Goal: Task Accomplishment & Management: Use online tool/utility

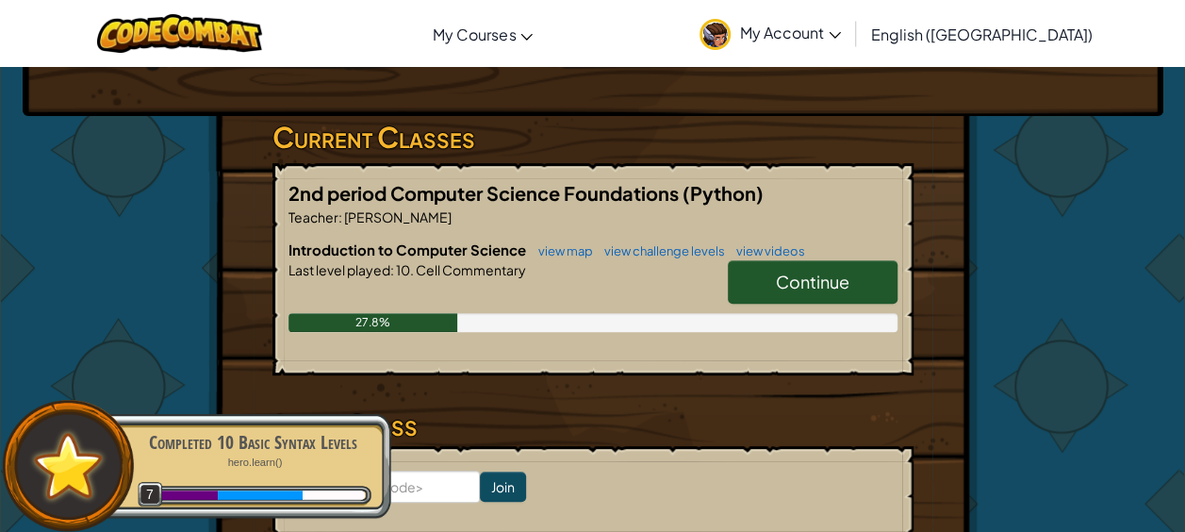
scroll to position [285, 0]
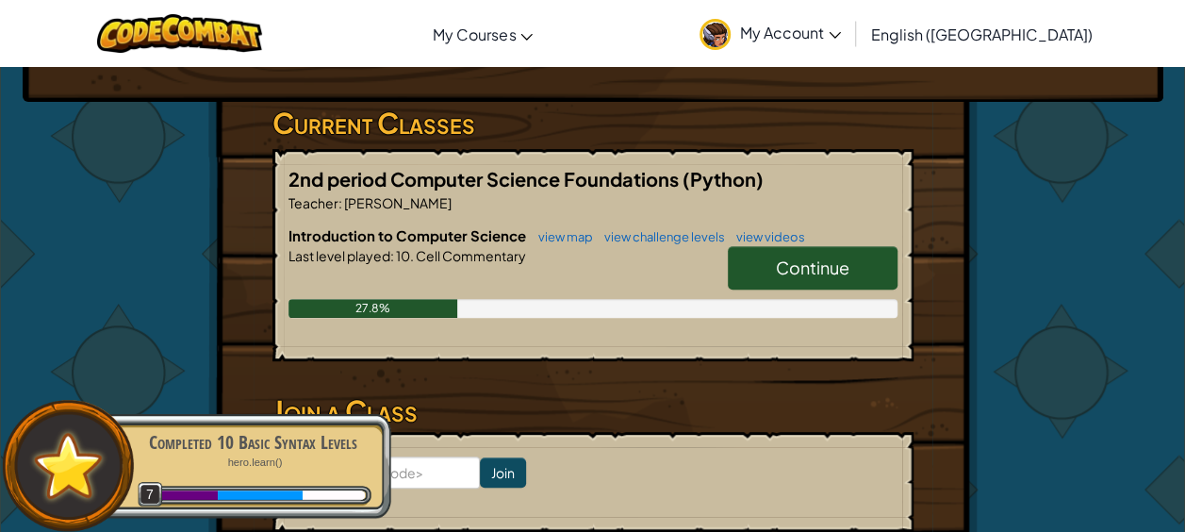
click at [869, 273] on link "Continue" at bounding box center [813, 267] width 170 height 43
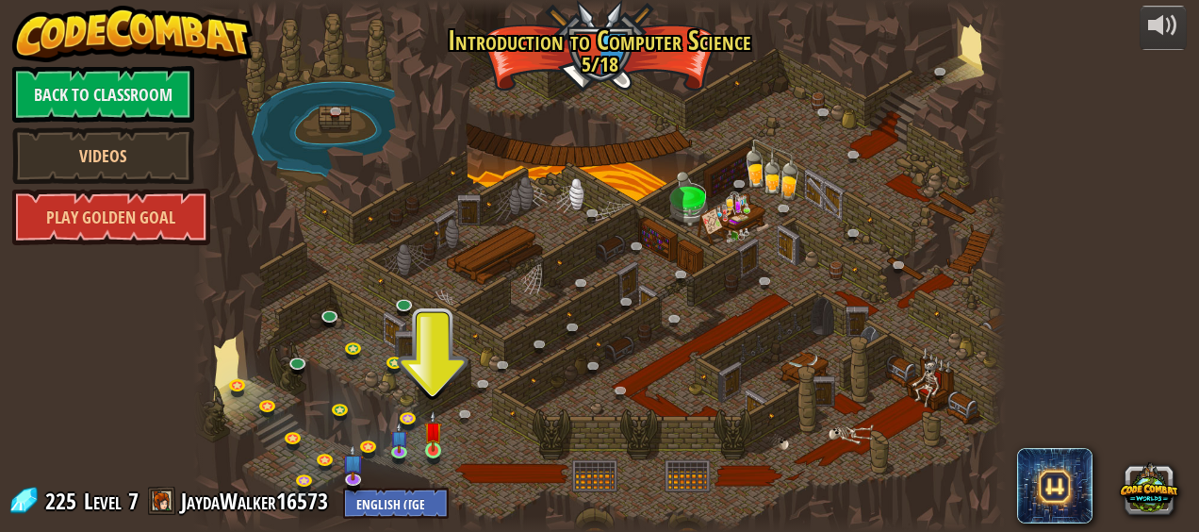
click at [437, 452] on img at bounding box center [433, 430] width 18 height 41
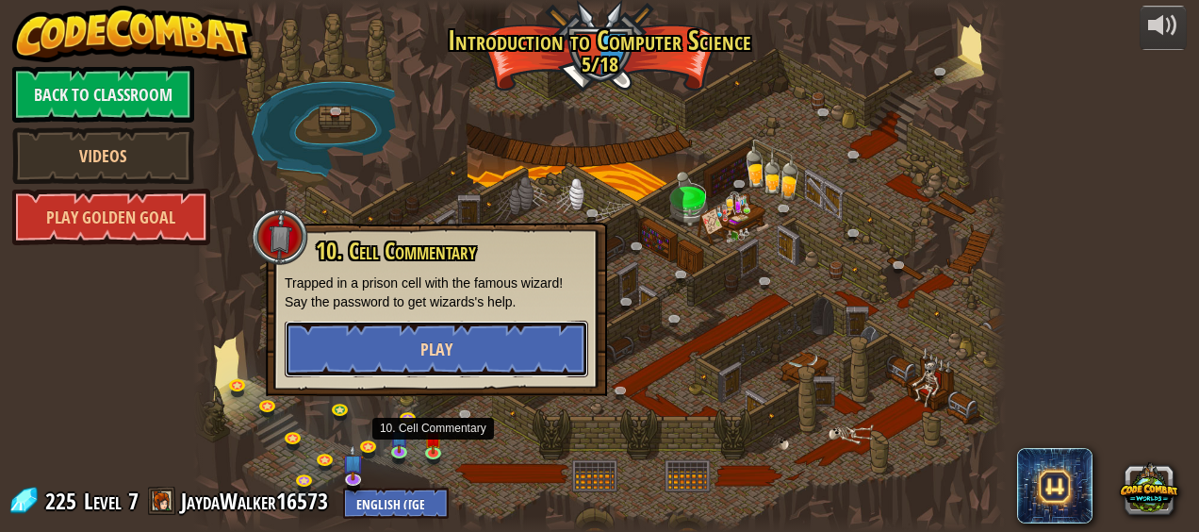
click at [526, 345] on button "Play" at bounding box center [437, 349] width 304 height 57
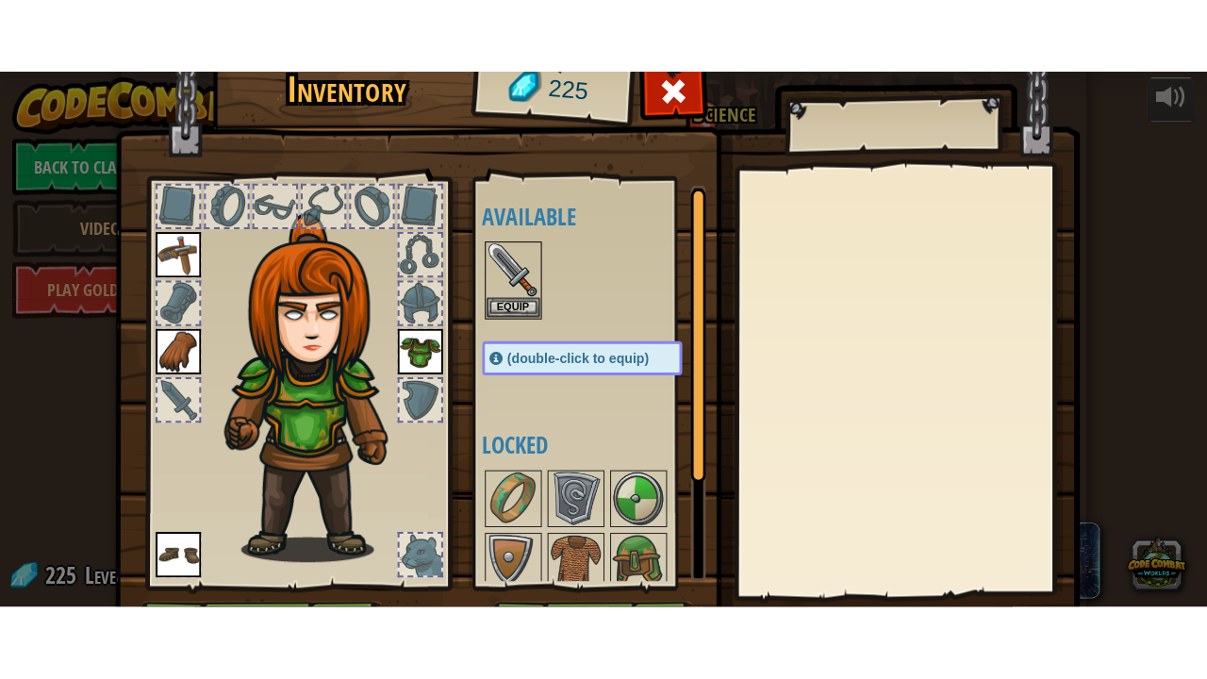
scroll to position [119, 0]
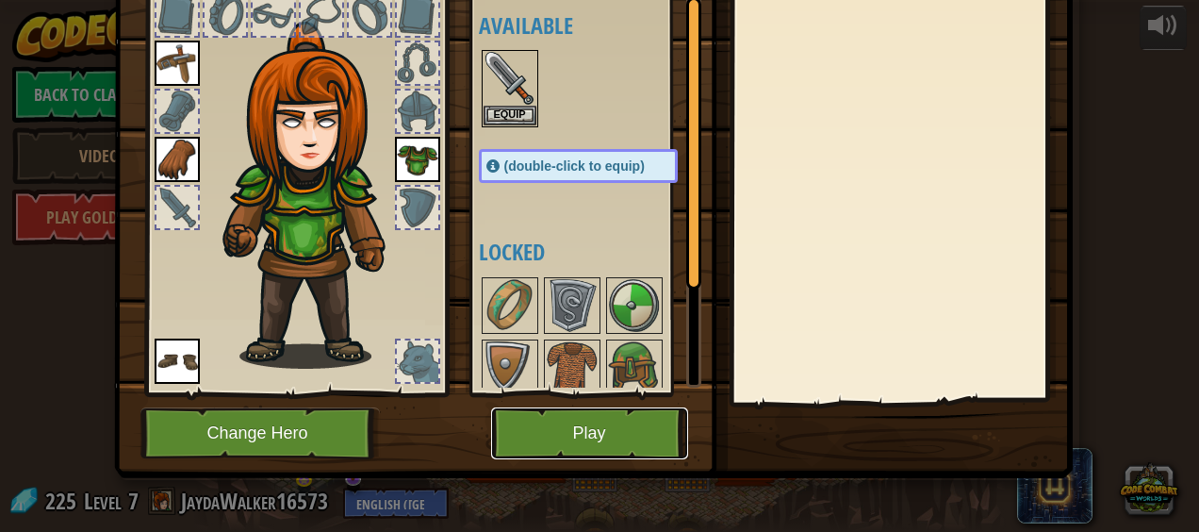
click at [589, 447] on button "Play" at bounding box center [589, 433] width 197 height 52
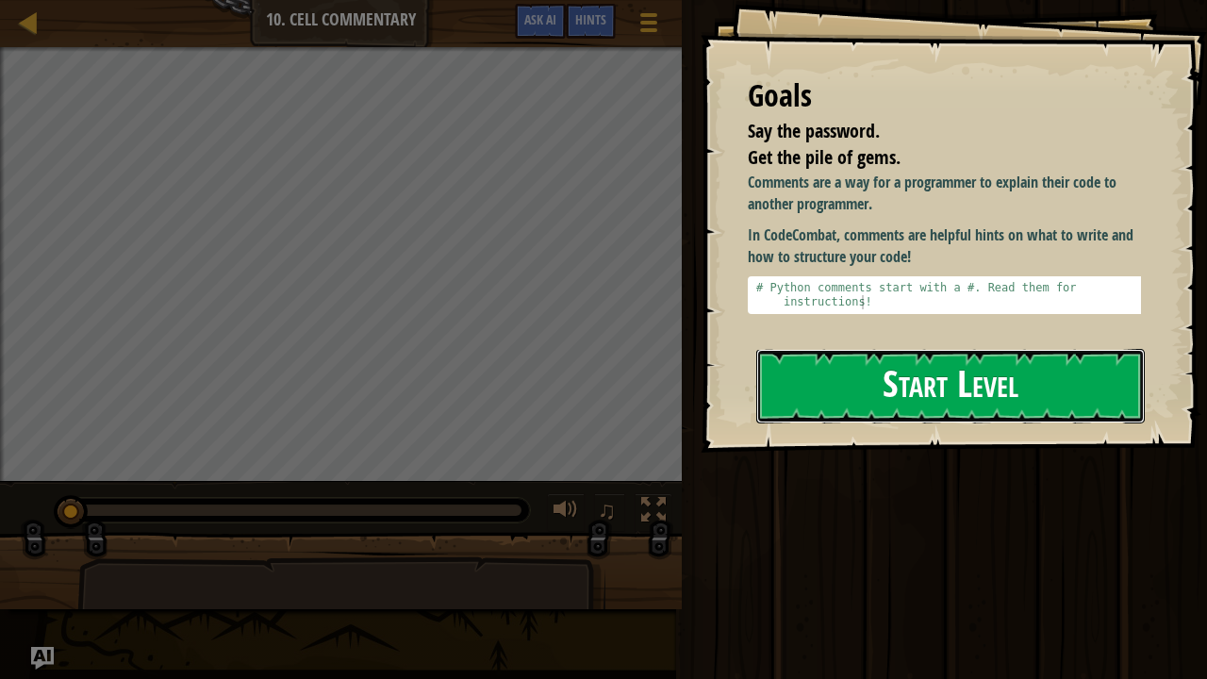
click at [1054, 393] on button "Start Level" at bounding box center [950, 386] width 388 height 74
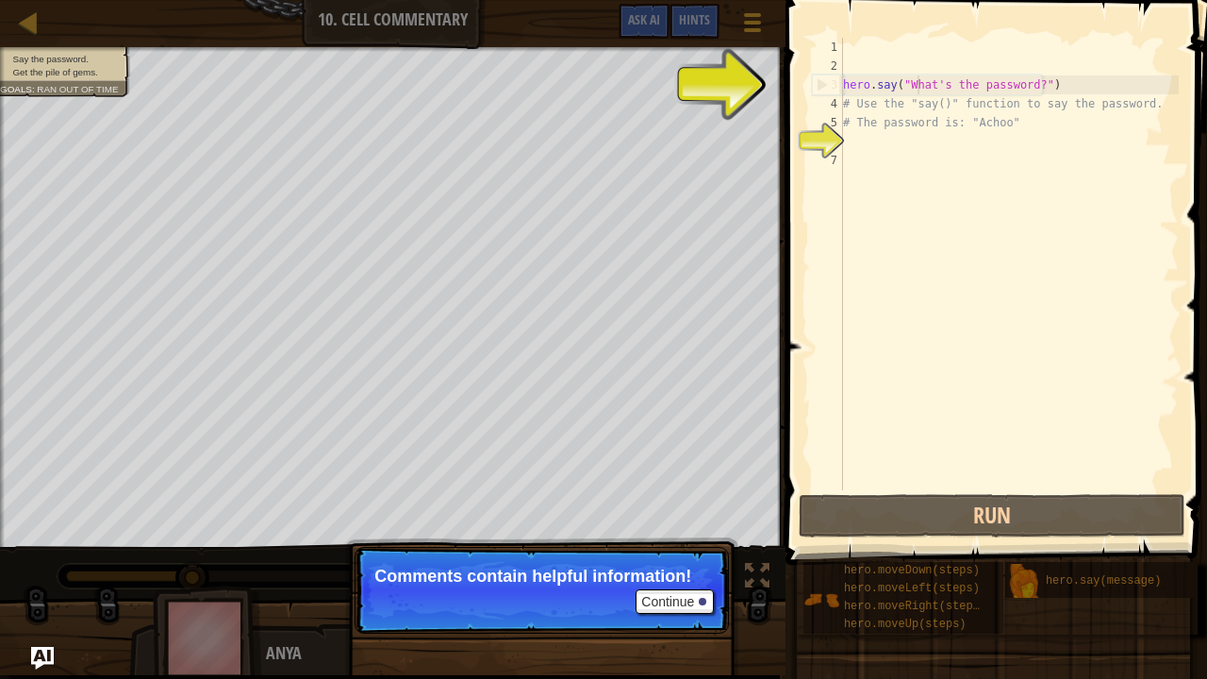
click at [920, 83] on div "hero . say ( "What's the password?" ) # Use the "say()" function to say the pas…" at bounding box center [1008, 283] width 339 height 490
type textarea "hero.say("What's the password?")"
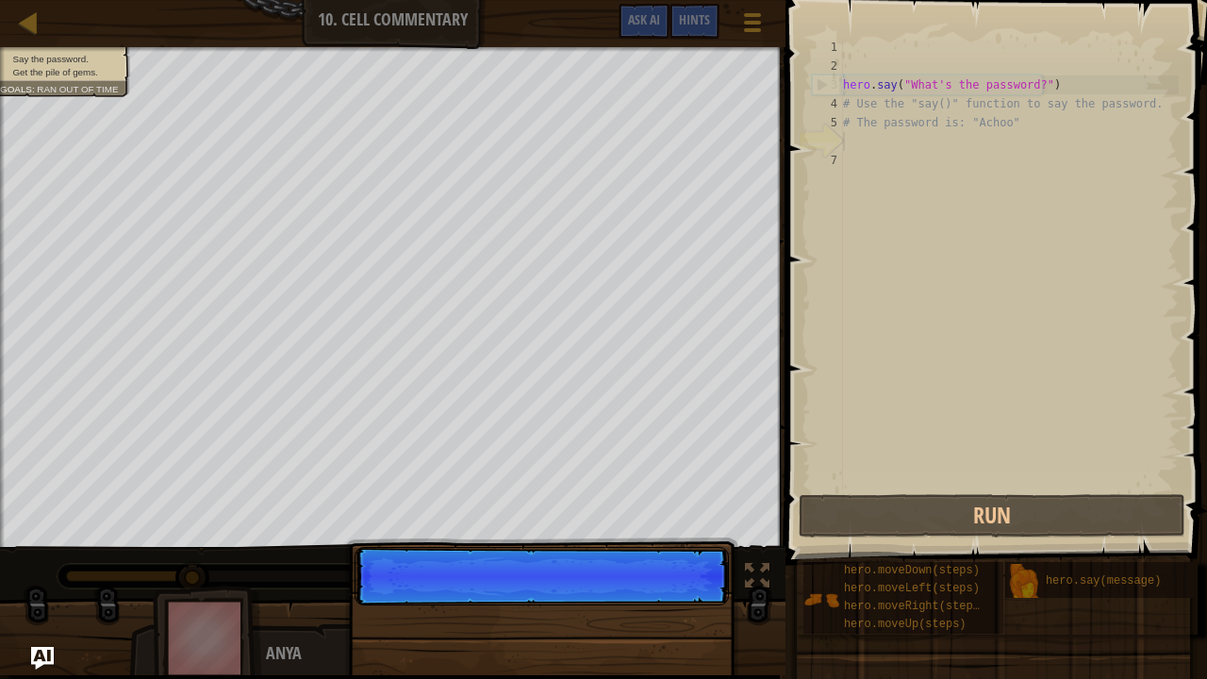
click at [858, 141] on div "hero . say ( "What's the password?" ) # Use the "say()" function to say the pas…" at bounding box center [1008, 283] width 339 height 490
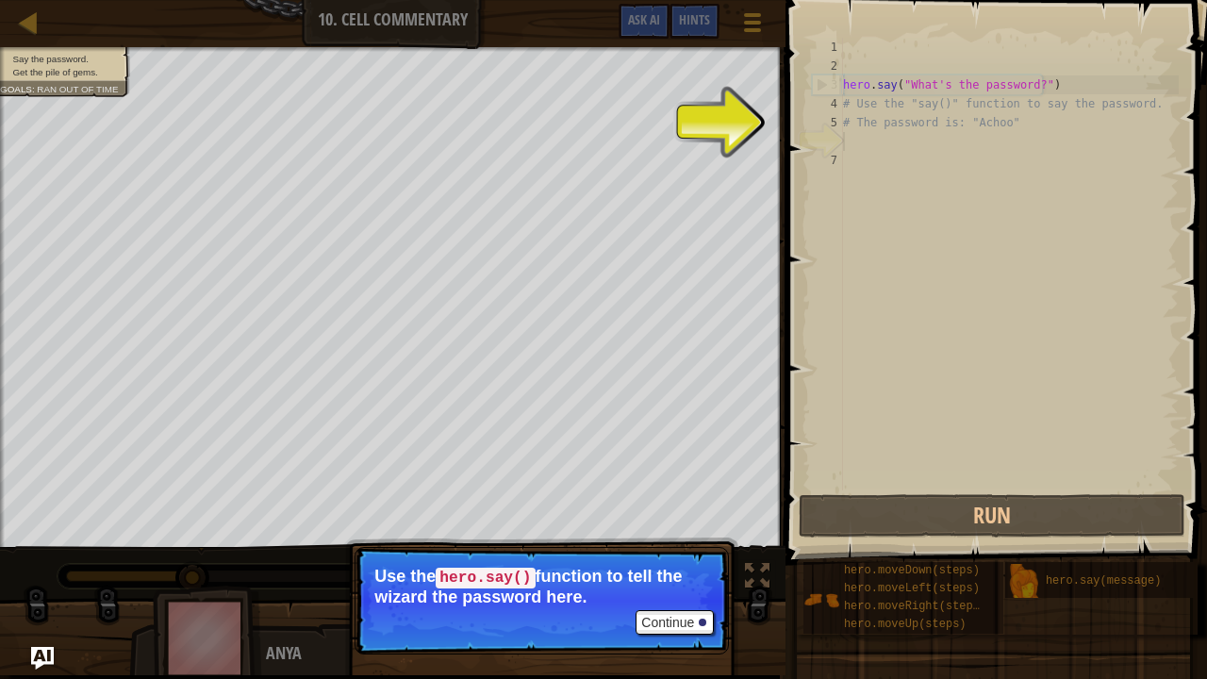
click at [908, 132] on div "hero . say ( "What's the password?" ) # Use the "say()" function to say the pas…" at bounding box center [1008, 283] width 339 height 490
click at [832, 151] on div "7" at bounding box center [827, 160] width 31 height 19
click at [838, 133] on div "6" at bounding box center [827, 141] width 31 height 19
click at [856, 126] on div "hero . say ( "What's the password?" ) # Use the "say()" function to say the pas…" at bounding box center [1008, 283] width 339 height 490
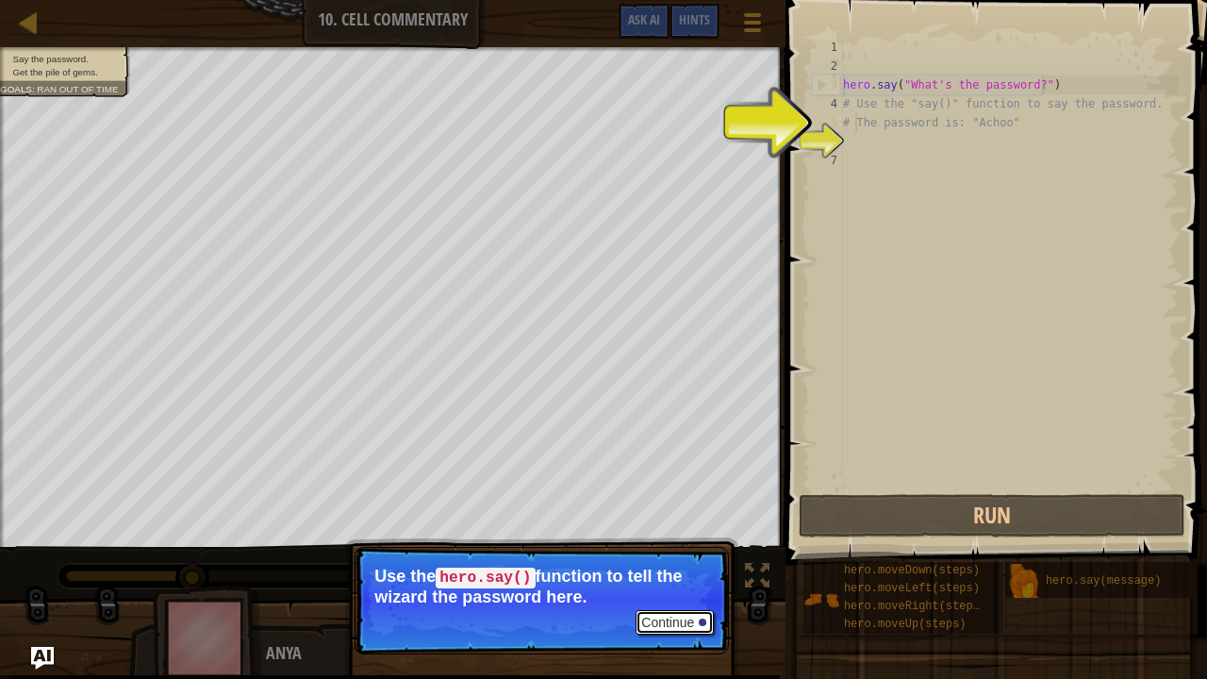
click at [662, 531] on button "Continue" at bounding box center [674, 622] width 78 height 25
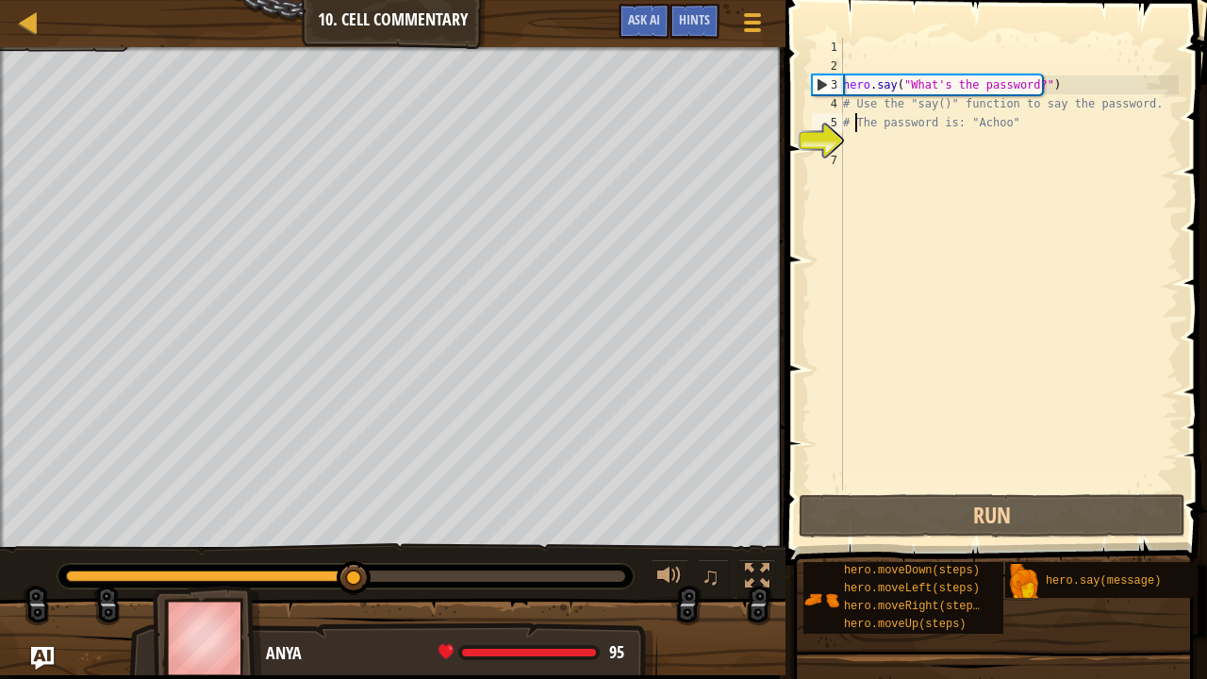
click at [938, 82] on div "hero . say ( "What's the password?" ) # Use the "say()" function to say the pas…" at bounding box center [1008, 283] width 339 height 490
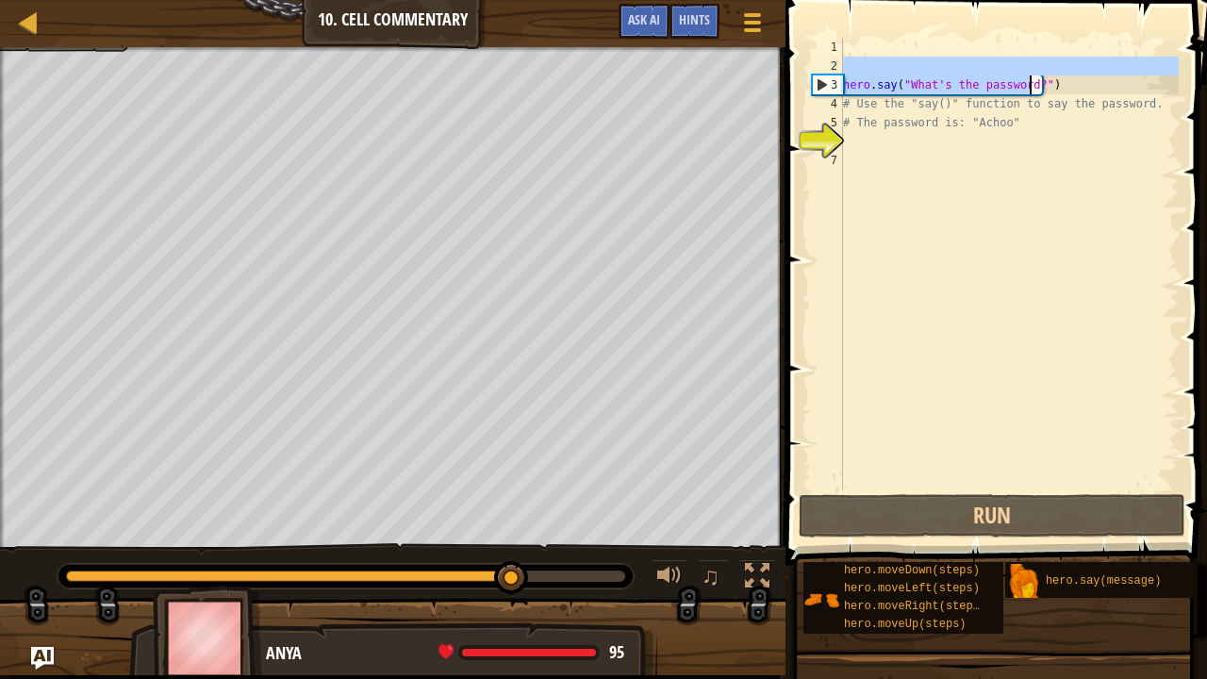
click at [1028, 81] on div "hero . say ( "What's the password?" ) # Use the "say()" function to say the pas…" at bounding box center [1008, 283] width 339 height 490
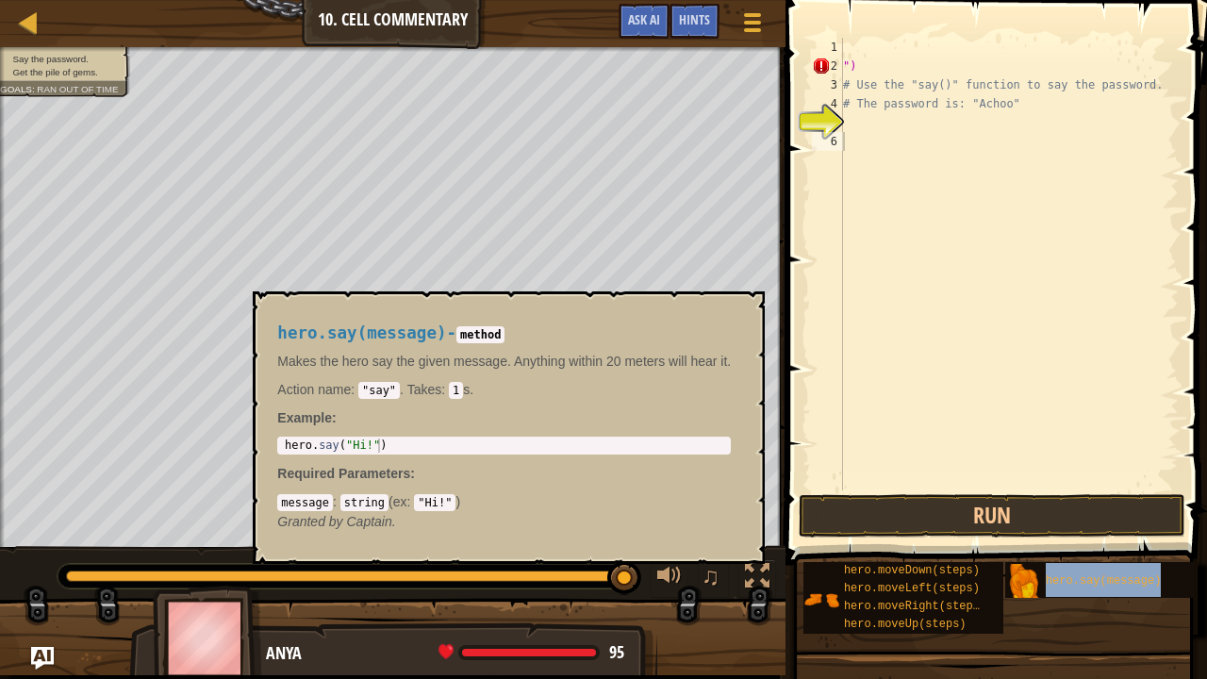
type textarea "hero.say(message)"
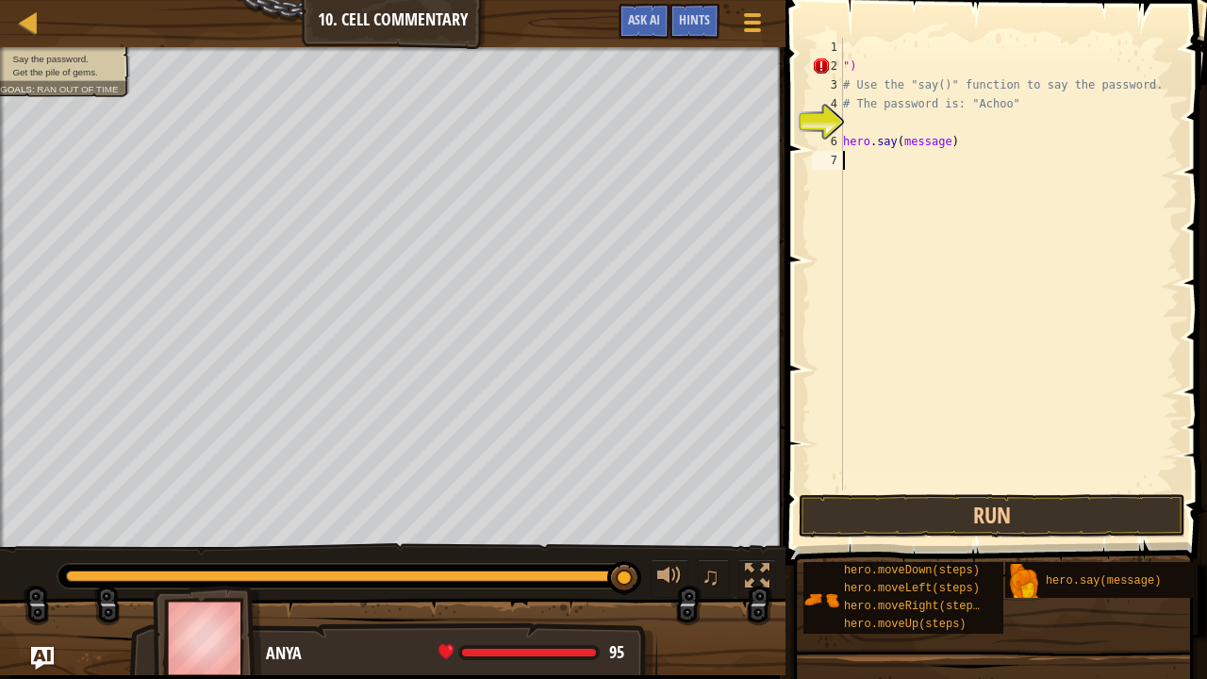
drag, startPoint x: 952, startPoint y: 155, endPoint x: 822, endPoint y: 166, distance: 130.6
click at [822, 166] on div "hero.say(message) 1 2 3 4 5 6 7 ") # Use the "say()" function to say the passwo…" at bounding box center [993, 264] width 371 height 453
click at [978, 141] on div "") # Use the "say()" function to say the password. # The password is: "Achoo" h…" at bounding box center [1008, 283] width 339 height 490
type textarea "h"
click at [900, 69] on div "") # Use the "say()" function to say the password. # The password is: "Achoo"" at bounding box center [1008, 283] width 339 height 490
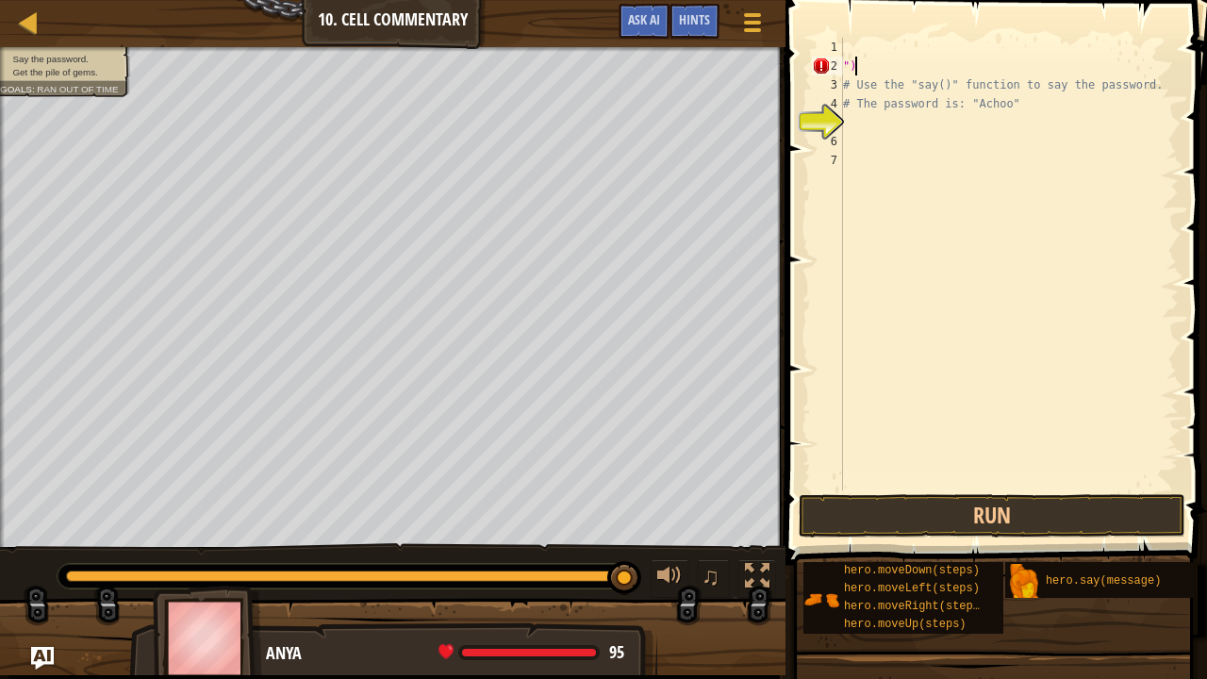
type textarea "")"
click at [34, 8] on div "Map Introduction to Computer Science 10. Cell Commentary Game Menu Done Hints A…" at bounding box center [392, 23] width 785 height 47
click at [30, 15] on div at bounding box center [29, 22] width 24 height 24
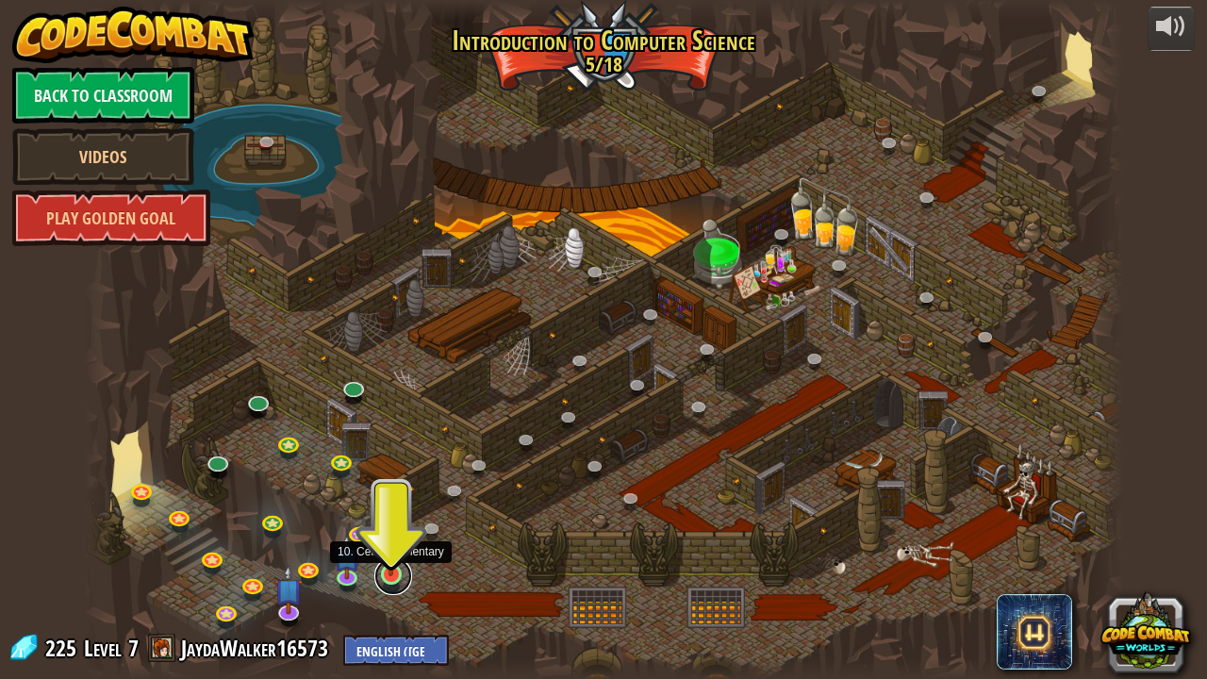
click at [390, 531] on link at bounding box center [393, 576] width 38 height 38
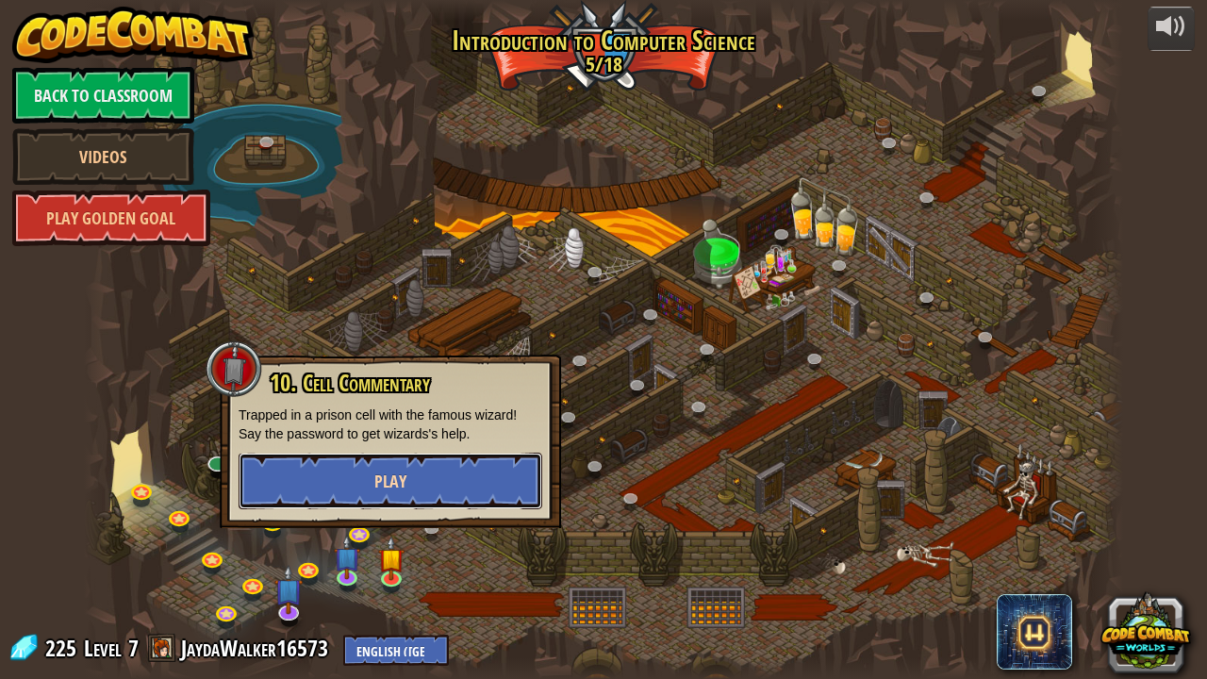
click at [473, 477] on button "Play" at bounding box center [391, 481] width 304 height 57
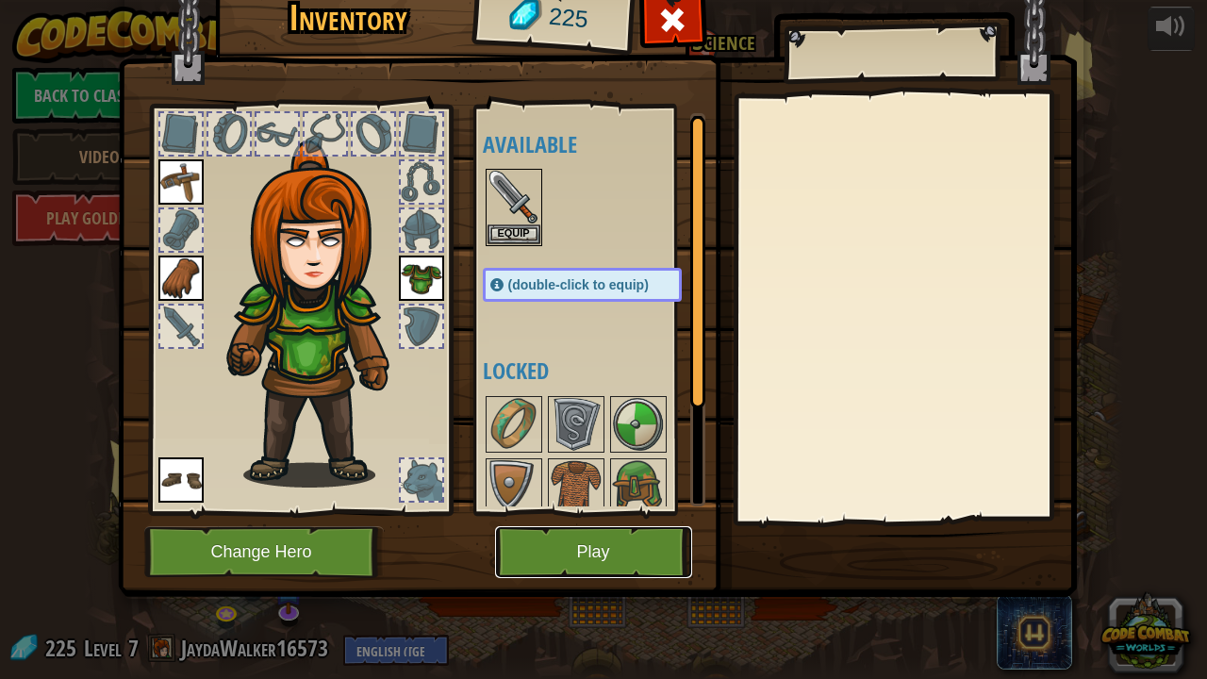
click at [599, 531] on button "Play" at bounding box center [593, 552] width 197 height 52
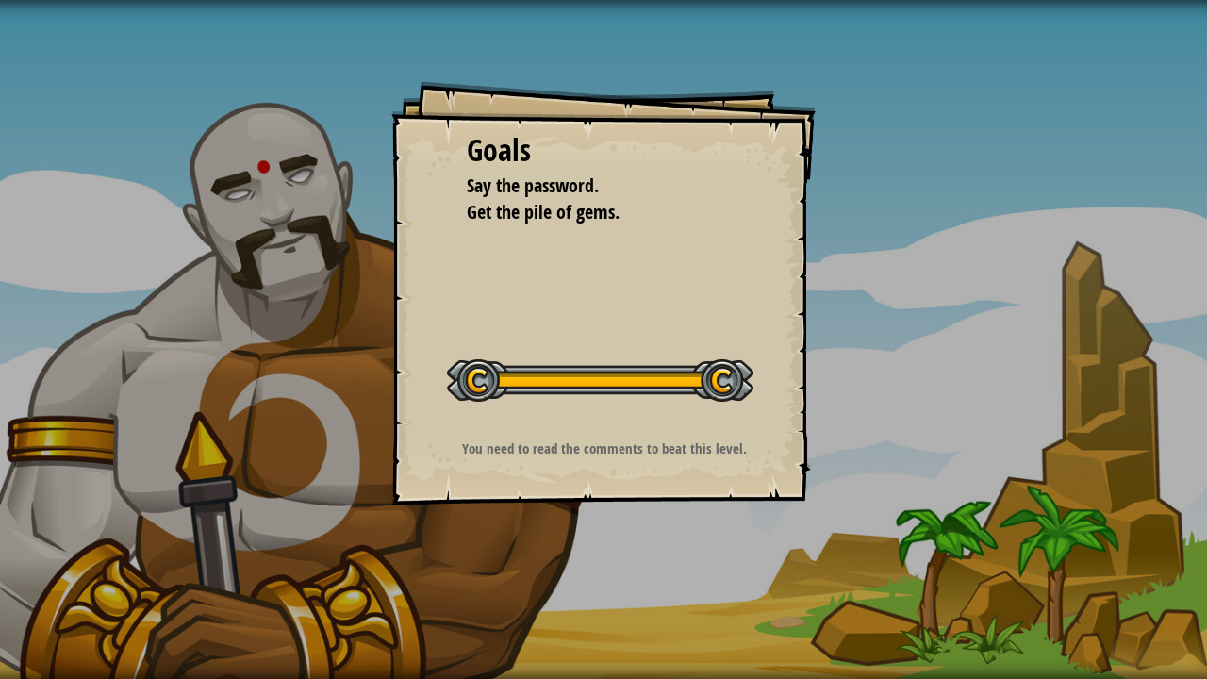
click at [476, 531] on div "Goals Say the password. Get the pile of gems. Start Level Error loading from se…" at bounding box center [603, 339] width 1207 height 679
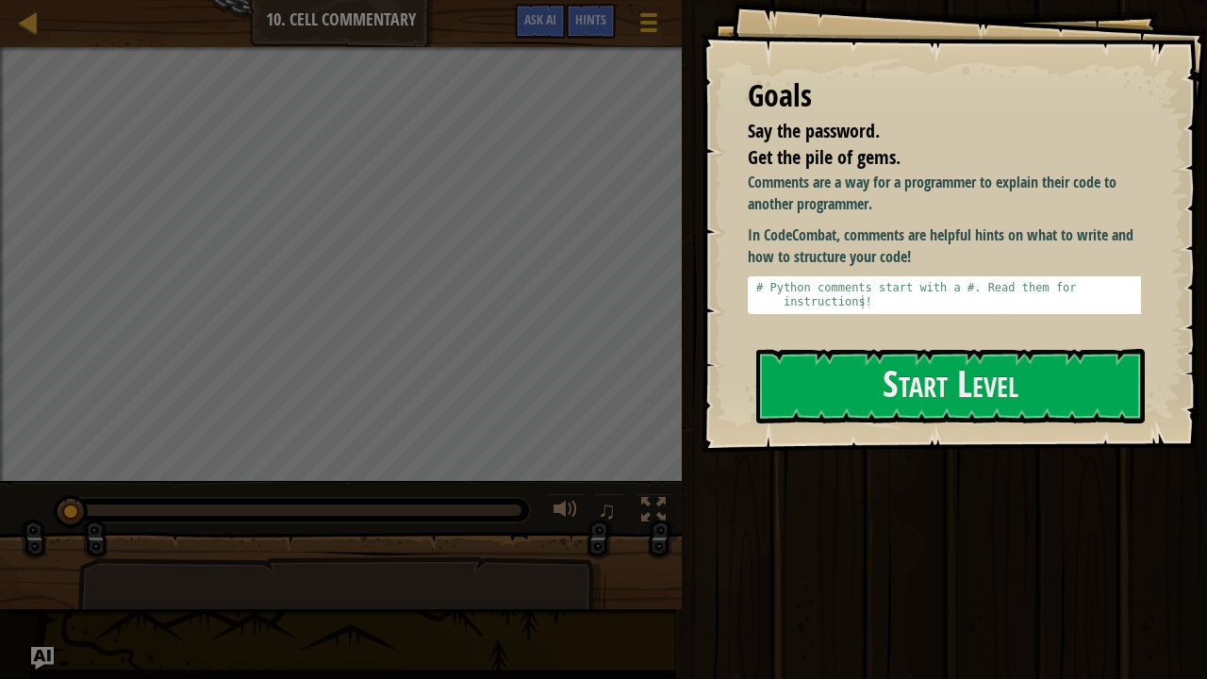
click at [970, 326] on div "Comments are a way for a programmer to explain their code to another programmer…" at bounding box center [951, 251] width 407 height 158
click at [969, 376] on button "Start Level" at bounding box center [950, 386] width 388 height 74
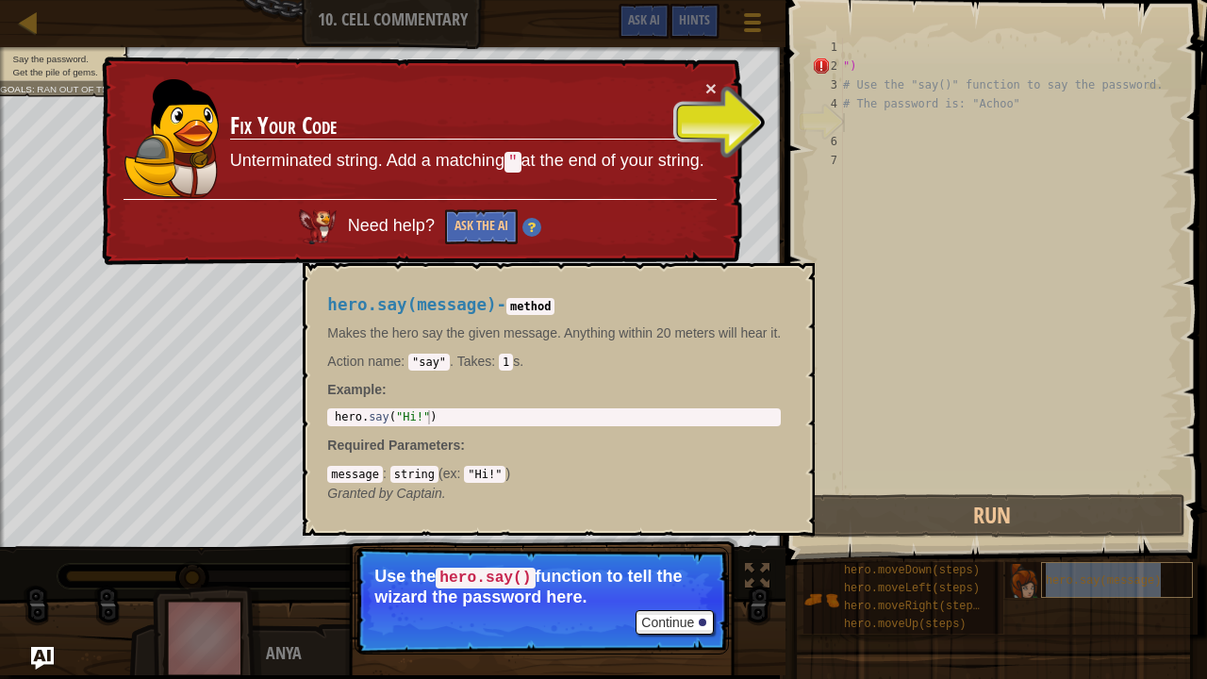
click at [1046, 531] on span "hero.say(message)" at bounding box center [1103, 580] width 115 height 13
type textarea "")"
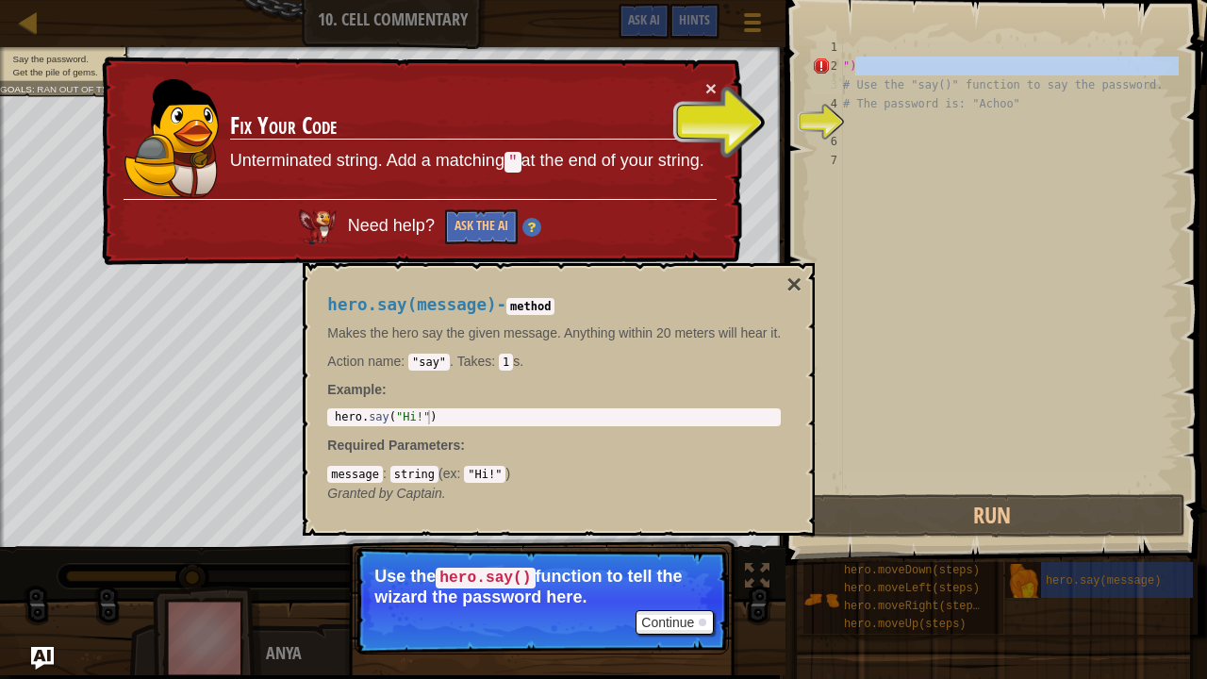
drag, startPoint x: 879, startPoint y: 60, endPoint x: 732, endPoint y: 70, distance: 147.4
click at [732, 70] on div "Map Introduction to Computer Science 10. Cell Commentary Game Menu Done Hints A…" at bounding box center [603, 339] width 1207 height 679
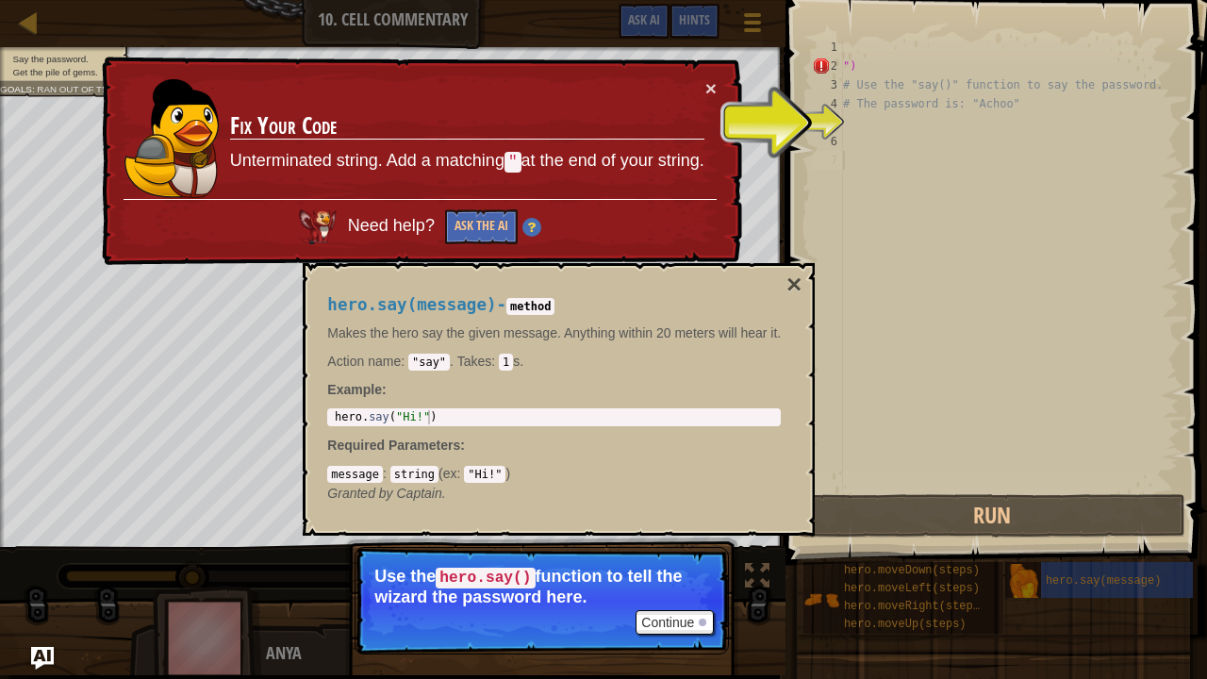
drag, startPoint x: 732, startPoint y: 70, endPoint x: 1040, endPoint y: 204, distance: 336.1
click at [1040, 204] on div "") # Use the "say()" function to say the password. # The password is: "Achoo"" at bounding box center [1008, 283] width 339 height 490
click at [962, 83] on div "") # Use the "say()" function to say the password. # The password is: "Achoo"" at bounding box center [1008, 283] width 339 height 490
click at [943, 67] on div "") # Use the "say()" function to say the password. # The password is: "Achoo"" at bounding box center [1008, 283] width 339 height 490
click at [783, 284] on div "hero.say(message) - method Makes the hero say the given message. Anything withi…" at bounding box center [554, 399] width 480 height 242
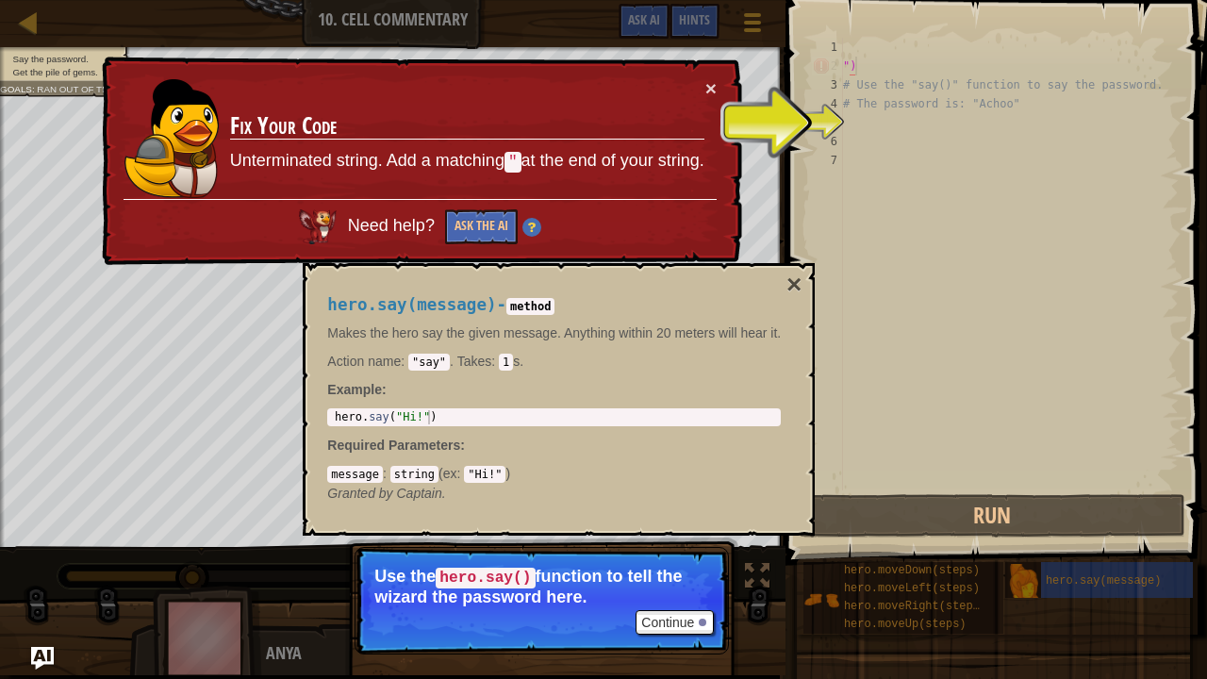
click at [783, 284] on div "hero.say(message) - method Makes the hero say the given message. Anything withi…" at bounding box center [554, 399] width 480 height 242
type textarea "# The password is: "Achoo""
click at [999, 105] on div "") # Use the "say()" function to say the password. # The password is: "Achoo"" at bounding box center [1008, 283] width 339 height 490
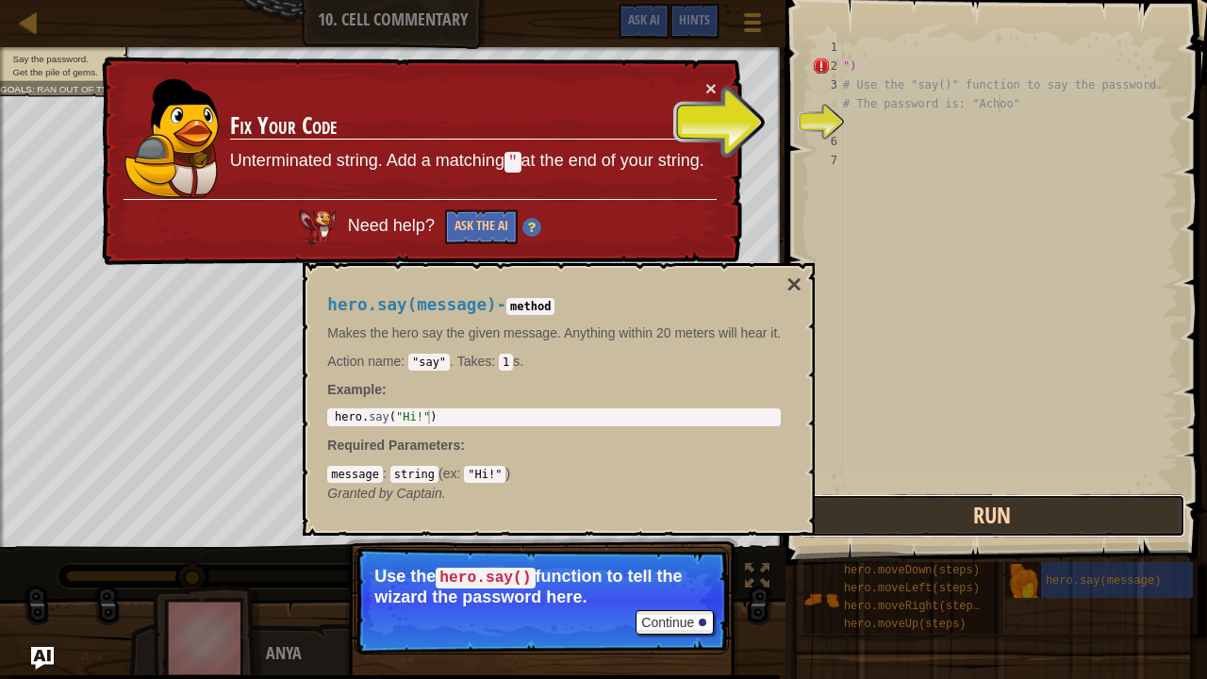
click at [882, 500] on button "Run" at bounding box center [992, 515] width 387 height 43
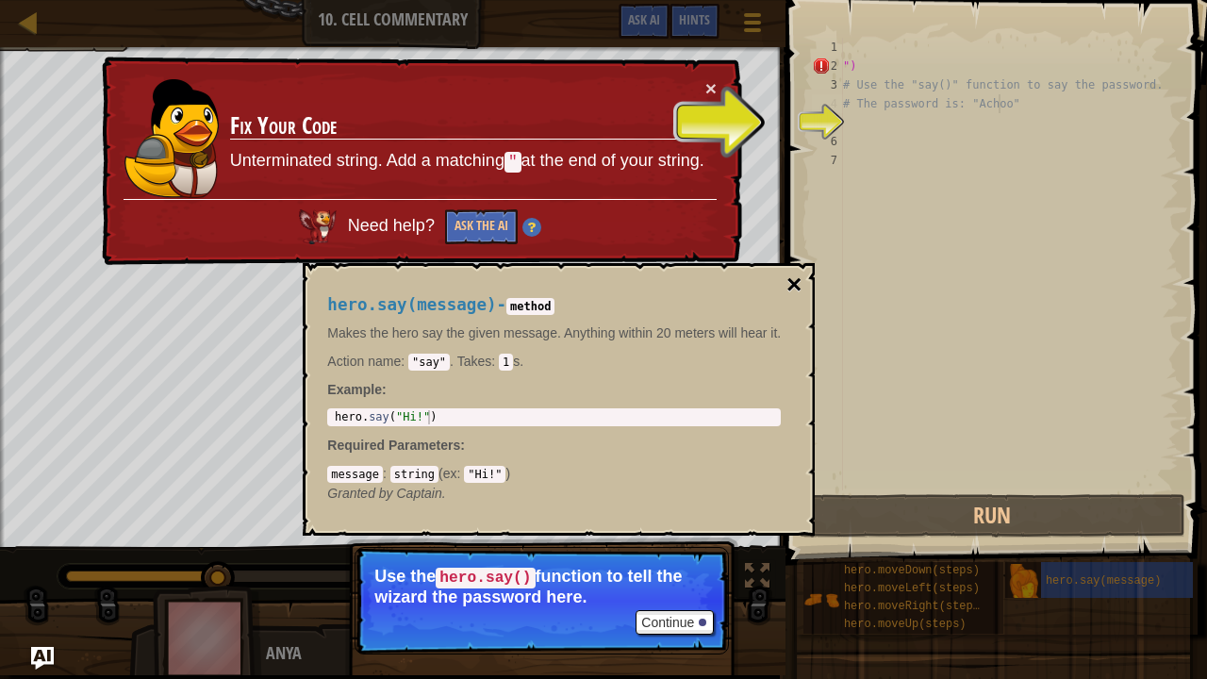
click at [793, 278] on button "×" at bounding box center [793, 285] width 15 height 26
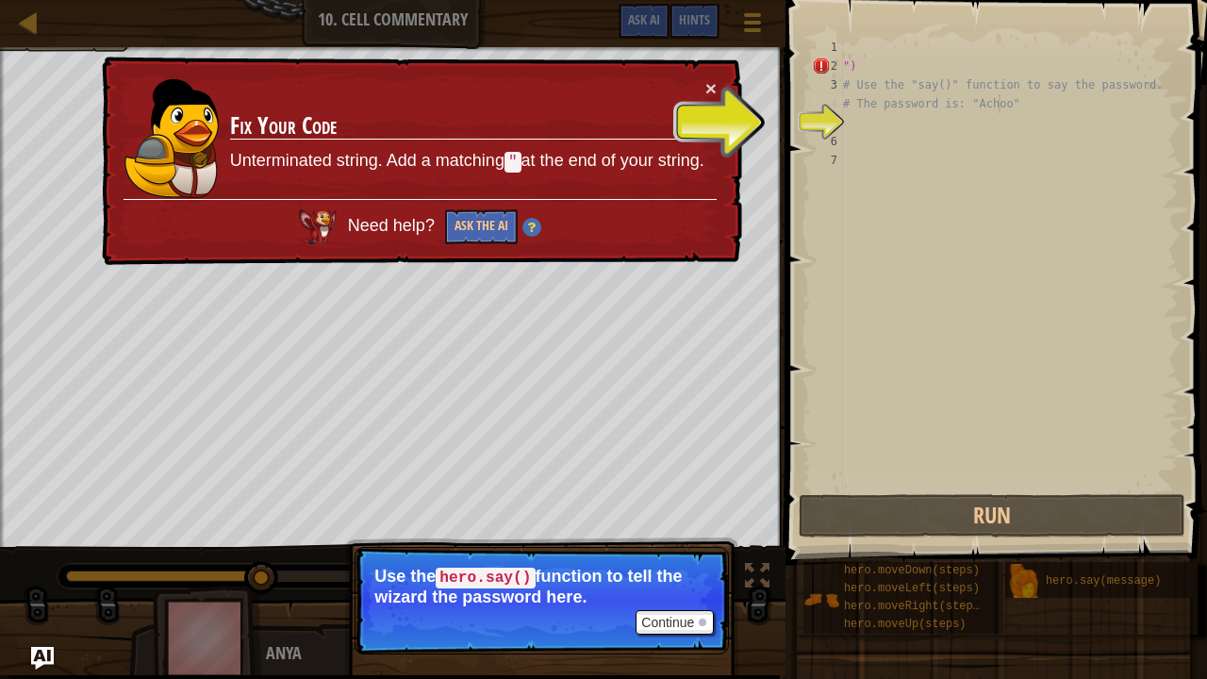
click at [713, 96] on button "×" at bounding box center [712, 92] width 12 height 20
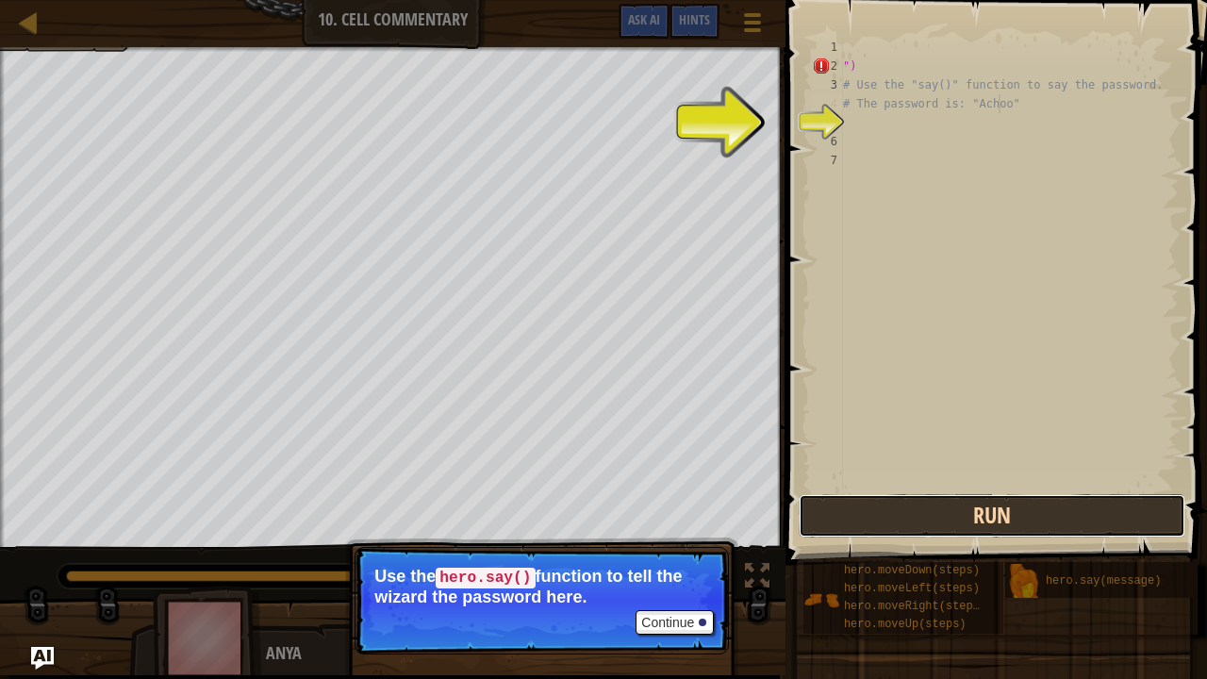
click at [952, 524] on button "Run" at bounding box center [992, 515] width 387 height 43
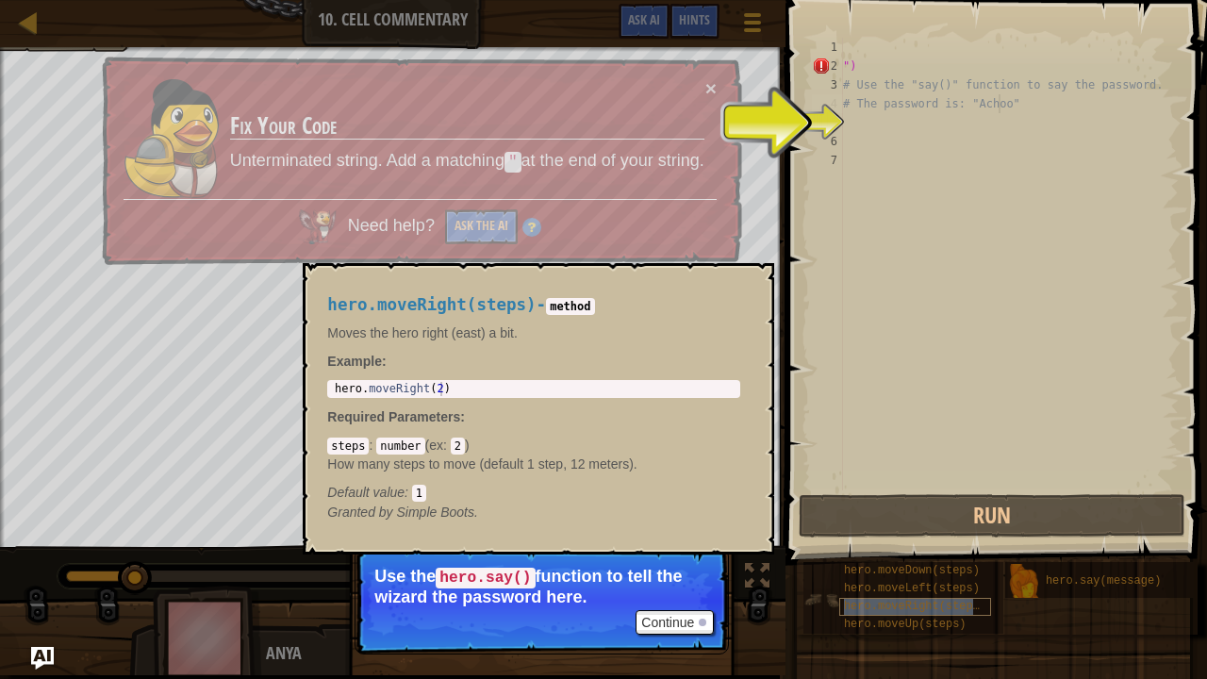
click at [901, 531] on div "hero.moveRight(steps)" at bounding box center [915, 607] width 152 height 18
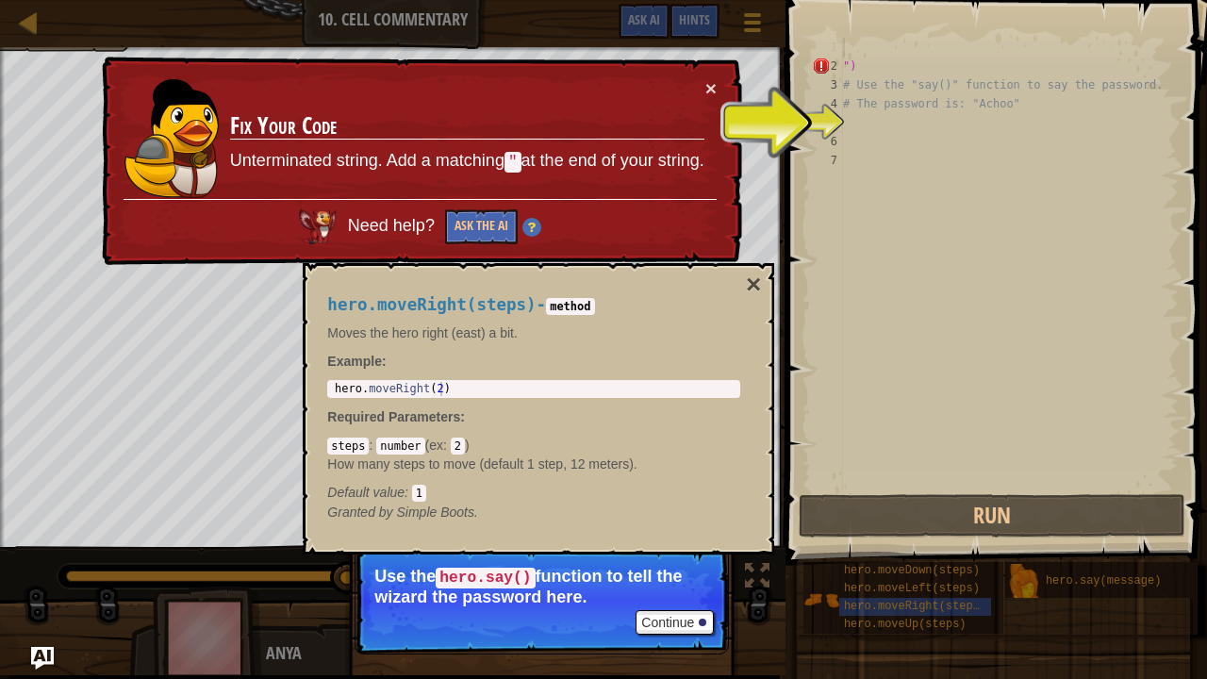
click at [903, 53] on div "") # Use the "say()" function to say the password. # The password is: "Achoo"" at bounding box center [1008, 283] width 339 height 490
click at [904, 62] on div "") # Use the "say()" function to say the password. # The password is: "Achoo"" at bounding box center [1008, 283] width 339 height 490
type textarea "")"
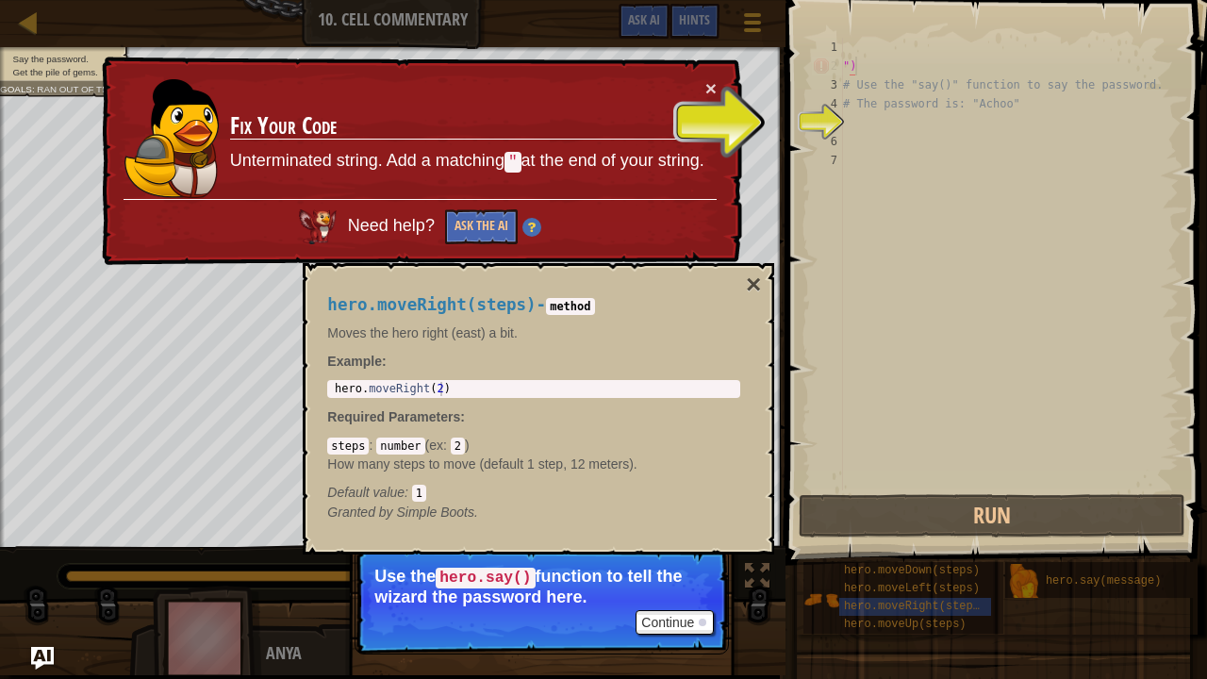
click at [906, 64] on div "") # Use the "say()" function to say the password. # The password is: "Achoo"" at bounding box center [1008, 283] width 339 height 490
click at [517, 531] on code "hero.say()" at bounding box center [485, 578] width 99 height 21
drag, startPoint x: 1009, startPoint y: 598, endPoint x: 971, endPoint y: 603, distance: 38.1
click at [971, 531] on div "hero.moveDown(steps) hero.moveLeft(steps) hero.moveRight(steps) hero.moveUp(ste…" at bounding box center [997, 598] width 391 height 74
click at [700, 79] on td "Fix Your Code Unterminated string. Add a matching " at the end of your string." at bounding box center [466, 139] width 477 height 124
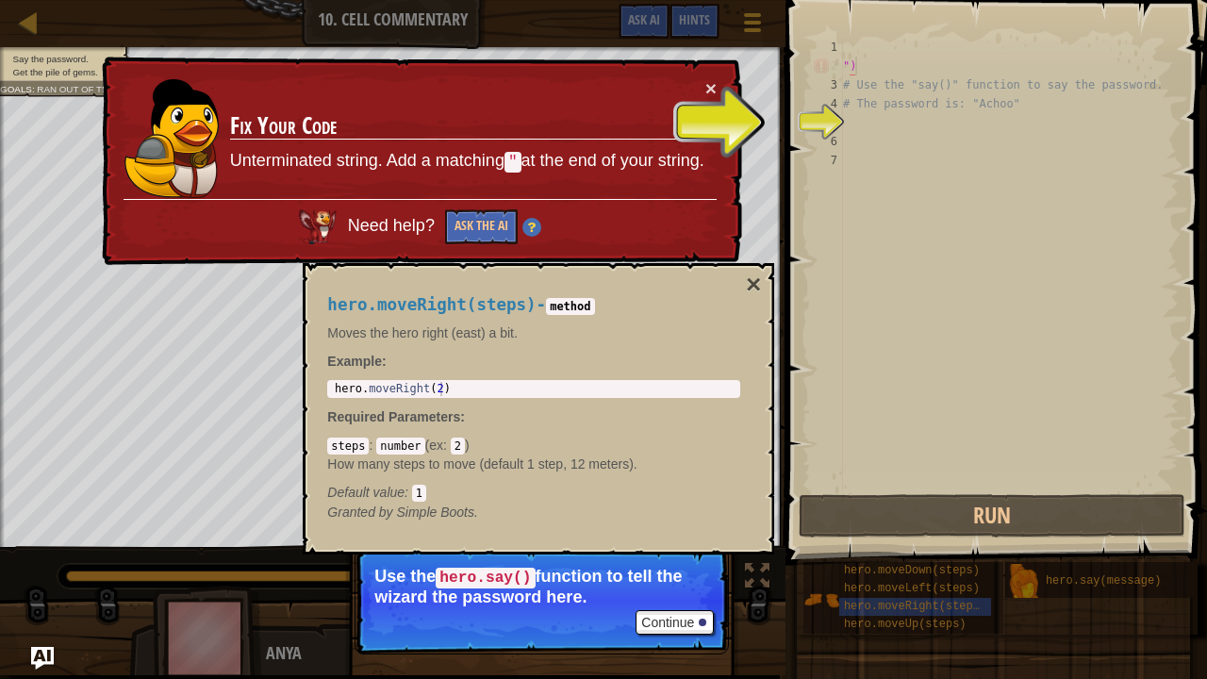
click at [703, 88] on td "Fix Your Code Unterminated string. Add a matching " at the end of your string." at bounding box center [467, 139] width 478 height 129
click at [833, 125] on div "5" at bounding box center [827, 122] width 31 height 19
click at [722, 91] on div "× Fix Your Code Unterminated string. Add a matching " at the end of your string…" at bounding box center [420, 161] width 644 height 209
click at [717, 92] on div "× Fix Your Code Unterminated string. Add a matching " at the end of your string…" at bounding box center [420, 162] width 648 height 220
click at [706, 89] on button "×" at bounding box center [710, 88] width 11 height 20
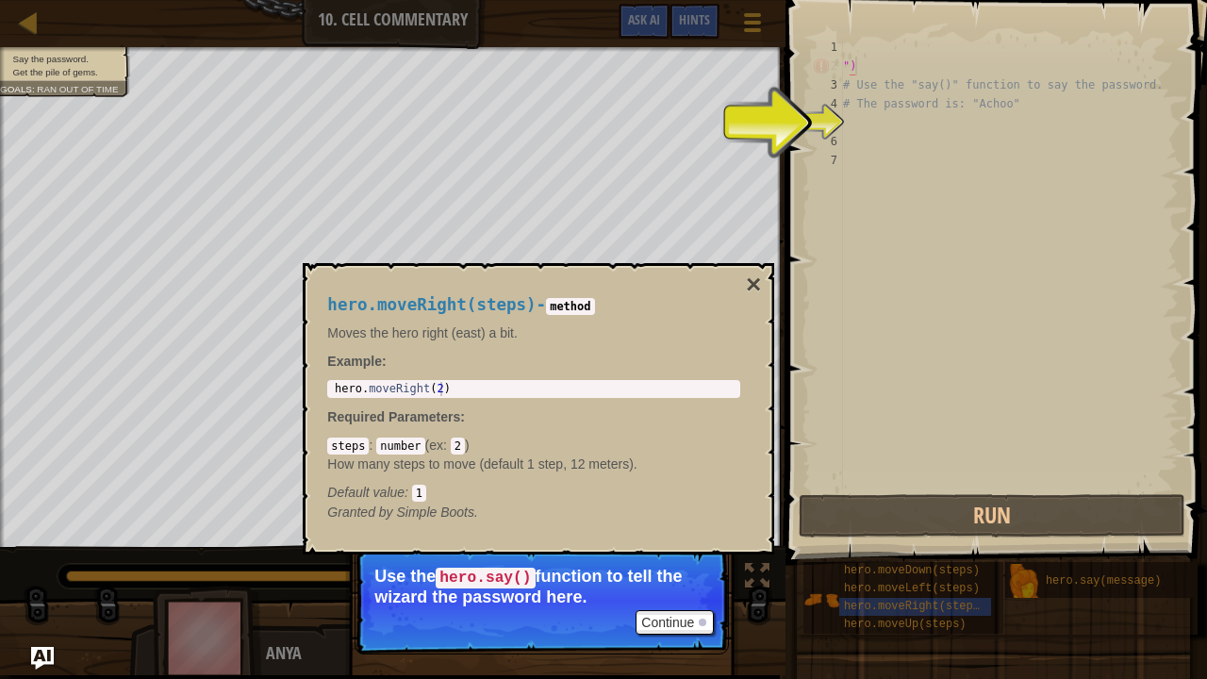
type textarea "hero.moveRight(2)"
click at [583, 392] on div "hero . moveRight ( 2 )" at bounding box center [533, 403] width 405 height 42
click at [754, 287] on button "×" at bounding box center [753, 285] width 15 height 26
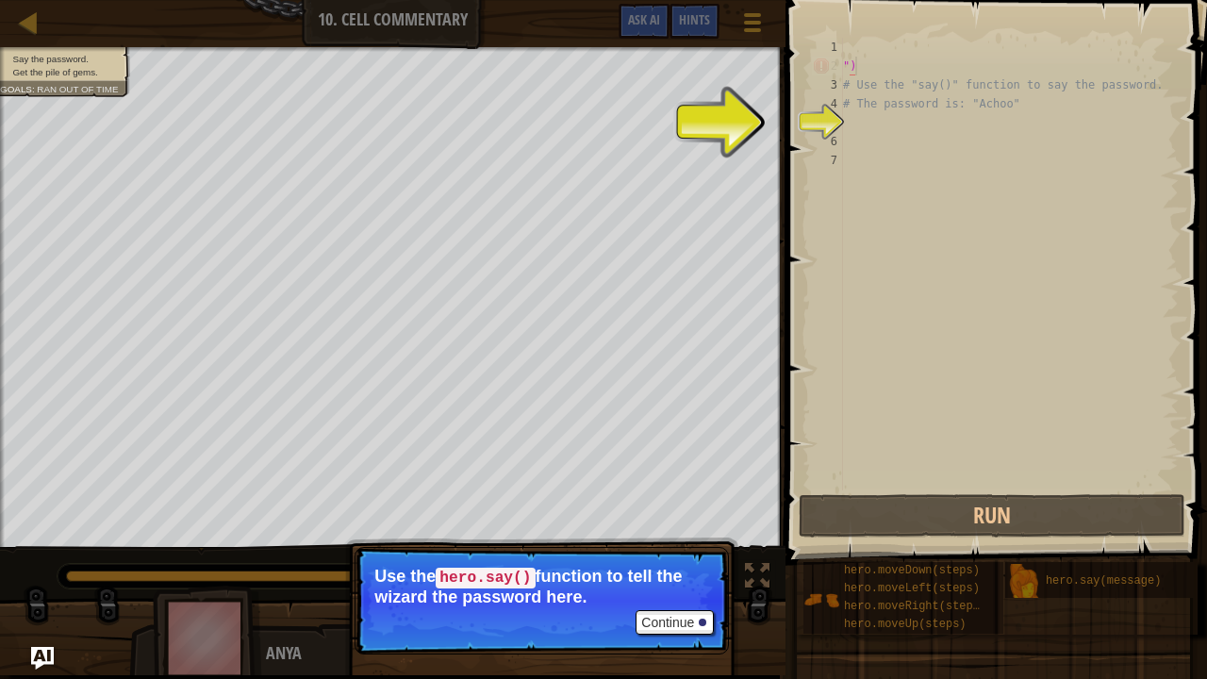
click at [822, 128] on div "5" at bounding box center [827, 122] width 31 height 19
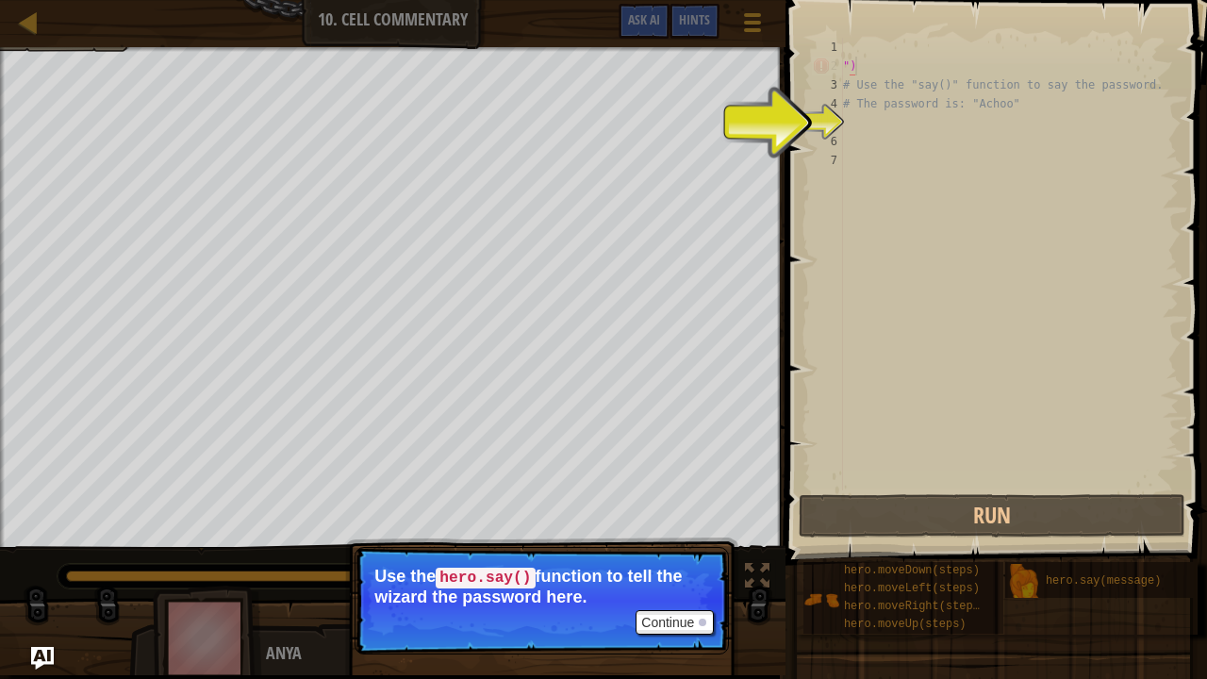
click at [39, 75] on div "Say the password. Get the pile of gems. Goals : Ran out of time" at bounding box center [392, 297] width 785 height 501
click at [849, 126] on div "") # Use the "say()" function to say the password. # The password is: "Achoo"" at bounding box center [1008, 283] width 339 height 490
click at [881, 107] on div "") # Use the "say()" function to say the password. # The password is: "Achoo"" at bounding box center [1008, 283] width 339 height 490
type textarea "# The password is: "Achoo""
click at [925, 119] on div "") # Use the "say()" function to say the password. # The password is: "Achoo"" at bounding box center [1008, 283] width 339 height 490
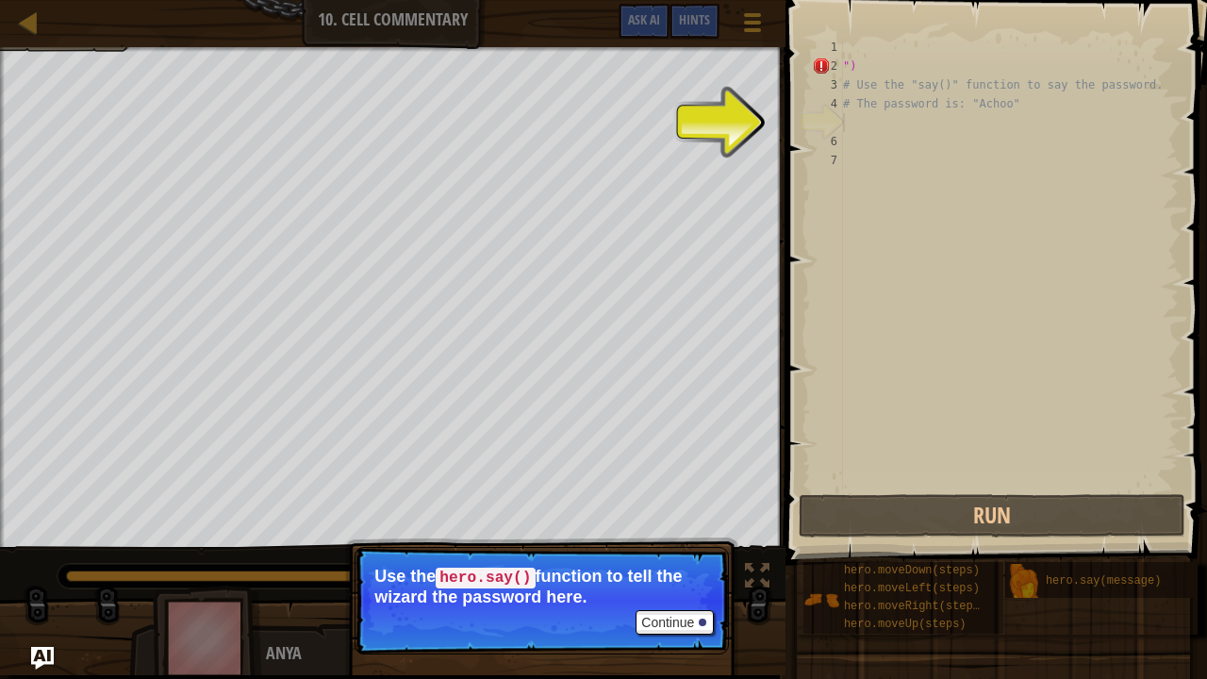
click at [856, 61] on div "") # Use the "say()" function to say the password. # The password is: "Achoo"" at bounding box center [1008, 283] width 339 height 490
type textarea "")"
click at [818, 124] on div "5" at bounding box center [827, 122] width 31 height 19
click at [818, 126] on div "5" at bounding box center [827, 122] width 31 height 19
click at [676, 531] on button "Continue" at bounding box center [674, 622] width 78 height 25
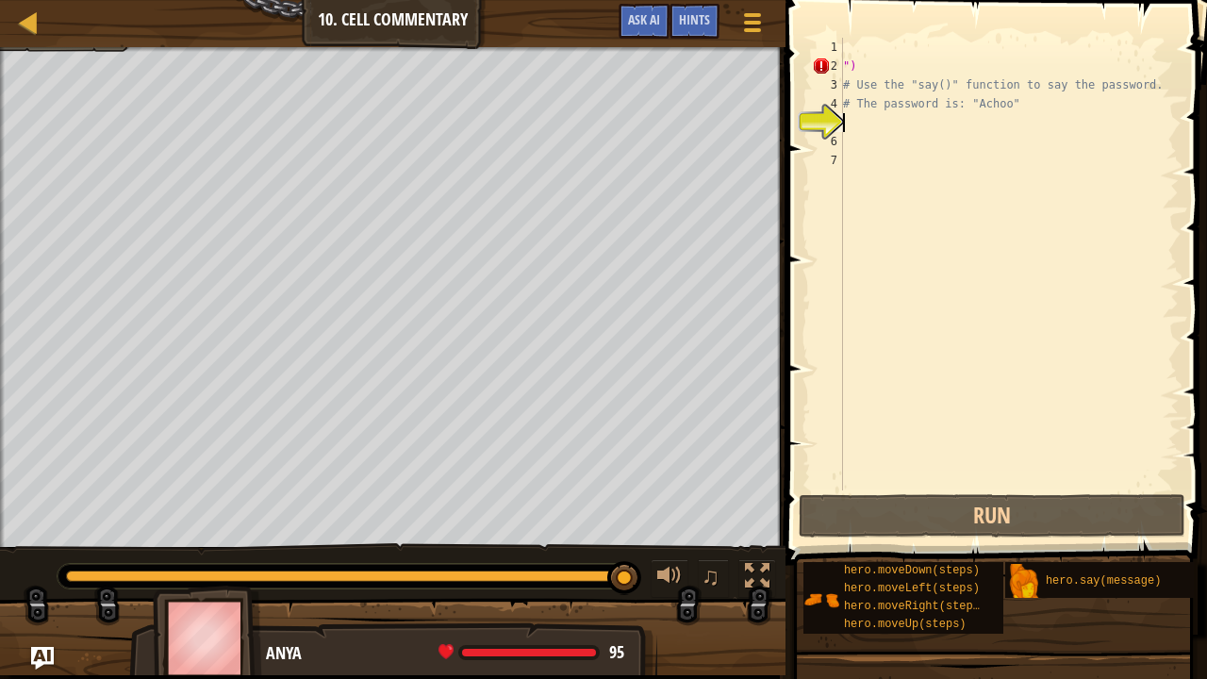
scroll to position [8, 0]
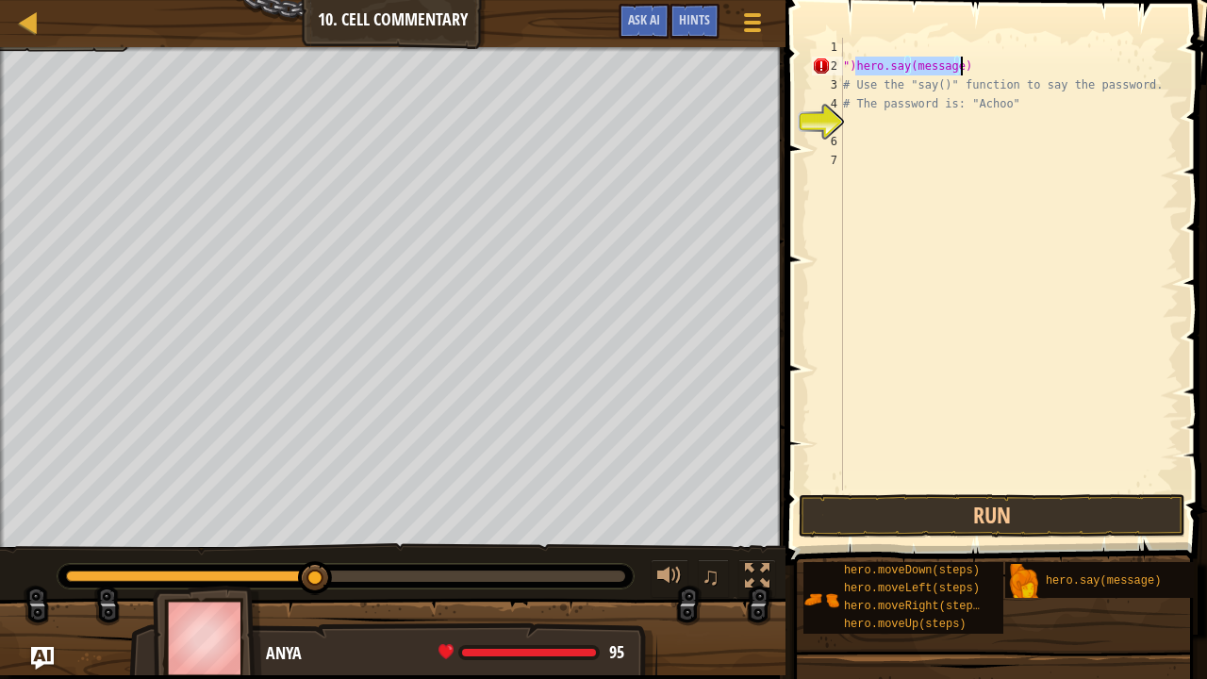
click at [856, 62] on div "")hero.say(message) # Use the "say()" function to say the password. # The passw…" at bounding box center [1008, 264] width 339 height 453
click at [856, 62] on div "")hero.say(message) # Use the "say()" function to say the password. # The passw…" at bounding box center [1008, 283] width 339 height 490
click at [933, 68] on div "hero . say ( message ) # Use the "say()" function to say the password. # The pa…" at bounding box center [1008, 283] width 339 height 490
click at [947, 66] on div "hero . say ( message ) # Use the "say()" function to say the password. # The pa…" at bounding box center [1008, 283] width 339 height 490
click at [941, 64] on div "hero . say ( message ) # Use the "say()" function to say the password. # The pa…" at bounding box center [1008, 283] width 339 height 490
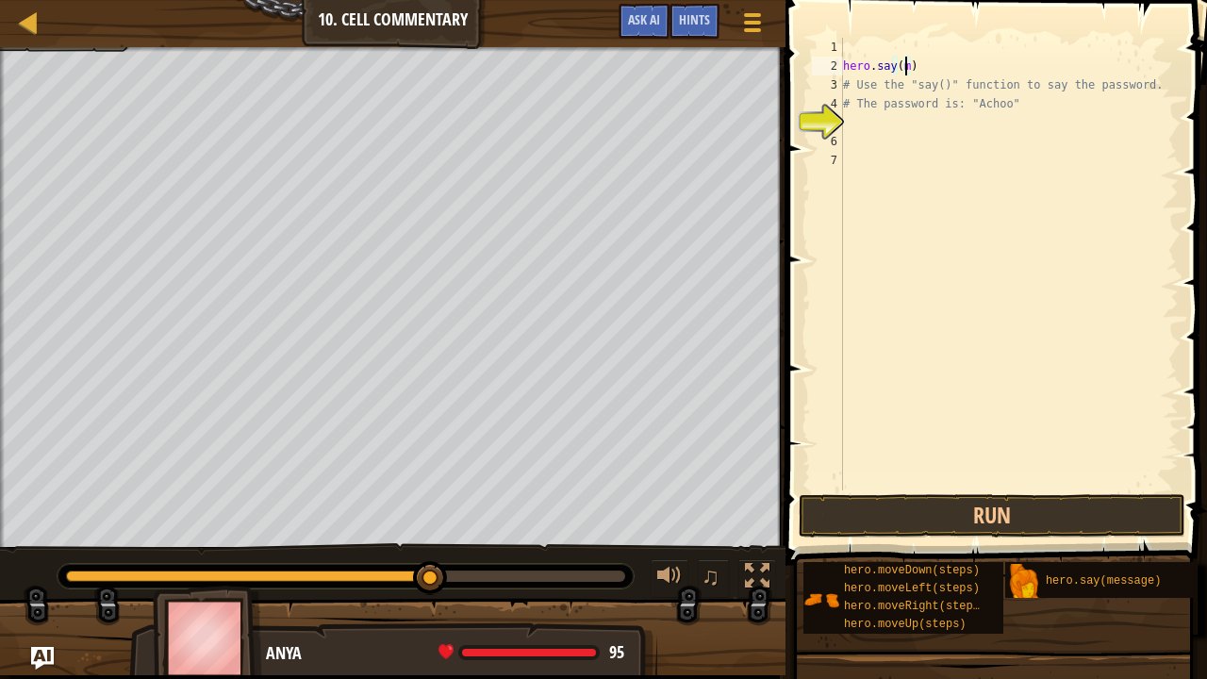
type textarea "hero.say()"
click at [434, 2] on div "Map Introduction to Computer Science 10. Cell Commentary Game Menu Done Hints A…" at bounding box center [392, 23] width 785 height 47
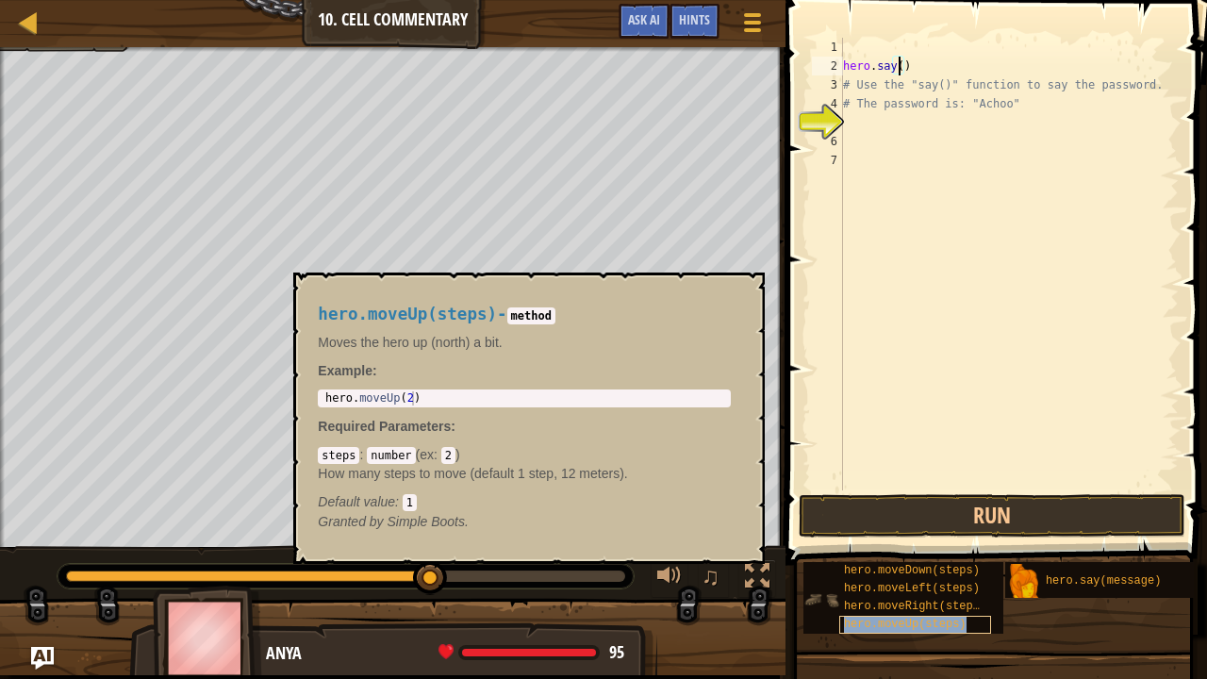
click at [967, 531] on div "hero.moveUp(steps)" at bounding box center [915, 625] width 152 height 18
click at [903, 136] on div "hero . say ( ) # Use the "say()" function to say the password. # The password i…" at bounding box center [1008, 283] width 339 height 490
click at [750, 292] on button "×" at bounding box center [743, 294] width 15 height 26
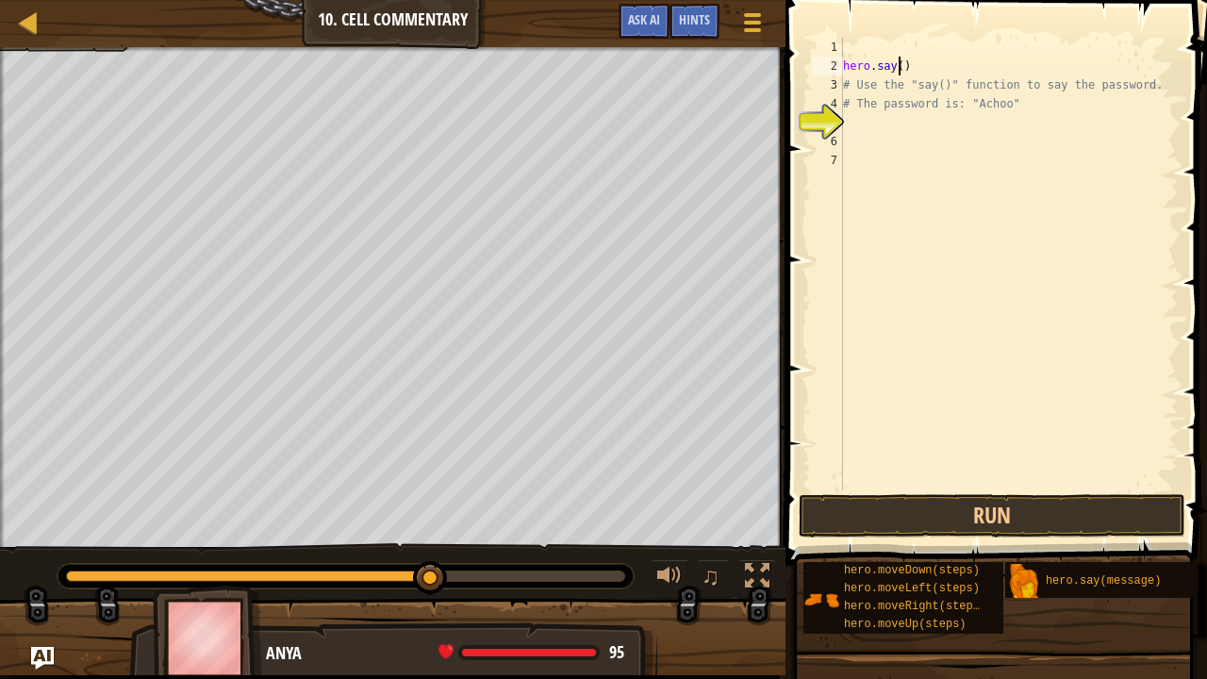
click at [900, 70] on div "hero . say ( ) # Use the "say()" function to say the password. # The password i…" at bounding box center [1008, 283] width 339 height 490
click at [900, 70] on div "hero . say ( read the grey comment ) # Use the "say()" function to say the pass…" at bounding box center [1008, 283] width 339 height 490
click at [1043, 60] on div "hero . say ( "read the grey comment) # Use the "say()" function to say the pass…" at bounding box center [1008, 283] width 339 height 490
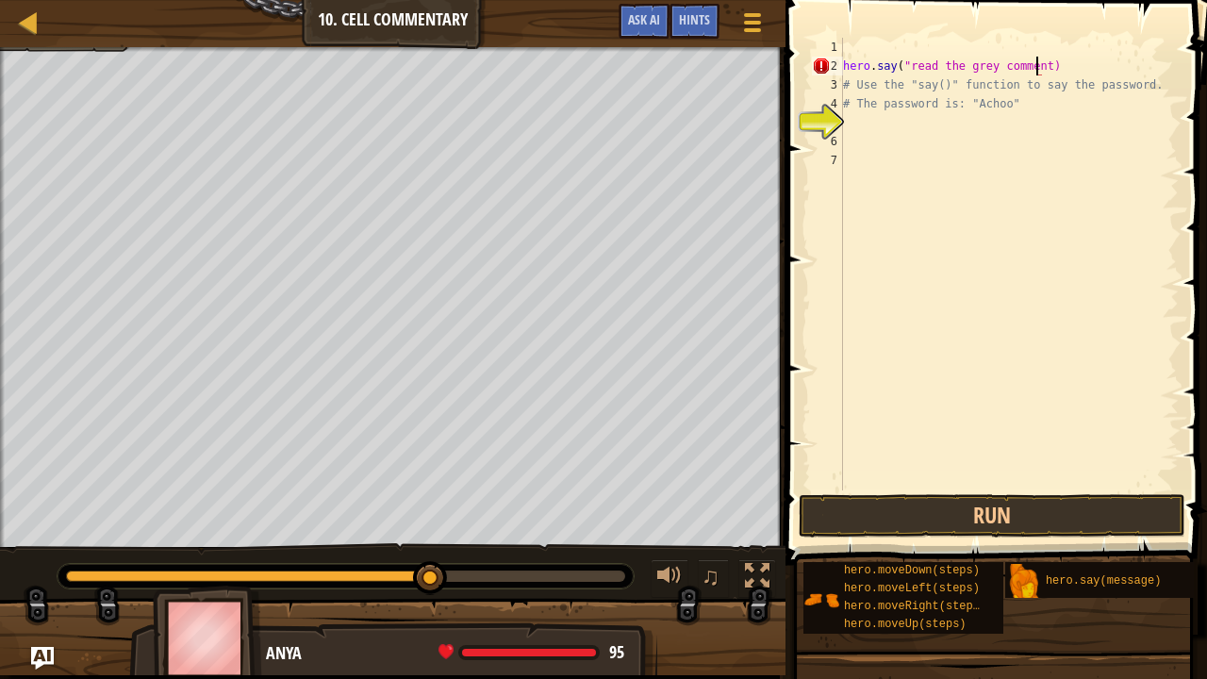
click at [1037, 60] on div "hero . say ( "read the grey comment) # Use the "say()" function to say the pass…" at bounding box center [1008, 283] width 339 height 490
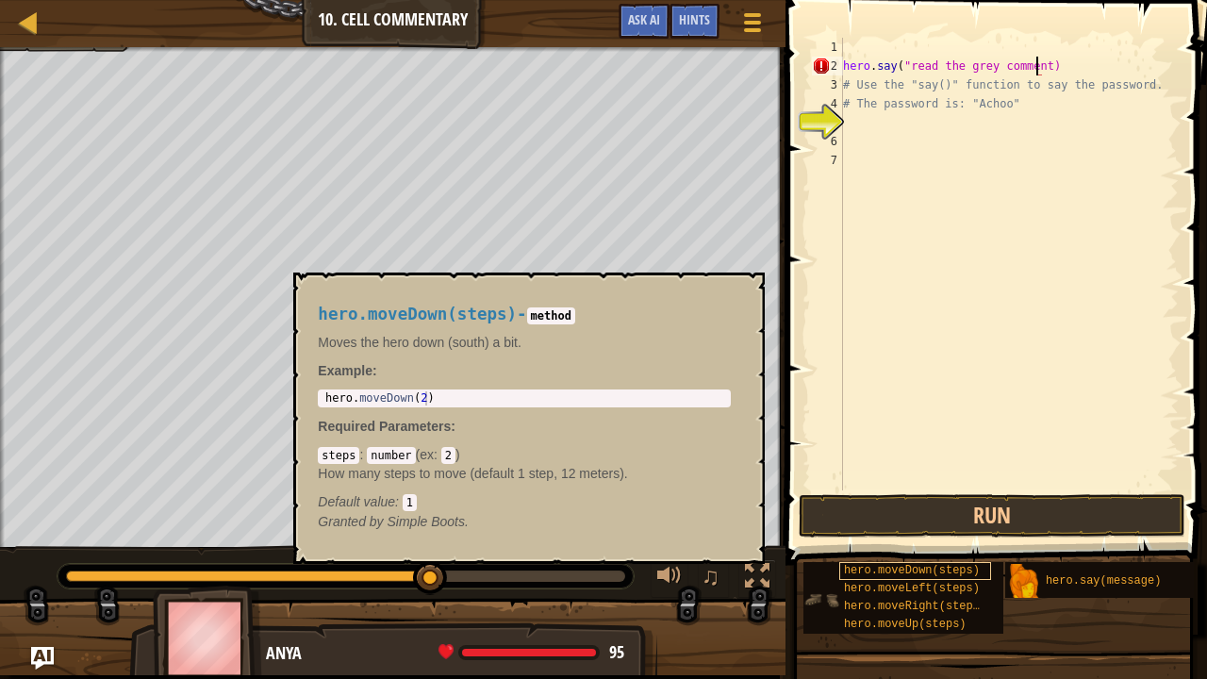
type textarea "hero.say("read the grey comment")"
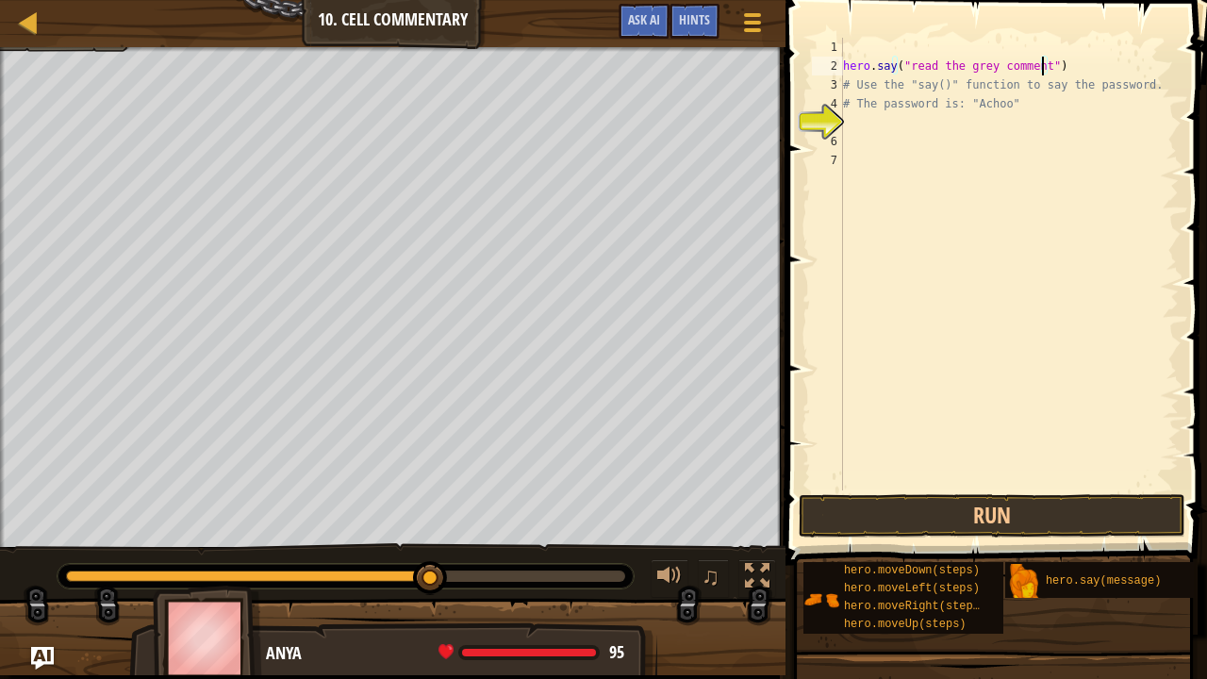
click at [979, 481] on div "hero . say ( "read the grey comment" ) # Use the "say()" function to say the pa…" at bounding box center [1008, 283] width 339 height 490
click at [985, 499] on button "Run" at bounding box center [992, 515] width 387 height 43
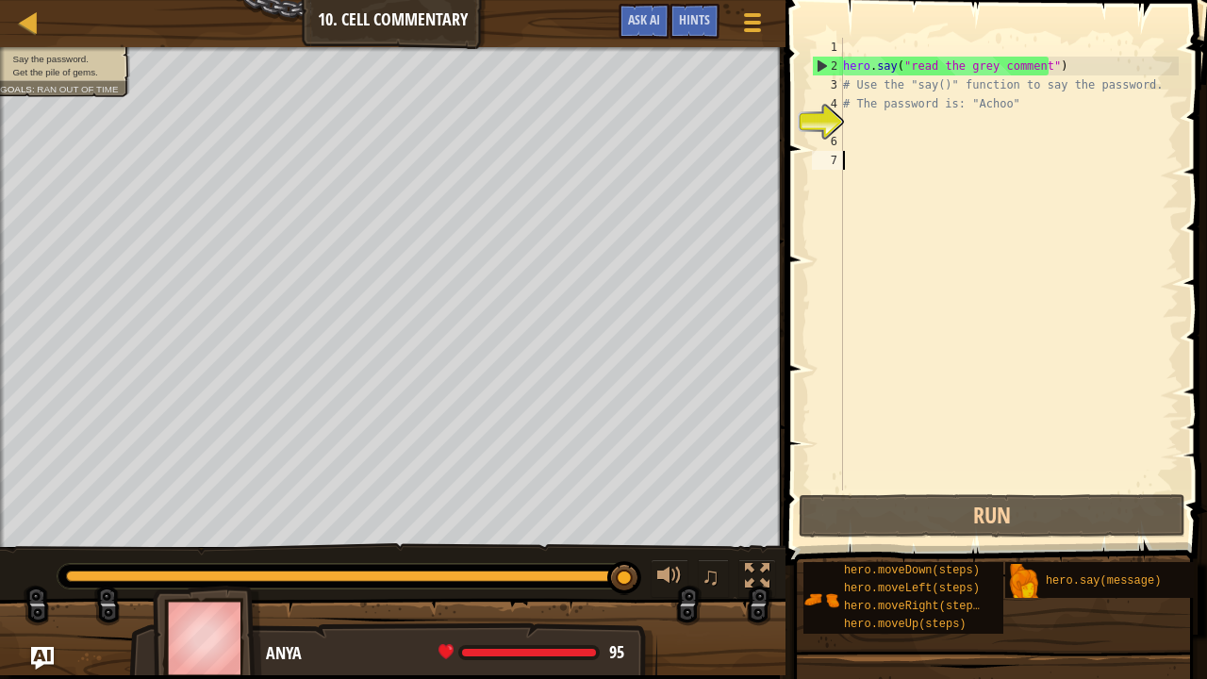
click at [899, 173] on div "hero . say ( "read the grey comment" ) # Use the "say()" function to say the pa…" at bounding box center [1008, 283] width 339 height 490
click at [873, 105] on div "hero . say ( "read the grey comment" ) # Use the "say()" function to say the pa…" at bounding box center [1008, 283] width 339 height 490
type textarea "# The password is: "Achoo""
click at [824, 130] on div "5" at bounding box center [827, 122] width 31 height 19
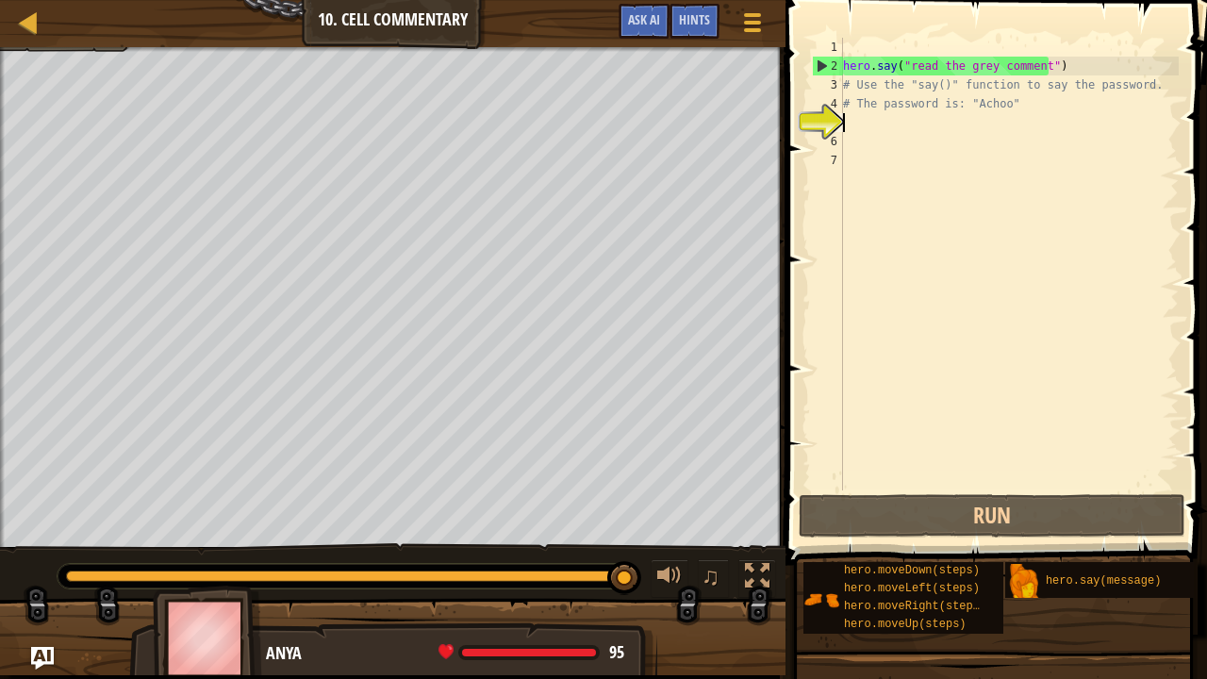
click at [732, 531] on div "♫" at bounding box center [709, 578] width 136 height 39
click at [739, 531] on button at bounding box center [757, 578] width 38 height 39
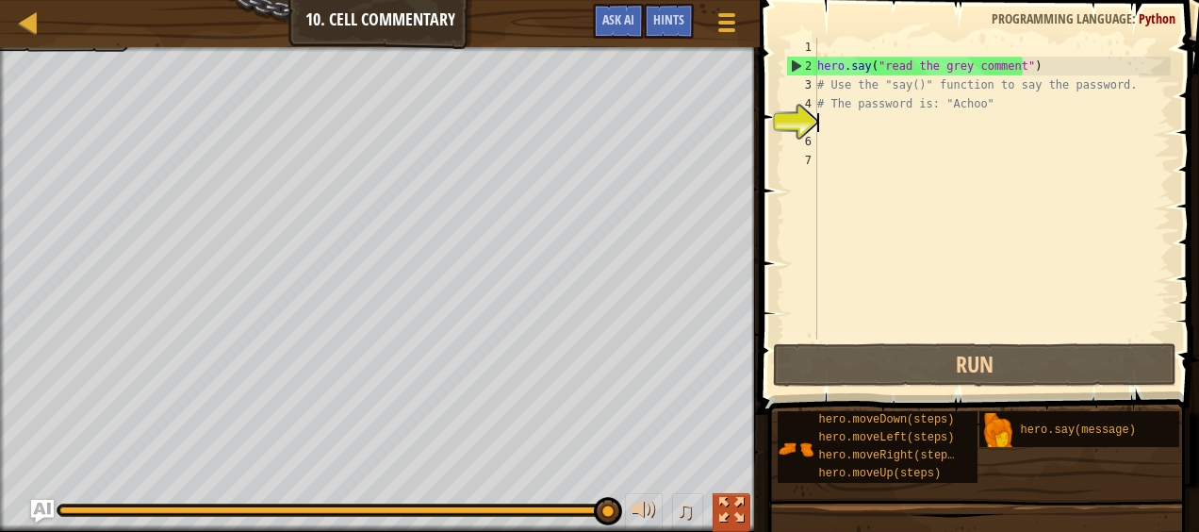
click at [747, 503] on button at bounding box center [732, 512] width 38 height 39
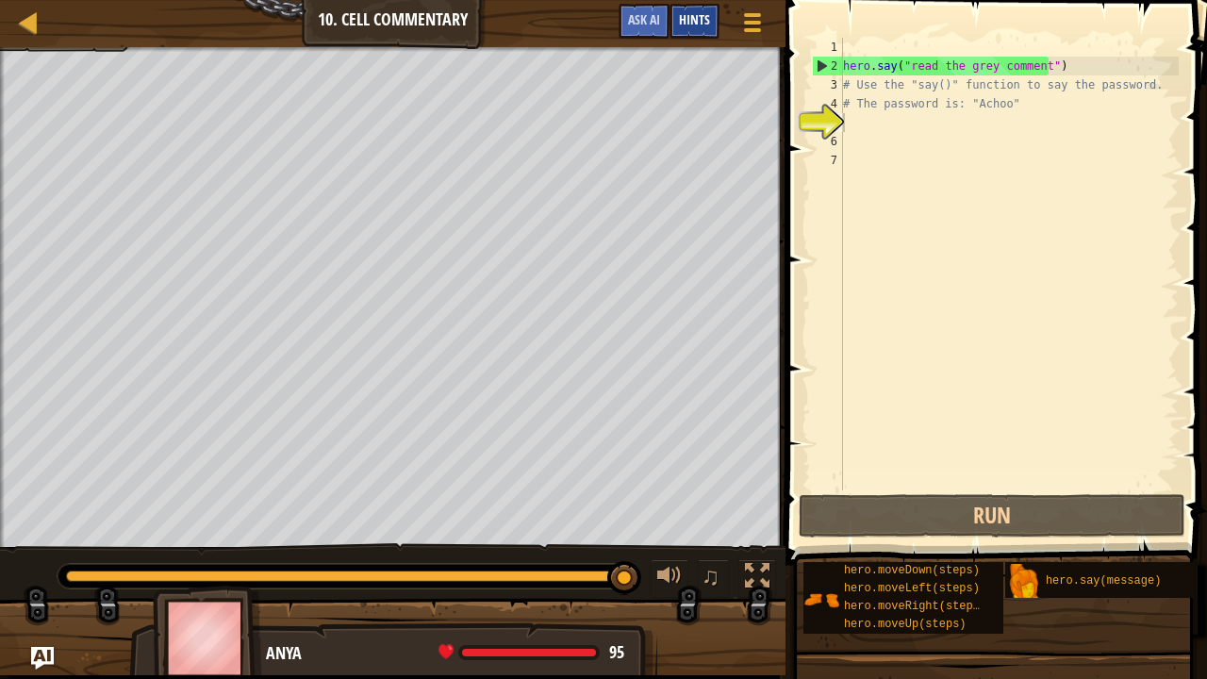
click at [689, 38] on div "Hints" at bounding box center [694, 21] width 50 height 35
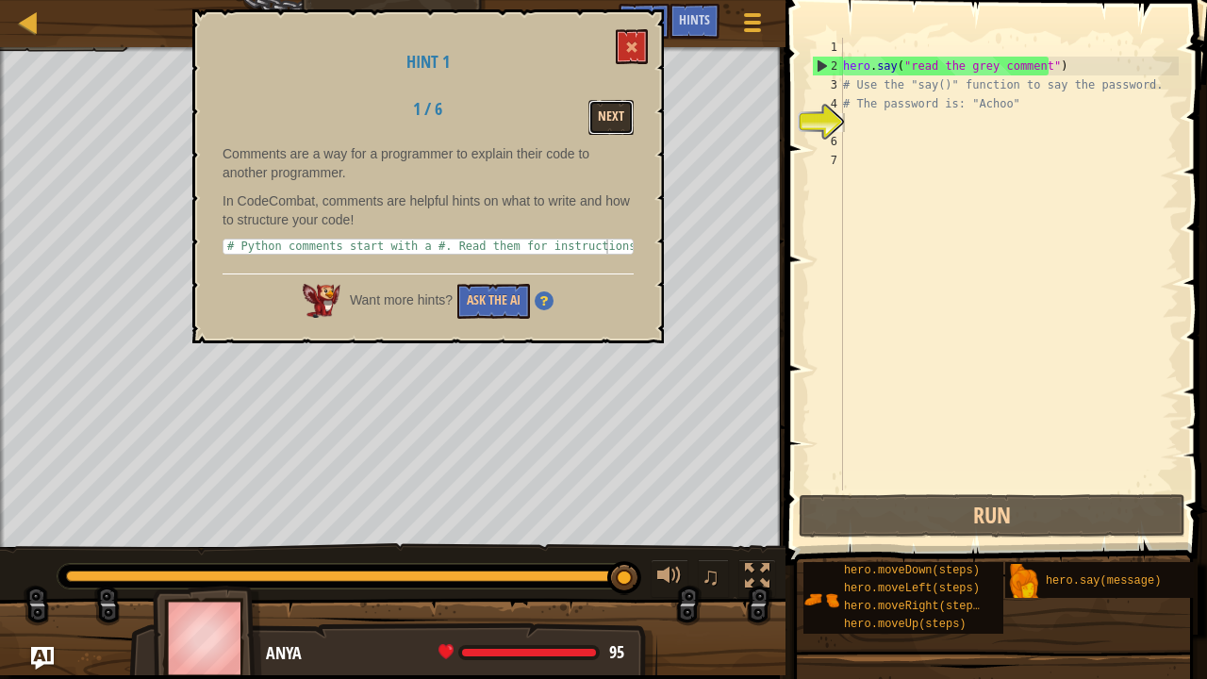
click at [629, 110] on button "Next" at bounding box center [610, 117] width 45 height 35
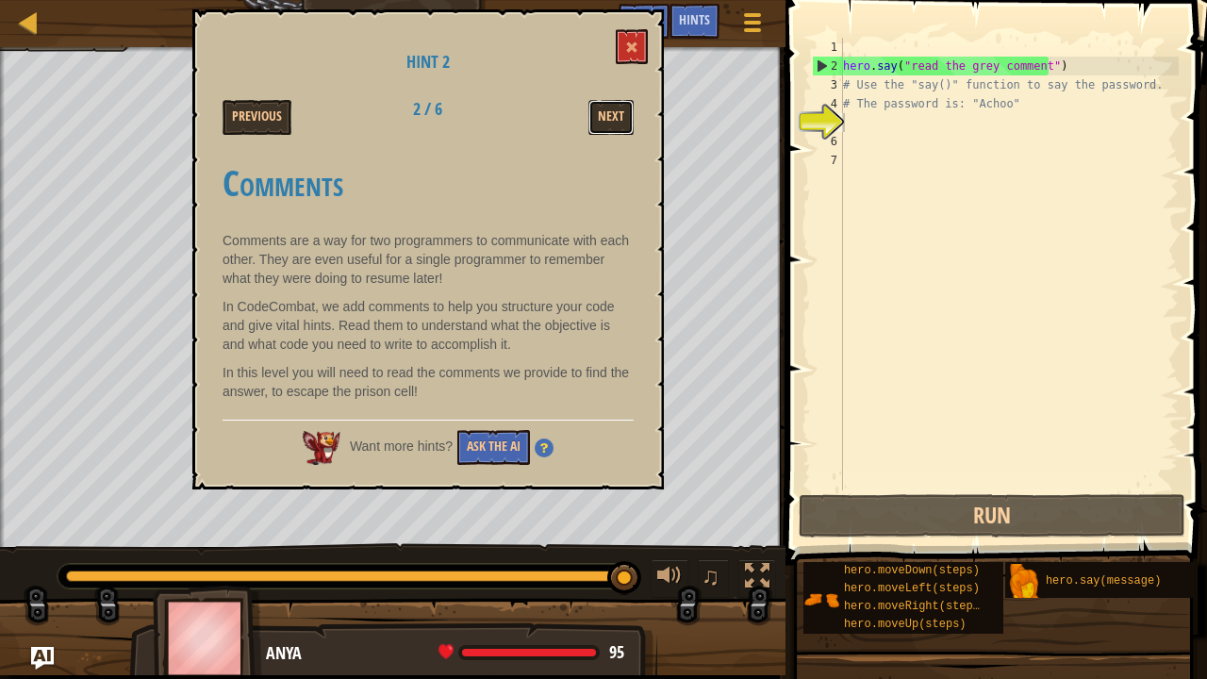
click at [629, 110] on button "Next" at bounding box center [610, 117] width 45 height 35
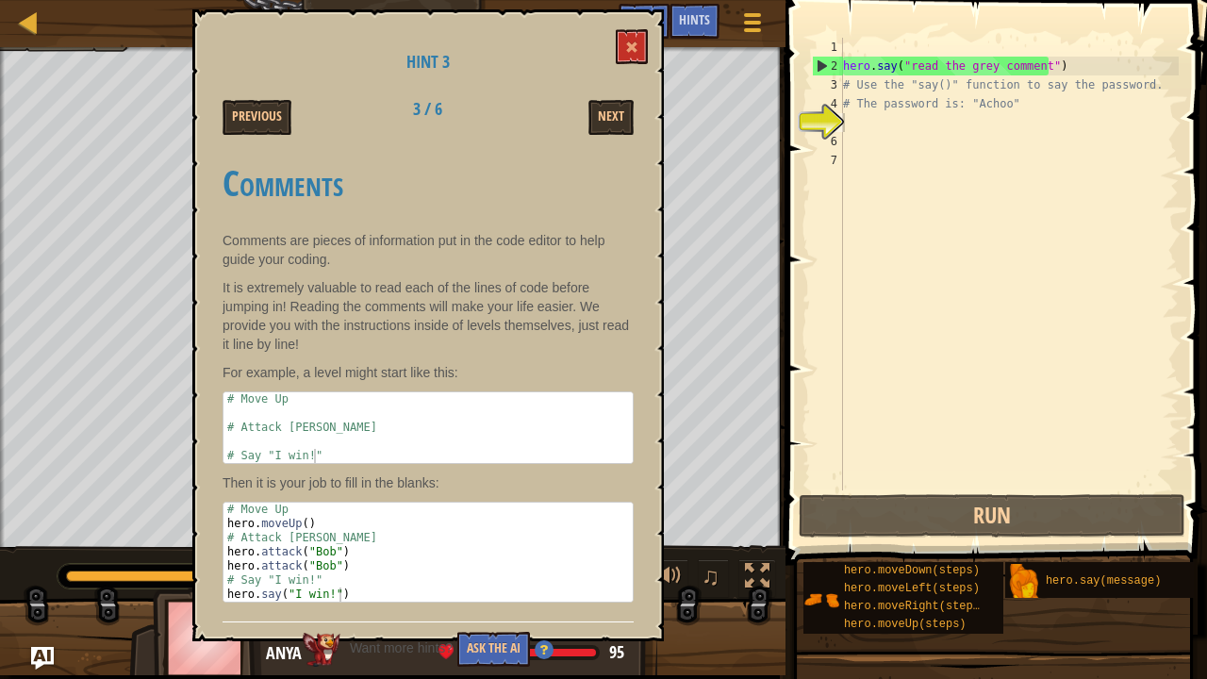
click at [629, 110] on button "Next" at bounding box center [610, 117] width 45 height 35
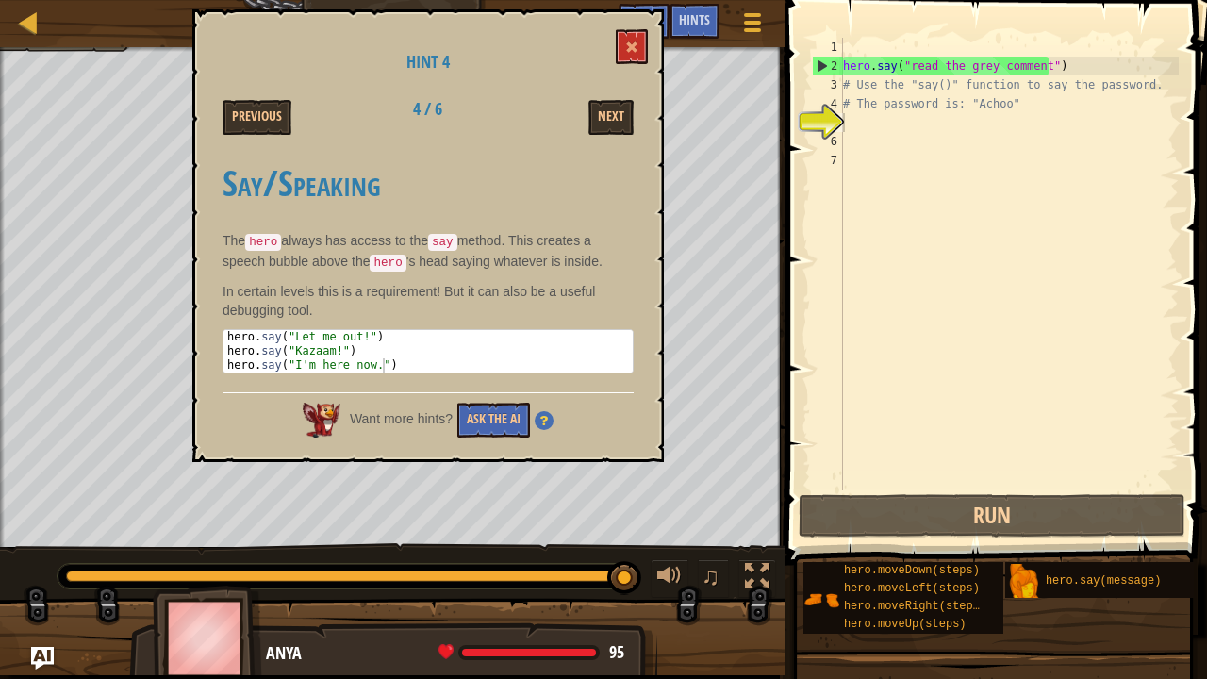
click at [629, 110] on button "Next" at bounding box center [610, 117] width 45 height 35
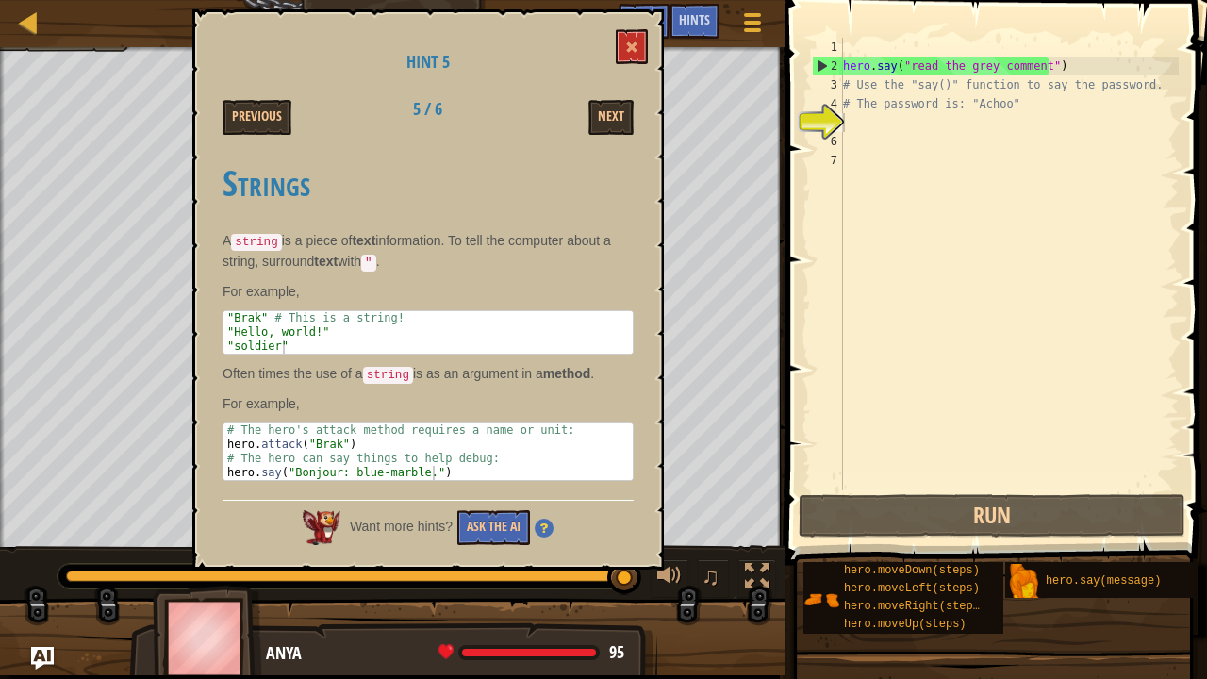
click at [629, 110] on button "Next" at bounding box center [610, 117] width 45 height 35
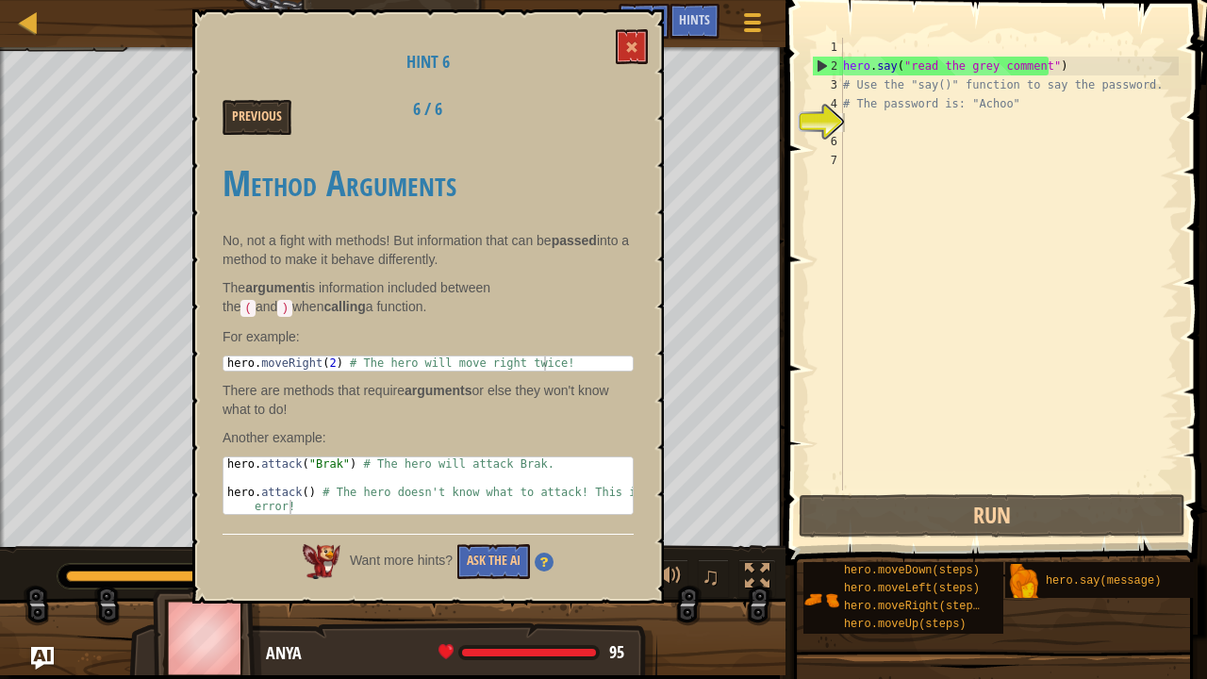
click at [629, 110] on div "Previous 6 / 6" at bounding box center [427, 117] width 439 height 35
click at [642, 69] on div "Hint 6 Previous 6 / 6 Method Arguments No, not a fight with methods! But inform…" at bounding box center [427, 306] width 471 height 594
click at [630, 44] on span at bounding box center [631, 47] width 13 height 13
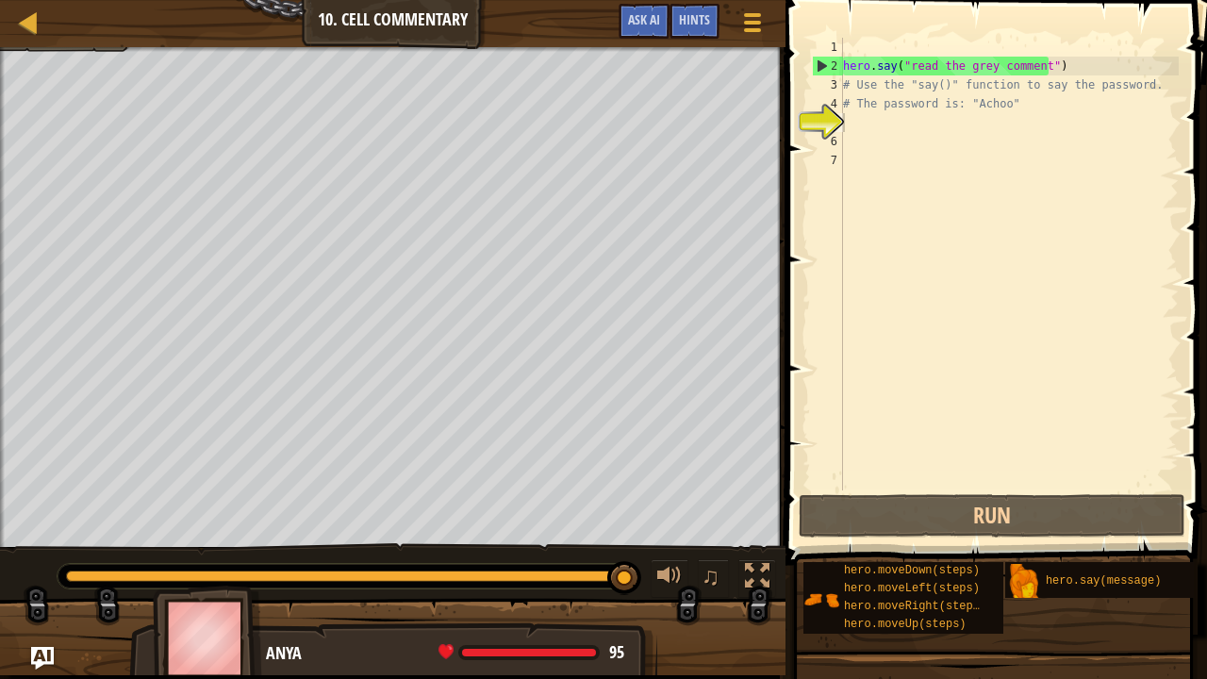
click at [630, 44] on div "Game Menu Done Hints Ask AI" at bounding box center [692, 26] width 167 height 44
click at [821, 117] on div "5" at bounding box center [827, 122] width 31 height 19
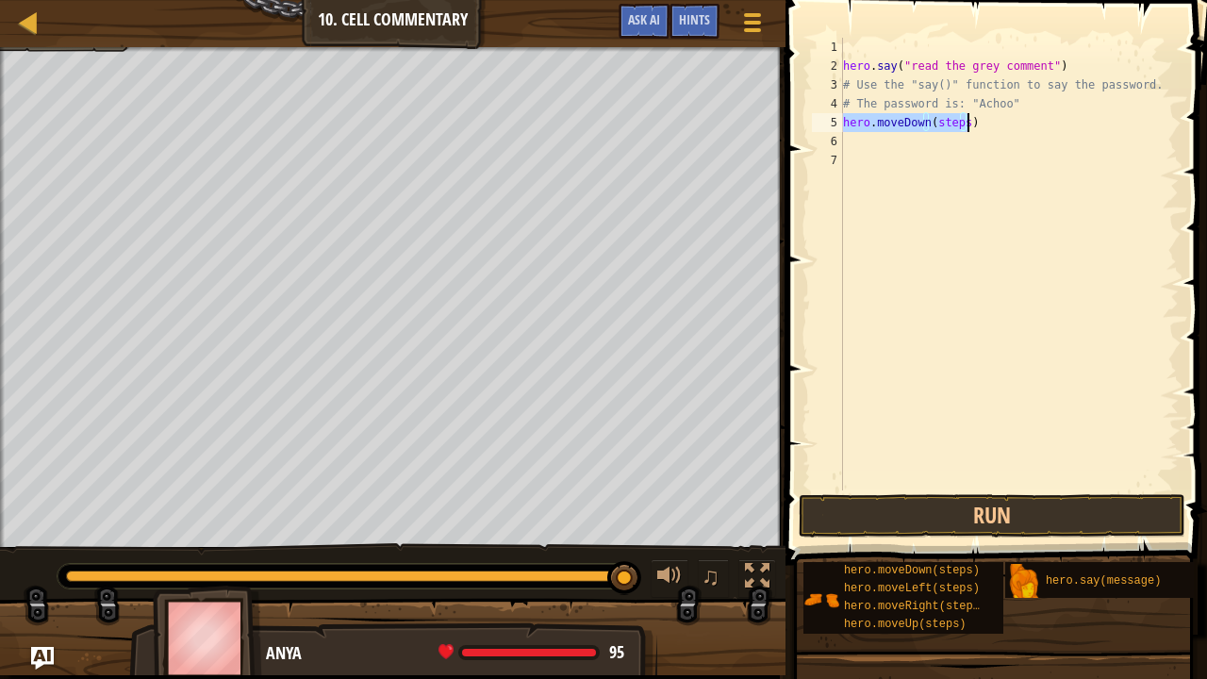
click at [958, 124] on div "hero . say ( "read the grey comment" ) # Use the "say()" function to say the pa…" at bounding box center [1008, 264] width 339 height 453
click at [959, 124] on div "hero . say ( "read the grey comment" ) # Use the "say()" function to say the pa…" at bounding box center [1008, 283] width 339 height 490
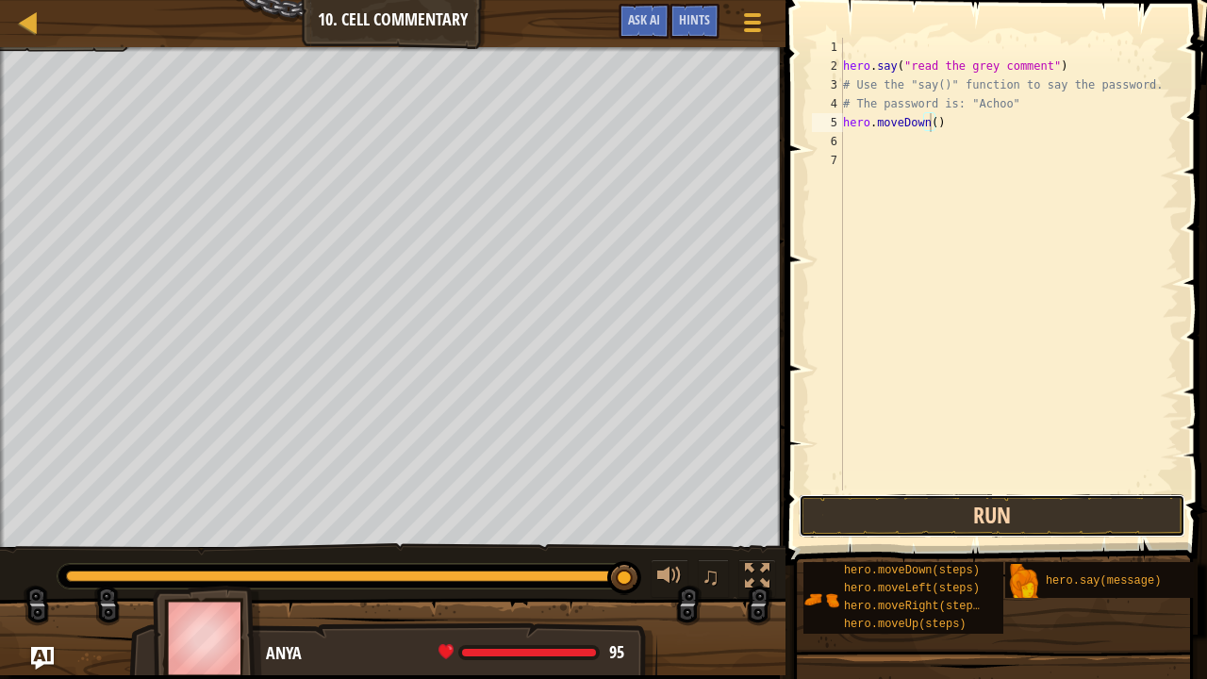
click at [898, 513] on button "Run" at bounding box center [992, 515] width 387 height 43
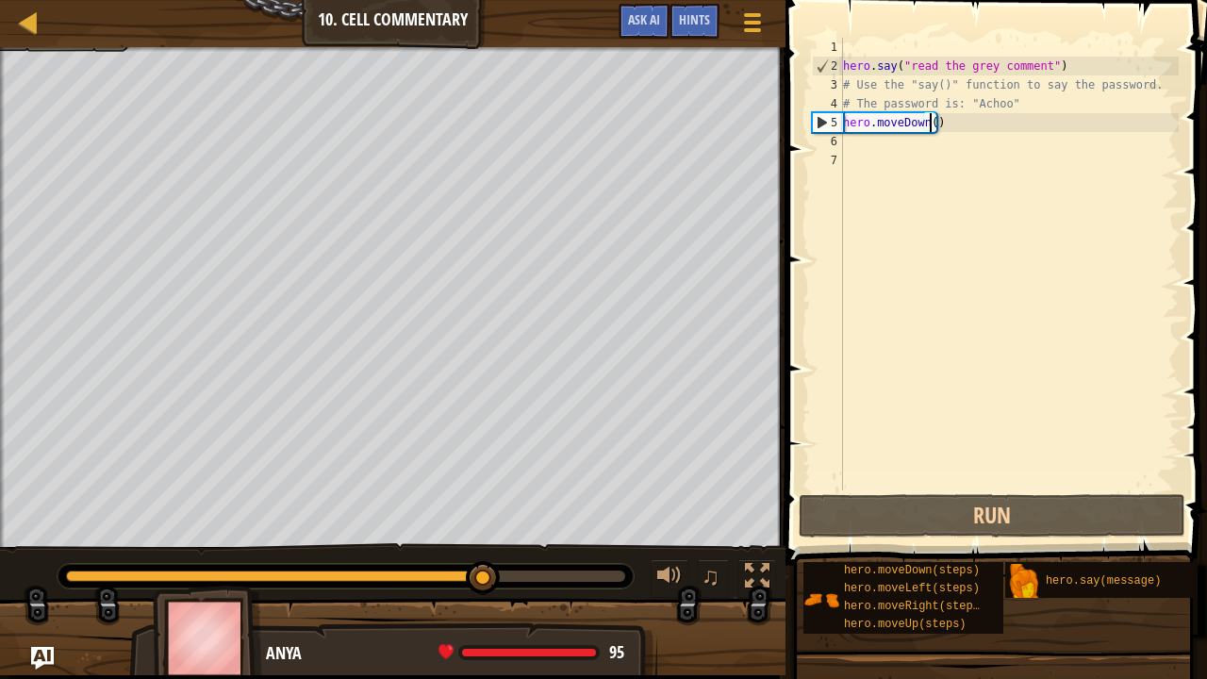
click at [923, 125] on div "hero . say ( "read the grey comment" ) # Use the "say()" function to say the pa…" at bounding box center [1008, 283] width 339 height 490
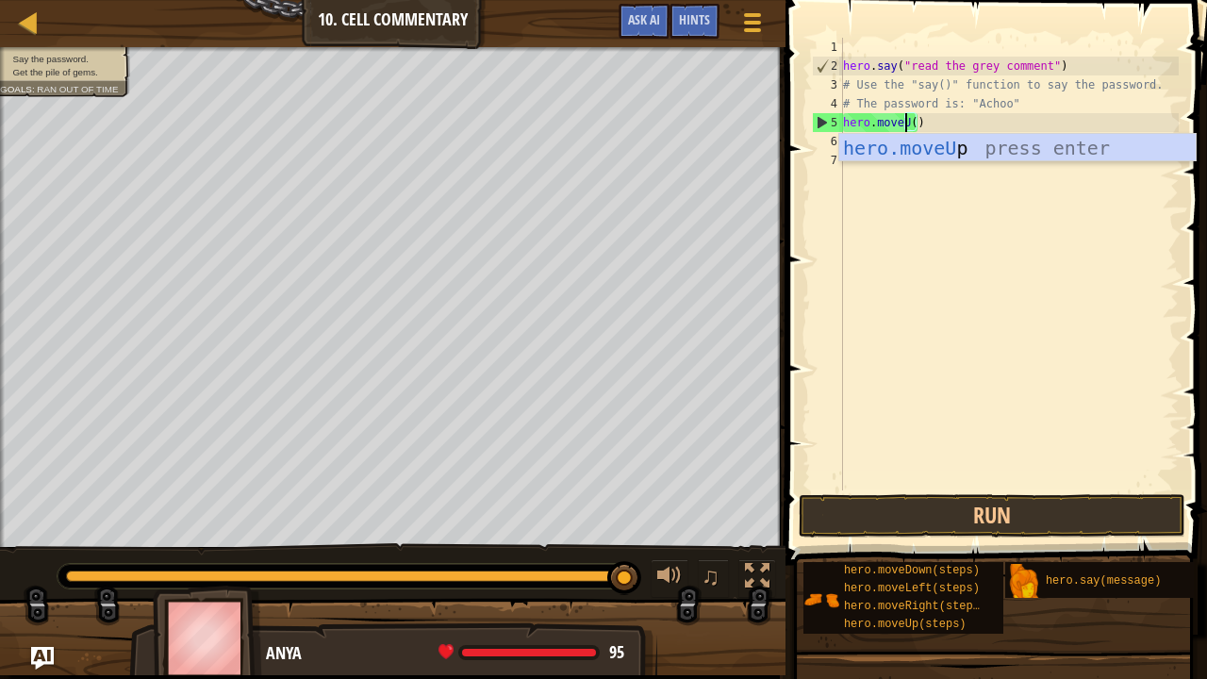
scroll to position [8, 6]
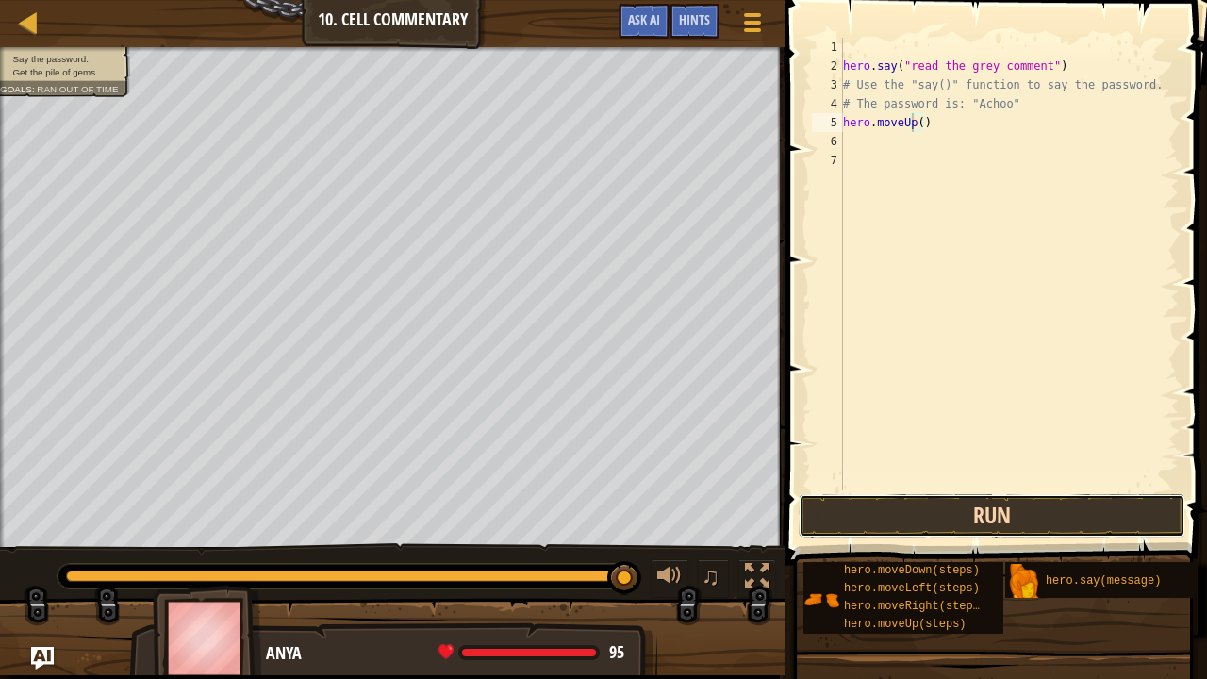
click at [971, 502] on button "Run" at bounding box center [992, 515] width 387 height 43
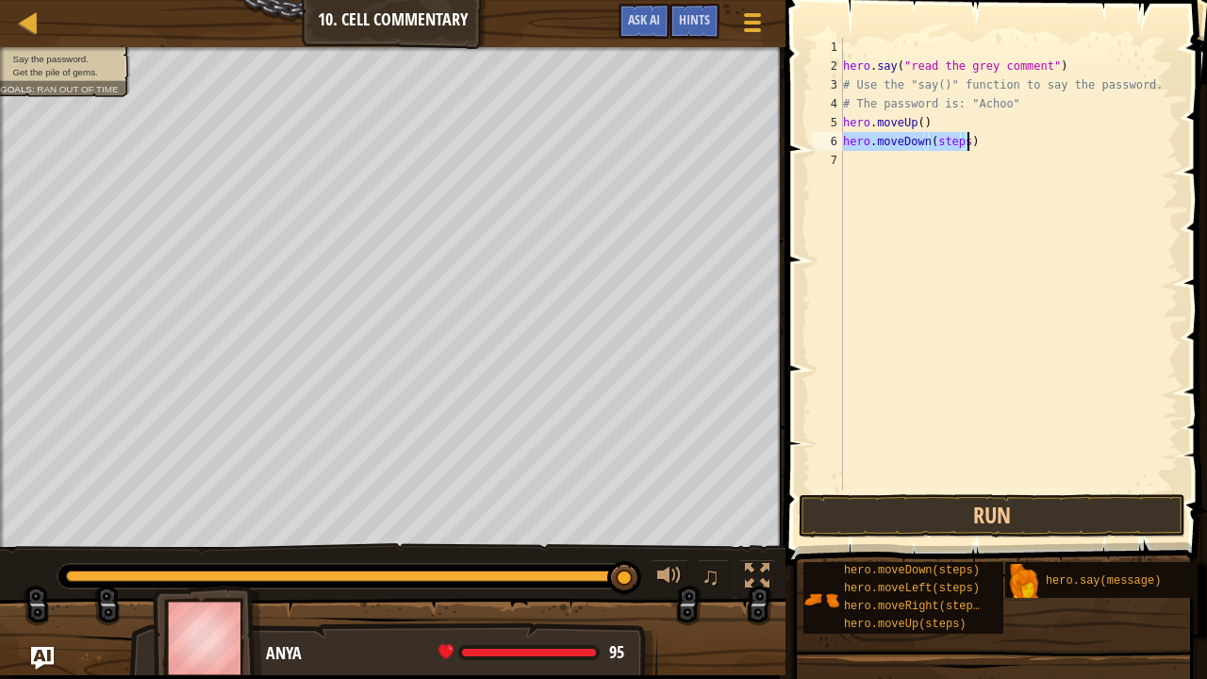
click at [961, 138] on div "hero . say ( "read the grey comment" ) # Use the "say()" function to say the pa…" at bounding box center [1008, 264] width 339 height 453
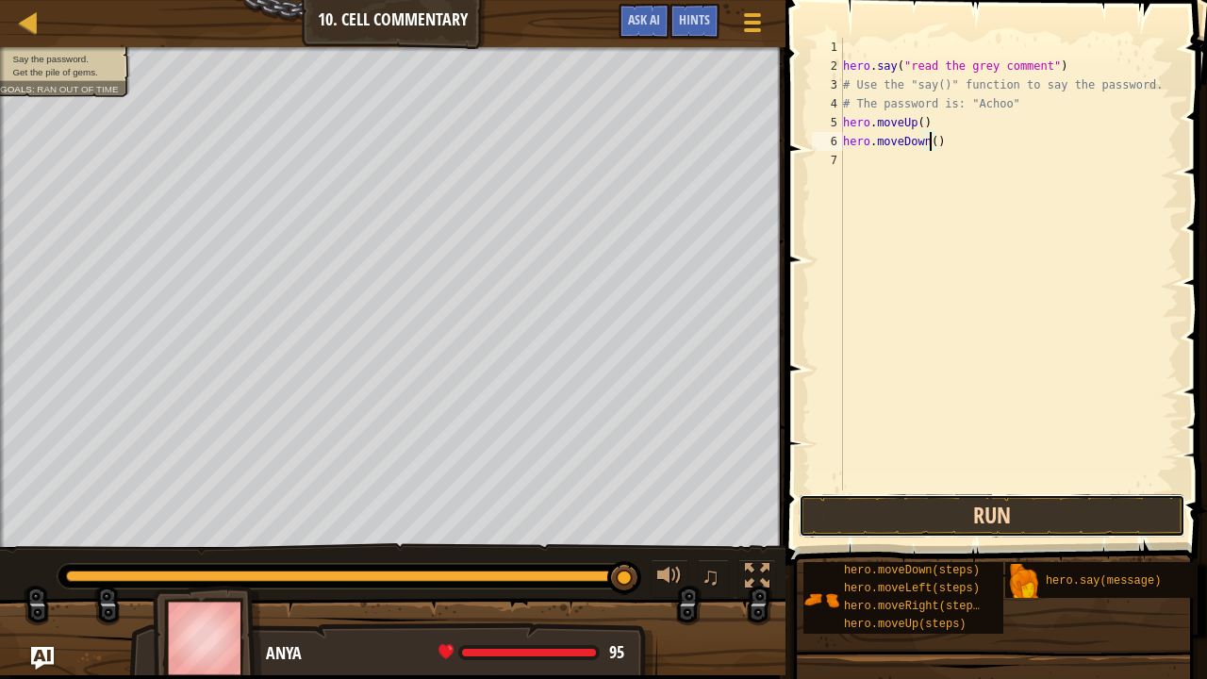
click at [1031, 523] on button "Run" at bounding box center [992, 515] width 387 height 43
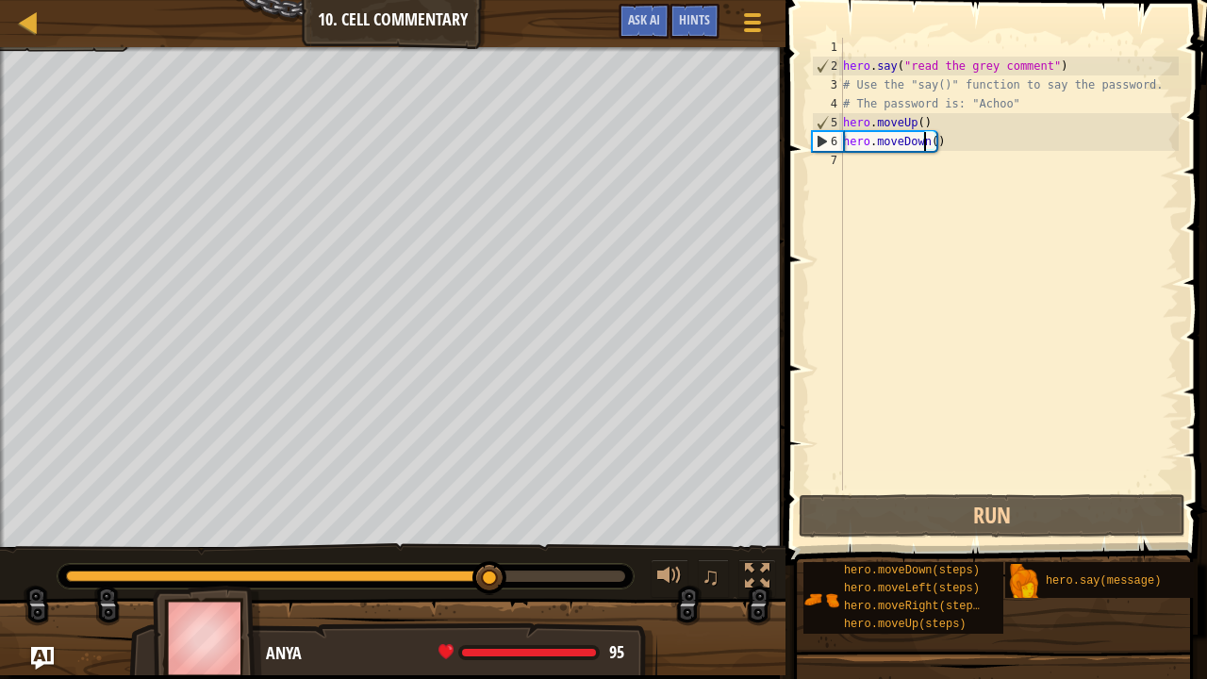
click at [922, 147] on div "hero . say ( "read the grey comment" ) # Use the "say()" function to say the pa…" at bounding box center [1008, 283] width 339 height 490
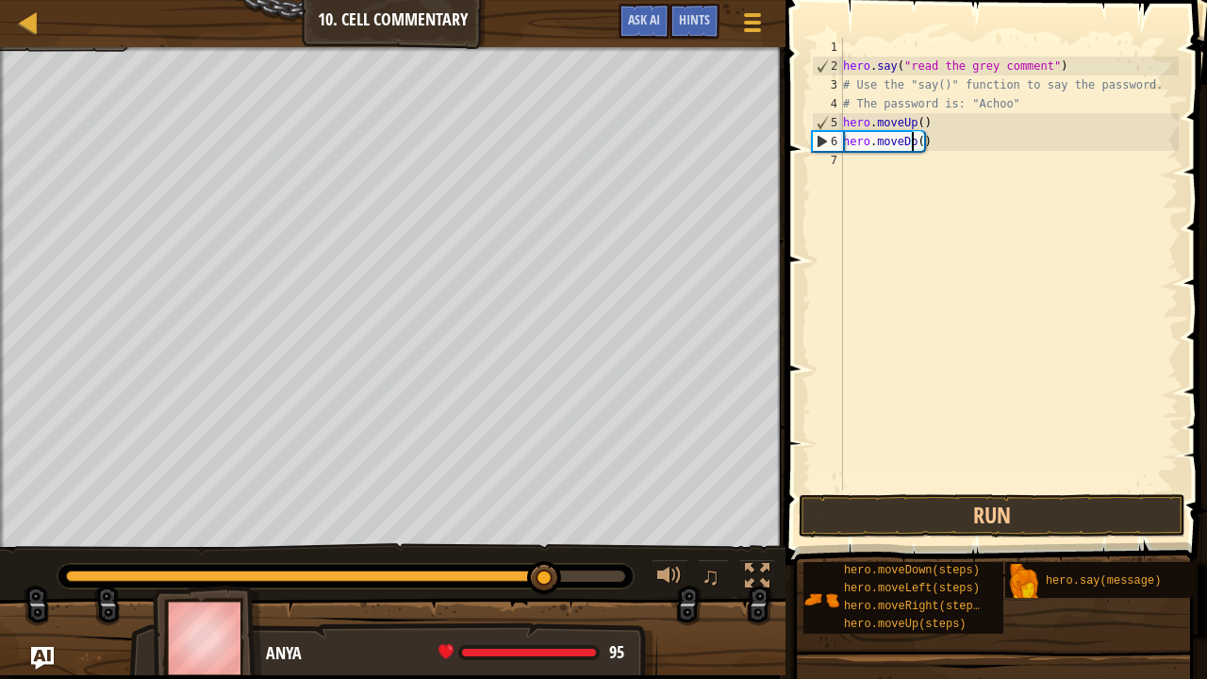
scroll to position [8, 5]
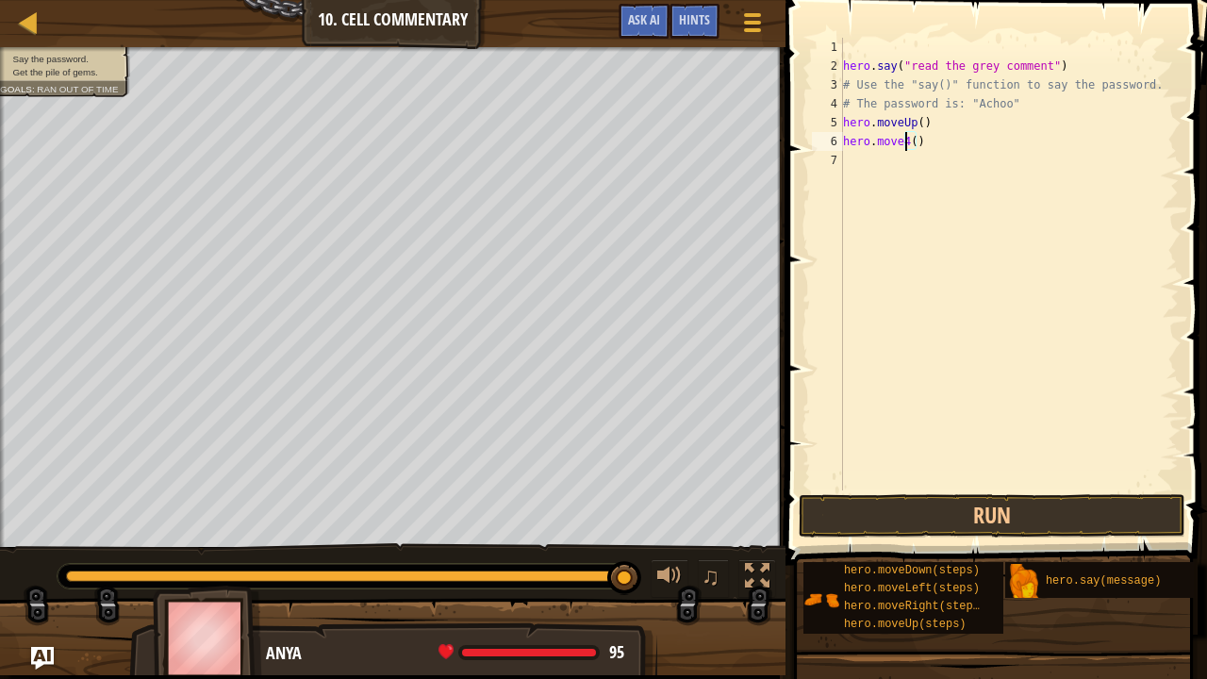
type textarea "hero.move4()"
click at [309, 35] on div "Map Introduction to Computer Science 10. Cell Commentary Game Menu Done Hints A…" at bounding box center [392, 23] width 785 height 47
click at [44, 531] on div at bounding box center [392, 645] width 785 height 94
click at [51, 531] on img "Ask AI" at bounding box center [42, 658] width 25 height 25
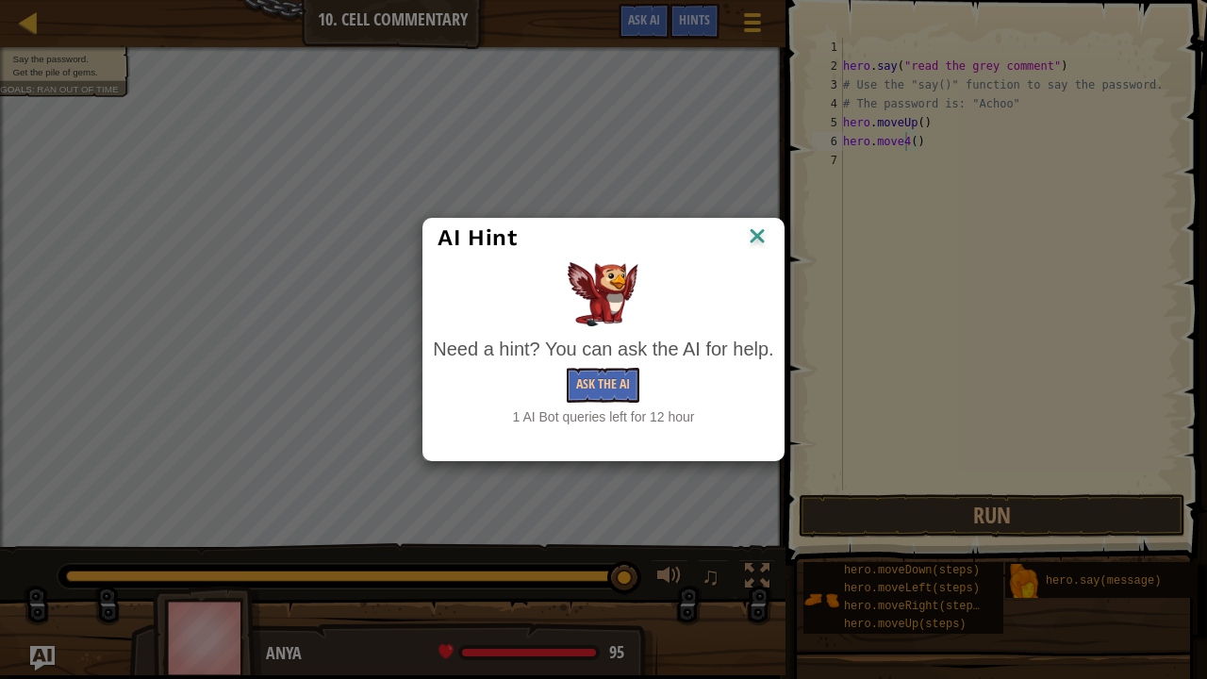
click at [61, 531] on div "AI Hint Need a hint? You can ask the AI for help. Ask the AI 1 AI Bot queries l…" at bounding box center [603, 339] width 1207 height 679
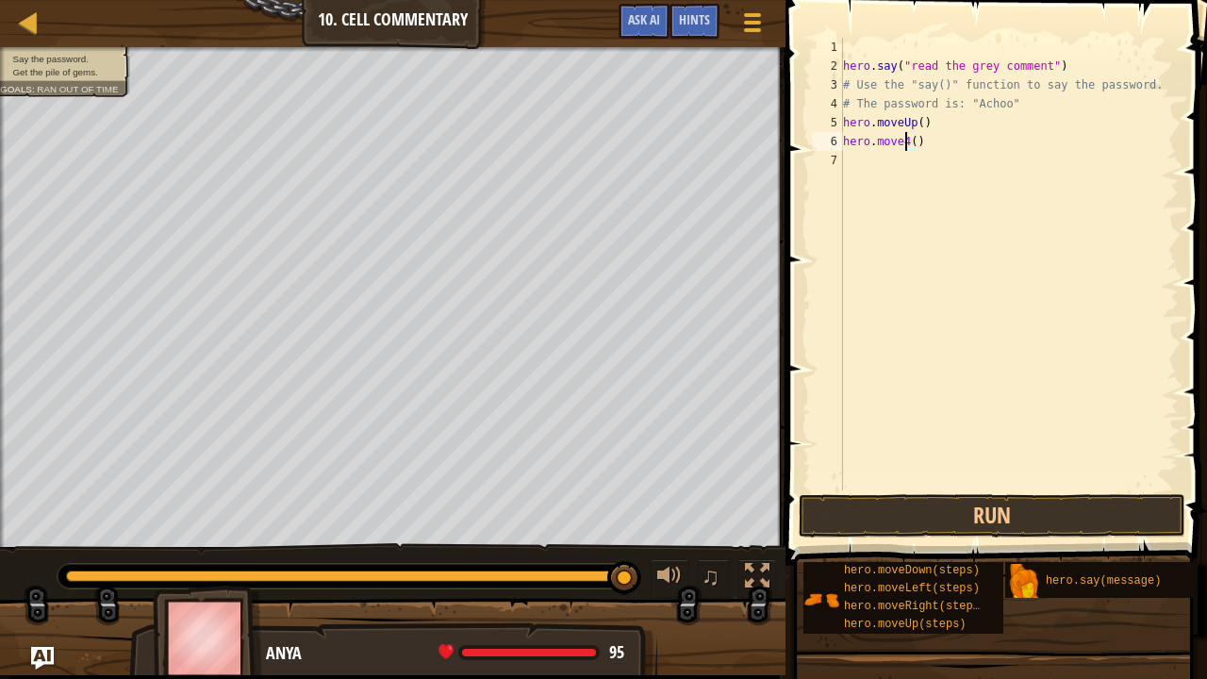
click at [55, 531] on div at bounding box center [392, 645] width 785 height 94
click at [44, 531] on img "Ask AI" at bounding box center [42, 658] width 25 height 25
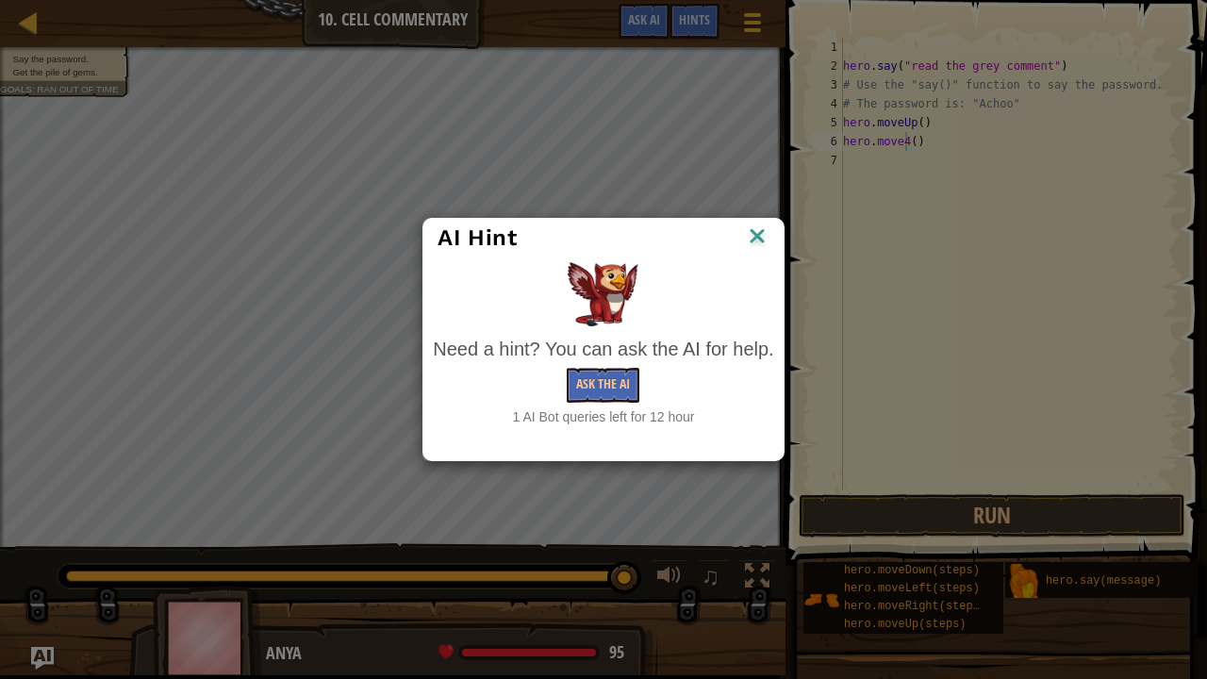
click at [732, 239] on div "AI Hint" at bounding box center [602, 237] width 331 height 28
click at [767, 237] on img at bounding box center [757, 237] width 25 height 28
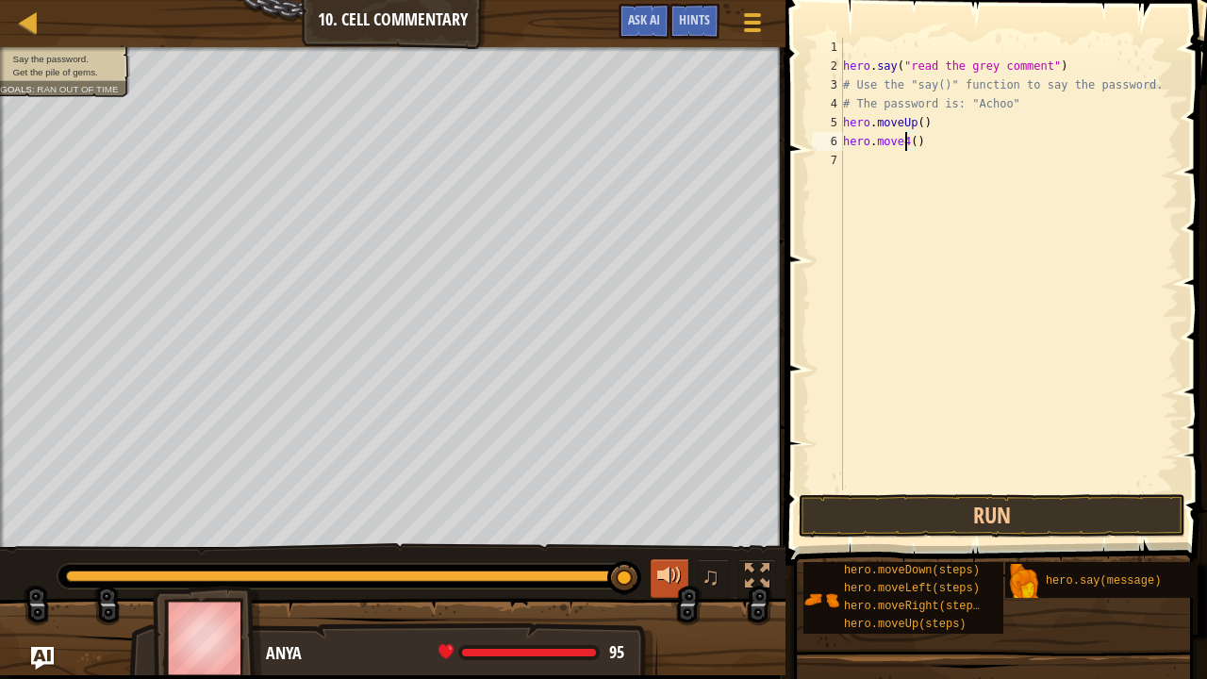
click at [672, 531] on div at bounding box center [669, 576] width 25 height 25
click at [628, 531] on div "Anya" at bounding box center [452, 653] width 372 height 25
click at [77, 531] on div at bounding box center [392, 645] width 785 height 94
click at [24, 32] on div at bounding box center [29, 22] width 24 height 24
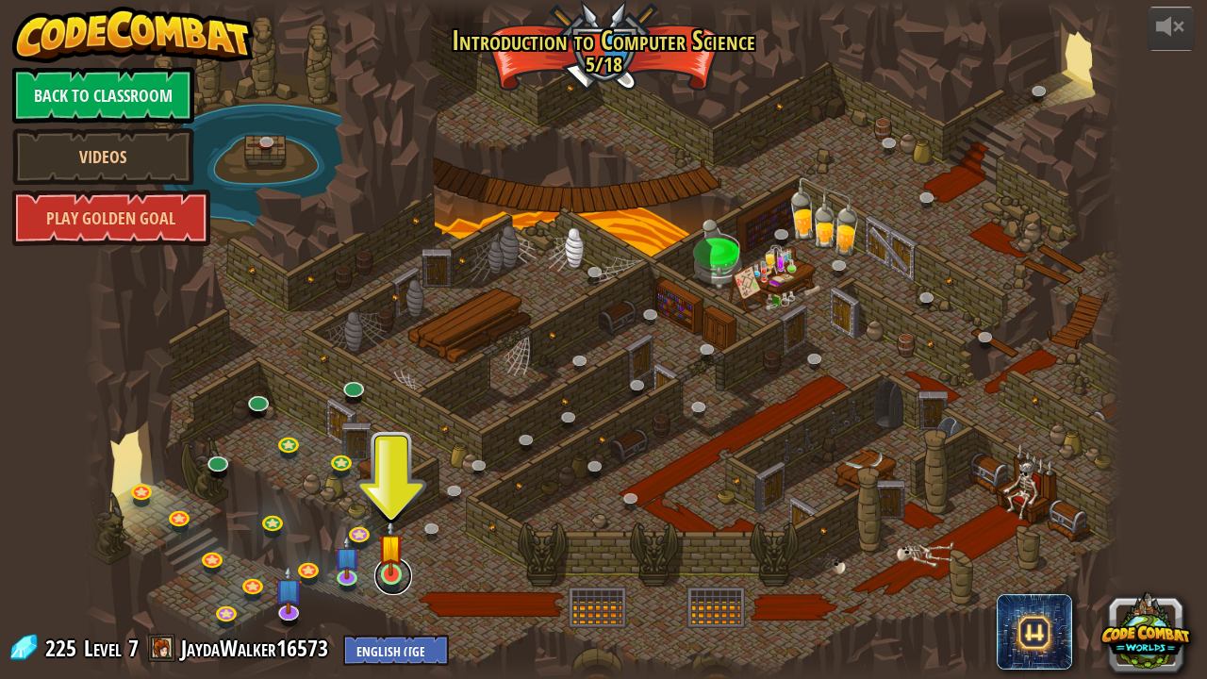
click at [398, 531] on link at bounding box center [393, 576] width 38 height 38
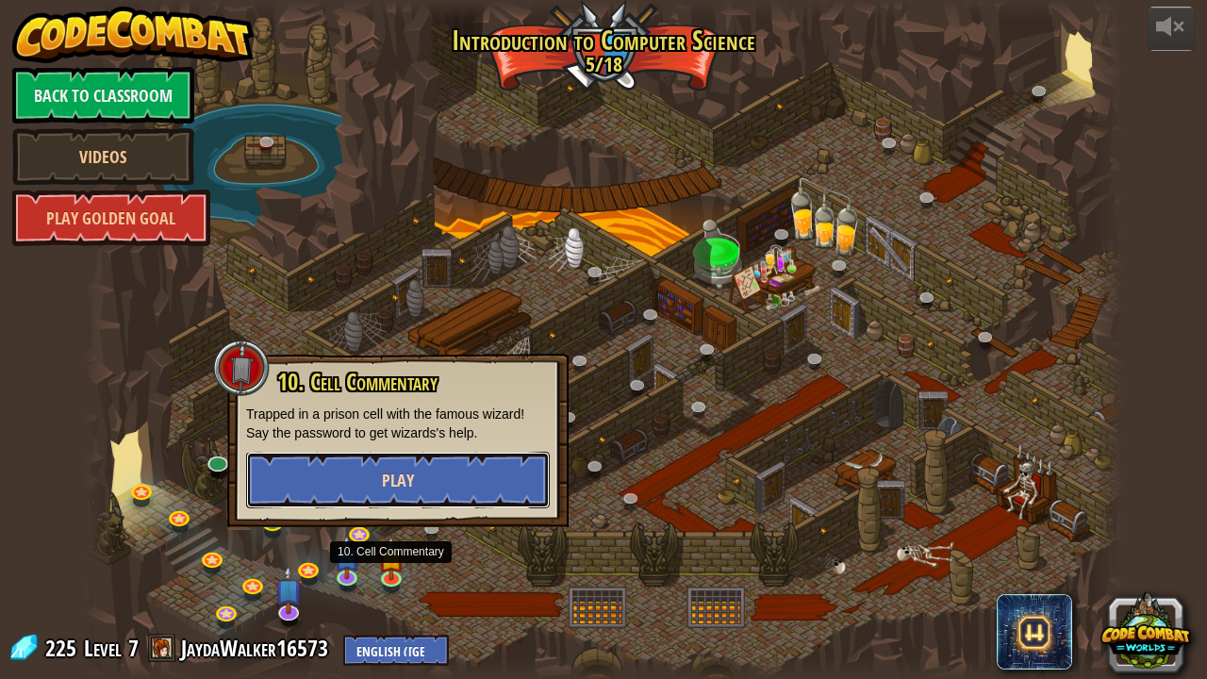
click at [352, 486] on button "Play" at bounding box center [398, 480] width 304 height 57
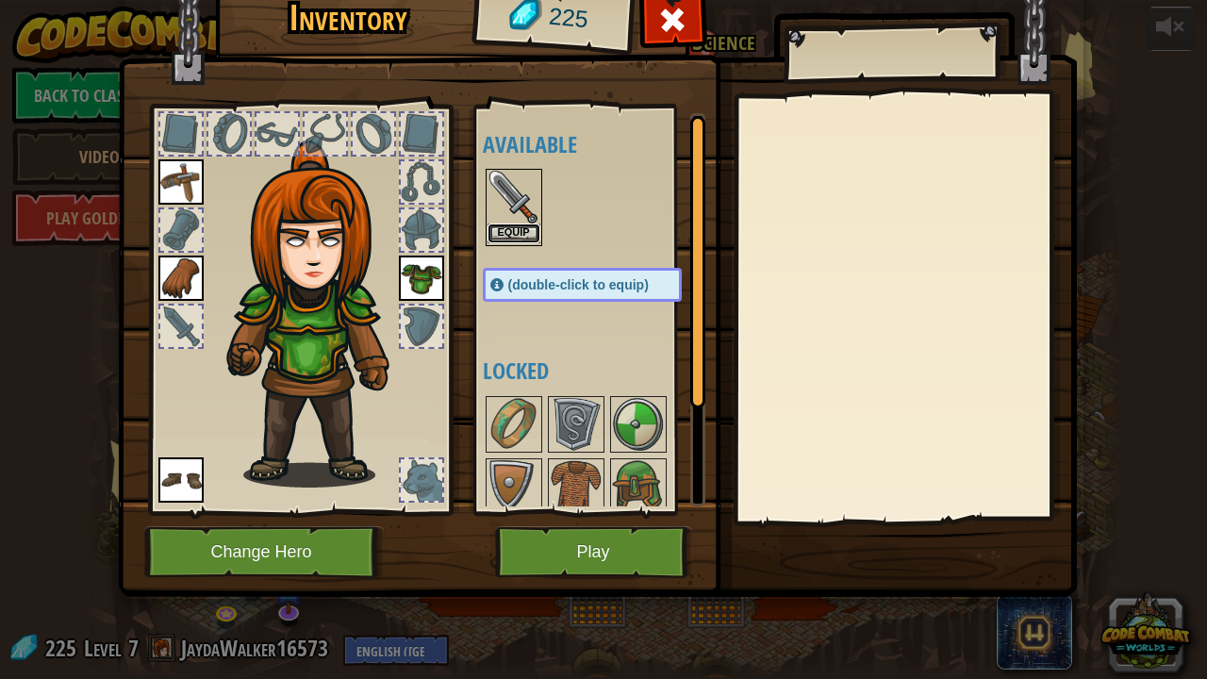
click at [516, 238] on button "Equip" at bounding box center [513, 233] width 53 height 20
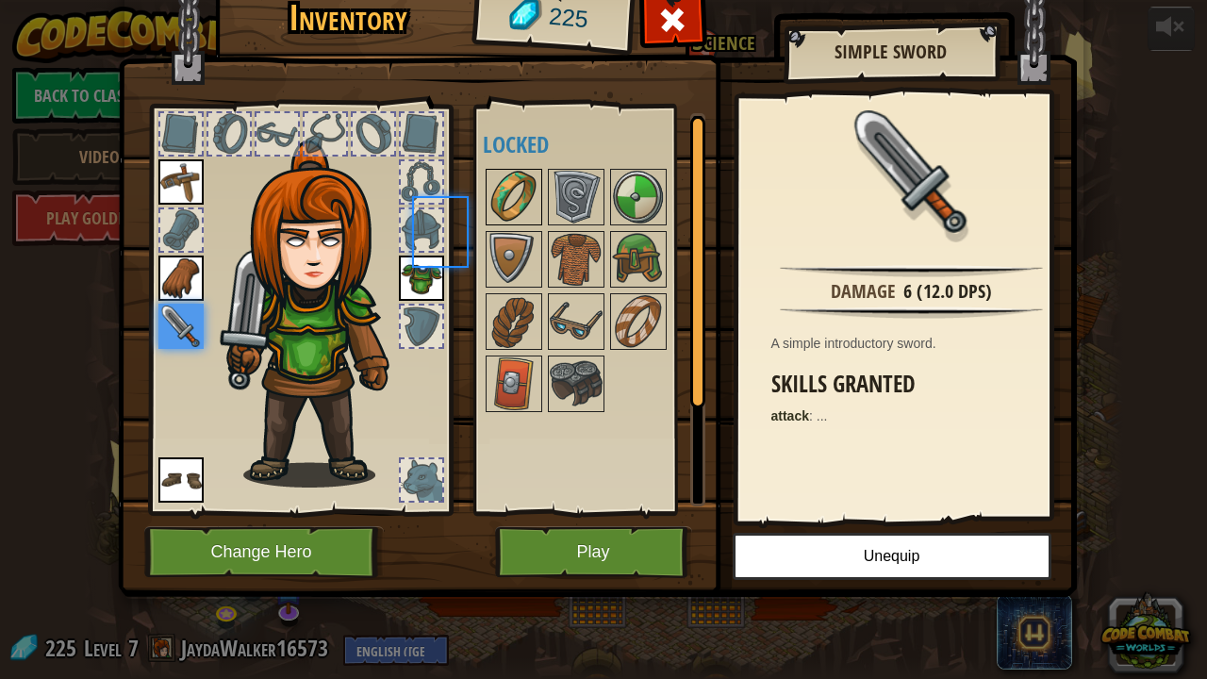
click at [525, 205] on img at bounding box center [513, 197] width 53 height 53
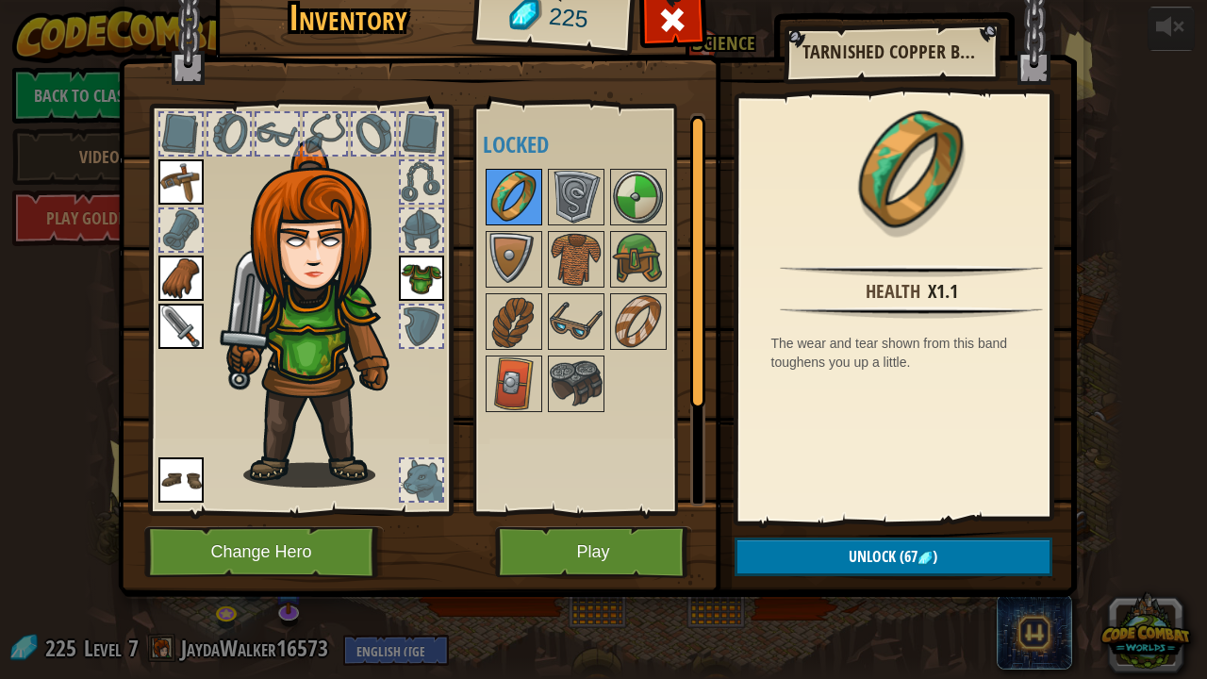
click at [573, 275] on img at bounding box center [576, 259] width 53 height 53
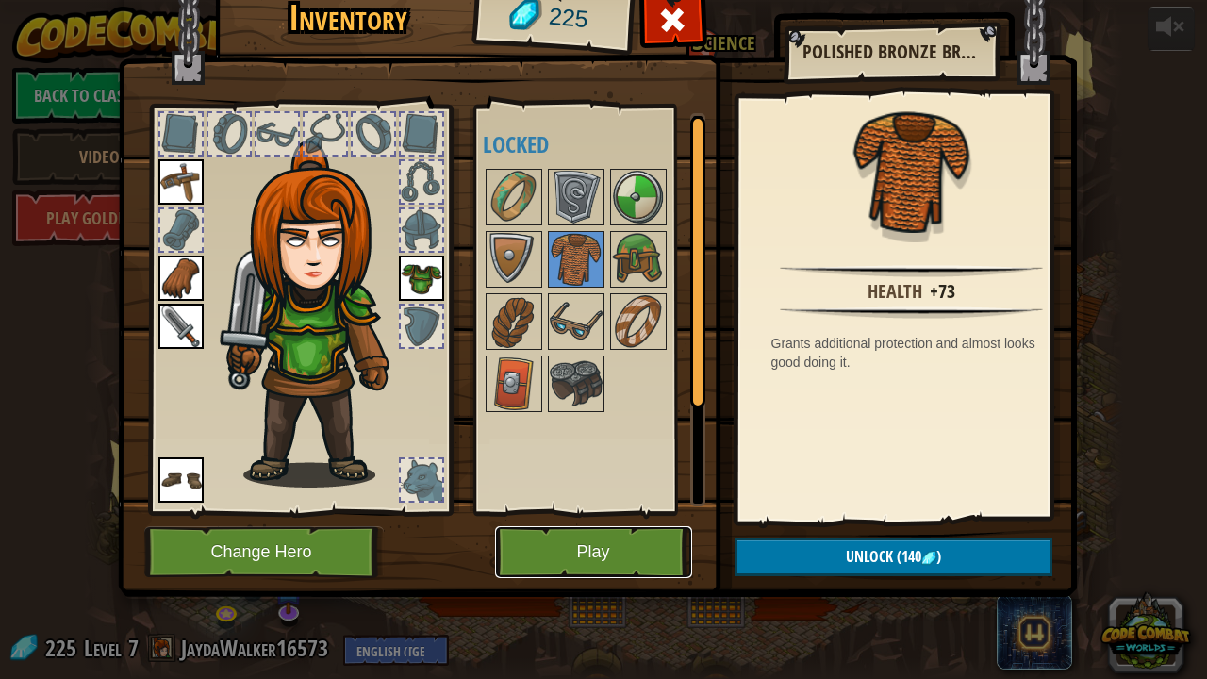
click at [635, 531] on button "Play" at bounding box center [593, 552] width 197 height 52
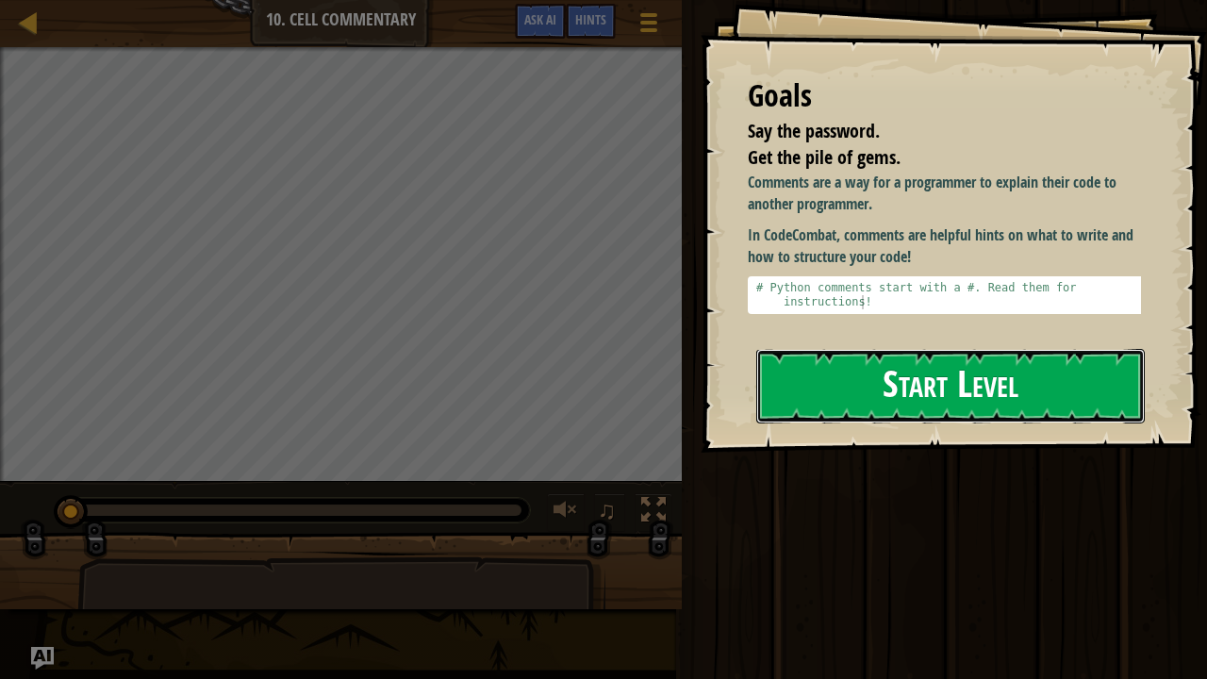
click at [1066, 391] on button "Start Level" at bounding box center [950, 386] width 388 height 74
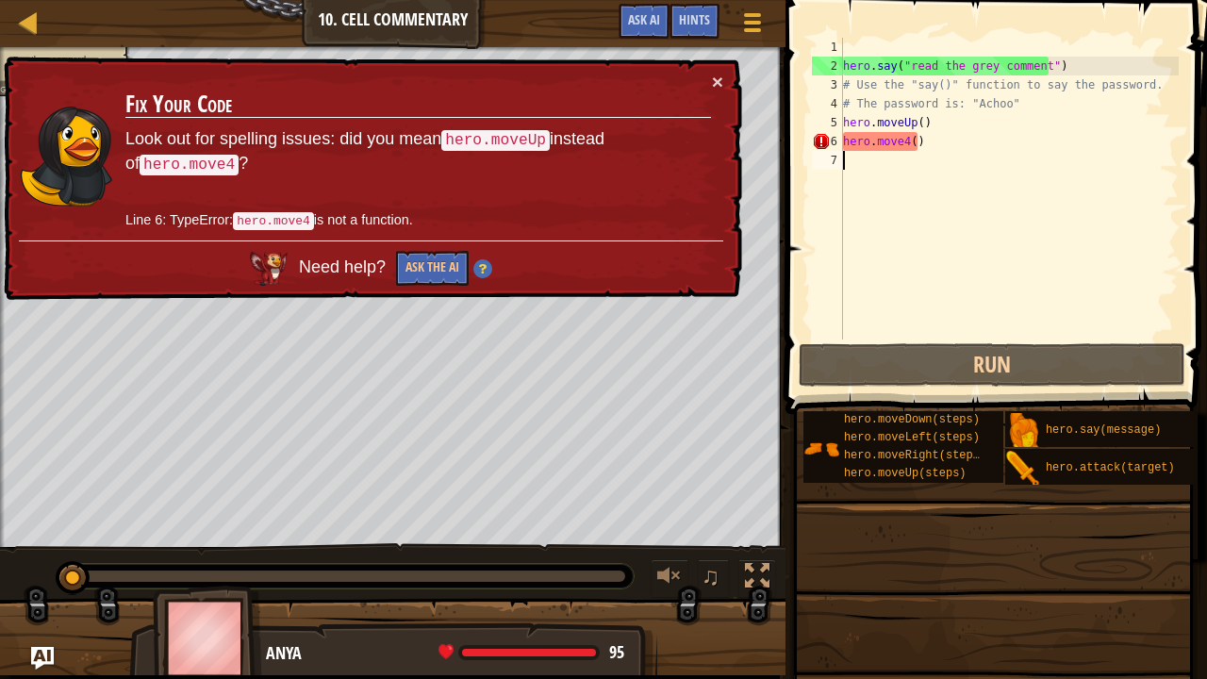
click at [1000, 138] on div "hero . say ( "read the grey comment" ) # Use the "say()" function to say the pa…" at bounding box center [1060, 207] width 443 height 339
type textarea "hero.move4()"
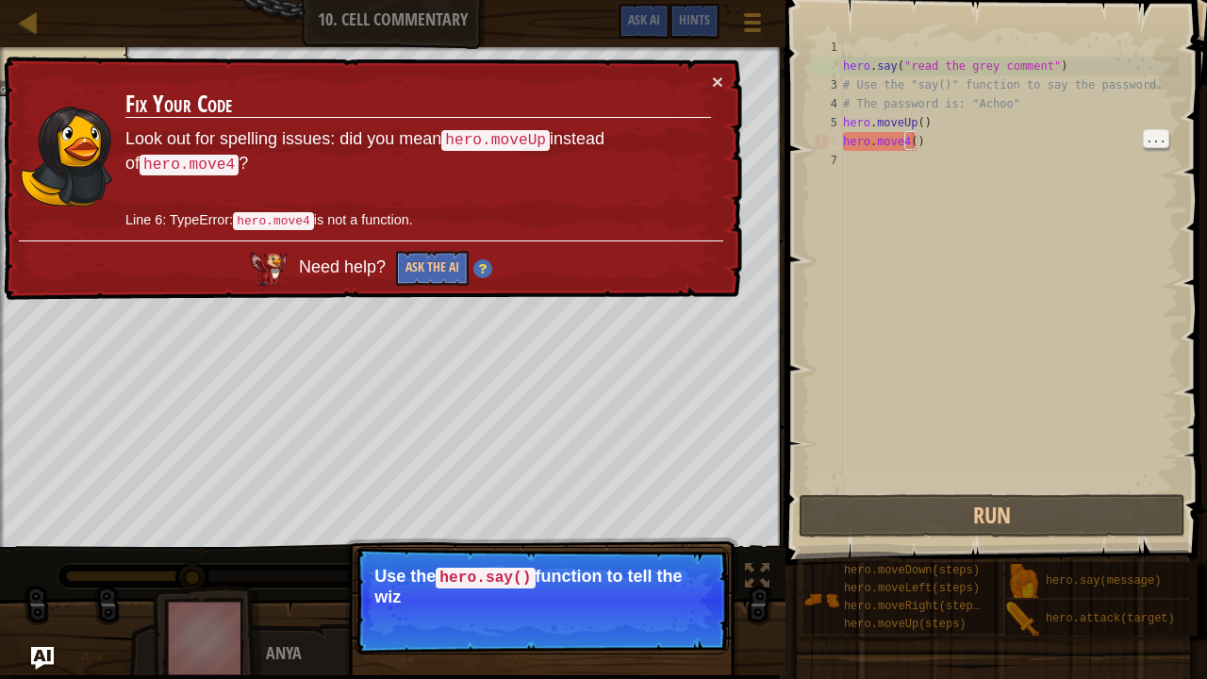
click at [909, 145] on div "hero . say ( "read the grey comment" ) # Use the "say()" function to say the pa…" at bounding box center [1008, 283] width 339 height 490
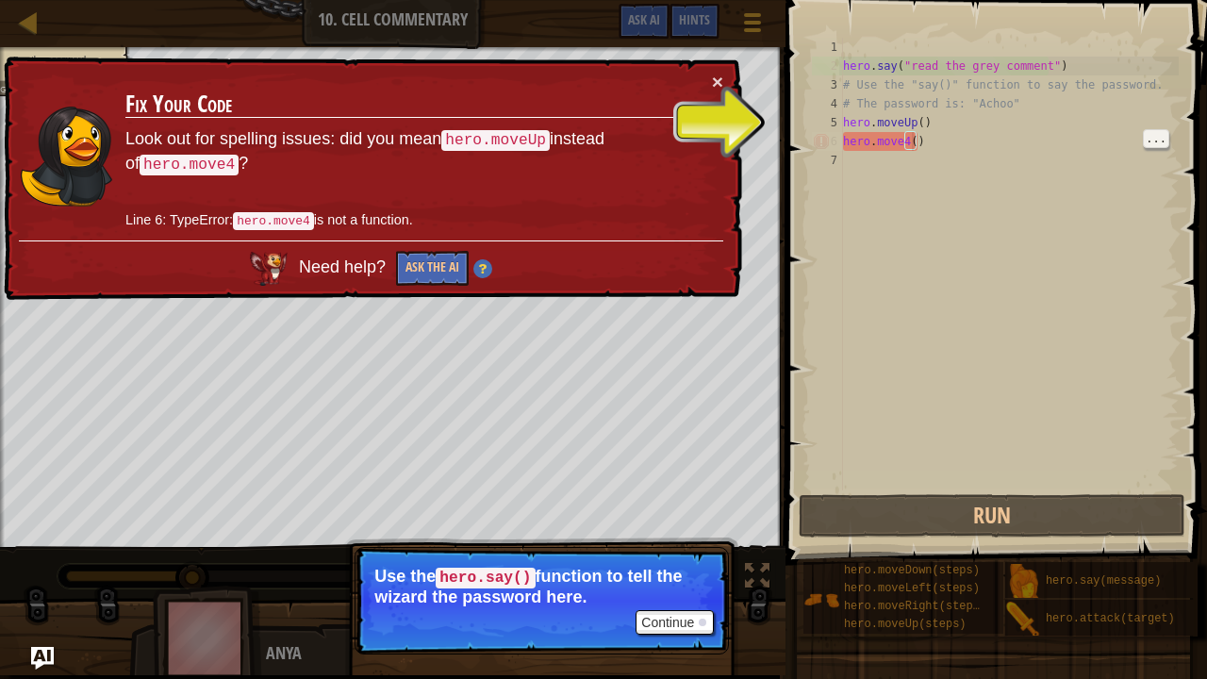
click at [905, 143] on div "hero . say ( "read the grey comment" ) # Use the "say()" function to say the pa…" at bounding box center [1008, 283] width 339 height 490
drag, startPoint x: 905, startPoint y: 143, endPoint x: 956, endPoint y: 230, distance: 100.6
click at [956, 230] on div "hero . say ( "read the grey comment" ) # Use the "say()" function to say the pa…" at bounding box center [1008, 283] width 339 height 490
click at [894, 135] on div "hero . say ( "read the grey comment" ) # Use the "say()" function to say the pa…" at bounding box center [1008, 283] width 339 height 490
click at [906, 144] on div "hero . say ( "read the grey comment" ) # Use the "say()" function to say the pa…" at bounding box center [1008, 283] width 339 height 490
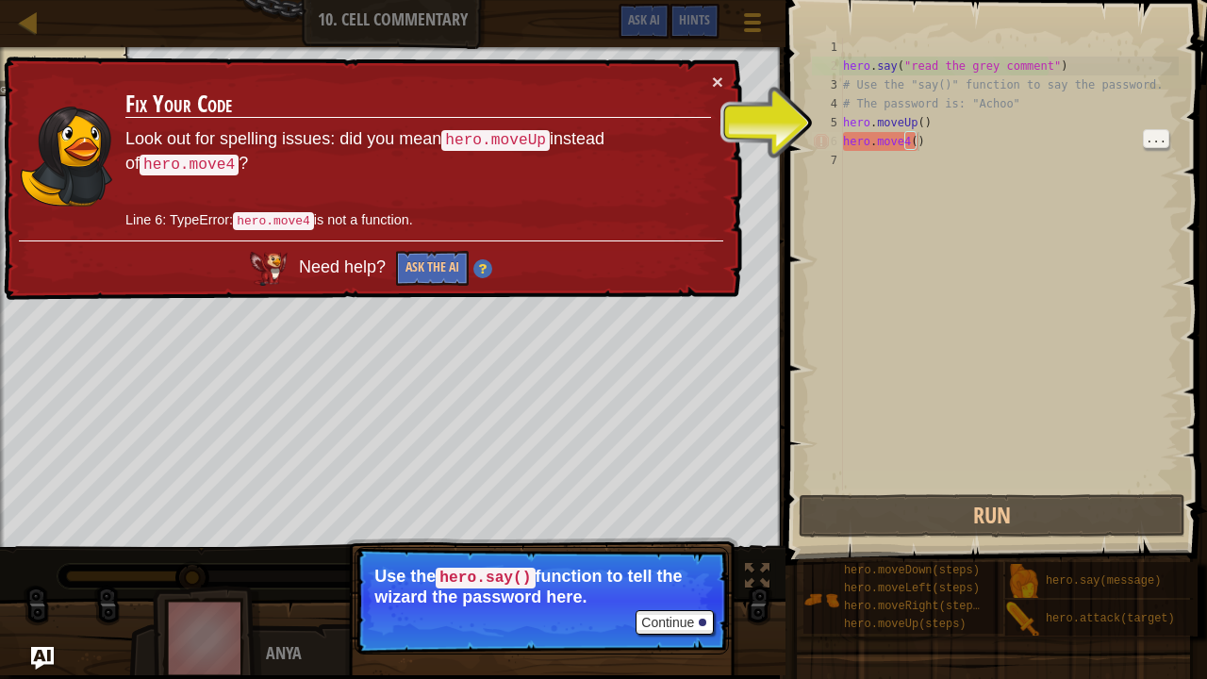
click at [936, 136] on div "hero . say ( "read the grey comment" ) # Use the "say()" function to say the pa…" at bounding box center [1008, 283] width 339 height 490
click at [715, 83] on button "×" at bounding box center [717, 82] width 11 height 20
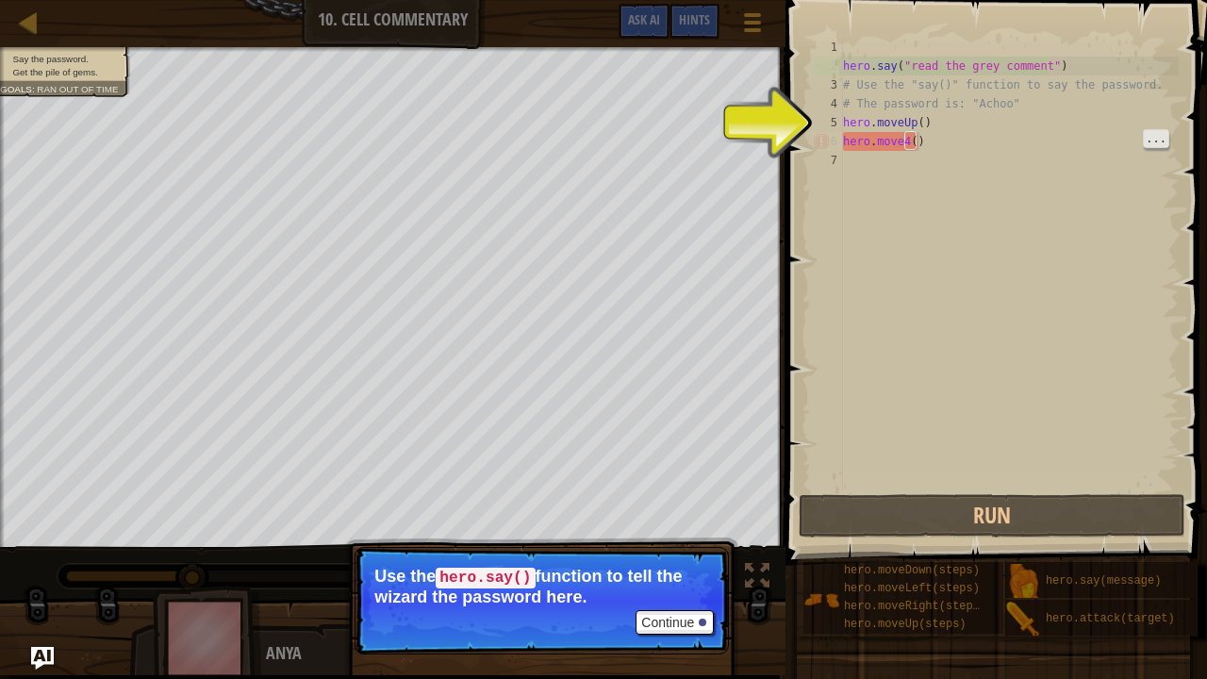
click at [1158, 132] on span "..." at bounding box center [1156, 138] width 25 height 17
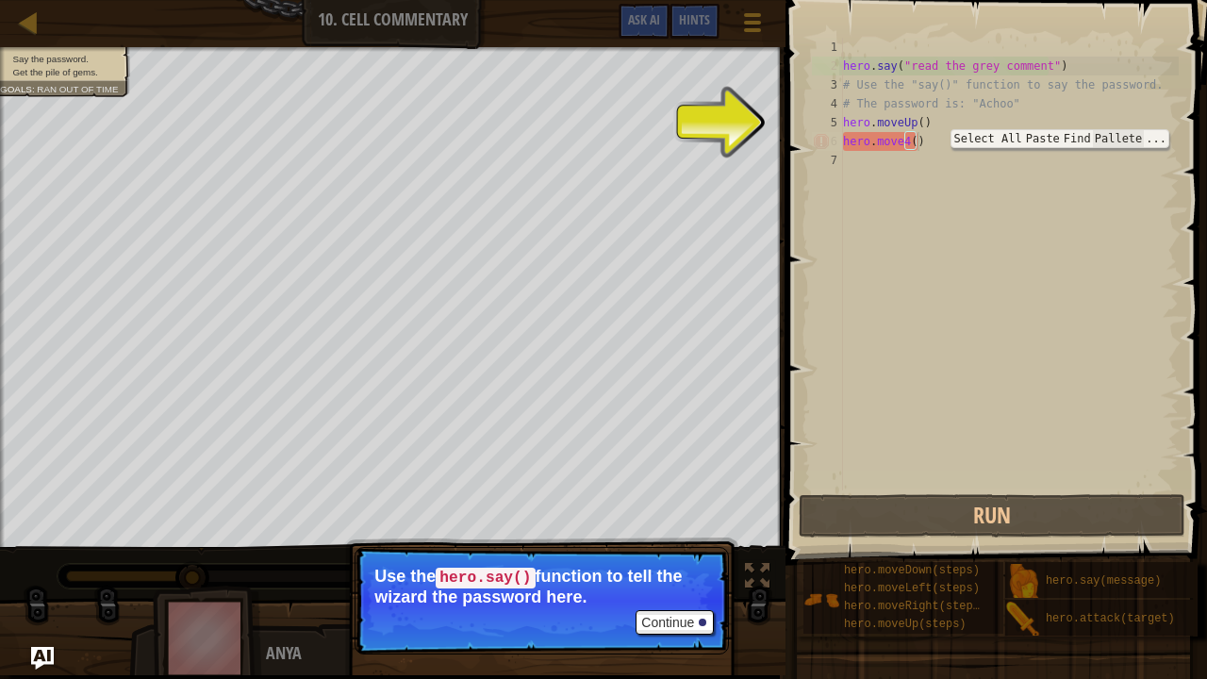
click at [1116, 136] on span "Pallete" at bounding box center [1119, 138] width 52 height 17
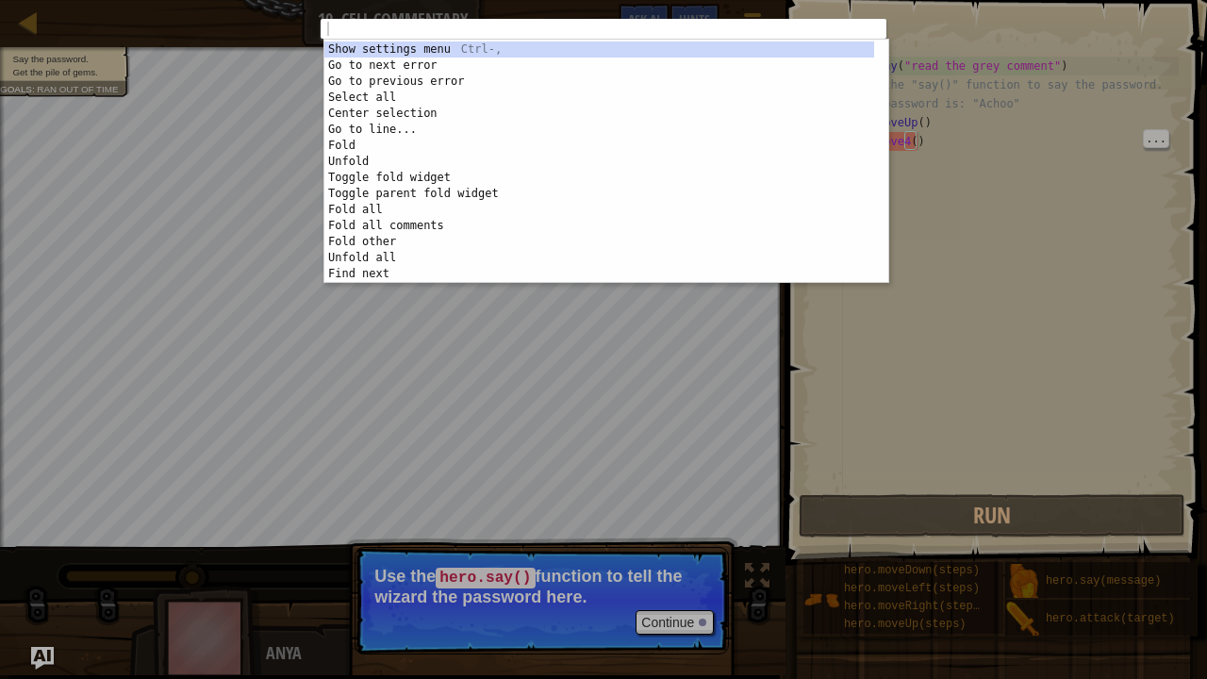
click at [1016, 154] on div "ההההההההההההההההההההההההההההההההההההההההההההההההההההההההההההההההההההההההההההההה…" at bounding box center [603, 339] width 1207 height 679
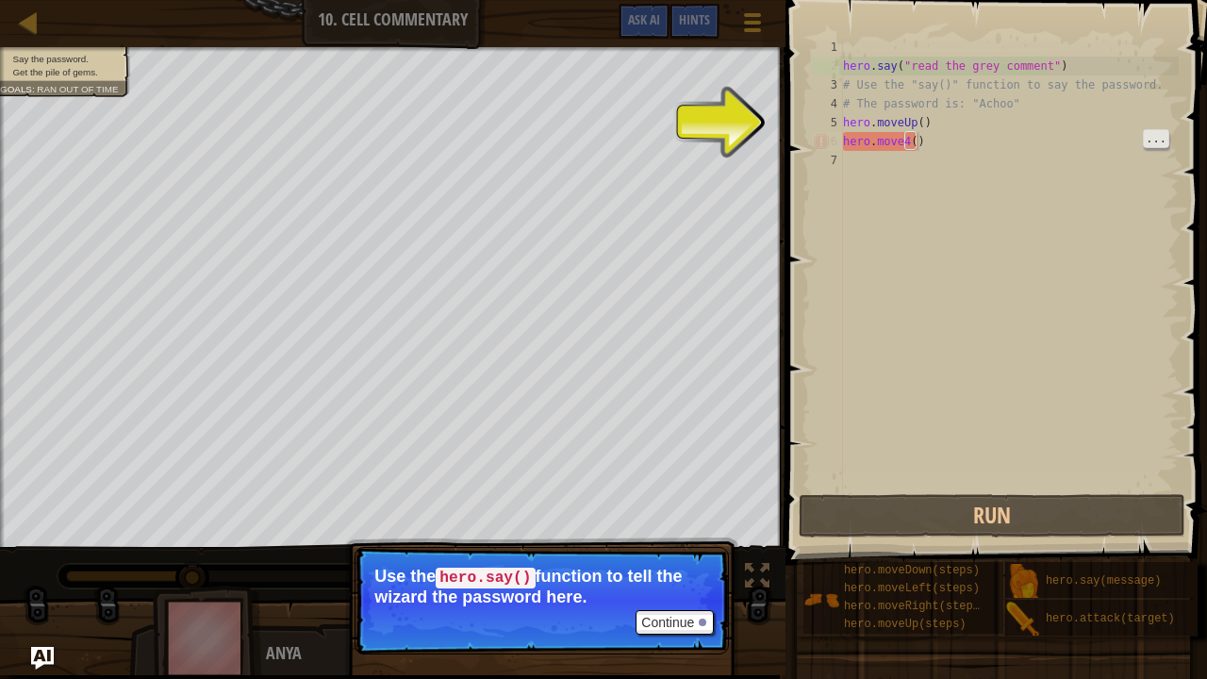
click at [1159, 141] on span "..." at bounding box center [1156, 138] width 25 height 17
click at [1145, 131] on span "Pallete" at bounding box center [1119, 138] width 52 height 17
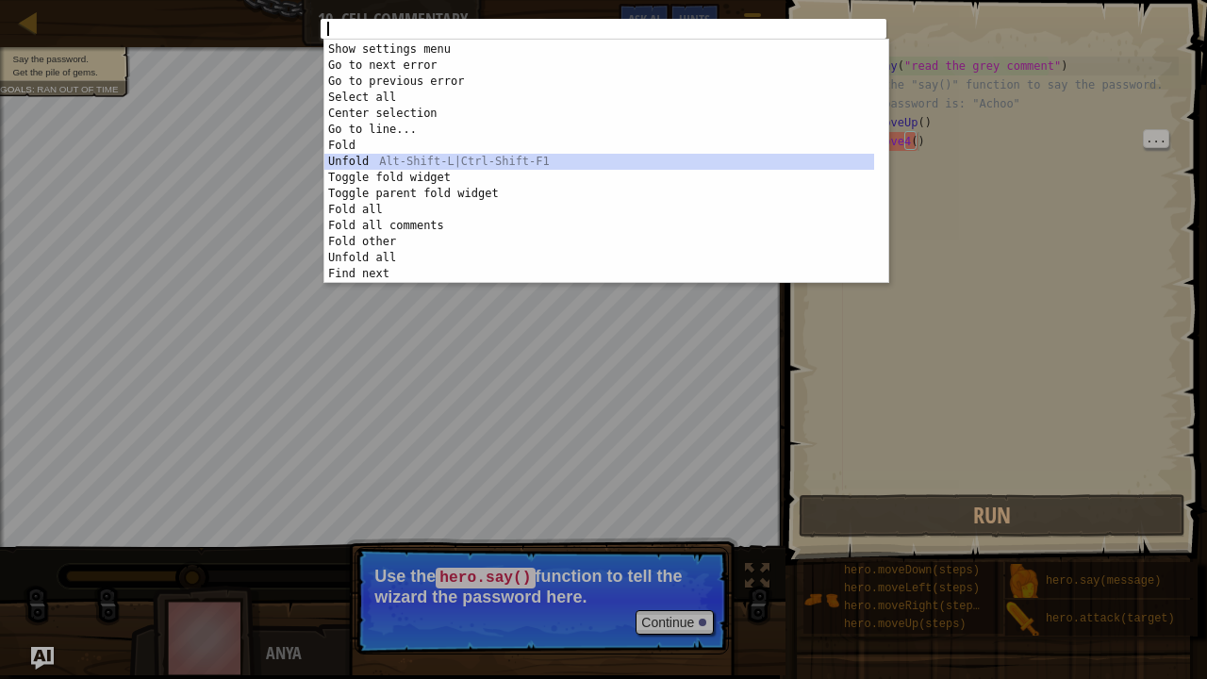
click at [843, 155] on div "Show settings menu Ctrl-, Go to next error Alt-E Go to previous error Alt-Shift…" at bounding box center [599, 179] width 551 height 276
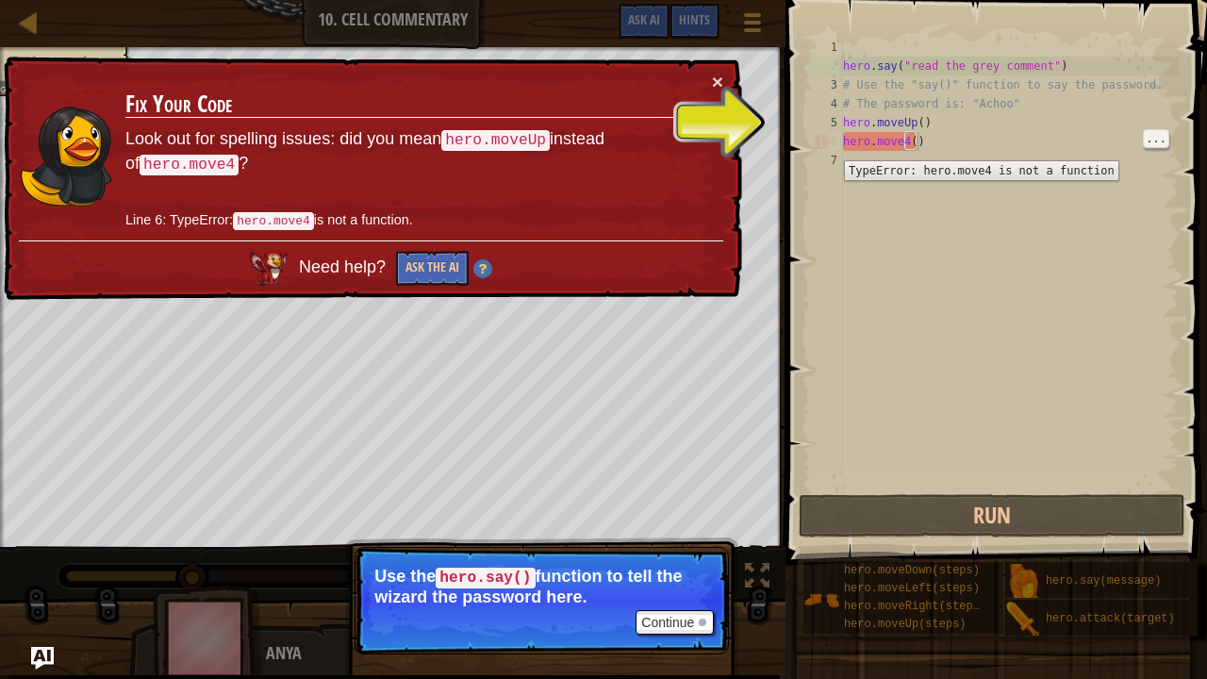
click at [830, 146] on div "6" at bounding box center [827, 141] width 31 height 19
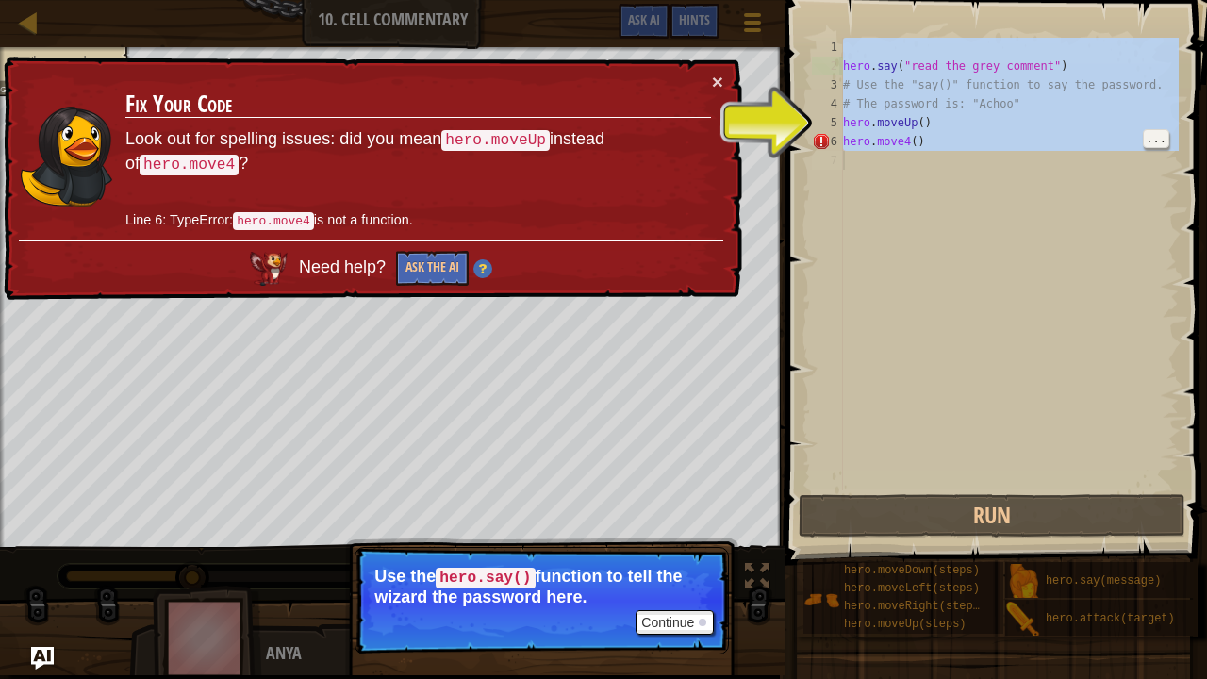
drag, startPoint x: 830, startPoint y: 146, endPoint x: 860, endPoint y: 352, distance: 207.7
click at [860, 352] on div "hero.move4() 1 2 3 4 5 6 7 hero . say ( "read the grey comment" ) # Use the "sa…" at bounding box center [993, 264] width 371 height 453
click at [723, 82] on div "× Fix Your Code Look out for spelling issues: did you mean hero.moveUp instead …" at bounding box center [370, 179] width 745 height 255
click at [718, 79] on button "×" at bounding box center [719, 86] width 12 height 20
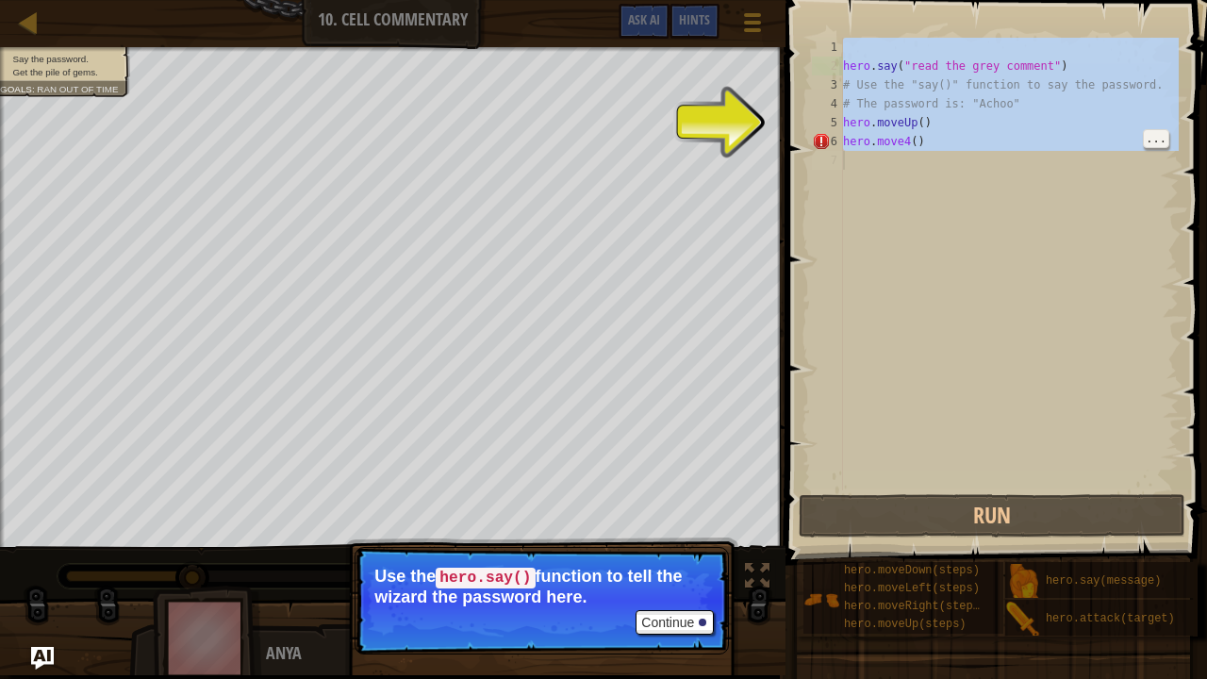
click at [887, 142] on div "hero . say ( "read the grey comment" ) # Use the "say()" function to say the pa…" at bounding box center [1008, 264] width 339 height 453
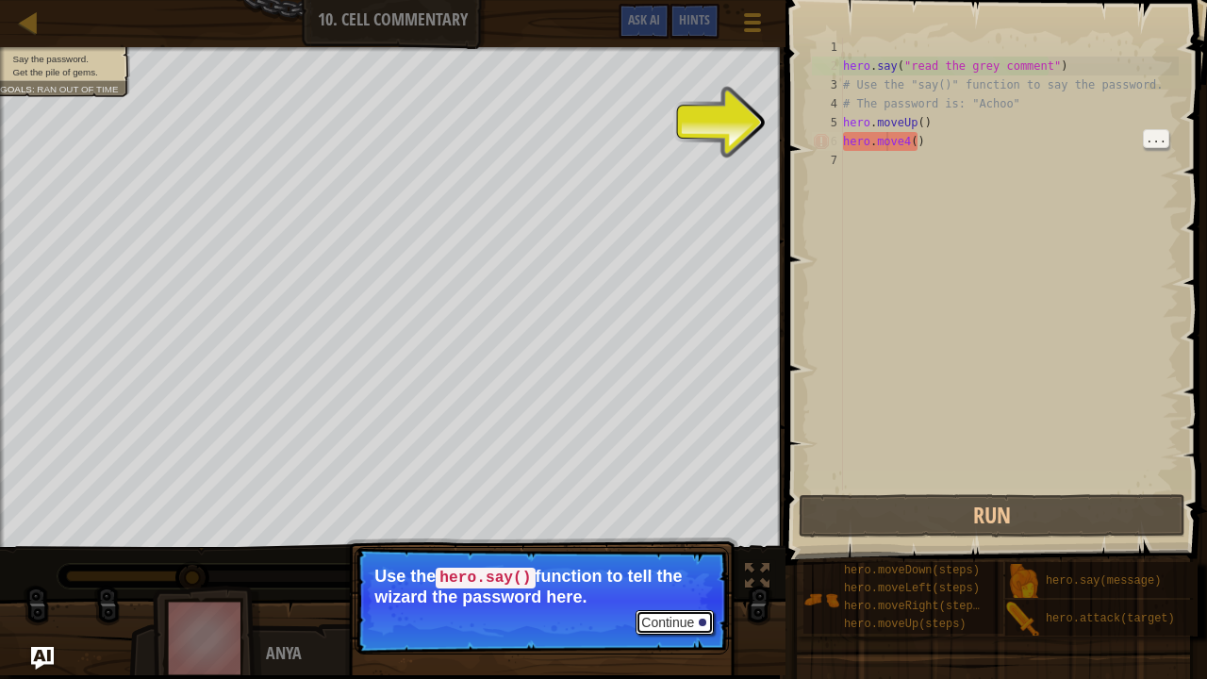
click at [659, 531] on button "Continue" at bounding box center [674, 622] width 78 height 25
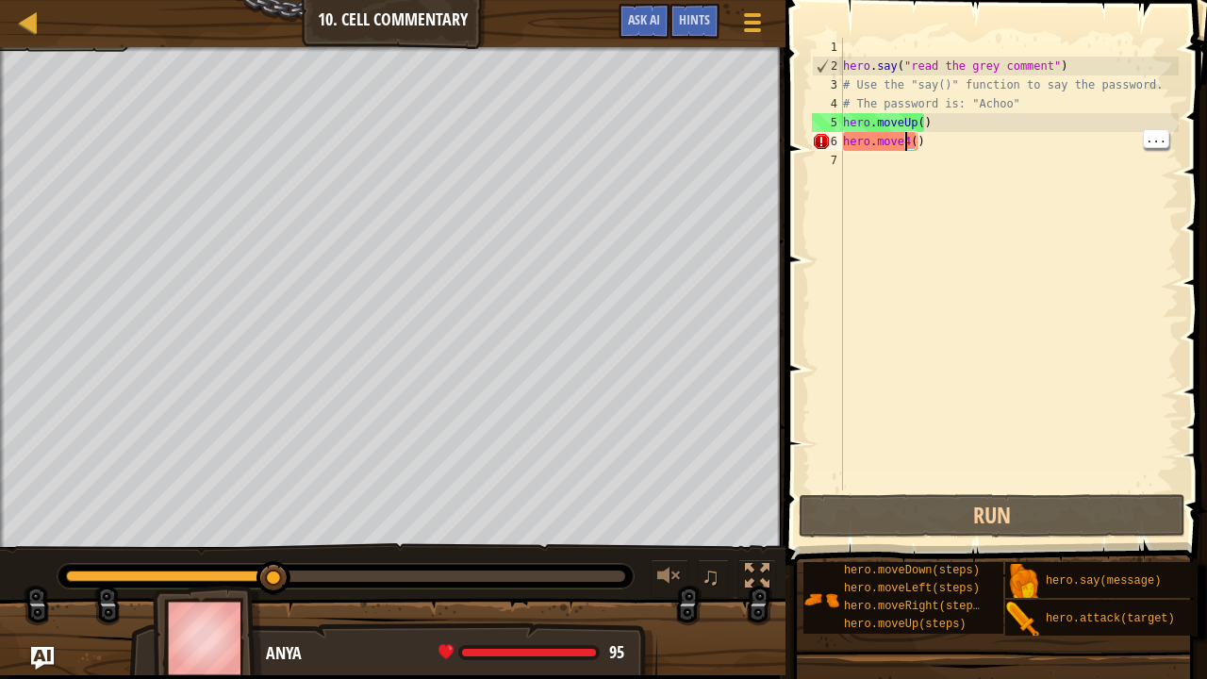
click at [904, 150] on div "hero . say ( "read the grey comment" ) # Use the "say()" function to say the pa…" at bounding box center [1008, 283] width 339 height 490
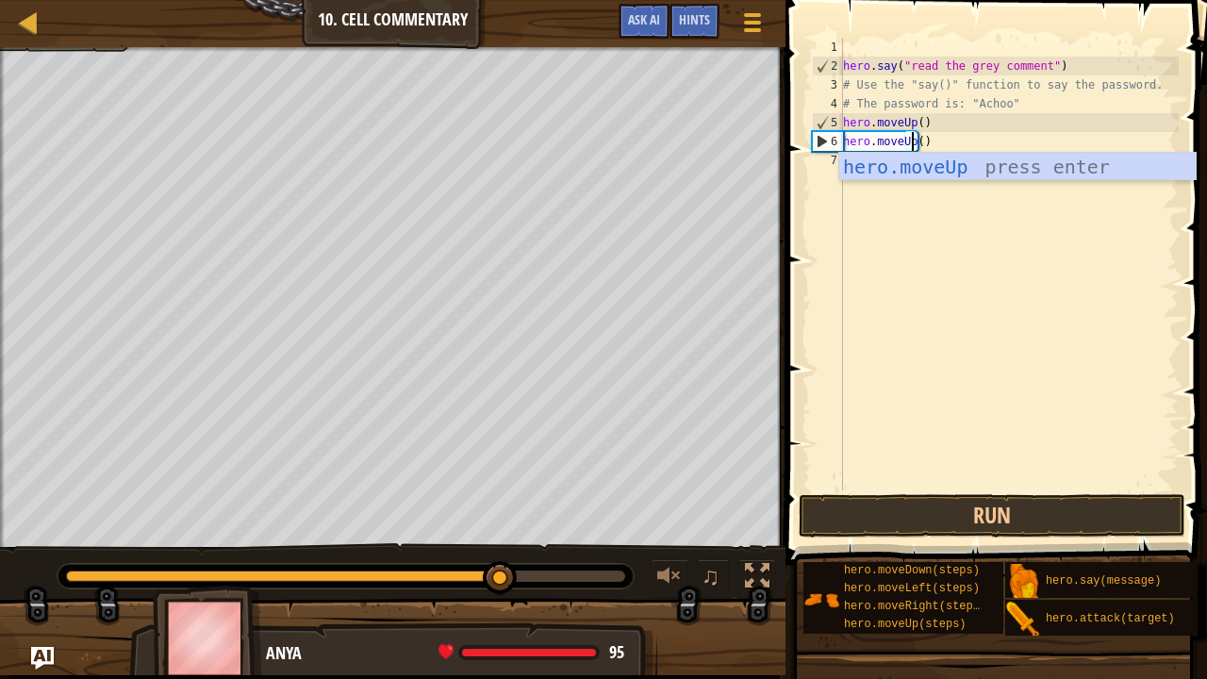
scroll to position [8, 6]
click at [970, 511] on button "Run" at bounding box center [992, 515] width 387 height 43
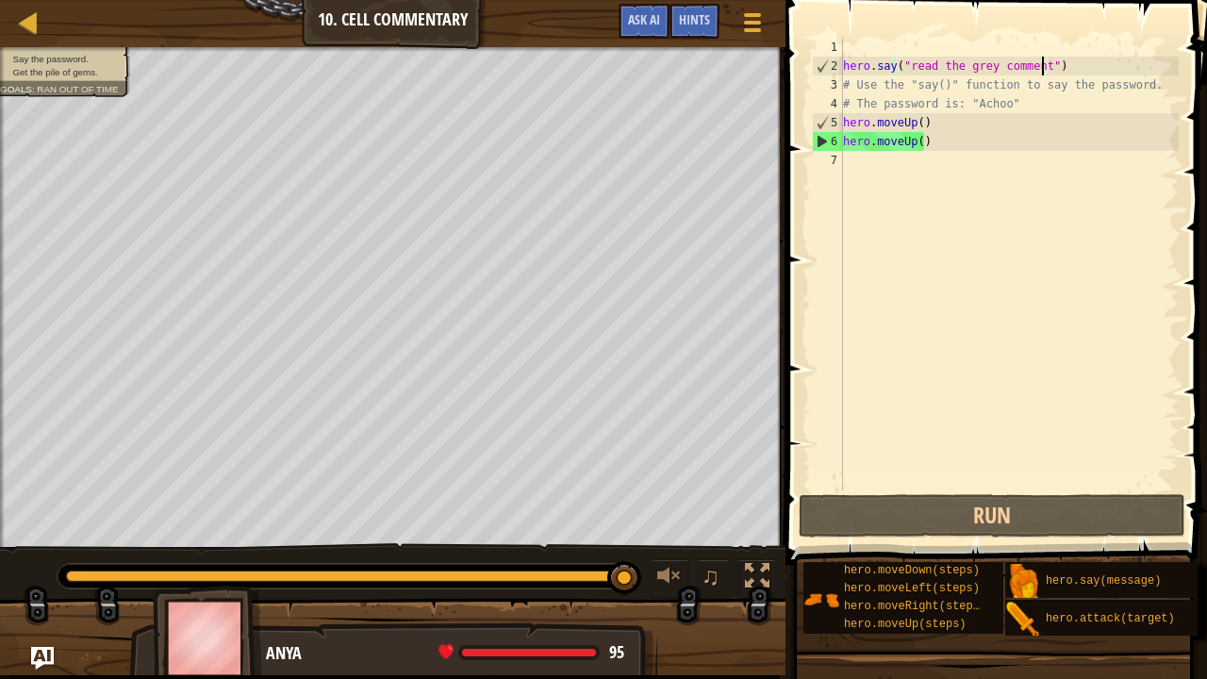
click at [1045, 72] on div "hero . say ( "read the grey comment" ) # Use the "say()" function to say the pa…" at bounding box center [1008, 283] width 339 height 490
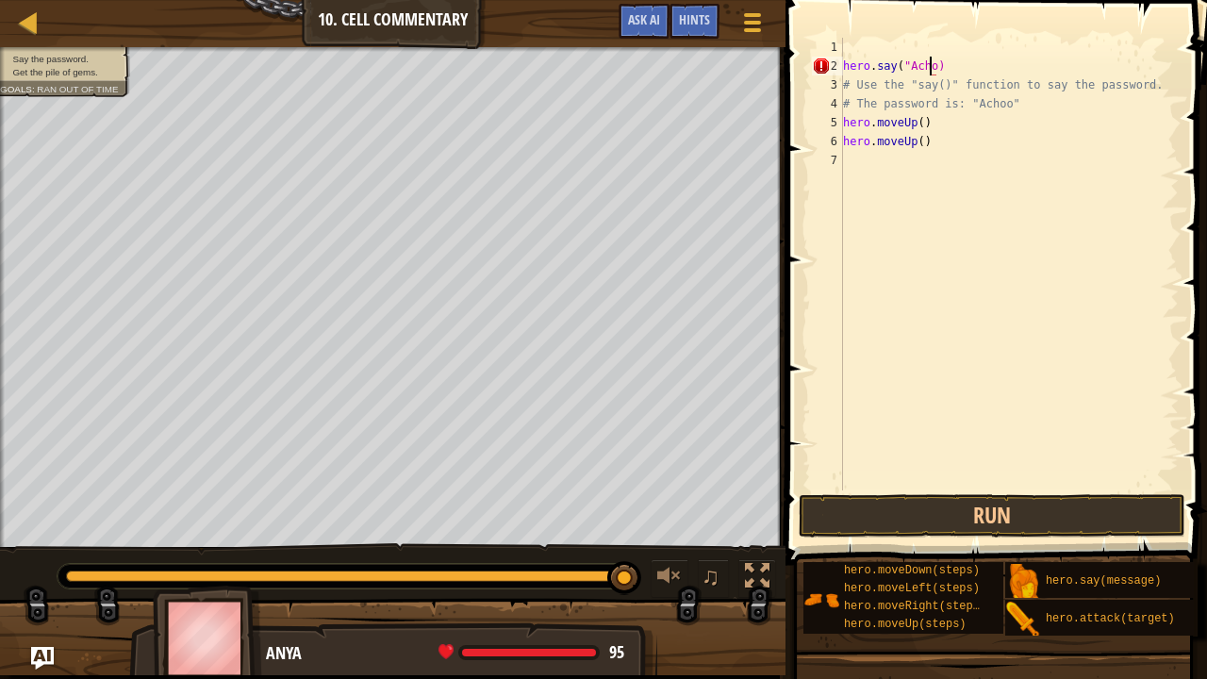
scroll to position [8, 8]
type textarea "hero.say("Achoo")"
click at [904, 519] on button "Run" at bounding box center [992, 515] width 387 height 43
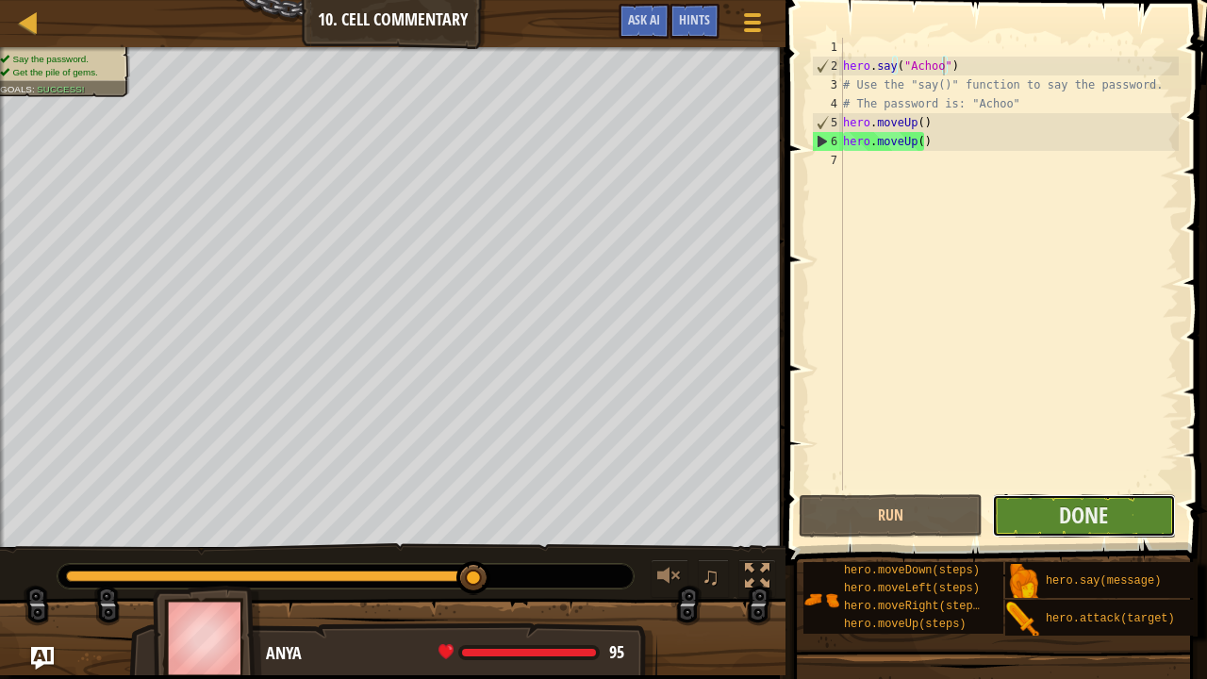
click at [1122, 503] on button "Done" at bounding box center [1084, 515] width 184 height 43
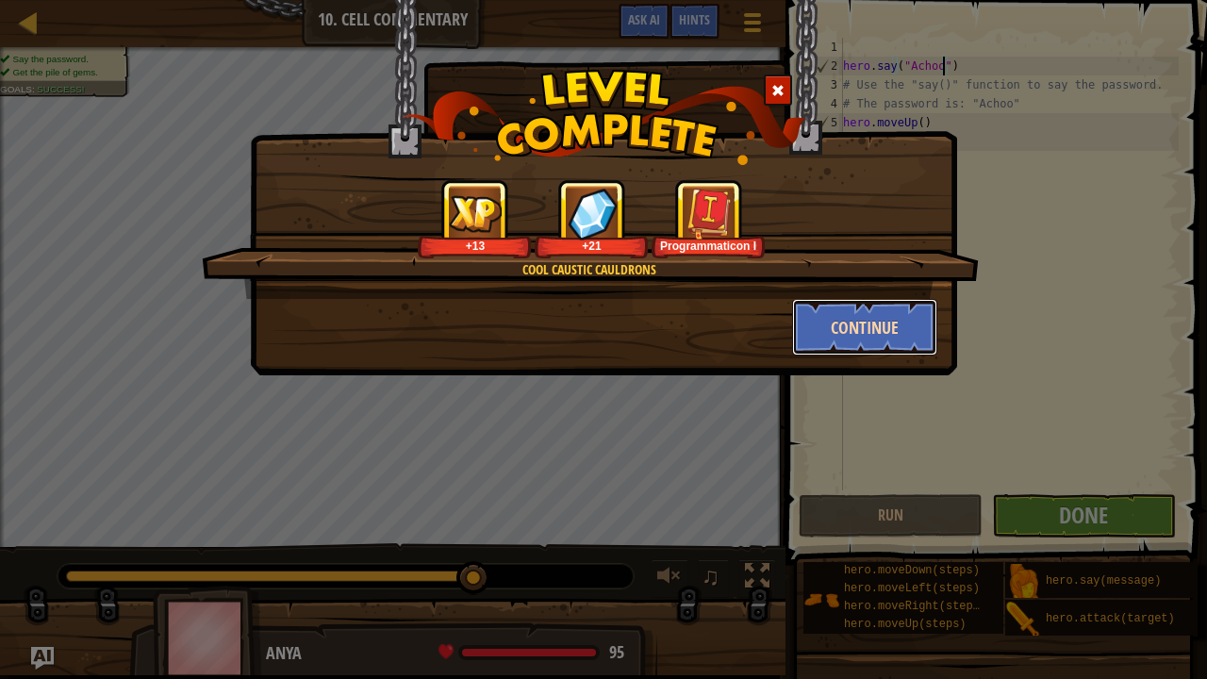
click at [871, 315] on button "Continue" at bounding box center [865, 327] width 146 height 57
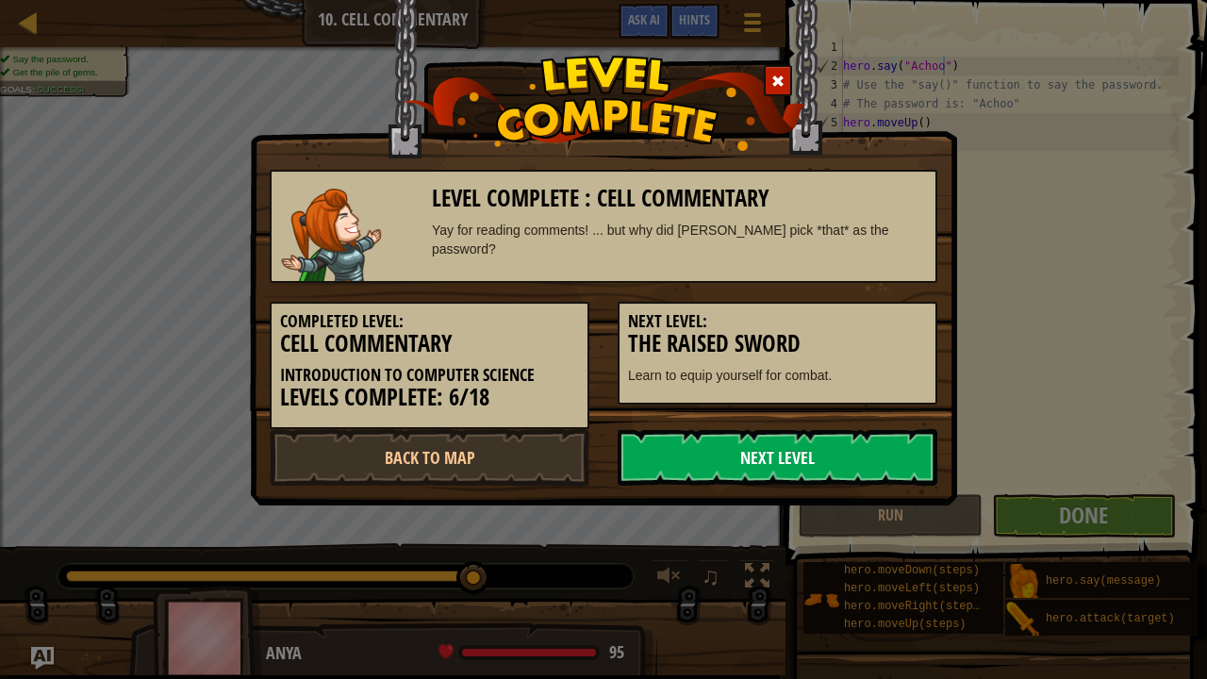
click at [822, 479] on link "Next Level" at bounding box center [778, 457] width 320 height 57
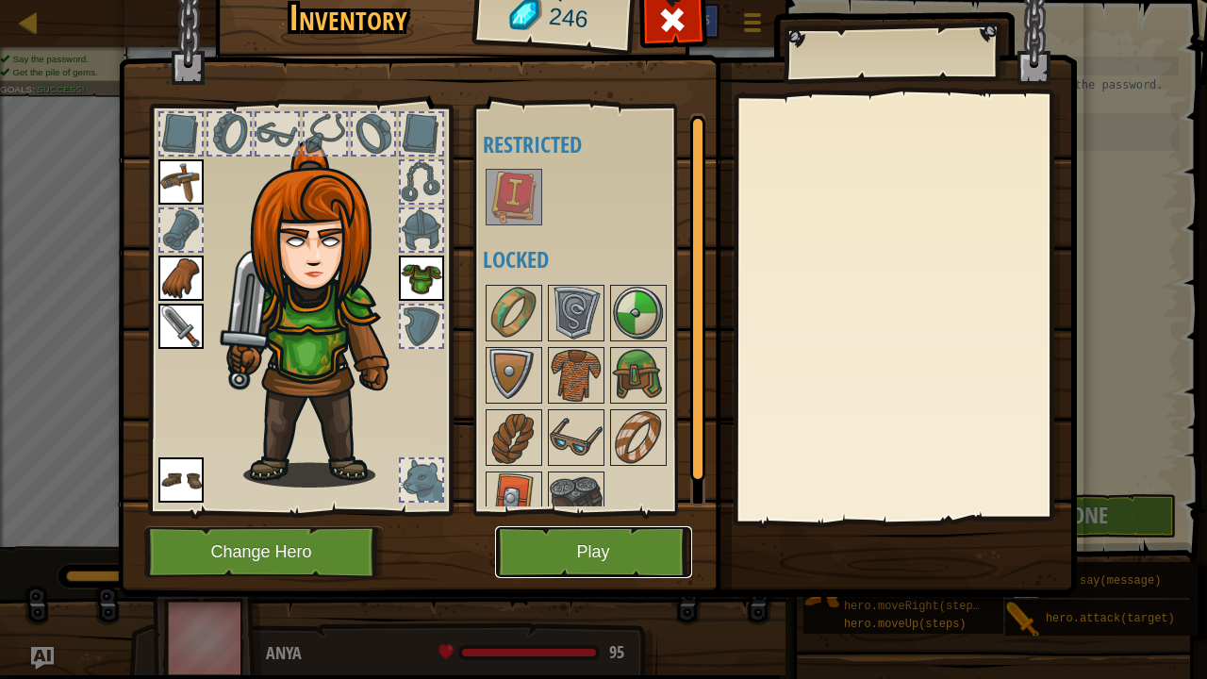
click at [628, 531] on button "Play" at bounding box center [593, 552] width 197 height 52
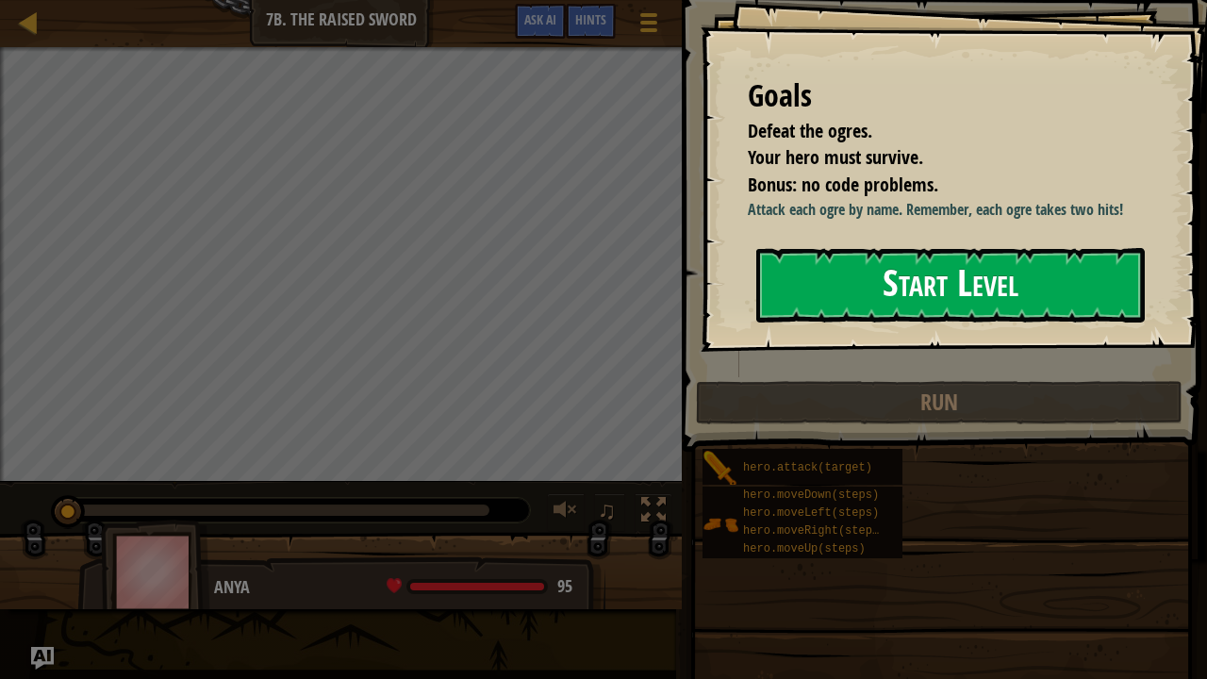
click at [948, 347] on div "Goals Defeat the ogres. Your hero must survive. Bonus: no code problems. Attack…" at bounding box center [953, 176] width 506 height 352
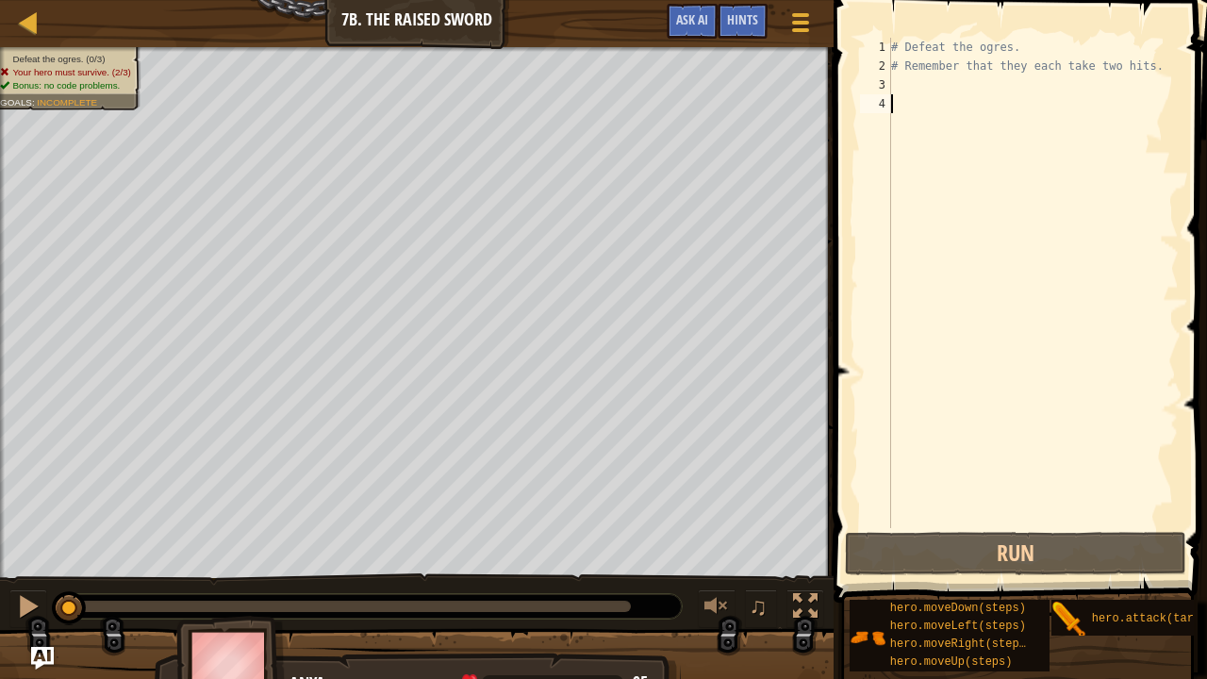
click at [963, 308] on div "# Defeat the ogres. # Remember that they each take two hits." at bounding box center [1032, 302] width 291 height 528
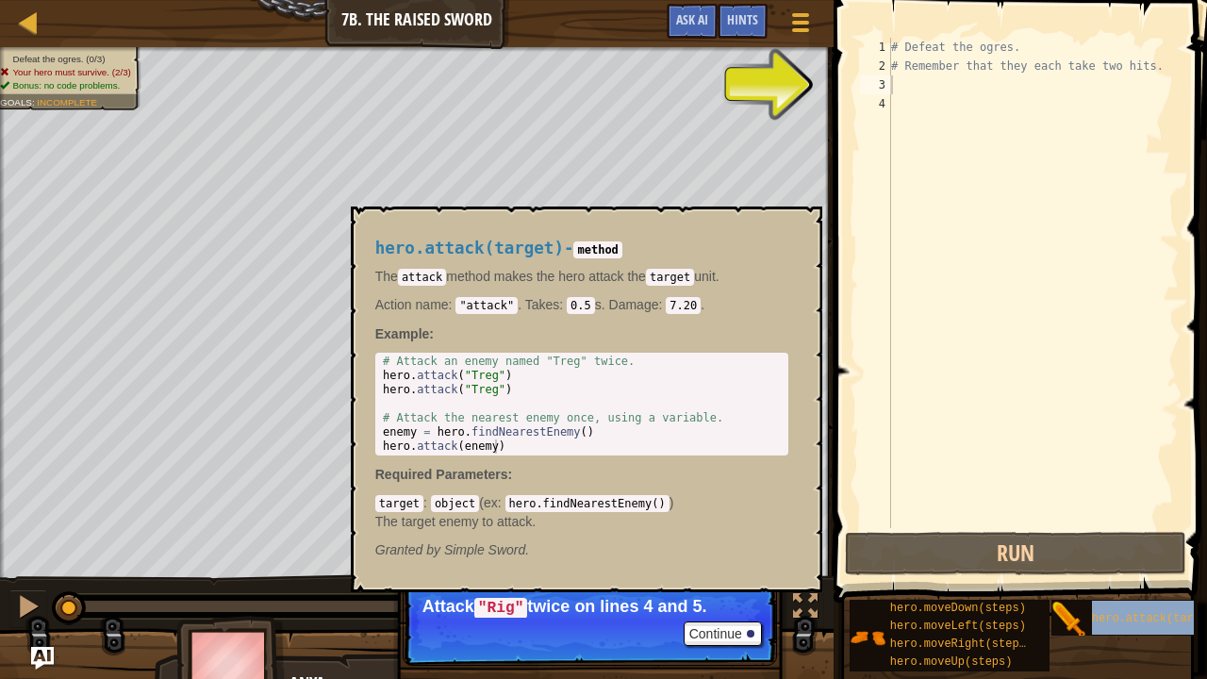
type textarea "hero.attack(target)"
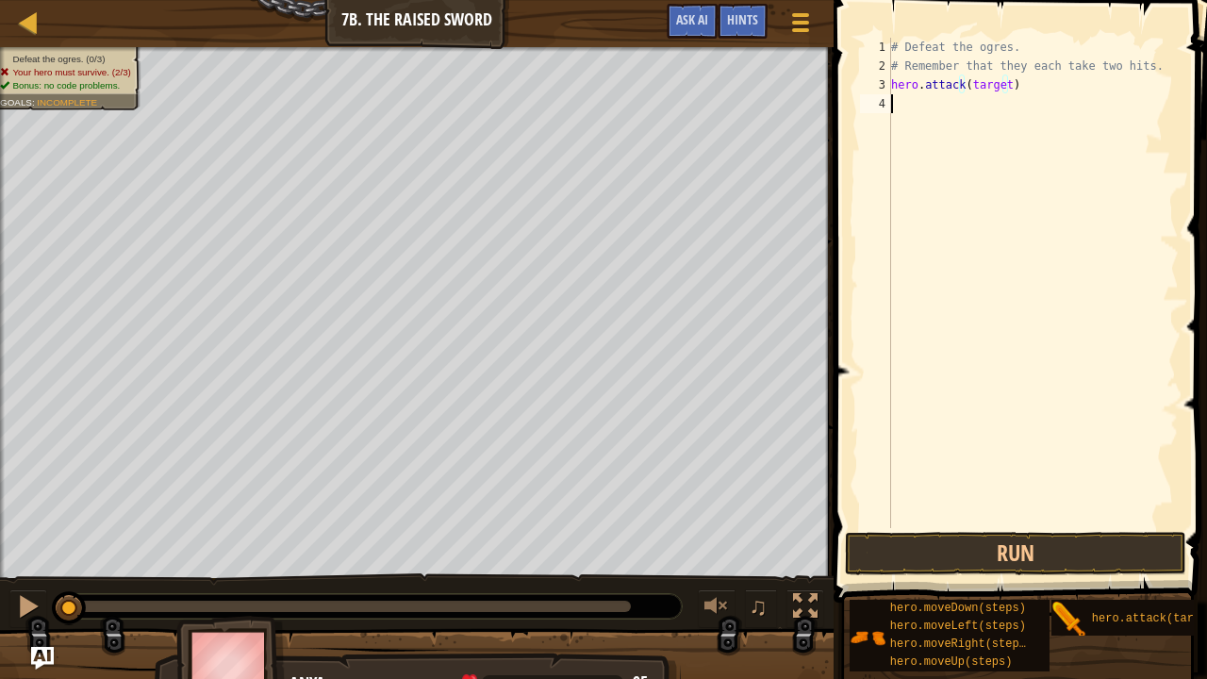
click at [1007, 94] on div "# Defeat the ogres. # Remember that they each take two hits. hero . attack ( ta…" at bounding box center [1032, 302] width 291 height 528
click at [999, 78] on div "# Defeat the ogres. # Remember that they each take two hits. hero . attack ( ta…" at bounding box center [1032, 302] width 291 height 528
click at [999, 80] on div "# Defeat the ogres. # Remember that they each take two hits. hero . attack ( ta…" at bounding box center [1032, 302] width 291 height 528
click at [1003, 84] on div "# Defeat the ogres. # Remember that they each take two hits. hero . attack ( ta…" at bounding box center [1032, 302] width 291 height 528
click at [1003, 84] on div "# Defeat the ogres. # Remember that they each take two hits. hero . att )" at bounding box center [1032, 302] width 291 height 528
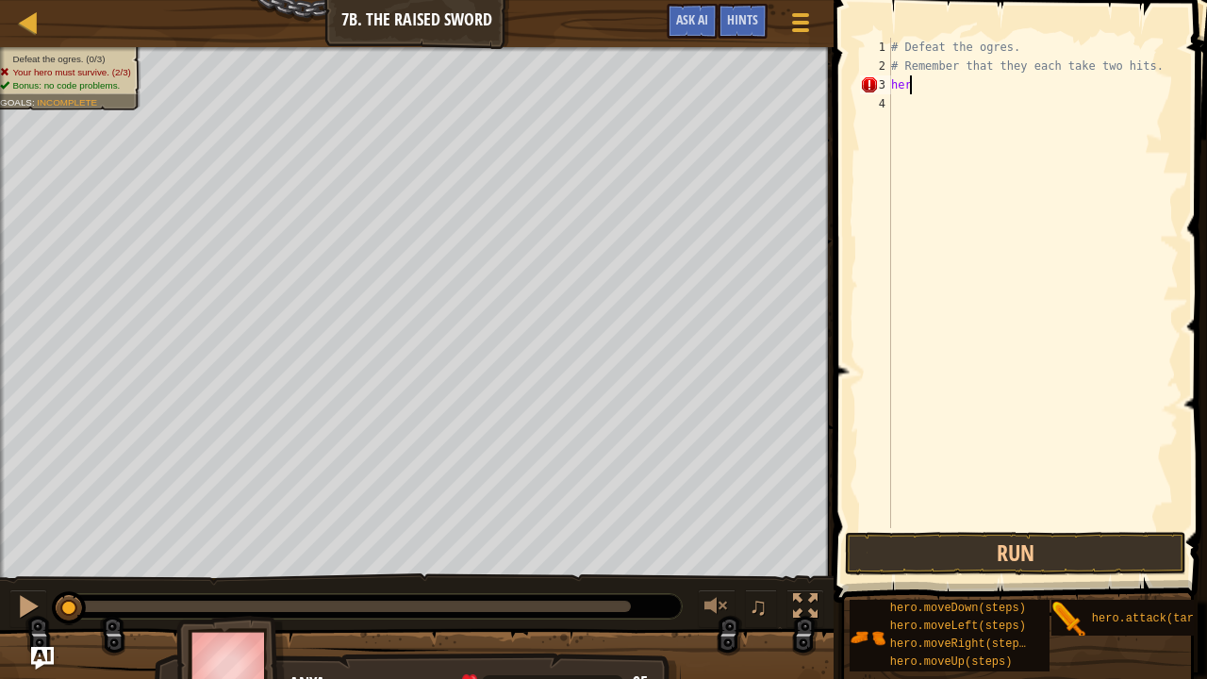
type textarea "h"
click at [1010, 79] on div "# Defeat the ogres. # Remember that they each take two hits. hero . moveDown ( …" at bounding box center [1032, 283] width 291 height 490
click at [1001, 531] on button "Run" at bounding box center [1015, 553] width 340 height 43
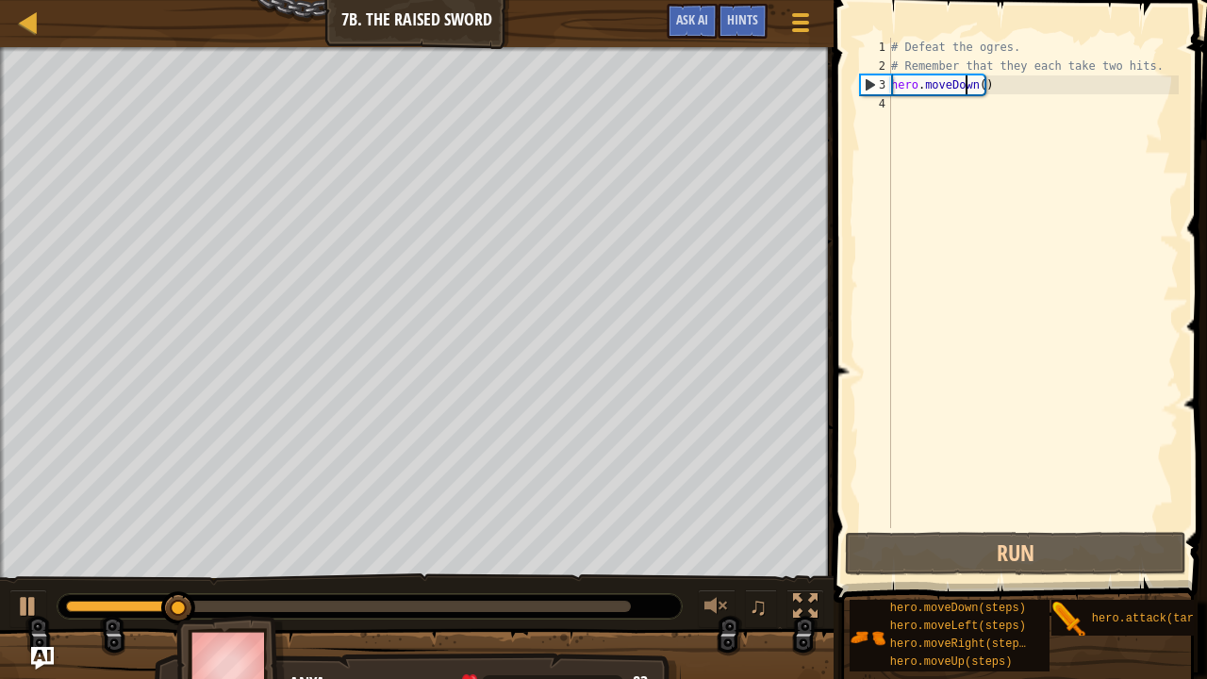
click at [967, 83] on div "# Defeat the ogres. # Remember that they each take two hits. hero . moveDown ( )" at bounding box center [1032, 302] width 291 height 528
click at [975, 85] on div "# Defeat the ogres. # Remember that they each take two hits. hero . moveDown ( )" at bounding box center [1032, 302] width 291 height 528
click at [972, 82] on div "# Defeat the ogres. # Remember that they each take two hits. hero . moveDown ( )" at bounding box center [1032, 302] width 291 height 528
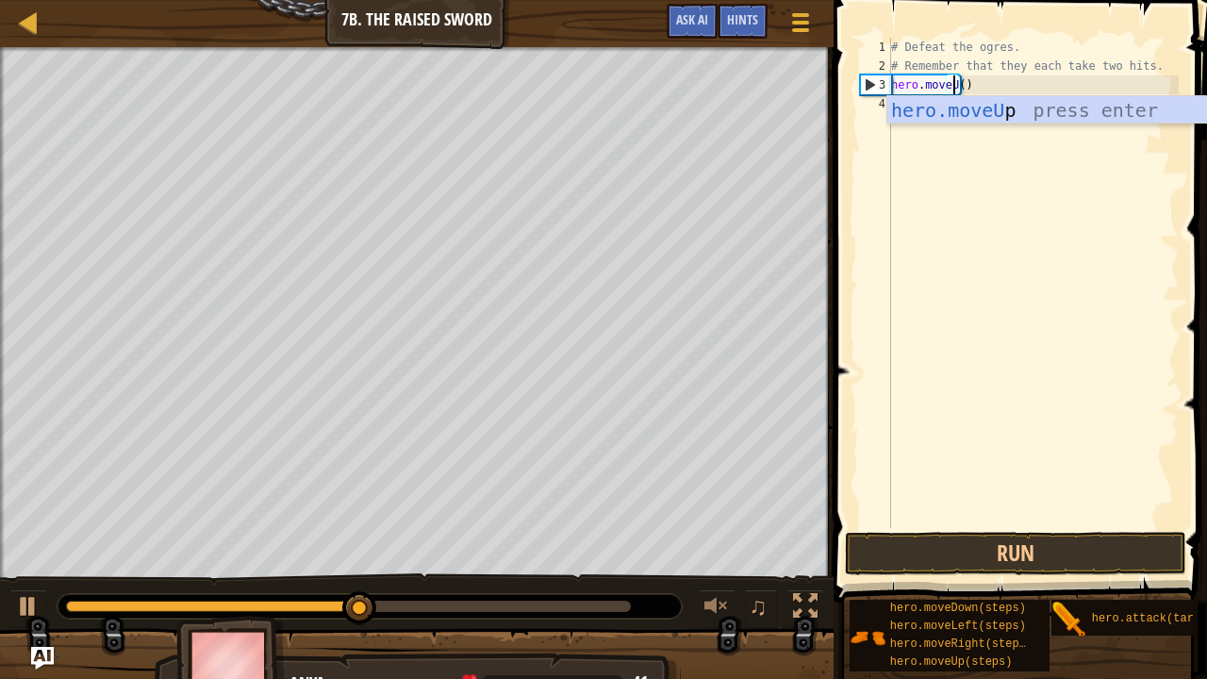
scroll to position [8, 5]
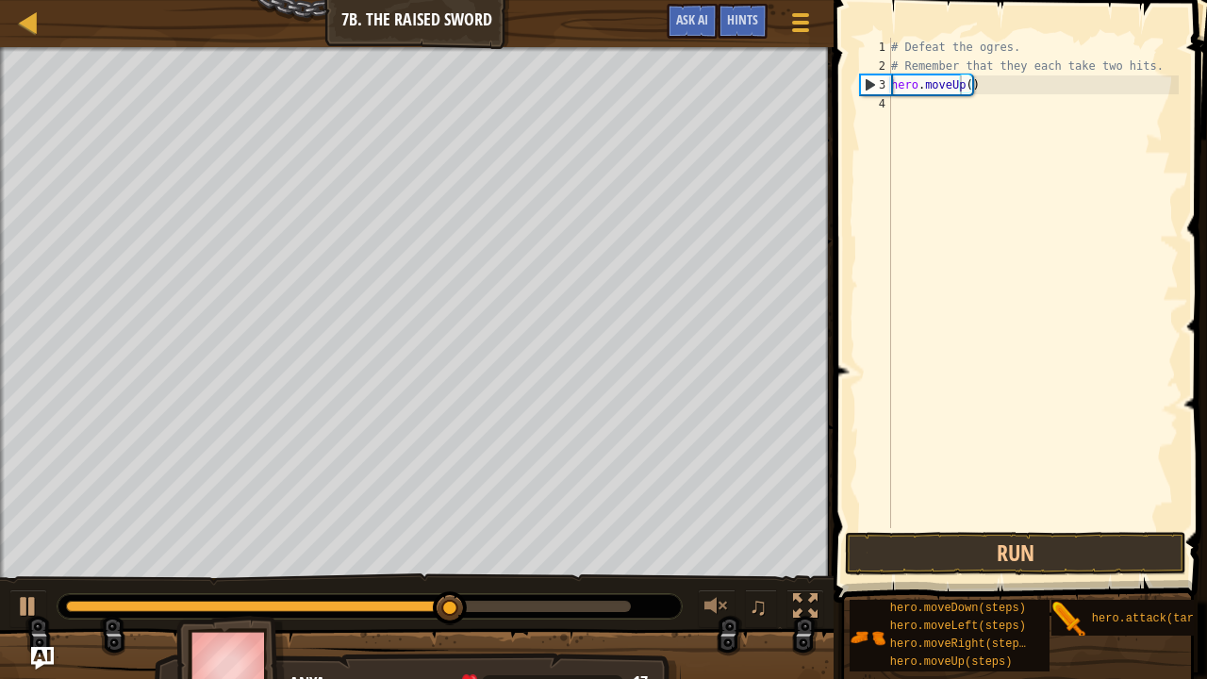
click at [1005, 528] on span at bounding box center [1022, 274] width 388 height 658
click at [901, 531] on button "Run" at bounding box center [1015, 553] width 340 height 43
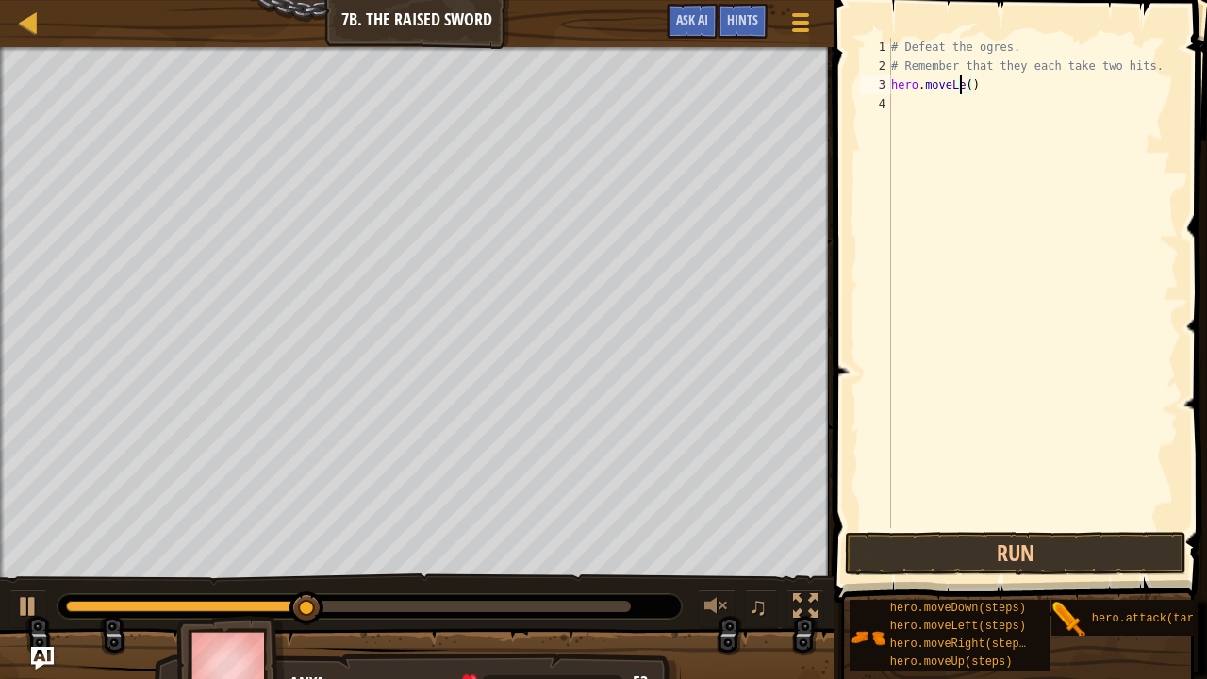
scroll to position [8, 7]
click at [1045, 528] on span at bounding box center [1022, 274] width 388 height 658
click at [1050, 531] on button "Run" at bounding box center [1015, 553] width 340 height 43
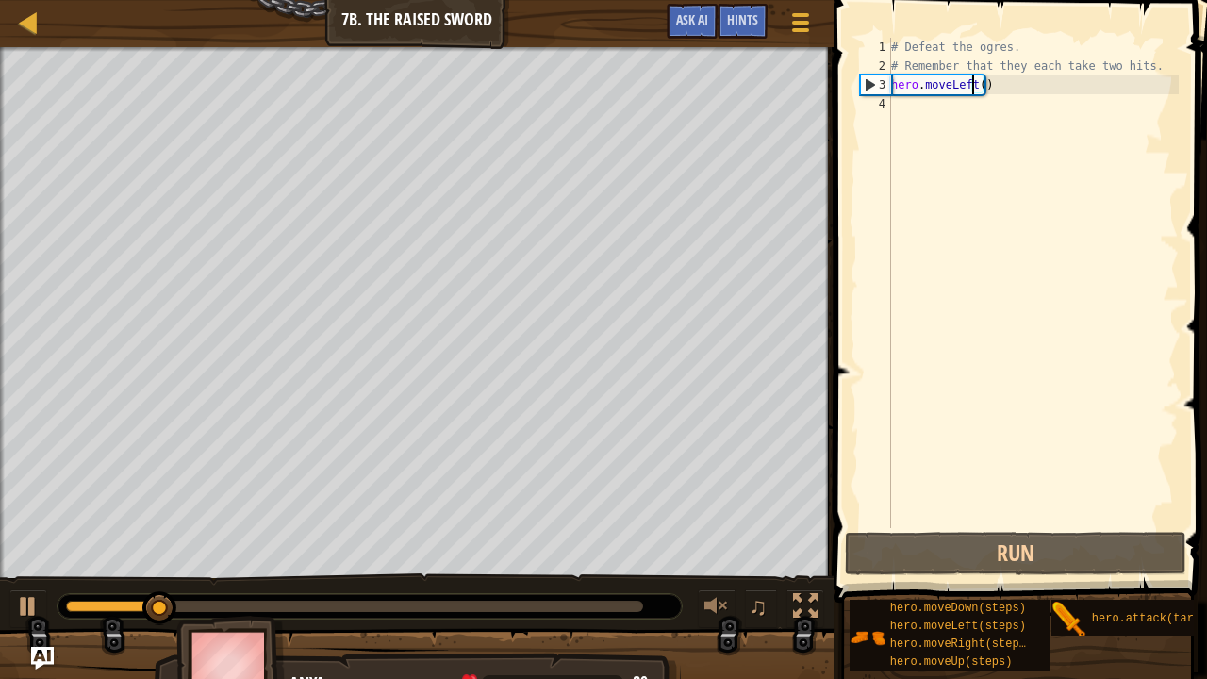
click at [971, 87] on div "# Defeat the ogres. # Remember that they each take two hits. hero . moveLeft ( )" at bounding box center [1032, 302] width 291 height 528
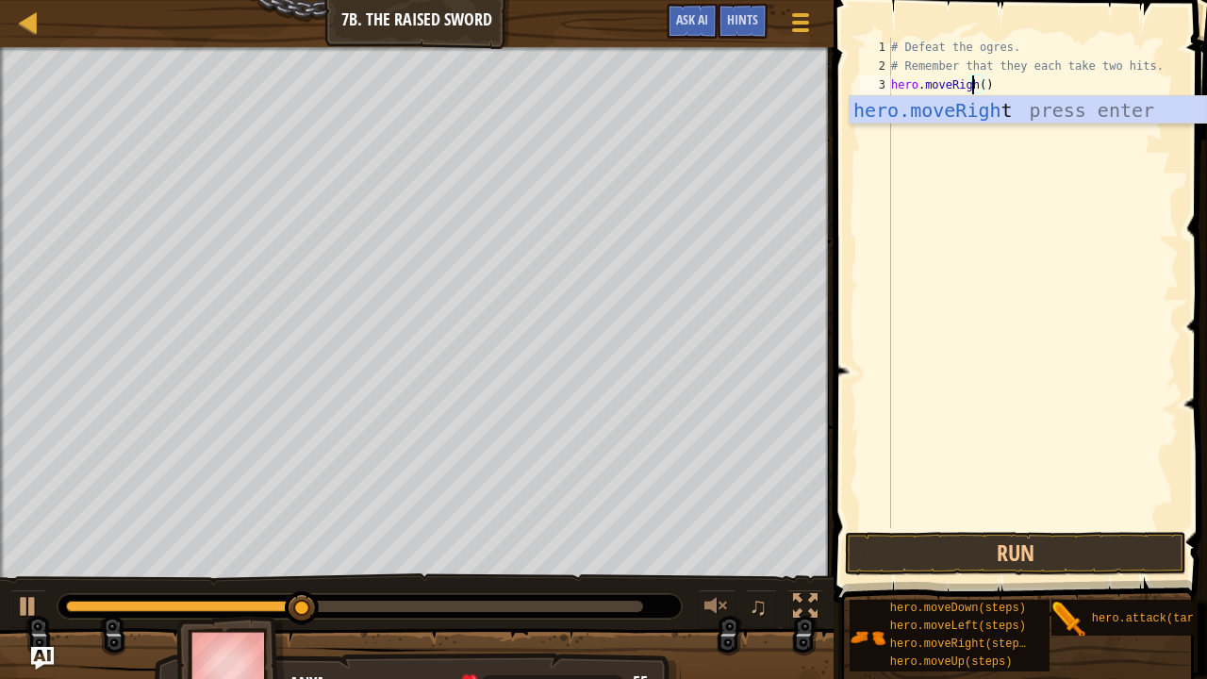
type textarea "hero.moveRight()"
click at [972, 204] on div "# Defeat the ogres. # Remember that they each take two hits. hero . moveRight (…" at bounding box center [1032, 302] width 291 height 528
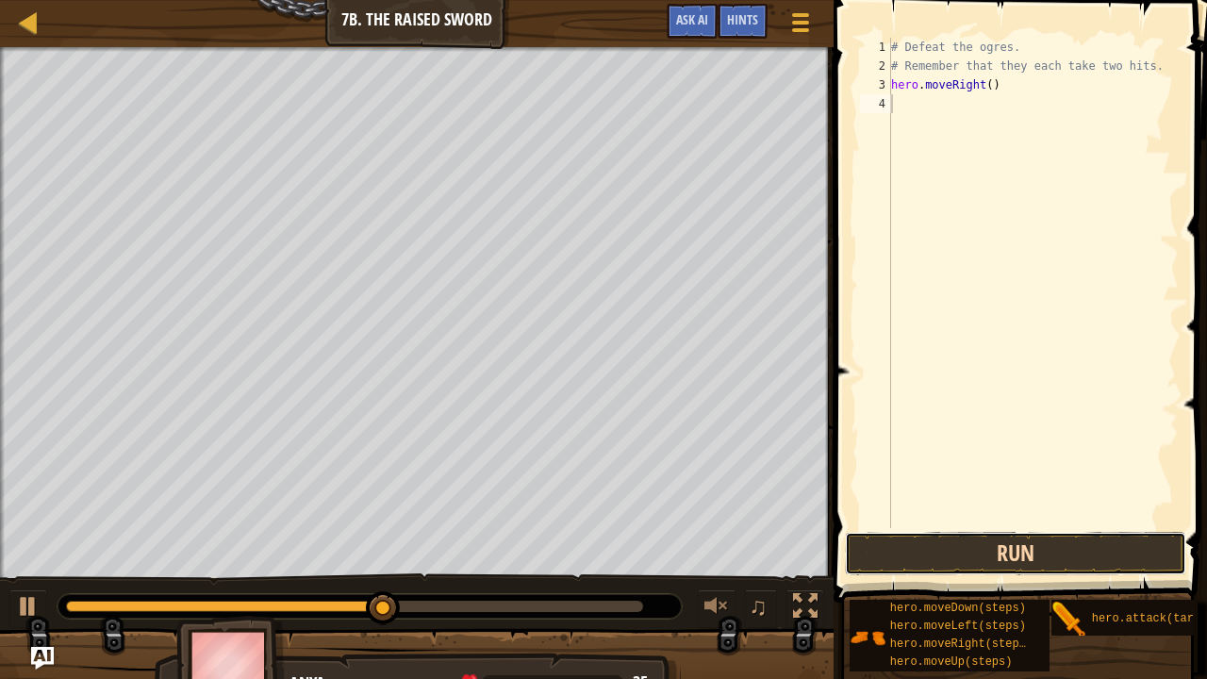
click at [1023, 531] on button "Run" at bounding box center [1015, 553] width 340 height 43
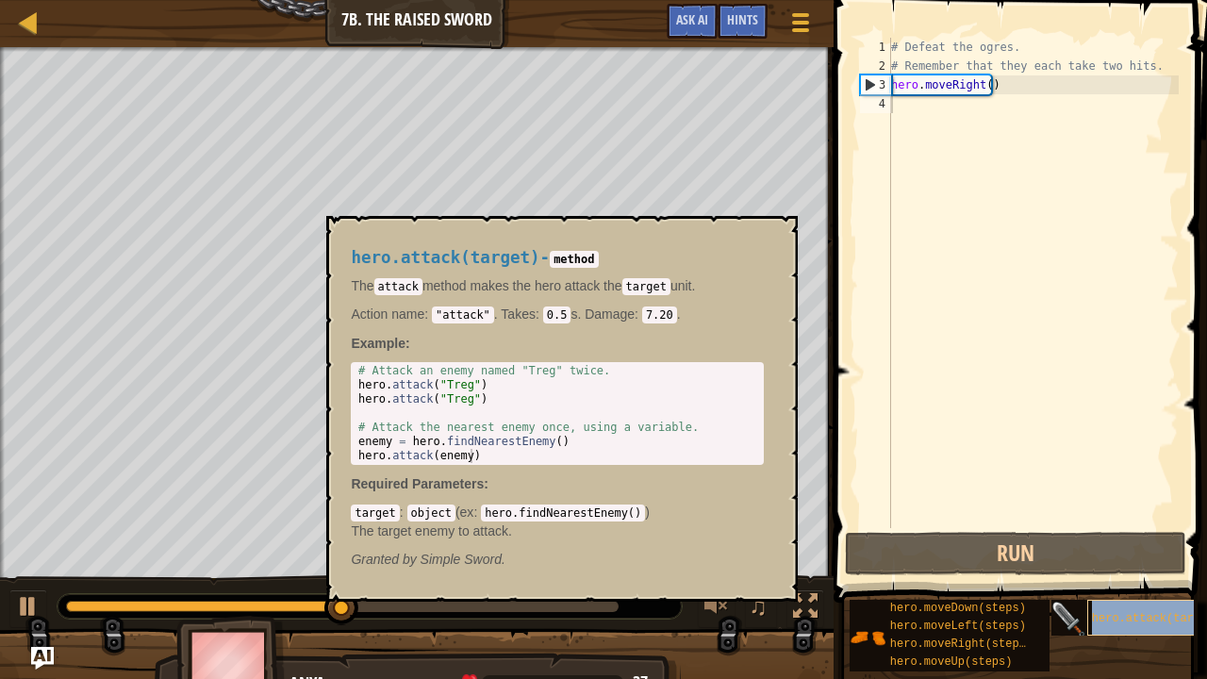
type textarea "hero.attack(target)"
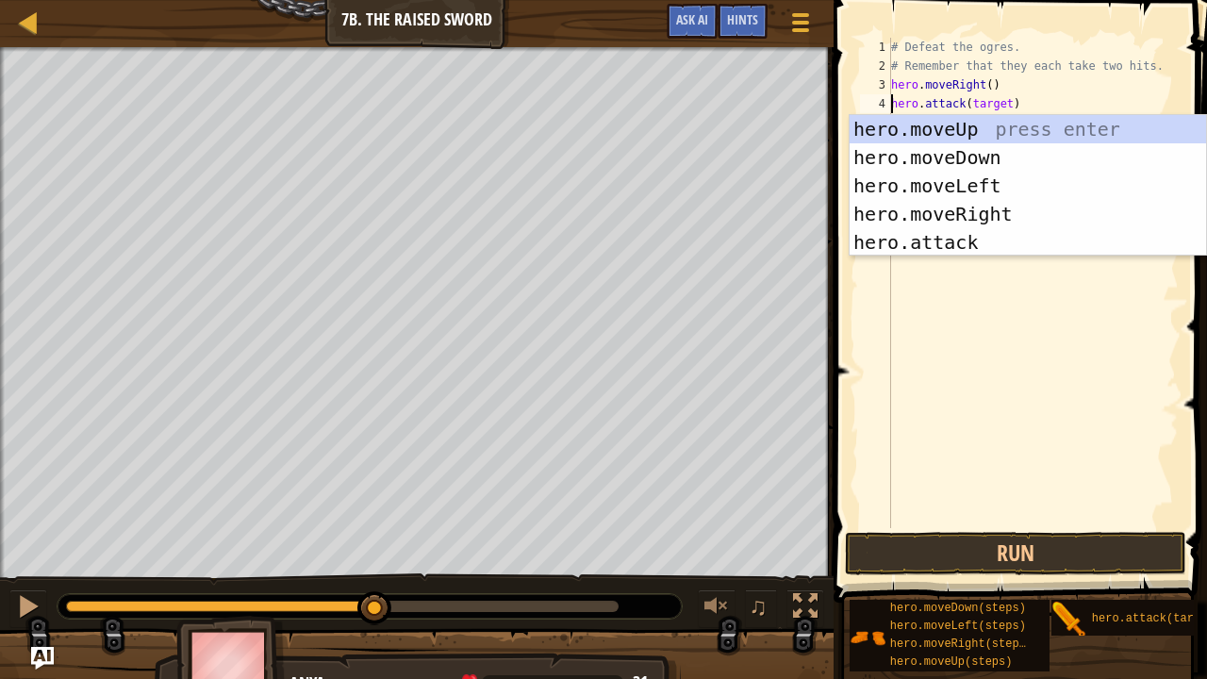
click at [1032, 387] on div "# Defeat the ogres. # Remember that they each take two hits. hero . moveRight (…" at bounding box center [1032, 302] width 291 height 528
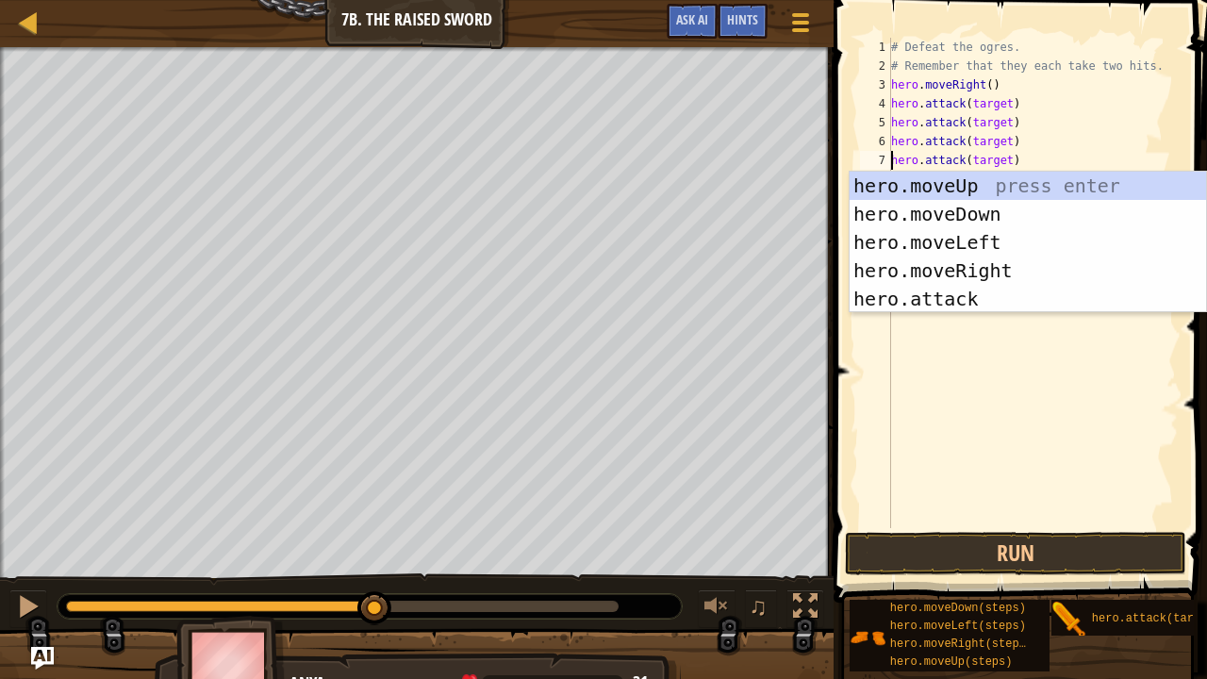
click at [997, 92] on div "# Defeat the ogres. # Remember that they each take two hits. hero . moveRight (…" at bounding box center [1032, 302] width 291 height 528
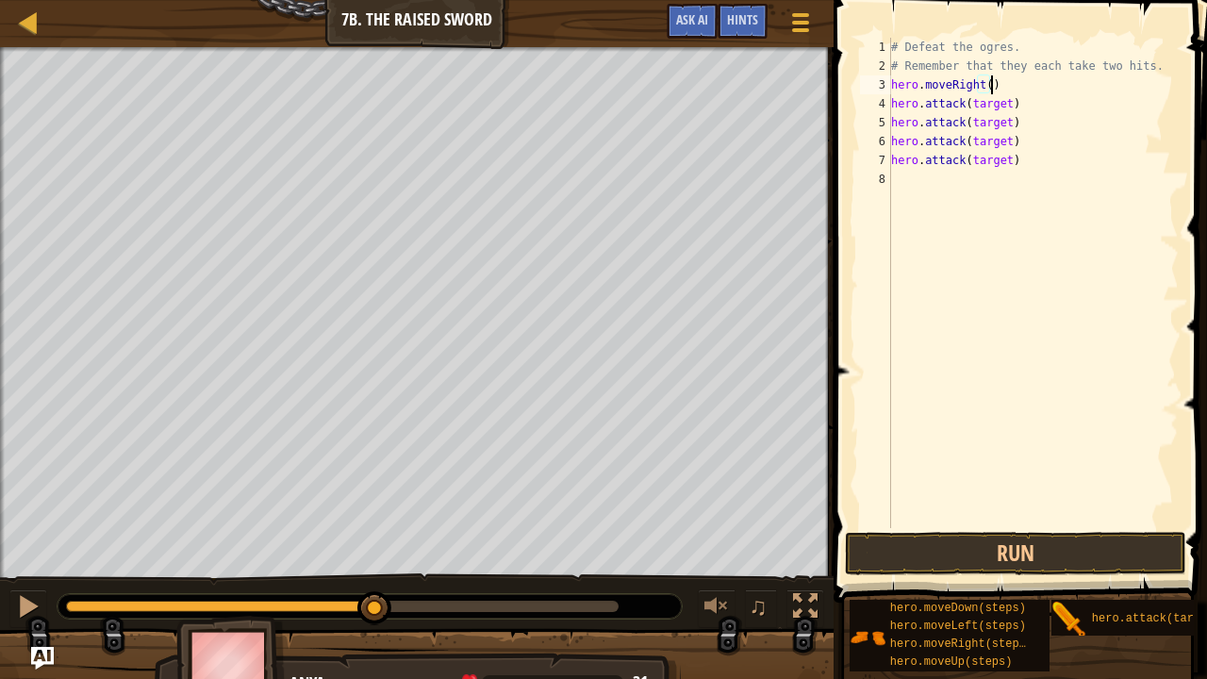
click at [1002, 92] on div "# Defeat the ogres. # Remember that they each take two hits. hero . moveRight (…" at bounding box center [1032, 302] width 291 height 528
click at [1007, 98] on div "# Defeat the ogres. # Remember that they each take two hits. hero . moveRight (…" at bounding box center [1032, 302] width 291 height 528
click at [1002, 99] on div "# Defeat the ogres. # Remember that they each take two hits. hero . moveRight (…" at bounding box center [1032, 302] width 291 height 528
click at [1000, 128] on div "# Defeat the ogres. # Remember that they each take two hits. hero . moveRight (…" at bounding box center [1032, 302] width 291 height 528
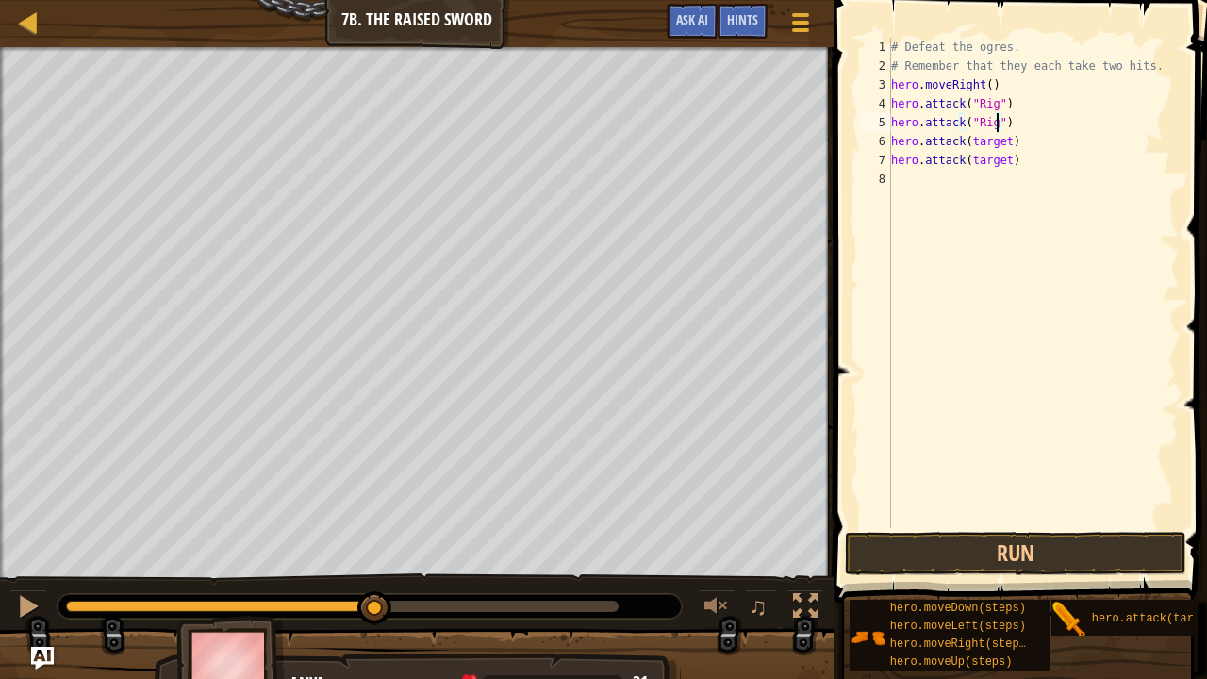
click at [1001, 144] on div "# Defeat the ogres. # Remember that they each take two hits. hero . moveRight (…" at bounding box center [1032, 302] width 291 height 528
click at [1001, 161] on div "# Defeat the ogres. # Remember that they each take two hits. hero . moveRight (…" at bounding box center [1032, 302] width 291 height 528
click at [958, 531] on button "Run" at bounding box center [1015, 553] width 340 height 43
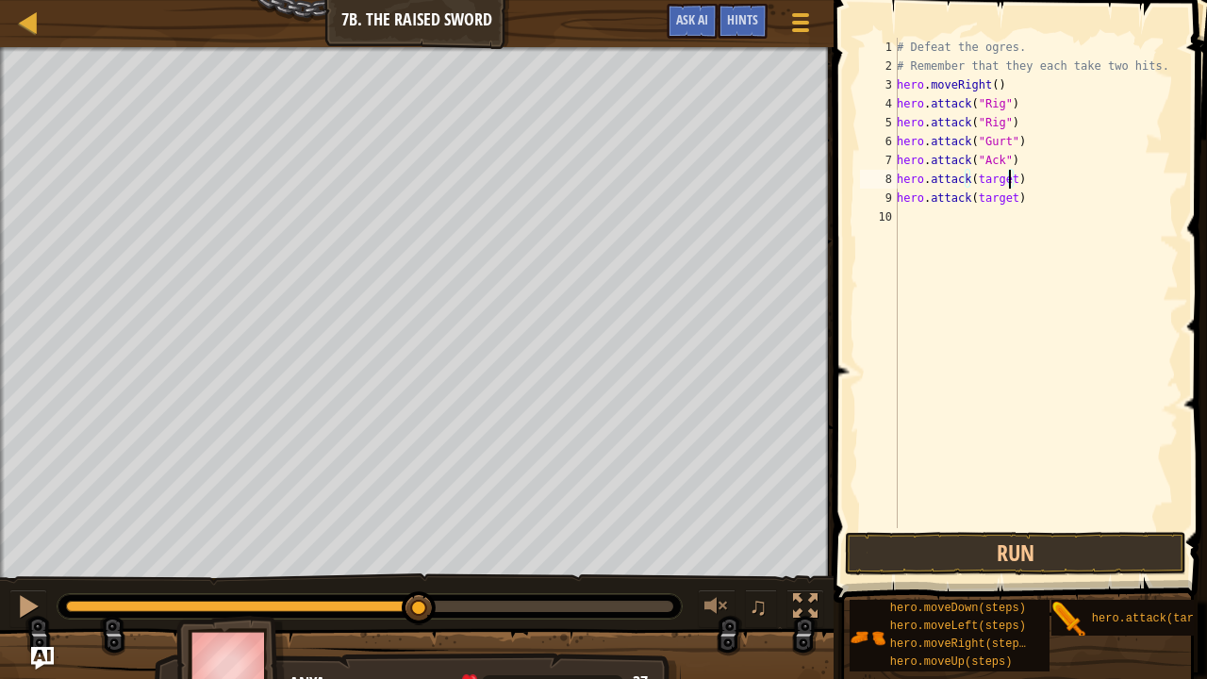
click at [1009, 181] on div "# Defeat the ogres. # Remember that they each take two hits. hero . moveRight (…" at bounding box center [1036, 302] width 286 height 528
click at [1009, 204] on div "# Defeat the ogres. # Remember that they each take two hits. hero . moveRight (…" at bounding box center [1036, 302] width 286 height 528
click at [1005, 181] on div "# Defeat the ogres. # Remember that they each take two hits. hero . moveRight (…" at bounding box center [1036, 302] width 286 height 528
type textarea "hero.attack("Gurt")"
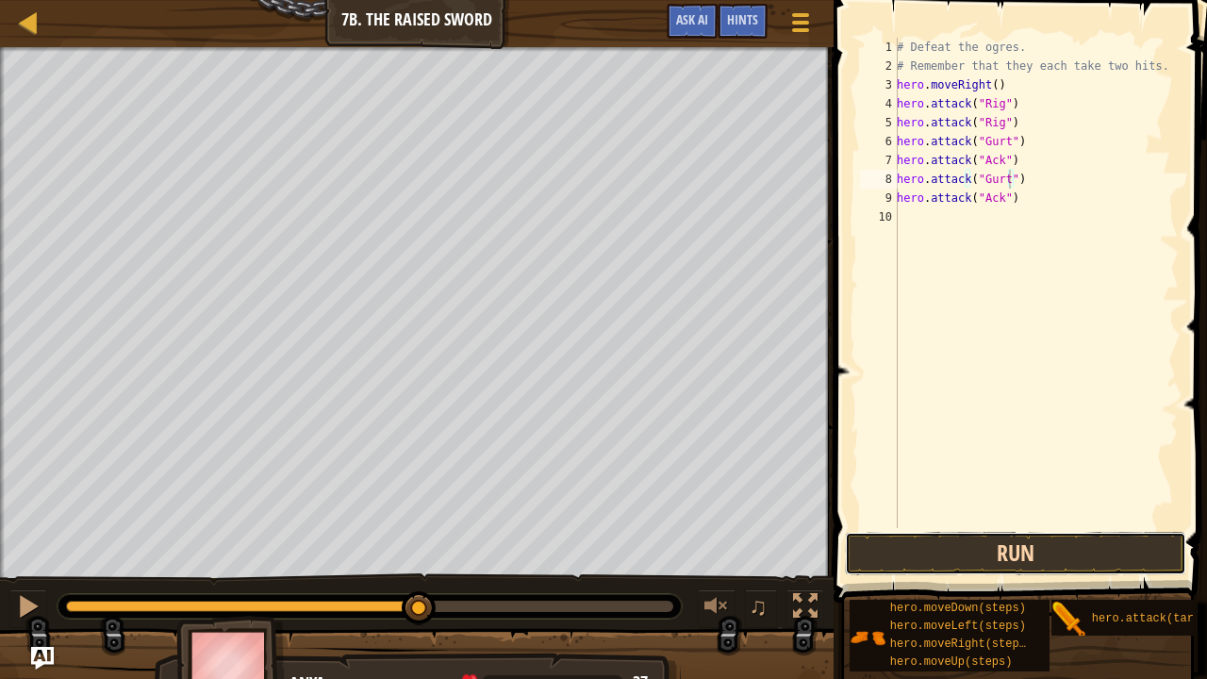
click at [949, 531] on button "Run" at bounding box center [1015, 553] width 340 height 43
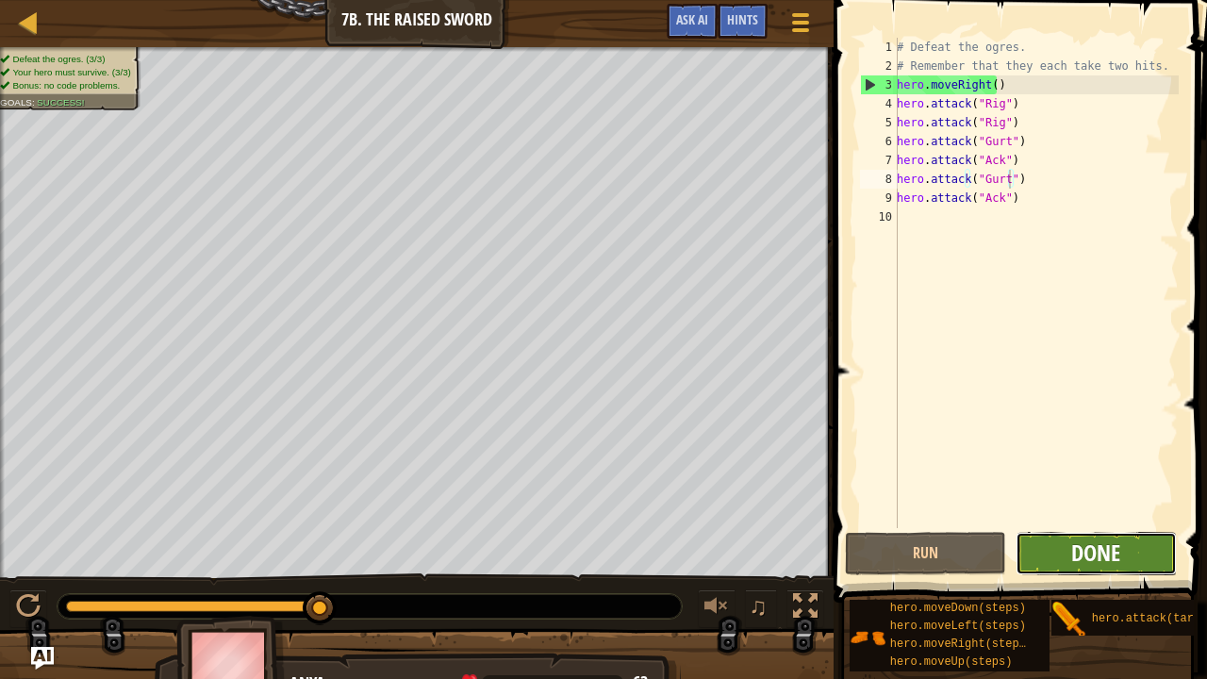
click at [1111, 531] on span "Done" at bounding box center [1095, 552] width 49 height 30
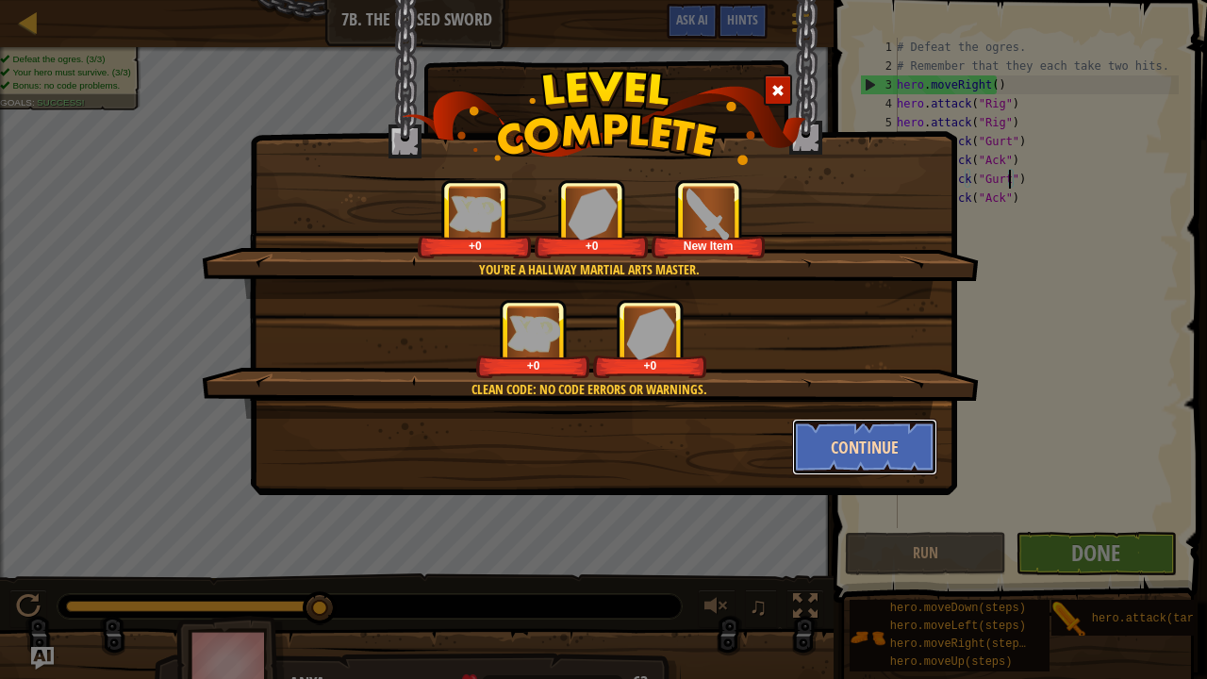
click at [816, 434] on button "Continue" at bounding box center [865, 447] width 146 height 57
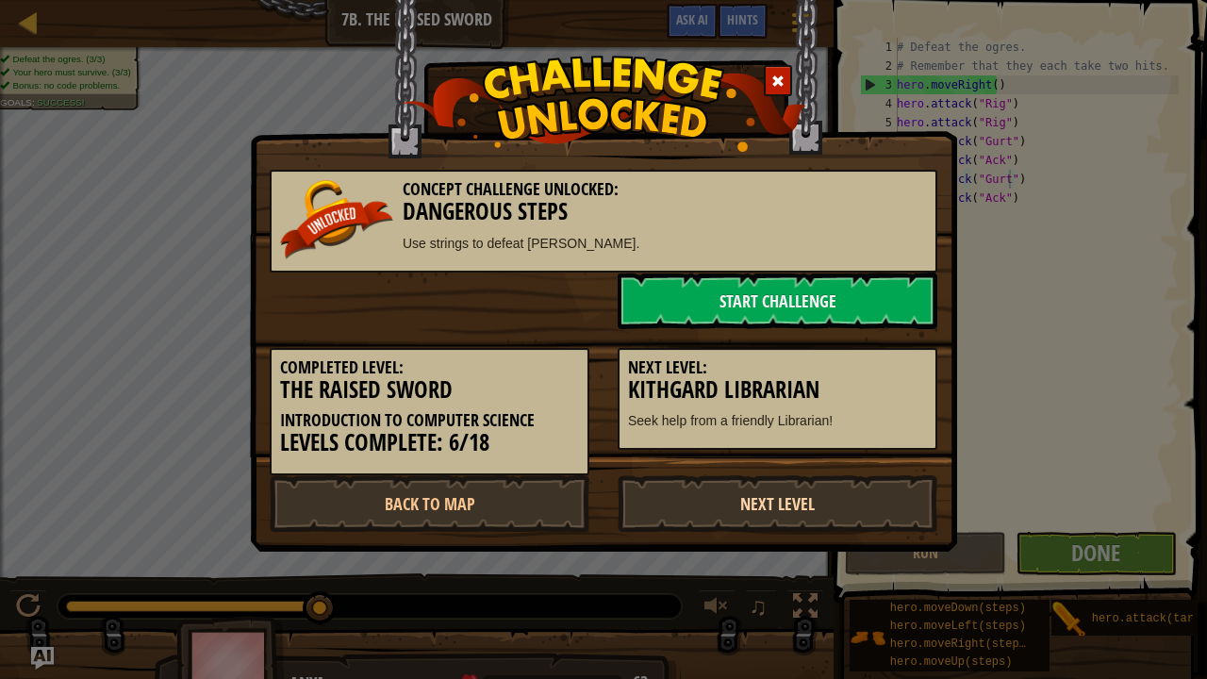
click at [787, 501] on link "Next Level" at bounding box center [778, 503] width 320 height 57
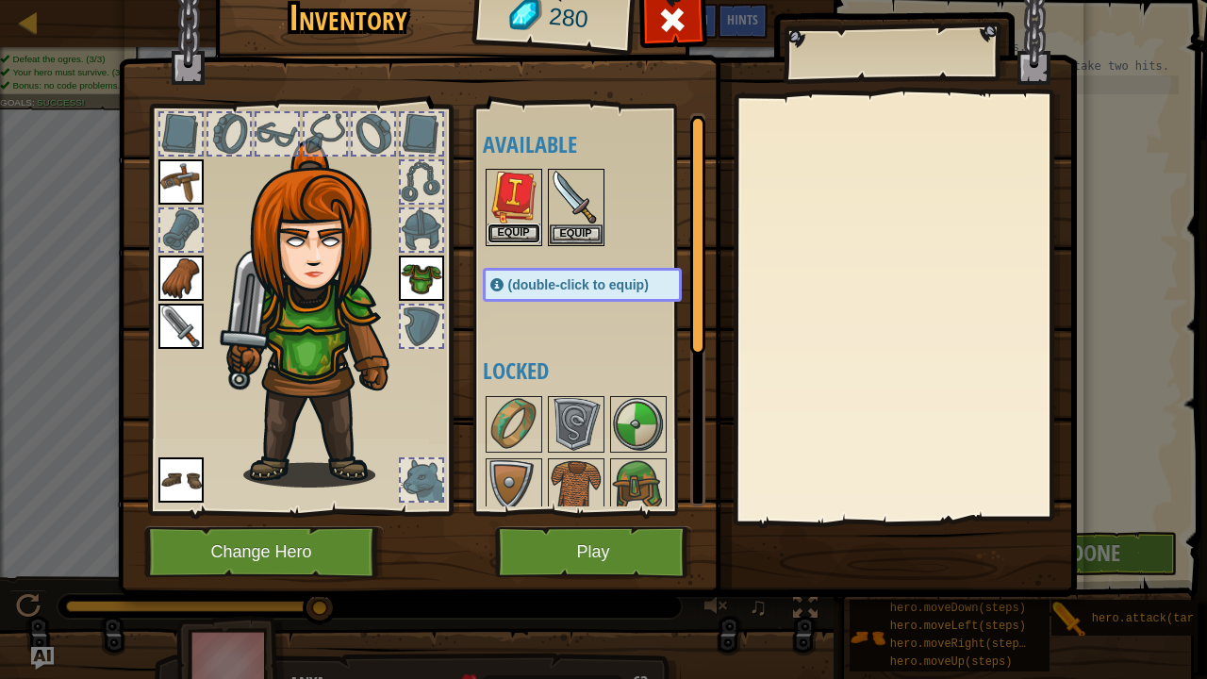
click at [517, 239] on button "Equip" at bounding box center [513, 233] width 53 height 20
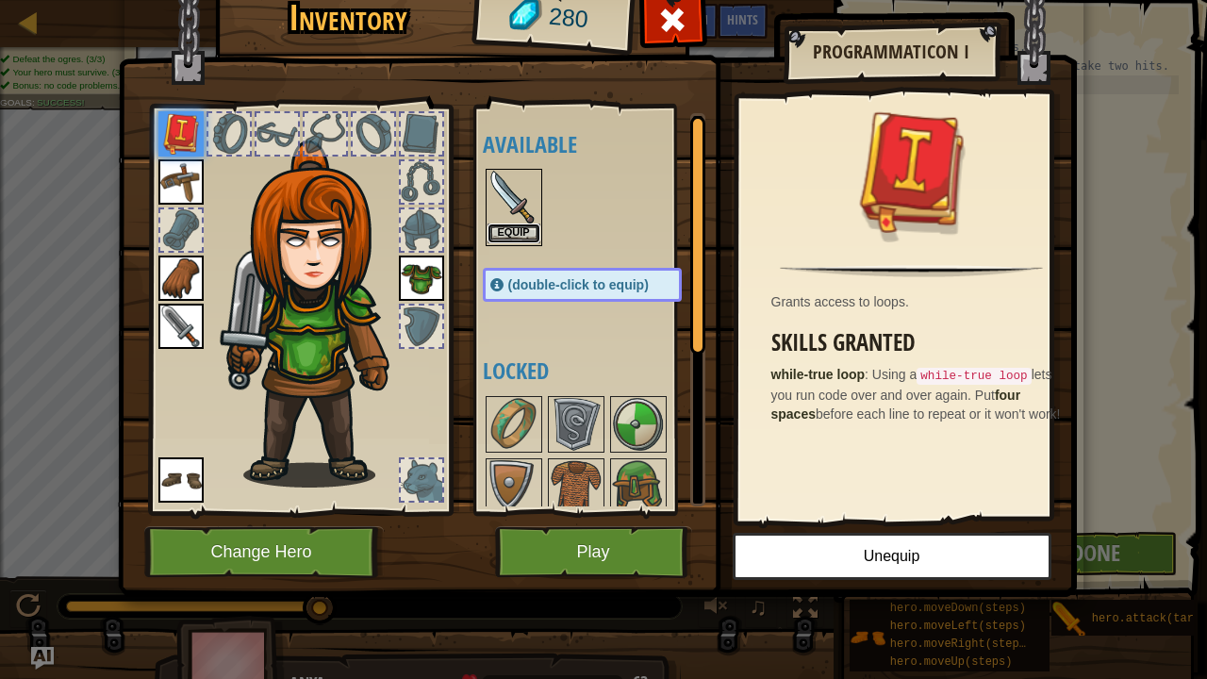
click at [537, 230] on button "Equip" at bounding box center [513, 233] width 53 height 20
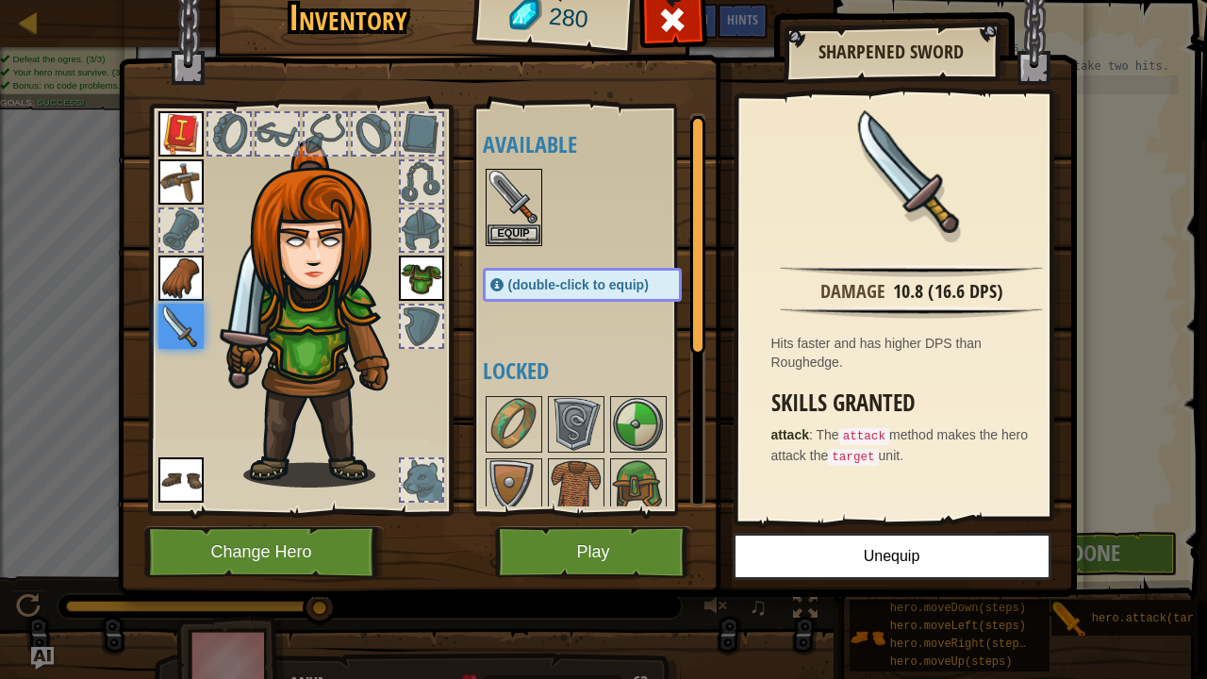
click at [592, 515] on img at bounding box center [597, 254] width 959 height 684
click at [639, 531] on button "Play" at bounding box center [593, 552] width 197 height 52
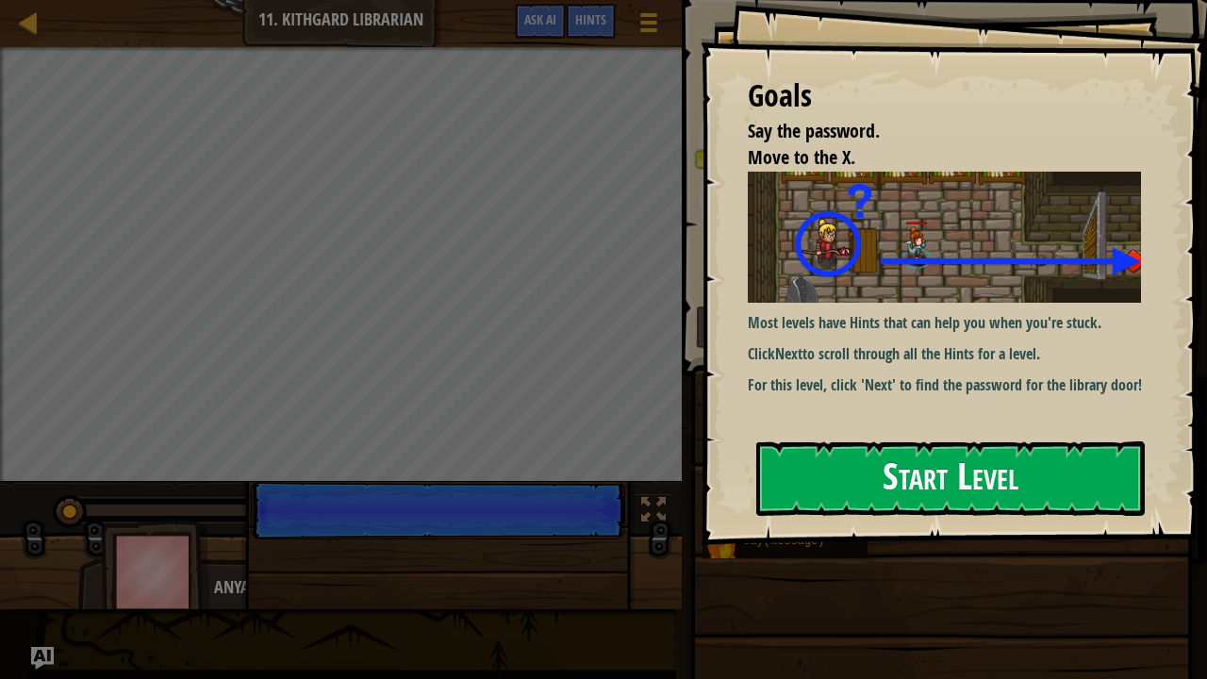
click at [916, 471] on button "Start Level" at bounding box center [950, 478] width 388 height 74
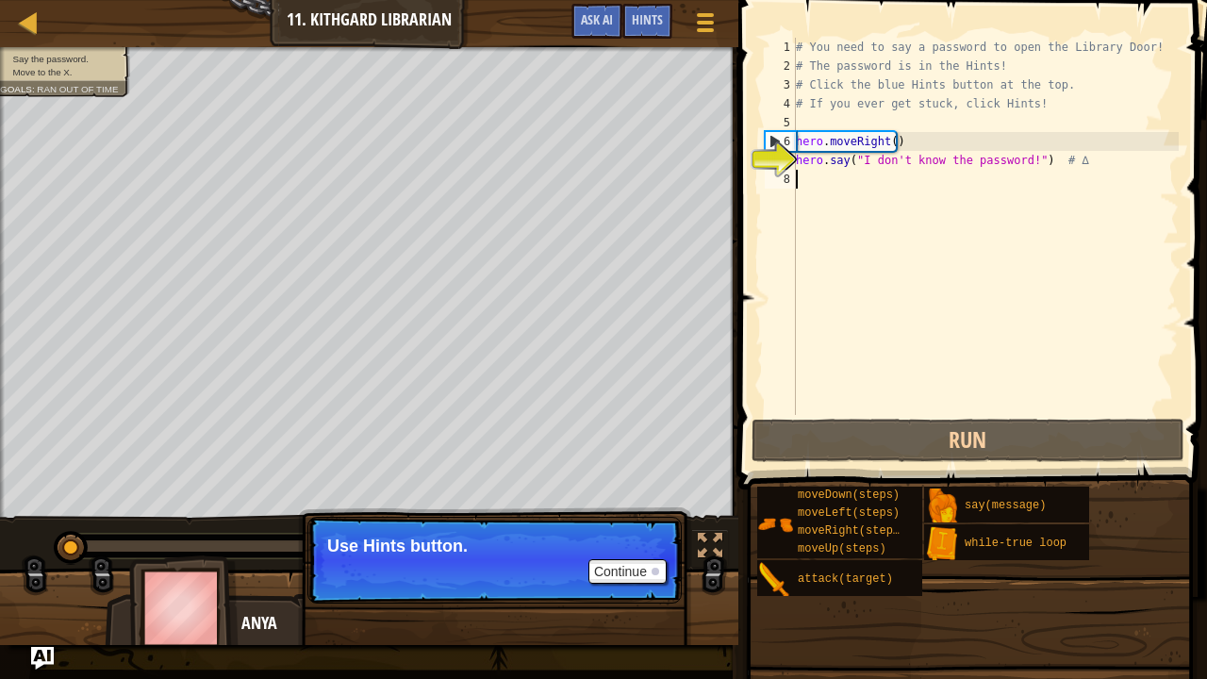
click at [854, 198] on div "# You need to say a password to open the Library Door! # The password is in the…" at bounding box center [985, 245] width 387 height 415
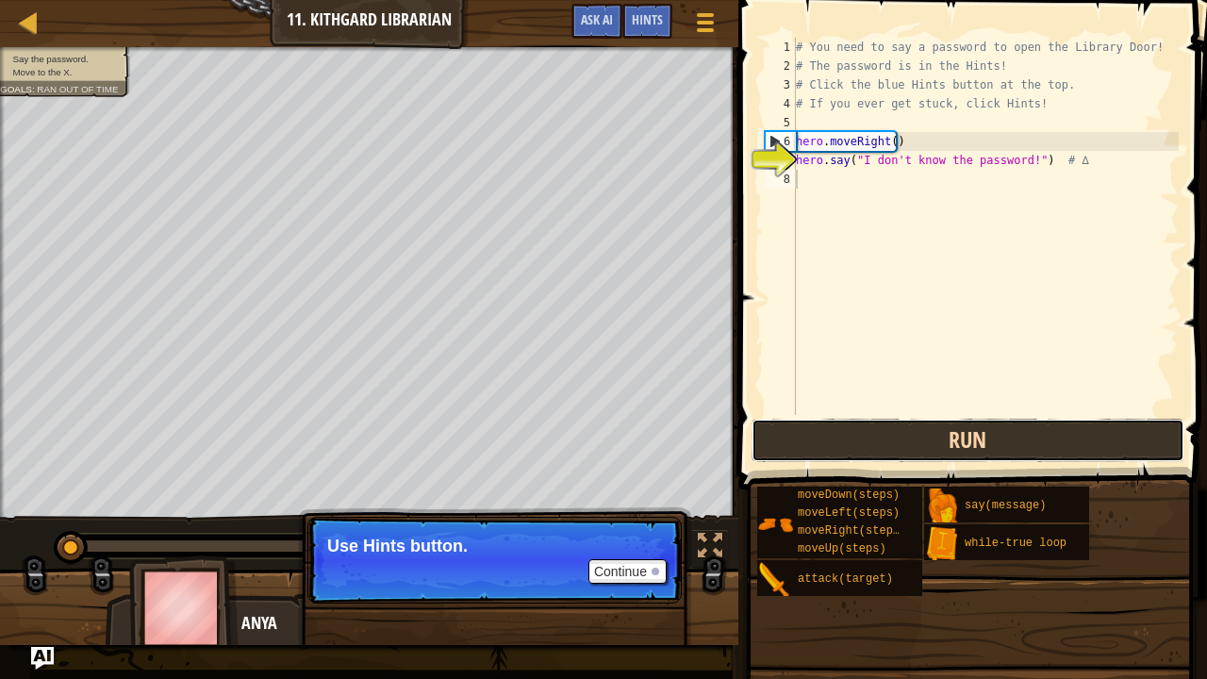
click at [886, 439] on button "Run" at bounding box center [967, 440] width 433 height 43
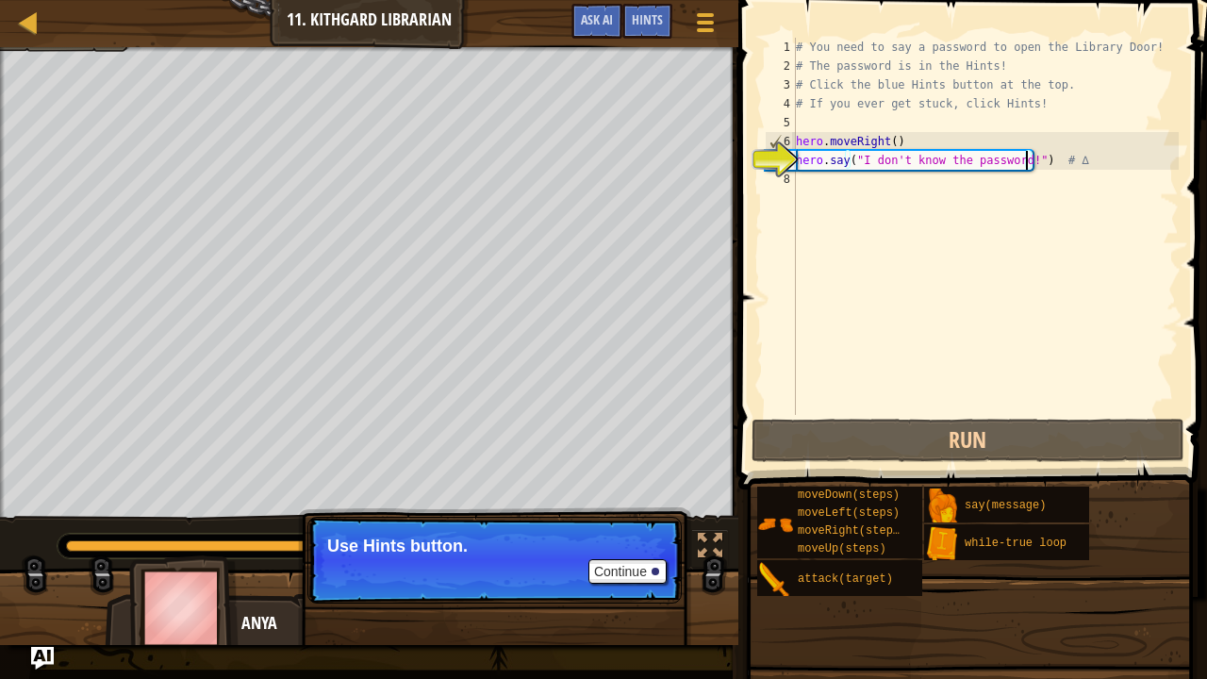
click at [1024, 167] on div "# You need to say a password to open the Library Door! # The password is in the…" at bounding box center [985, 245] width 387 height 415
type textarea "hero.say("I don't know the password!") # ∆"
click at [1016, 164] on div "# You need to say a password to open the Library Door! # The password is in the…" at bounding box center [985, 245] width 387 height 415
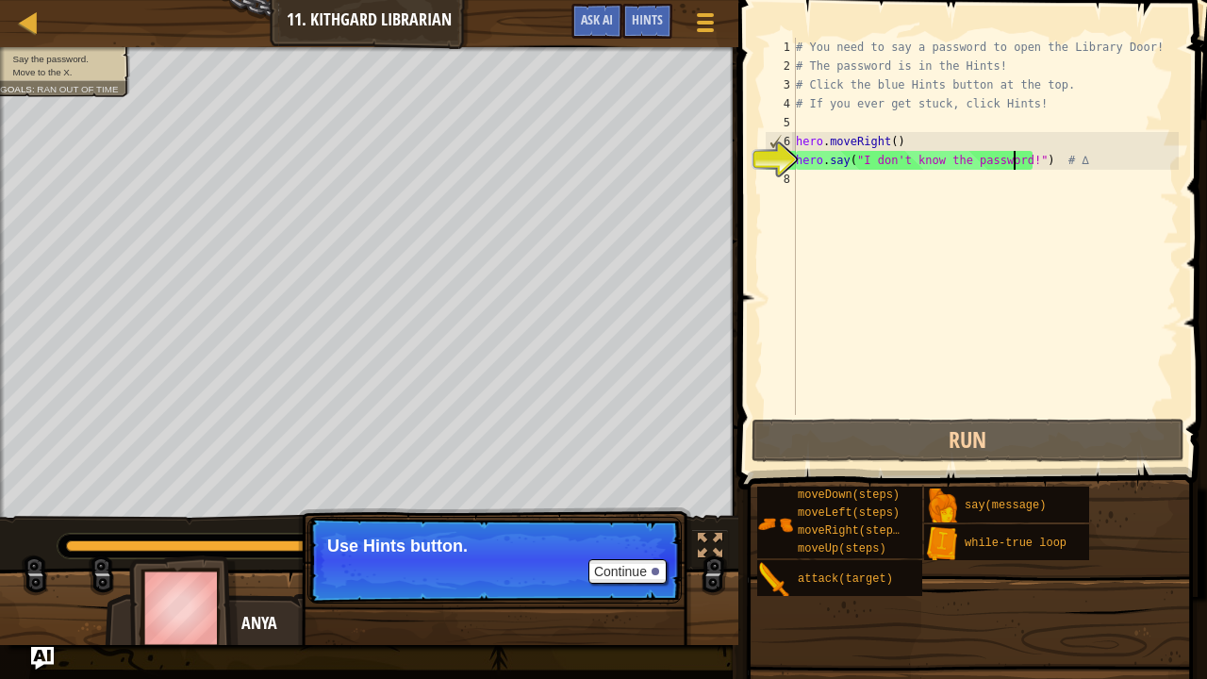
click at [1003, 204] on div "# You need to say a password to open the Library Door! # The password is in the…" at bounding box center [985, 245] width 387 height 415
click at [649, 23] on span "Hints" at bounding box center [647, 19] width 31 height 18
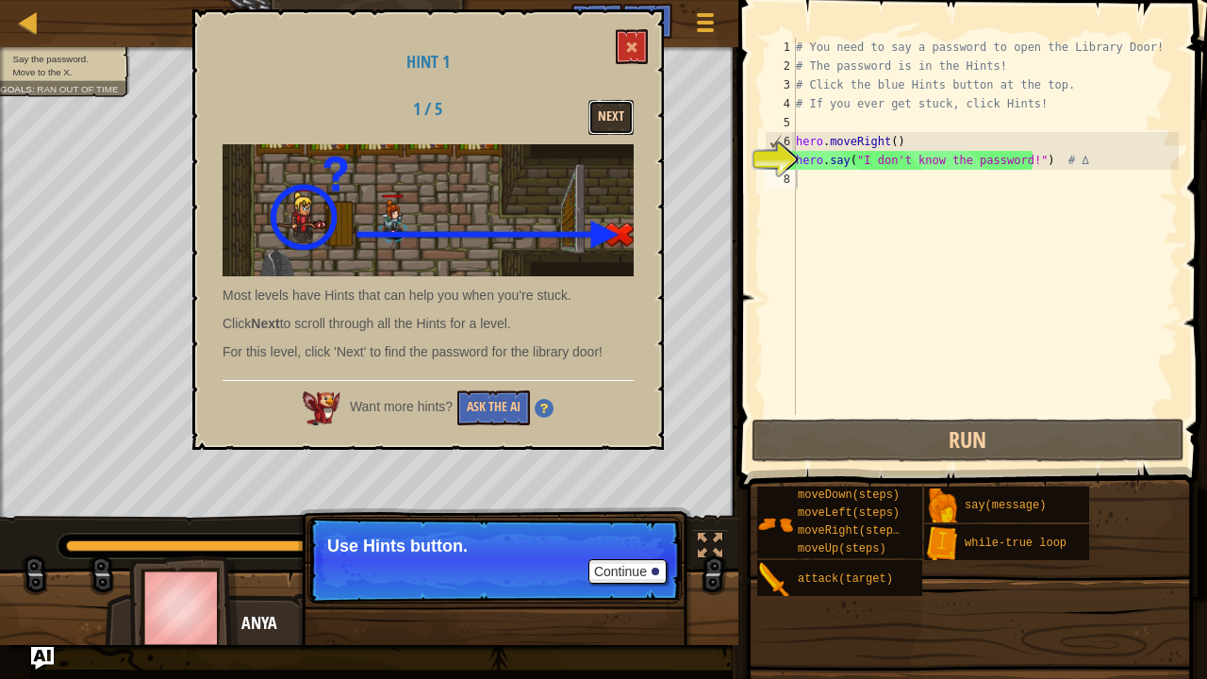
click at [610, 130] on button "Next" at bounding box center [610, 117] width 45 height 35
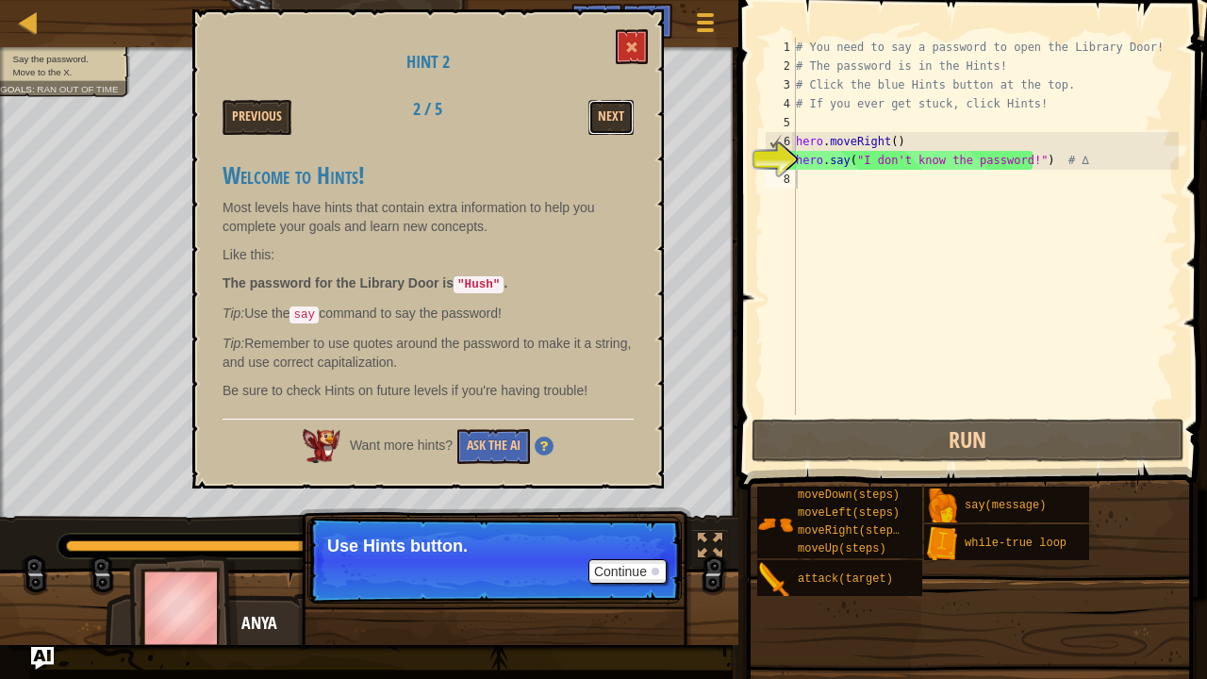
click at [610, 130] on button "Next" at bounding box center [610, 117] width 45 height 35
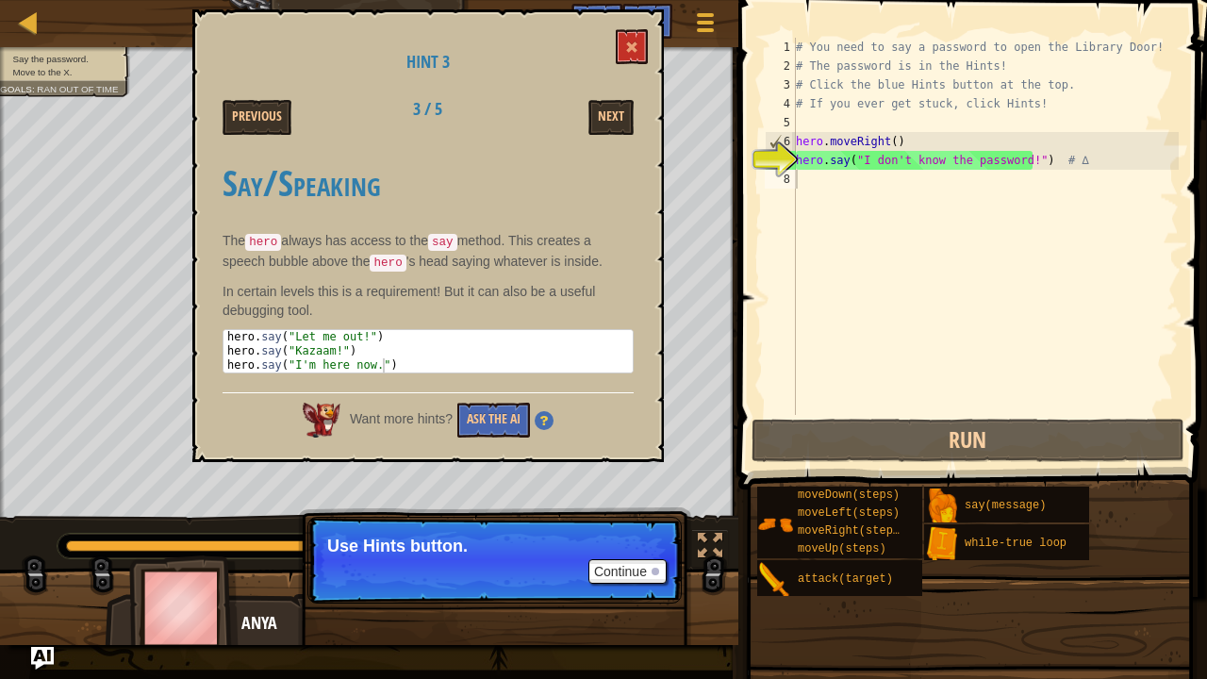
click at [634, 3] on div "Map Introduction to Computer Science 11. Kithgard Librarian Game Menu Done Hint…" at bounding box center [369, 23] width 738 height 47
click at [636, 33] on button at bounding box center [632, 46] width 32 height 35
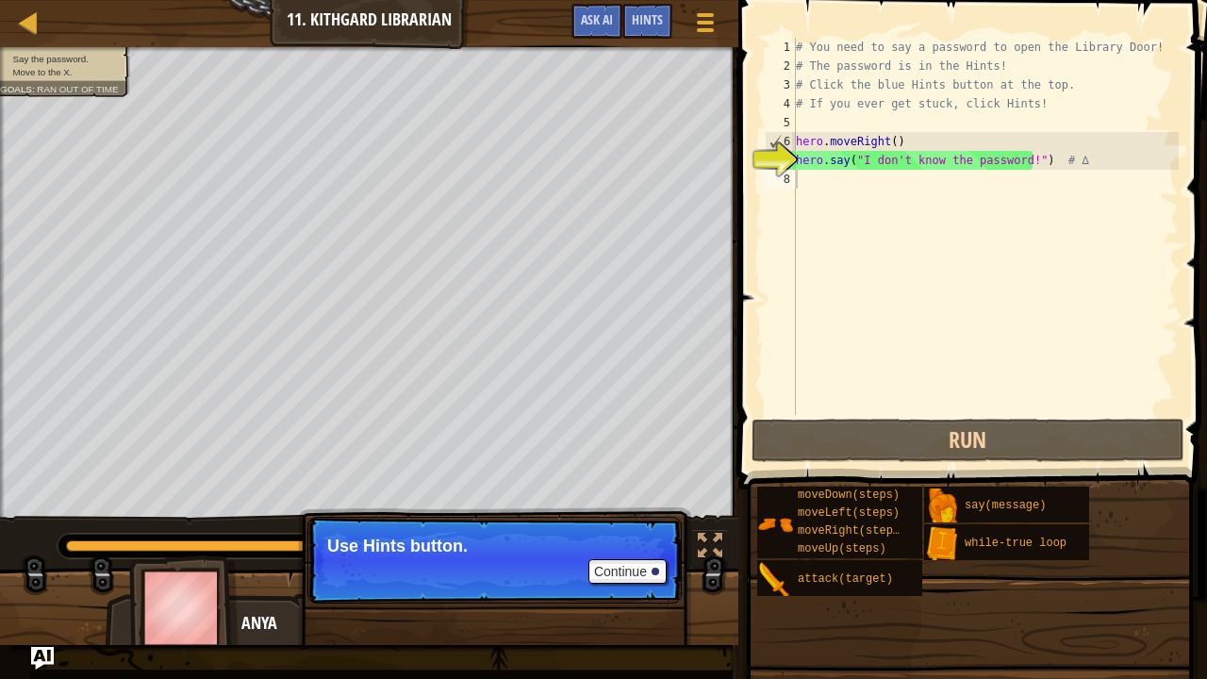
click at [1011, 147] on div "# You need to say a password to open the Library Door! # The password is in the…" at bounding box center [985, 245] width 387 height 415
click at [1016, 155] on div "# You need to say a password to open the Library Door! # The password is in the…" at bounding box center [985, 245] width 387 height 415
click at [1021, 157] on div "# You need to say a password to open the Library Door! # The password is in the…" at bounding box center [985, 245] width 387 height 415
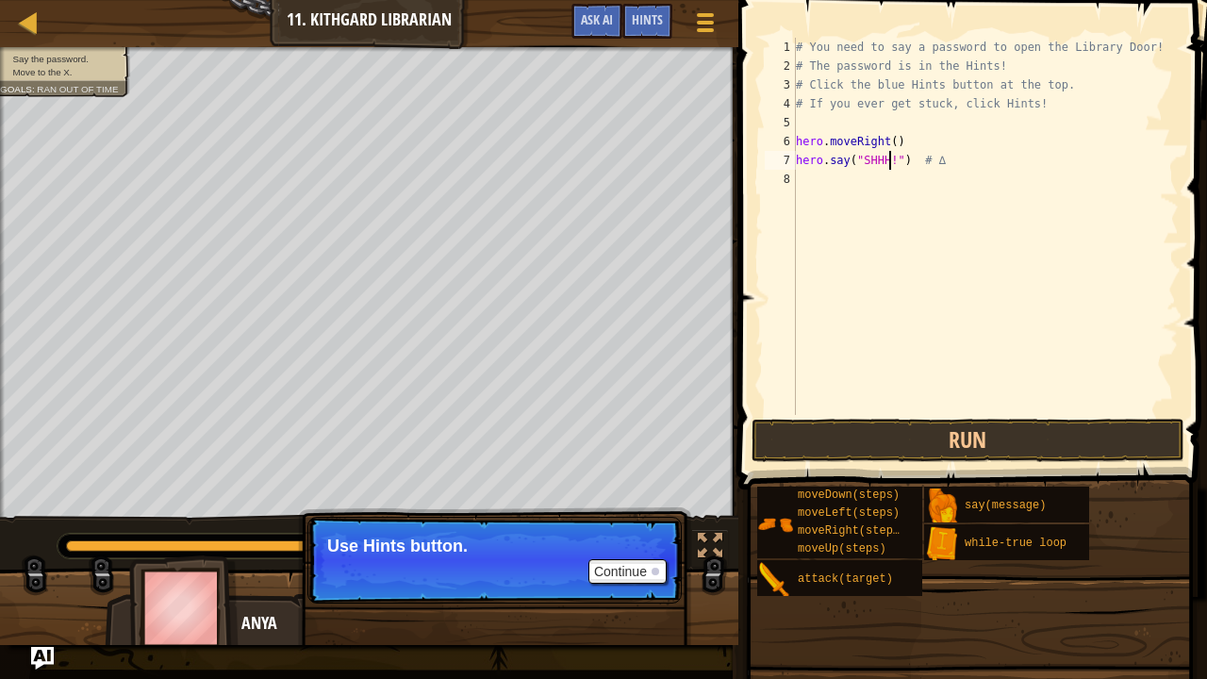
scroll to position [8, 8]
type textarea "hero.say("SHHH!") # ∆"
click at [924, 460] on button "Run" at bounding box center [967, 440] width 433 height 43
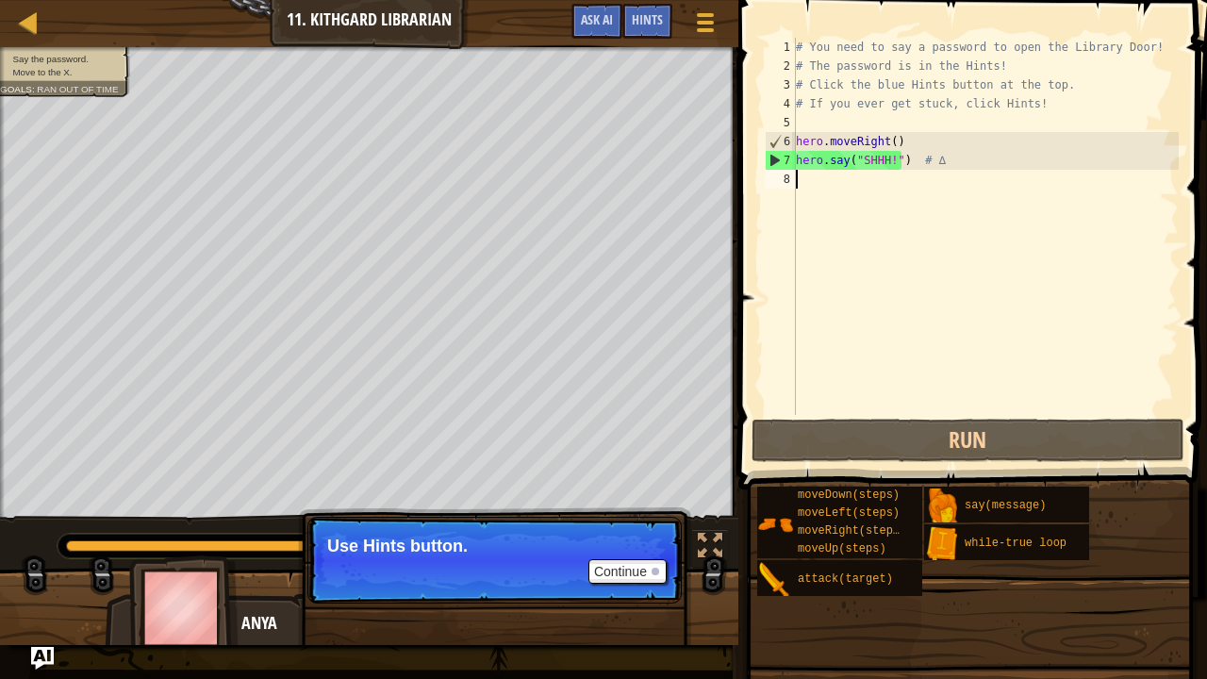
click at [903, 230] on div "# You need to say a password to open the Library Door! # The password is in the…" at bounding box center [985, 245] width 387 height 415
click at [846, 311] on div "# You need to say a password to open the Library Door! # The password is in the…" at bounding box center [985, 245] width 387 height 415
click at [867, 409] on div "# You need to say a password to open the Library Door! # The password is in the…" at bounding box center [985, 245] width 387 height 415
click at [656, 531] on div at bounding box center [655, 572] width 8 height 8
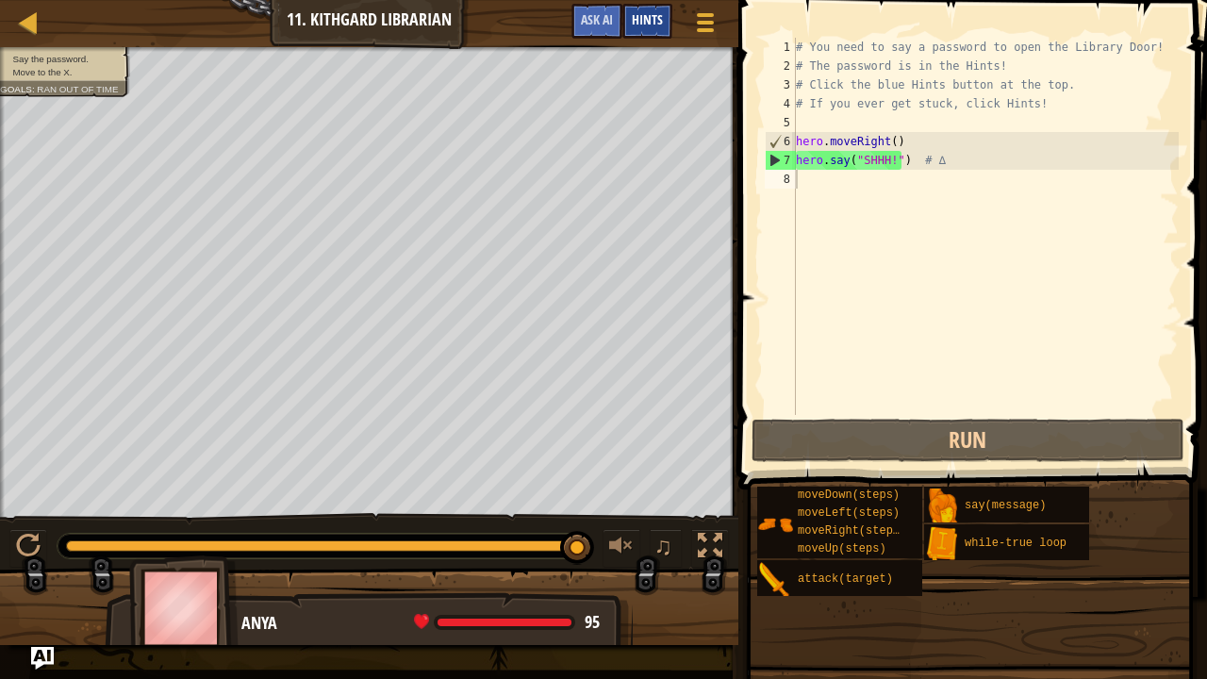
click at [668, 8] on div "Hints" at bounding box center [647, 21] width 50 height 35
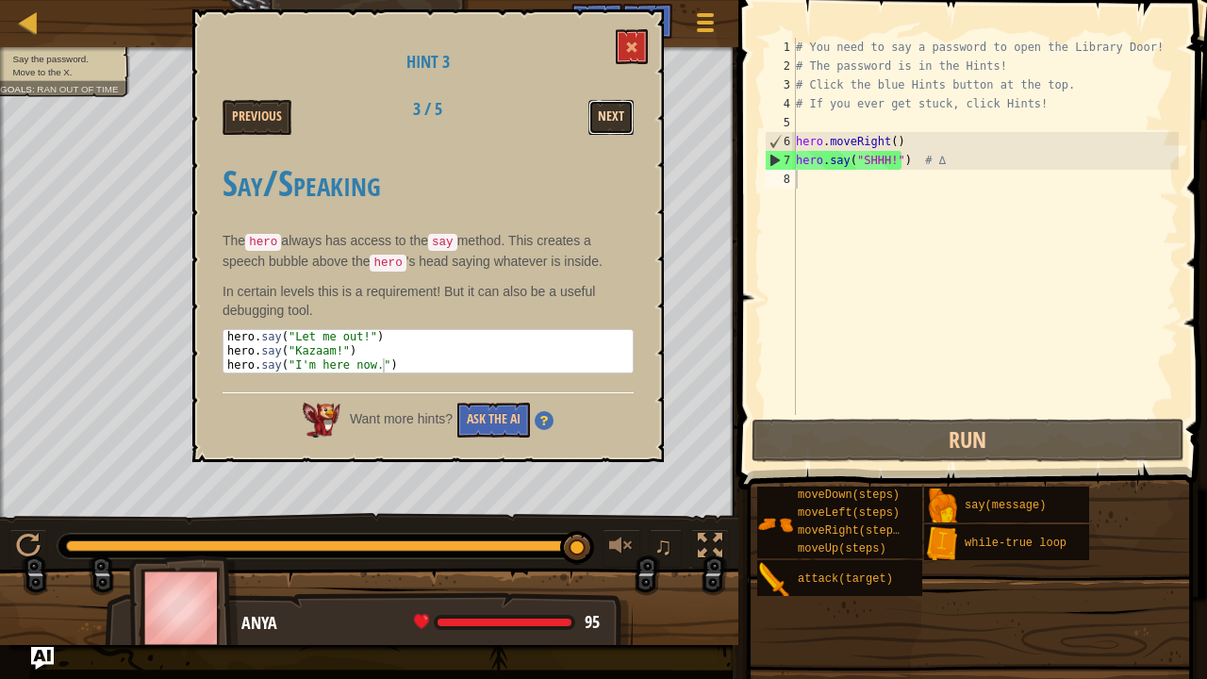
click at [612, 104] on button "Next" at bounding box center [610, 117] width 45 height 35
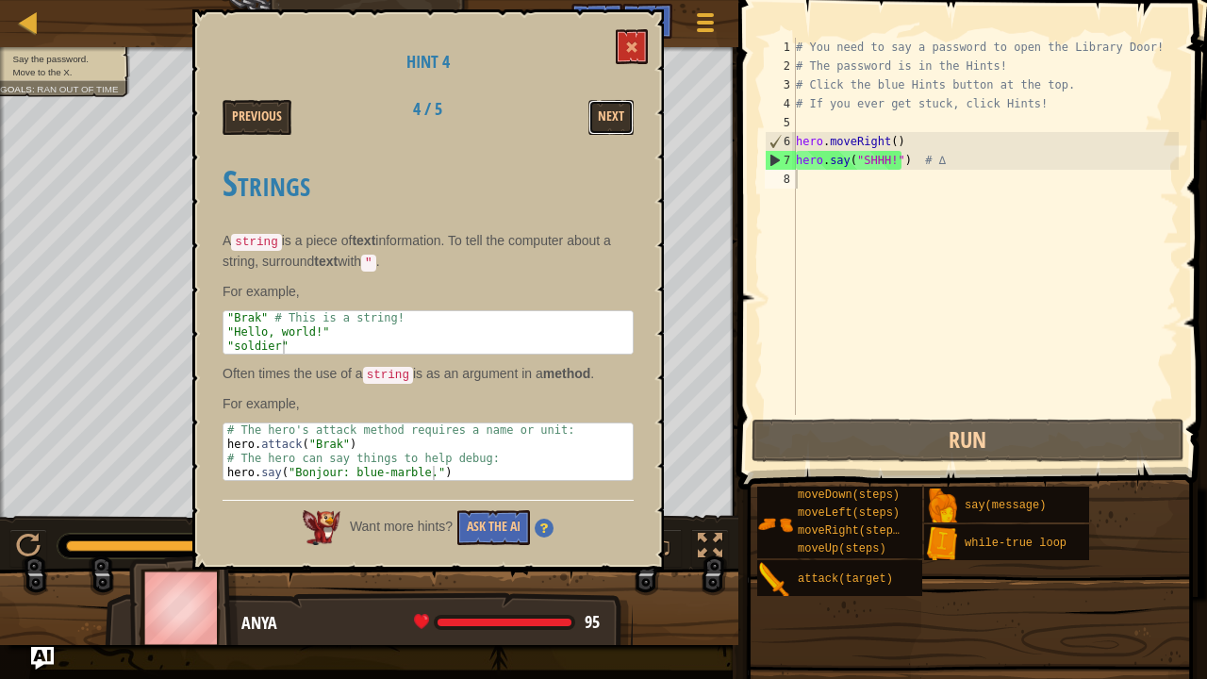
click at [612, 104] on button "Next" at bounding box center [610, 117] width 45 height 35
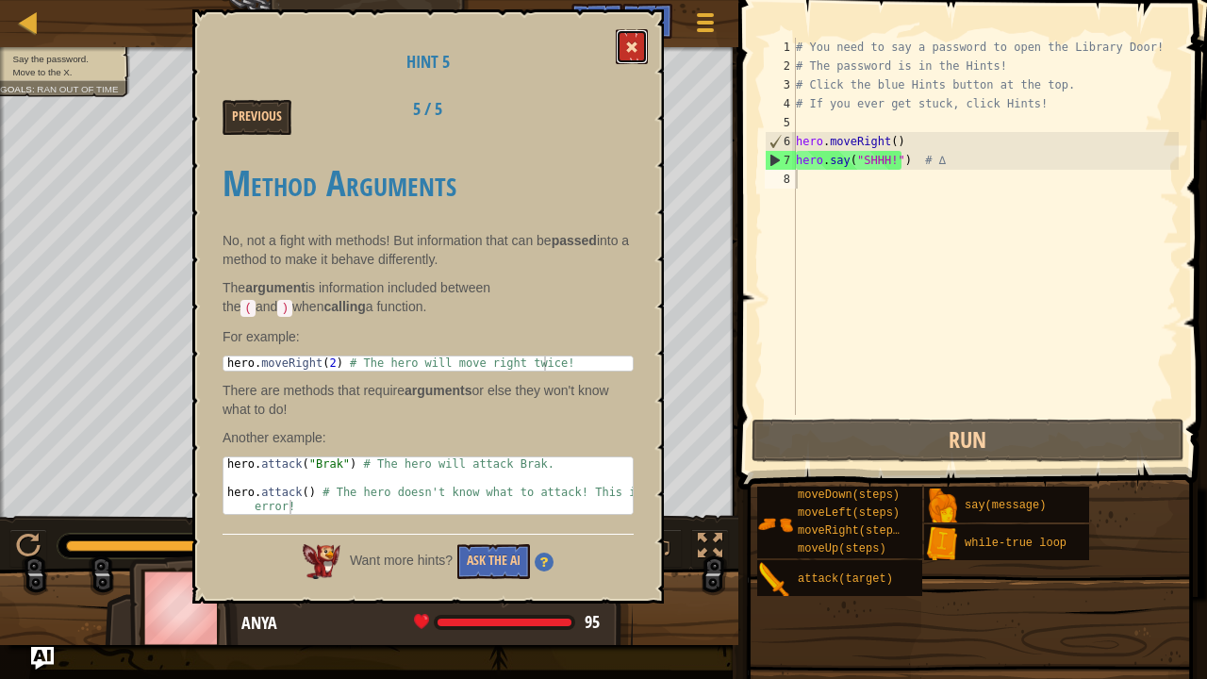
click at [630, 41] on button at bounding box center [632, 46] width 32 height 35
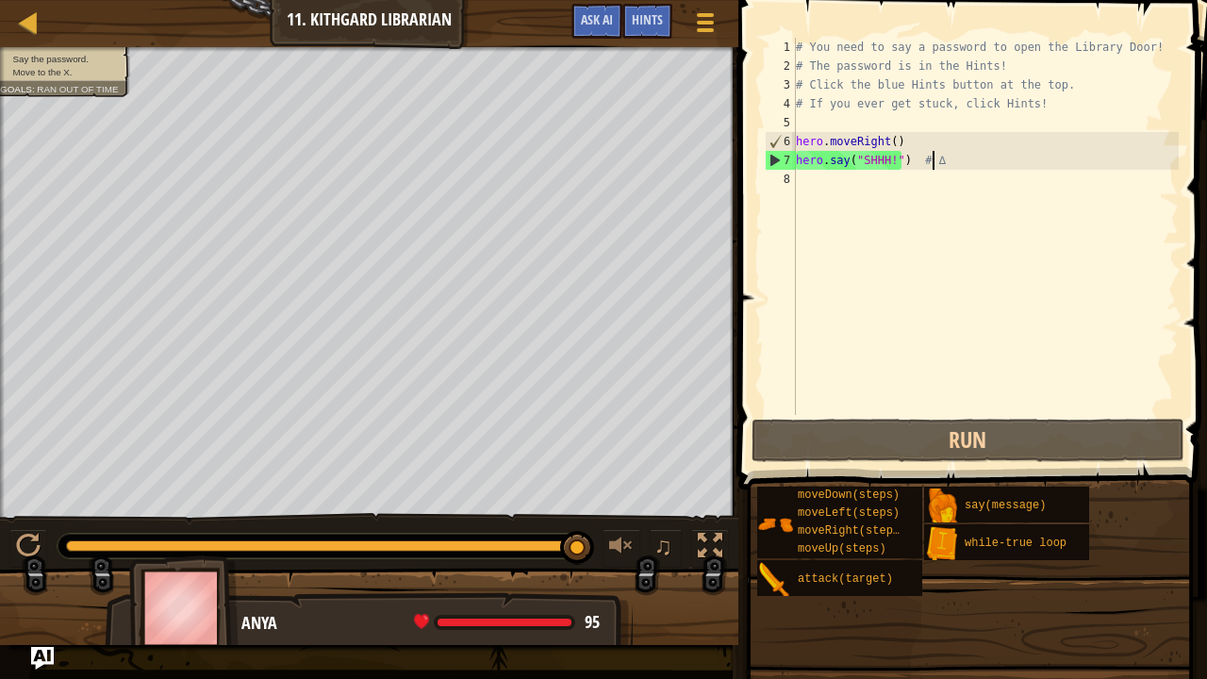
click at [960, 162] on div "# You need to say a password to open the Library Door! # The password is in the…" at bounding box center [985, 245] width 387 height 415
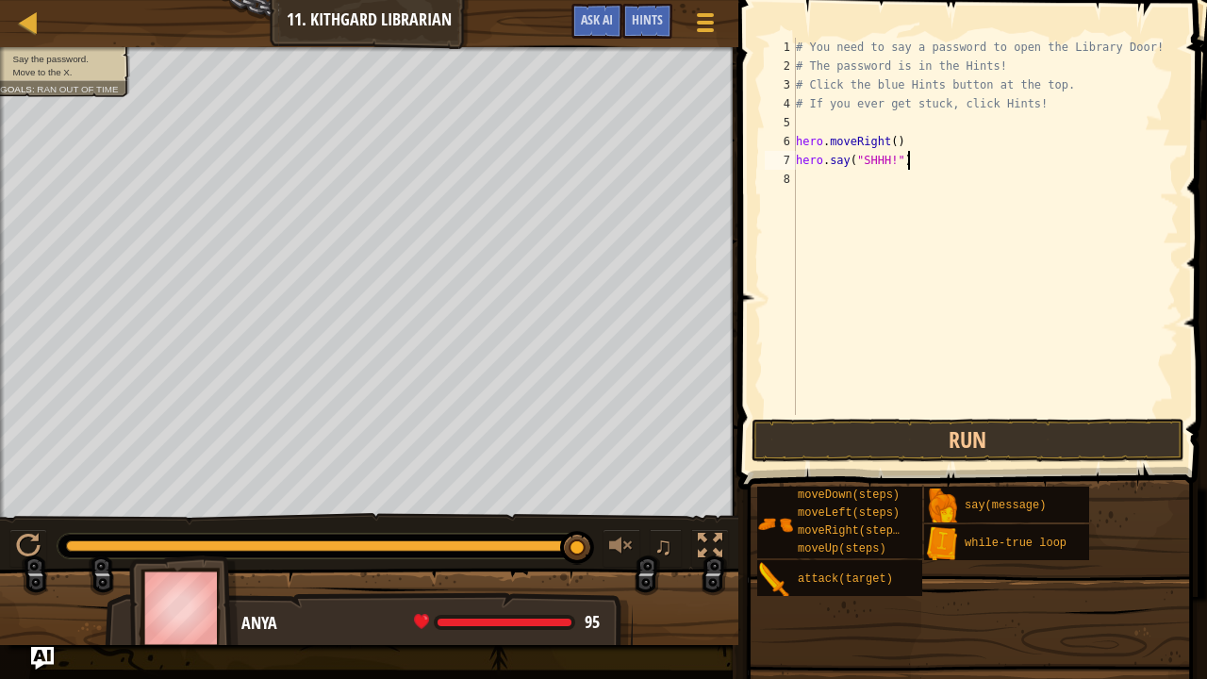
scroll to position [8, 8]
click at [901, 428] on button "Run" at bounding box center [967, 440] width 433 height 43
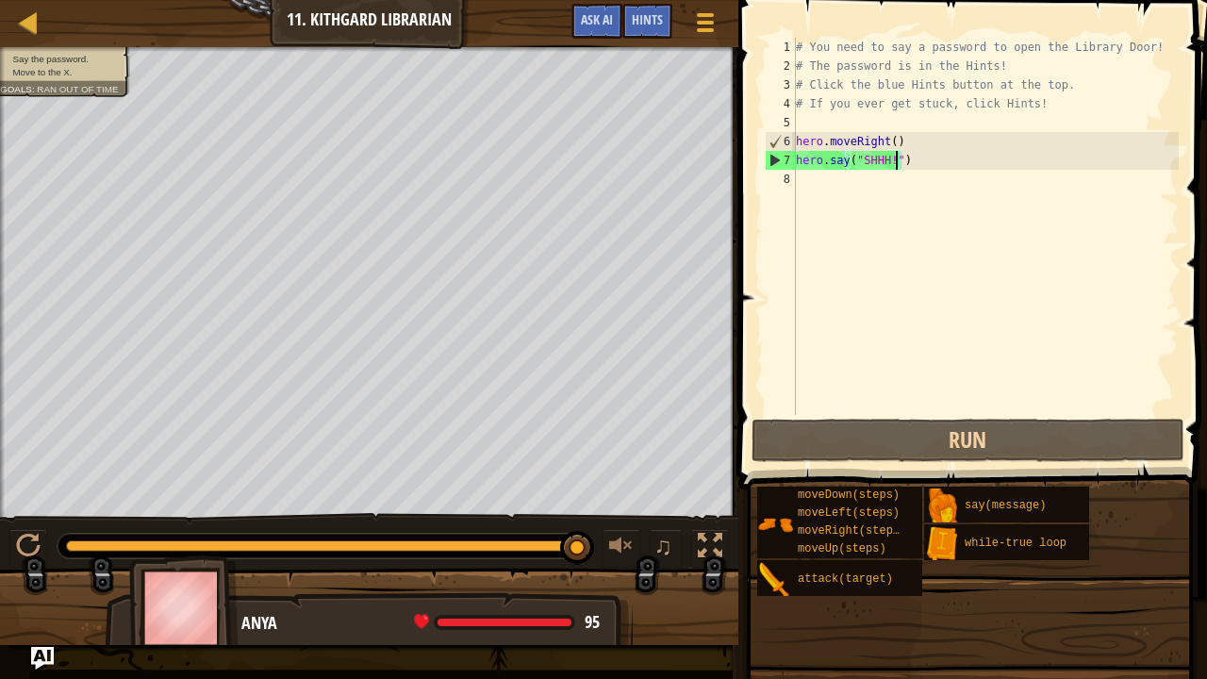
click at [898, 160] on div "# You need to say a password to open the Library Door! # The password is in the…" at bounding box center [985, 245] width 387 height 415
click at [888, 165] on div "# You need to say a password to open the Library Door! # The password is in the…" at bounding box center [985, 245] width 387 height 415
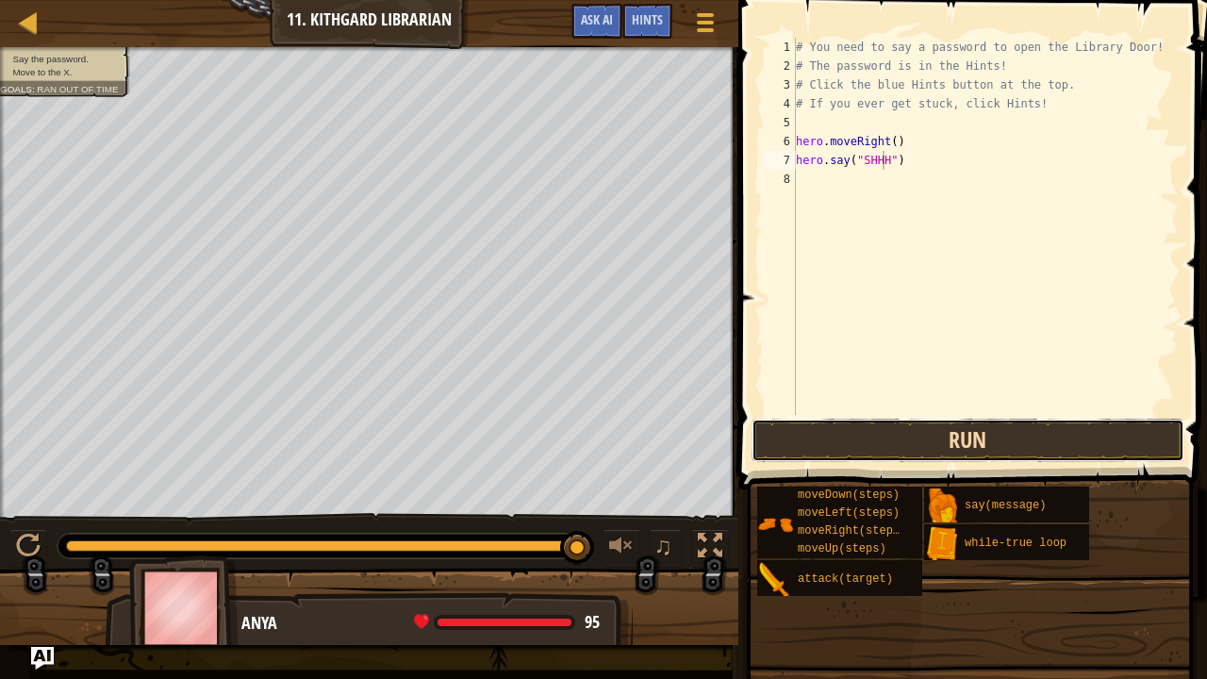
click at [898, 428] on button "Run" at bounding box center [967, 440] width 433 height 43
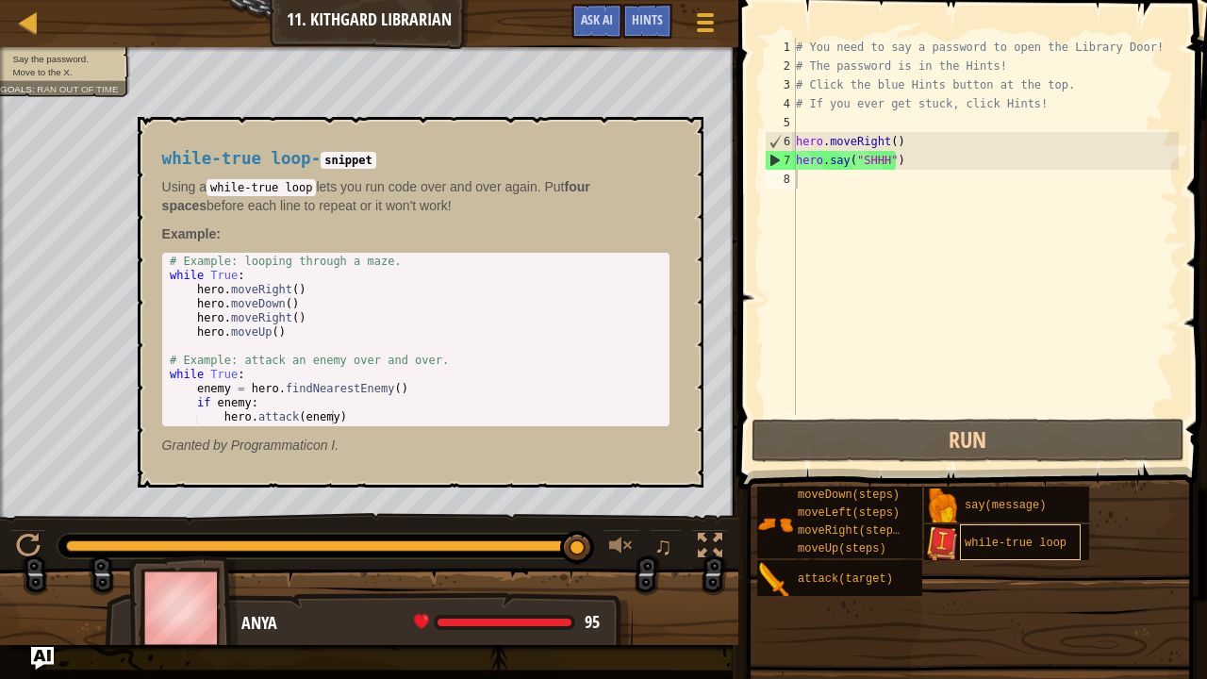
scroll to position [8, 7]
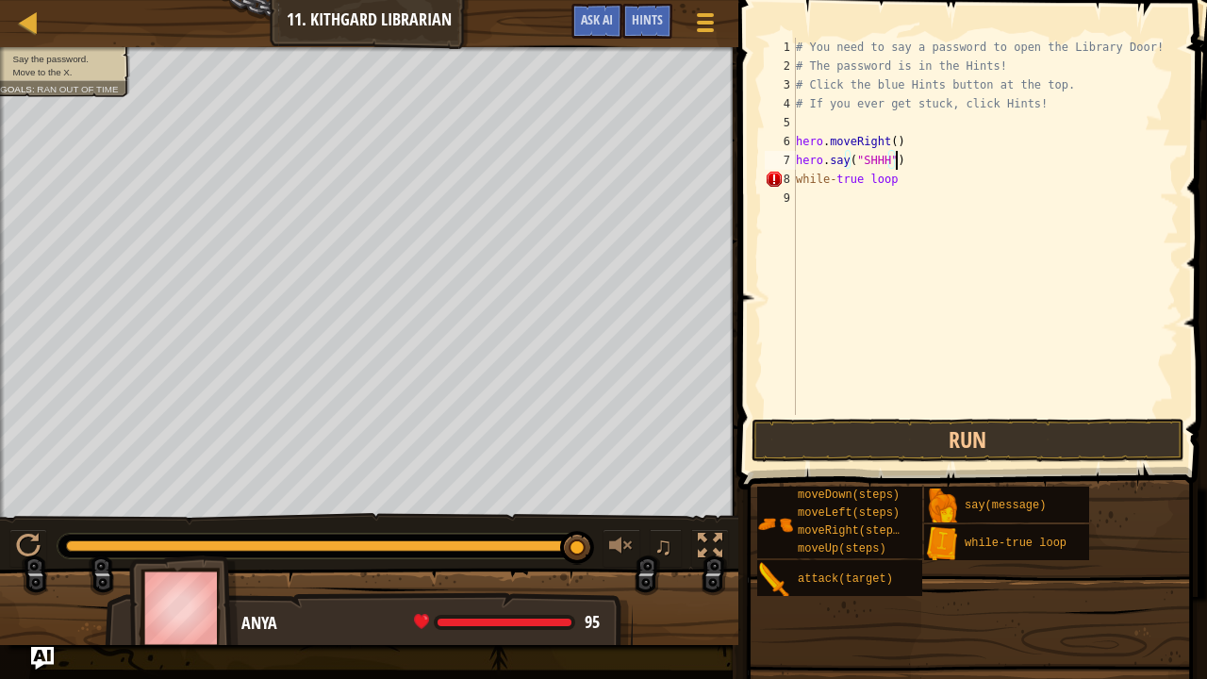
click at [909, 160] on div "# You need to say a password to open the Library Door! # The password is in the…" at bounding box center [985, 245] width 387 height 415
type textarea "h"
click at [913, 175] on div "# You need to say a password to open the Library Door! # The password is in the…" at bounding box center [985, 245] width 387 height 415
type textarea "w"
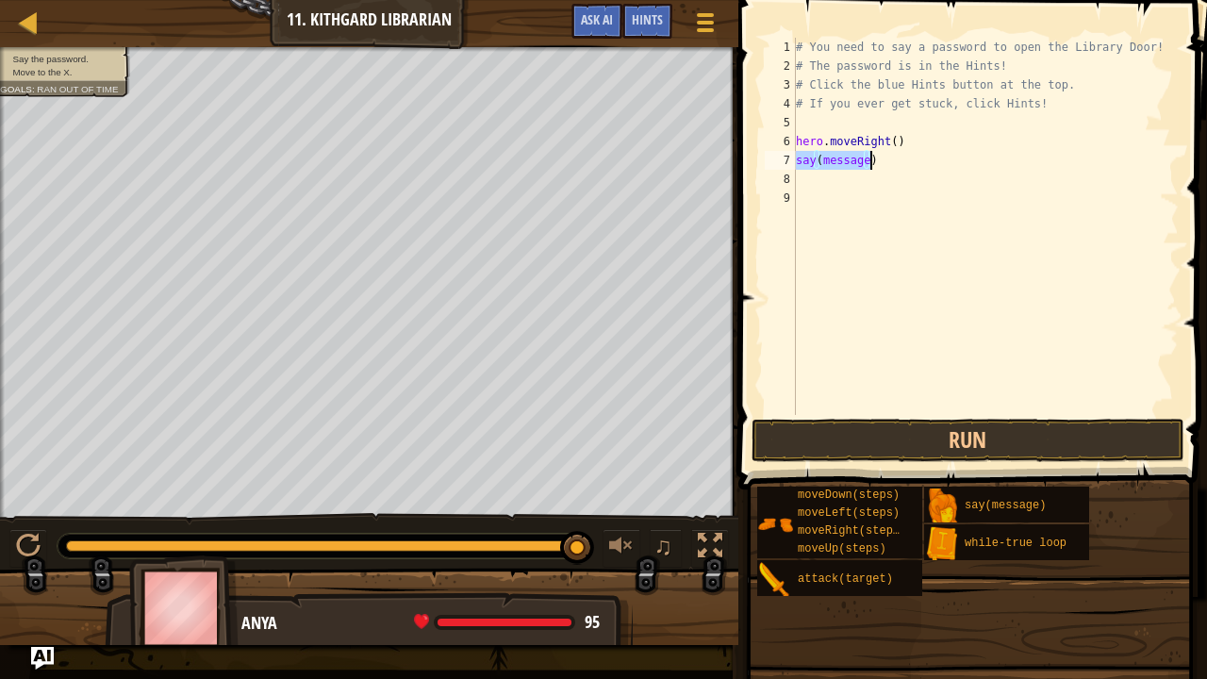
click at [858, 159] on div "# You need to say a password to open the Library Door! # The password is in the…" at bounding box center [985, 226] width 387 height 377
click at [865, 162] on div "# You need to say a password to open the Library Door! # The password is in the…" at bounding box center [985, 245] width 387 height 415
type textarea "say("SHHH!")"
click at [910, 447] on button "Run" at bounding box center [967, 440] width 433 height 43
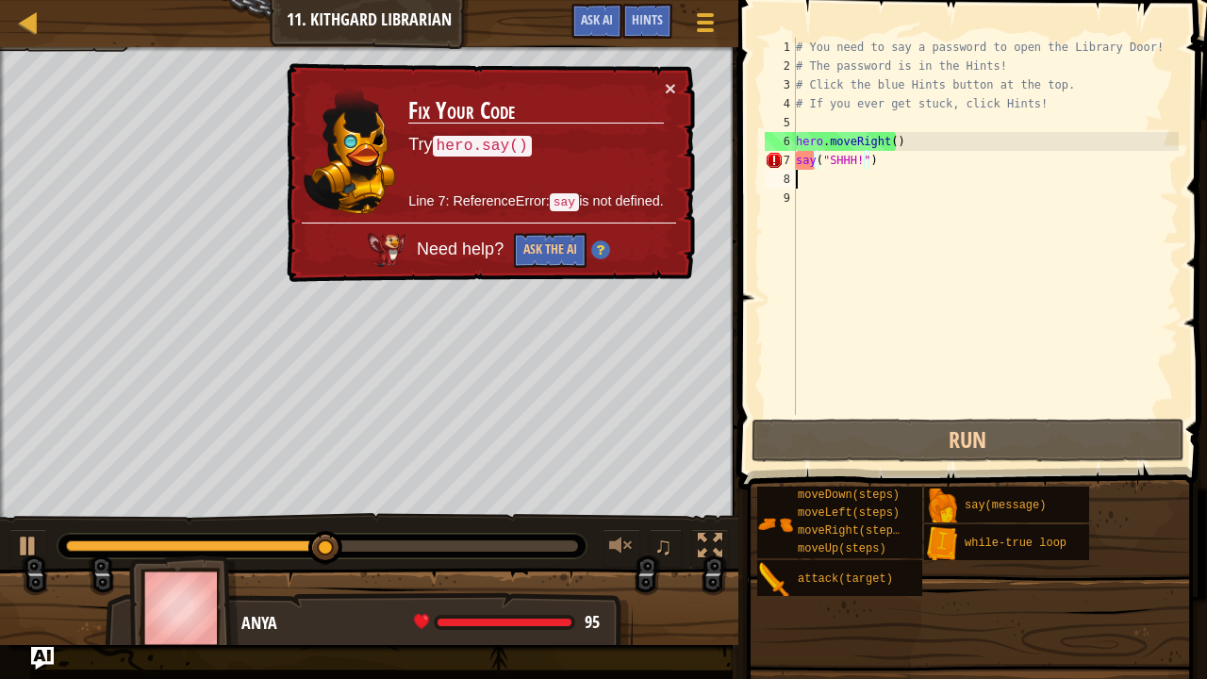
click at [868, 184] on div "# You need to say a password to open the Library Door! # The password is in the…" at bounding box center [985, 245] width 387 height 415
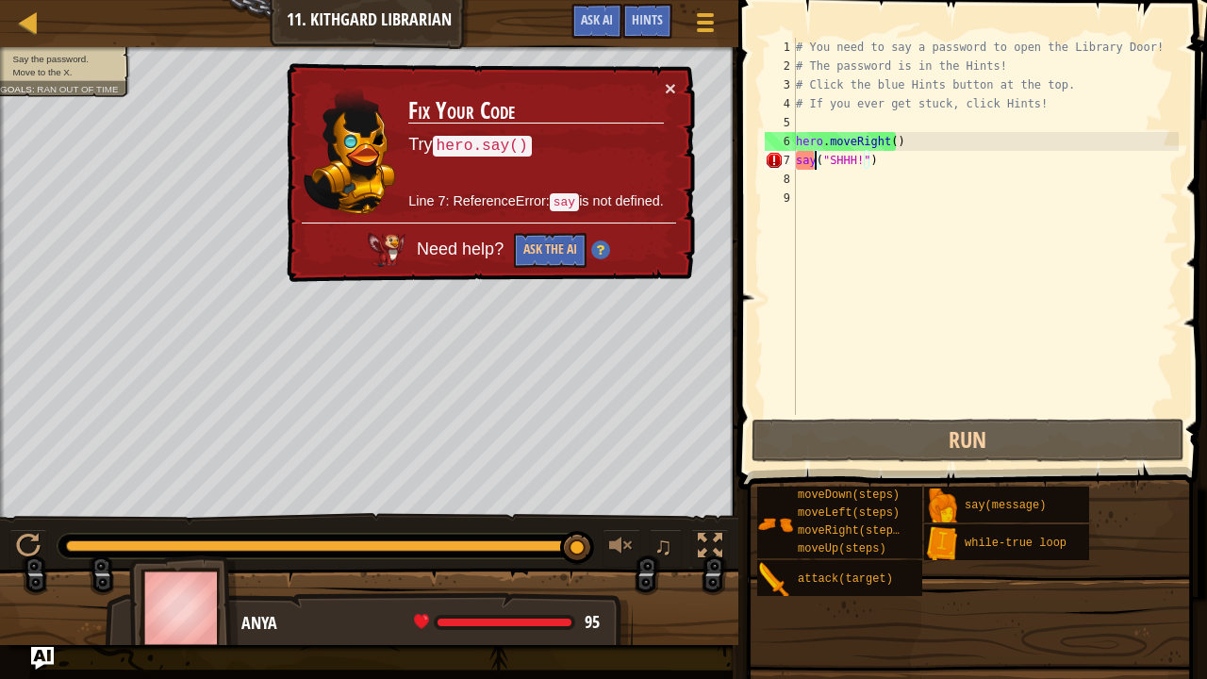
click at [816, 158] on div "# You need to say a password to open the Library Door! # The password is in the…" at bounding box center [985, 245] width 387 height 415
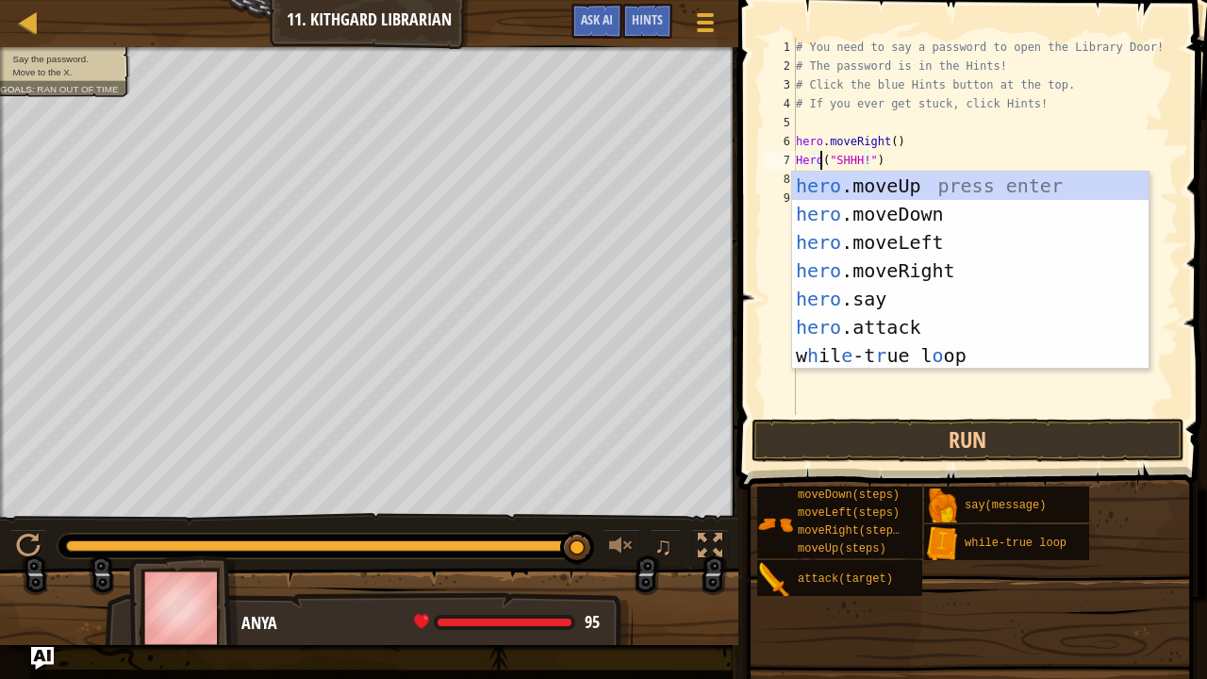
scroll to position [8, 2]
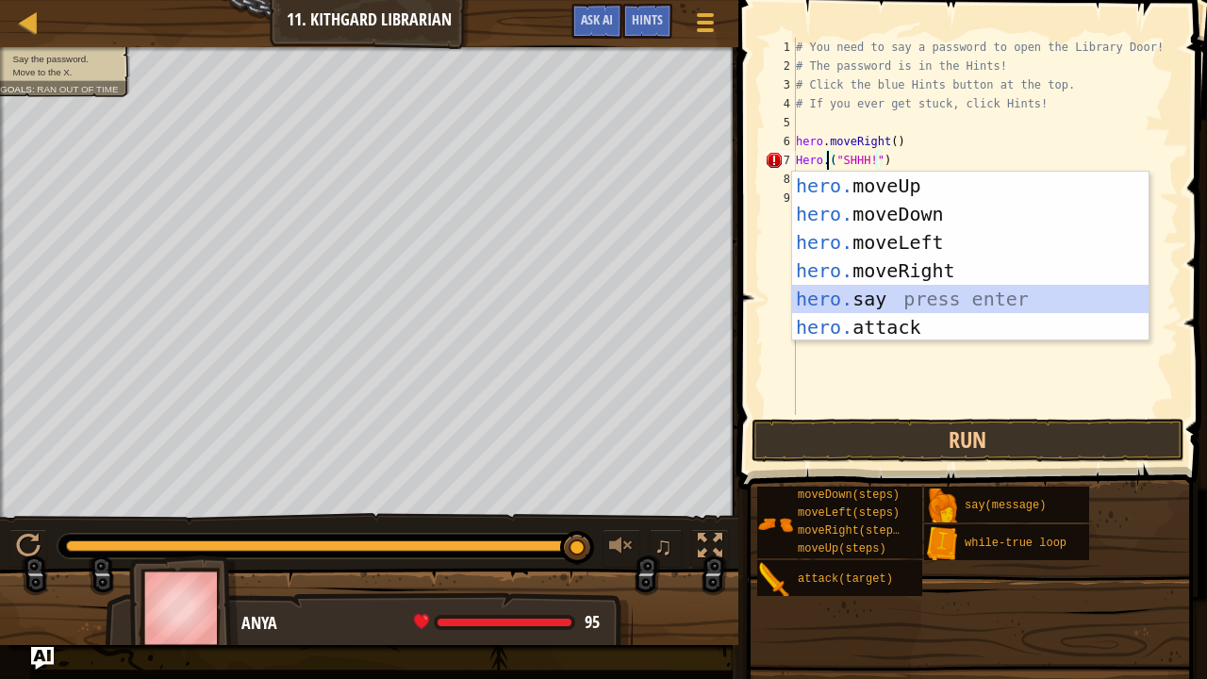
click at [858, 308] on div "hero. moveUp press enter hero. moveDown press enter hero. moveLeft press enter …" at bounding box center [970, 285] width 357 height 226
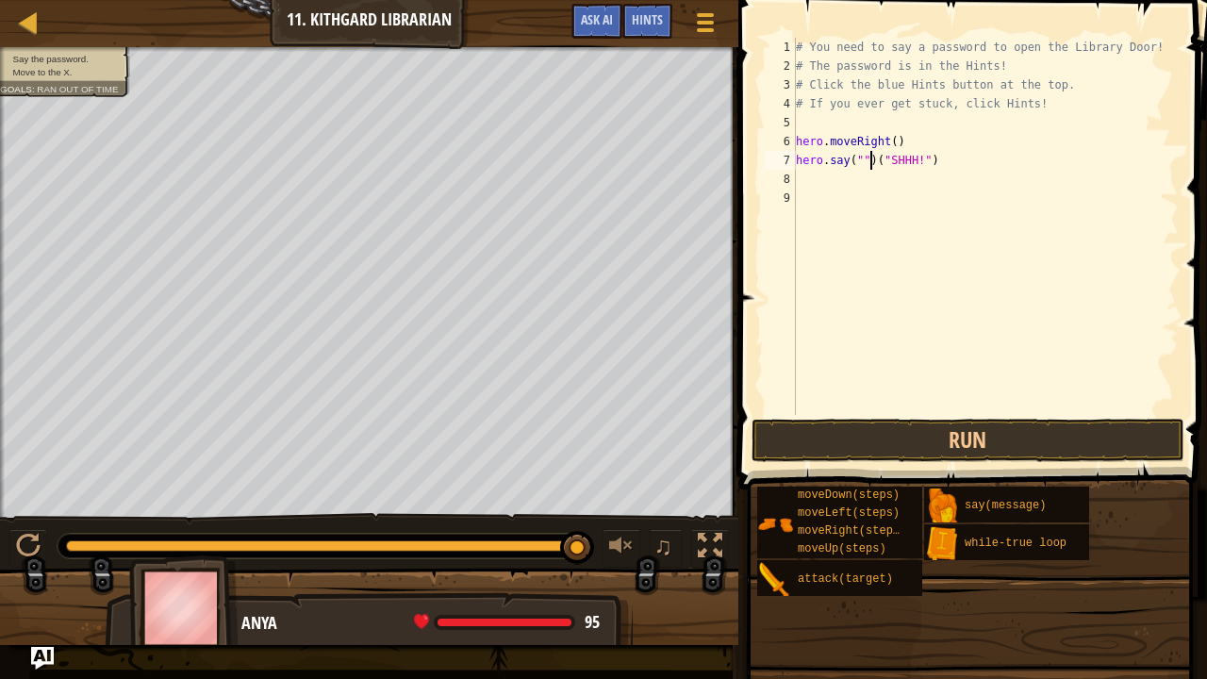
click at [871, 165] on div "# You need to say a password to open the Library Door! # The password is in the…" at bounding box center [985, 245] width 387 height 415
type textarea "hero.say("SHHH!")"
click at [938, 424] on button "Run" at bounding box center [967, 440] width 433 height 43
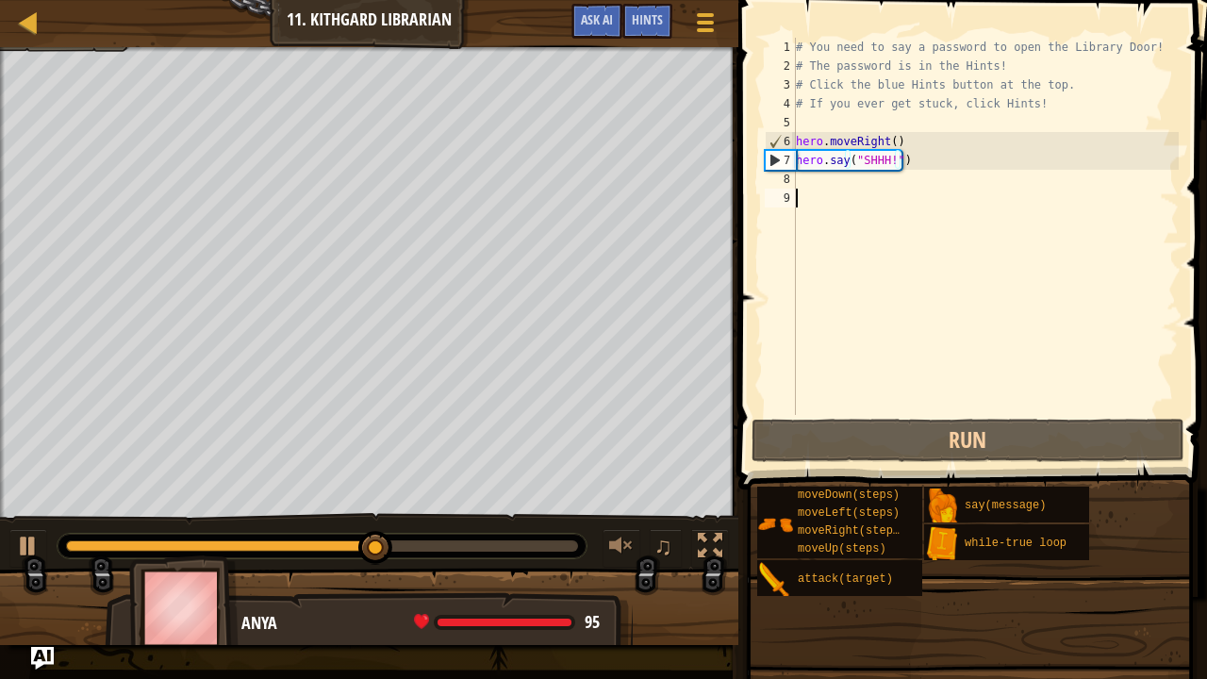
click at [893, 247] on div "# You need to say a password to open the Library Door! # The password is in the…" at bounding box center [985, 245] width 387 height 415
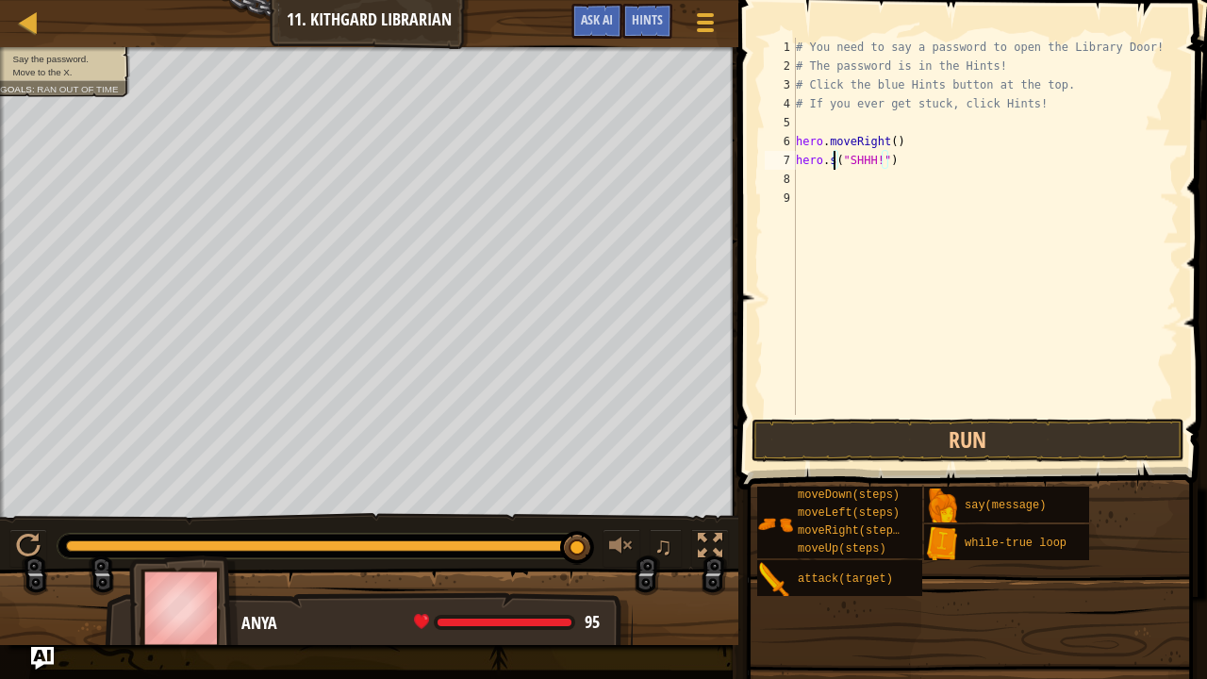
click at [914, 168] on div "# You need to say a password to open the Library Door! # The password is in the…" at bounding box center [985, 245] width 387 height 415
type textarea "h"
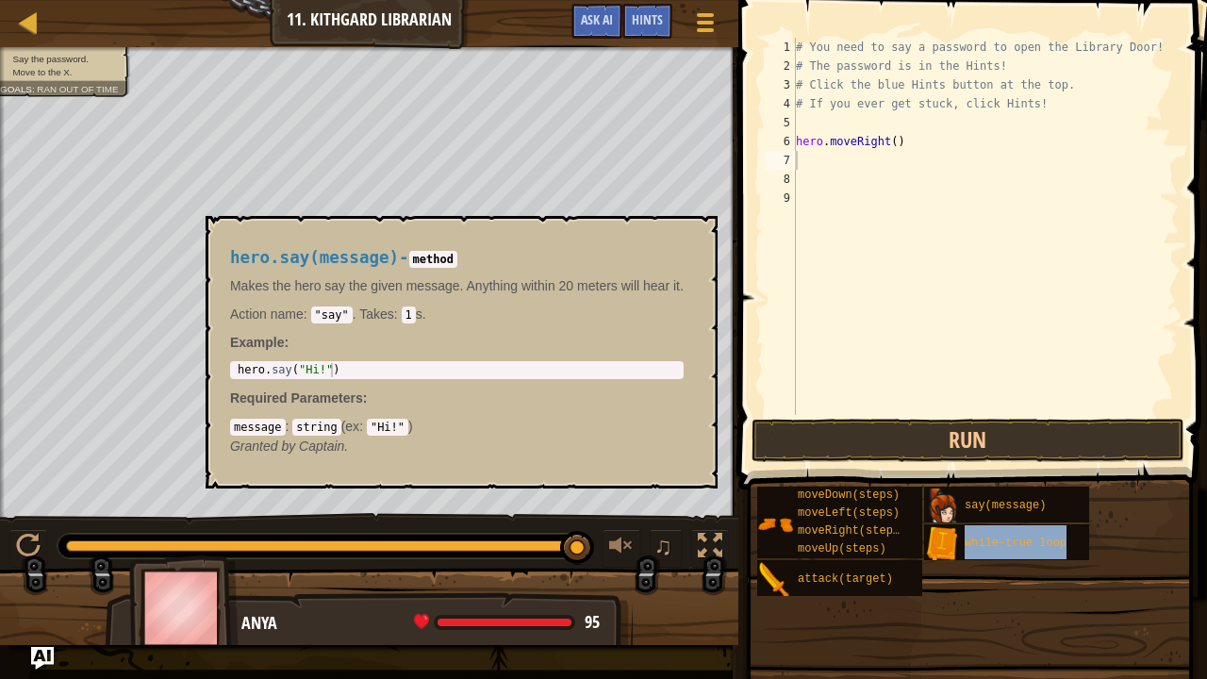
type textarea "while-true loop"
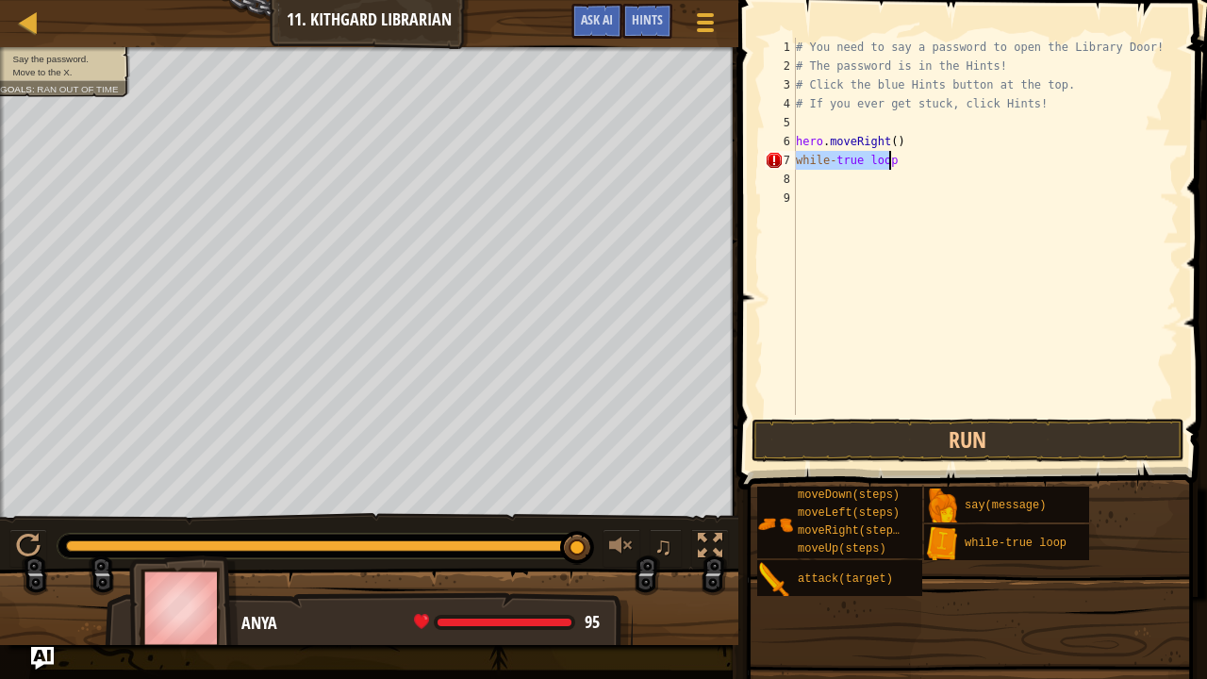
click at [928, 193] on div "# You need to say a password to open the Library Door! # The password is in the…" at bounding box center [985, 245] width 387 height 415
click at [880, 165] on div "# You need to say a password to open the Library Door! # The password is in the…" at bounding box center [985, 245] width 387 height 415
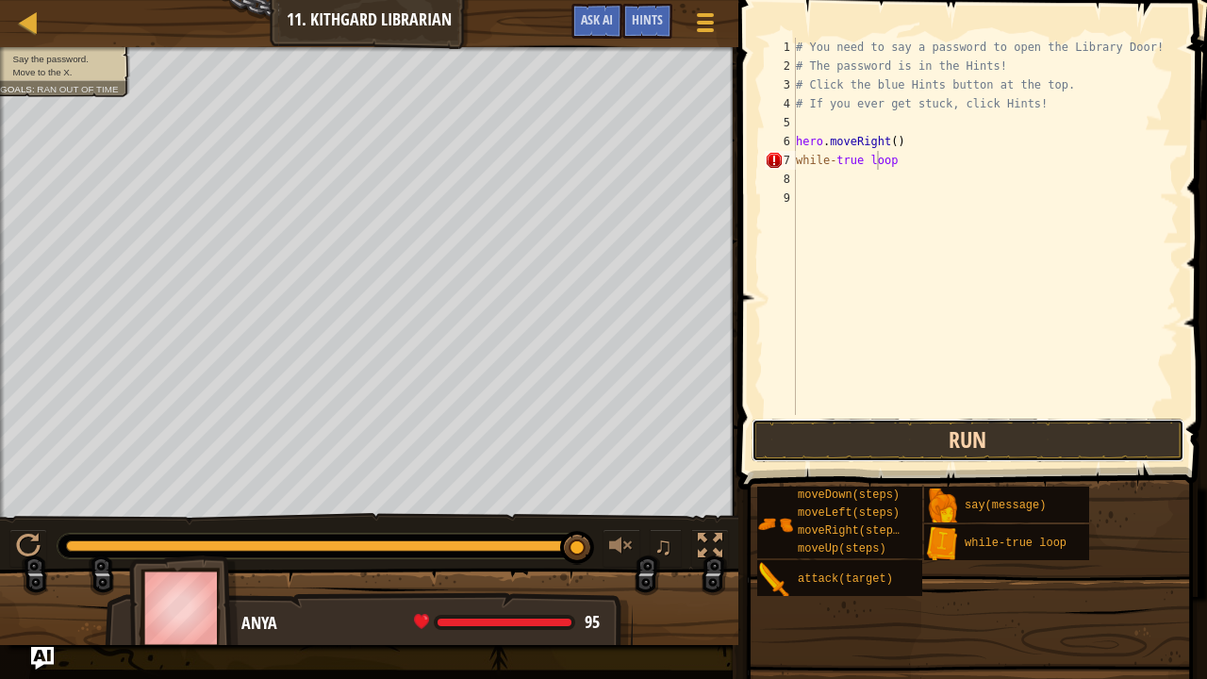
click at [966, 446] on button "Run" at bounding box center [967, 440] width 433 height 43
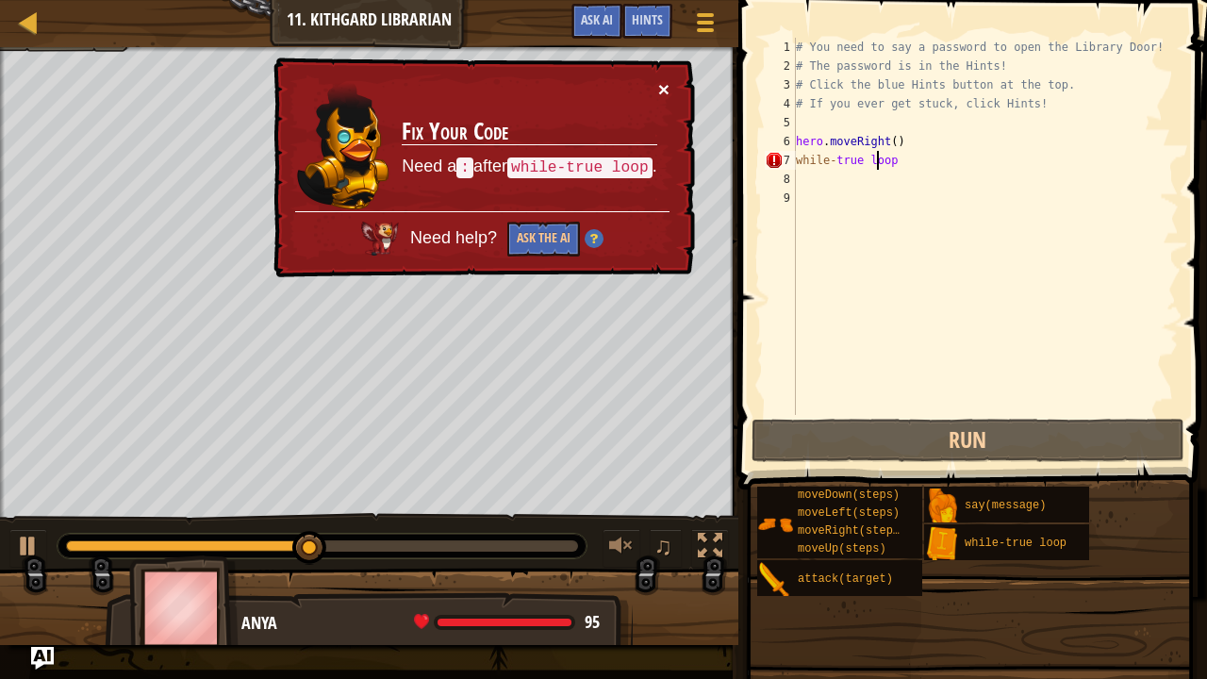
click at [667, 87] on button "×" at bounding box center [663, 89] width 11 height 20
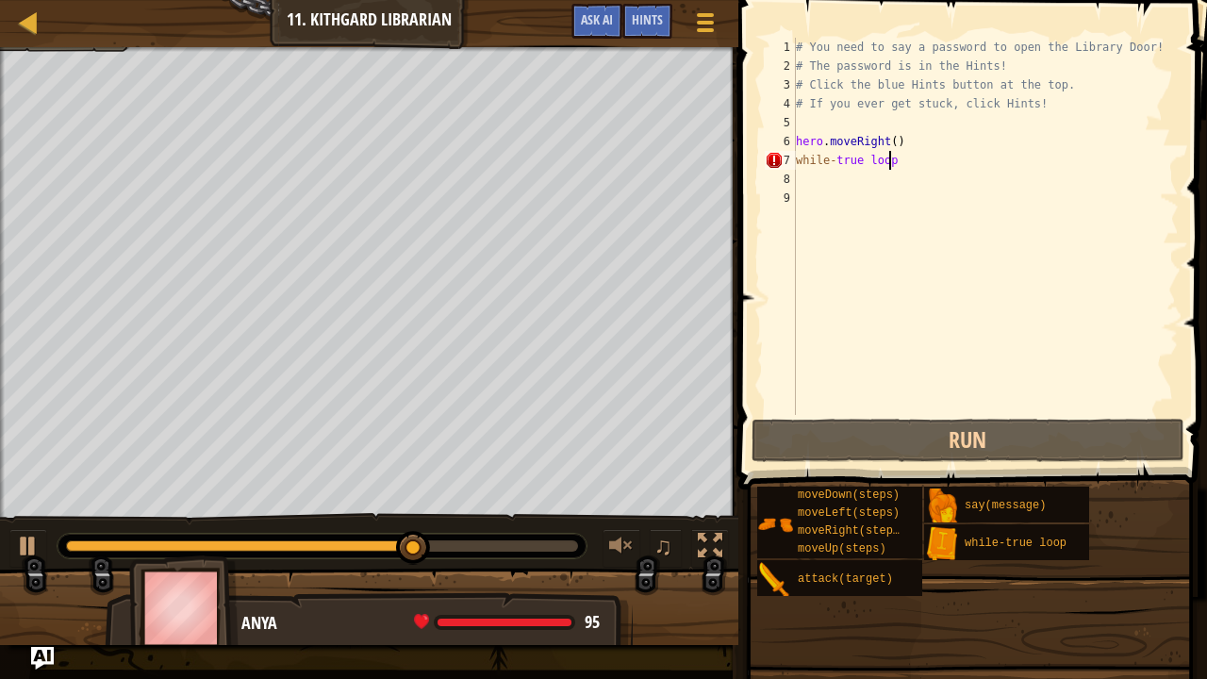
click at [909, 162] on div "# You need to say a password to open the Library Door! # The password is in the…" at bounding box center [985, 245] width 387 height 415
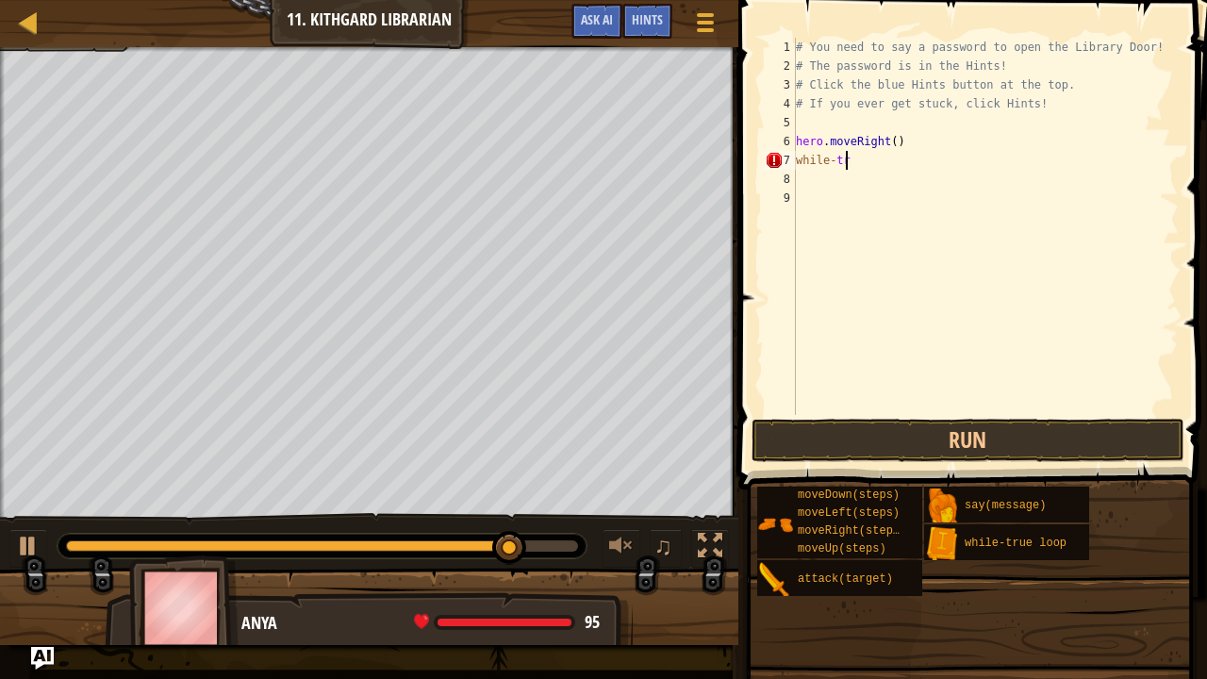
type textarea "w"
type textarea "hero.moveRigh"
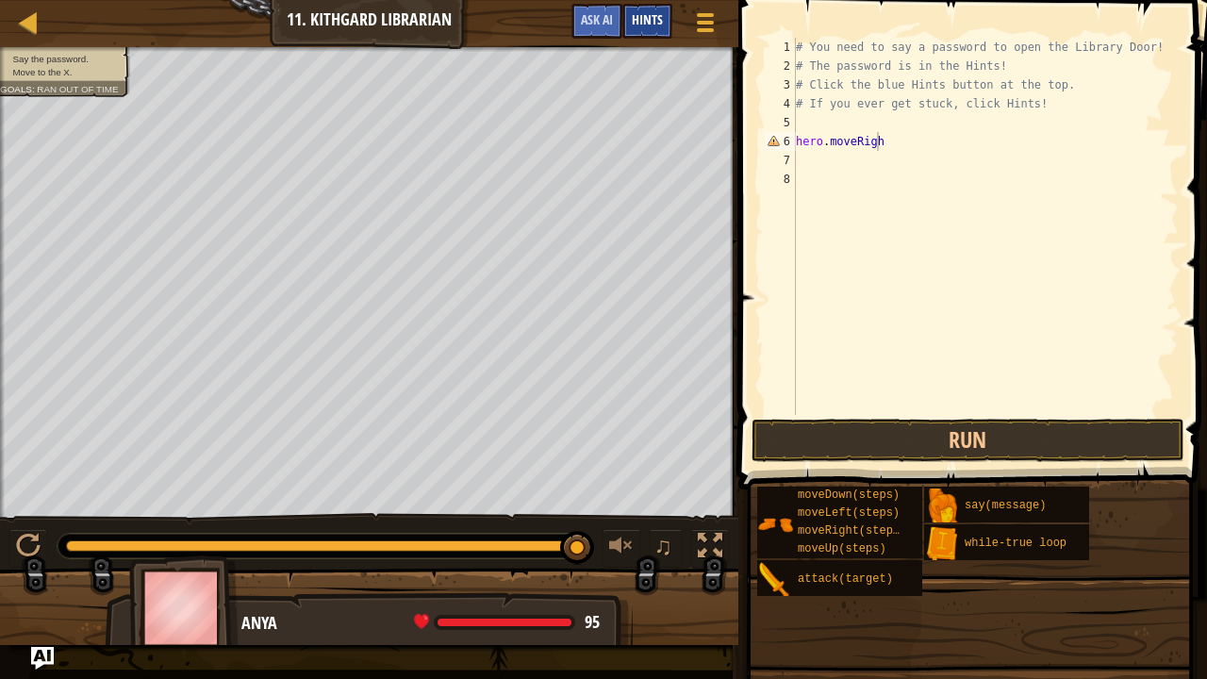
click at [647, 18] on span "Hints" at bounding box center [647, 19] width 31 height 18
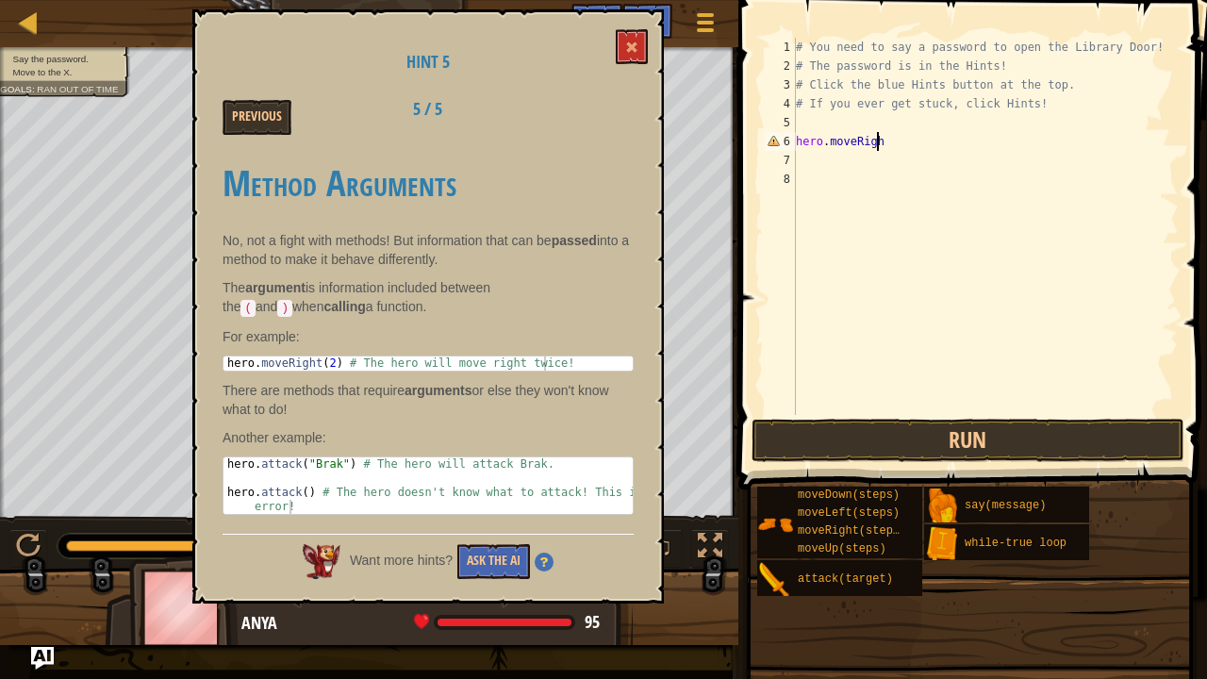
click at [291, 123] on div "Previous" at bounding box center [281, 117] width 146 height 35
click at [282, 120] on button "Previous" at bounding box center [256, 117] width 69 height 35
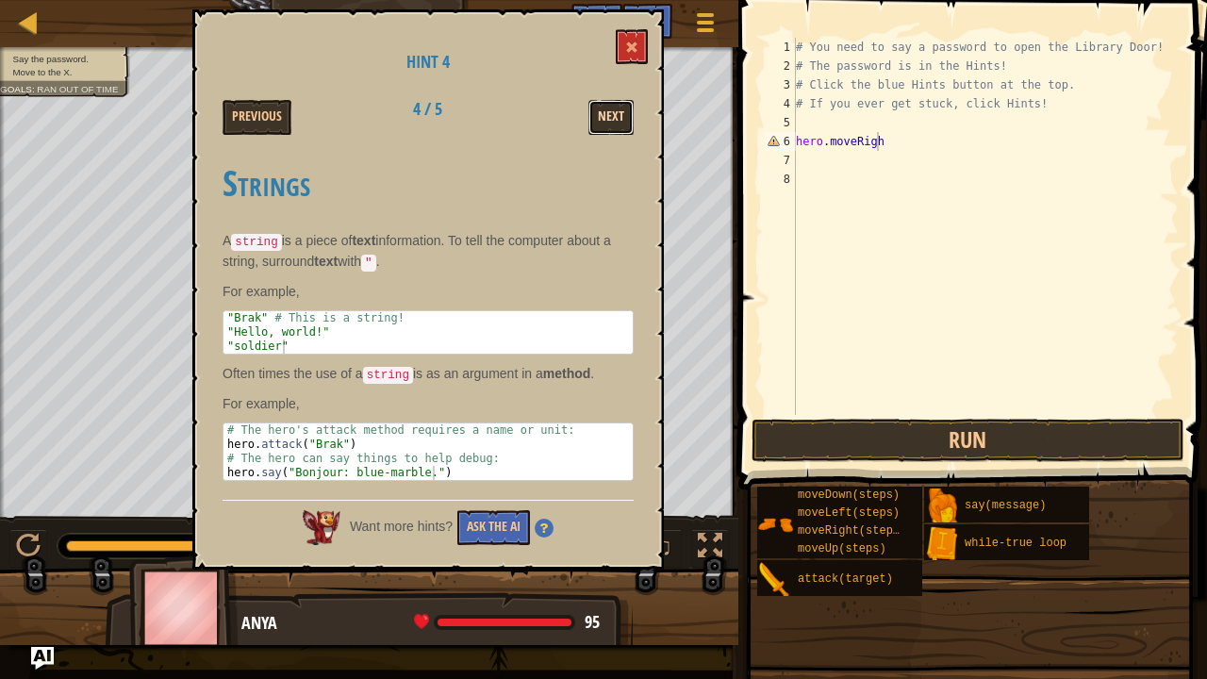
click at [614, 111] on button "Next" at bounding box center [610, 117] width 45 height 35
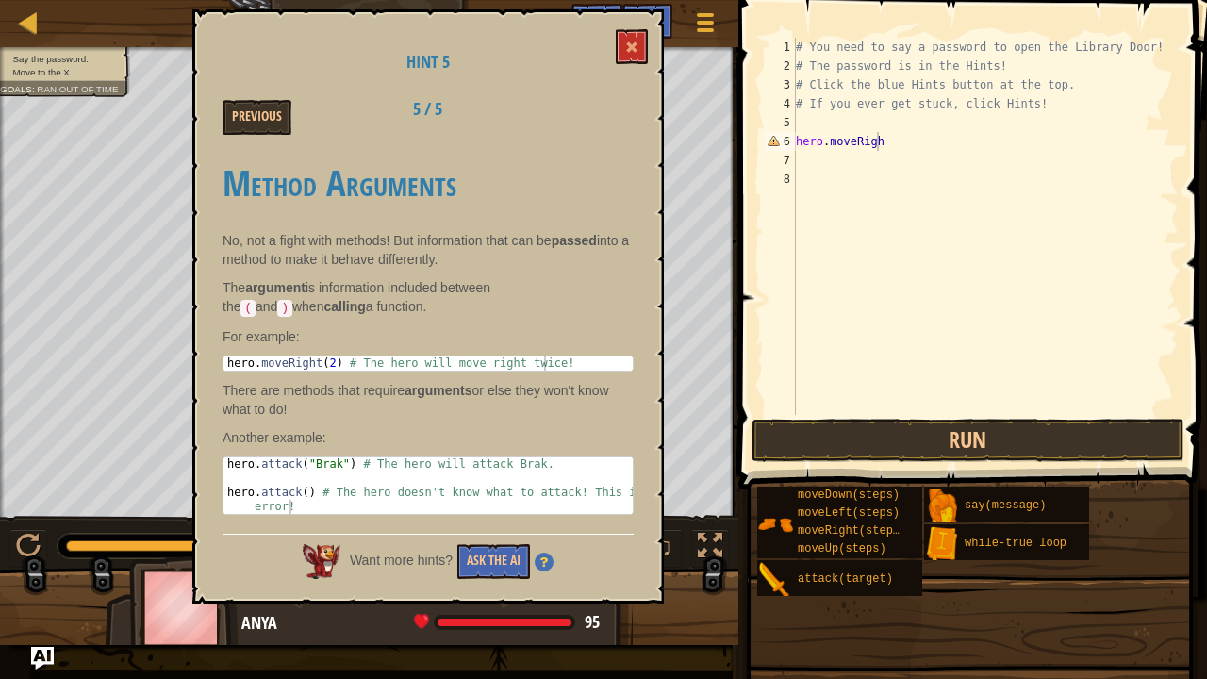
click at [618, 113] on div "Previous 5 / 5" at bounding box center [427, 117] width 439 height 35
click at [287, 125] on button "Previous" at bounding box center [256, 117] width 69 height 35
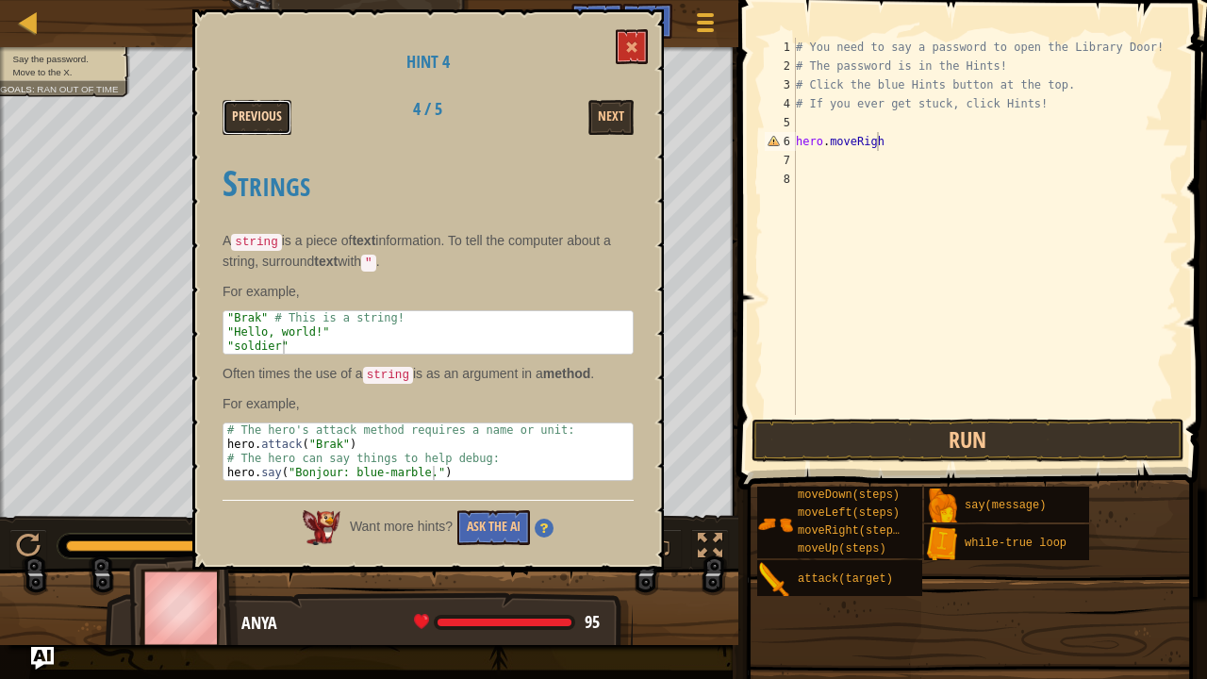
click at [285, 123] on button "Previous" at bounding box center [256, 117] width 69 height 35
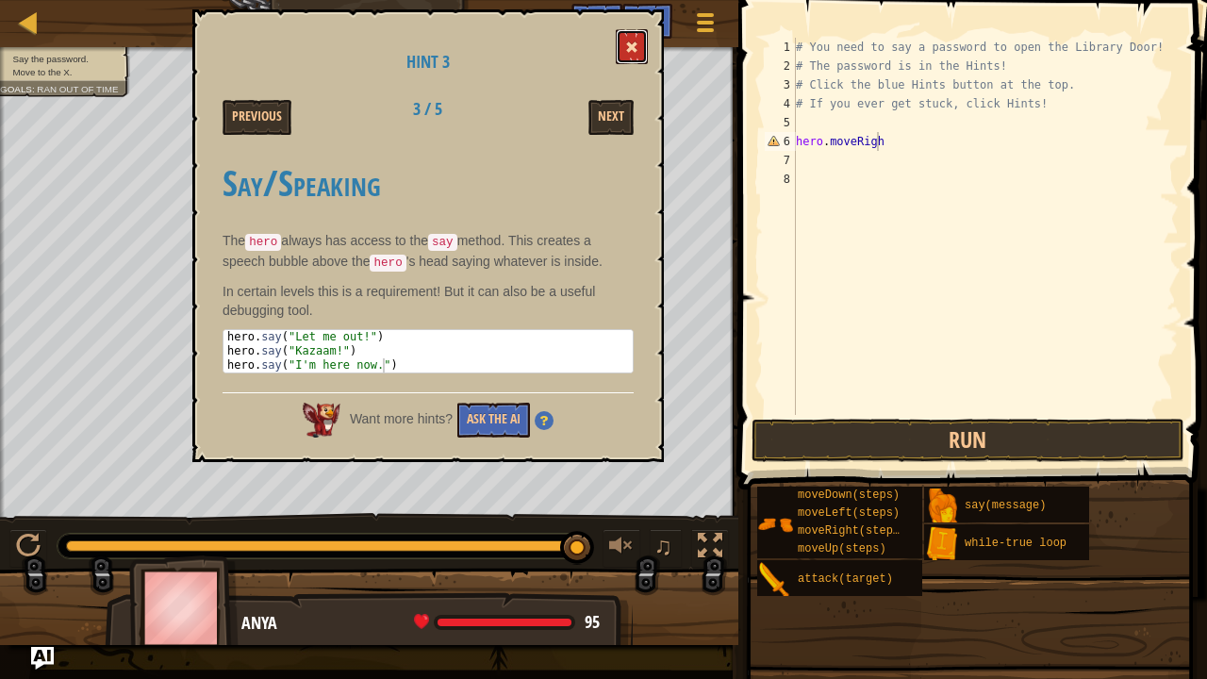
click at [644, 51] on button at bounding box center [632, 46] width 32 height 35
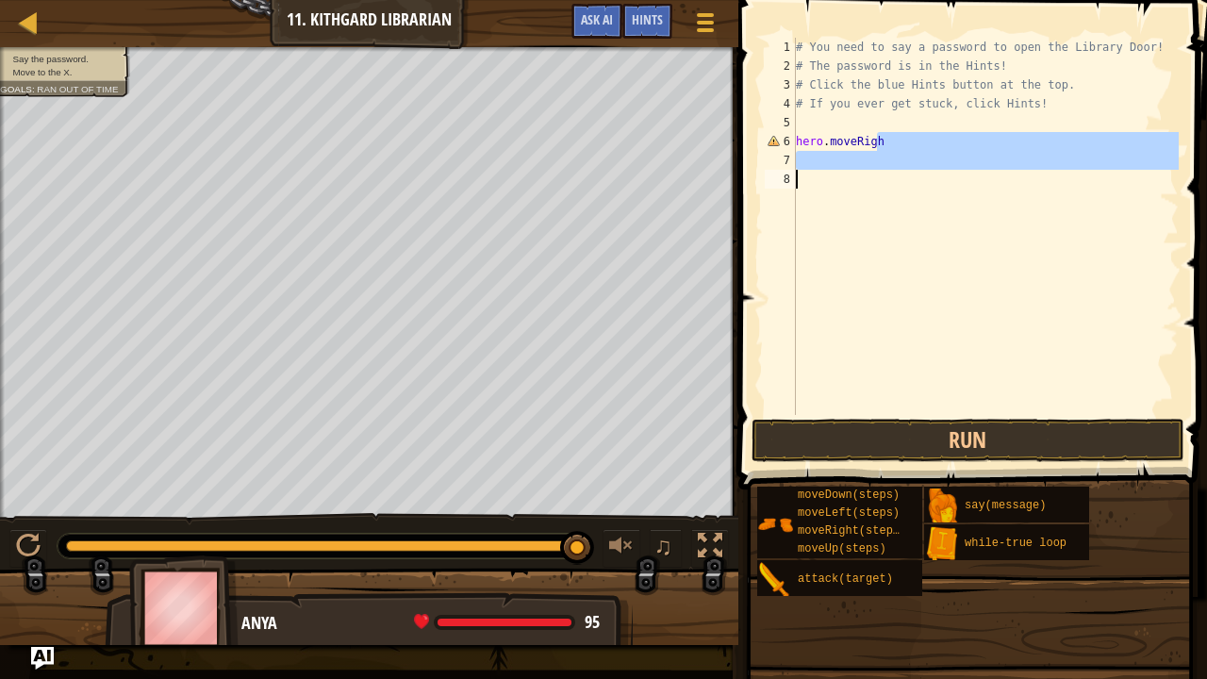
click at [635, 173] on div "Map Introduction to Computer Science 11. Kithgard Librarian Game Menu Done Hint…" at bounding box center [603, 339] width 1207 height 679
click at [856, 138] on div "# You need to say a password to open the Library Door! # The password is in the…" at bounding box center [985, 245] width 387 height 415
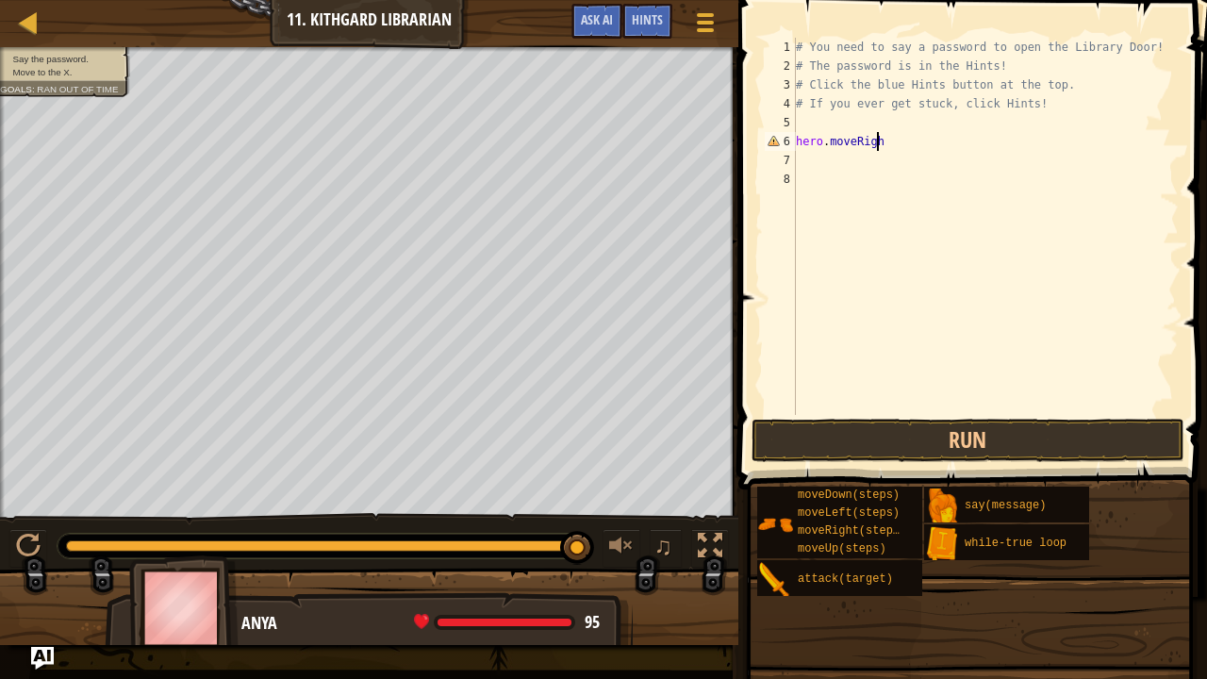
click at [880, 139] on div "# You need to say a password to open the Library Door! # The password is in the…" at bounding box center [985, 245] width 387 height 415
type textarea "h"
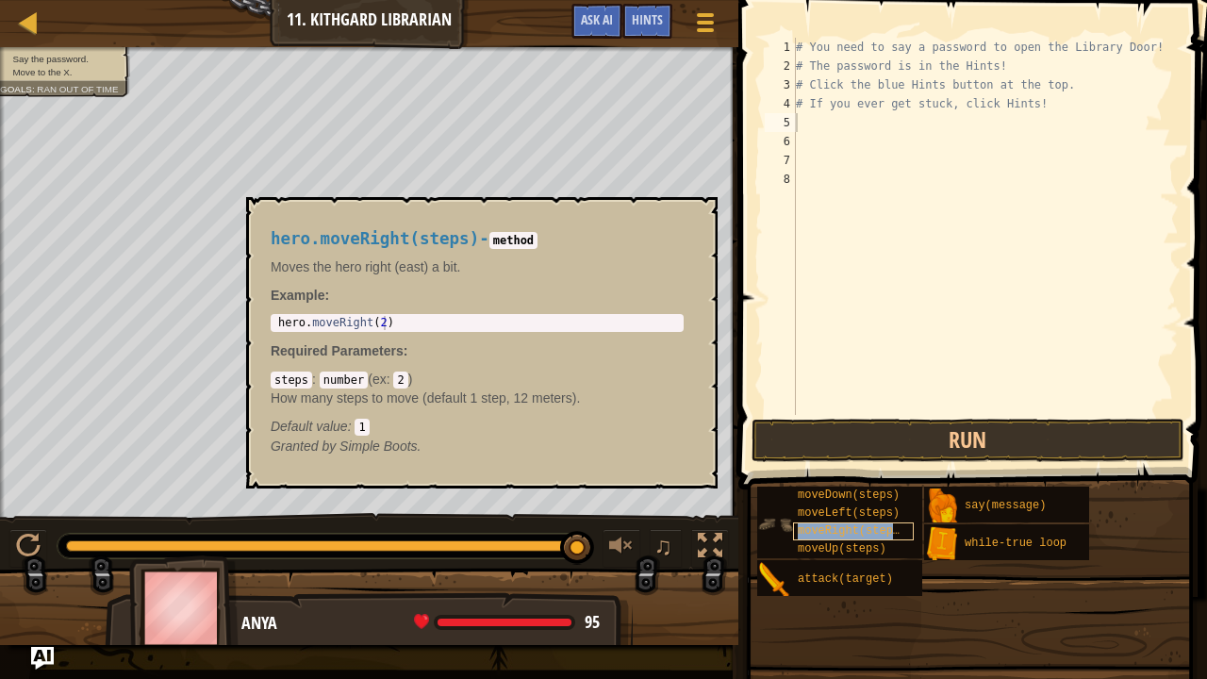
type textarea "moveRight(steps)"
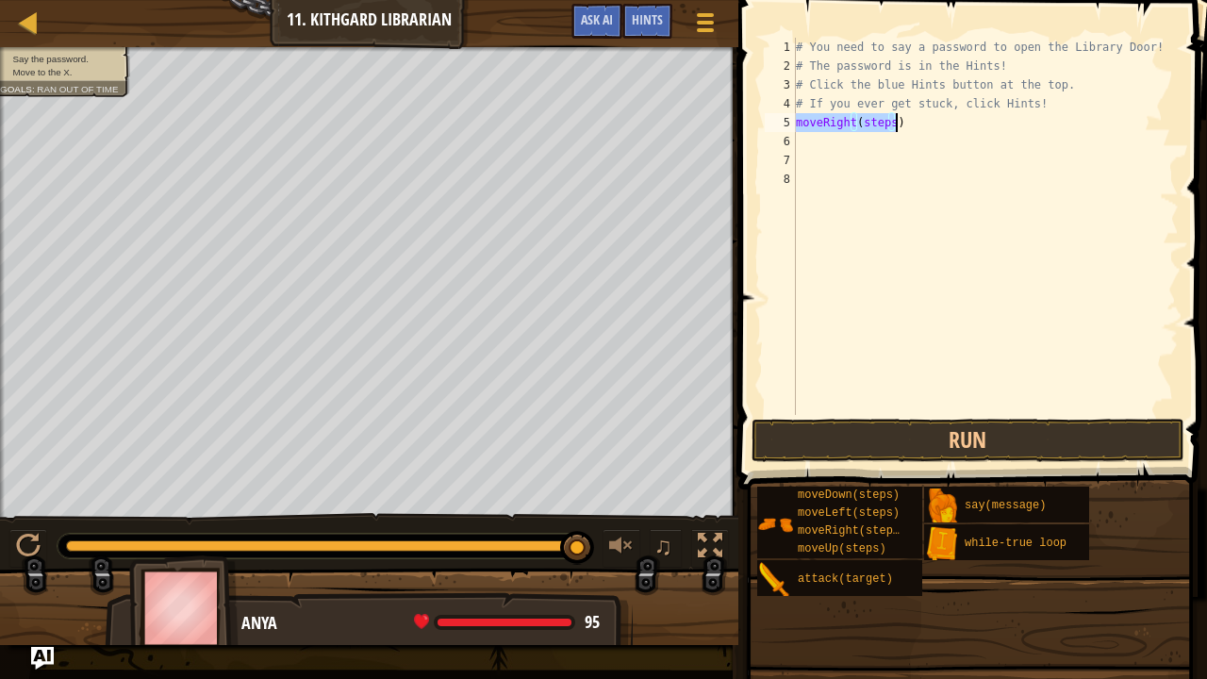
click at [911, 222] on div "# You need to say a password to open the Library Door! # The password is in the…" at bounding box center [985, 245] width 387 height 415
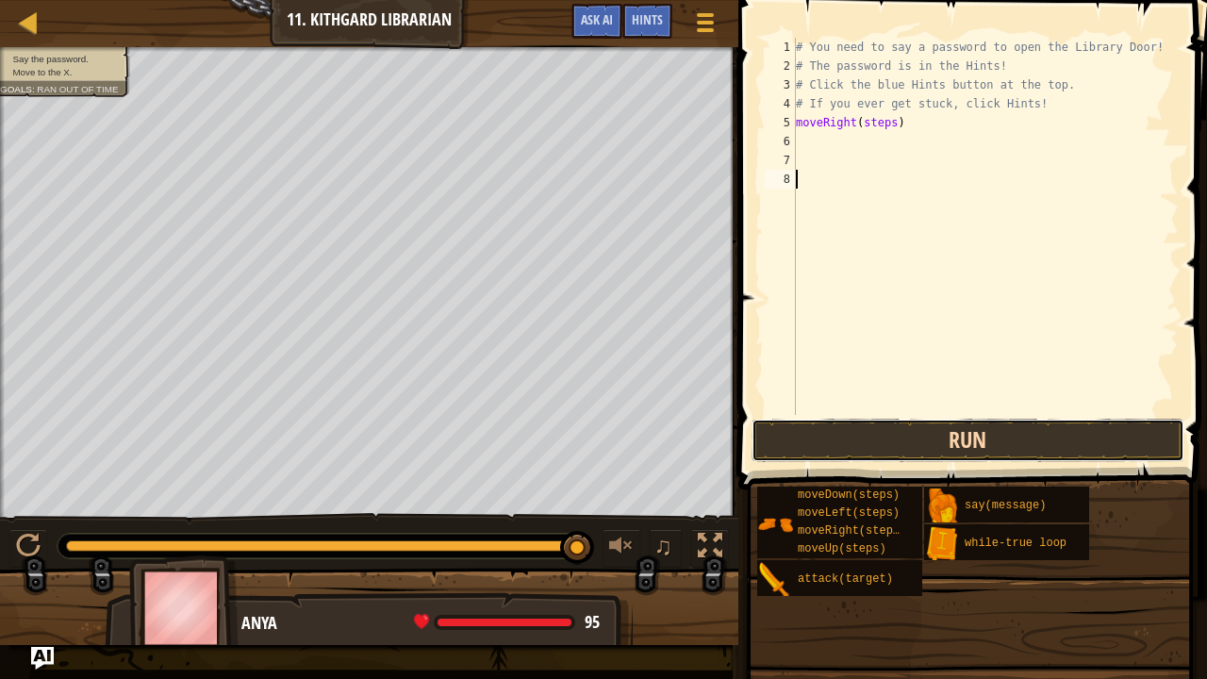
click at [998, 433] on button "Run" at bounding box center [967, 440] width 433 height 43
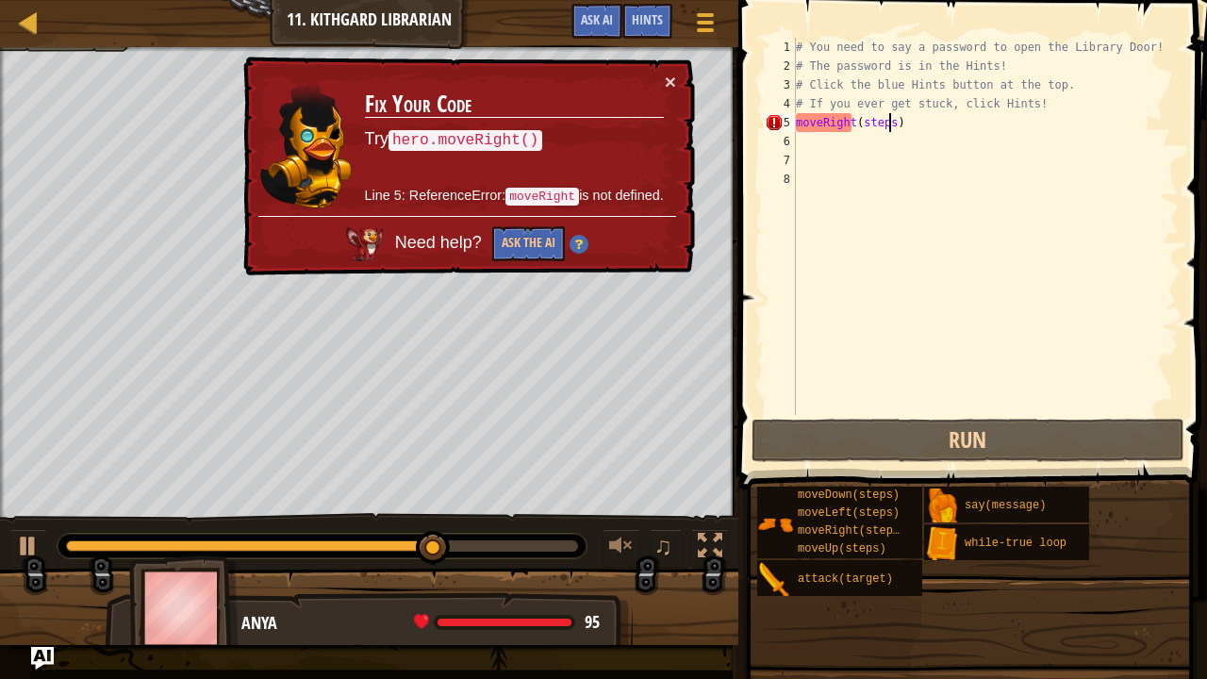
click at [886, 128] on div "# You need to say a password to open the Library Door! # The password is in the…" at bounding box center [985, 245] width 387 height 415
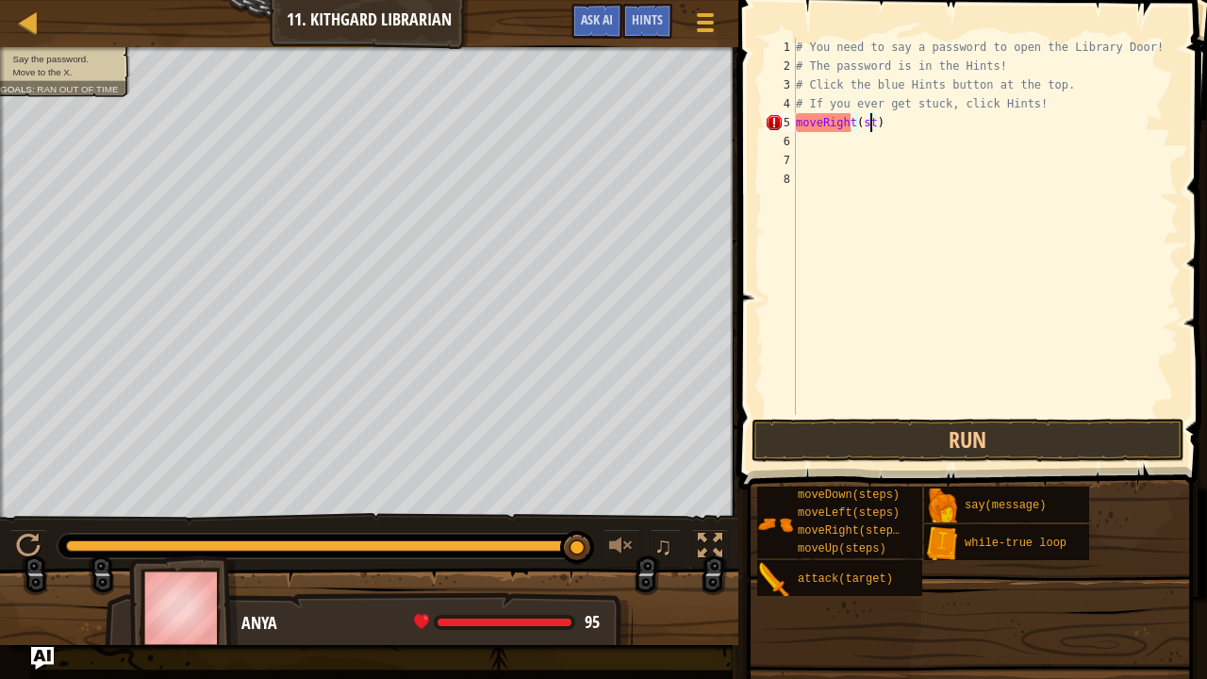
type textarea "moveRight()"
click at [937, 444] on button "Run" at bounding box center [967, 440] width 433 height 43
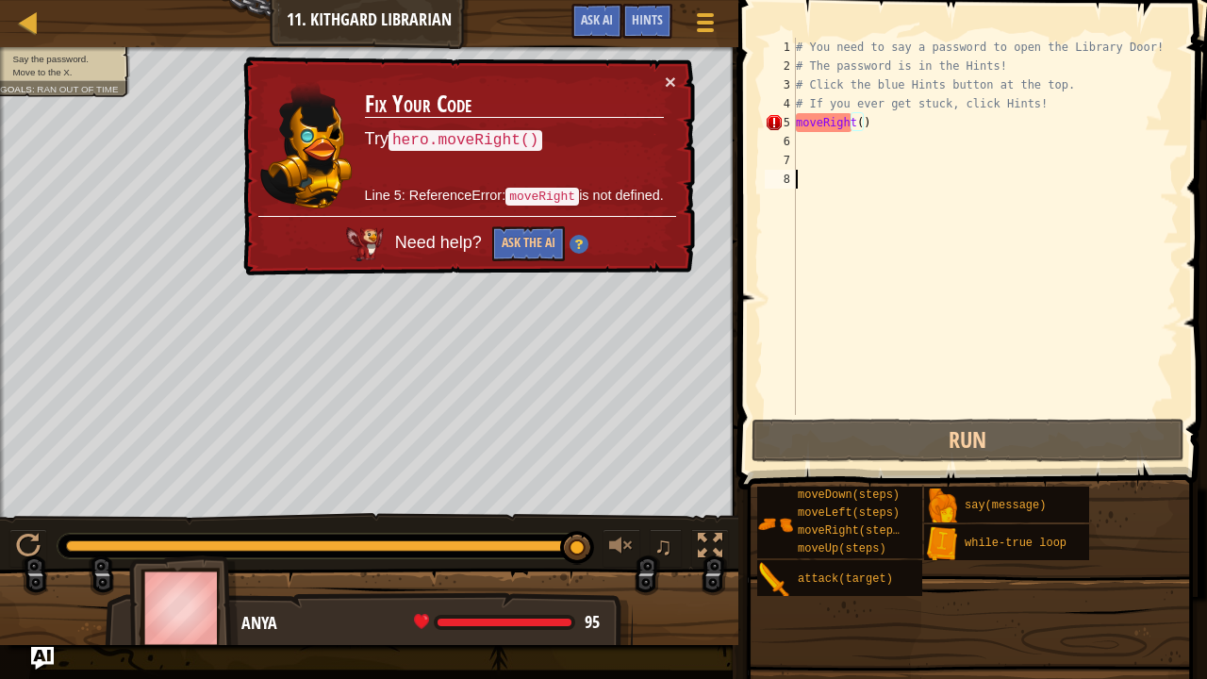
click at [931, 222] on div "# You need to say a password to open the Library Door! # The password is in the…" at bounding box center [985, 245] width 387 height 415
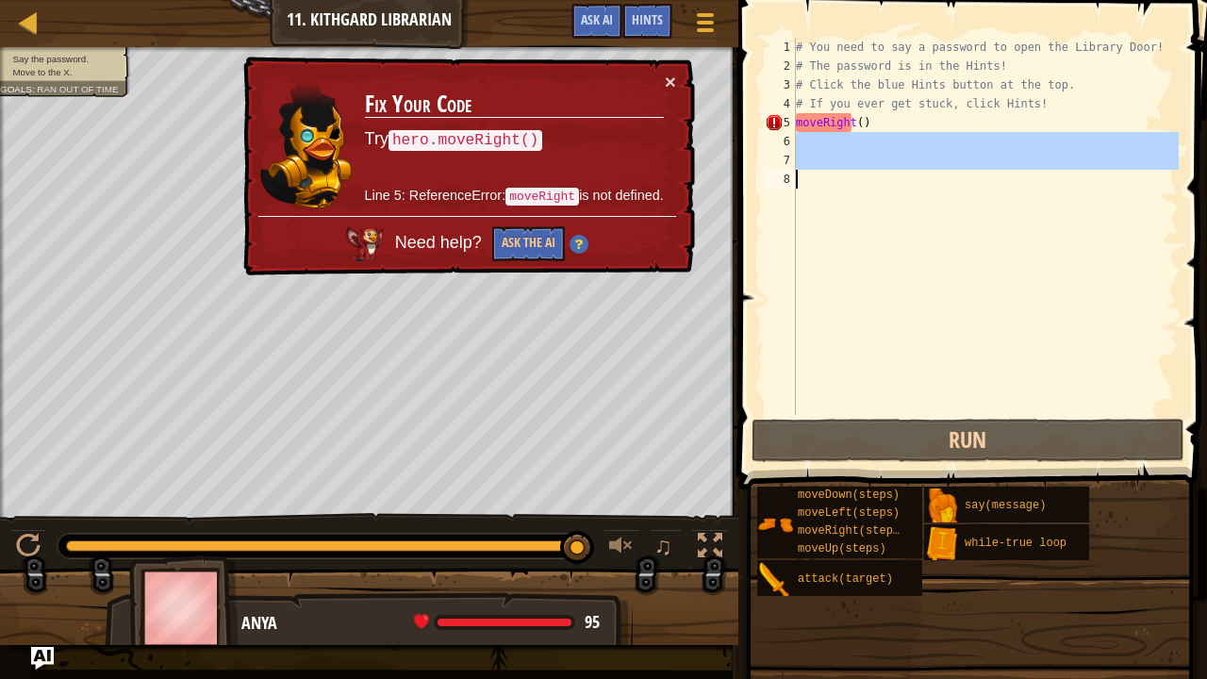
drag, startPoint x: 973, startPoint y: 150, endPoint x: 805, endPoint y: 179, distance: 170.3
click at [805, 179] on div "# You need to say a password to open the Library Door! # The password is in the…" at bounding box center [985, 245] width 387 height 415
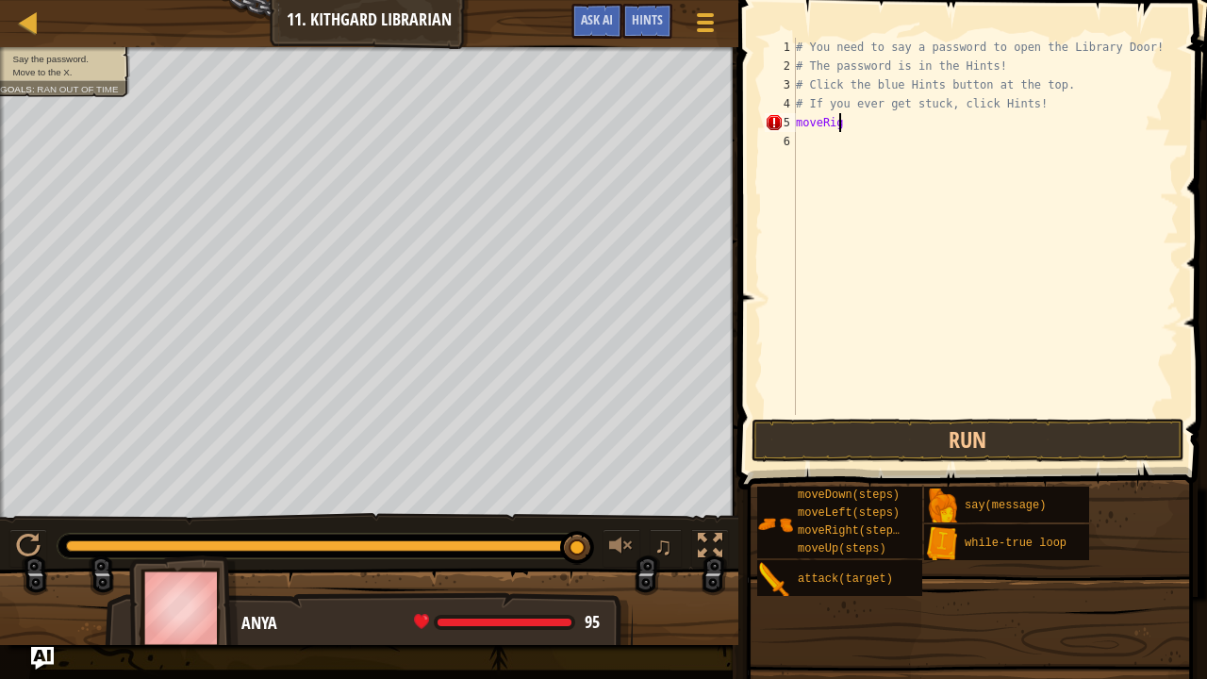
type textarea "m"
click at [892, 123] on div "# You need to say a password to open the Library Door! # The password is in the…" at bounding box center [985, 226] width 387 height 377
type textarea "moveRight()"
click at [903, 199] on div "# You need to say a password to open the Library Door! # The password is in the…" at bounding box center [985, 245] width 387 height 415
click at [945, 395] on div "# You need to say a password to open the Library Door! # The password is in the…" at bounding box center [985, 245] width 387 height 415
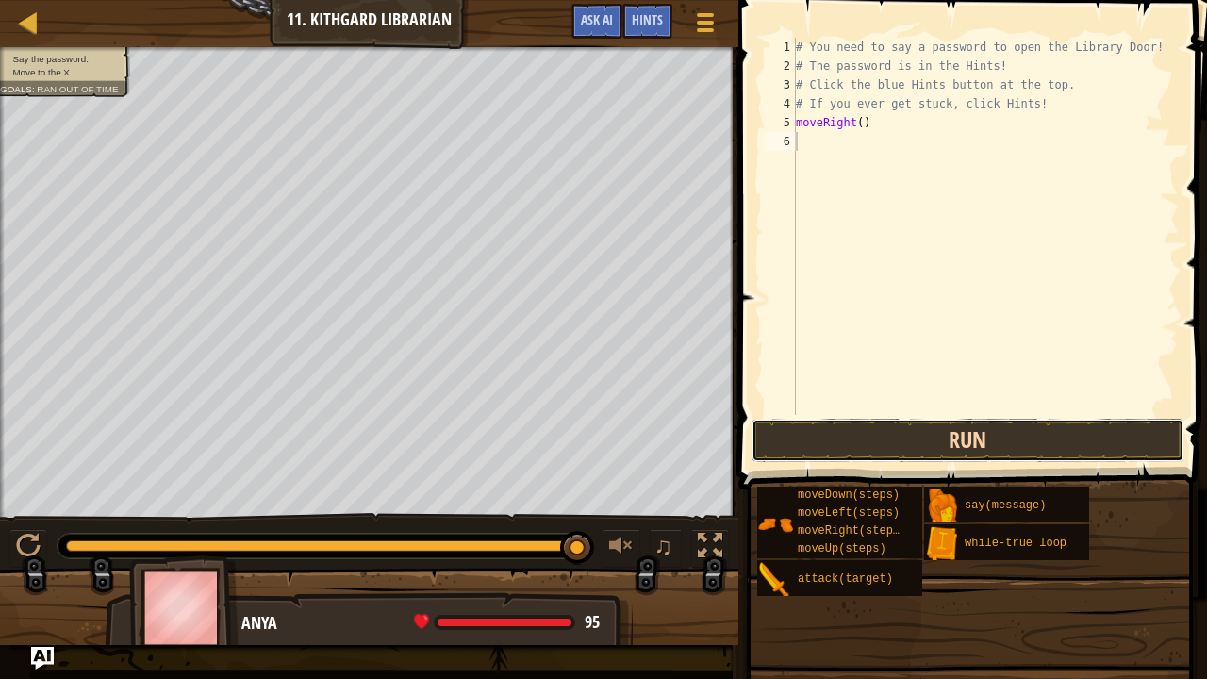
click at [957, 426] on button "Run" at bounding box center [967, 440] width 433 height 43
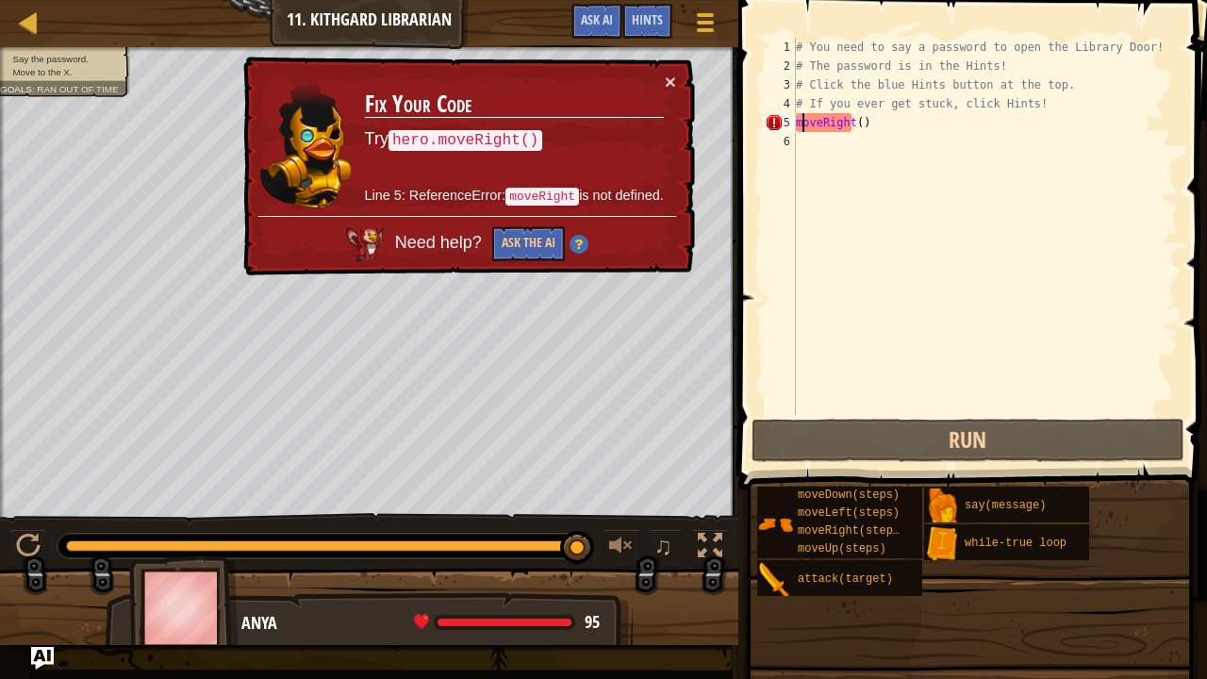
click at [800, 130] on div "# You need to say a password to open the Library Door! # The password is in the…" at bounding box center [985, 245] width 387 height 415
click at [798, 127] on div "# You need to say a password to open the Library Door! # The password is in the…" at bounding box center [985, 245] width 387 height 415
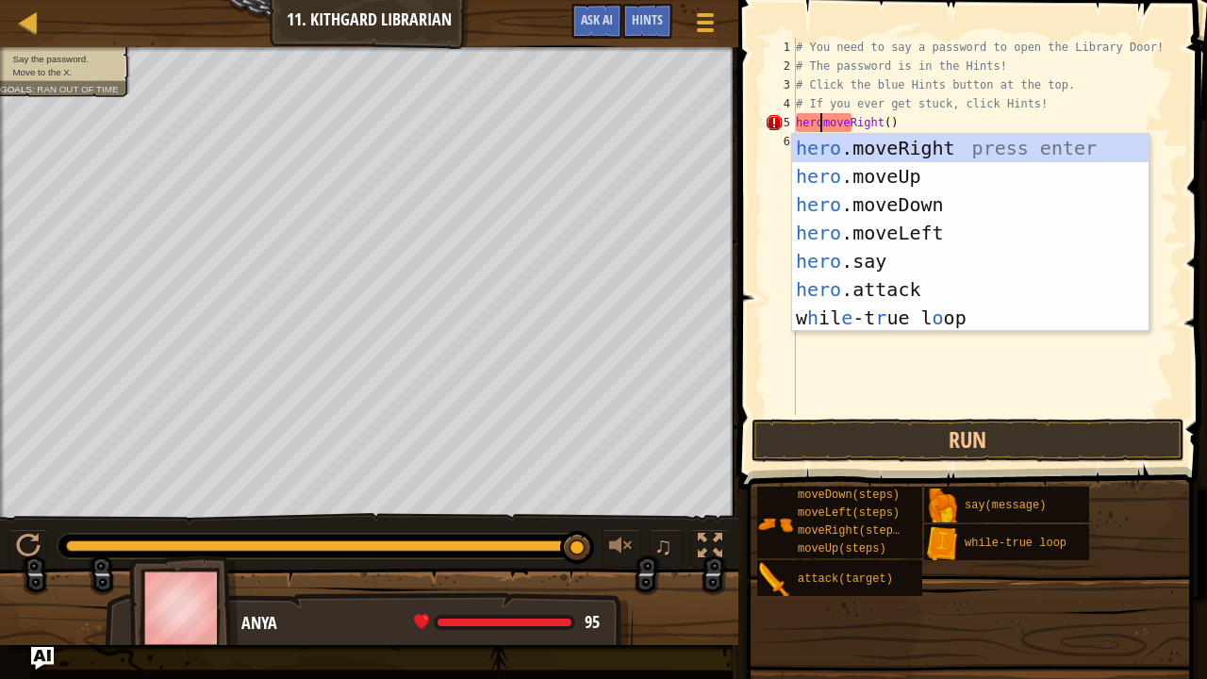
scroll to position [8, 2]
click at [815, 135] on div "hero .moveRight press enter hero .moveUp press enter hero .moveDown press enter…" at bounding box center [970, 261] width 357 height 255
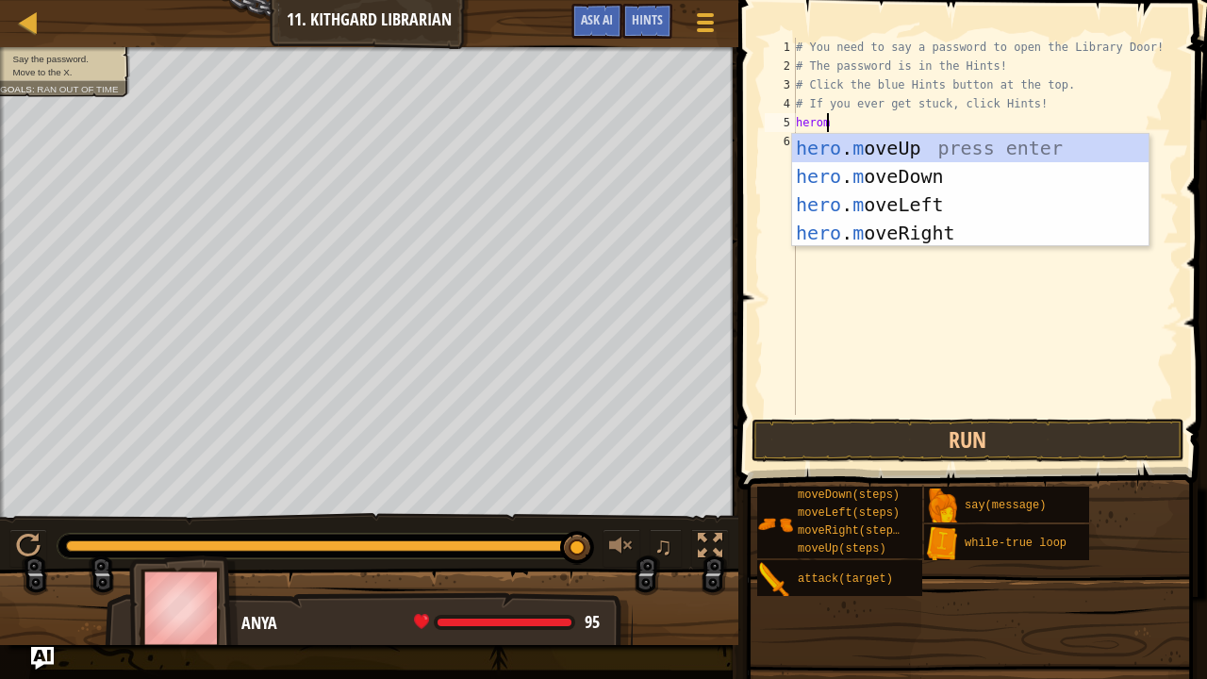
type textarea "heromo"
click at [899, 233] on div "hero . mo veUp press enter hero . mo veDown press enter hero . mo veLeft press …" at bounding box center [970, 219] width 357 height 170
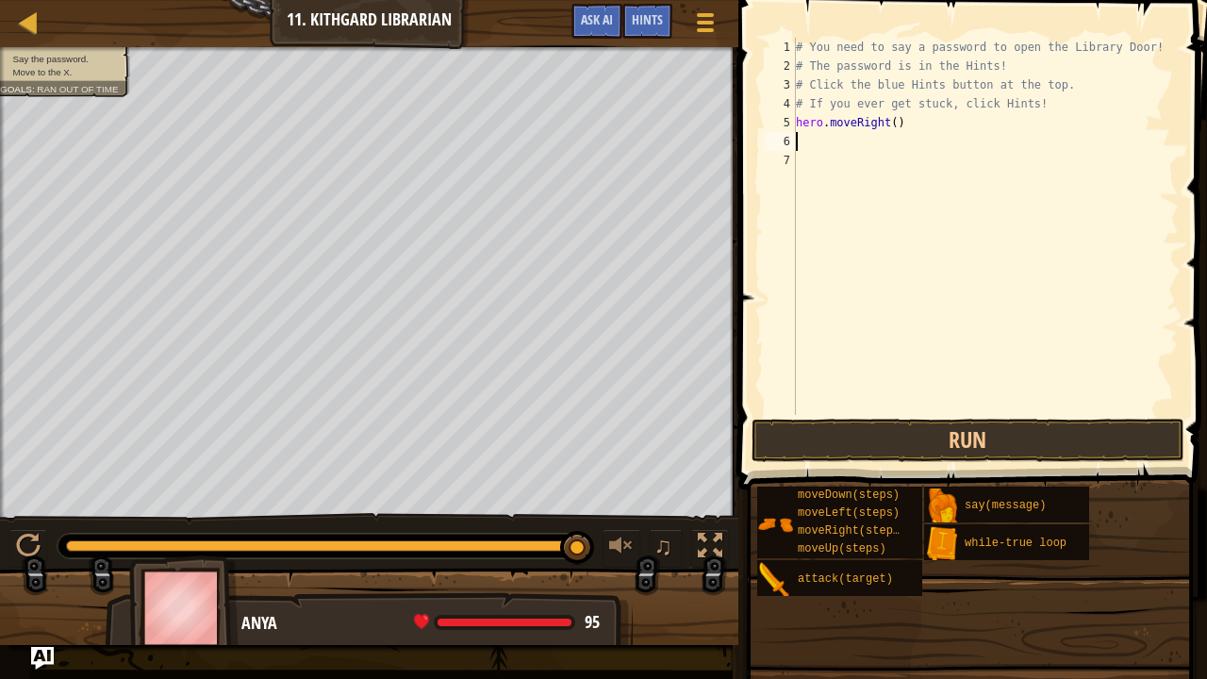
scroll to position [8, 0]
click at [900, 465] on span at bounding box center [975, 217] width 484 height 545
click at [900, 437] on button "Run" at bounding box center [967, 440] width 433 height 43
click at [849, 145] on div "# You need to say a password to open the Library Door! # The password is in the…" at bounding box center [985, 226] width 387 height 377
click at [858, 145] on div "# You need to say a password to open the Library Door! # The password is in the…" at bounding box center [985, 245] width 387 height 415
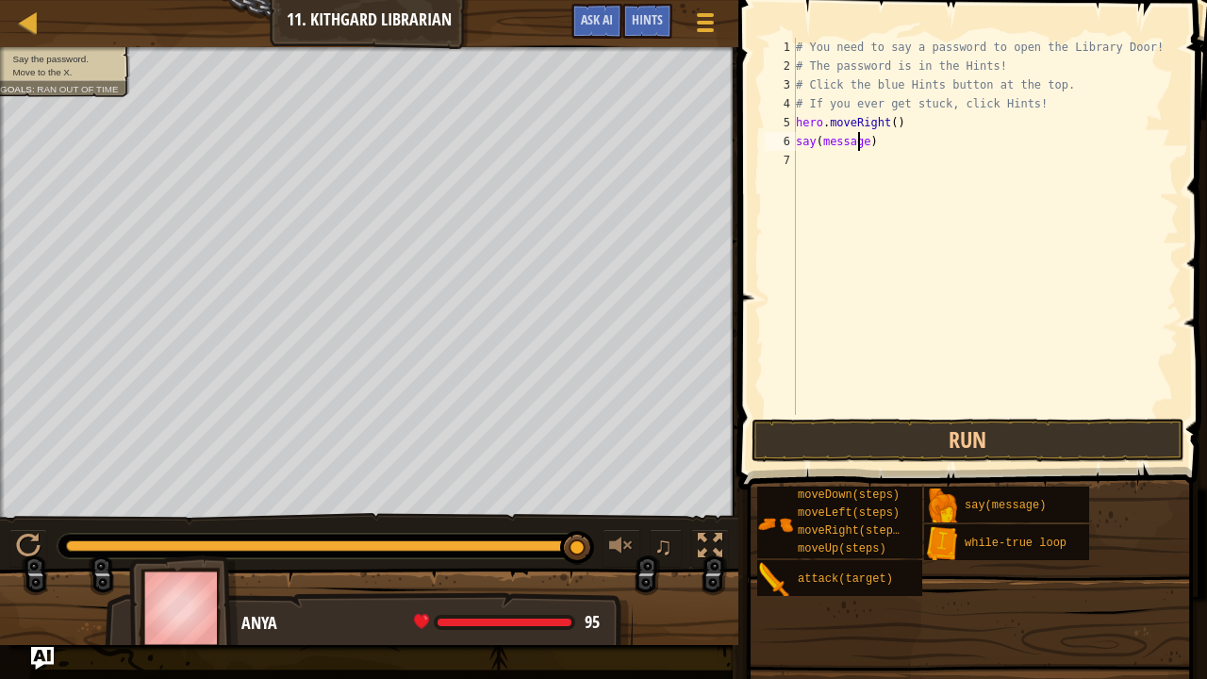
click at [865, 147] on div "# You need to say a password to open the Library Door! # The password is in the…" at bounding box center [985, 245] width 387 height 415
type textarea ")"
click at [865, 147] on div "# You need to say a password to open the Library Door! # The password is in the…" at bounding box center [985, 245] width 387 height 415
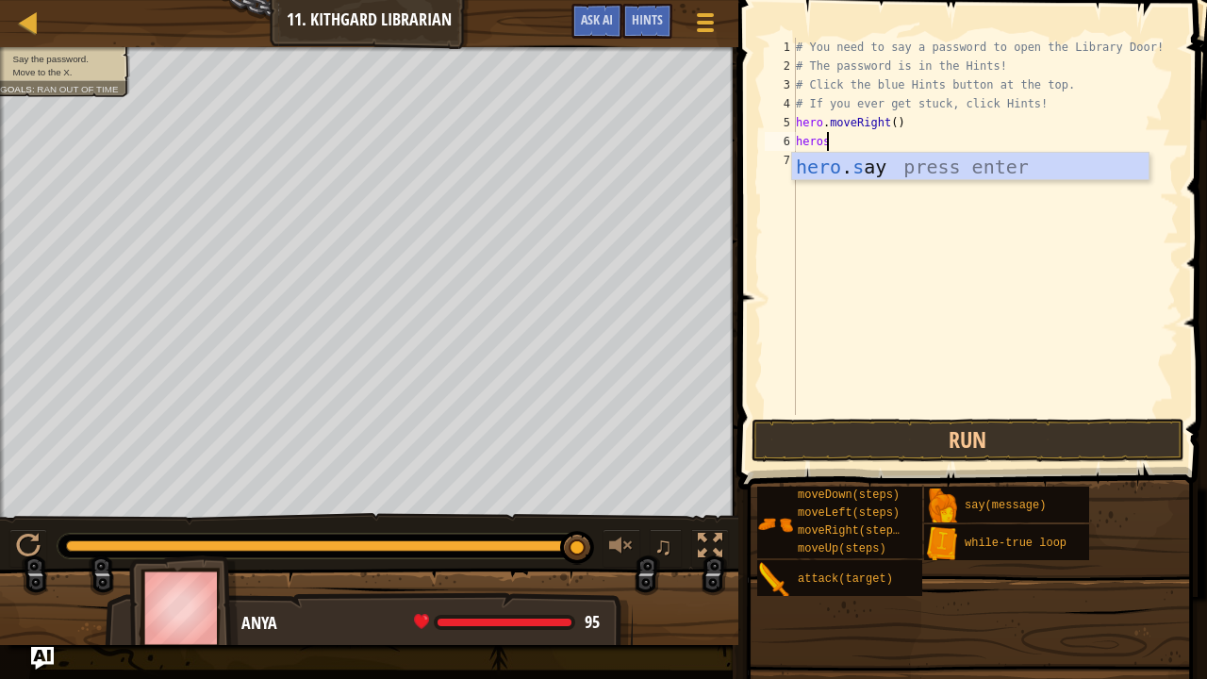
type textarea "h"
click at [867, 144] on div "# You need to say a password to open the Library Door! # The password is in the…" at bounding box center [985, 245] width 387 height 415
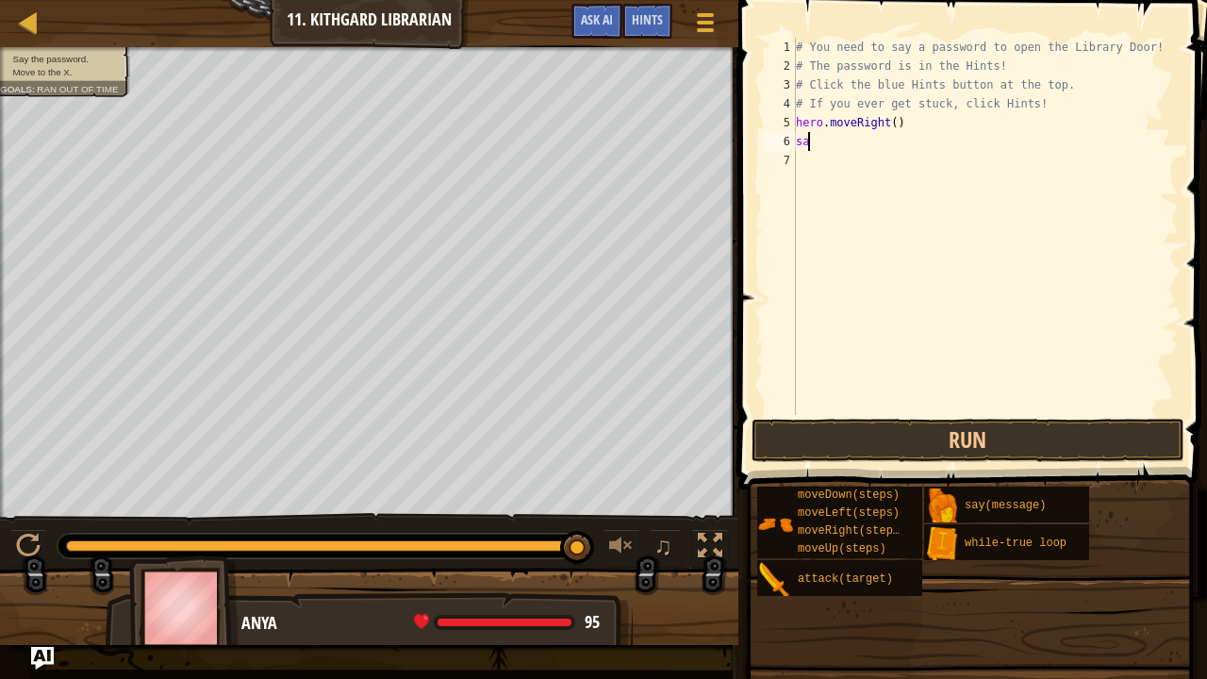
type textarea "s"
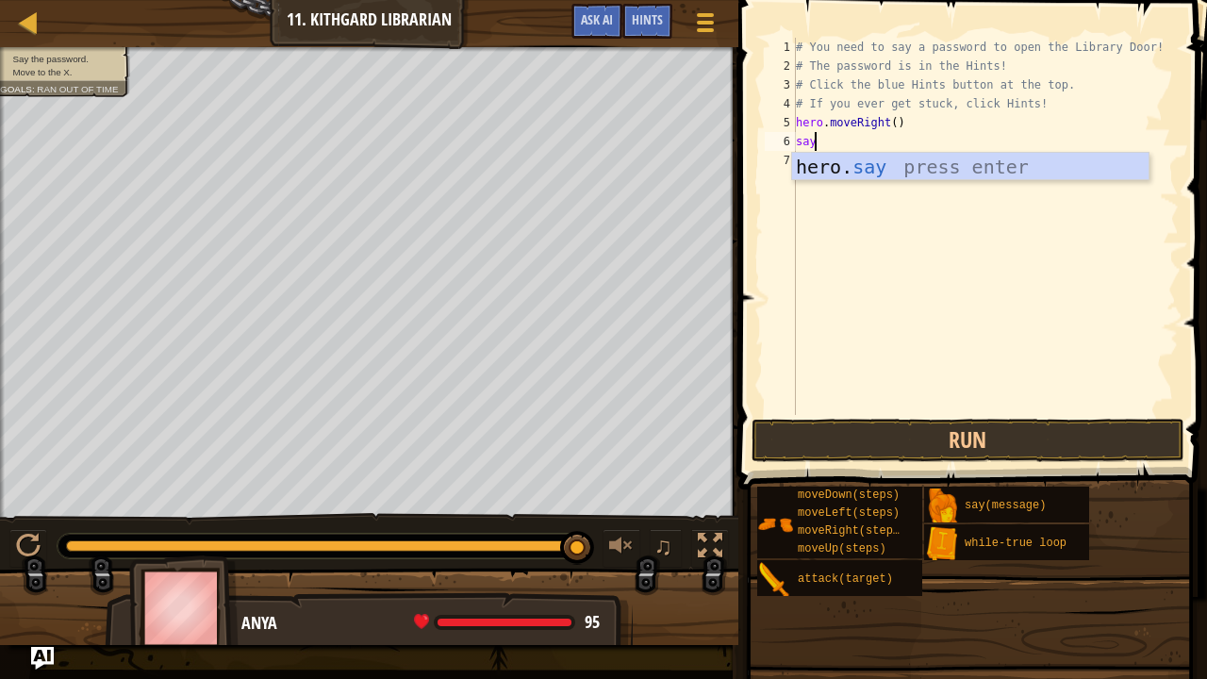
click at [881, 160] on div "hero. say press enter" at bounding box center [970, 195] width 357 height 85
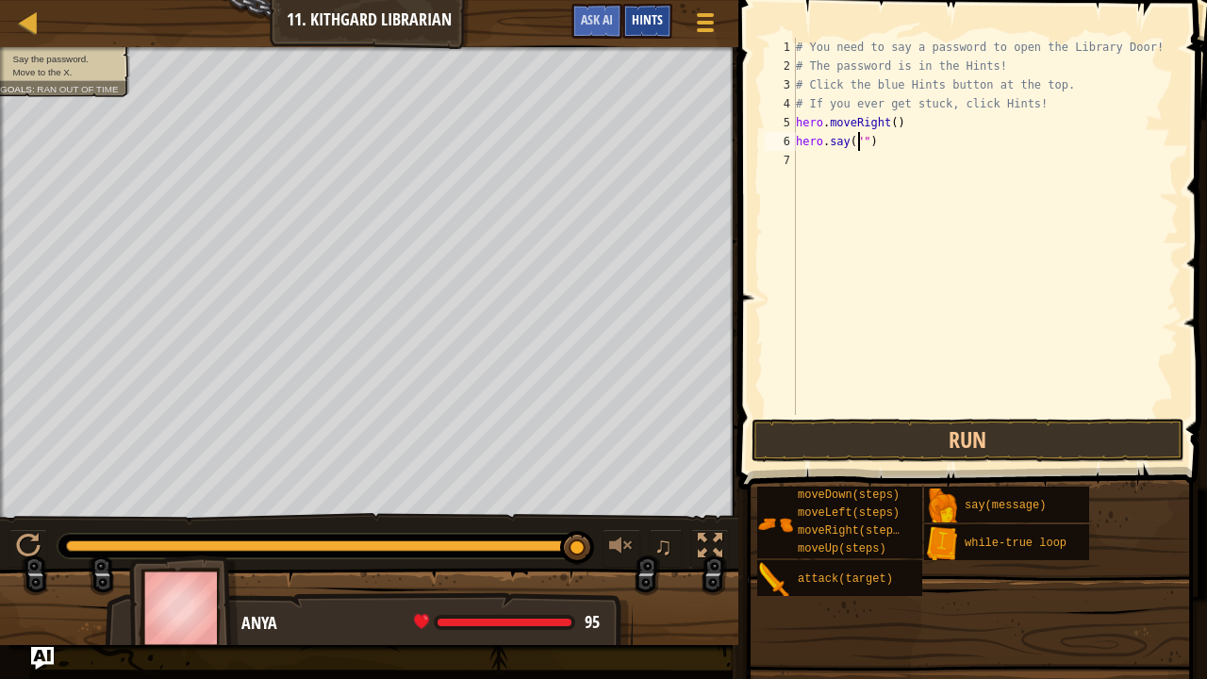
type textarea "hero.say("")"
click at [625, 33] on div "Hints" at bounding box center [647, 21] width 50 height 35
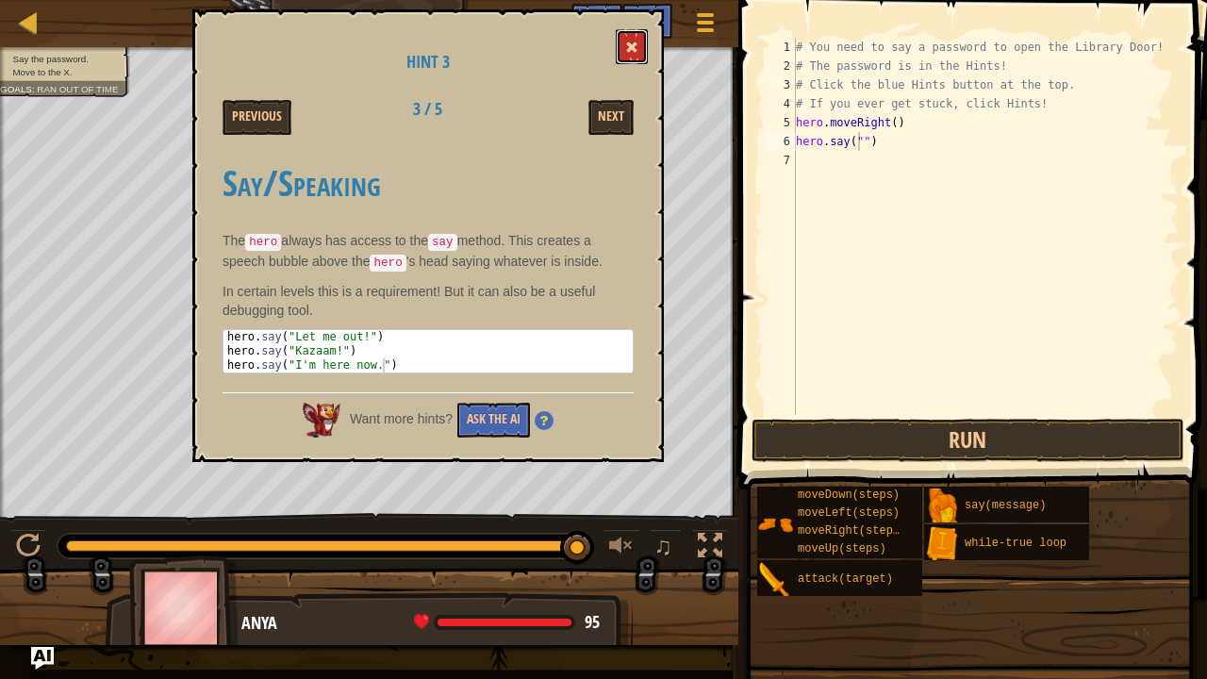
click at [634, 48] on span at bounding box center [631, 47] width 13 height 13
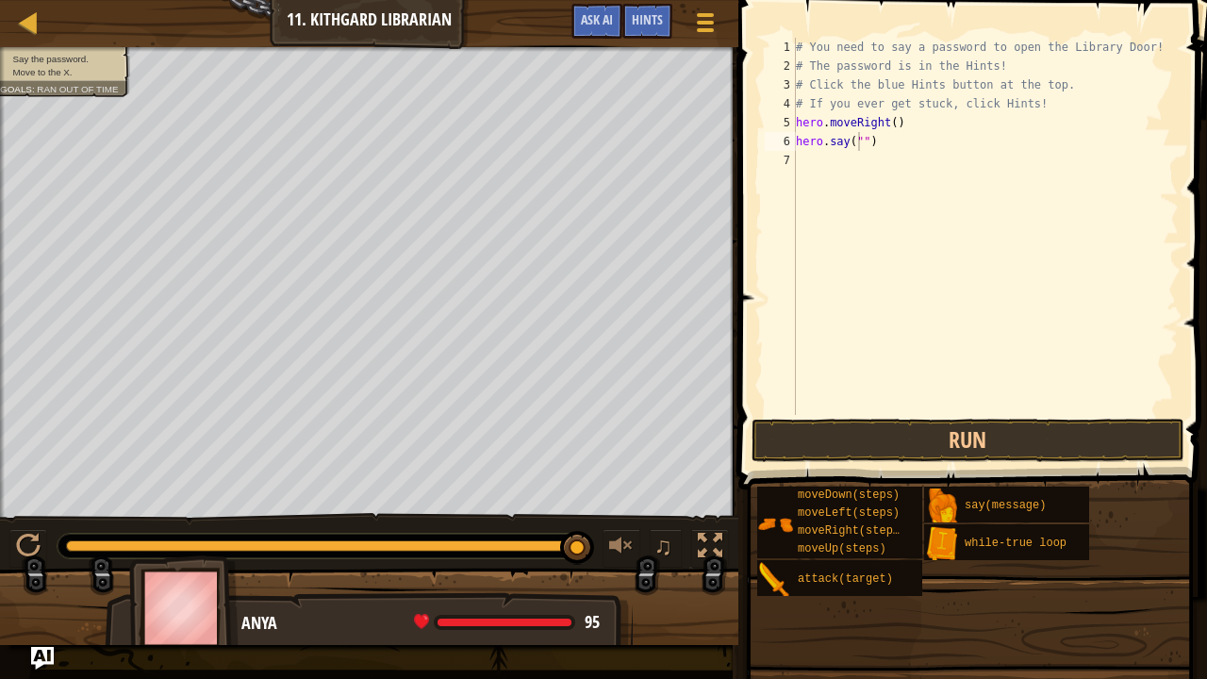
click at [882, 463] on span at bounding box center [975, 217] width 484 height 545
click at [879, 447] on button "Run" at bounding box center [967, 440] width 433 height 43
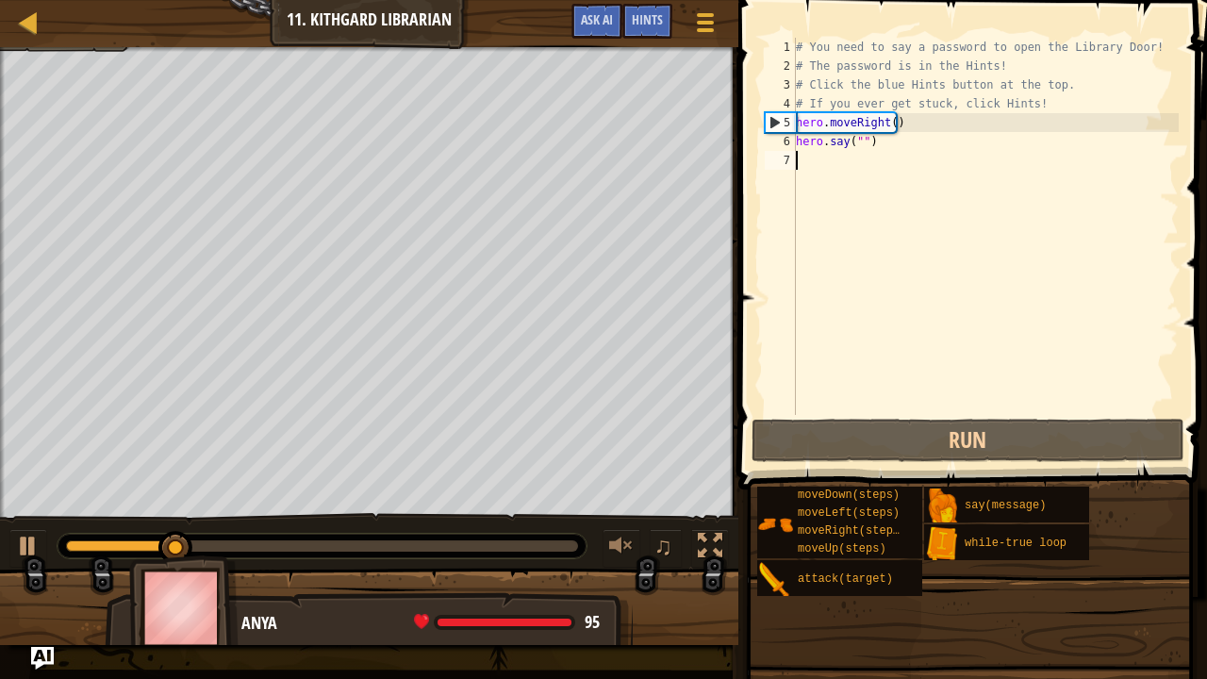
click at [861, 151] on div "# You need to say a password to open the Library Door! # The password is in the…" at bounding box center [985, 245] width 387 height 415
click at [864, 138] on div "# You need to say a password to open the Library Door! # The password is in the…" at bounding box center [985, 245] width 387 height 415
click at [856, 140] on div "# You need to say a password to open the Library Door! # The password is in the…" at bounding box center [985, 245] width 387 height 415
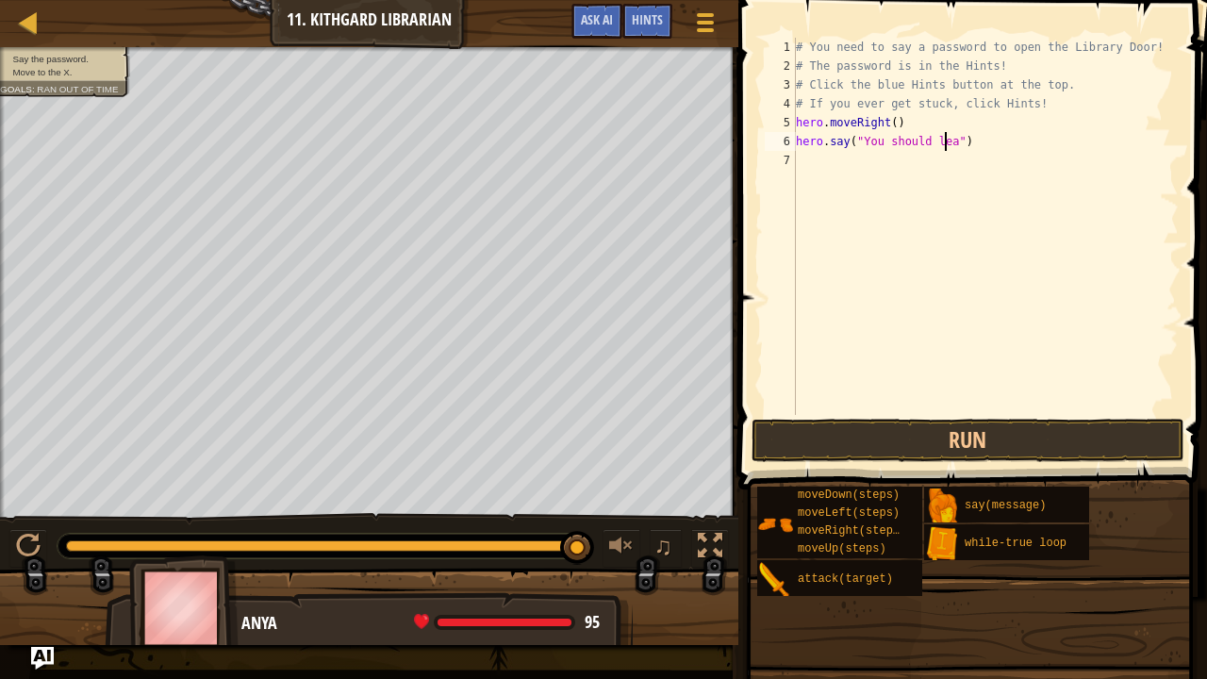
scroll to position [8, 13]
click at [935, 458] on button "Run" at bounding box center [967, 440] width 433 height 43
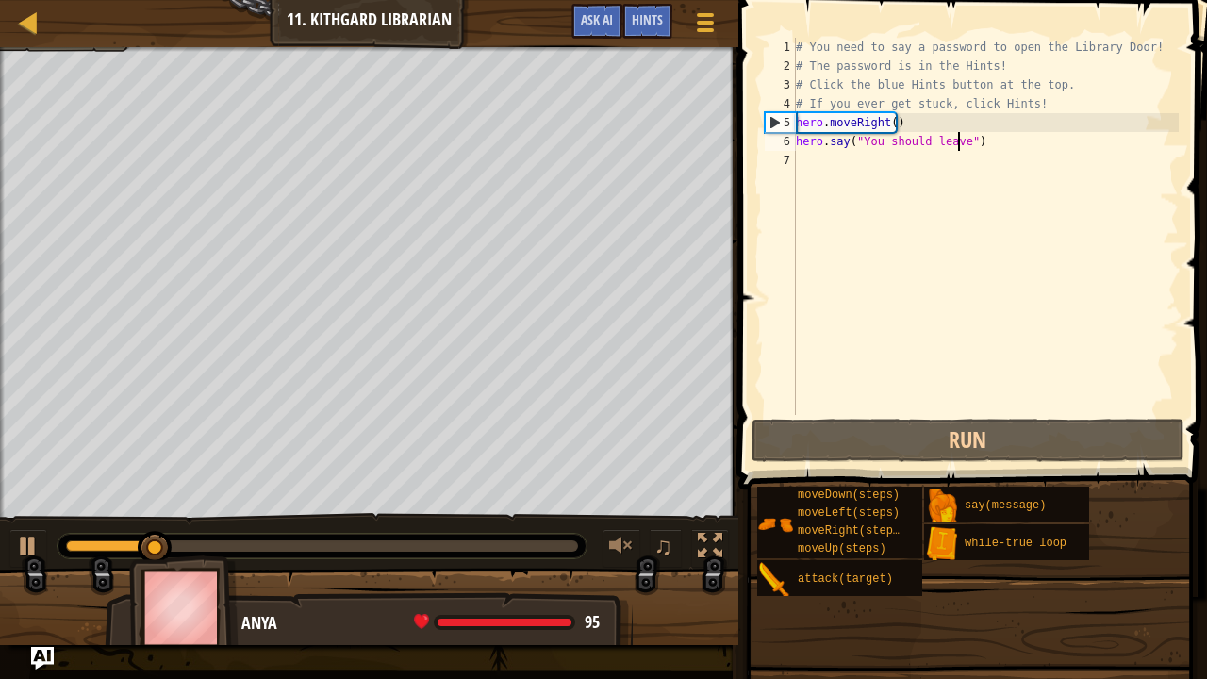
click at [957, 143] on div "# You need to say a password to open the Library Door! # The password is in the…" at bounding box center [985, 245] width 387 height 415
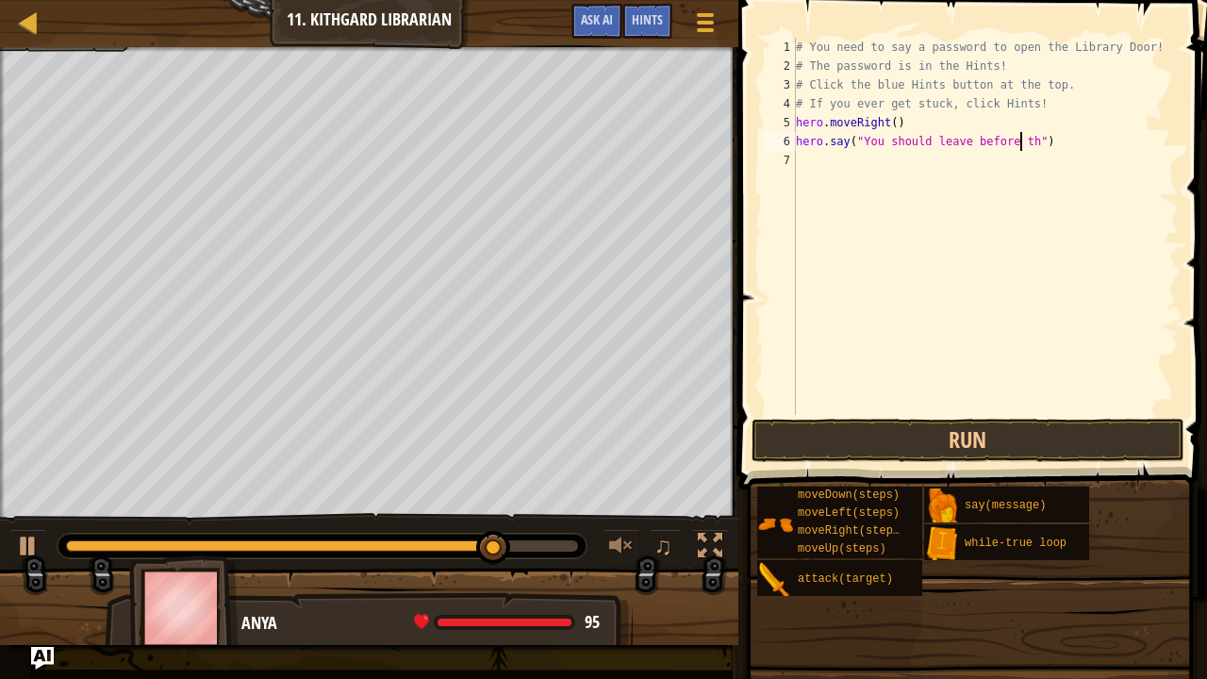
scroll to position [8, 19]
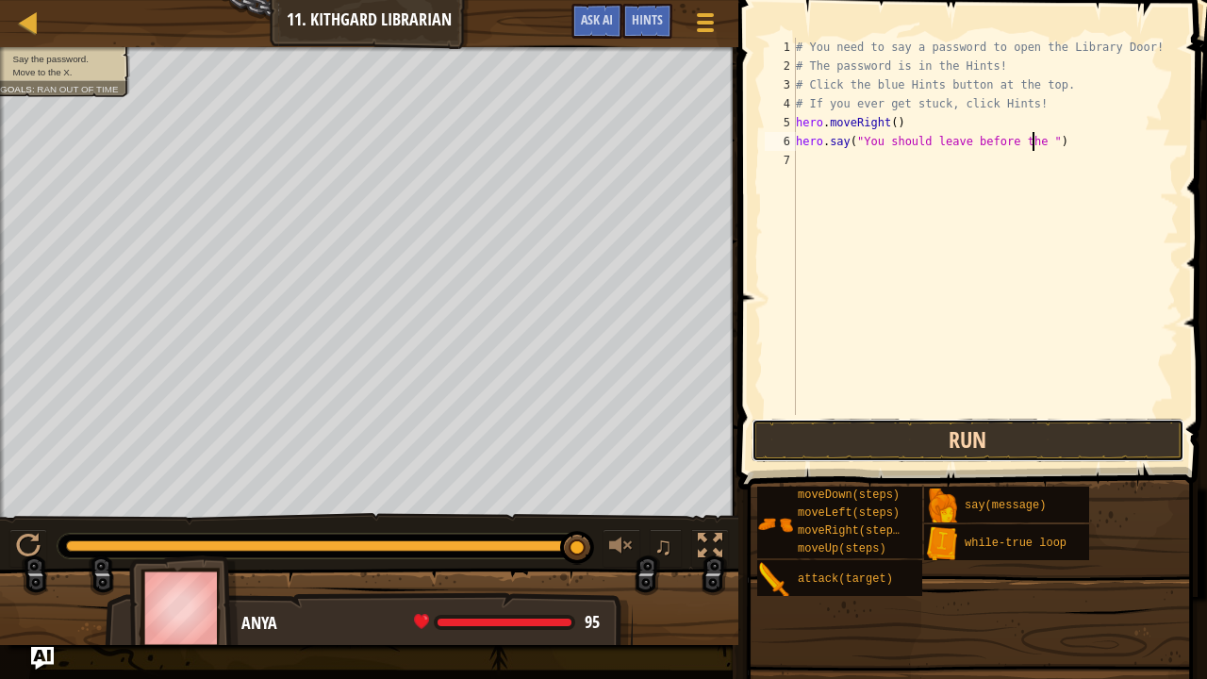
click at [918, 441] on button "Run" at bounding box center [967, 440] width 433 height 43
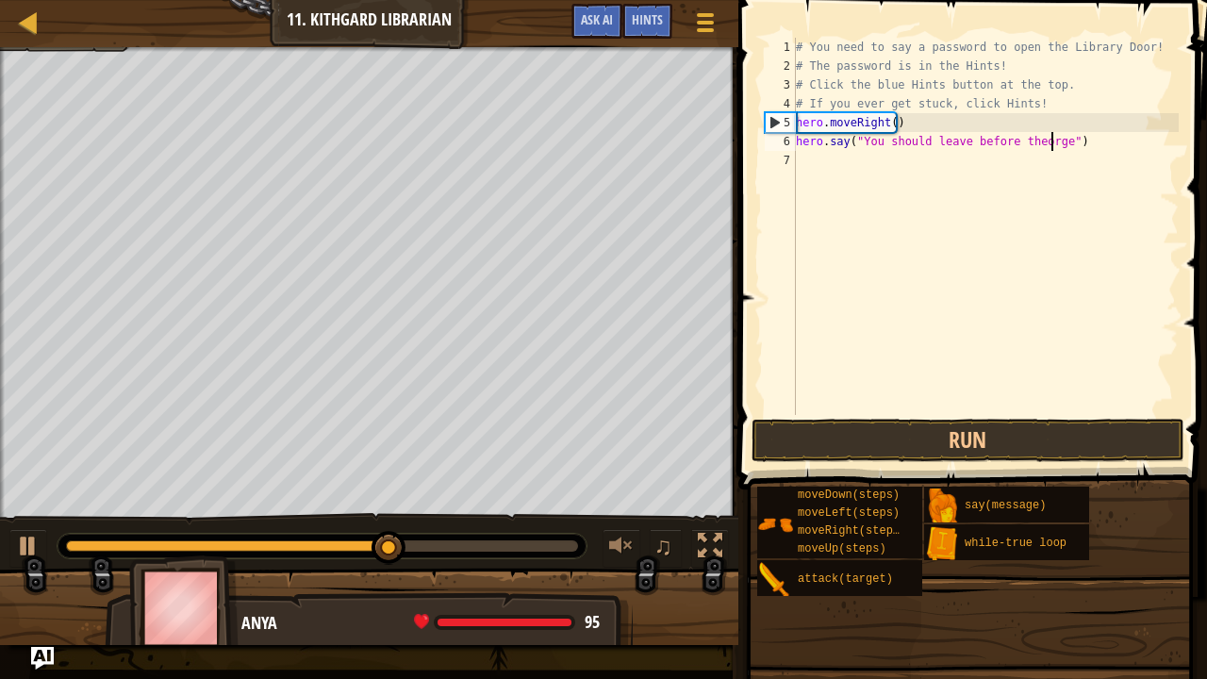
scroll to position [8, 21]
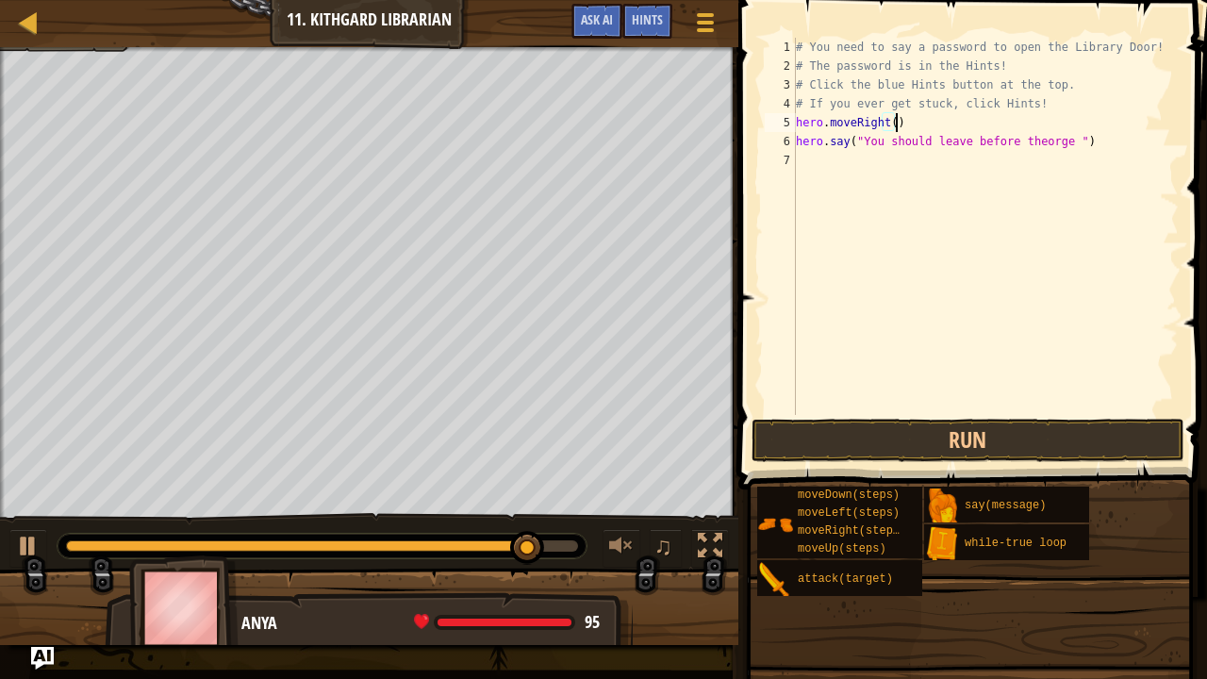
click at [1028, 129] on div "# You need to say a password to open the Library Door! # The password is in the…" at bounding box center [985, 245] width 387 height 415
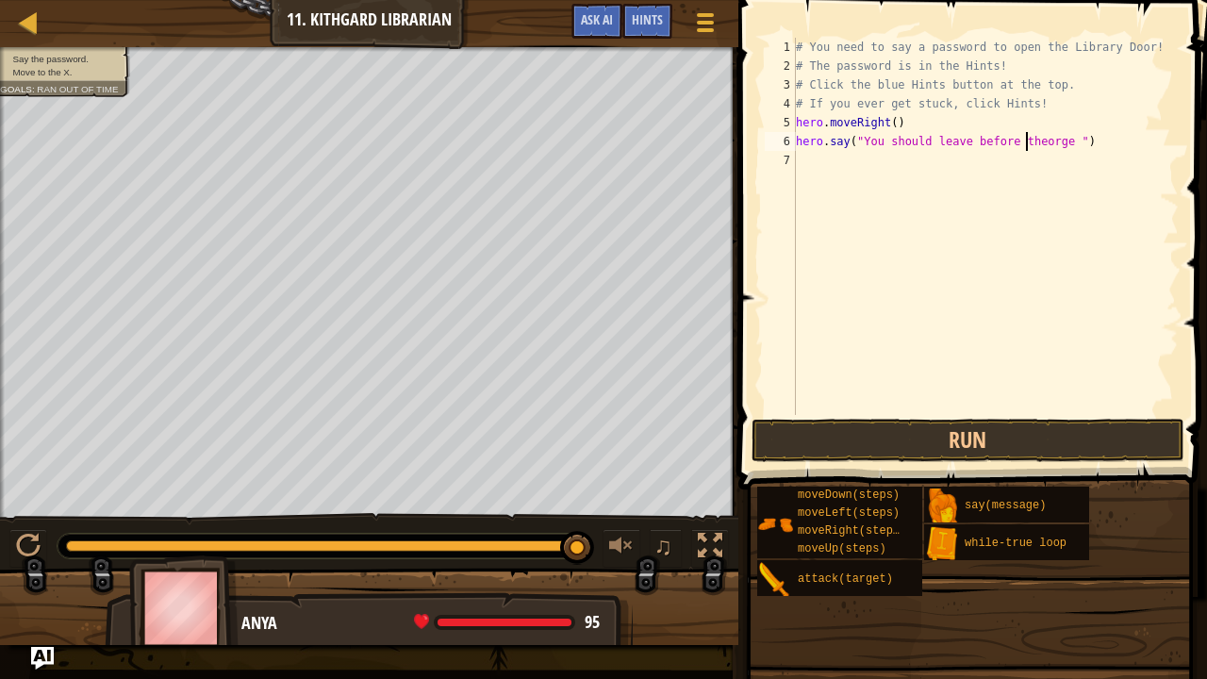
click at [1026, 133] on div "# You need to say a password to open the Library Door! # The password is in the…" at bounding box center [985, 245] width 387 height 415
click at [1060, 424] on button "Run" at bounding box center [967, 440] width 433 height 43
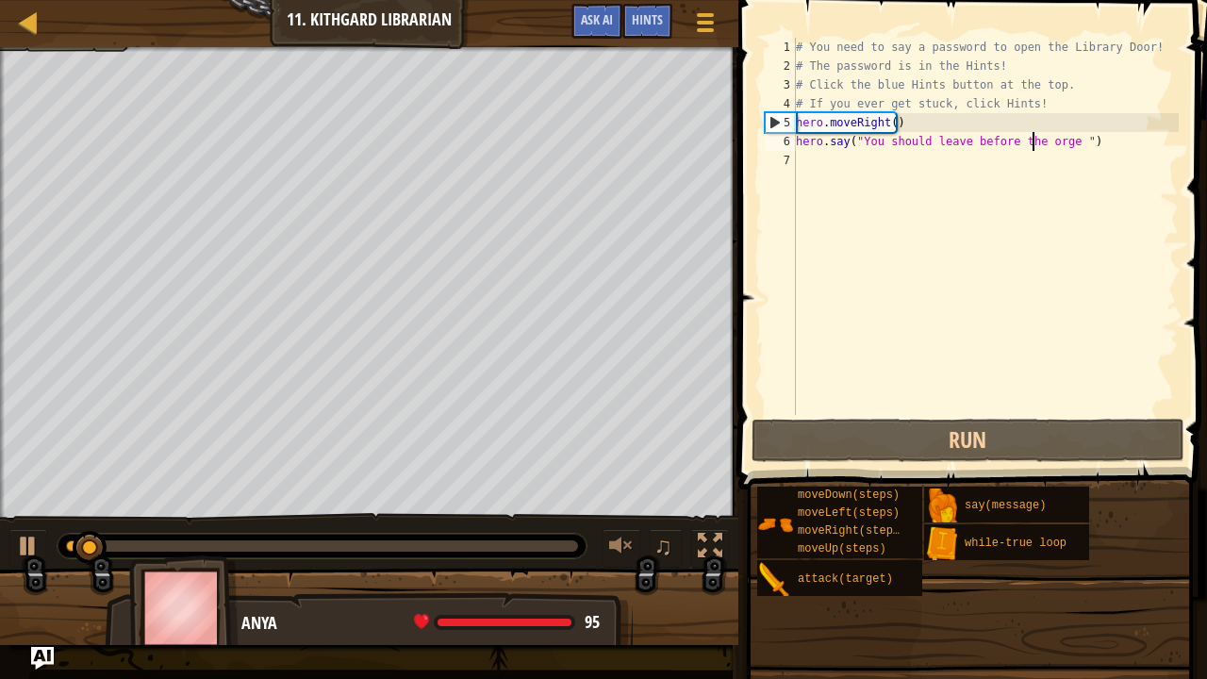
click at [1057, 138] on div "# You need to say a password to open the Library Door! # The password is in the…" at bounding box center [985, 245] width 387 height 415
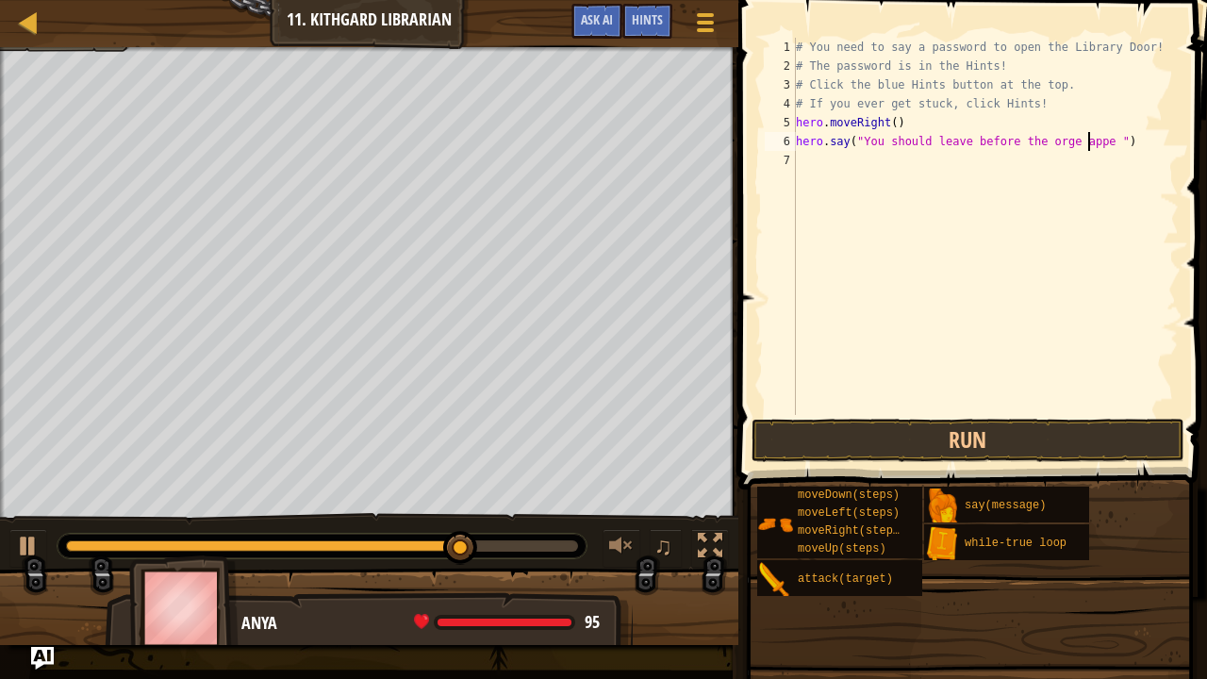
scroll to position [8, 25]
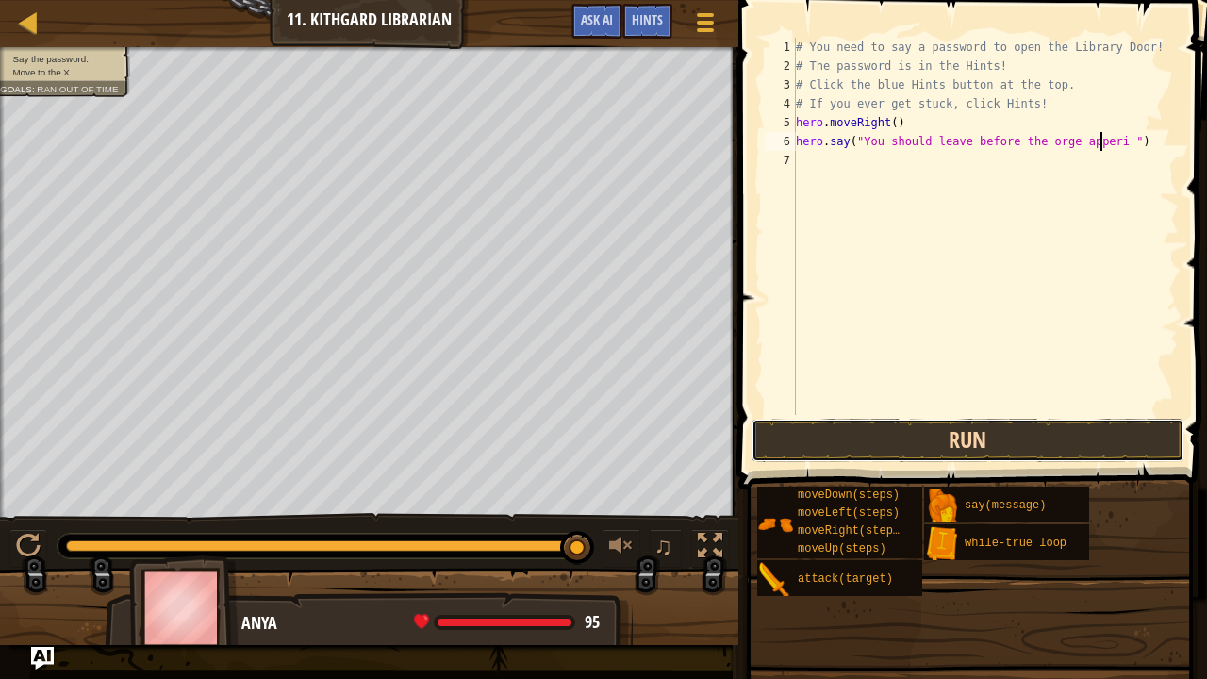
click at [929, 443] on button "Run" at bounding box center [967, 440] width 433 height 43
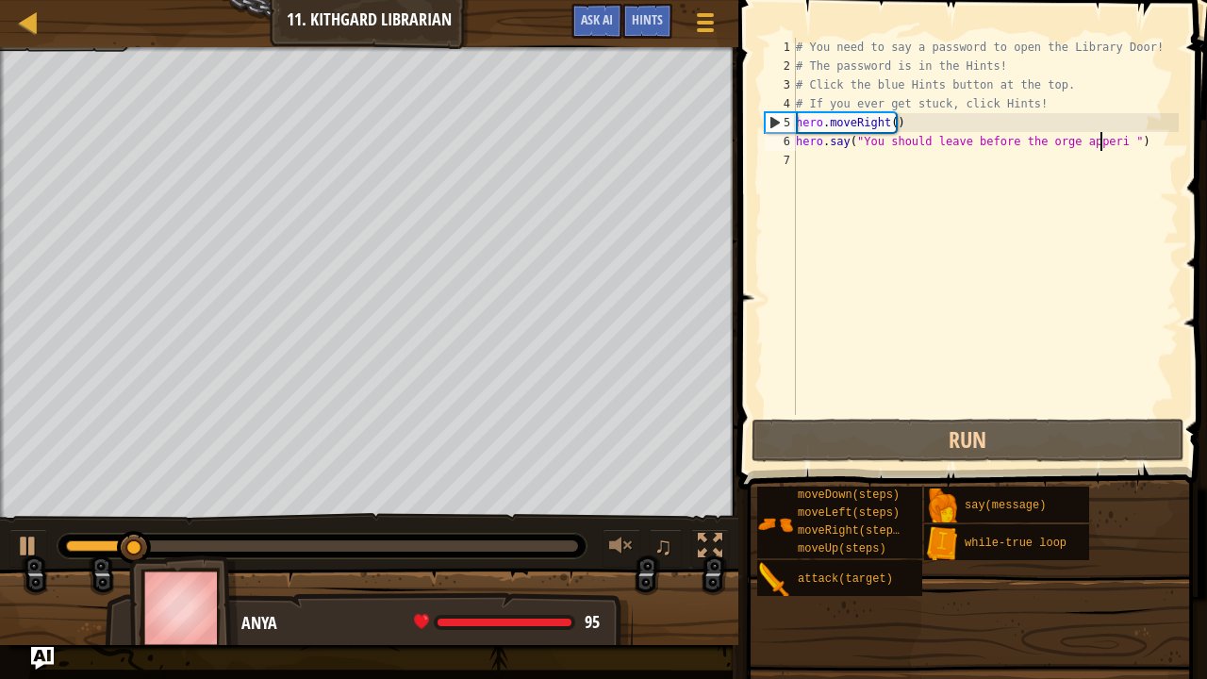
click at [1099, 140] on div "# You need to say a password to open the Library Door! # The password is in the…" at bounding box center [985, 245] width 387 height 415
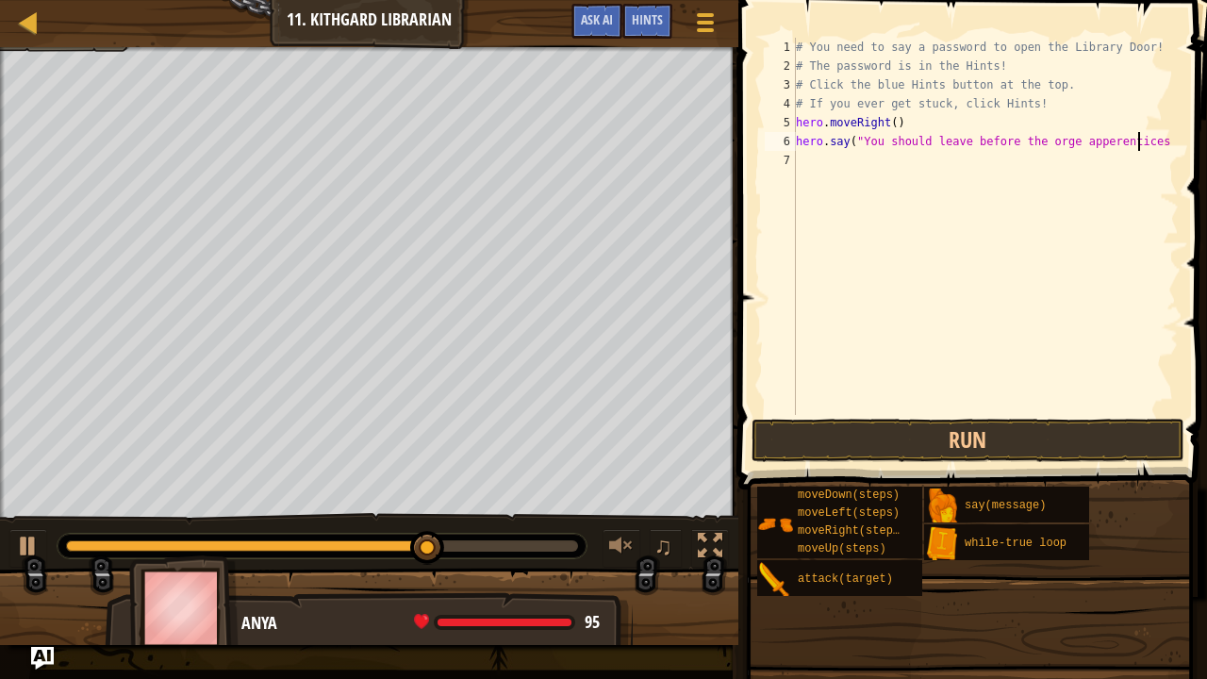
scroll to position [8, 28]
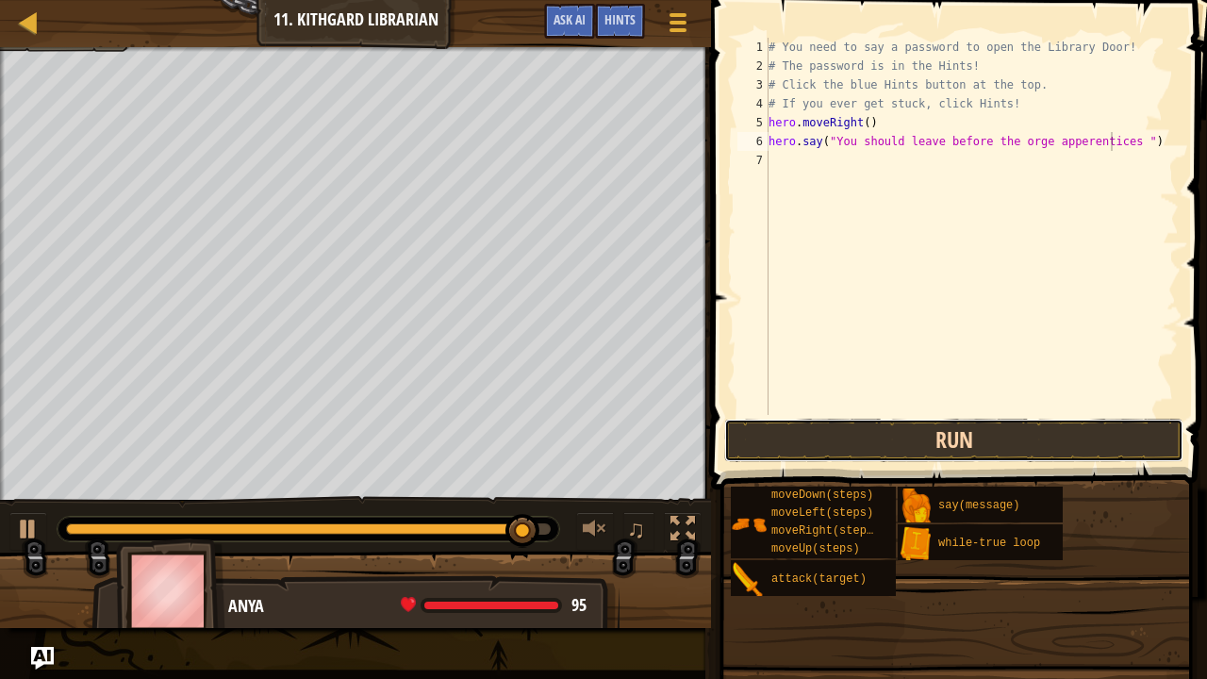
click at [1043, 447] on button "Run" at bounding box center [953, 440] width 459 height 43
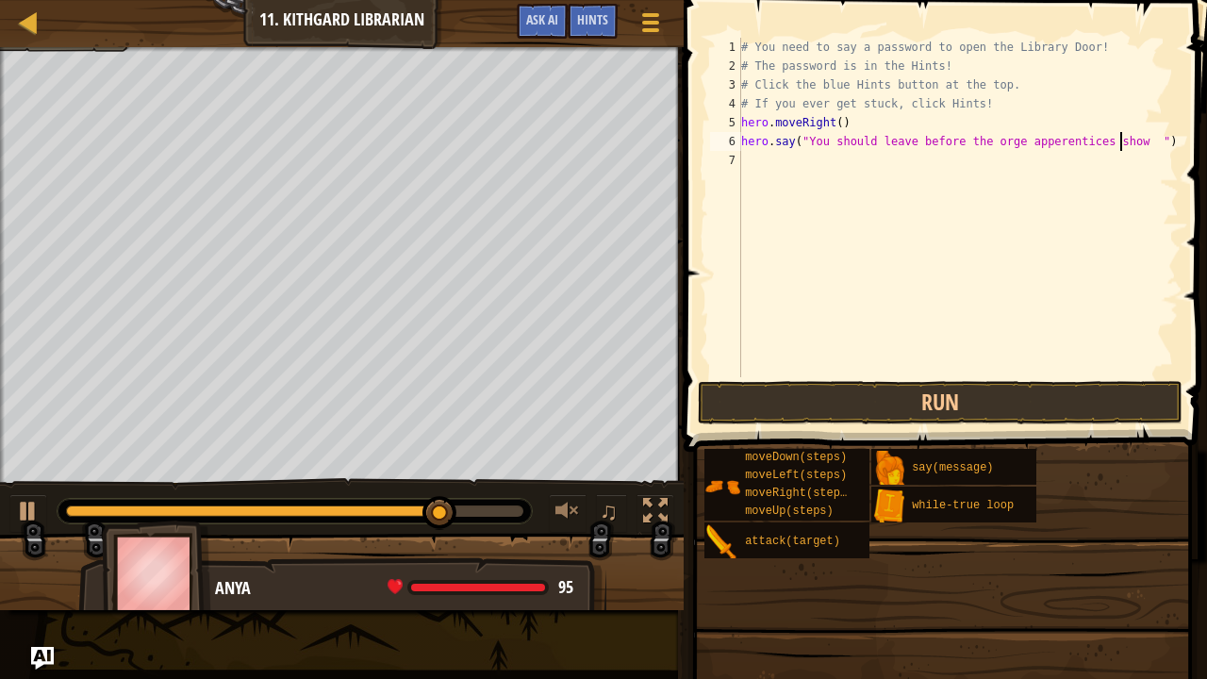
scroll to position [8, 32]
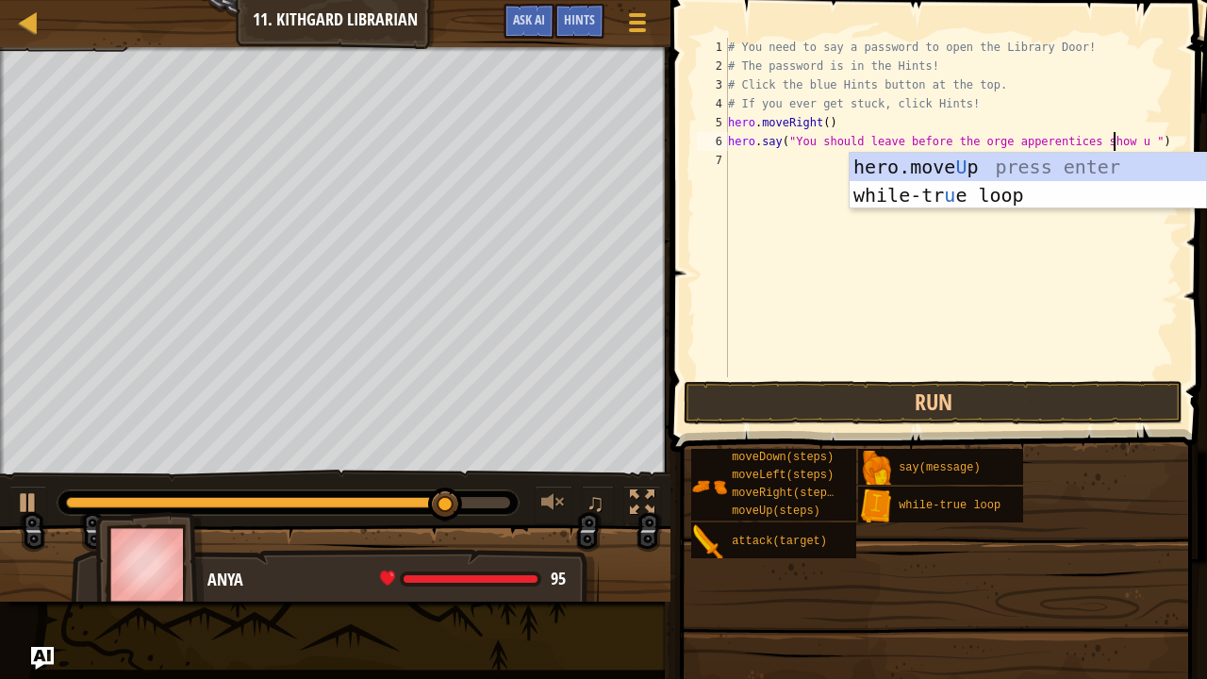
type textarea "hero.say("You should leave before the orge apperentices show up ")"
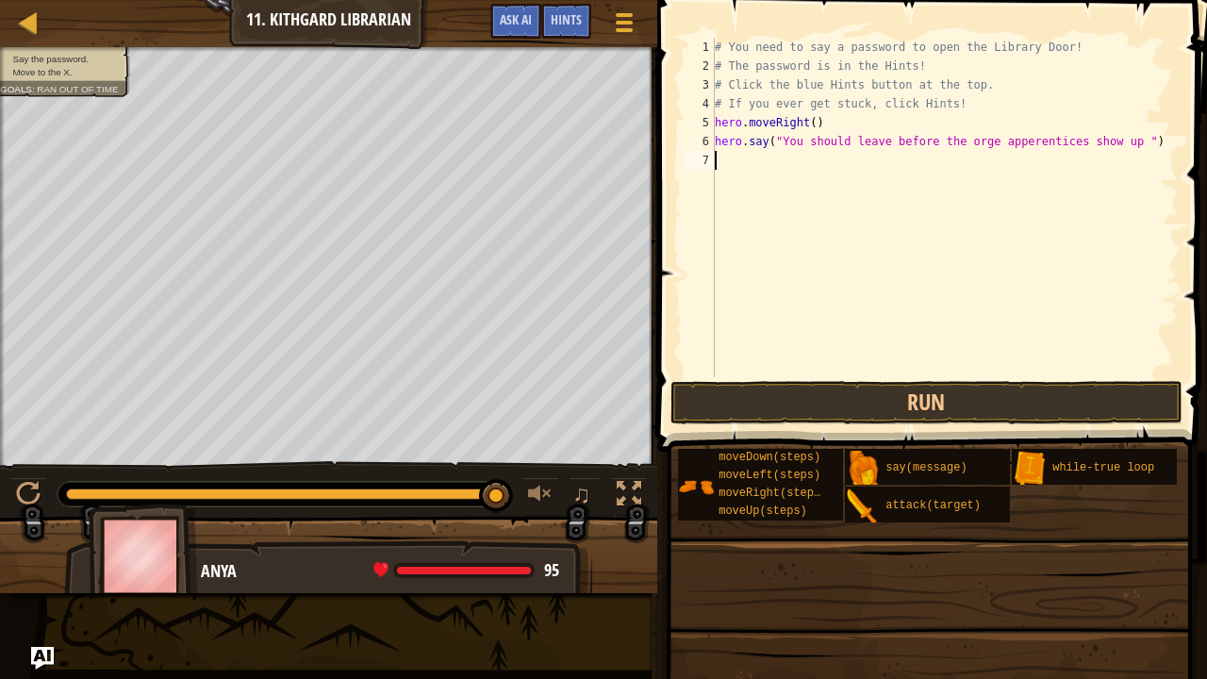
click at [990, 314] on div "# You need to say a password to open the Library Door! # The password is in the…" at bounding box center [945, 226] width 468 height 377
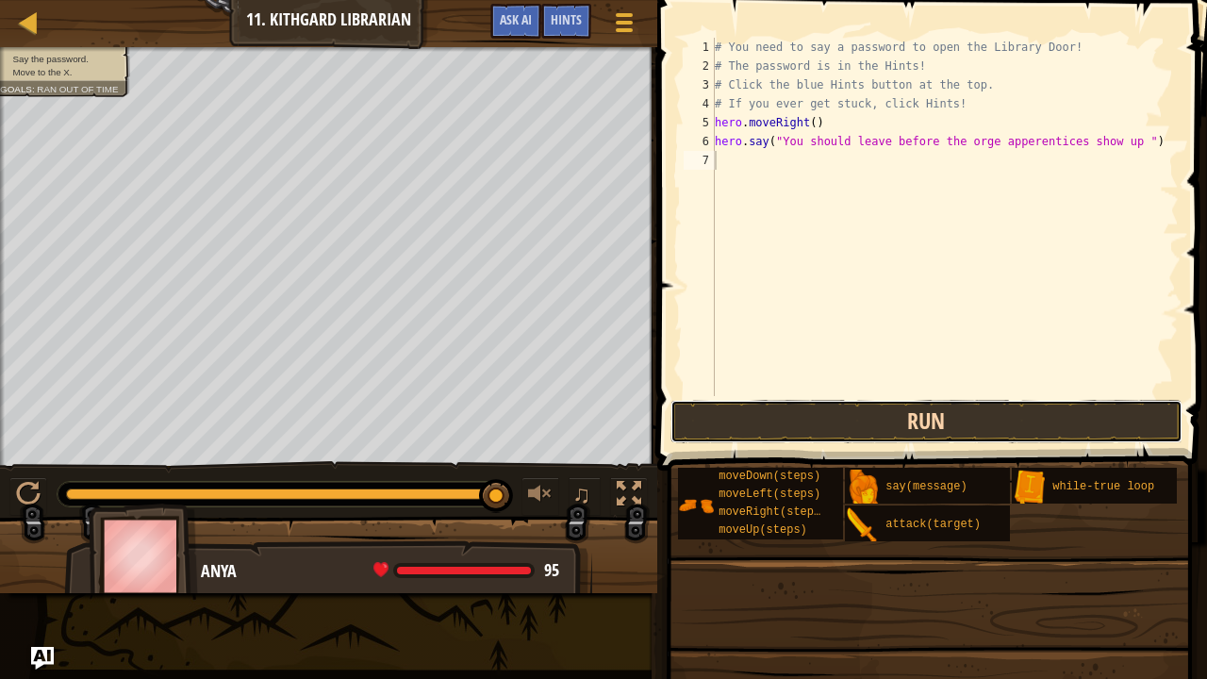
click at [906, 424] on button "Run" at bounding box center [926, 421] width 512 height 43
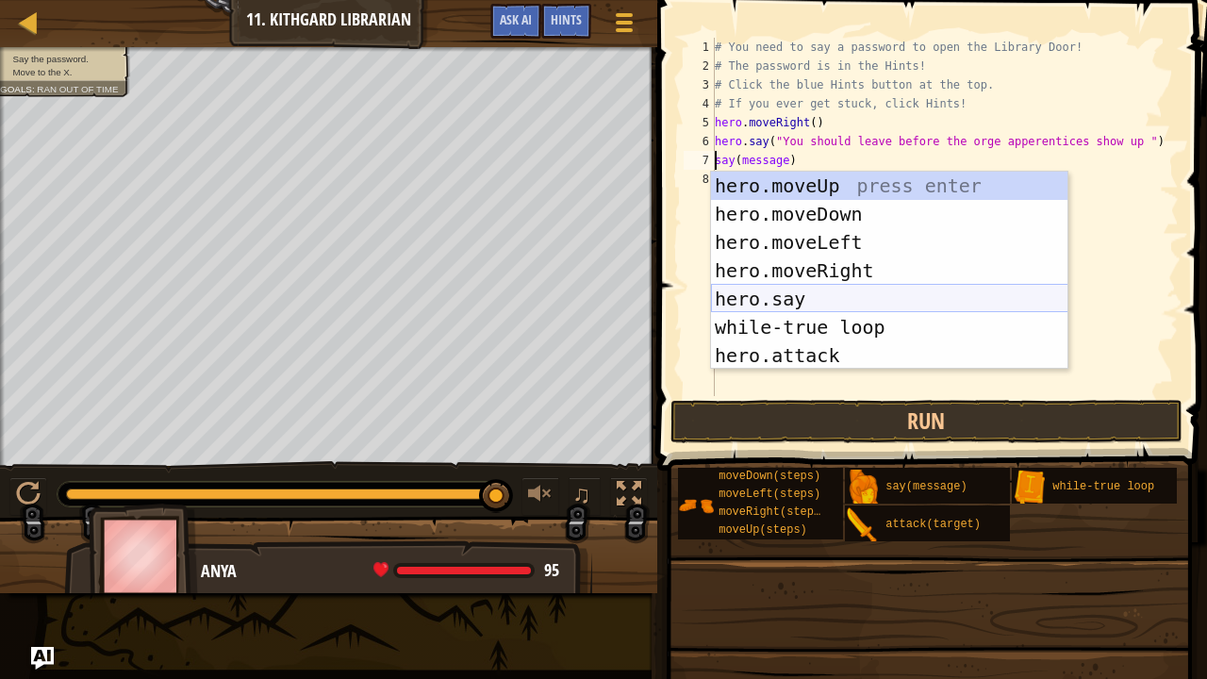
click at [825, 296] on div "hero.moveUp press enter hero.moveDown press enter hero.moveLeft press enter her…" at bounding box center [889, 299] width 357 height 255
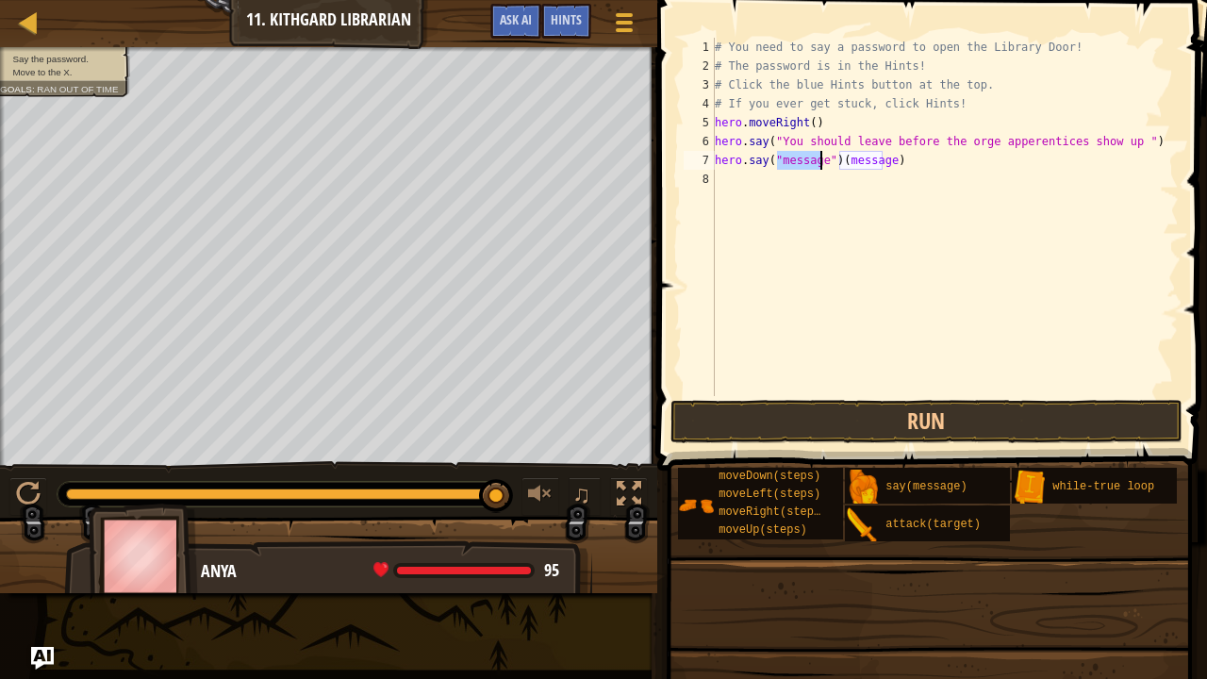
click at [873, 162] on div "# You need to say a password to open the Library Door! # The password is in the…" at bounding box center [945, 236] width 468 height 396
click at [886, 162] on div "# You need to say a password to open the Library Door! # The password is in the…" at bounding box center [945, 236] width 468 height 396
click at [819, 169] on div "# You need to say a password to open the Library Door! # The password is in the…" at bounding box center [945, 236] width 468 height 396
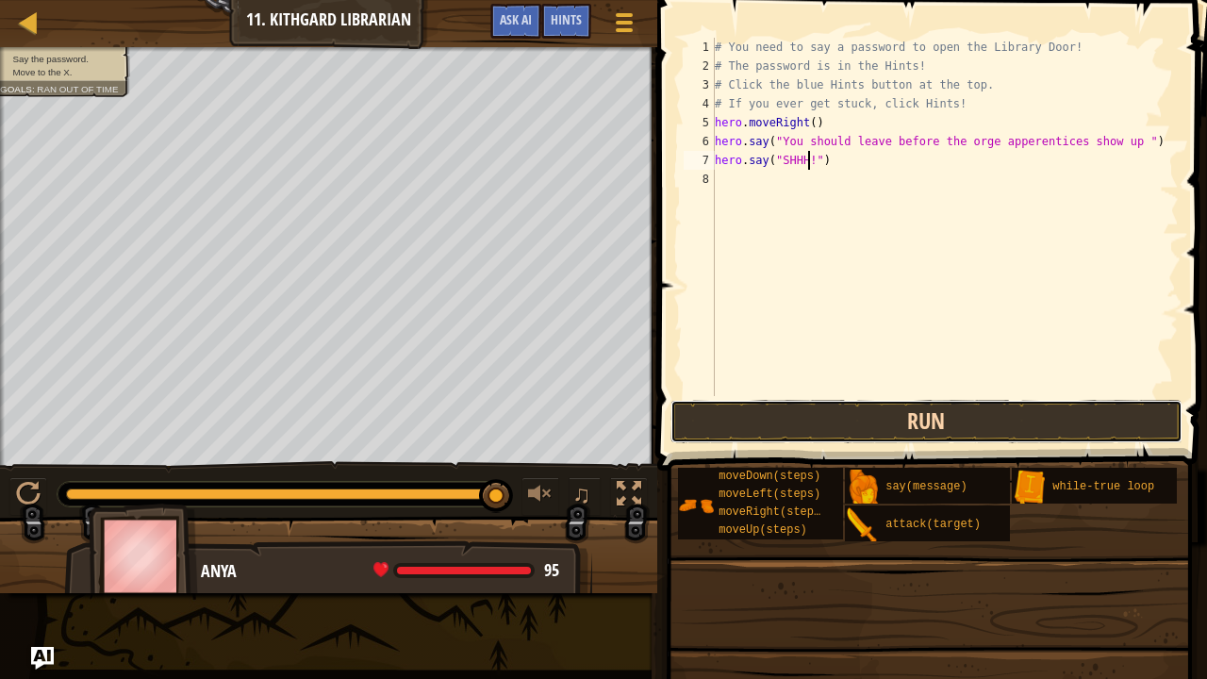
click at [807, 420] on button "Run" at bounding box center [926, 421] width 512 height 43
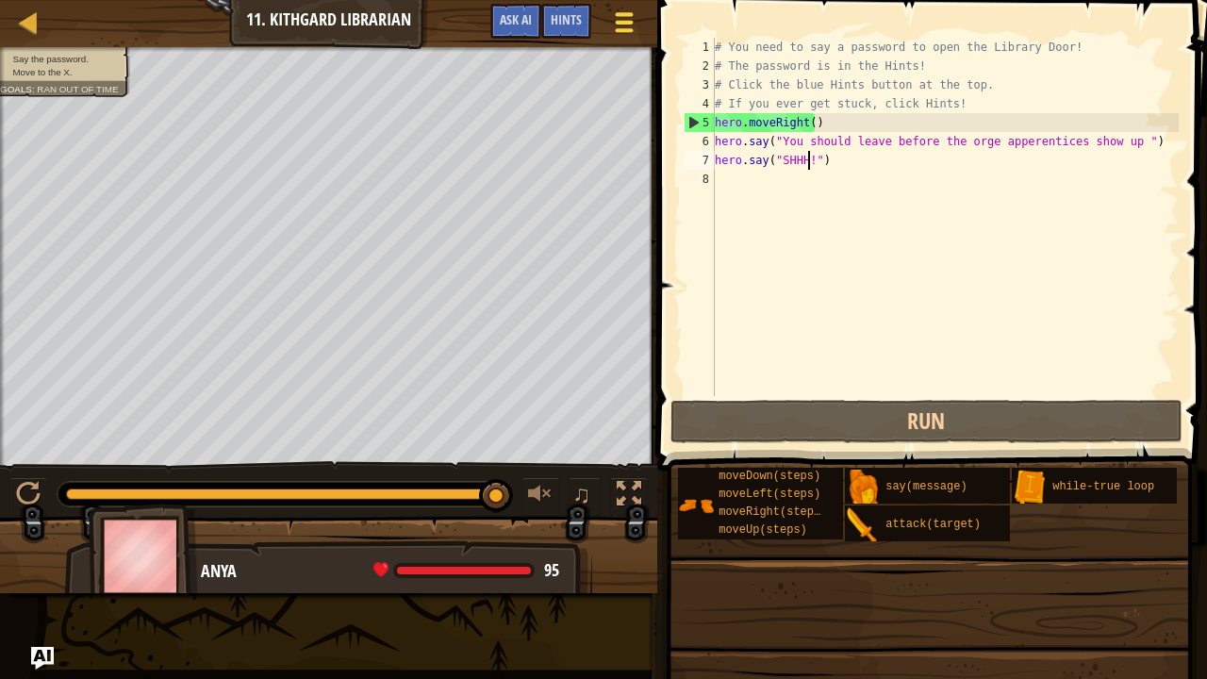
click at [607, 25] on button "Game Menu" at bounding box center [624, 26] width 50 height 46
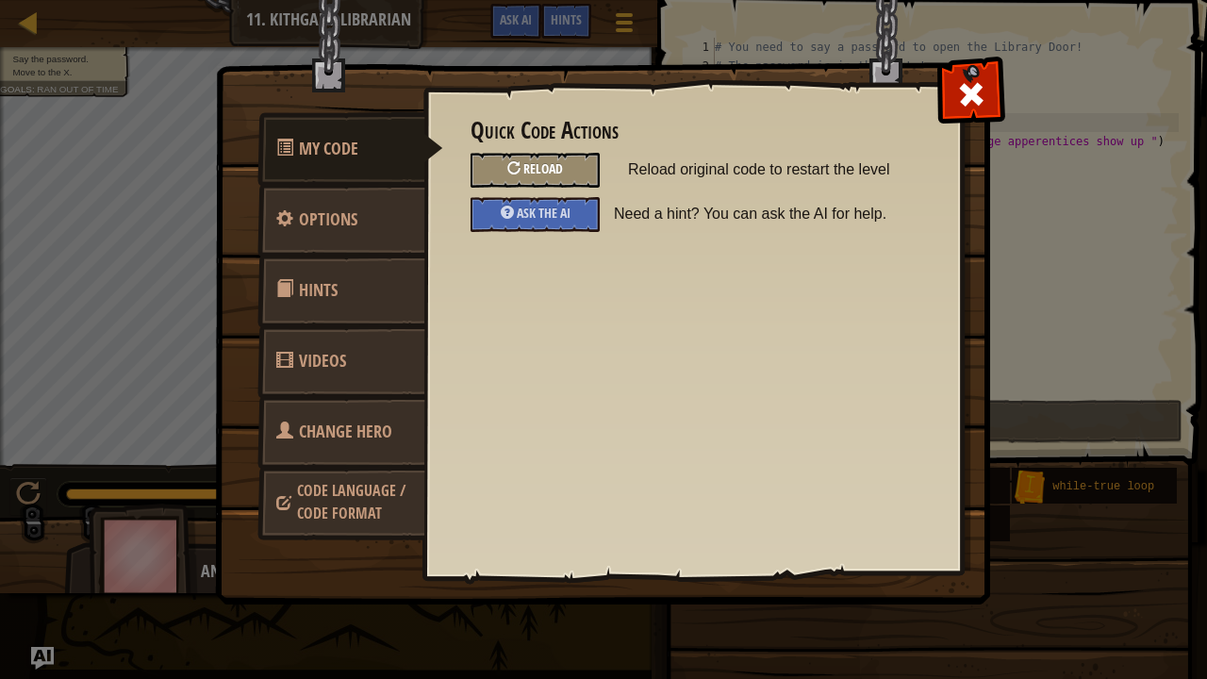
click at [533, 162] on span "Reload" at bounding box center [543, 168] width 40 height 18
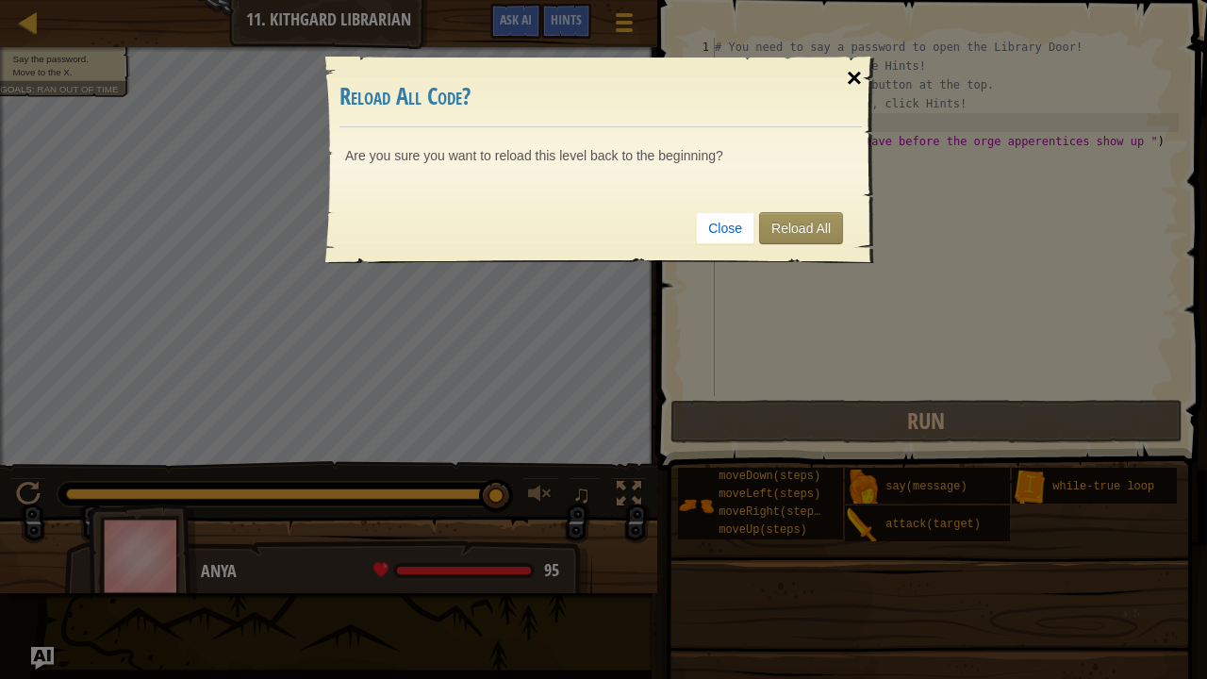
click at [856, 65] on div "×" at bounding box center [853, 78] width 43 height 55
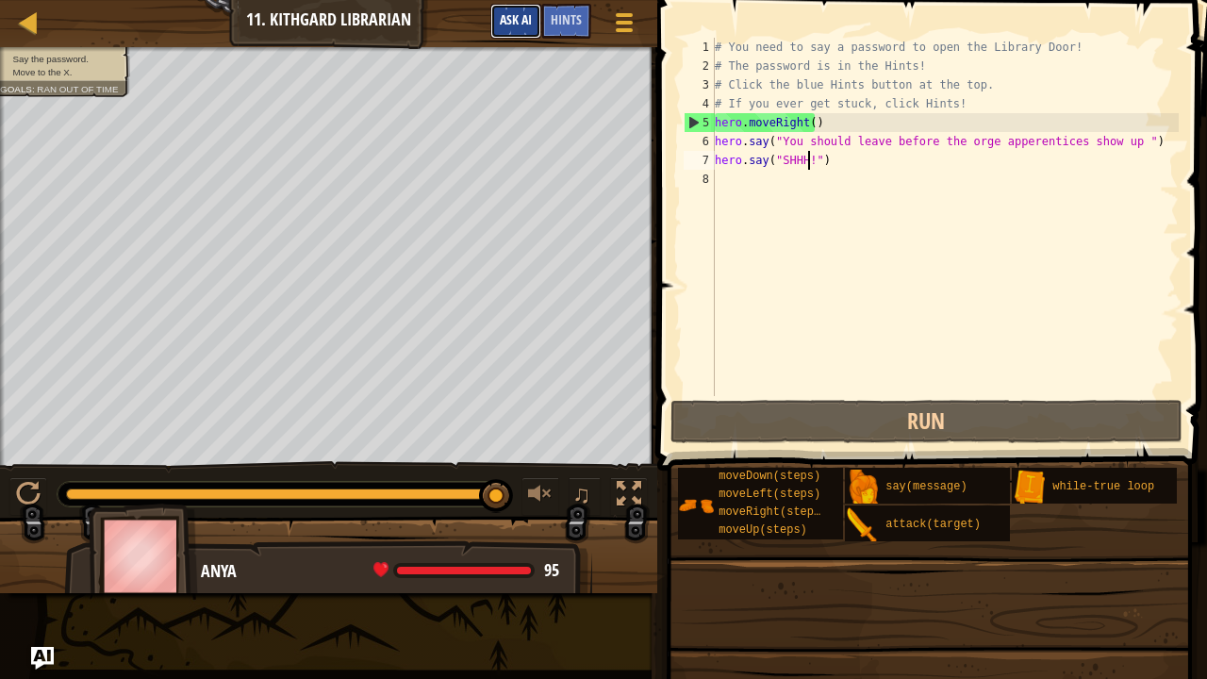
click at [511, 33] on button "Ask AI" at bounding box center [515, 21] width 51 height 35
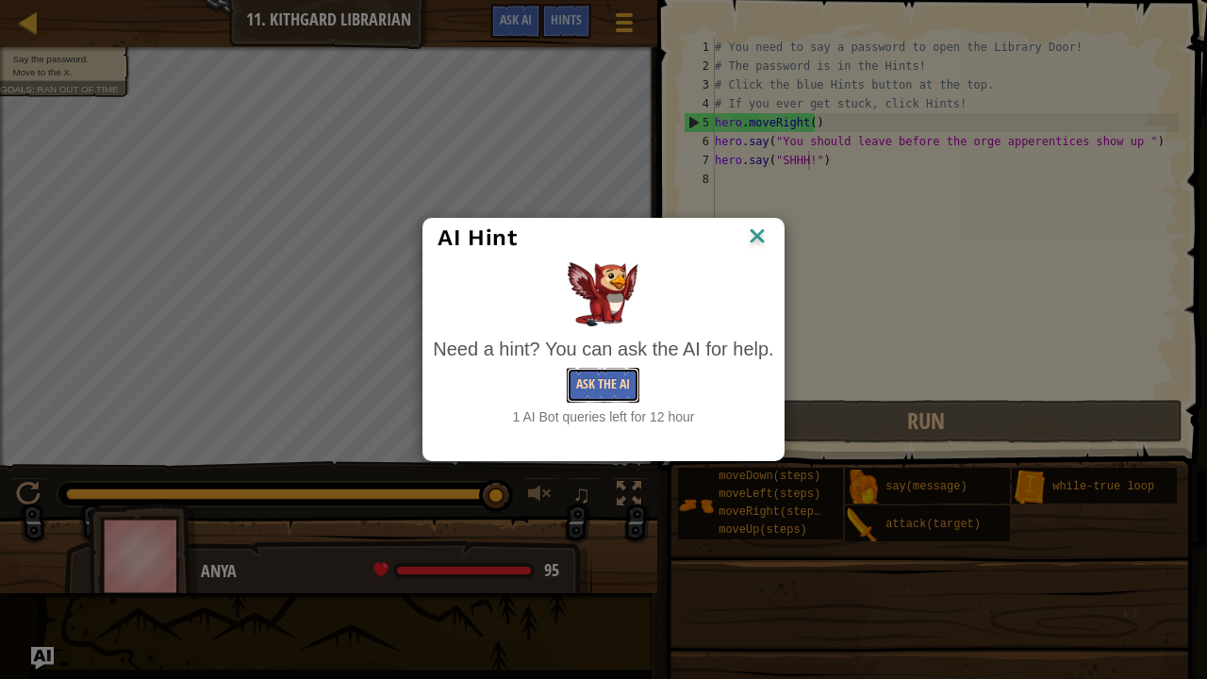
click at [628, 381] on button "Ask the AI" at bounding box center [603, 385] width 73 height 35
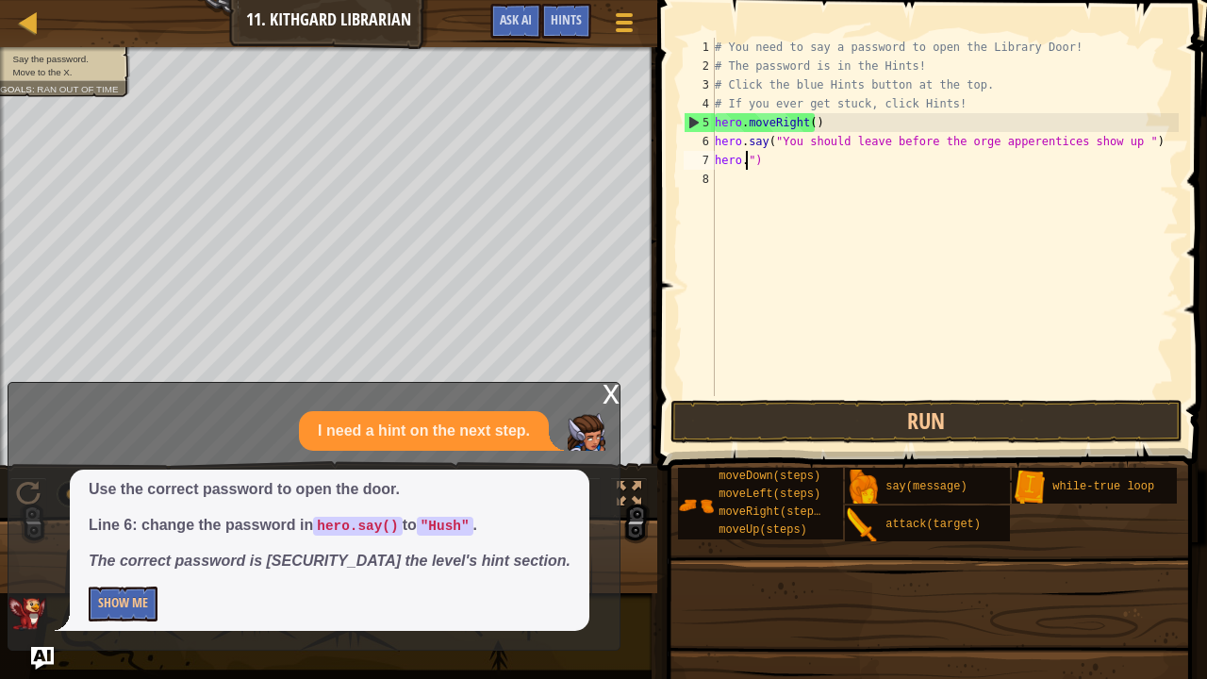
scroll to position [8, 0]
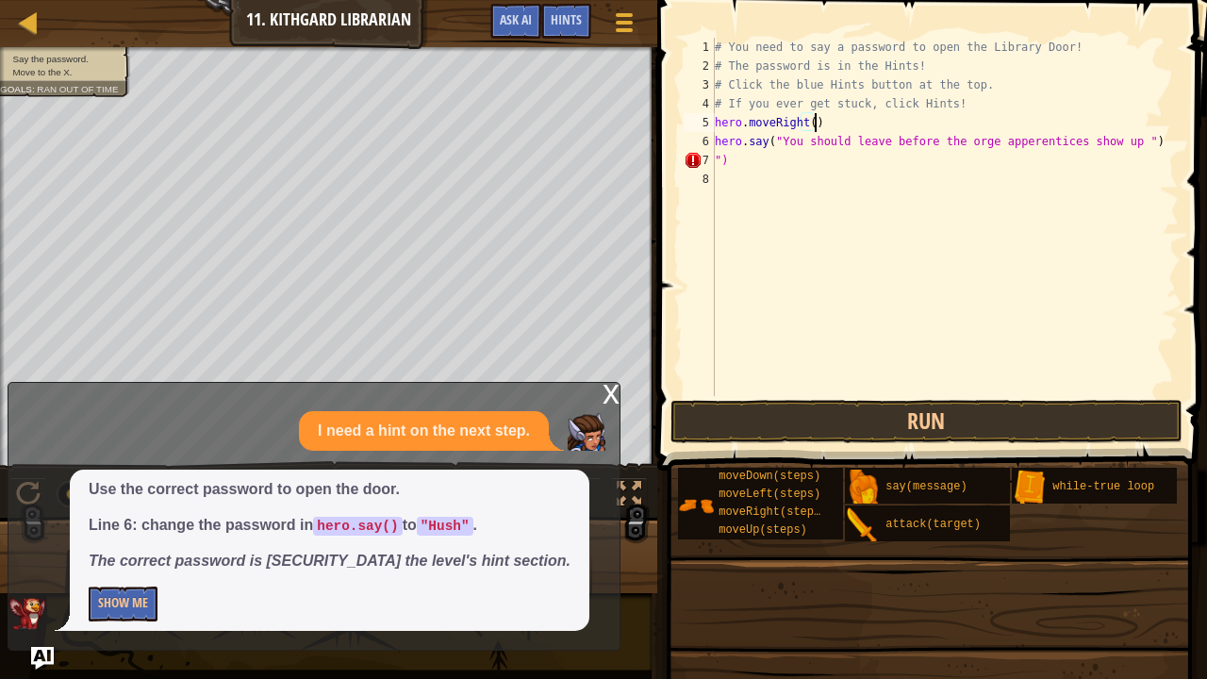
click at [1138, 125] on div "# You need to say a password to open the Library Door! # The password is in the…" at bounding box center [945, 236] width 468 height 396
click at [1136, 136] on div "# You need to say a password to open the Library Door! # The password is in the…" at bounding box center [945, 236] width 468 height 396
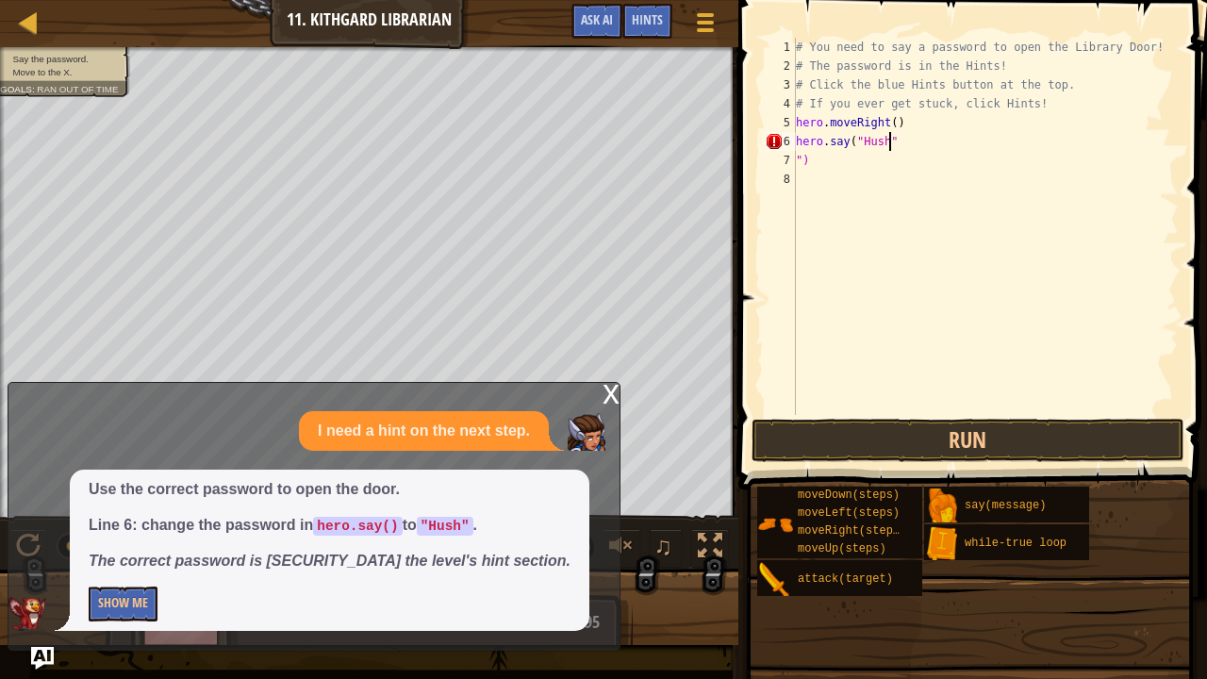
scroll to position [8, 7]
click at [867, 167] on div "# You need to say a password to open the Library Door! # The password is in the…" at bounding box center [985, 245] width 387 height 415
type textarea """
click at [931, 441] on button "Run" at bounding box center [967, 440] width 433 height 43
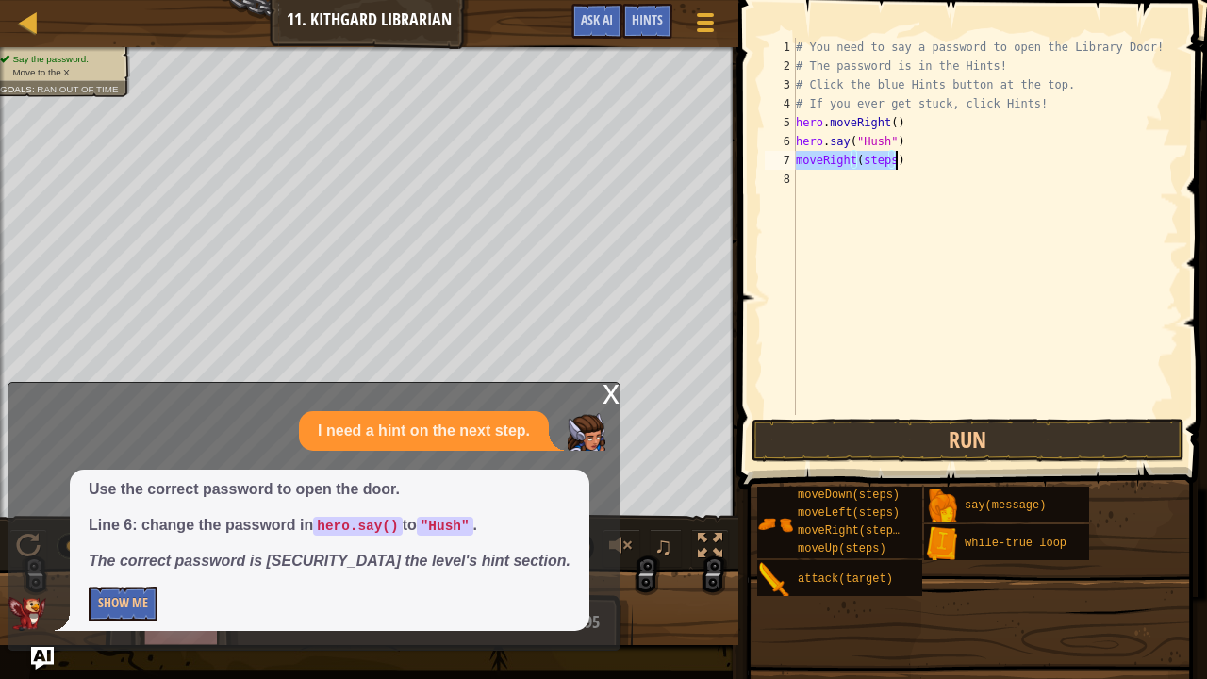
click at [889, 158] on div "# You need to say a password to open the Library Door! # The password is in the…" at bounding box center [985, 226] width 387 height 377
click at [799, 164] on div "# You need to say a password to open the Library Door! # The password is in the…" at bounding box center [985, 245] width 387 height 415
click at [796, 160] on div "# You need to say a password to open the Library Door! # The password is in the…" at bounding box center [985, 245] width 387 height 415
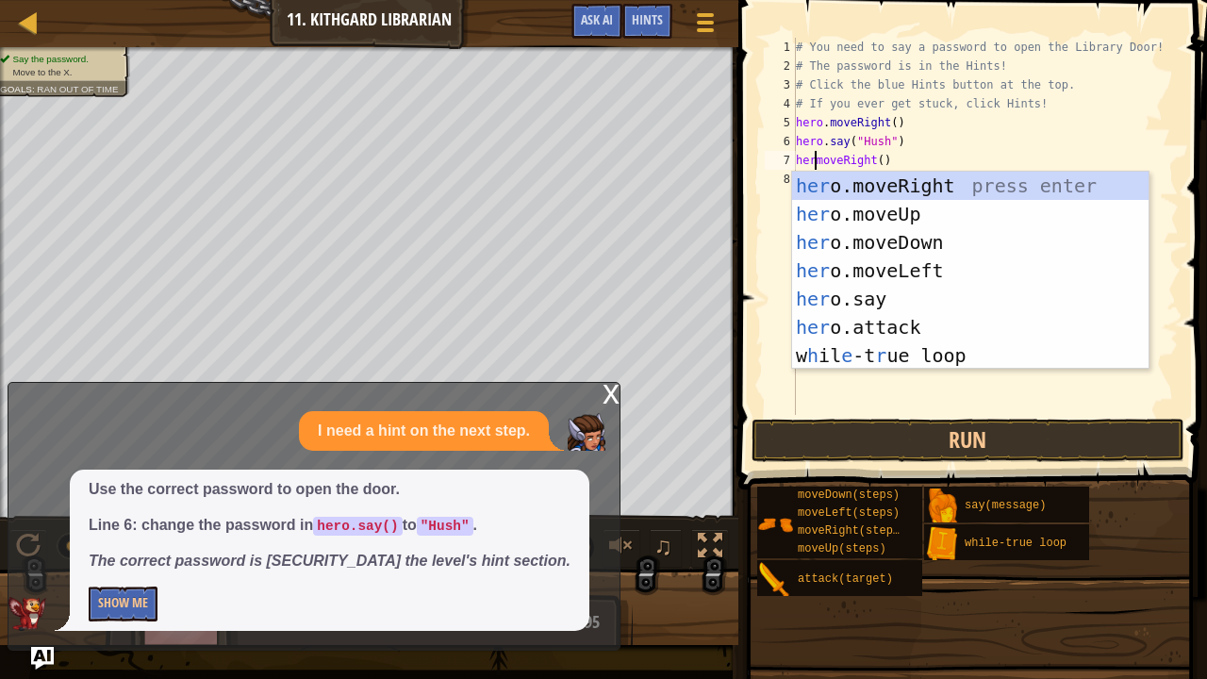
scroll to position [8, 2]
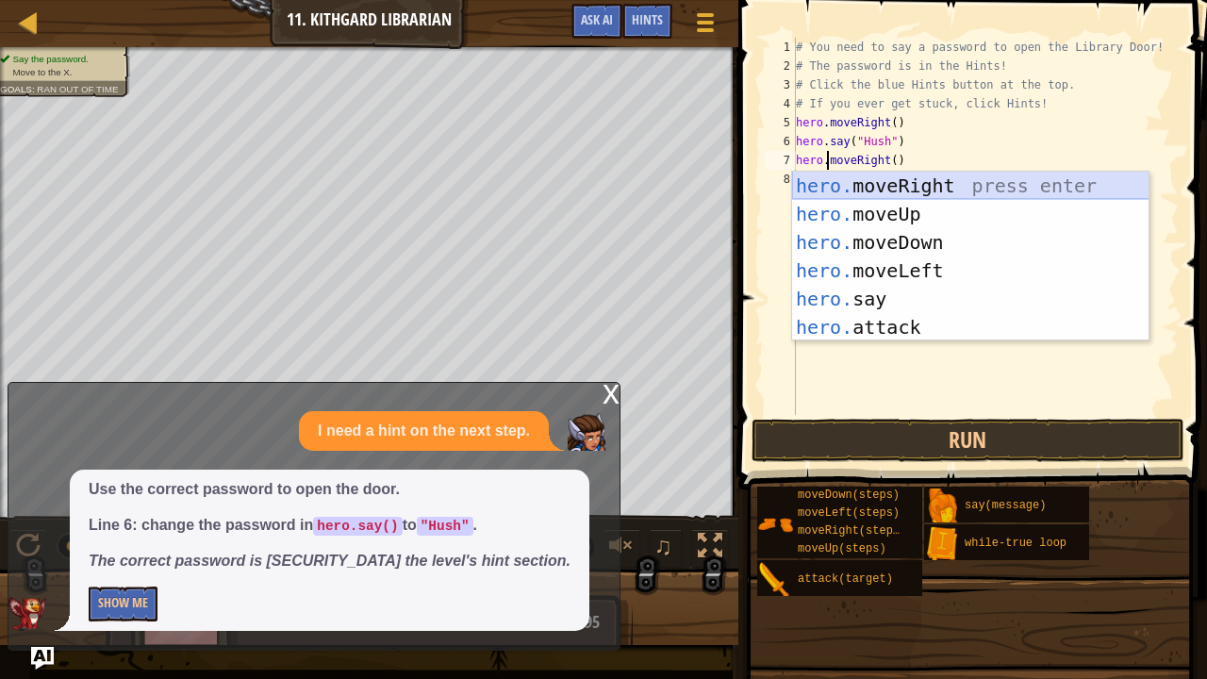
click at [850, 194] on div "hero. moveRight press enter hero. moveUp press enter hero. moveDown press enter…" at bounding box center [970, 285] width 357 height 226
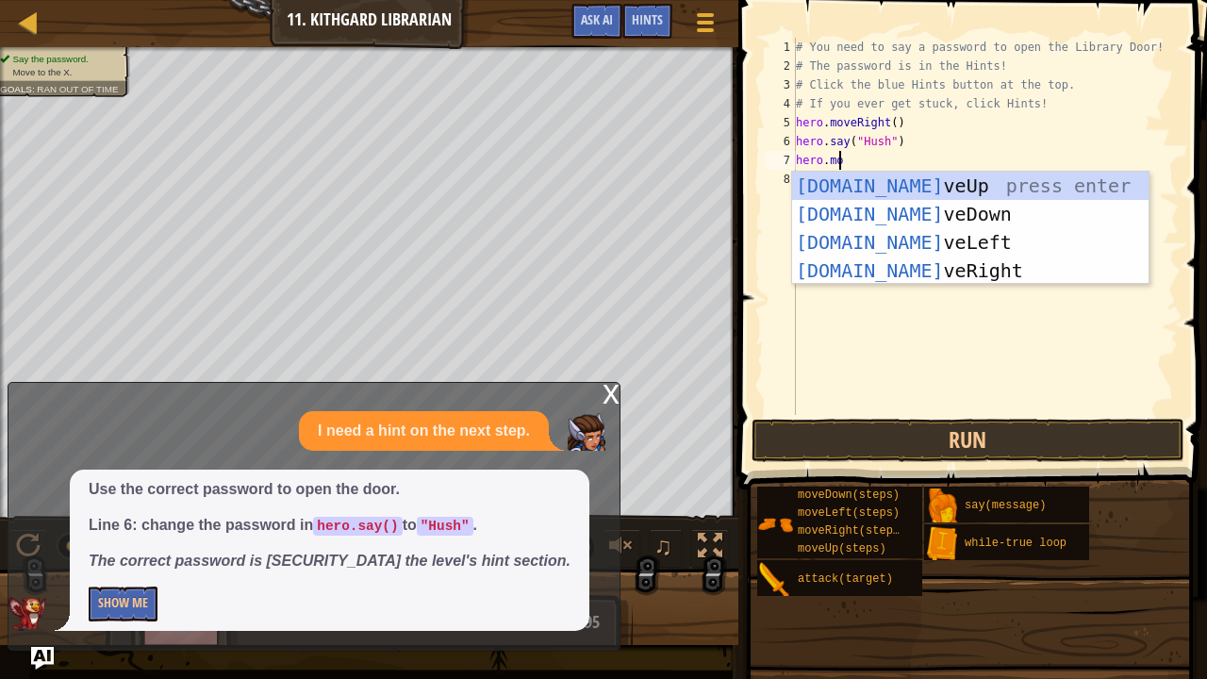
type textarea "[DOMAIN_NAME]"
click at [887, 275] on div "[DOMAIN_NAME] v e Up press enter [DOMAIN_NAME] v e Down press enter [DOMAIN_NAM…" at bounding box center [970, 257] width 357 height 170
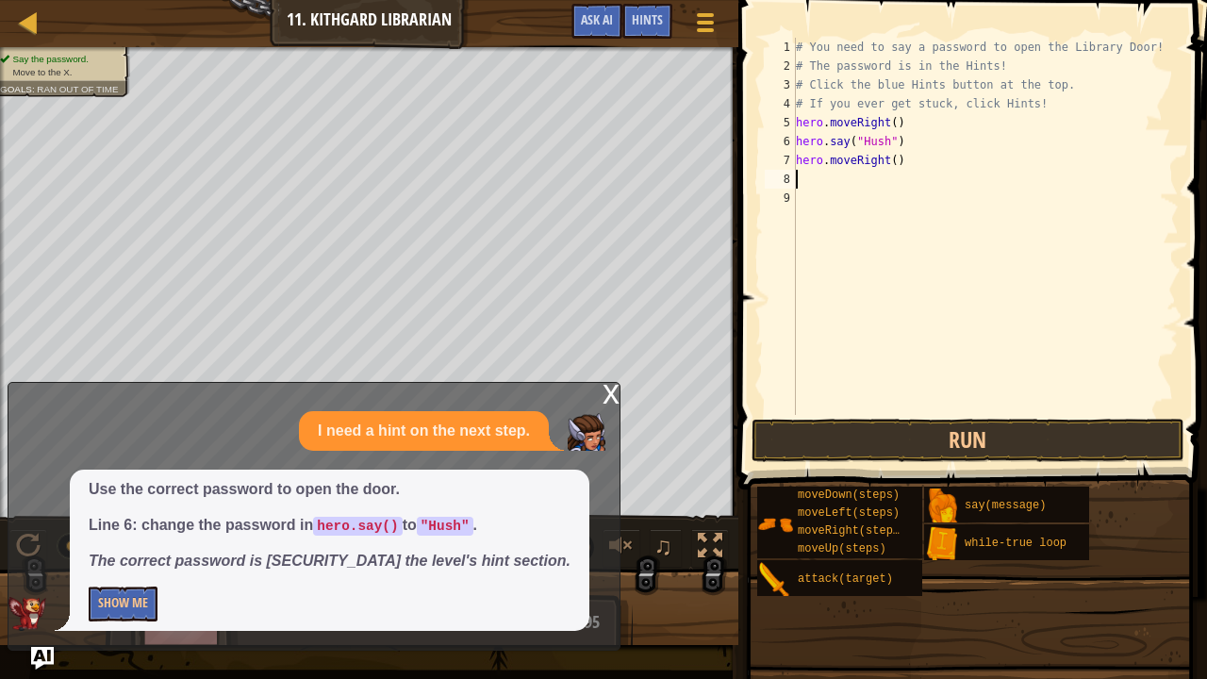
scroll to position [8, 0]
click at [903, 420] on button "Run" at bounding box center [967, 440] width 433 height 43
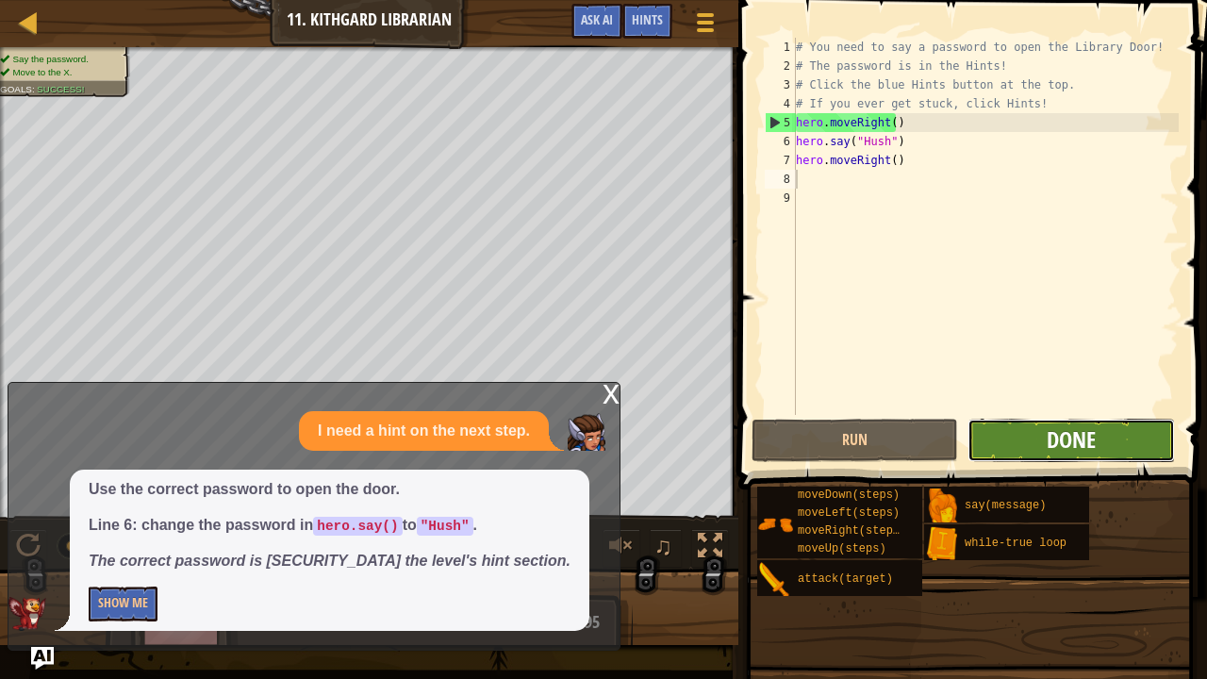
click at [1093, 437] on span "Done" at bounding box center [1070, 439] width 49 height 30
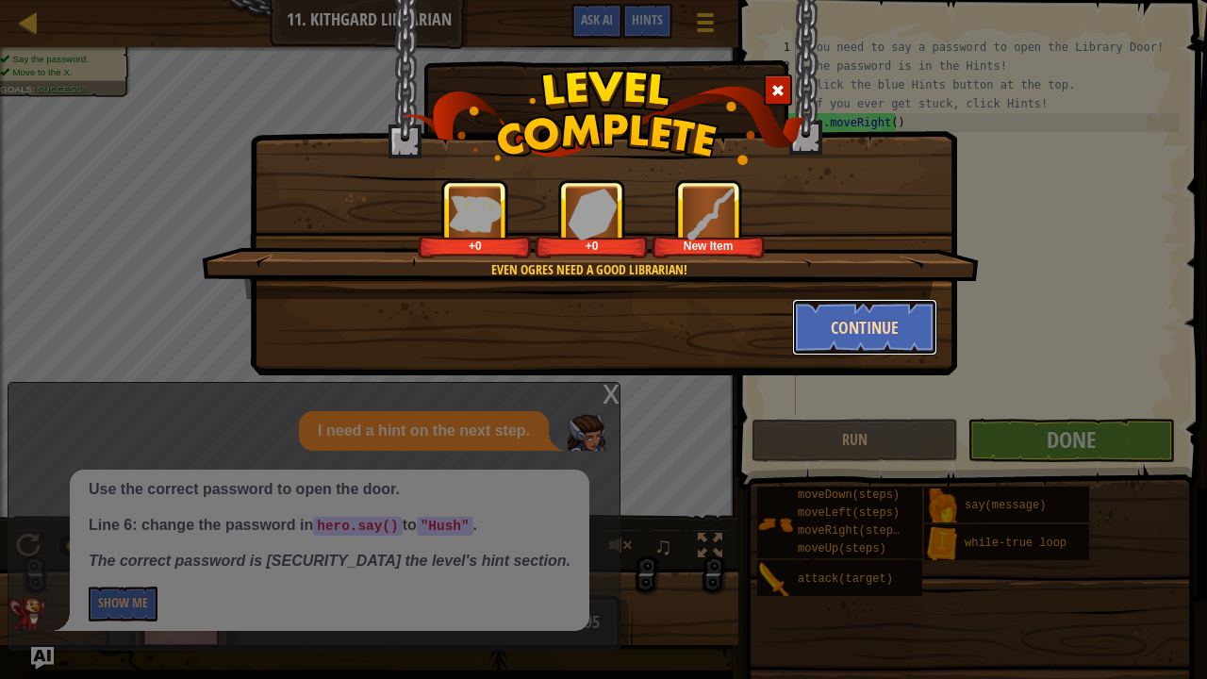
click at [911, 314] on button "Continue" at bounding box center [865, 327] width 146 height 57
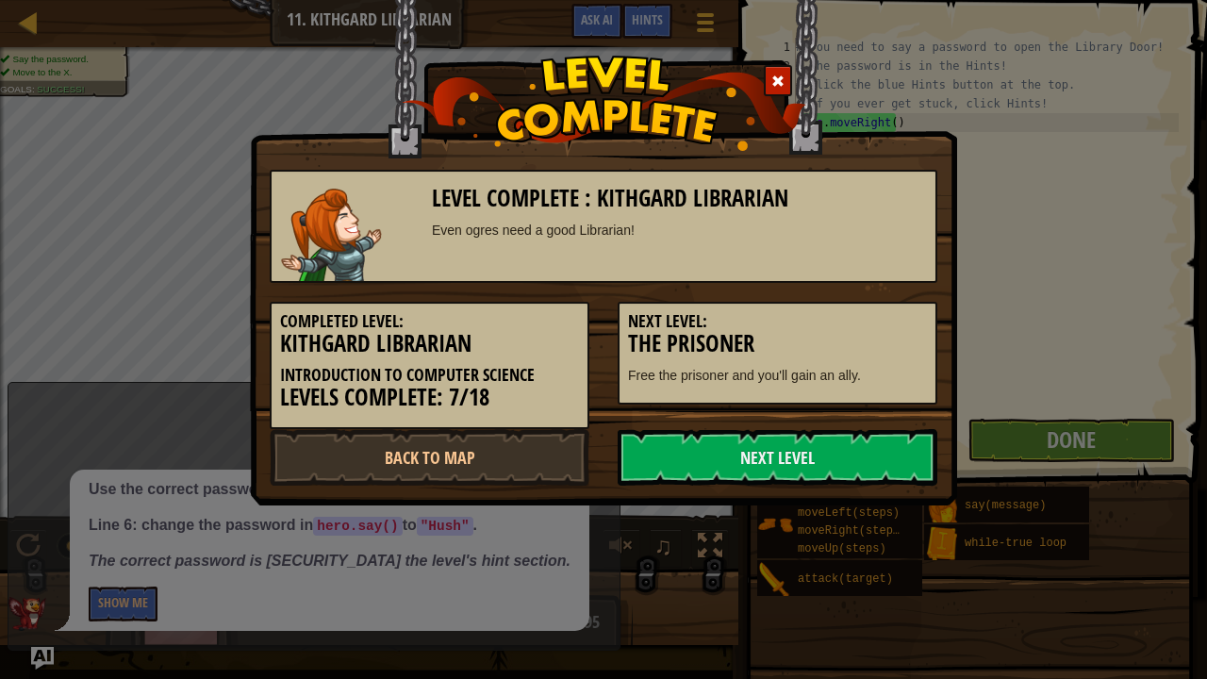
click at [911, 314] on h5 "Next Level:" at bounding box center [777, 321] width 299 height 19
click at [723, 495] on div "Level Complete : Kithgard Librarian Even ogres need a good Librarian! Completed…" at bounding box center [603, 252] width 707 height 505
click at [726, 468] on link "Next Level" at bounding box center [778, 457] width 320 height 57
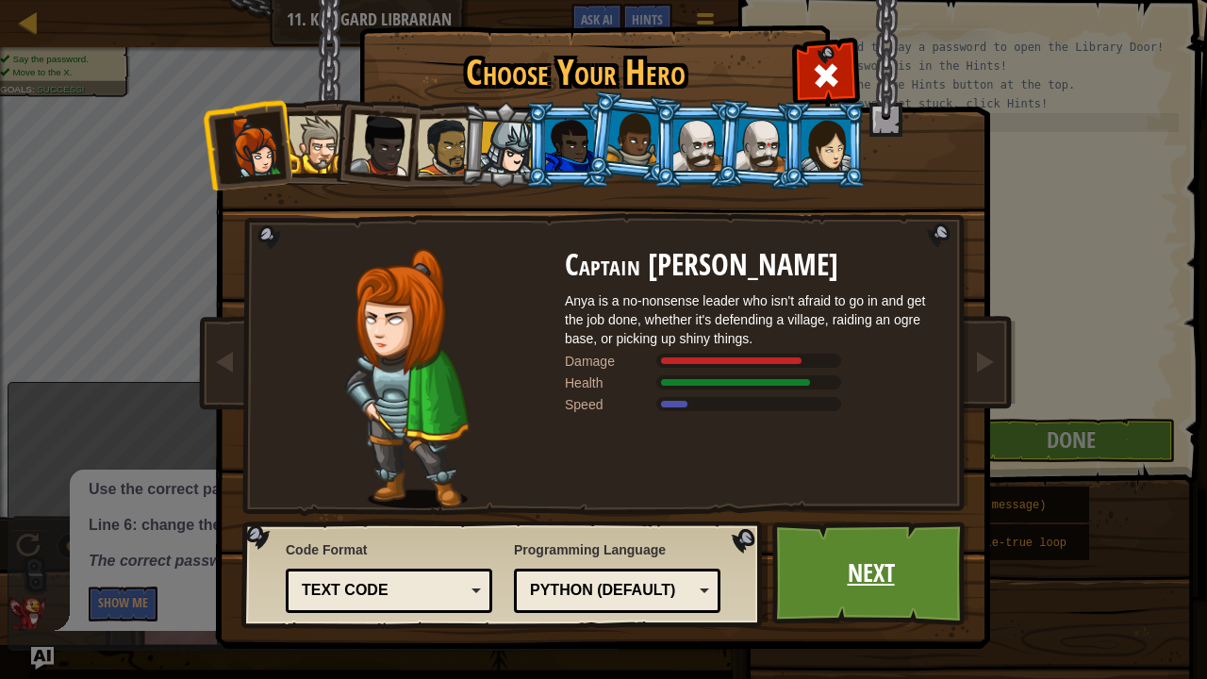
click at [883, 531] on link "Next" at bounding box center [870, 573] width 197 height 104
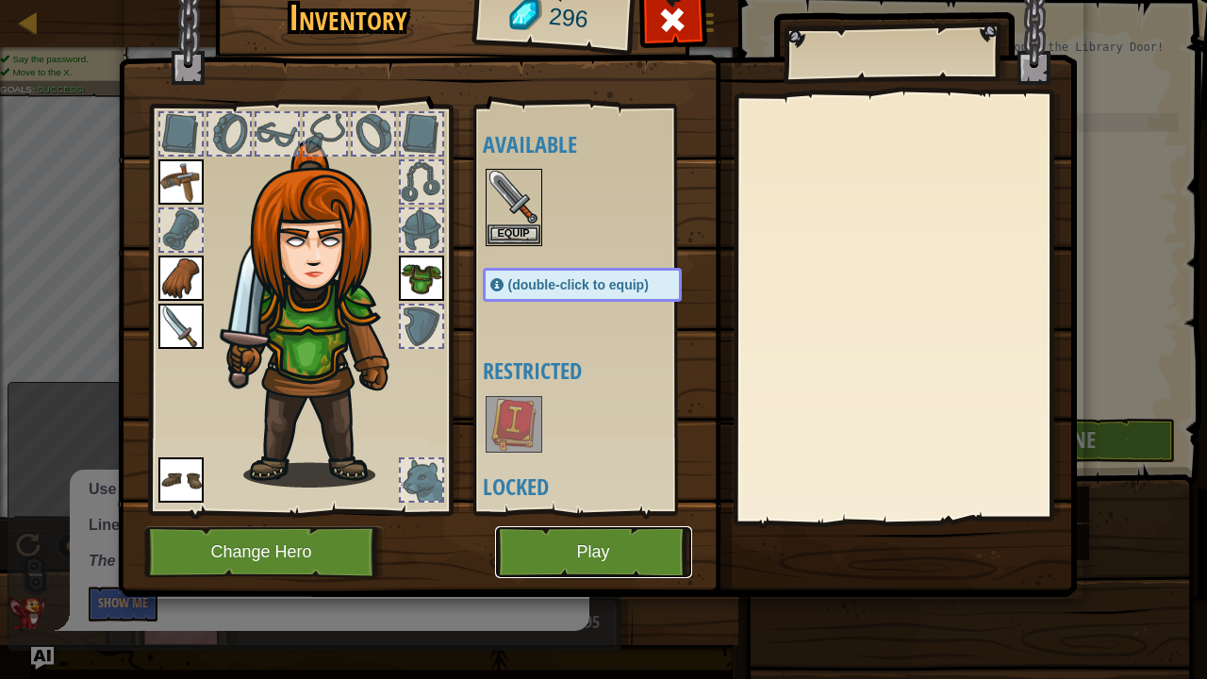
click at [629, 531] on button "Play" at bounding box center [593, 552] width 197 height 52
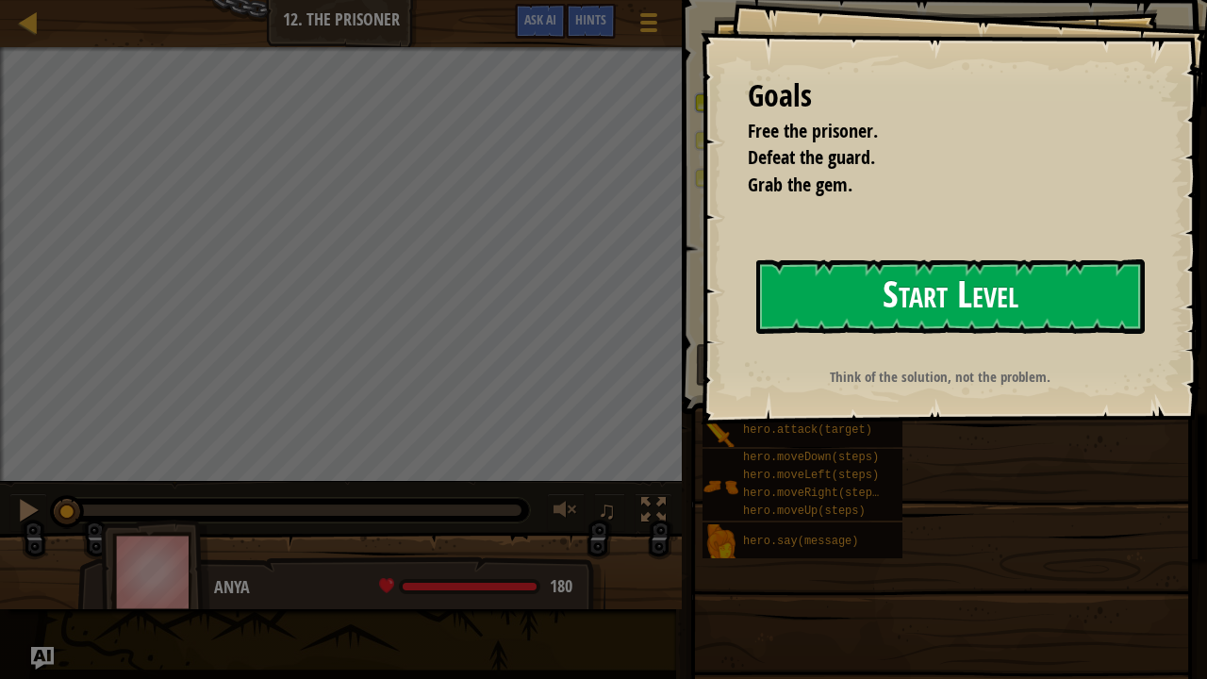
click at [964, 298] on button "Start Level" at bounding box center [950, 296] width 388 height 74
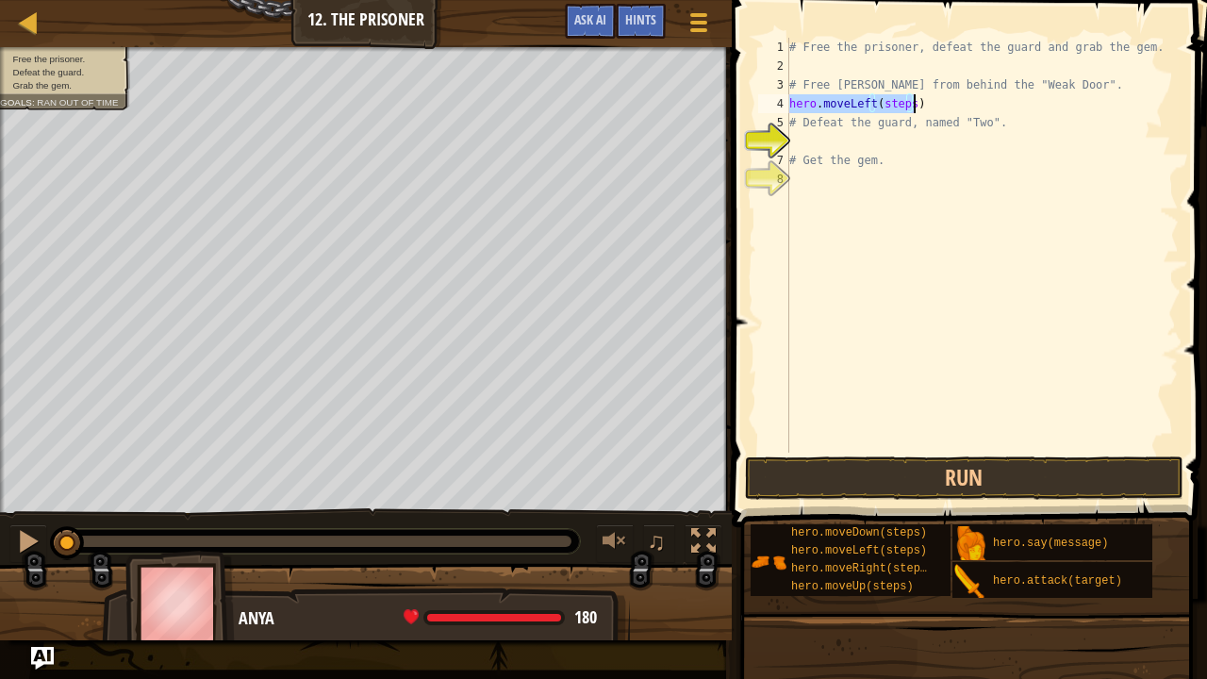
click at [898, 101] on div "# Free the prisoner, defeat the guard and grab the gem. # Free [PERSON_NAME] fr…" at bounding box center [981, 245] width 393 height 415
click at [907, 105] on div "# Free the prisoner, defeat the guard and grab the gem. # Free [PERSON_NAME] fr…" at bounding box center [981, 264] width 393 height 453
click at [929, 475] on button "Run" at bounding box center [964, 477] width 439 height 43
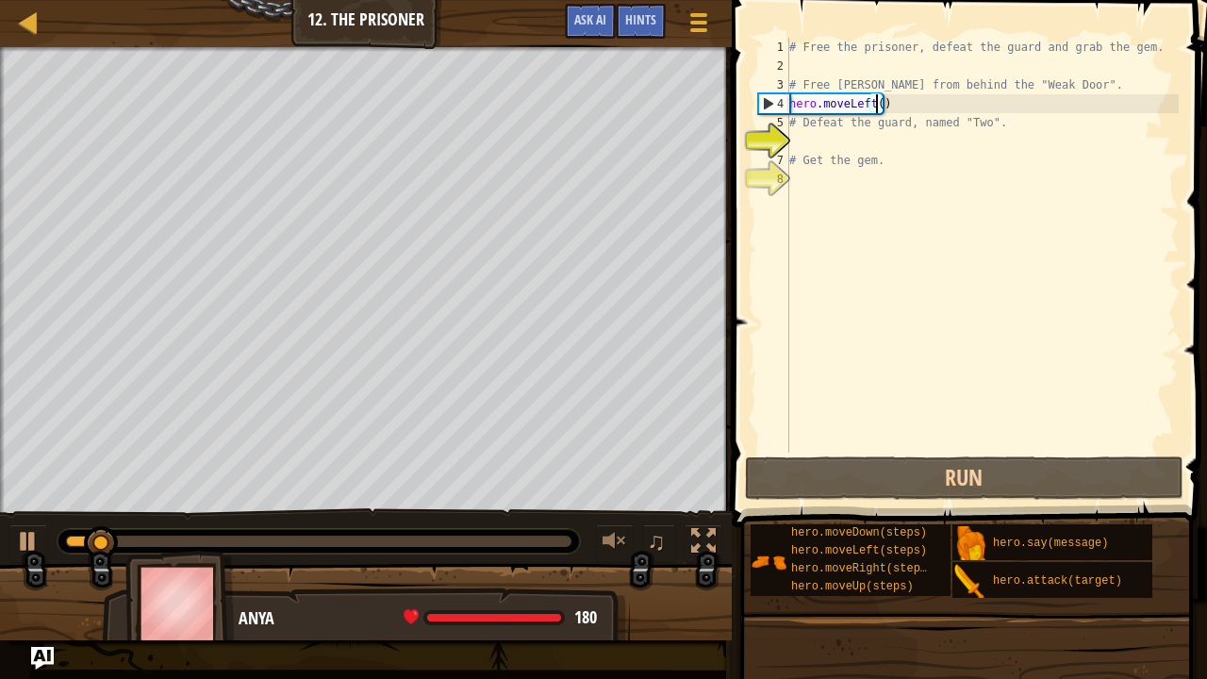
click at [868, 104] on div "# Free the prisoner, defeat the guard and grab the gem. # Free [PERSON_NAME] fr…" at bounding box center [981, 264] width 393 height 453
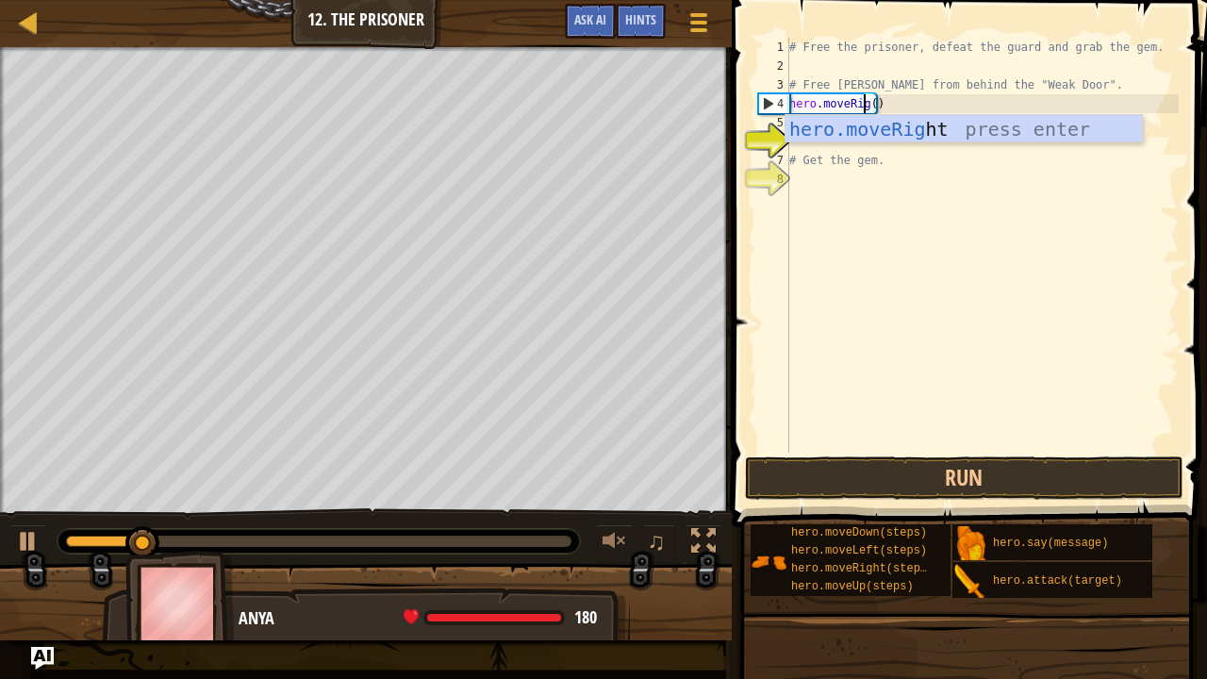
scroll to position [8, 7]
type textarea "hero.moveRight()"
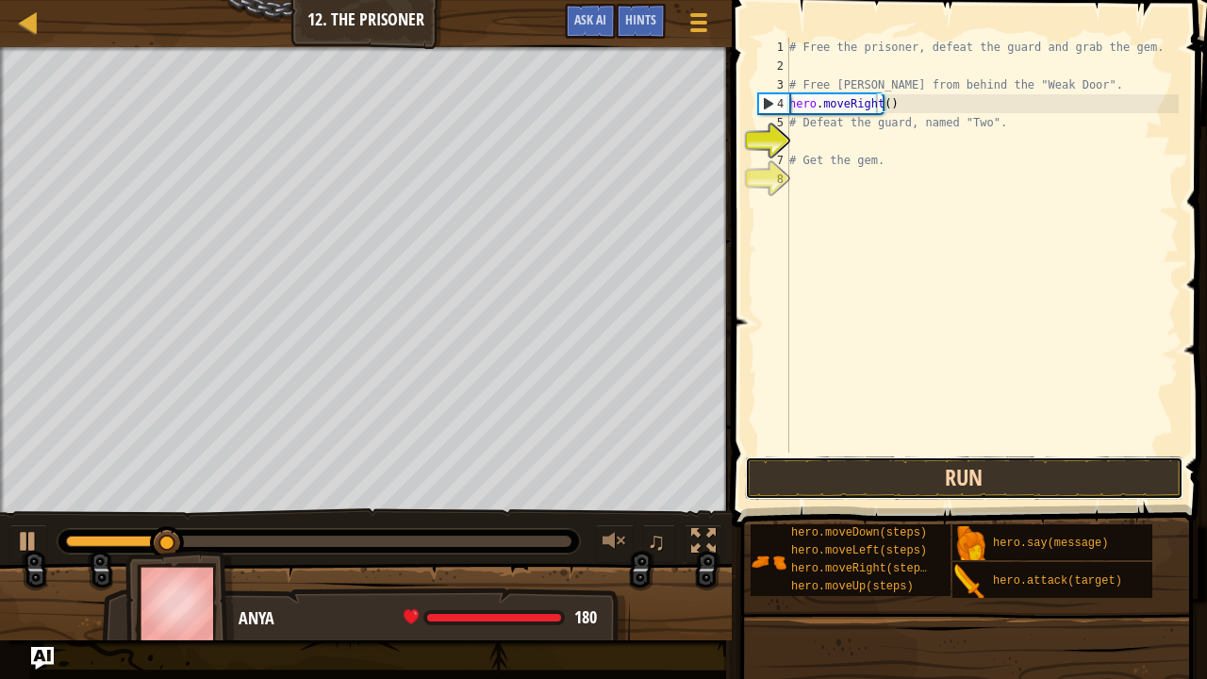
click at [964, 477] on button "Run" at bounding box center [964, 477] width 439 height 43
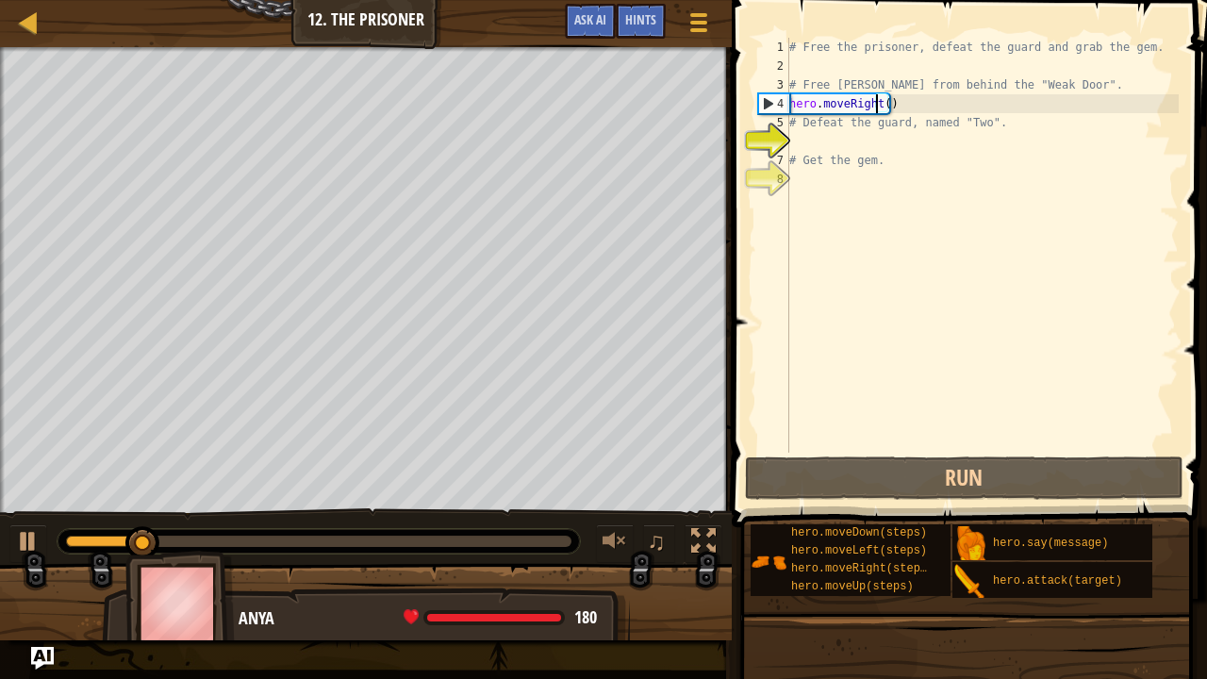
click at [19, 38] on div "Map Introduction to Computer Science 12. The Prisoner Game Menu Done Hints Ask …" at bounding box center [366, 23] width 732 height 47
click at [36, 11] on div at bounding box center [29, 22] width 24 height 24
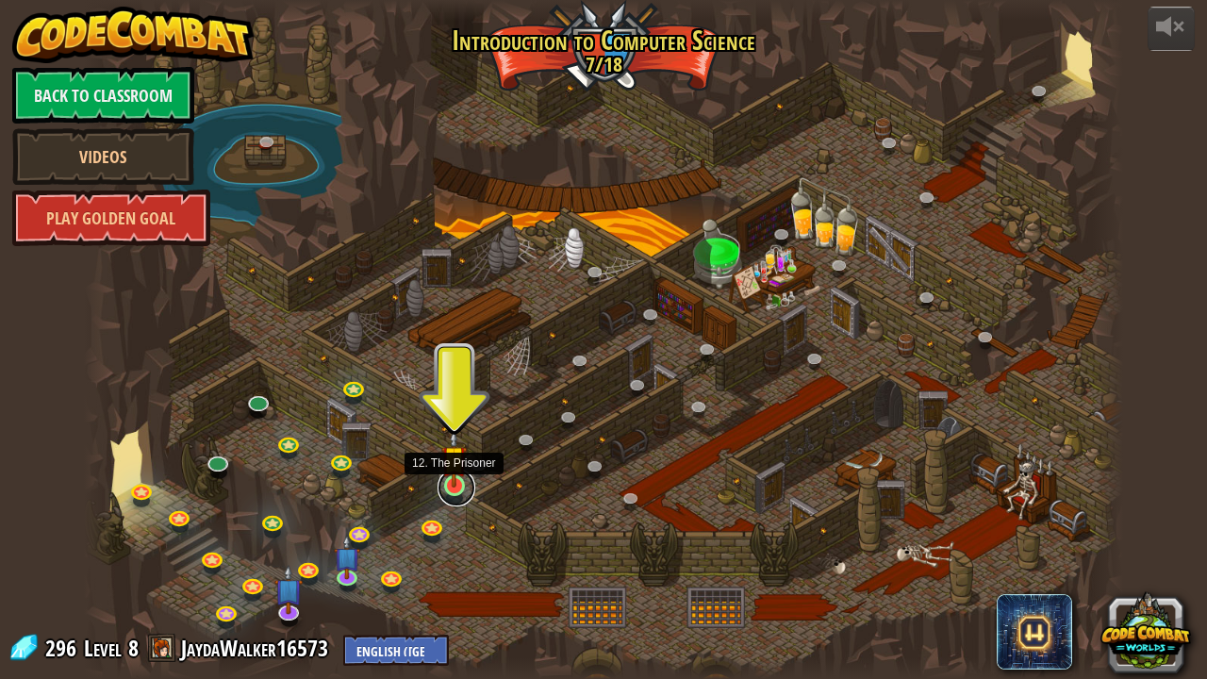
click at [445, 494] on link at bounding box center [456, 488] width 38 height 38
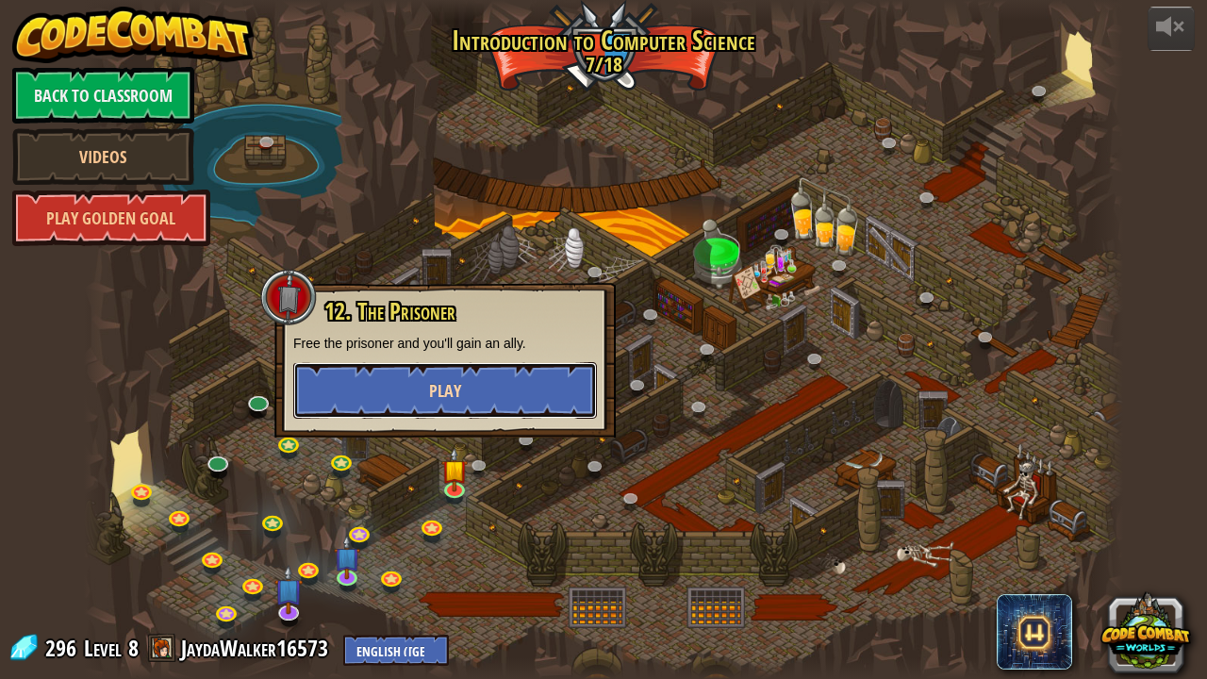
click at [490, 377] on button "Play" at bounding box center [445, 390] width 304 height 57
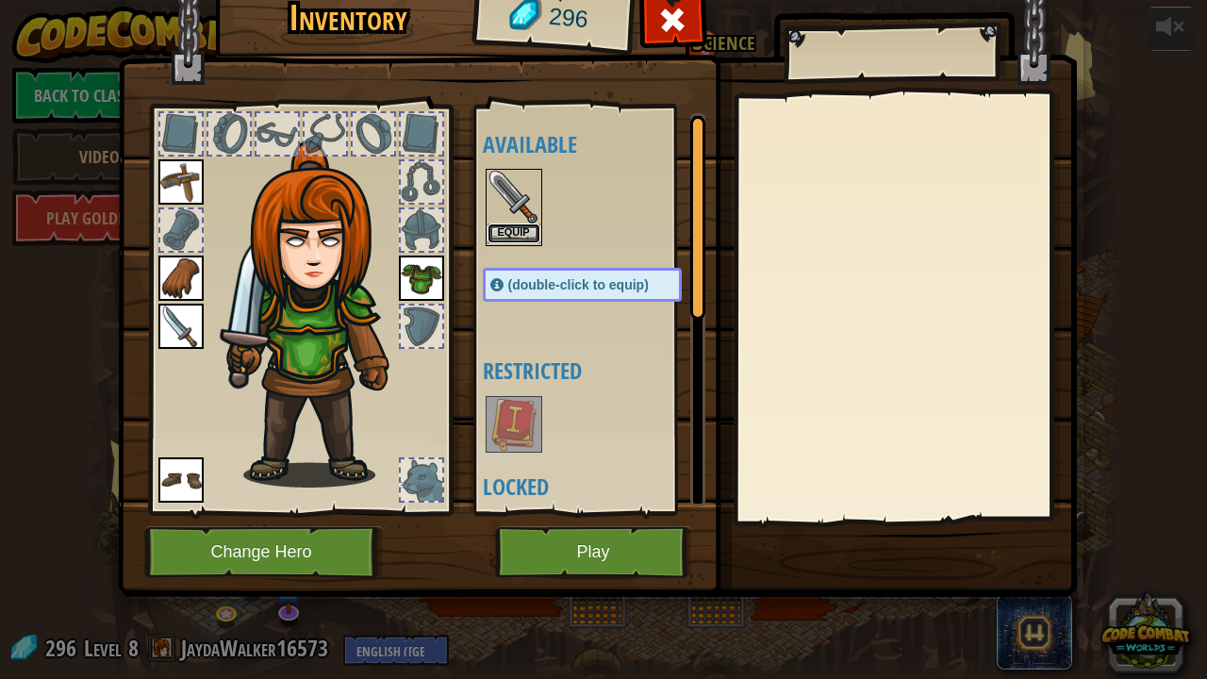
click at [512, 224] on button "Equip" at bounding box center [513, 233] width 53 height 20
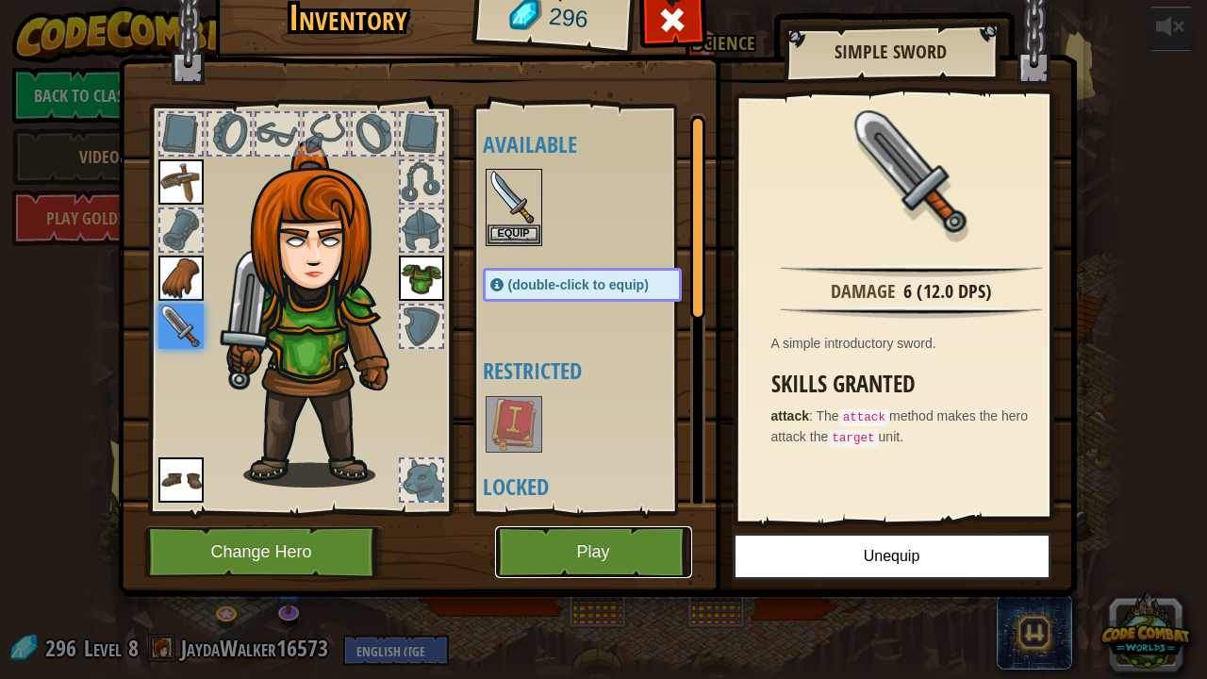
click at [621, 531] on button "Play" at bounding box center [593, 552] width 197 height 52
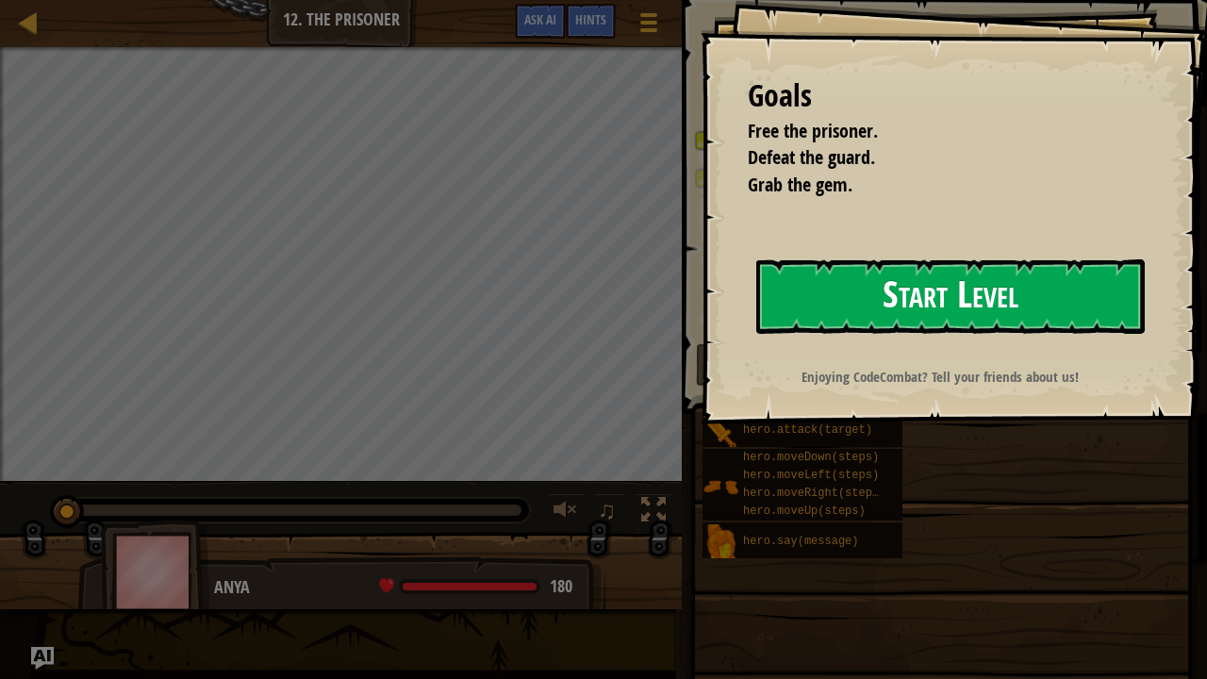
click at [957, 311] on button "Start Level" at bounding box center [950, 296] width 388 height 74
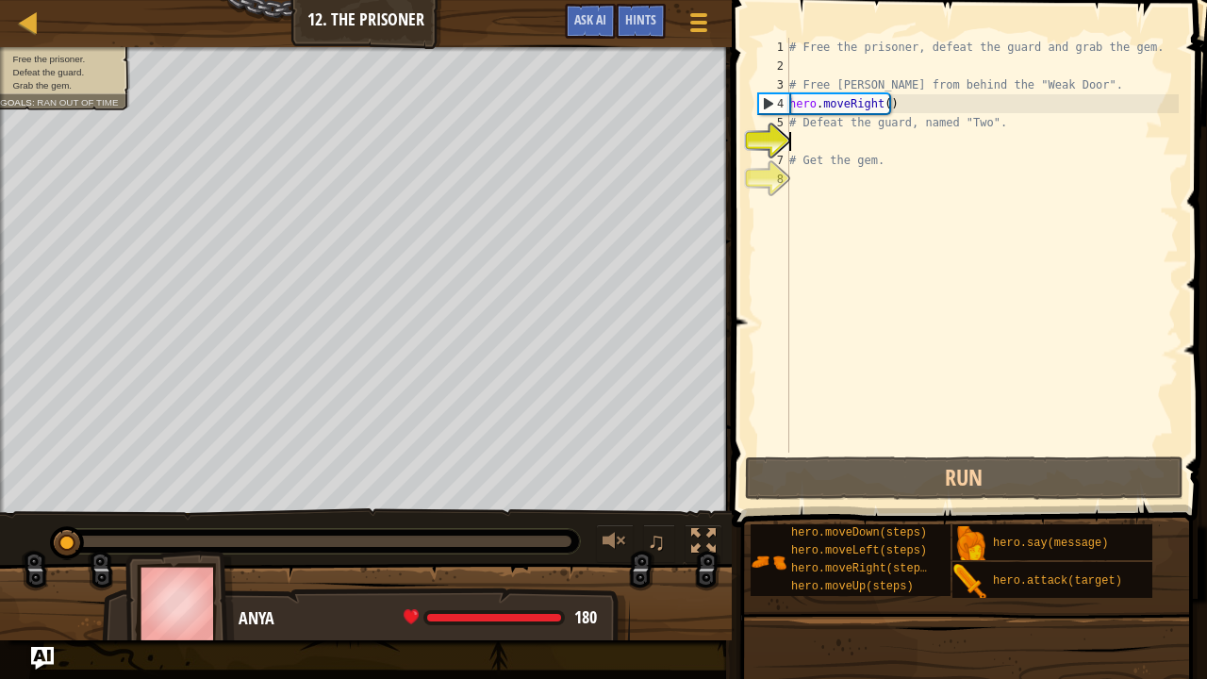
drag, startPoint x: 967, startPoint y: 464, endPoint x: 1126, endPoint y: 407, distance: 168.2
click at [1126, 407] on div "# Free the prisoner, defeat the guard and grab the gem. # Free [PERSON_NAME] fr…" at bounding box center [981, 264] width 393 height 453
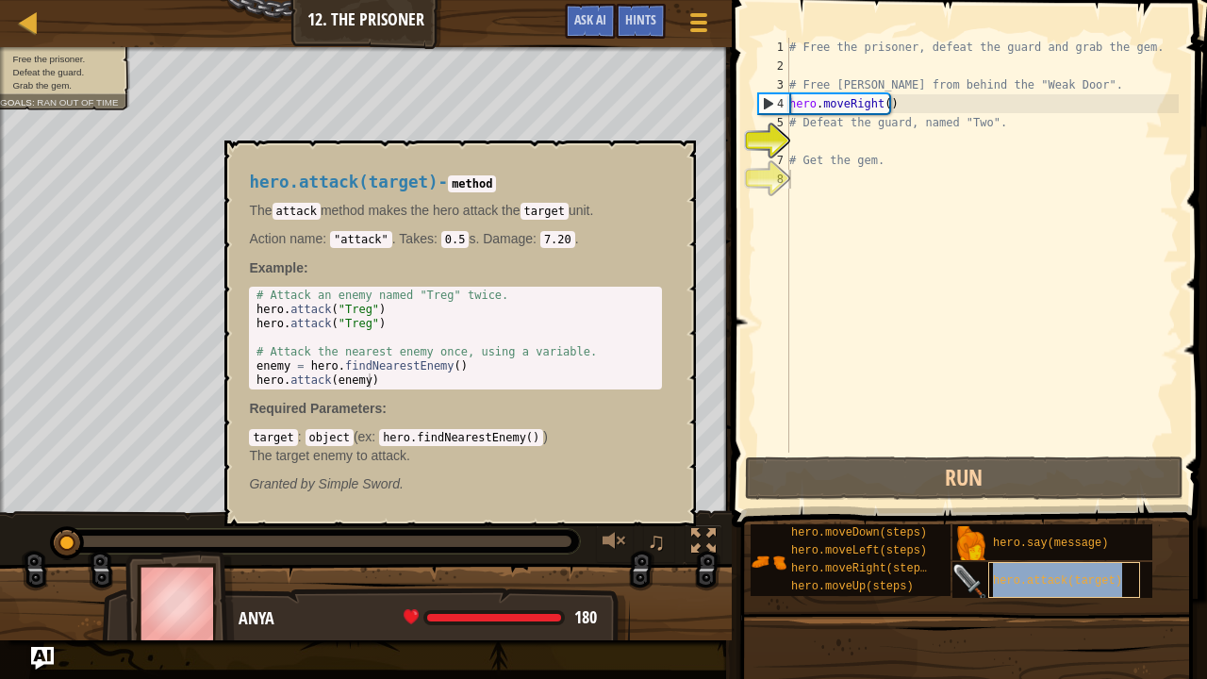
click at [994, 531] on div "hero.attack(target)" at bounding box center [1064, 580] width 152 height 36
click at [685, 165] on div "hero.attack(target) - method The attack method makes the hero attack the target…" at bounding box center [459, 333] width 471 height 386
click at [682, 157] on button "×" at bounding box center [674, 162] width 15 height 26
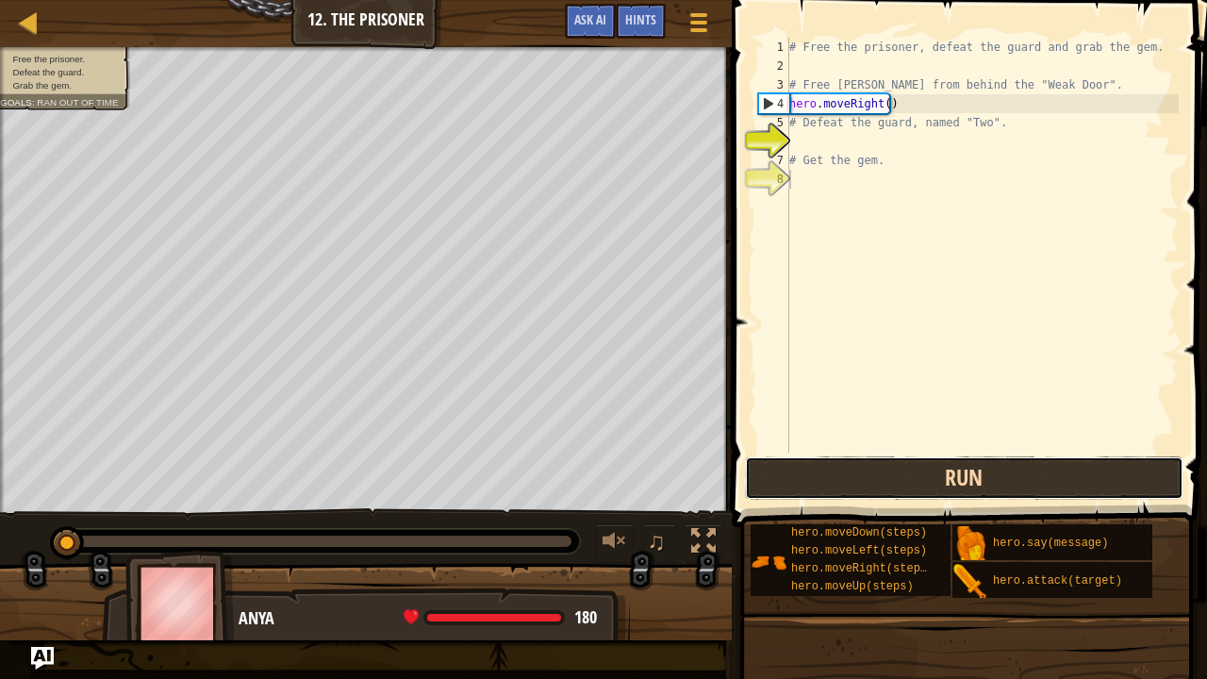
click at [976, 484] on button "Run" at bounding box center [964, 477] width 439 height 43
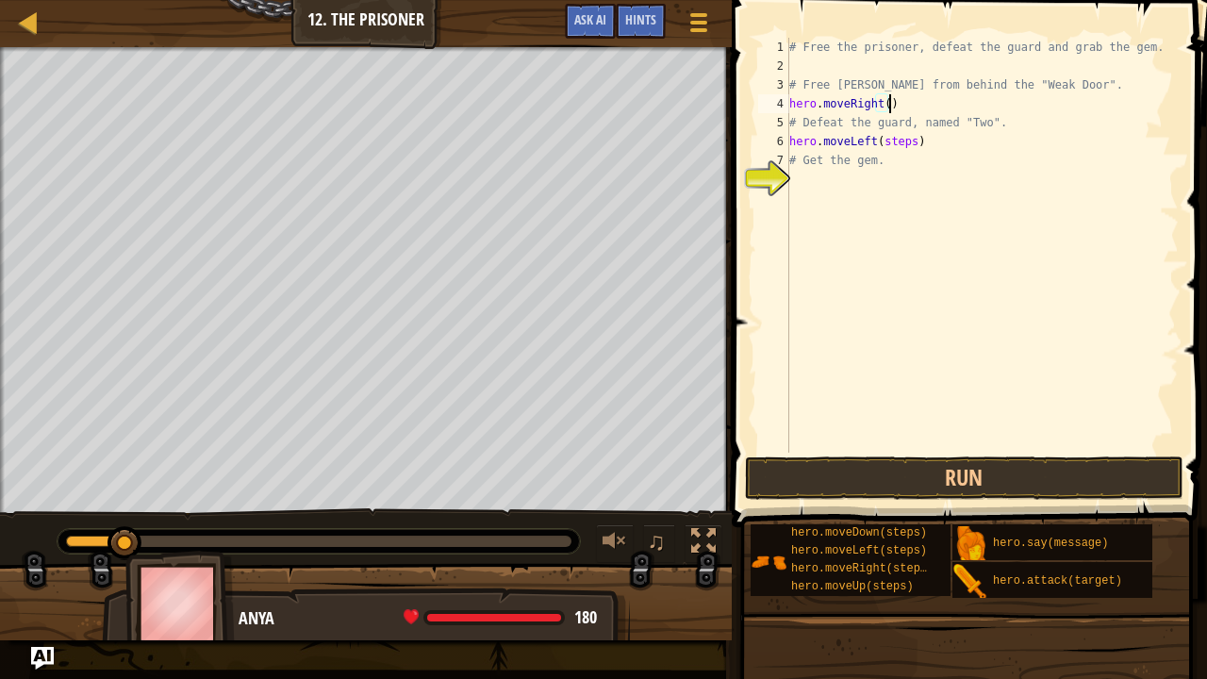
click at [946, 107] on div "# Free the prisoner, defeat the guard and grab the gem. # Free [PERSON_NAME] fr…" at bounding box center [981, 264] width 393 height 453
click at [960, 113] on div "# Free the prisoner, defeat the guard and grab the gem. # Free [PERSON_NAME] fr…" at bounding box center [981, 264] width 393 height 453
click at [990, 499] on button "Run" at bounding box center [964, 477] width 439 height 43
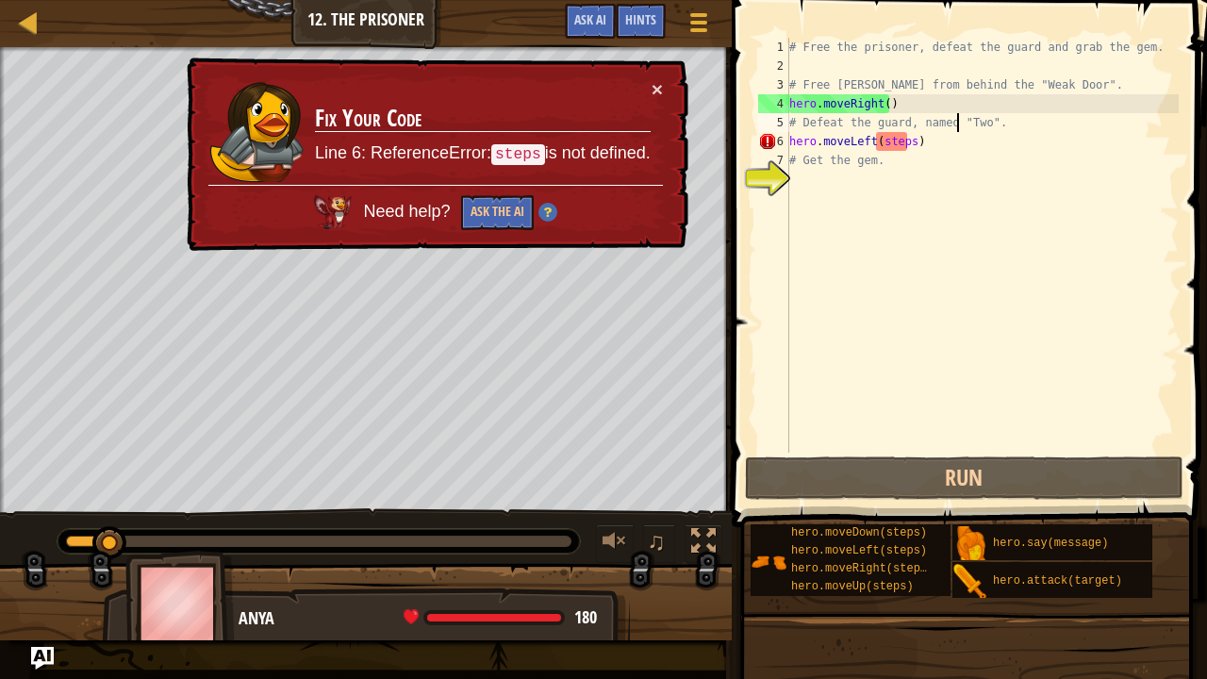
click at [912, 147] on div "# Free the prisoner, defeat the guard and grab the gem. # Free [PERSON_NAME] fr…" at bounding box center [981, 264] width 393 height 453
click at [904, 147] on div "# Free the prisoner, defeat the guard and grab the gem. # Free [PERSON_NAME] fr…" at bounding box center [981, 264] width 393 height 453
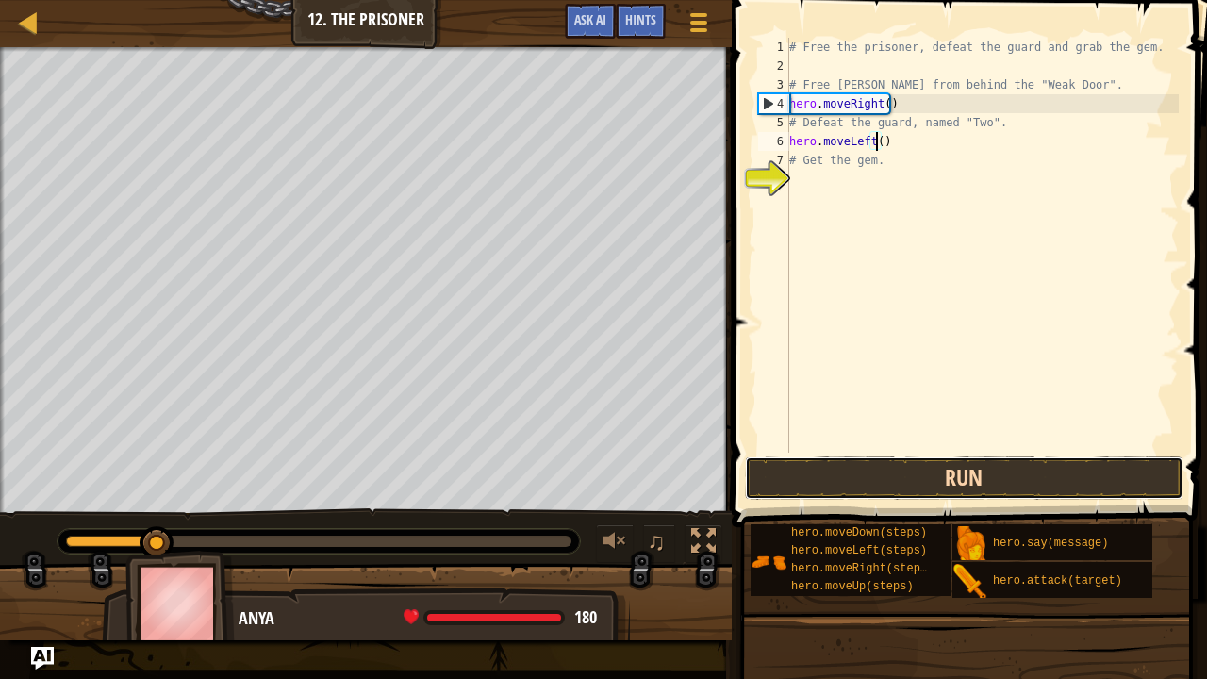
click at [960, 459] on button "Run" at bounding box center [964, 477] width 439 height 43
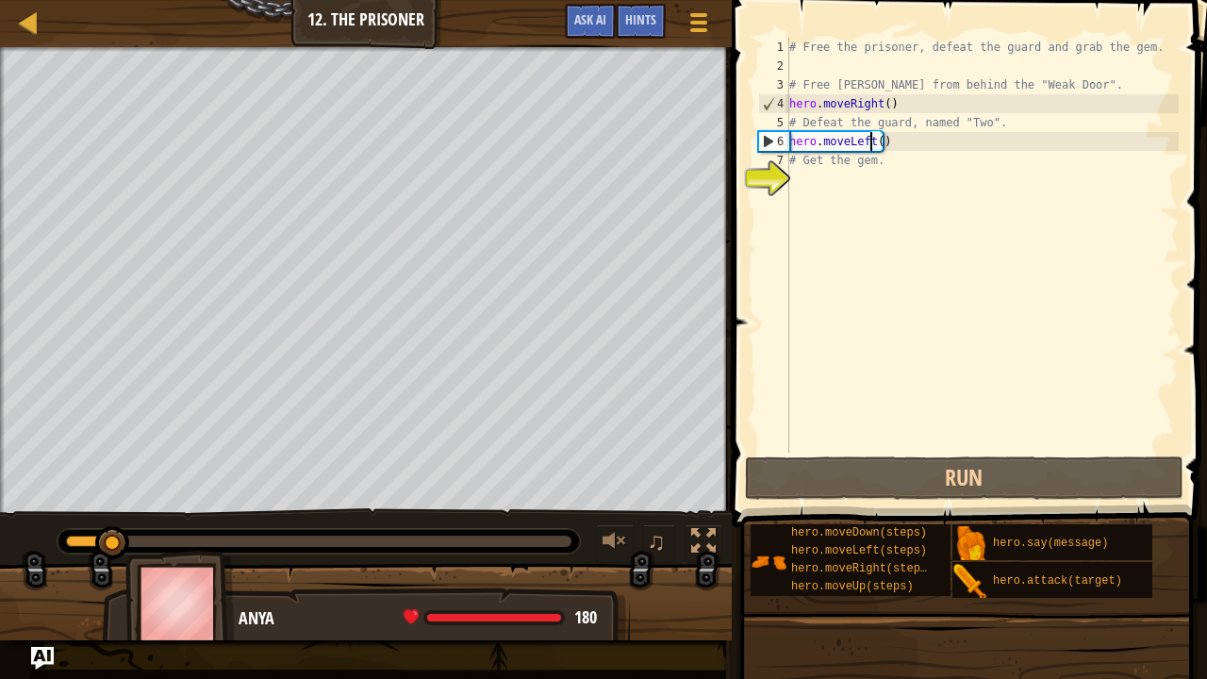
click at [870, 145] on div "# Free the prisoner, defeat the guard and grab the gem. # Free [PERSON_NAME] fr…" at bounding box center [981, 264] width 393 height 453
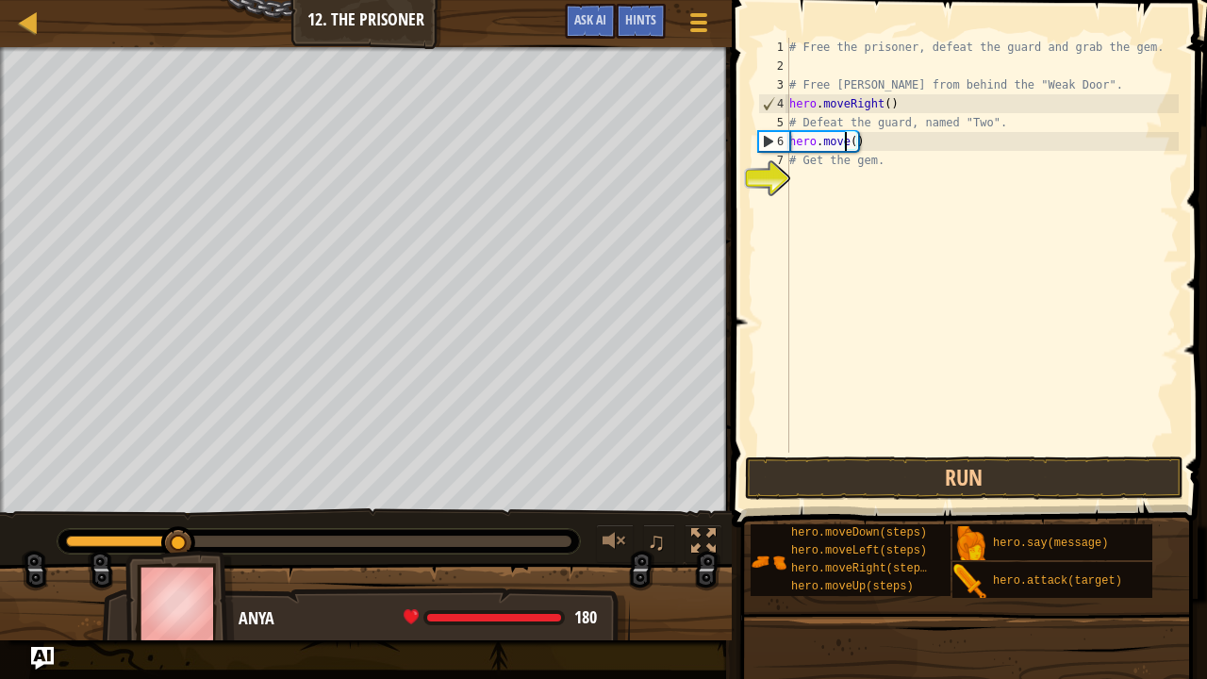
scroll to position [8, 5]
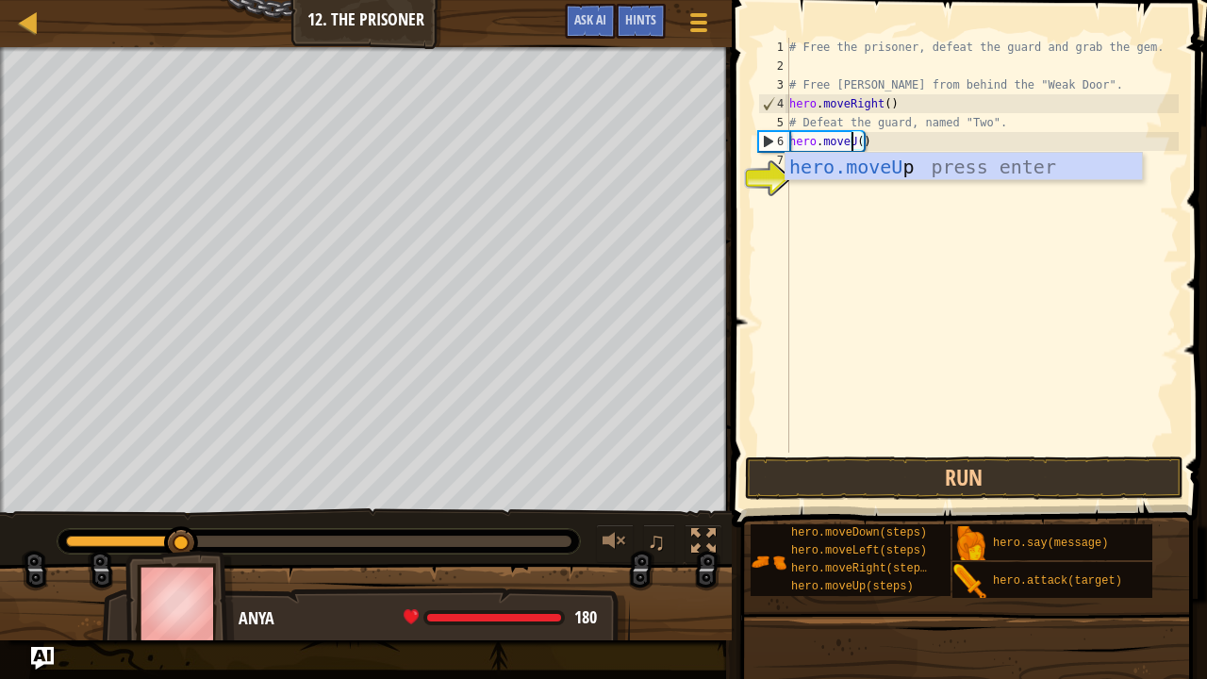
type textarea "hero.moveUp()"
click at [897, 288] on div "# Free the prisoner, defeat the guard and grab the gem. # Free [PERSON_NAME] fr…" at bounding box center [981, 264] width 393 height 453
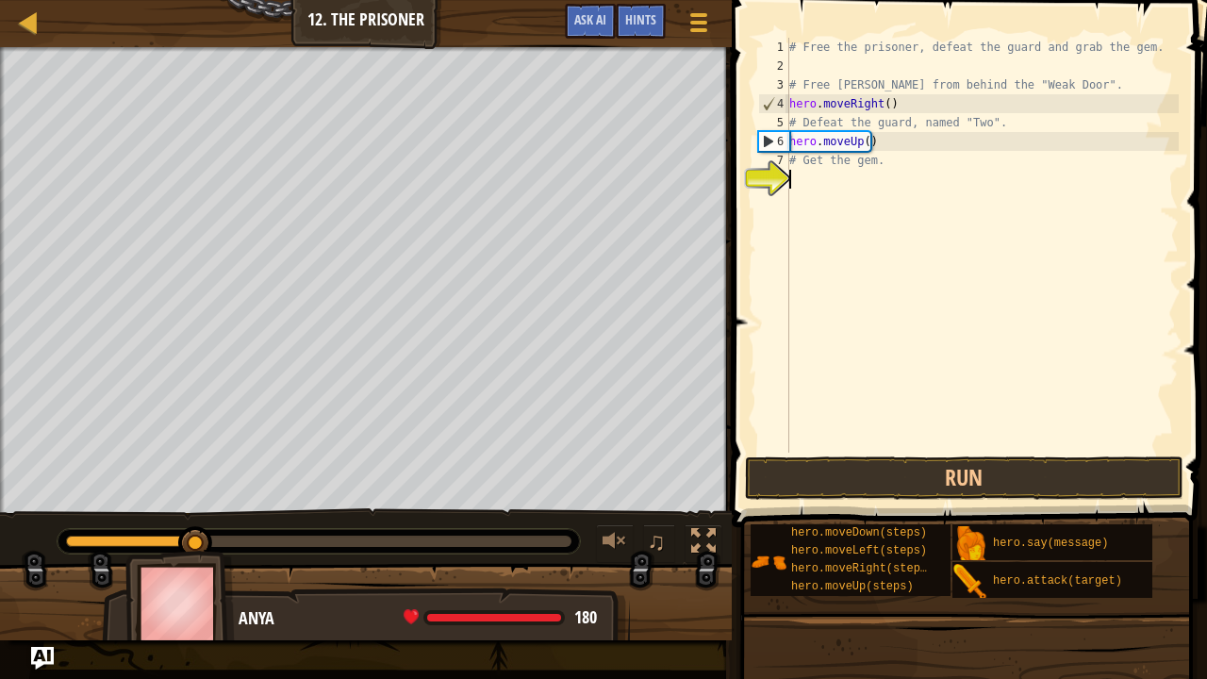
scroll to position [8, 0]
click at [907, 499] on button "Run" at bounding box center [964, 477] width 439 height 43
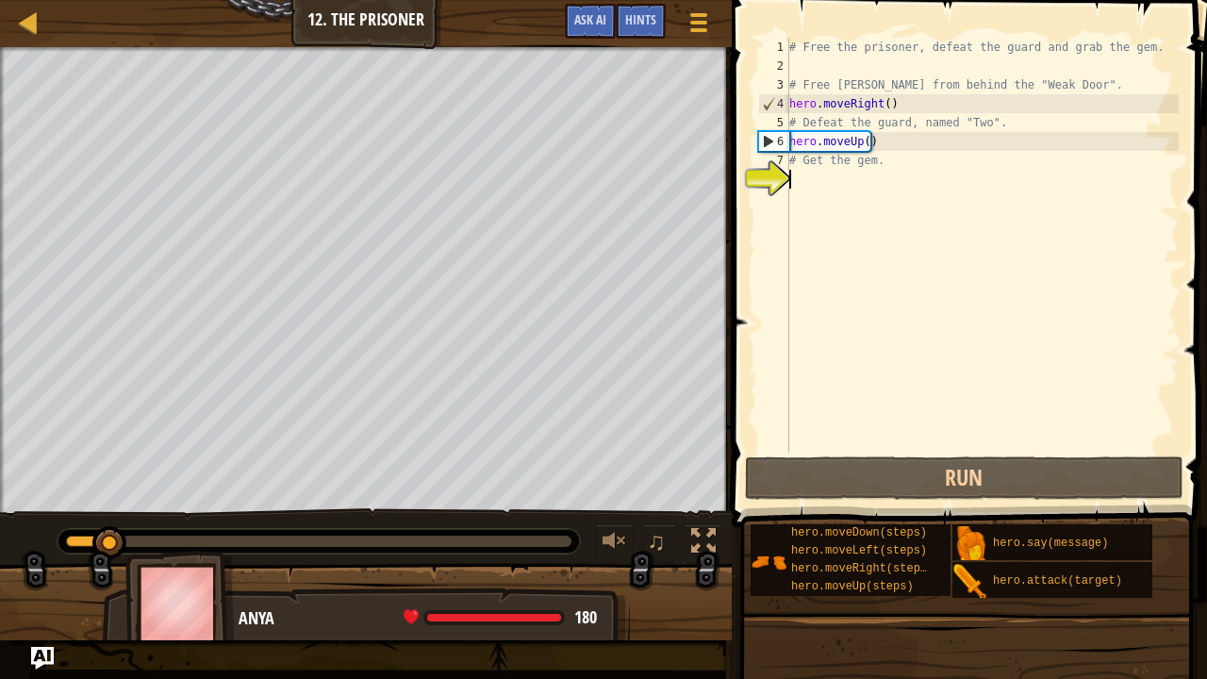
click at [856, 140] on div "# Free the prisoner, defeat the guard and grab the gem. # Free [PERSON_NAME] fr…" at bounding box center [981, 264] width 393 height 453
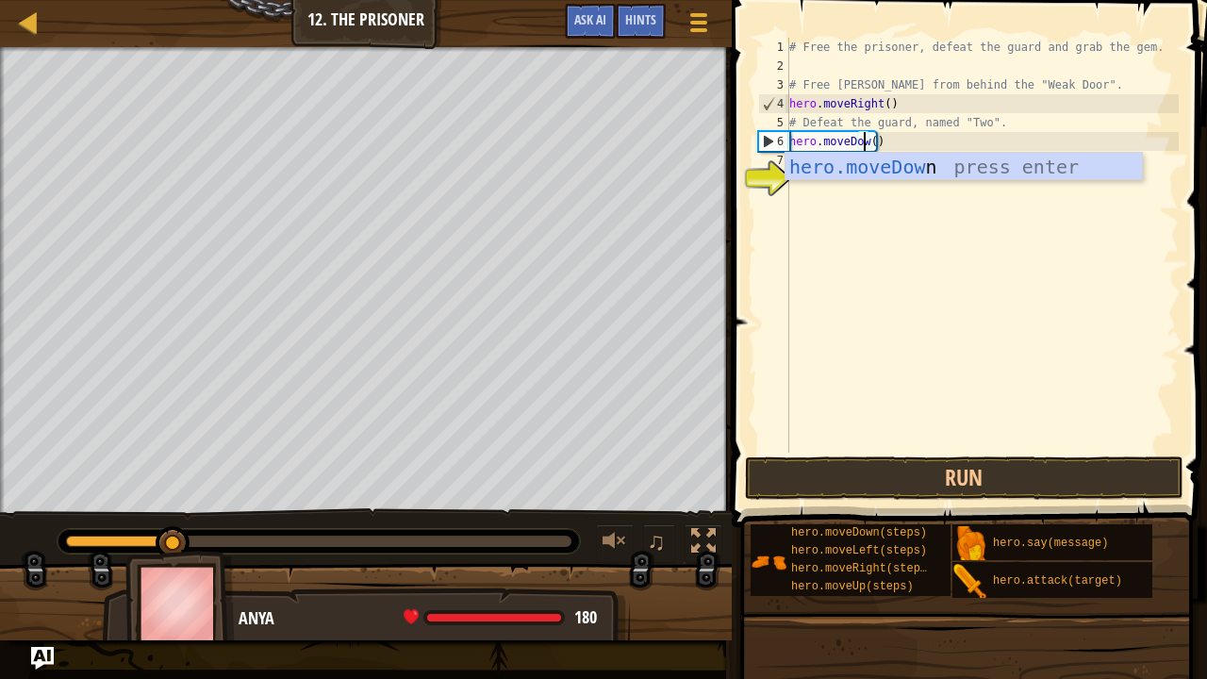
scroll to position [8, 7]
type textarea "hero.moveDown()"
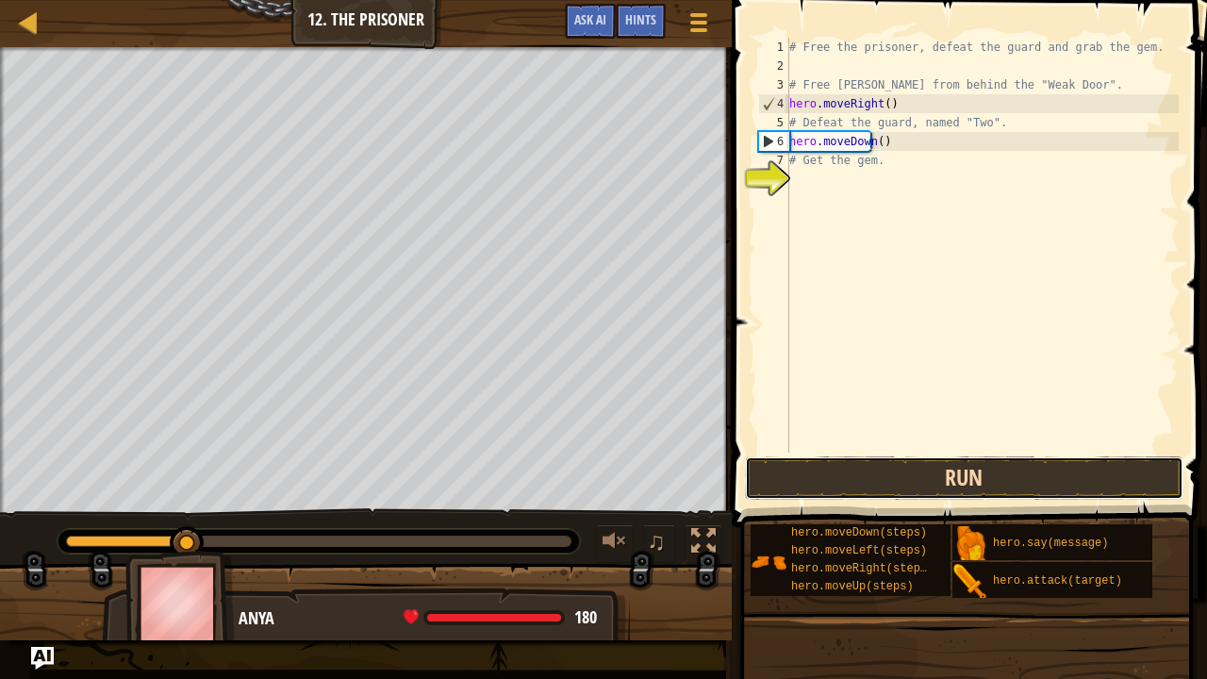
click at [930, 478] on button "Run" at bounding box center [964, 477] width 439 height 43
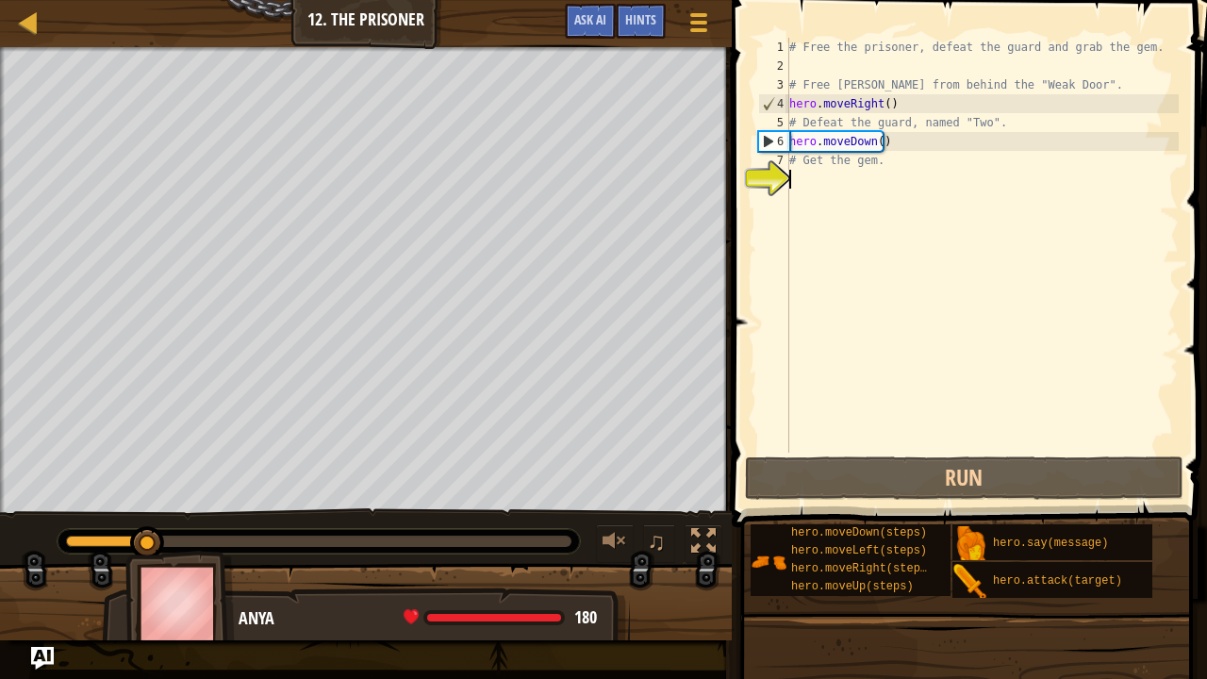
click at [807, 303] on div "# Free the prisoner, defeat the guard and grab the gem. # Free [PERSON_NAME] fr…" at bounding box center [981, 264] width 393 height 453
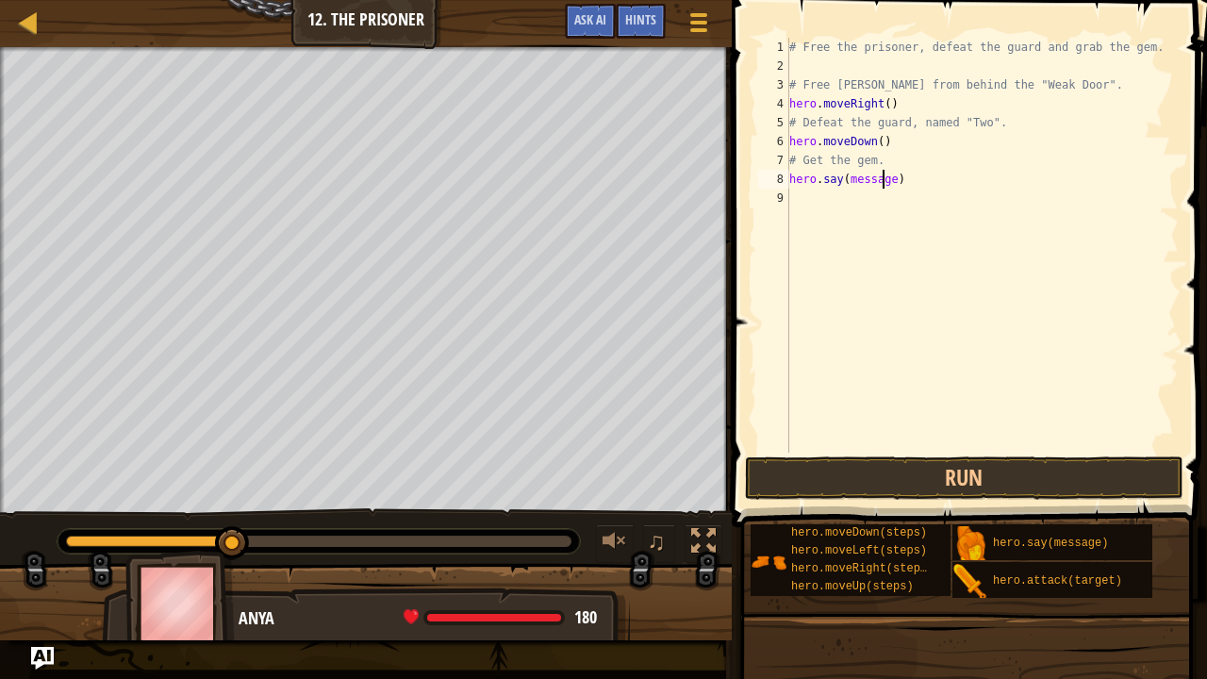
click at [885, 181] on div "# Free the prisoner, defeat the guard and grab the gem. # Free [PERSON_NAME] fr…" at bounding box center [981, 264] width 393 height 453
click at [891, 181] on div "# Free the prisoner, defeat the guard and grab the gem. # Free [PERSON_NAME] fr…" at bounding box center [981, 264] width 393 height 453
type textarea "hero.say("weakdoor")"
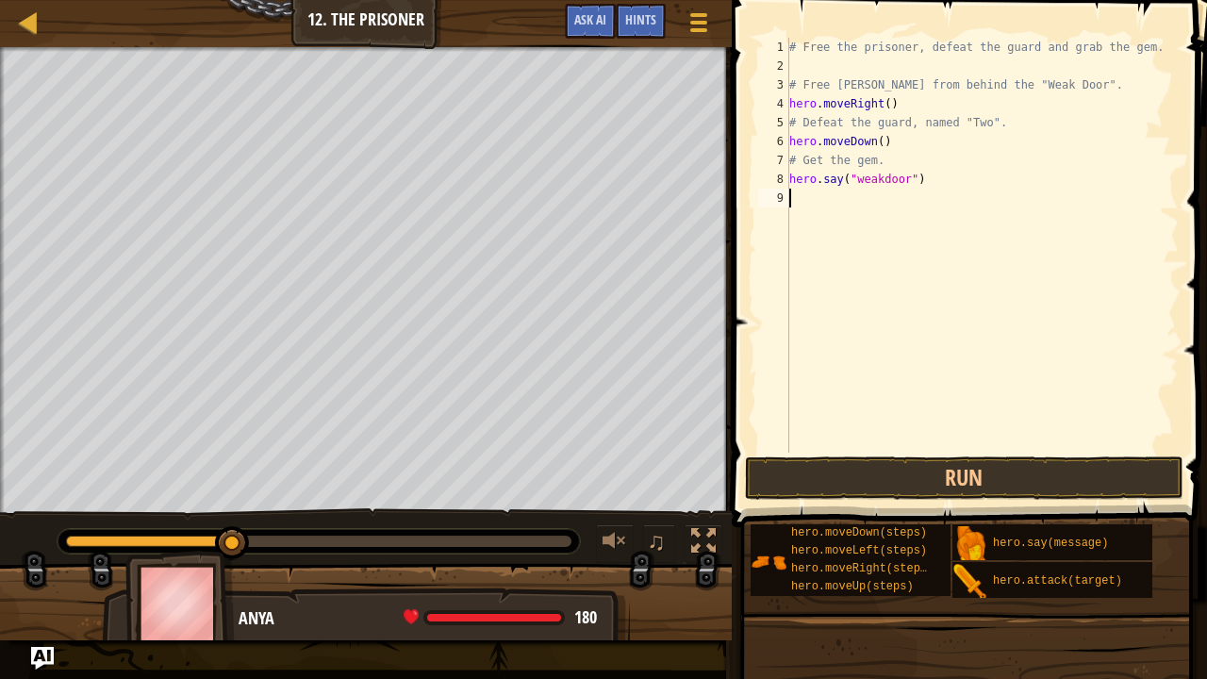
click at [879, 434] on div "# Free the prisoner, defeat the guard and grab the gem. # Free [PERSON_NAME] fr…" at bounding box center [981, 264] width 393 height 453
click at [882, 475] on button "Run" at bounding box center [964, 477] width 439 height 43
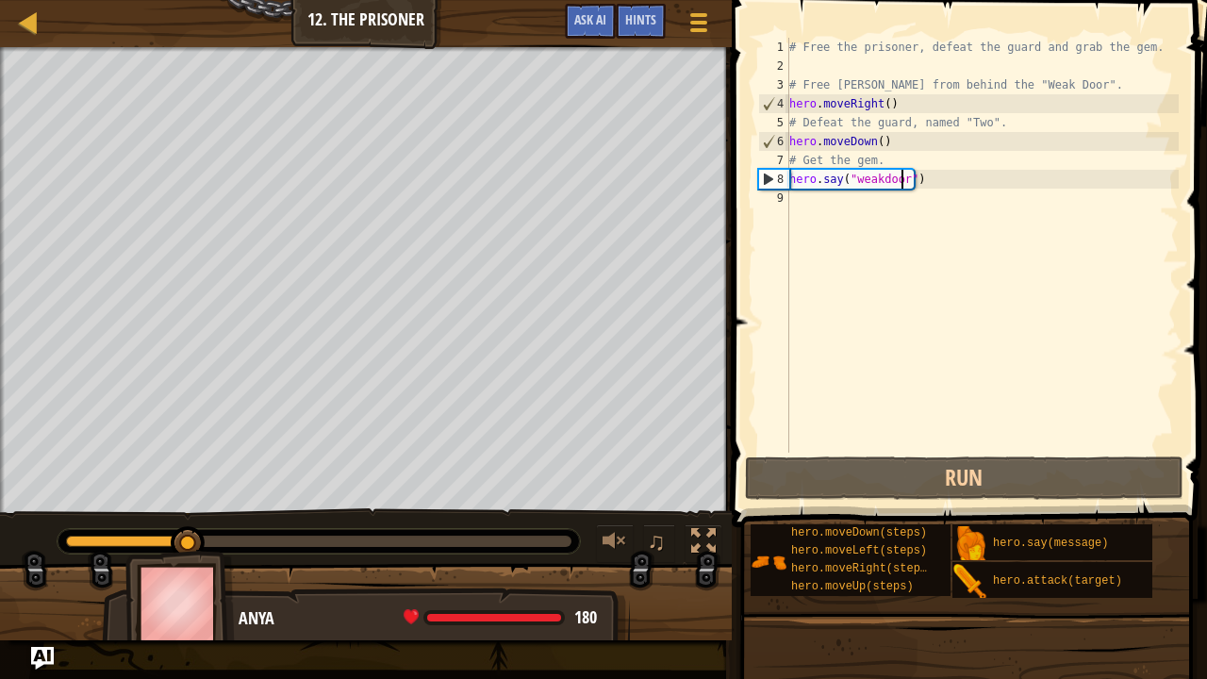
click at [903, 187] on div "# Free the prisoner, defeat the guard and grab the gem. # Free [PERSON_NAME] fr…" at bounding box center [981, 264] width 393 height 453
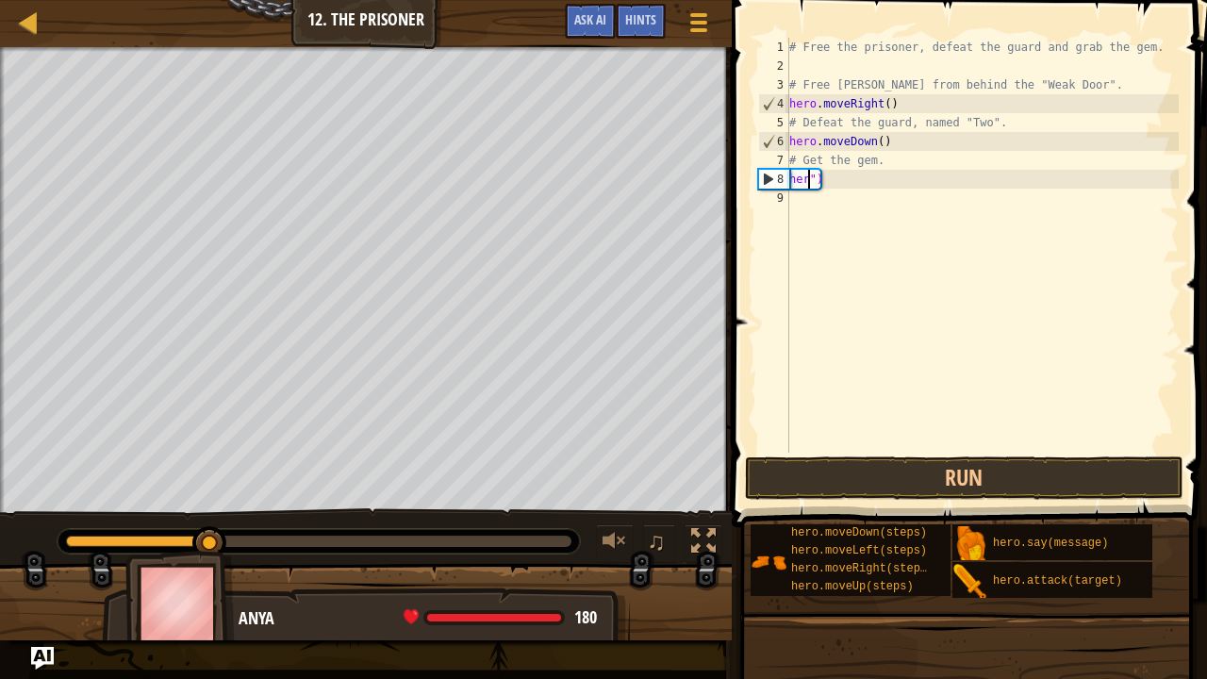
type textarea "")"
drag, startPoint x: 905, startPoint y: 187, endPoint x: 855, endPoint y: 192, distance: 50.3
click at [855, 192] on div "# Free the prisoner, defeat the guard and grab the gem. # Free [PERSON_NAME] fr…" at bounding box center [981, 264] width 393 height 453
click at [856, 179] on div "# Free the prisoner, defeat the guard and grab the gem. # Free [PERSON_NAME] fr…" at bounding box center [981, 264] width 393 height 453
type textarea """
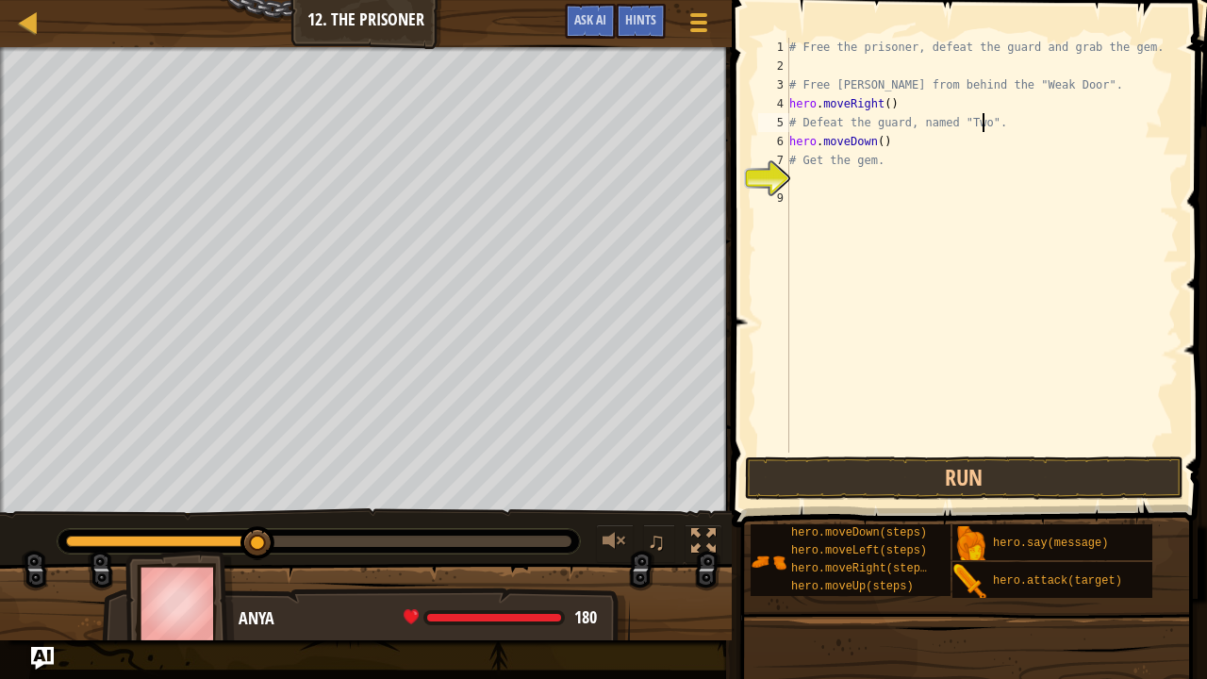
click at [980, 123] on div "# Free the prisoner, defeat the guard and grab the gem. # Free [PERSON_NAME] fr…" at bounding box center [981, 264] width 393 height 453
drag, startPoint x: 966, startPoint y: 123, endPoint x: 999, endPoint y: 135, distance: 35.2
click at [999, 135] on div "# Free the prisoner, defeat the guard and grab the gem. # Free [PERSON_NAME] fr…" at bounding box center [981, 264] width 393 height 453
type textarea "# Defeat the guard, named "Two". hero.moveDown()"
click at [1059, 179] on div "# Free the prisoner, defeat the guard and grab the gem. # Free [PERSON_NAME] fr…" at bounding box center [981, 264] width 393 height 453
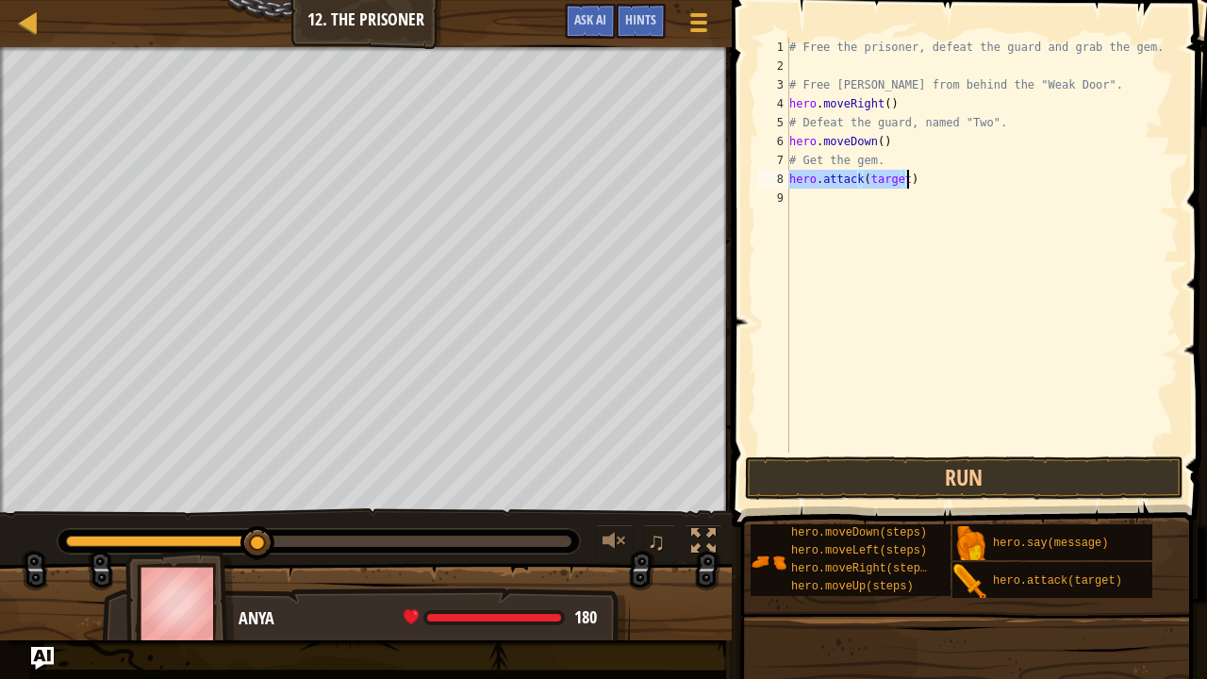
click at [908, 182] on div "# Free the prisoner, defeat the guard and grab the gem. # Free [PERSON_NAME] fr…" at bounding box center [981, 245] width 393 height 415
click at [908, 182] on div "# Free the prisoner, defeat the guard and grab the gem. # Free [PERSON_NAME] fr…" at bounding box center [981, 264] width 393 height 453
click at [902, 183] on div "# Free the prisoner, defeat the guard and grab the gem. # Free [PERSON_NAME] fr…" at bounding box center [981, 264] width 393 height 453
type textarea "hero.atta)"
drag, startPoint x: 902, startPoint y: 202, endPoint x: 781, endPoint y: 202, distance: 121.6
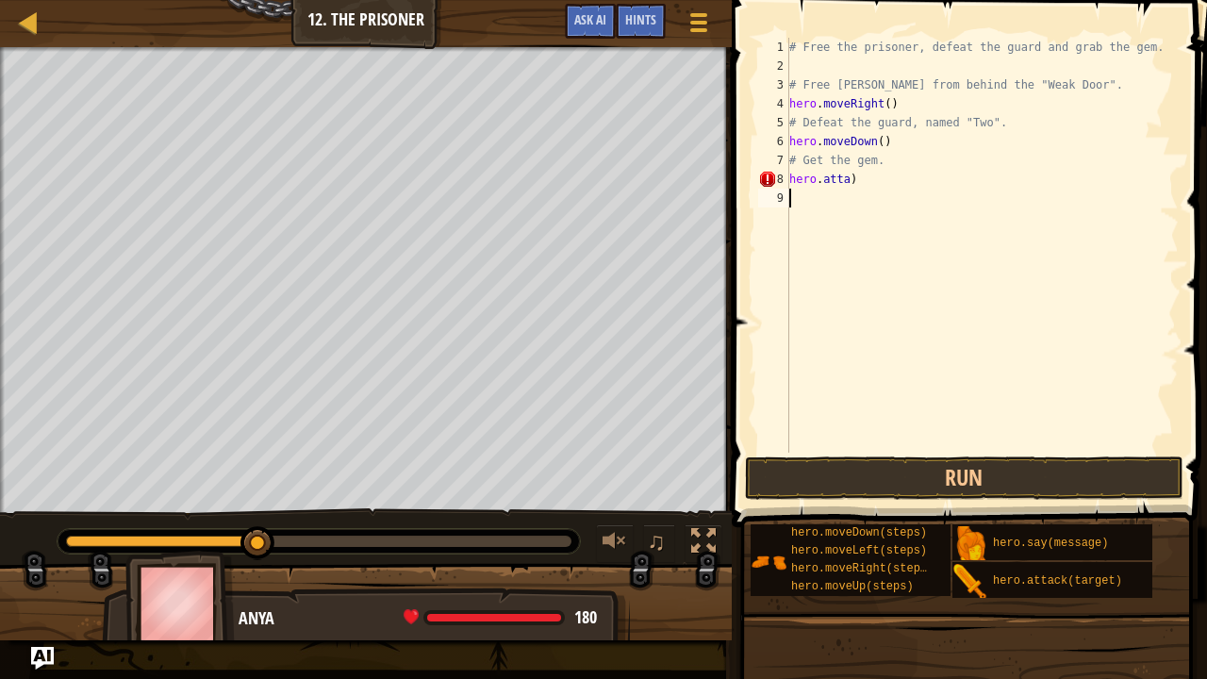
click at [781, 202] on div "hero.atta) 1 2 3 4 5 6 7 8 9 # Free the prisoner, defeat the guard and grab the…" at bounding box center [966, 245] width 424 height 415
click at [881, 169] on div "# Free the prisoner, defeat the guard and grab the gem. # Free [PERSON_NAME] fr…" at bounding box center [981, 264] width 393 height 453
click at [906, 145] on div "# Free the prisoner, defeat the guard and grab the gem. # Free [PERSON_NAME] fr…" at bounding box center [981, 264] width 393 height 453
type textarea "h"
click at [859, 184] on div "# Free the prisoner, defeat the guard and grab the gem. # Free [PERSON_NAME] fr…" at bounding box center [981, 264] width 393 height 453
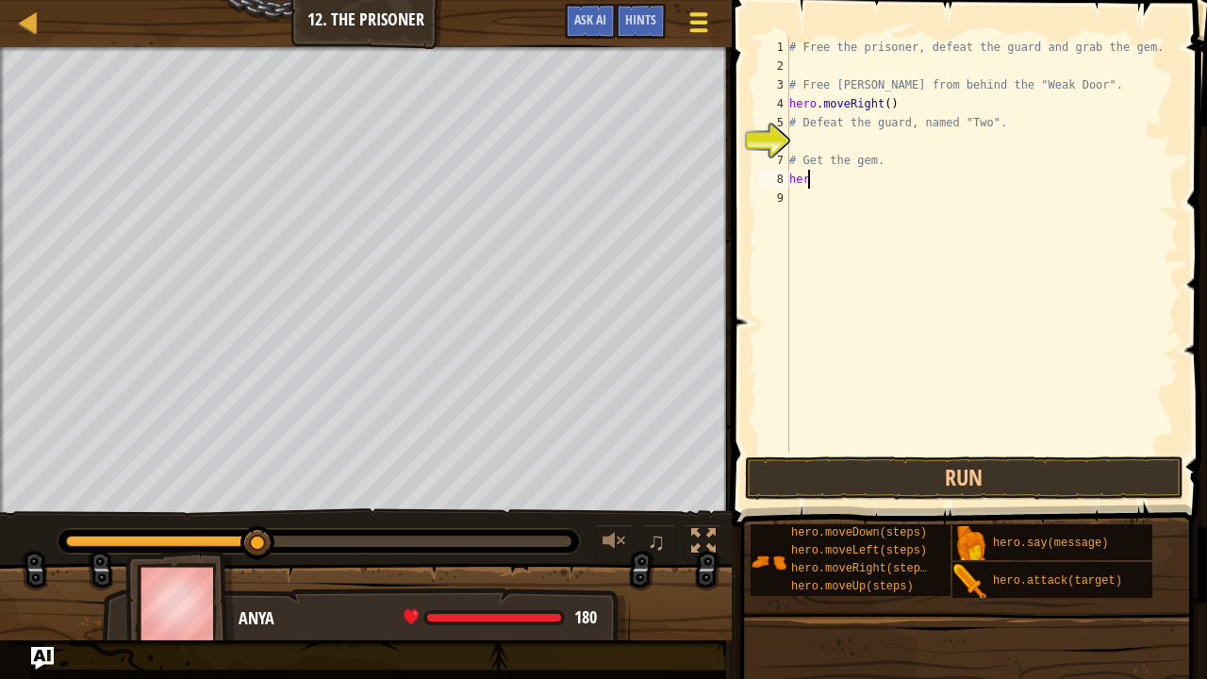
click at [677, 9] on button "Game Menu" at bounding box center [698, 26] width 50 height 46
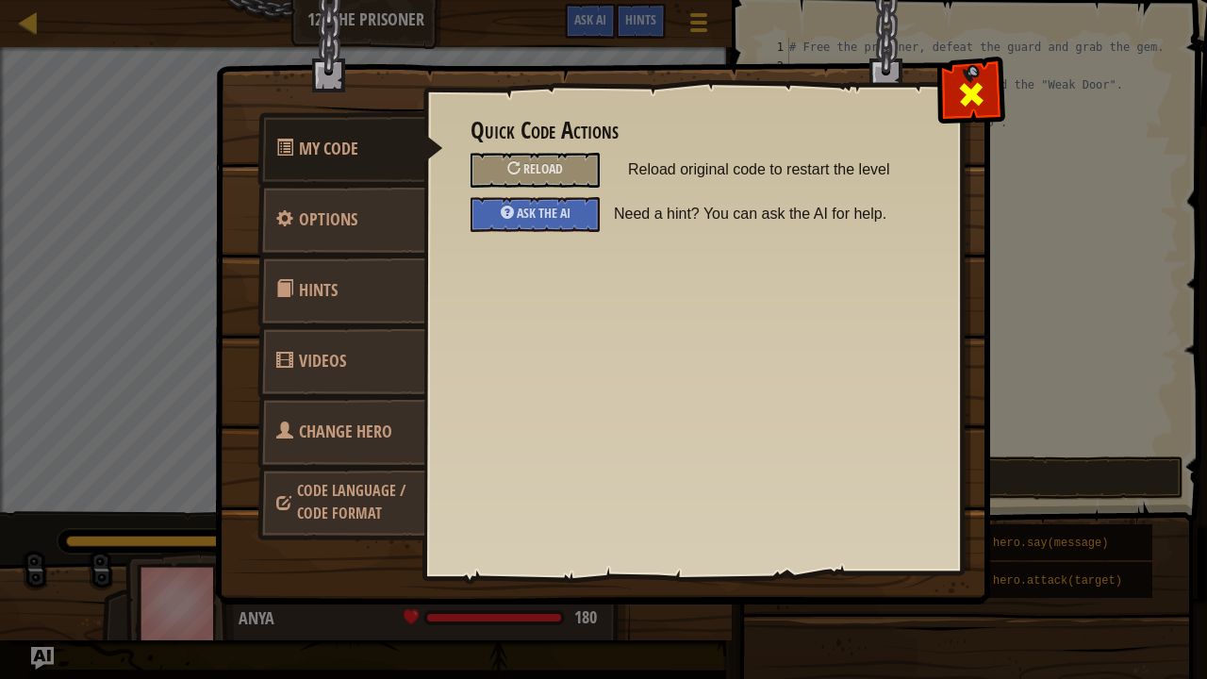
click at [990, 77] on div at bounding box center [970, 89] width 59 height 59
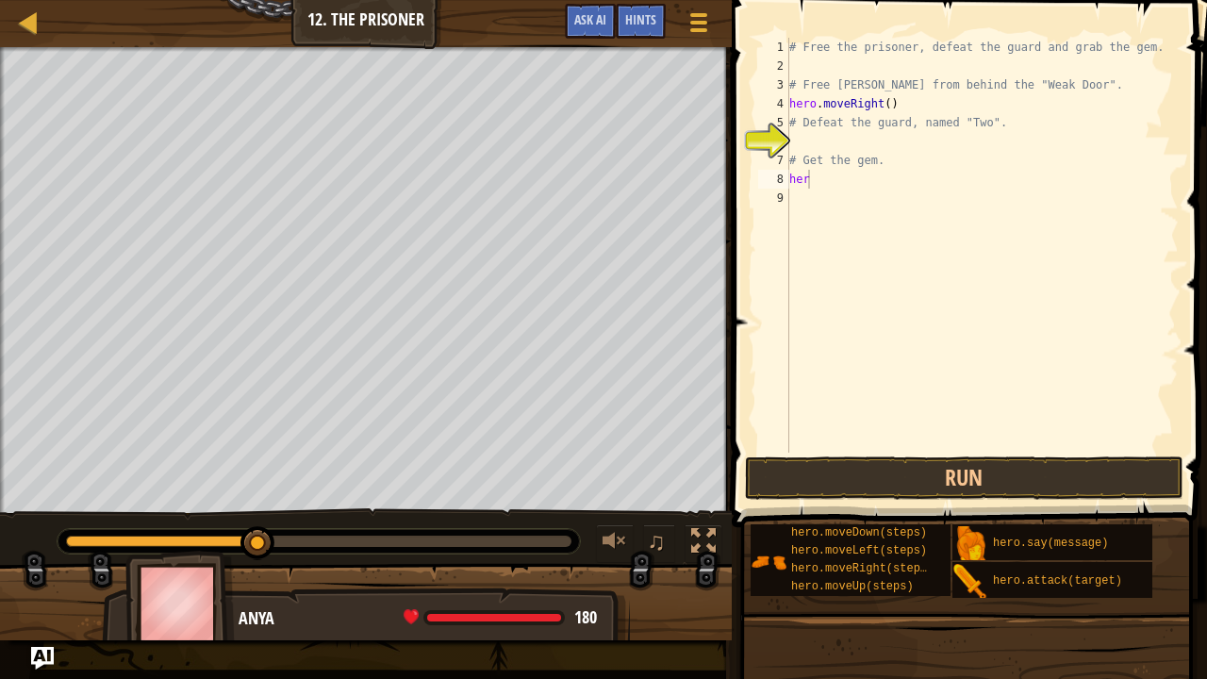
click at [666, 25] on div "Game Menu Done Hints Ask AI" at bounding box center [638, 26] width 167 height 44
click at [655, 23] on span "Hints" at bounding box center [640, 19] width 31 height 18
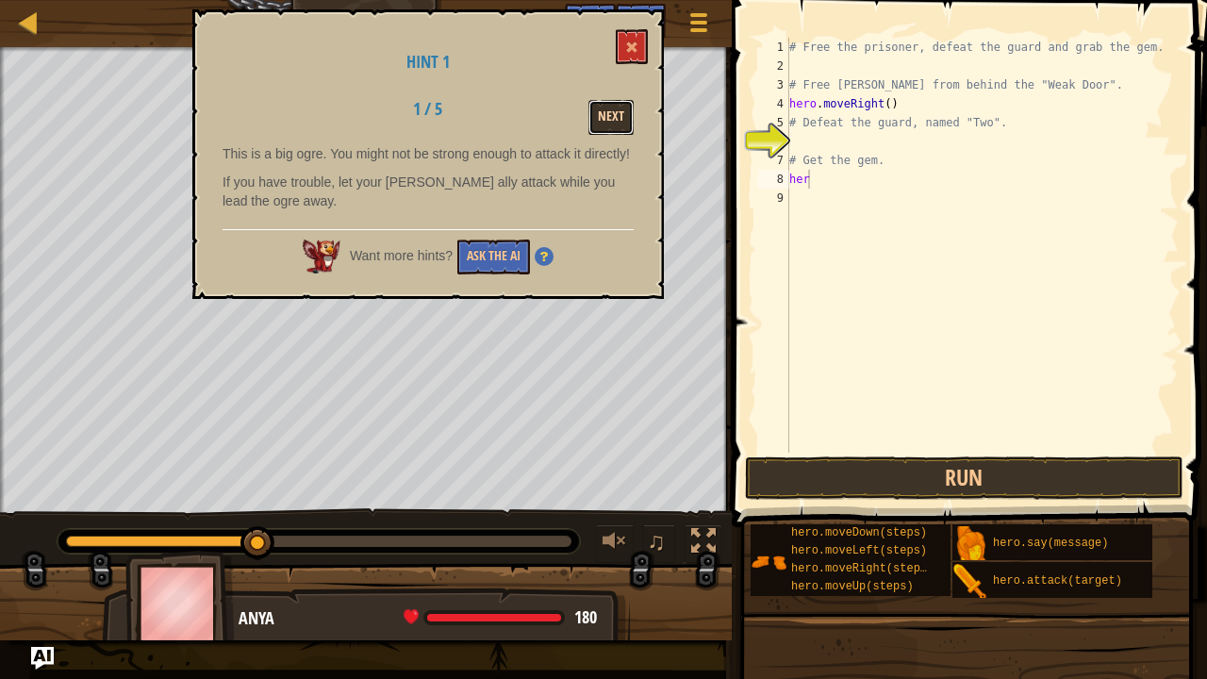
click at [614, 125] on button "Next" at bounding box center [610, 117] width 45 height 35
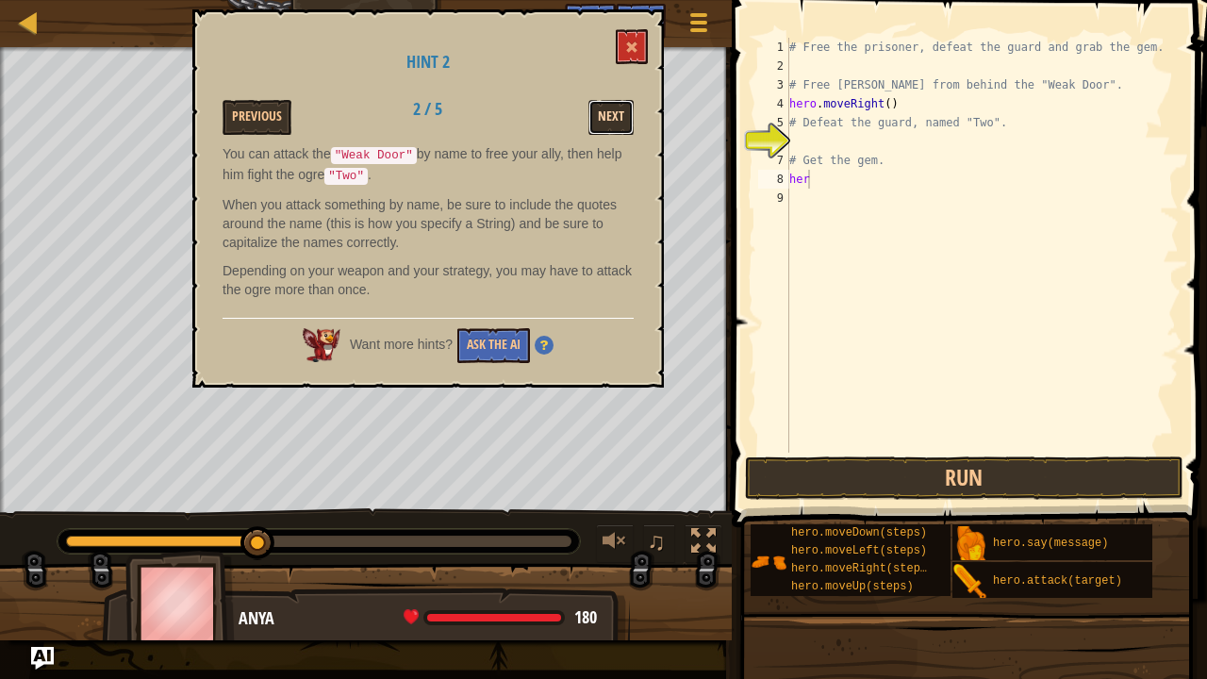
click at [613, 126] on button "Next" at bounding box center [610, 117] width 45 height 35
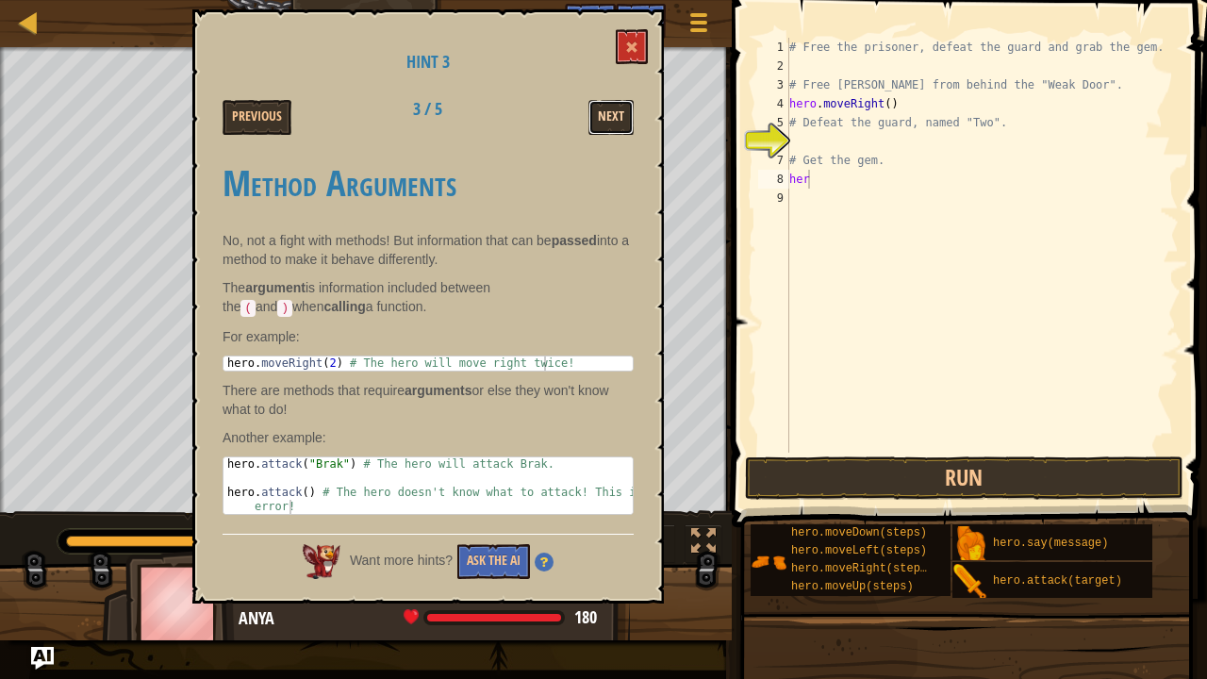
click at [613, 125] on button "Next" at bounding box center [610, 117] width 45 height 35
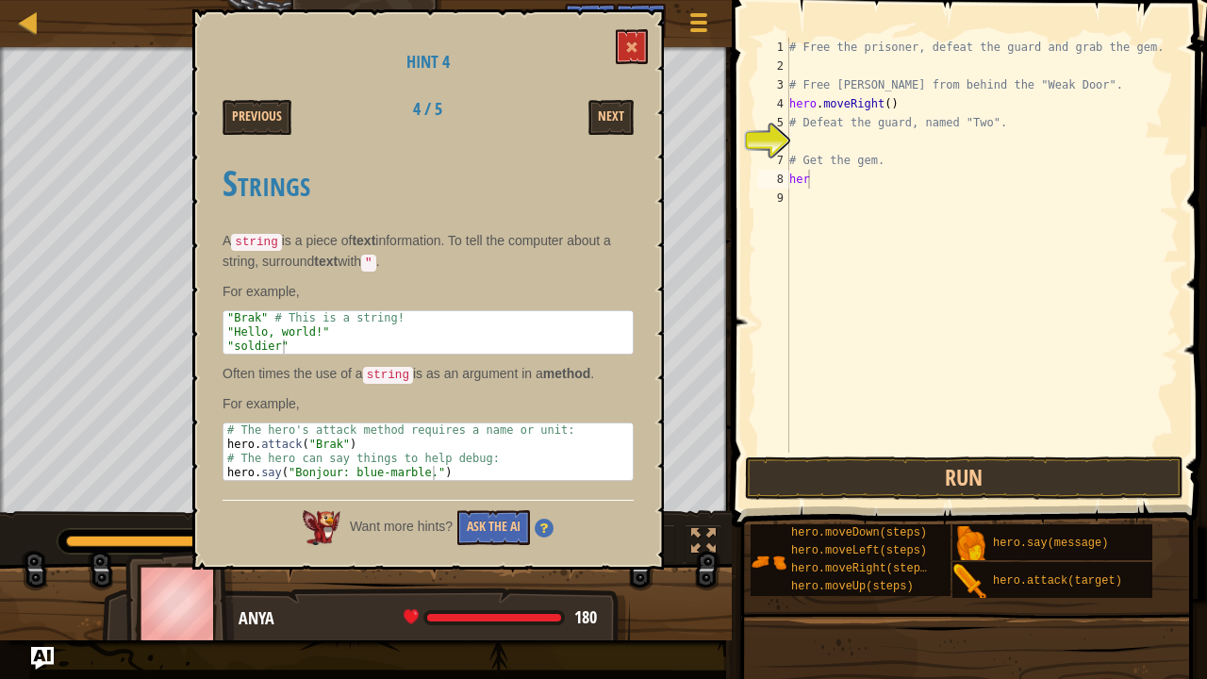
click at [631, 27] on div "Hint 4 Previous 4 / 5 Next Strings A string is a piece of text information. To …" at bounding box center [427, 289] width 471 height 560
click at [639, 51] on button at bounding box center [632, 46] width 32 height 35
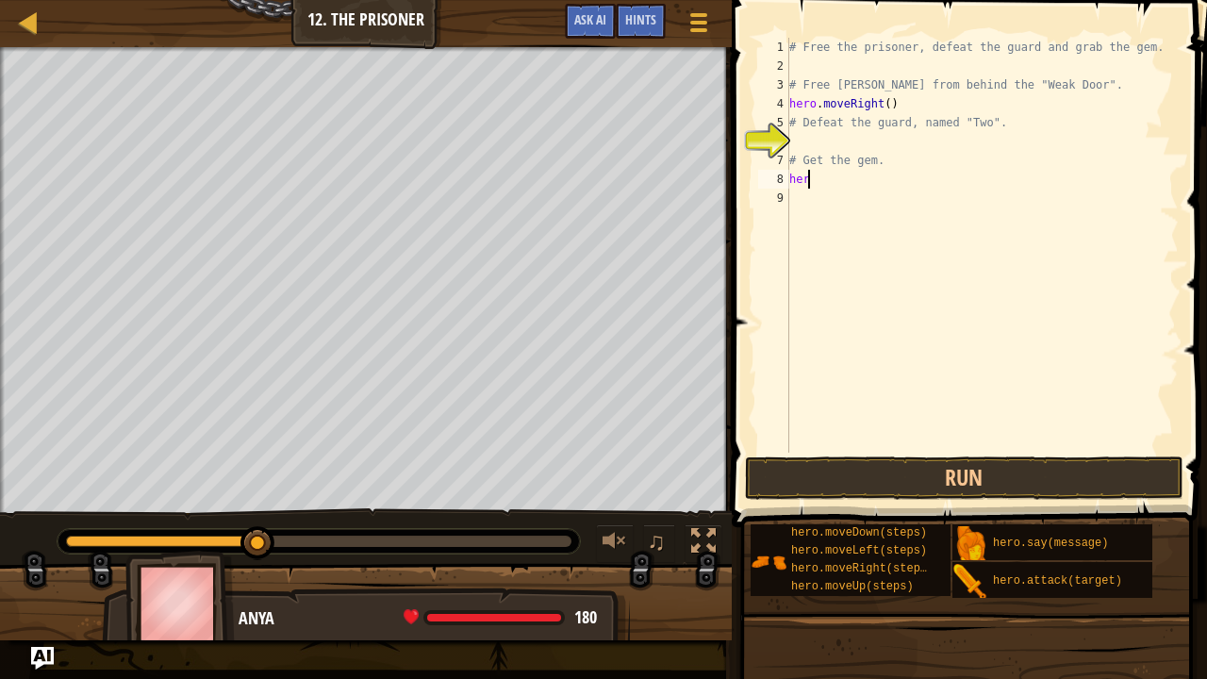
click at [833, 175] on div "# Free the prisoner, defeat the guard and grab the gem. # Free [PERSON_NAME] fr…" at bounding box center [981, 264] width 393 height 453
type textarea "h"
type textarea "# Get the gem."
type textarea "# Free [PERSON_NAME] from behind the "Weak Door"."
type textarea "# Defeat the guard, named "Two"."
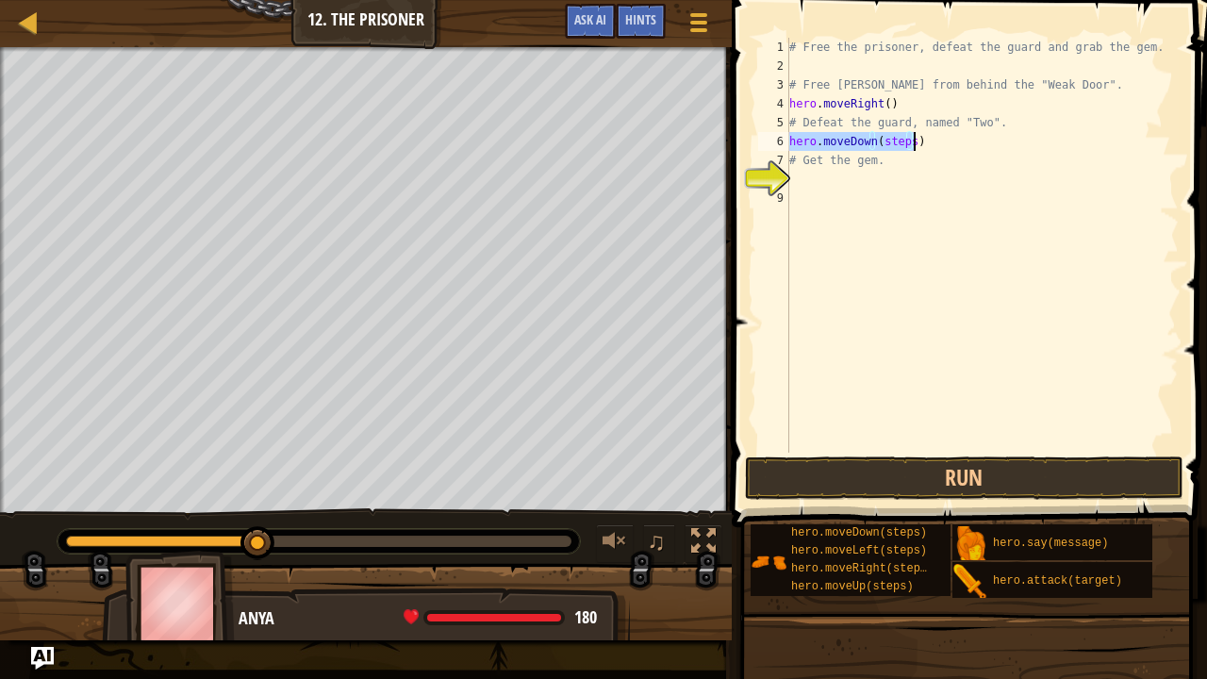
click at [910, 141] on div "# Free the prisoner, defeat the guard and grab the gem. # Free [PERSON_NAME] fr…" at bounding box center [981, 245] width 393 height 415
type textarea "hero.moveDown()"
click at [914, 452] on div "# Free the prisoner, defeat the guard and grab the gem. # Free [PERSON_NAME] fr…" at bounding box center [981, 264] width 393 height 453
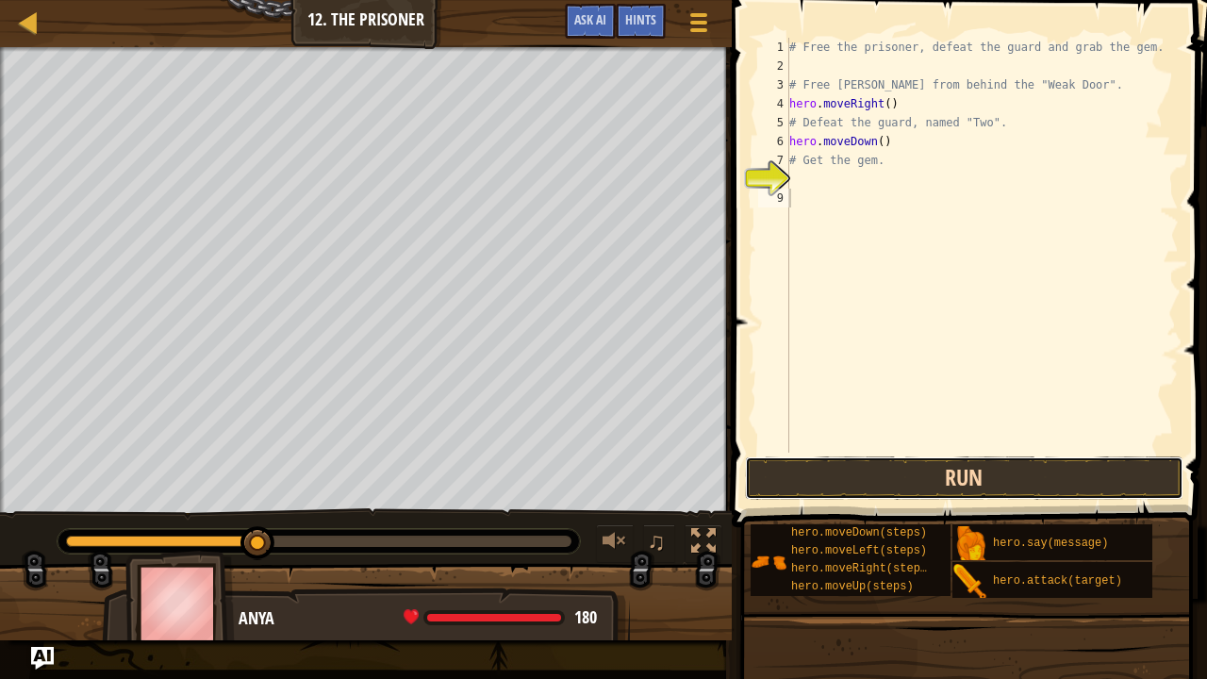
click at [920, 462] on button "Run" at bounding box center [964, 477] width 439 height 43
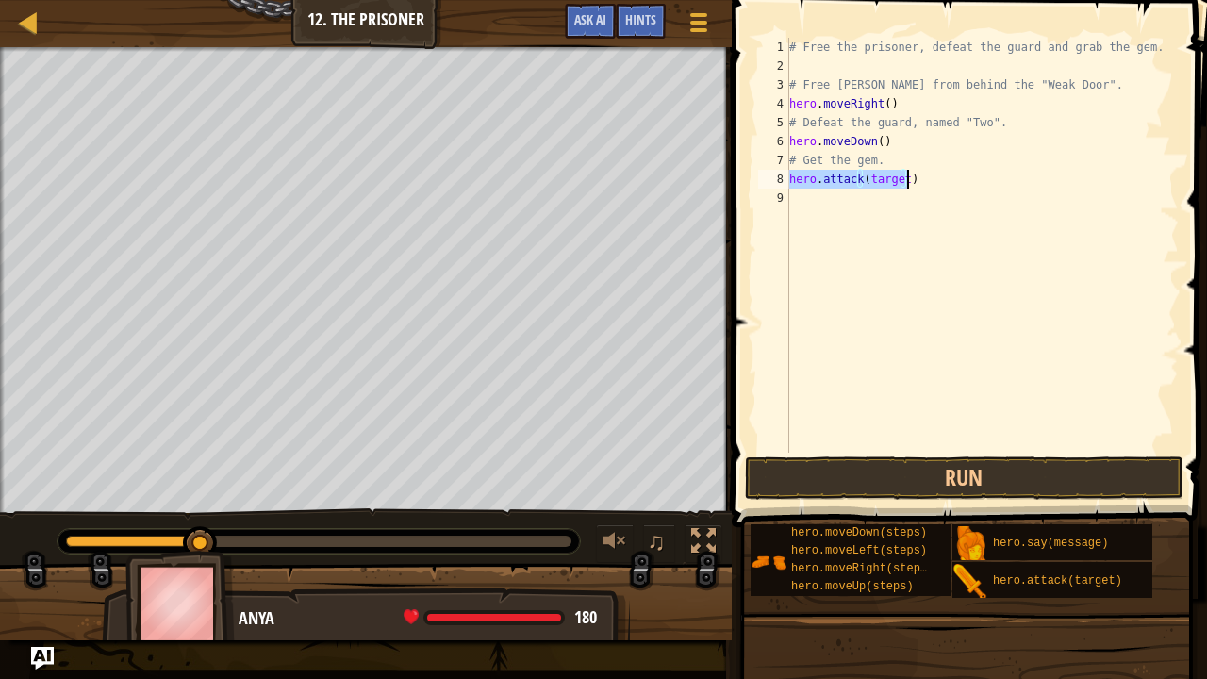
click at [892, 175] on div "# Free the prisoner, defeat the guard and grab the gem. # Free [PERSON_NAME] fr…" at bounding box center [981, 245] width 393 height 415
click at [899, 178] on div "# Free the prisoner, defeat the guard and grab the gem. # Free [PERSON_NAME] fr…" at bounding box center [981, 264] width 393 height 453
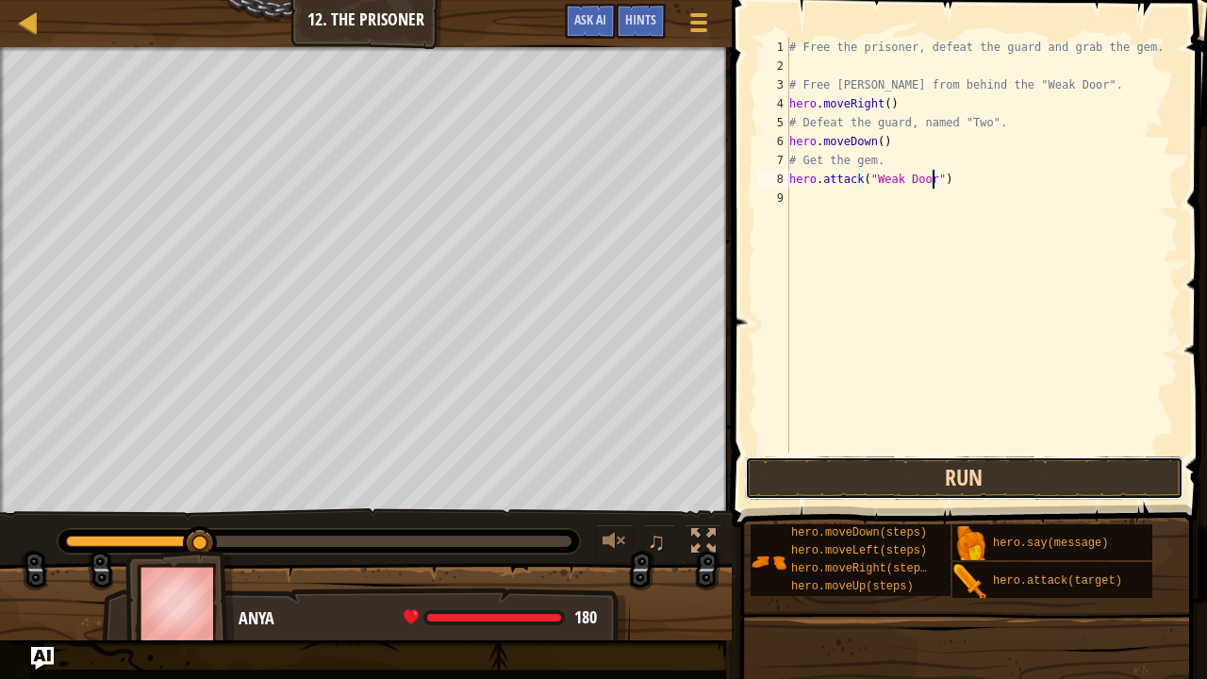
click at [932, 488] on button "Run" at bounding box center [964, 477] width 439 height 43
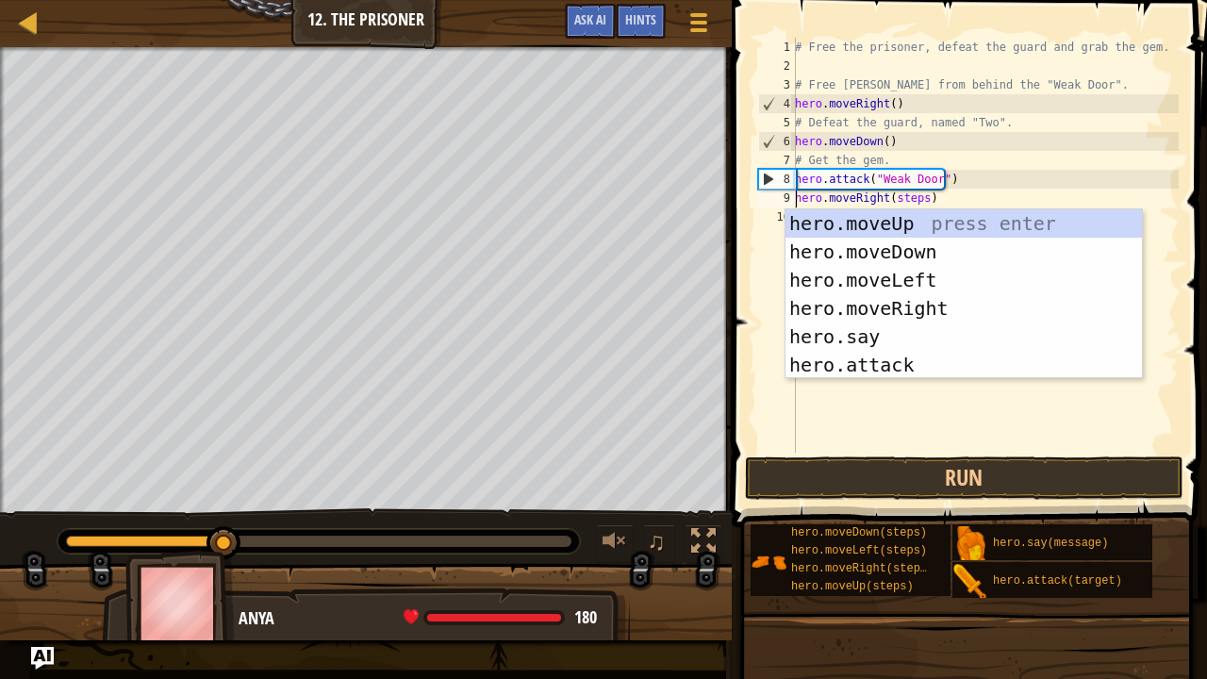
scroll to position [8, 9]
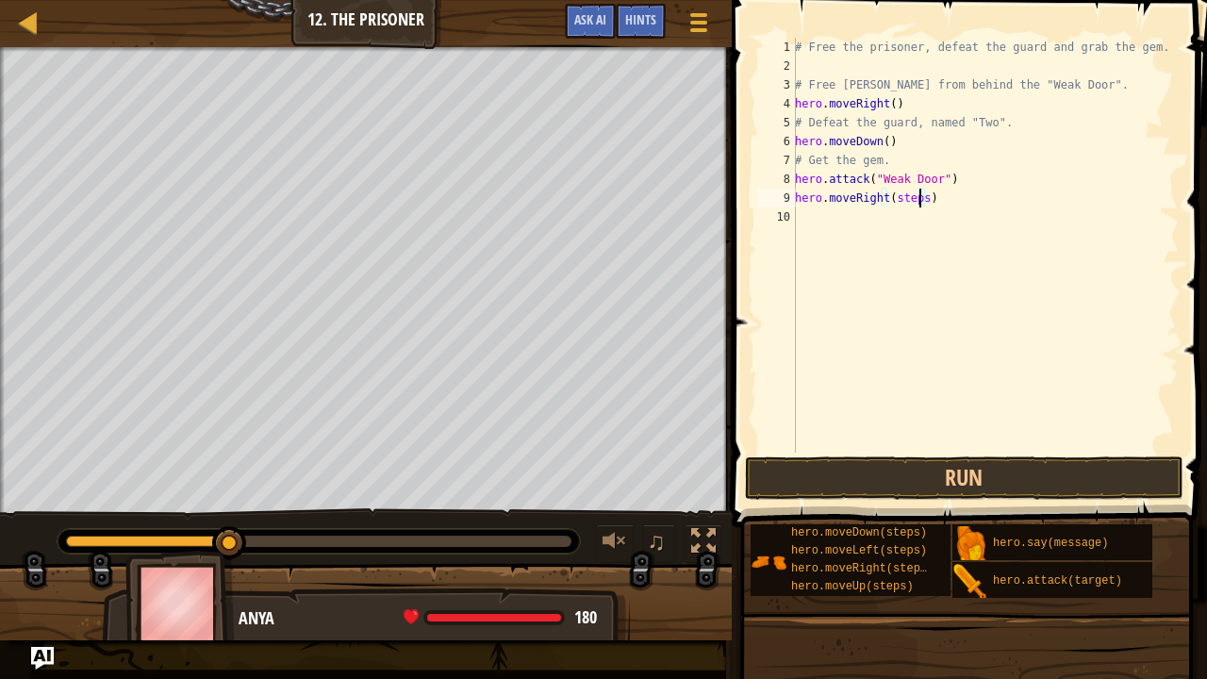
click at [916, 204] on div "# Free the prisoner, defeat the guard and grab the gem. # Free [PERSON_NAME] fr…" at bounding box center [984, 264] width 387 height 453
click at [937, 458] on button "Run" at bounding box center [964, 477] width 439 height 43
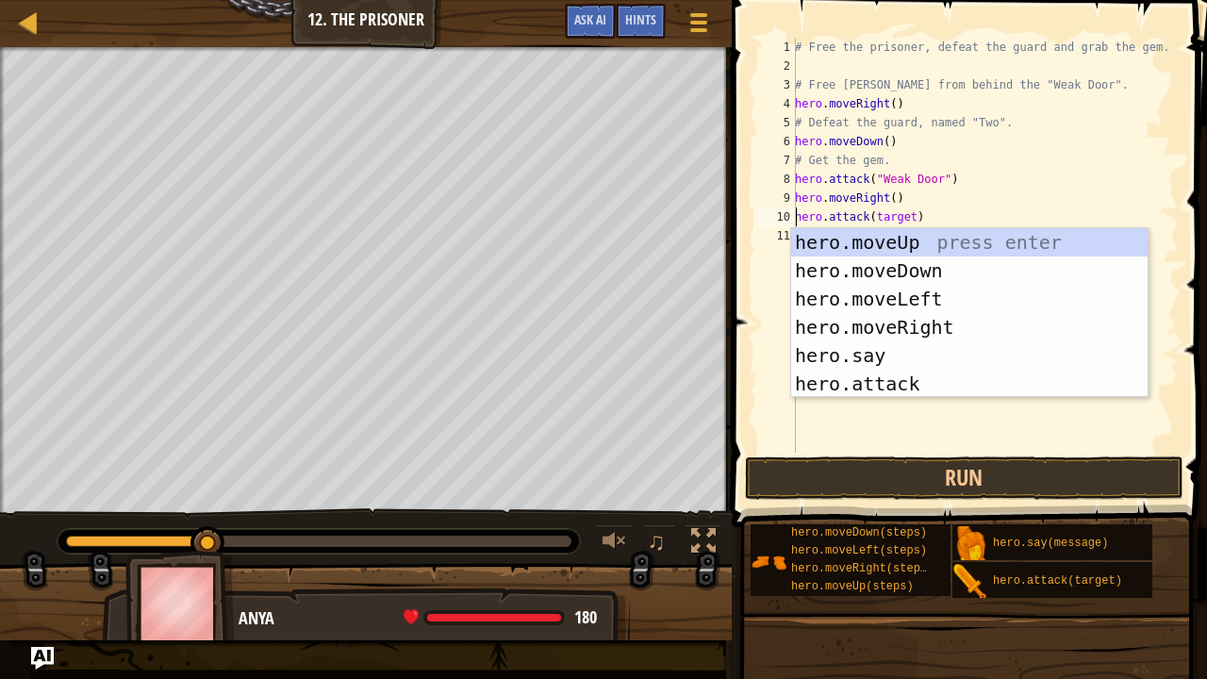
click at [887, 200] on div "# Free the prisoner, defeat the guard and grab the gem. # Free [PERSON_NAME] fr…" at bounding box center [984, 264] width 387 height 453
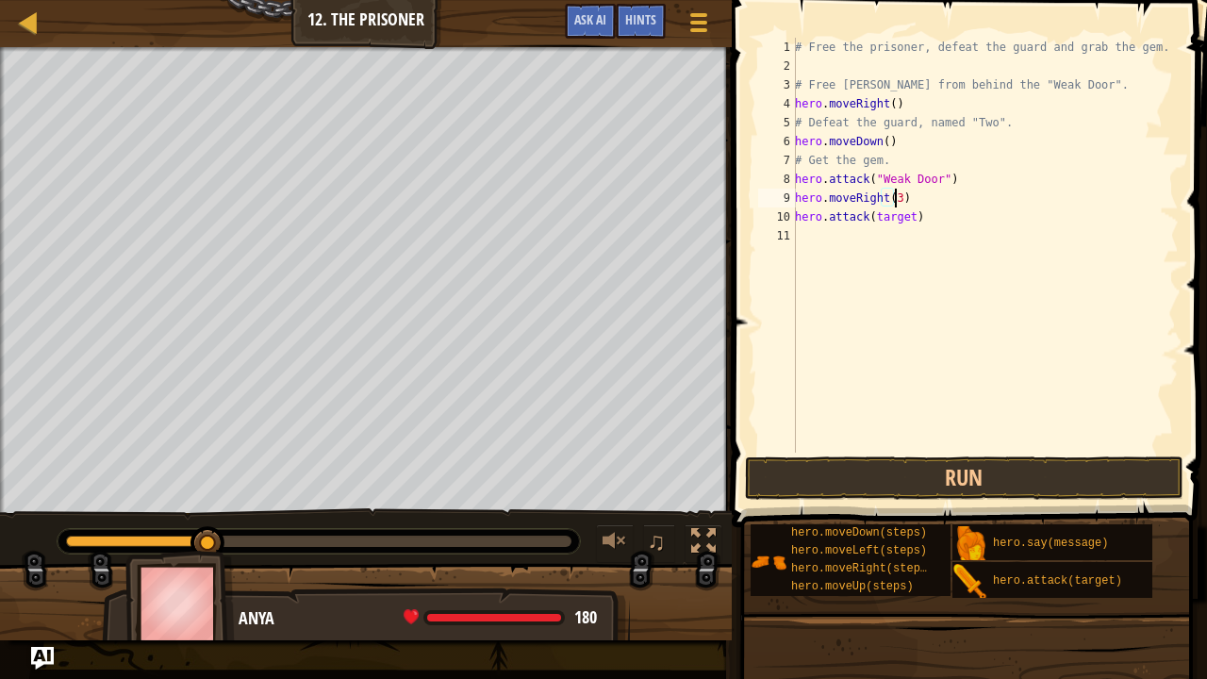
type textarea "hero.moveRight(3)"
drag, startPoint x: 887, startPoint y: 476, endPoint x: 987, endPoint y: 432, distance: 109.3
click at [987, 432] on div "# Free the prisoner, defeat the guard and grab the gem. # Free [PERSON_NAME] fr…" at bounding box center [984, 264] width 387 height 453
click at [908, 213] on div "# Free the prisoner, defeat the guard and grab the gem. # Free [PERSON_NAME] fr…" at bounding box center [984, 264] width 387 height 453
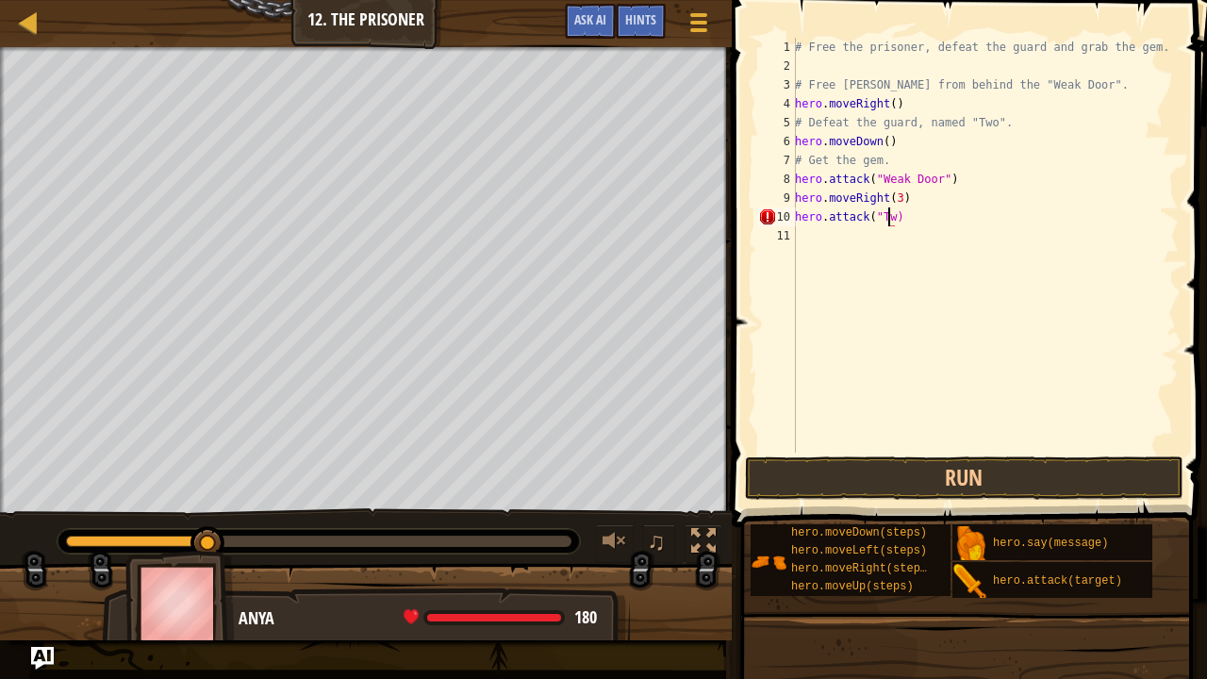
scroll to position [8, 8]
type textarea "hero.attack("Two")"
click at [966, 481] on button "Run" at bounding box center [964, 477] width 439 height 43
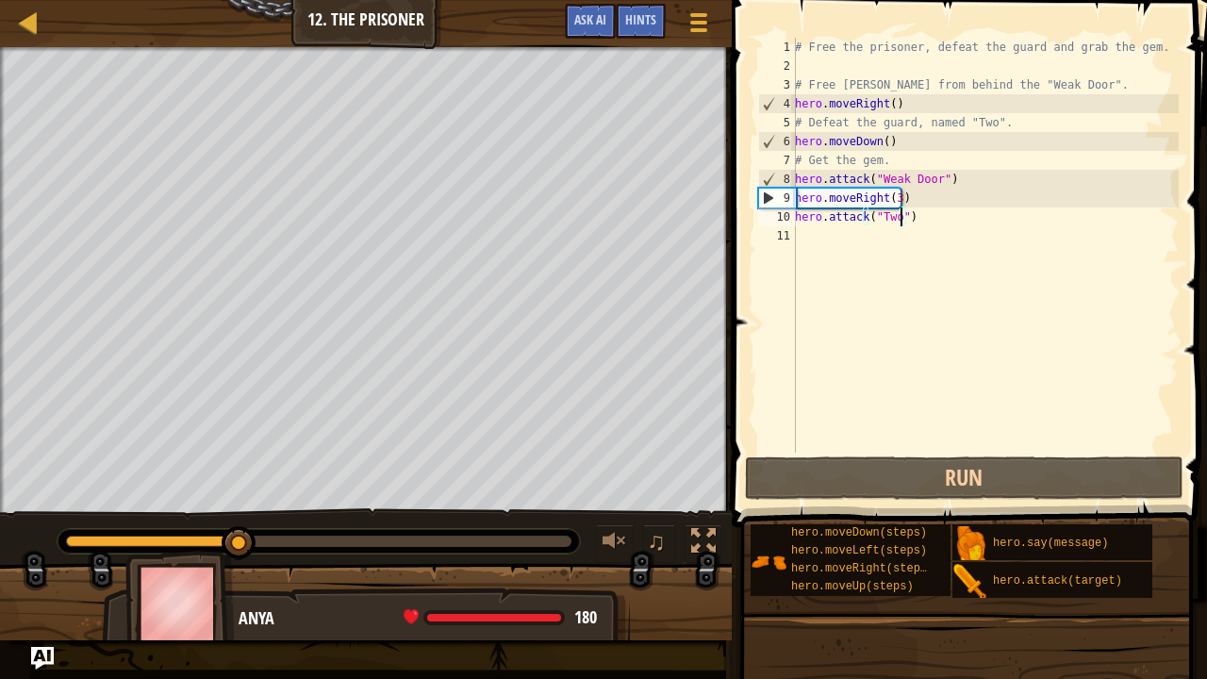
click at [907, 375] on div "# Free the prisoner, defeat the guard and grab the gem. # Free [PERSON_NAME] fr…" at bounding box center [984, 264] width 387 height 453
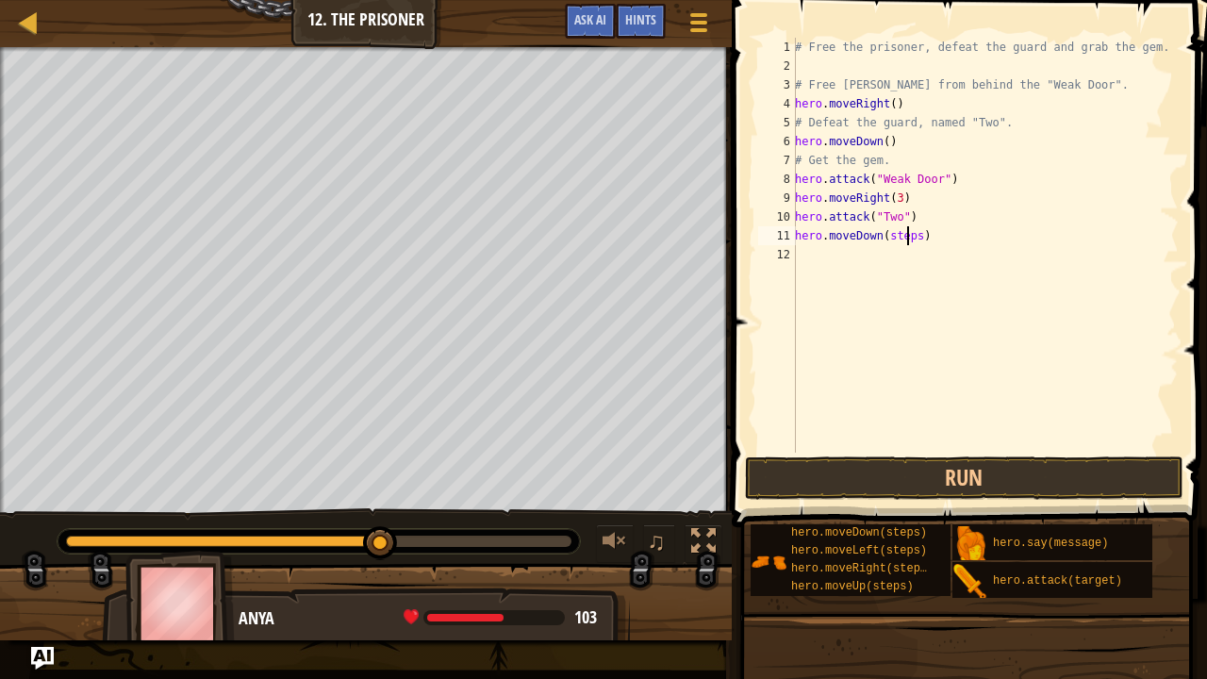
click at [906, 232] on div "# Free the prisoner, defeat the guard and grab the gem. # Free [PERSON_NAME] fr…" at bounding box center [984, 264] width 387 height 453
click at [912, 239] on div "# Free the prisoner, defeat the guard and grab the gem. # Free [PERSON_NAME] fr…" at bounding box center [984, 264] width 387 height 453
click at [949, 497] on button "Run" at bounding box center [964, 477] width 439 height 43
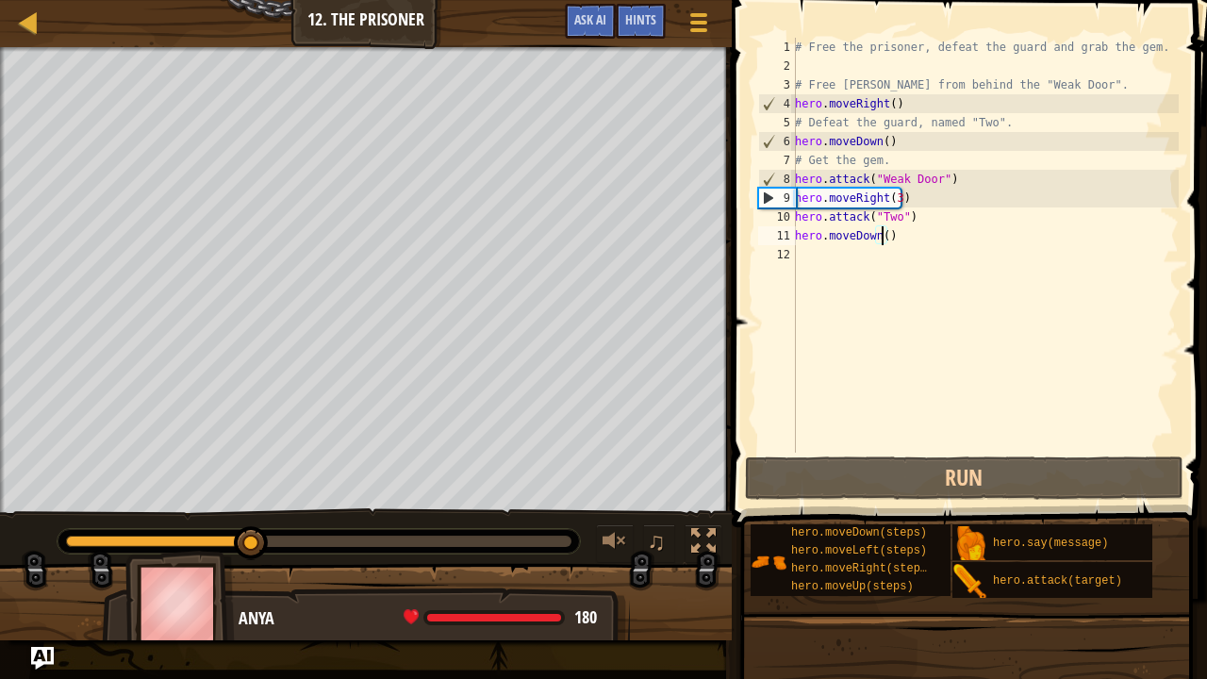
type textarea "hero.moveDown(4)"
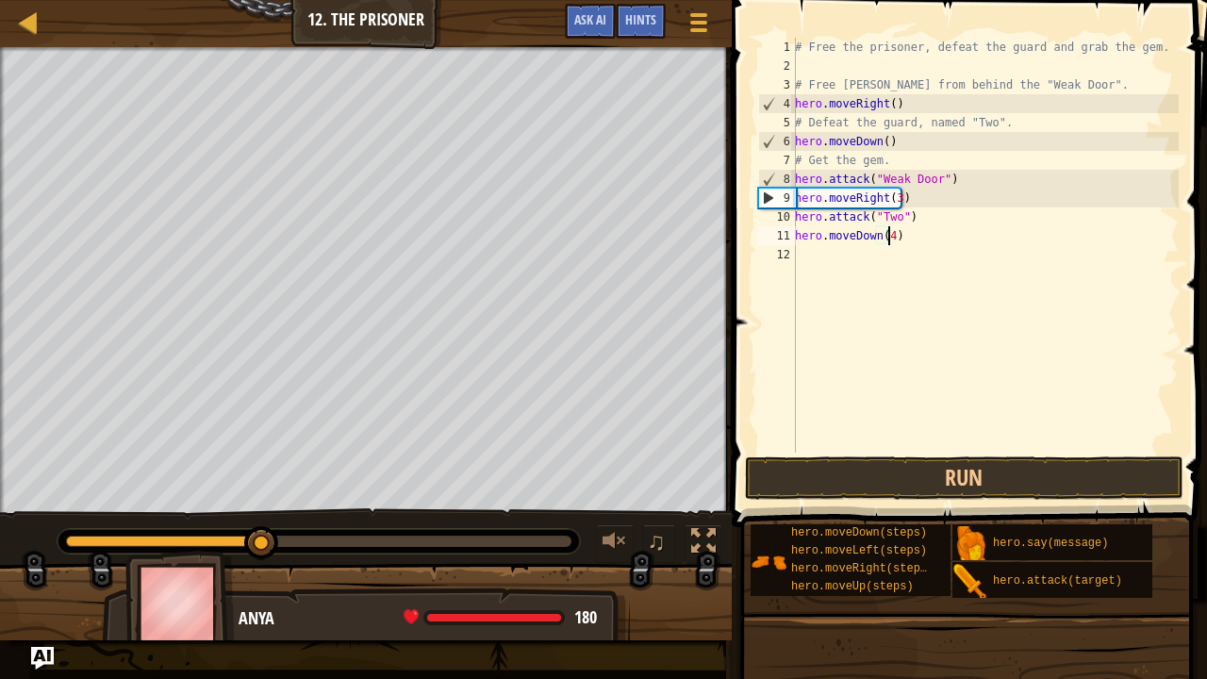
scroll to position [8, 8]
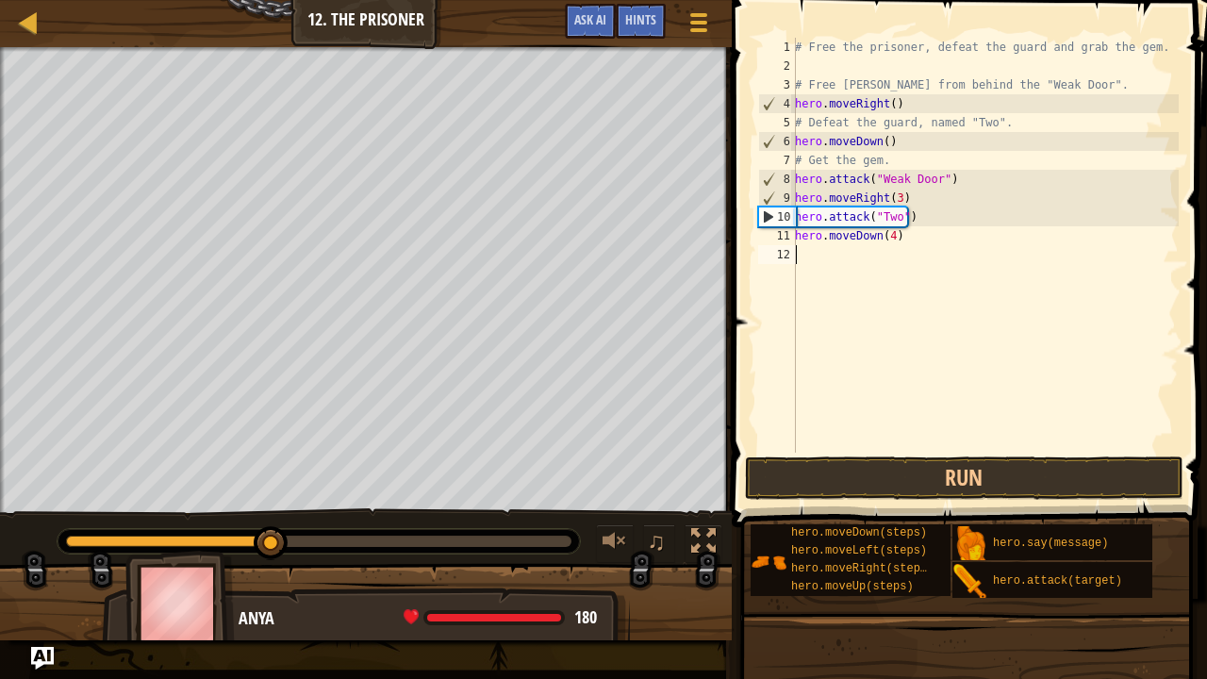
click at [890, 297] on div "# Free the prisoner, defeat the guard and grab the gem. # Free [PERSON_NAME] fr…" at bounding box center [984, 264] width 387 height 453
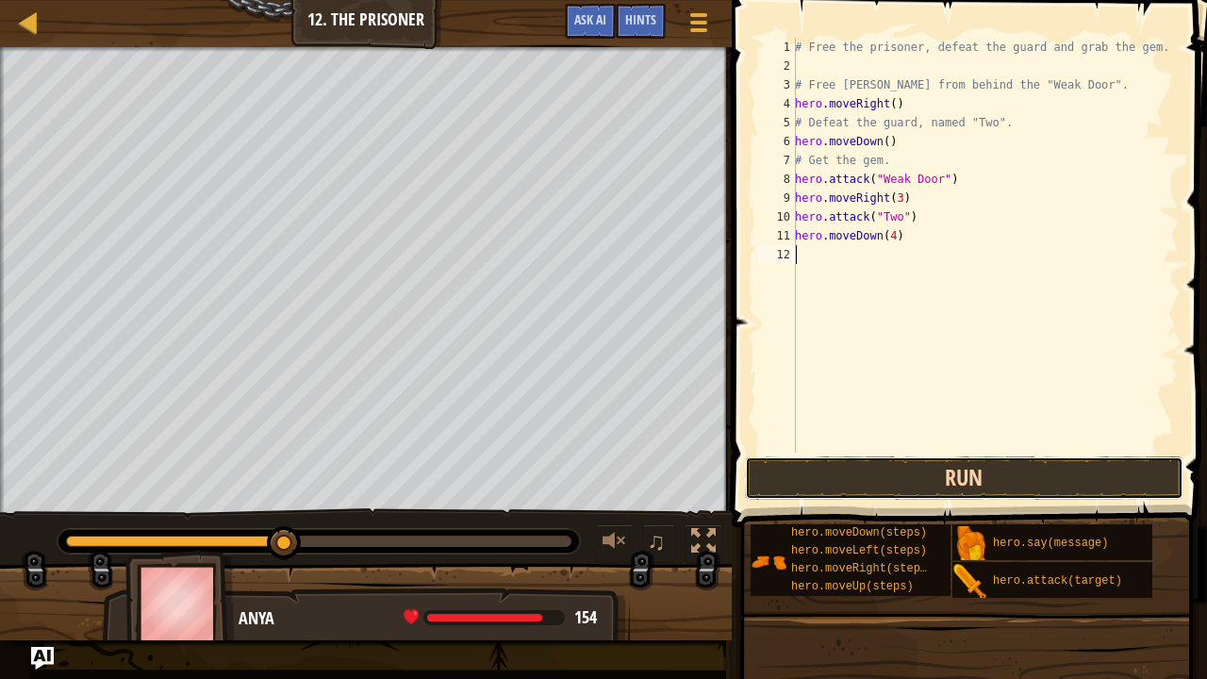
click at [956, 477] on button "Run" at bounding box center [964, 477] width 439 height 43
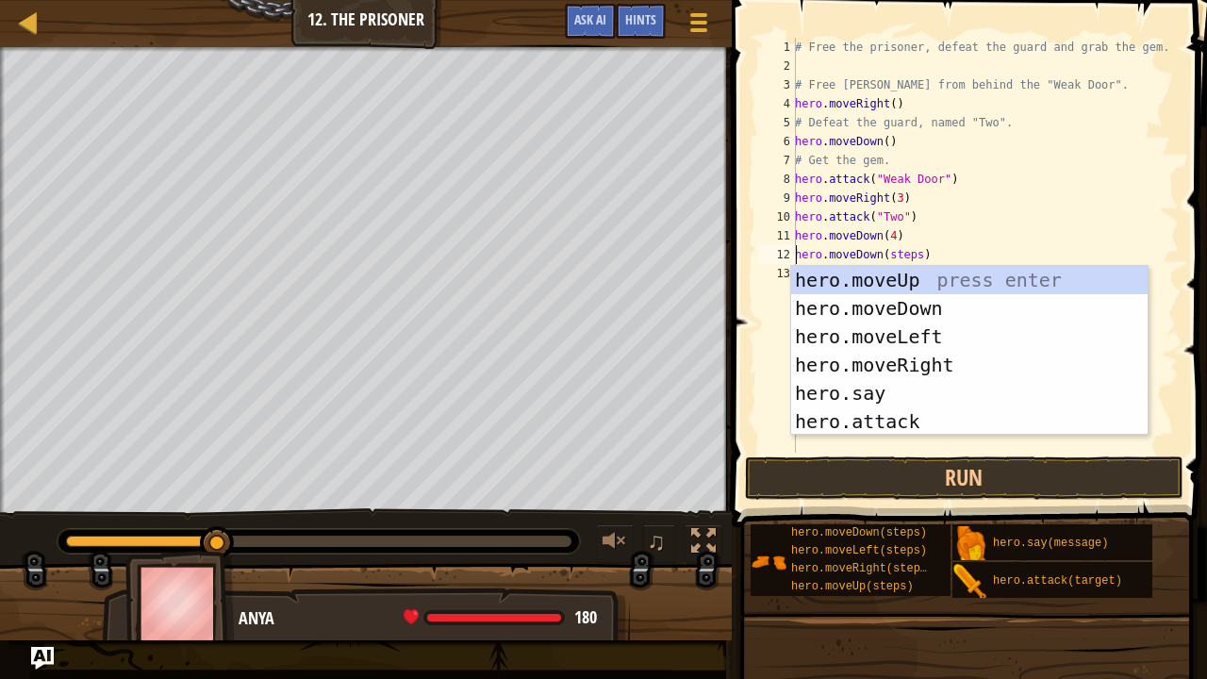
click at [907, 256] on div "# Free the prisoner, defeat the guard and grab the gem. # Free [PERSON_NAME] fr…" at bounding box center [984, 264] width 387 height 453
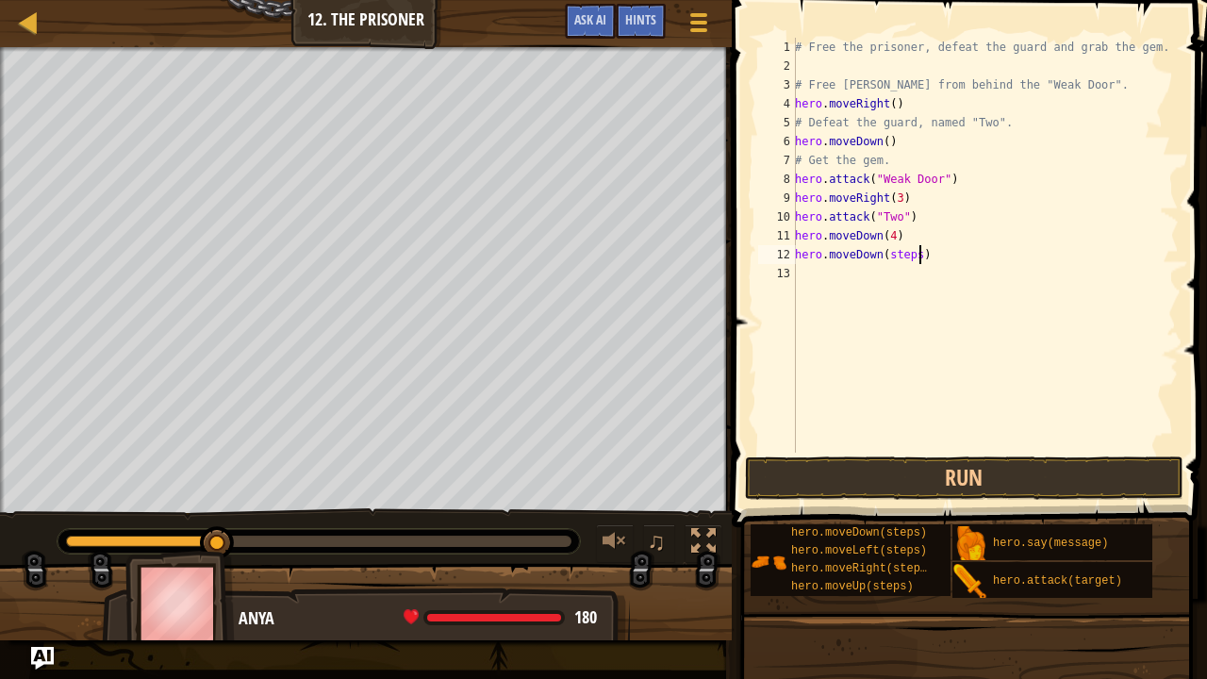
click at [916, 256] on div "# Free the prisoner, defeat the guard and grab the gem. # Free [PERSON_NAME] fr…" at bounding box center [984, 264] width 387 height 453
click at [911, 256] on div "# Free the prisoner, defeat the guard and grab the gem. # Free [PERSON_NAME] fr…" at bounding box center [984, 264] width 387 height 453
click at [917, 475] on button "Run" at bounding box center [964, 477] width 439 height 43
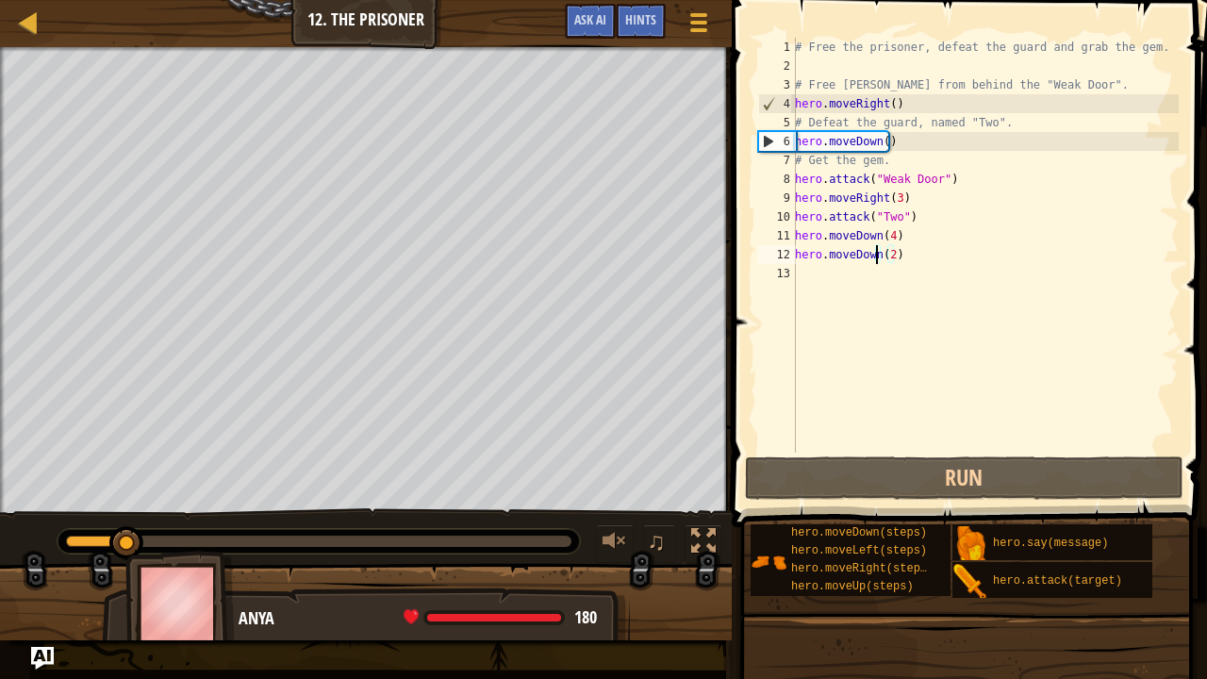
click at [875, 258] on div "# Free the prisoner, defeat the guard and grab the gem. # Free [PERSON_NAME] fr…" at bounding box center [984, 264] width 387 height 453
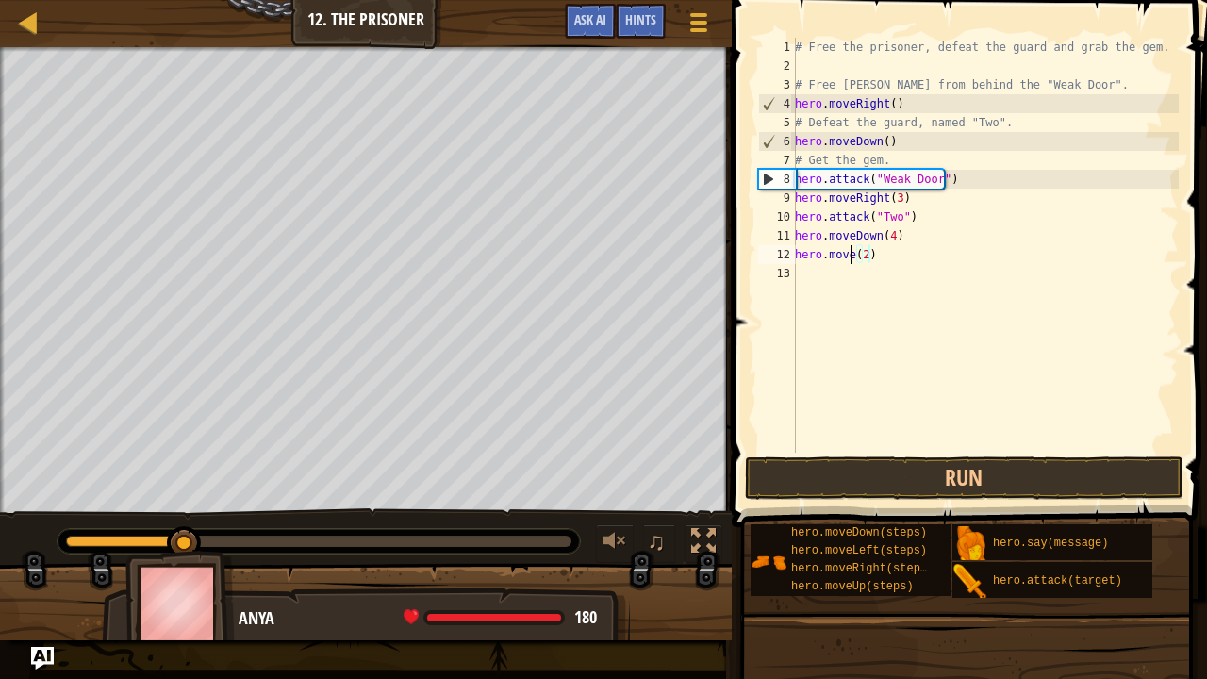
scroll to position [8, 5]
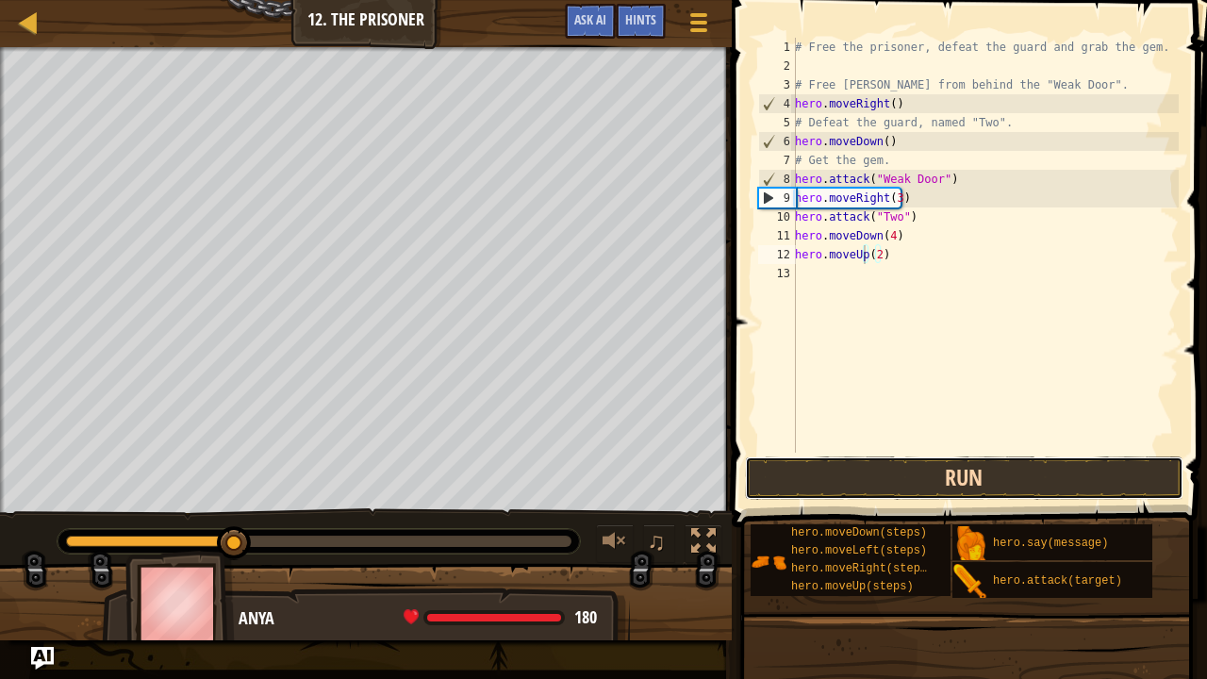
click at [894, 471] on button "Run" at bounding box center [964, 477] width 439 height 43
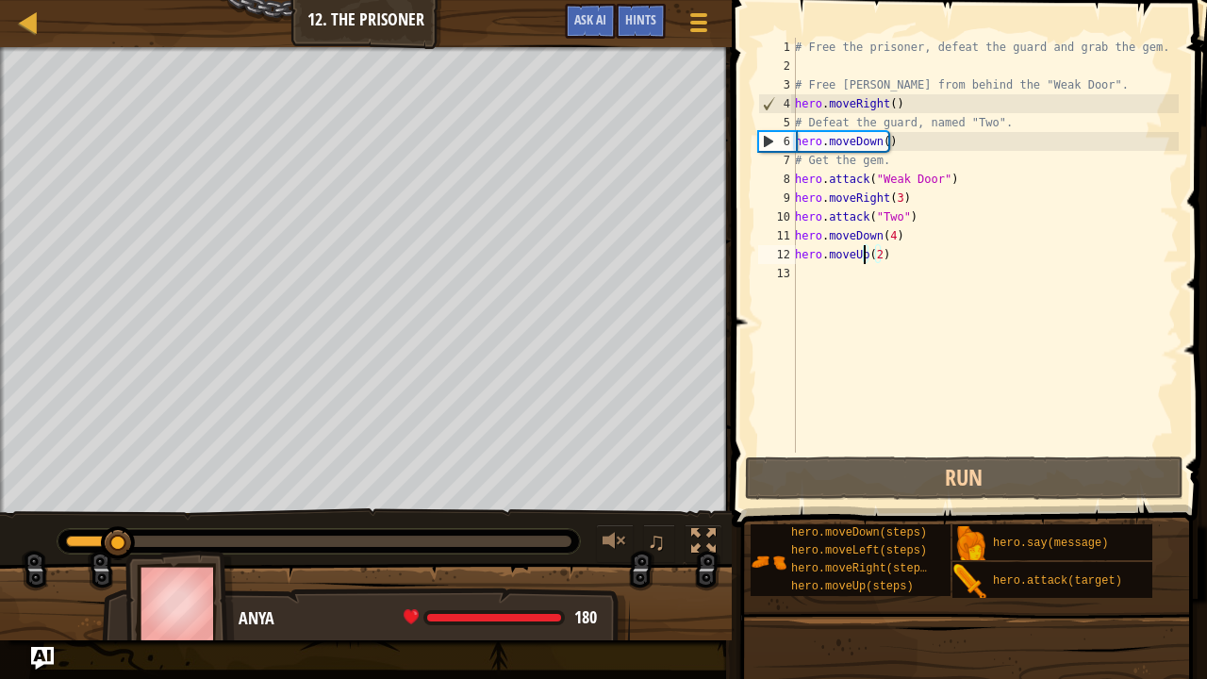
click at [867, 255] on div "# Free the prisoner, defeat the guard and grab the gem. # Free [PERSON_NAME] fr…" at bounding box center [984, 264] width 387 height 453
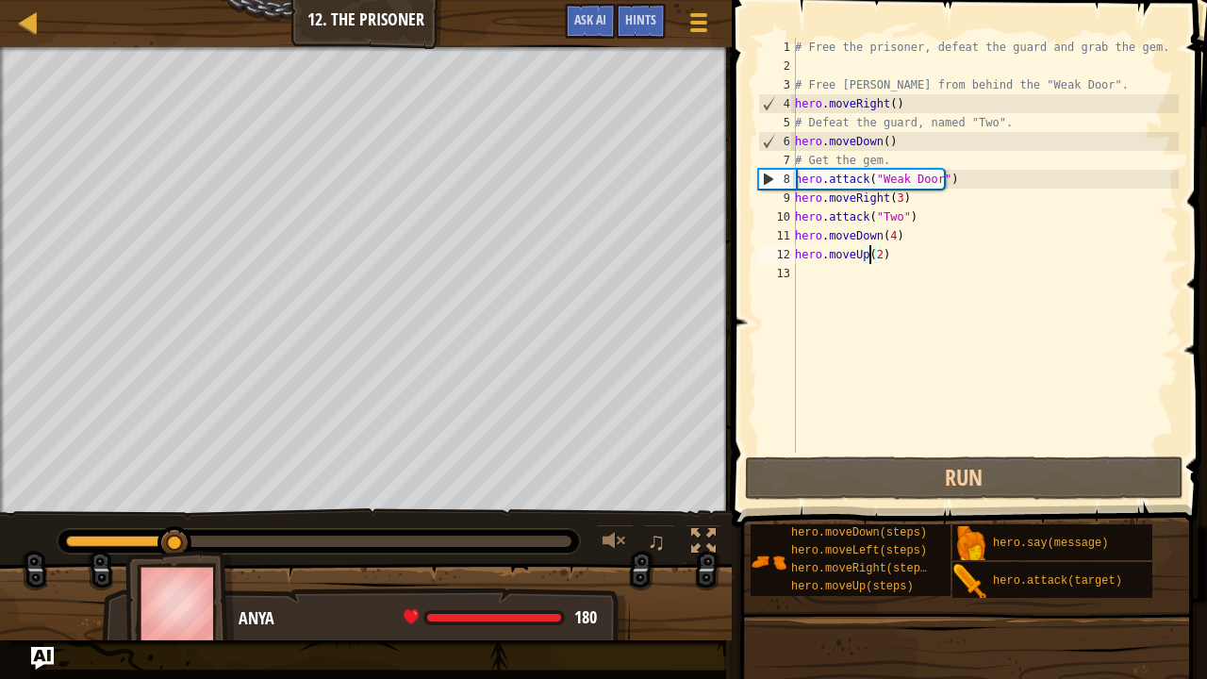
click at [864, 255] on div "# Free the prisoner, defeat the guard and grab the gem. # Free [PERSON_NAME] fr…" at bounding box center [984, 264] width 387 height 453
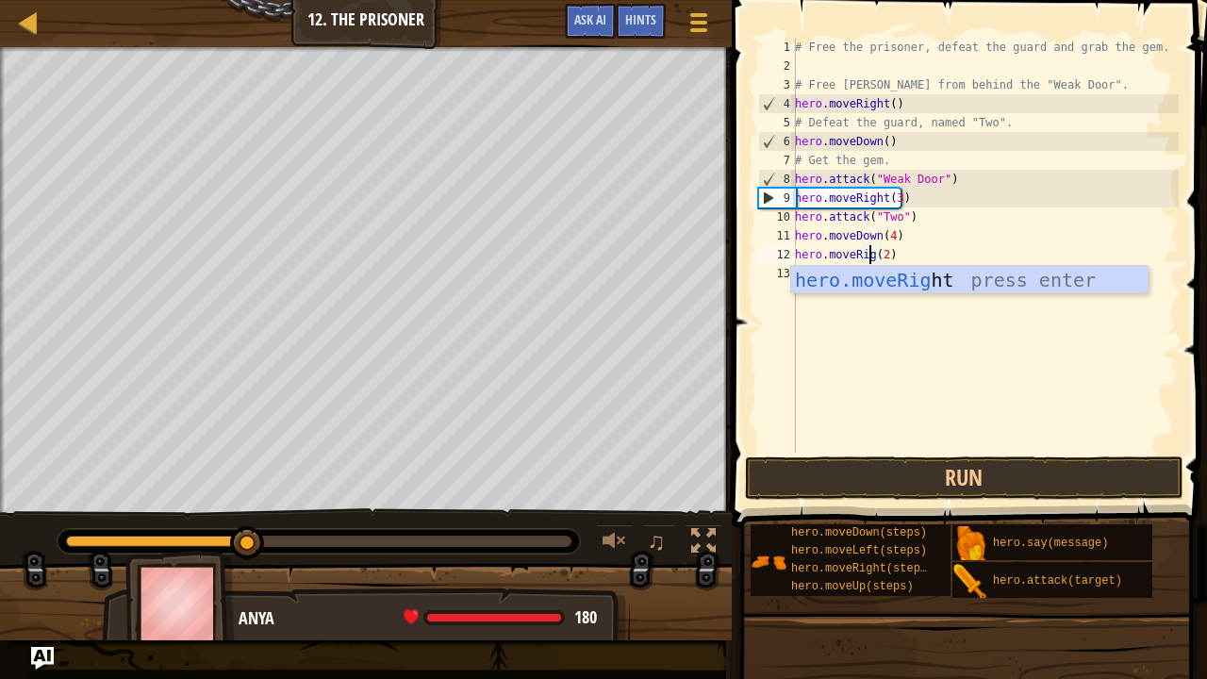
scroll to position [8, 7]
type textarea "hero.moveRight(2)"
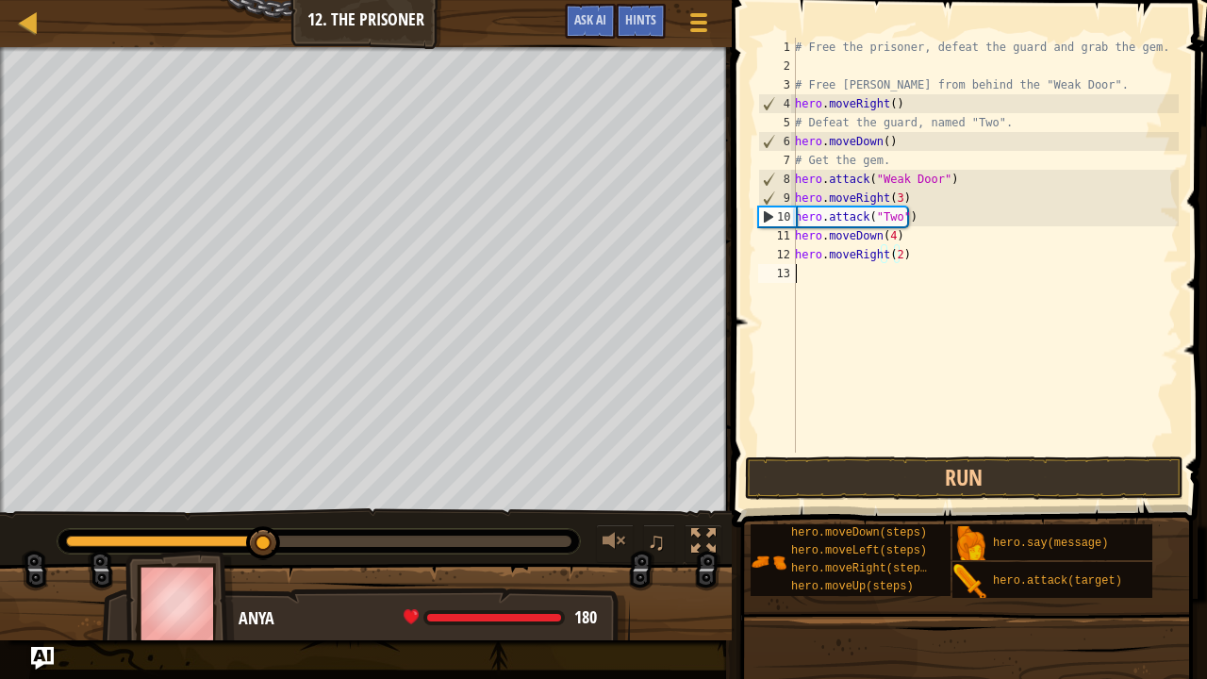
click at [886, 381] on div "# Free the prisoner, defeat the guard and grab the gem. # Free [PERSON_NAME] fr…" at bounding box center [984, 264] width 387 height 453
click at [875, 479] on button "Run" at bounding box center [964, 477] width 439 height 43
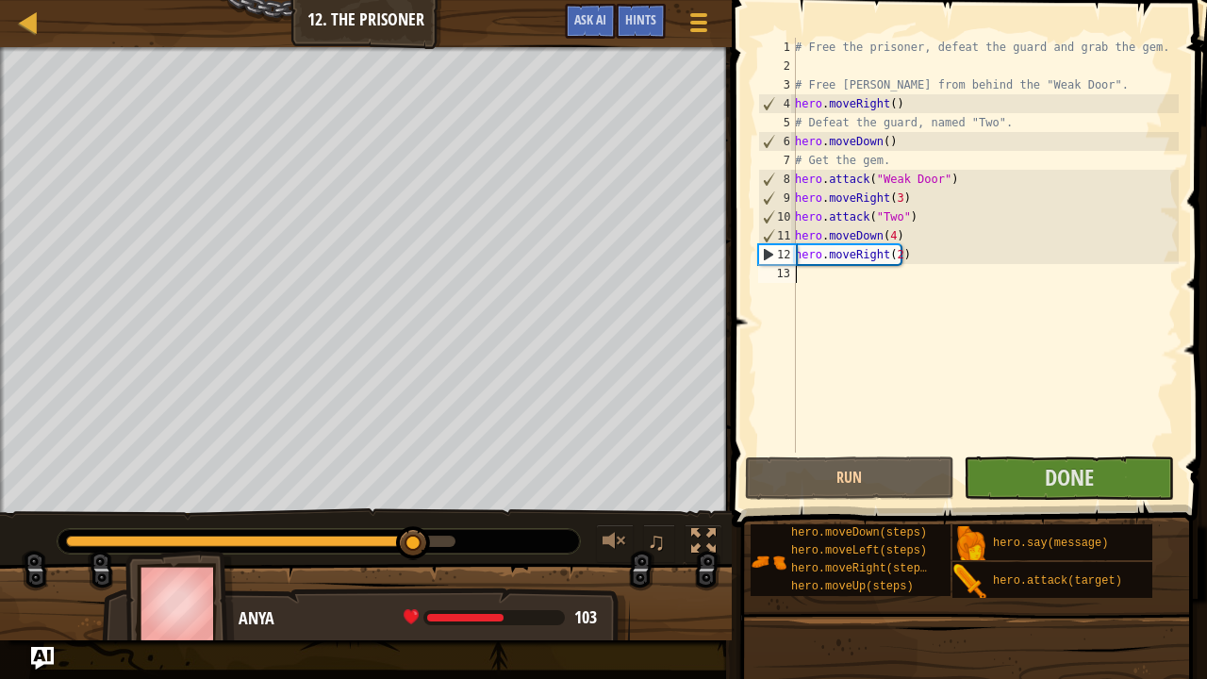
type textarea "hero.moveDown(4)"
drag, startPoint x: 887, startPoint y: 227, endPoint x: 816, endPoint y: 332, distance: 126.8
click at [816, 332] on div "# Free the prisoner, defeat the guard and grab the gem. # Free [PERSON_NAME] fr…" at bounding box center [984, 264] width 387 height 453
click at [887, 239] on div "# Free the prisoner, defeat the guard and grab the gem. # Free [PERSON_NAME] fr…" at bounding box center [984, 264] width 387 height 453
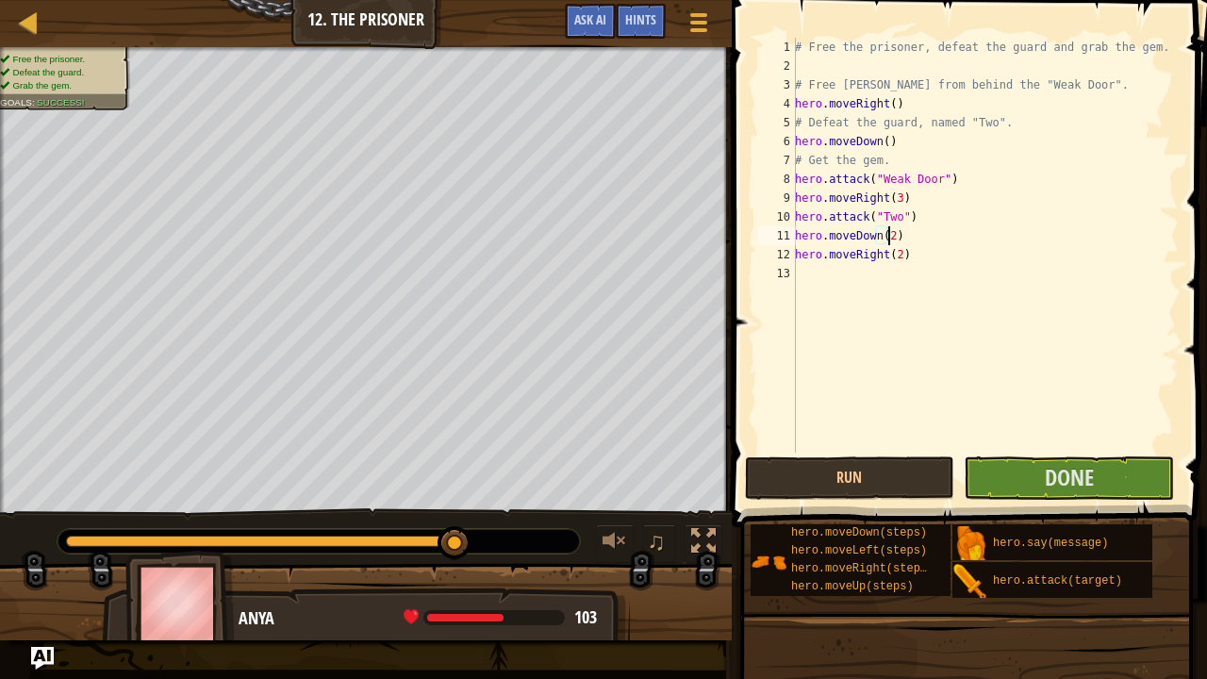
scroll to position [8, 8]
type textarea "hero.moveDown(2)"
click at [877, 477] on button "Run" at bounding box center [850, 477] width 210 height 43
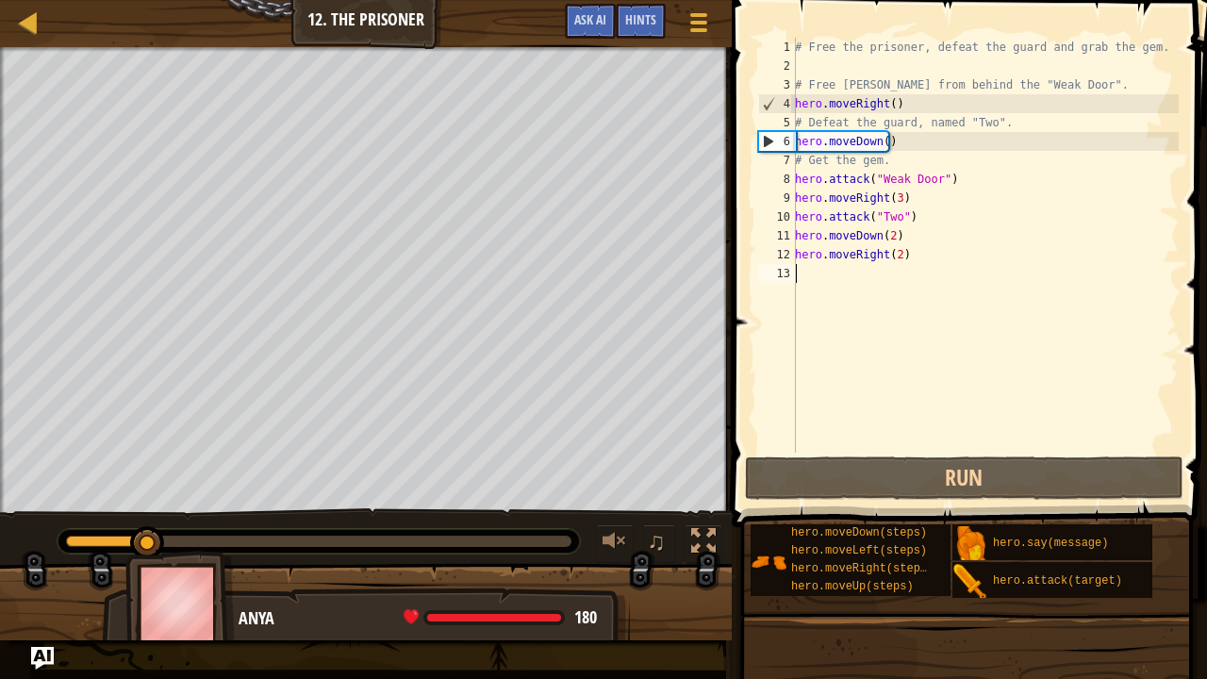
click at [967, 300] on div "# Free the prisoner, defeat the guard and grab the gem. # Free [PERSON_NAME] fr…" at bounding box center [984, 264] width 387 height 453
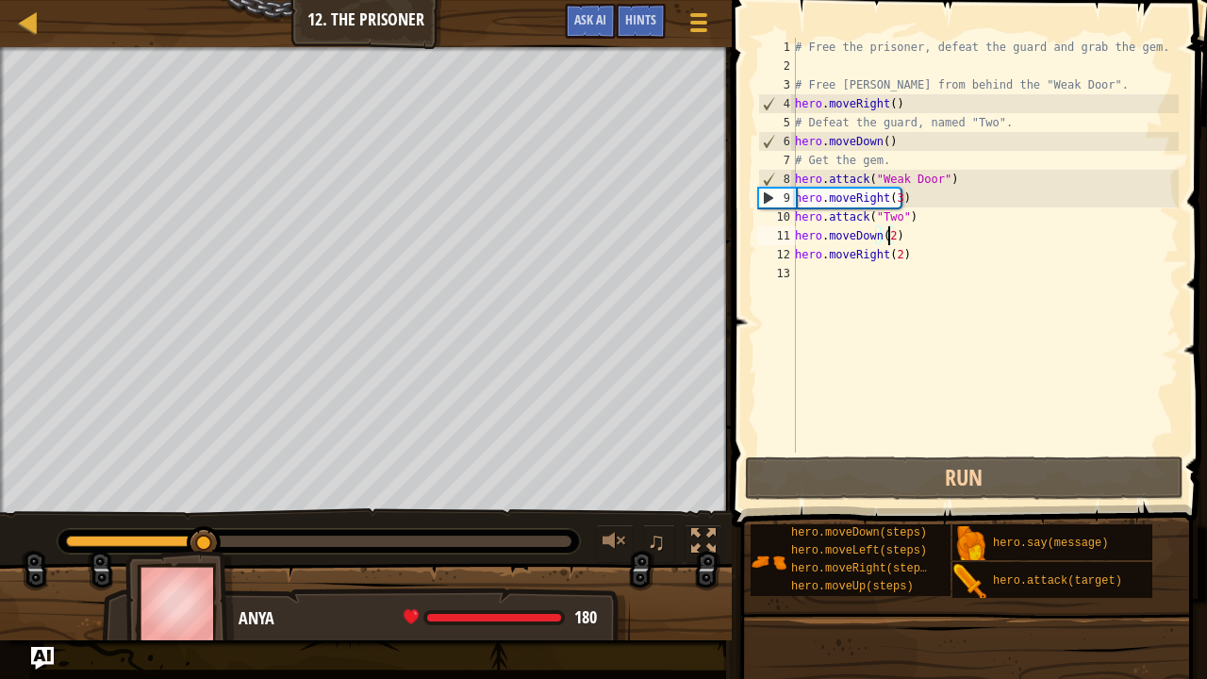
click at [888, 239] on div "# Free the prisoner, defeat the guard and grab the gem. # Free [PERSON_NAME] fr…" at bounding box center [984, 264] width 387 height 453
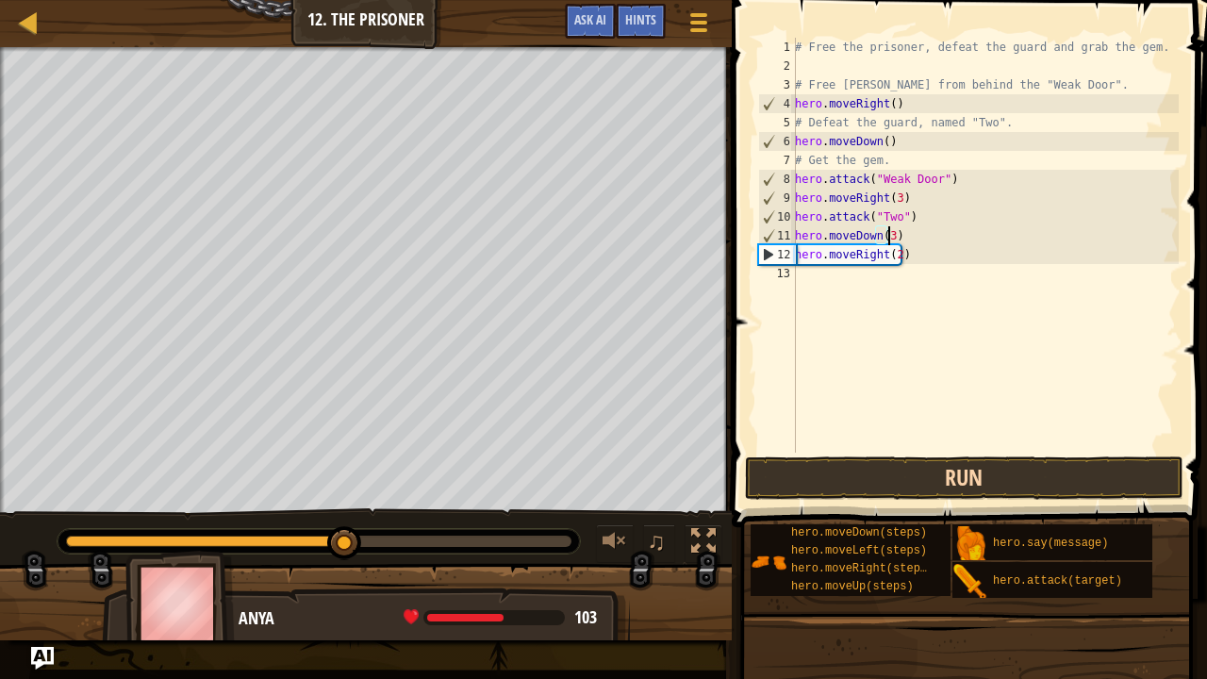
scroll to position [8, 8]
type textarea "hero.moveDown(3)"
click at [898, 460] on button "Run" at bounding box center [964, 477] width 439 height 43
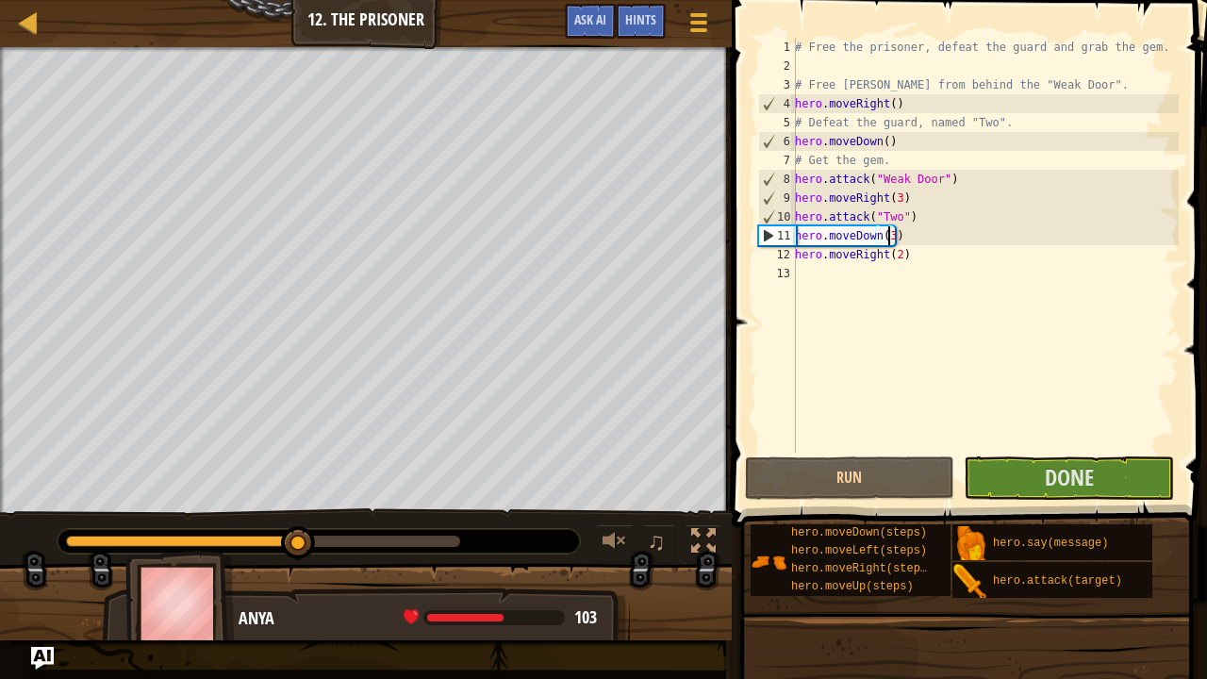
click at [1058, 359] on div "# Free the prisoner, defeat the guard and grab the gem. # Free [PERSON_NAME] fr…" at bounding box center [984, 264] width 387 height 453
click at [1119, 388] on div "# Free the prisoner, defeat the guard and grab the gem. # Free [PERSON_NAME] fr…" at bounding box center [984, 264] width 387 height 453
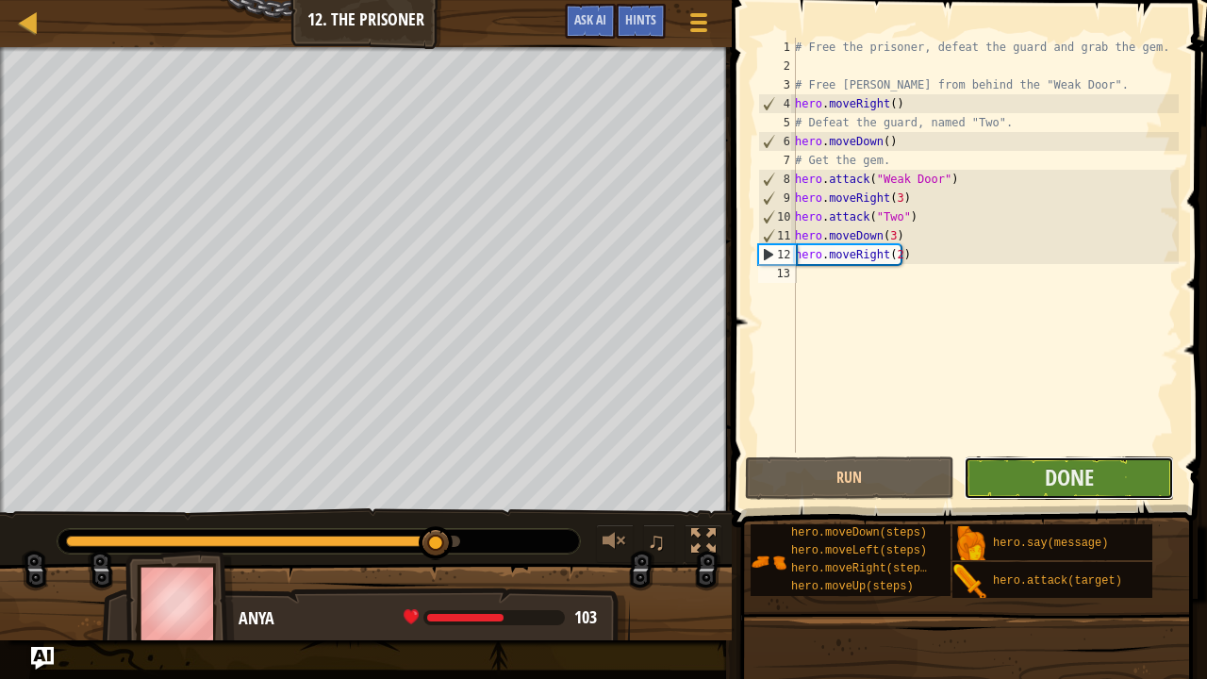
click at [1109, 470] on button "Done" at bounding box center [1069, 477] width 210 height 43
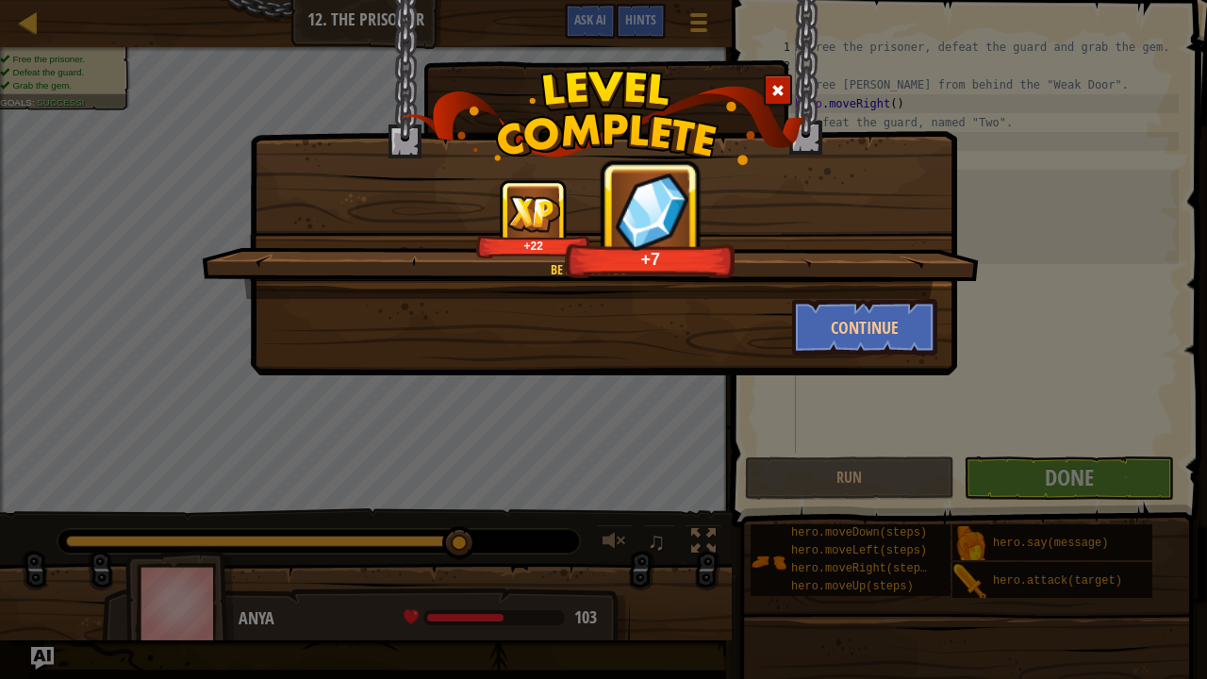
click at [1184, 529] on div "Be Seeing You +22 +7 Continue" at bounding box center [603, 339] width 1207 height 679
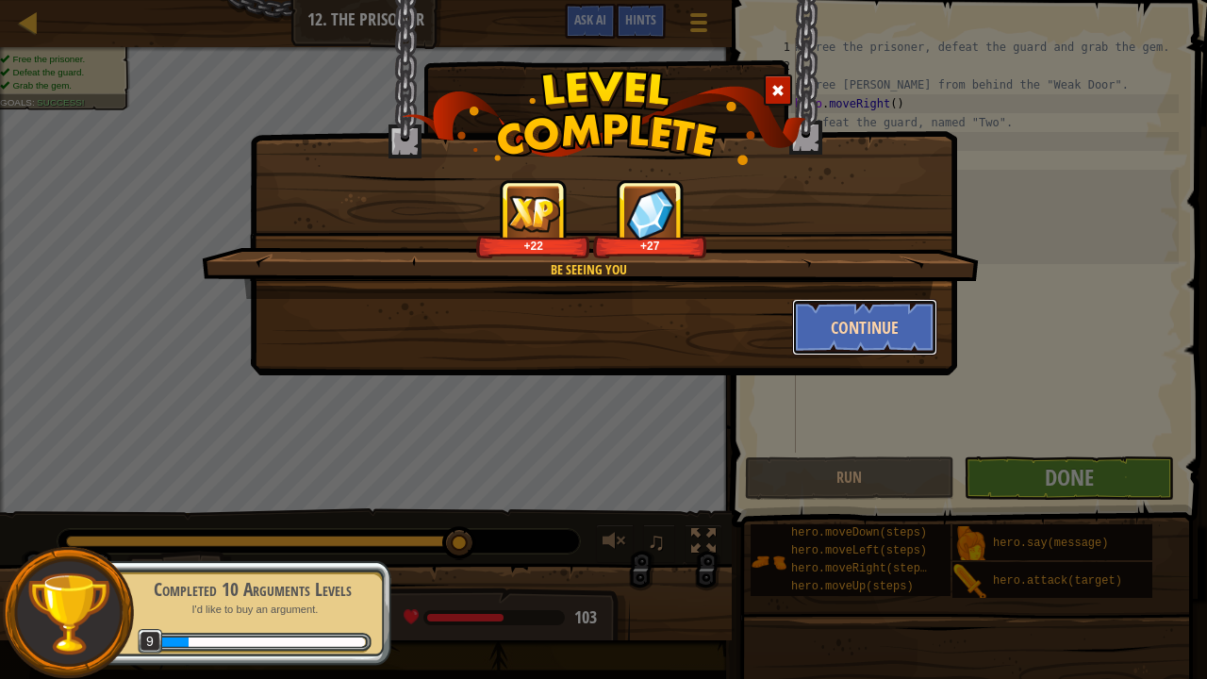
click at [898, 336] on button "Continue" at bounding box center [865, 327] width 146 height 57
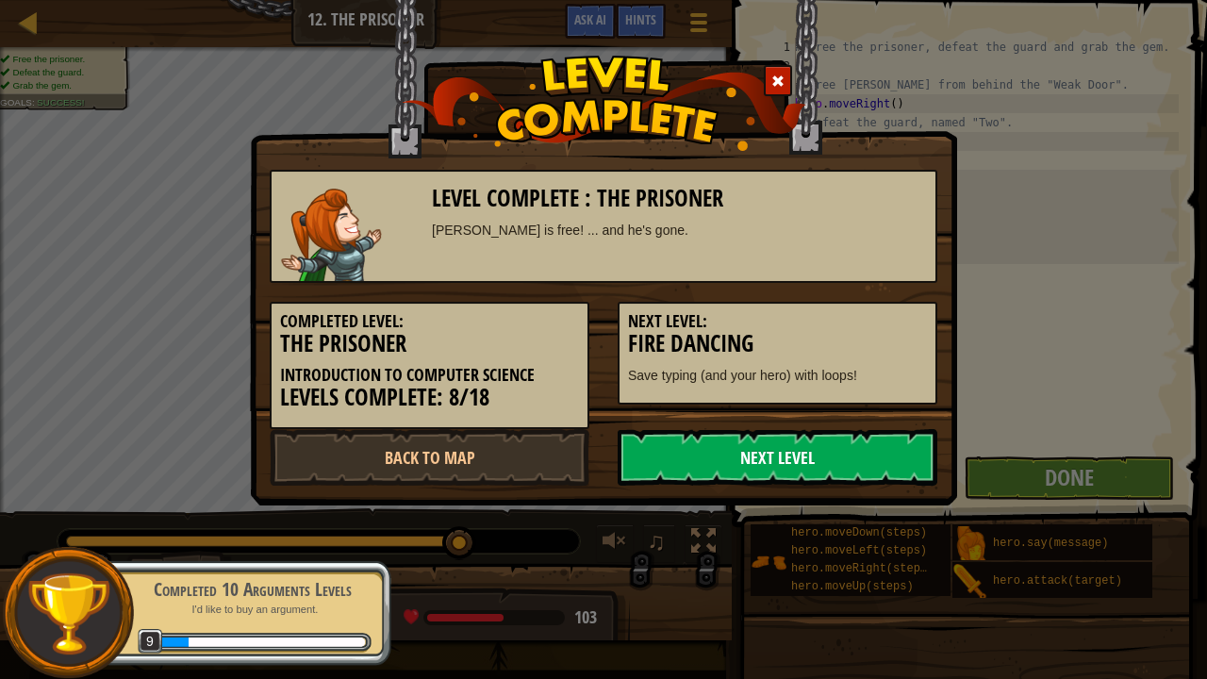
click at [813, 449] on link "Next Level" at bounding box center [778, 457] width 320 height 57
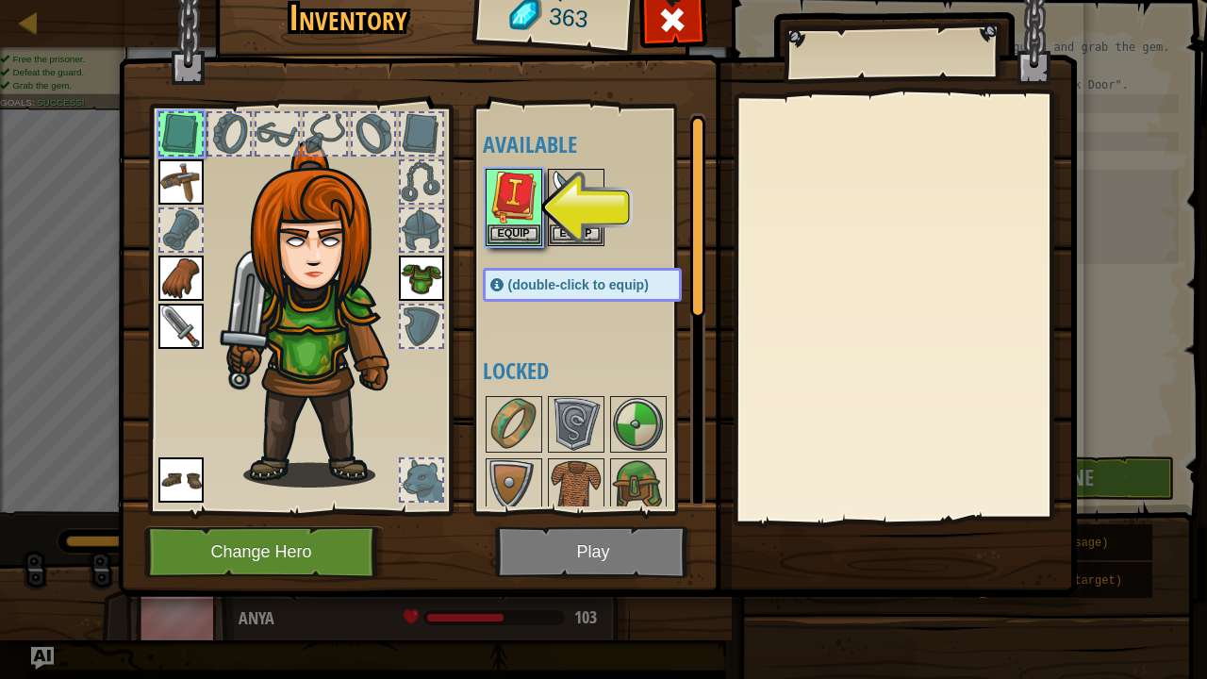
click at [813, 449] on div at bounding box center [904, 307] width 333 height 423
click at [499, 217] on img at bounding box center [513, 197] width 53 height 53
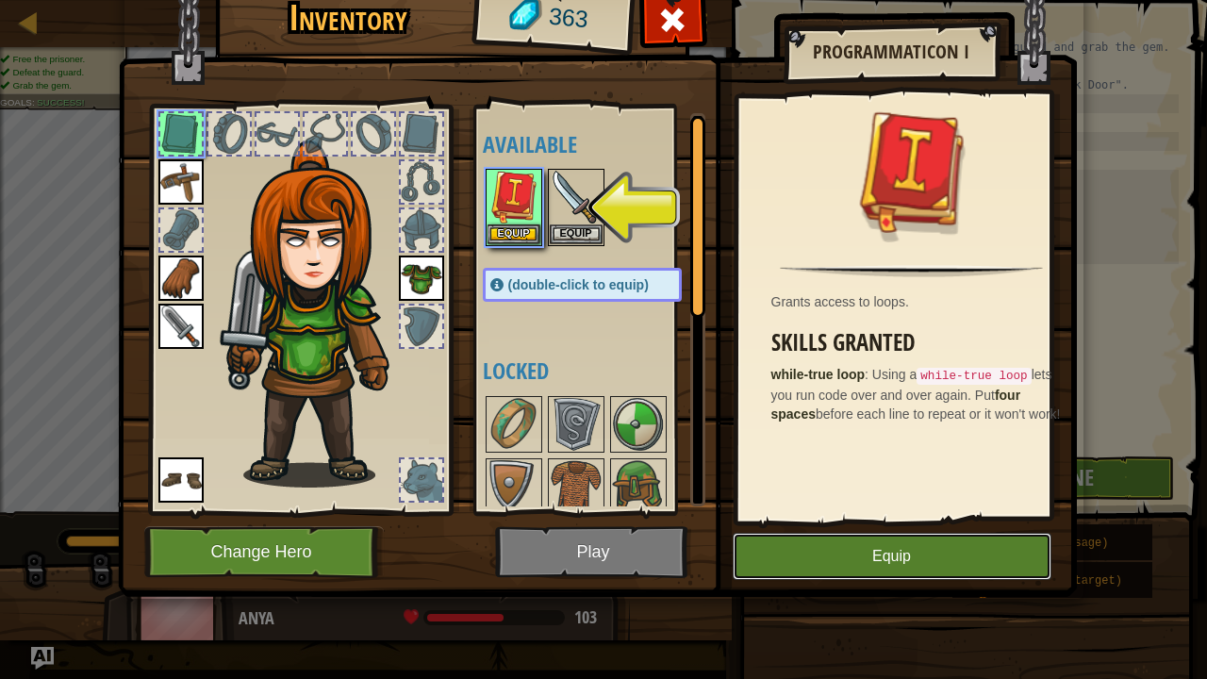
click at [862, 531] on button "Equip" at bounding box center [892, 556] width 319 height 47
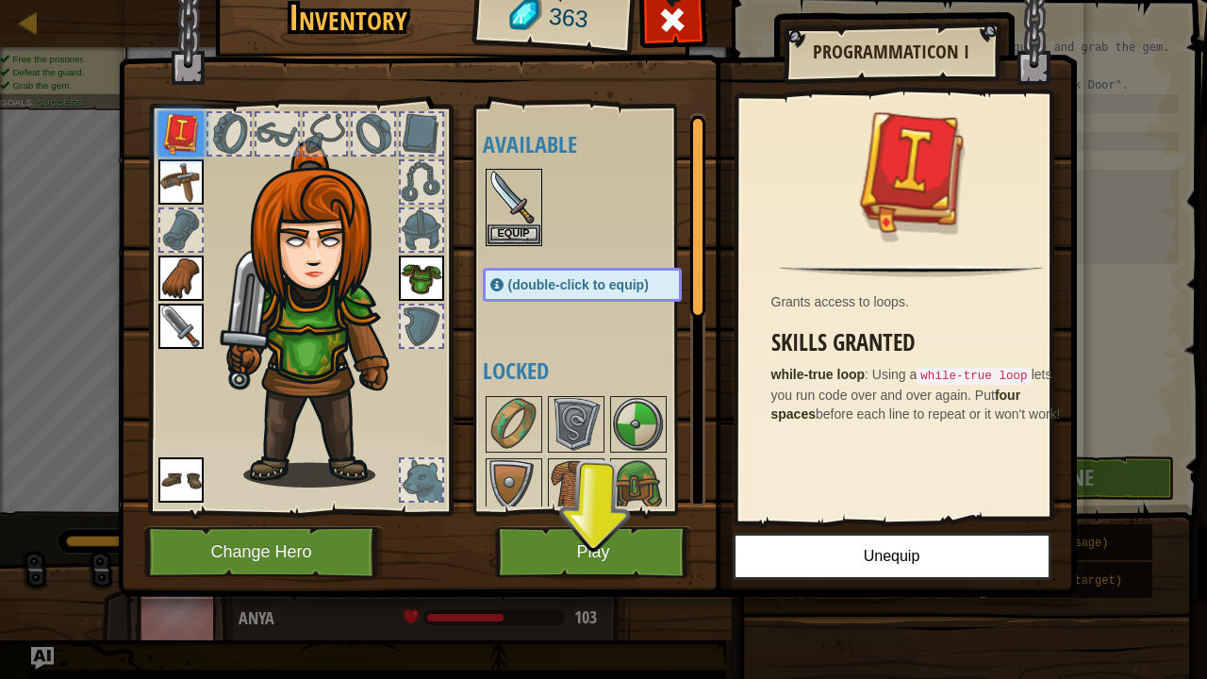
click at [618, 520] on img at bounding box center [597, 254] width 959 height 684
click at [632, 531] on button "Play" at bounding box center [593, 552] width 197 height 52
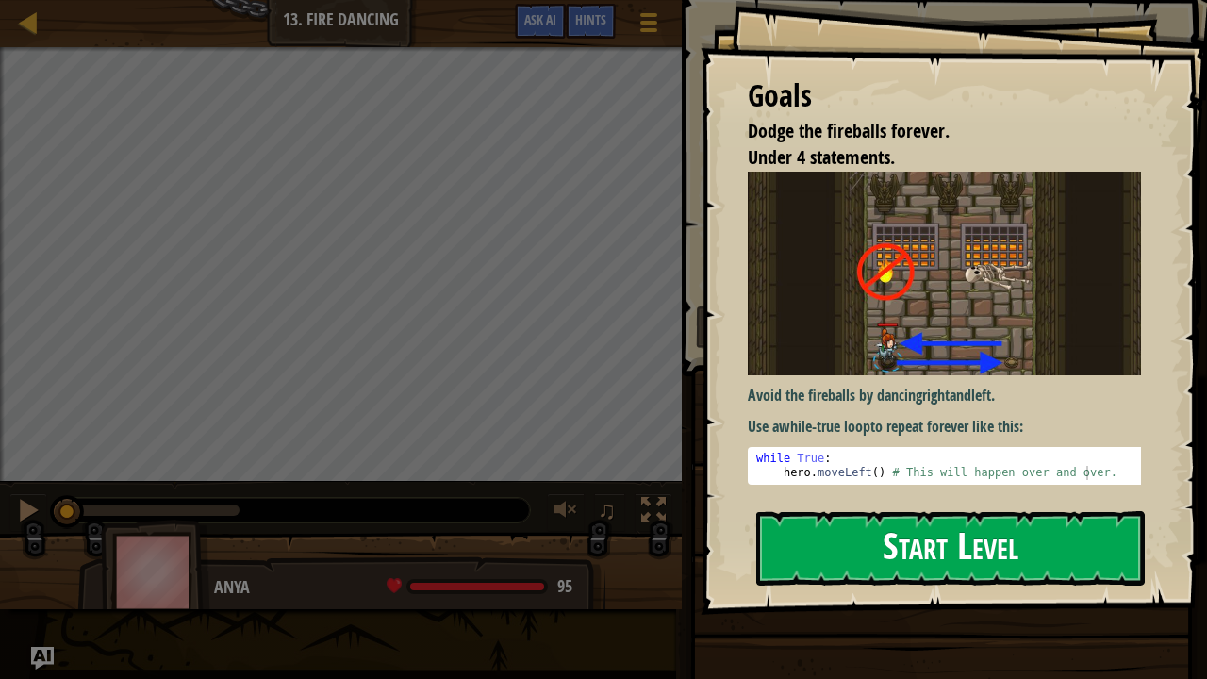
click at [856, 527] on button "Start Level" at bounding box center [950, 548] width 388 height 74
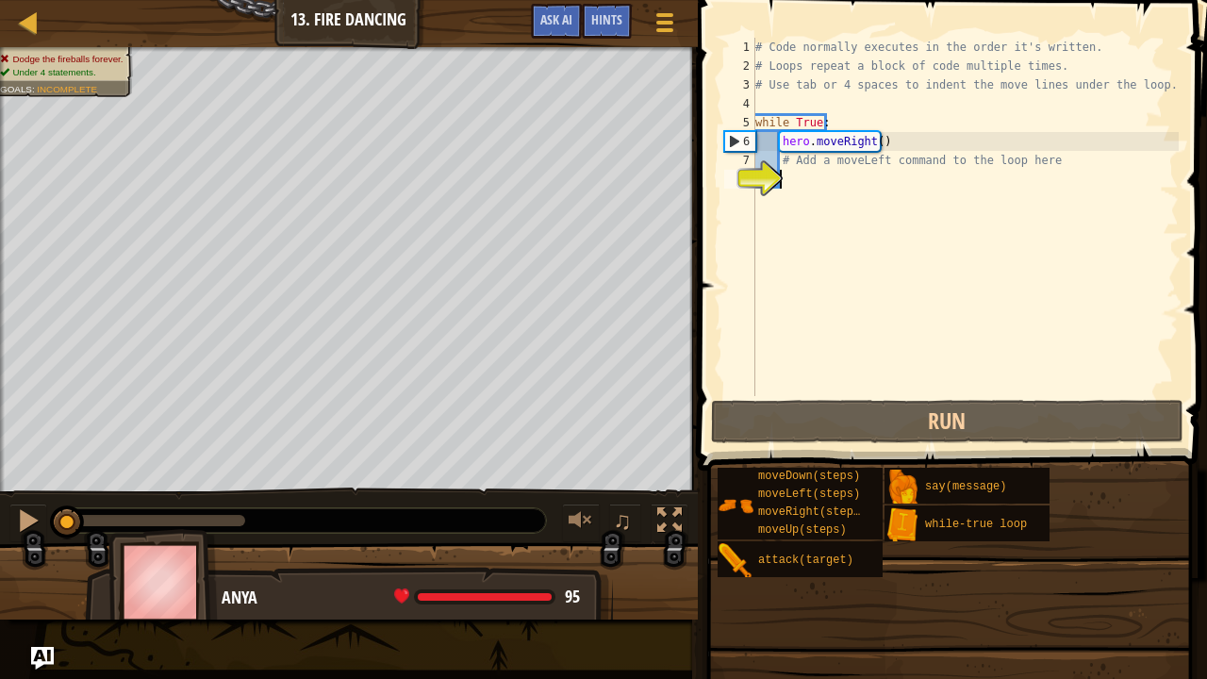
click at [833, 265] on div "# Code normally executes in the order it's written. # Loops repeat a block of c…" at bounding box center [964, 236] width 427 height 396
click at [769, 159] on div "# Code normally executes in the order it's written. # Loops repeat a block of c…" at bounding box center [964, 236] width 427 height 396
click at [872, 134] on div "# Code normally executes in the order it's written. # Loops repeat a block of c…" at bounding box center [964, 236] width 427 height 396
type textarea "hero.moveRight()"
click at [850, 316] on div "# Code normally executes in the order it's written. # Loops repeat a block of c…" at bounding box center [964, 236] width 427 height 396
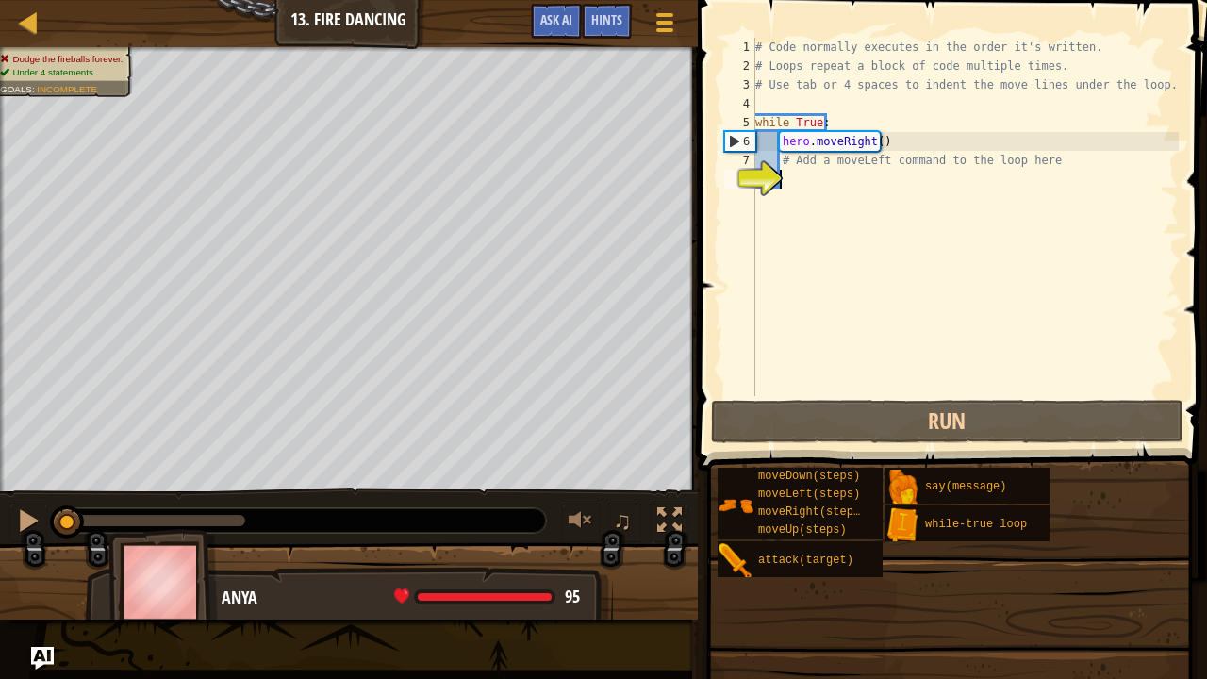
click at [746, 183] on div "8" at bounding box center [739, 179] width 31 height 19
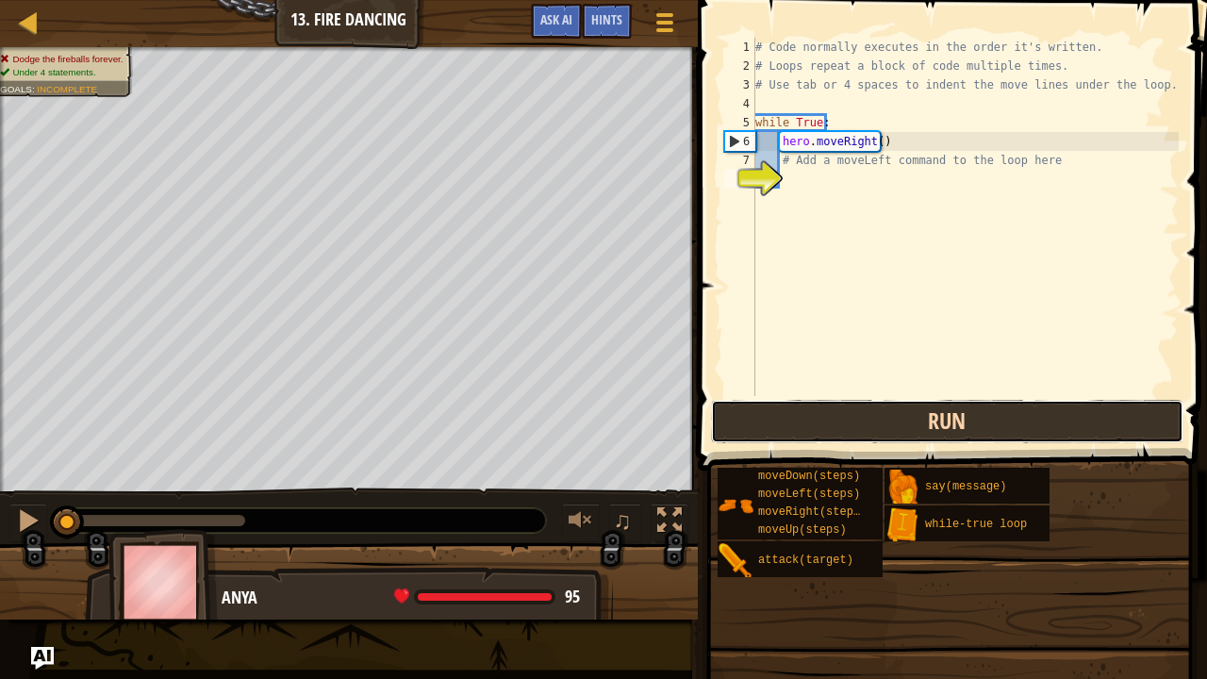
click at [865, 404] on button "Run" at bounding box center [947, 421] width 472 height 43
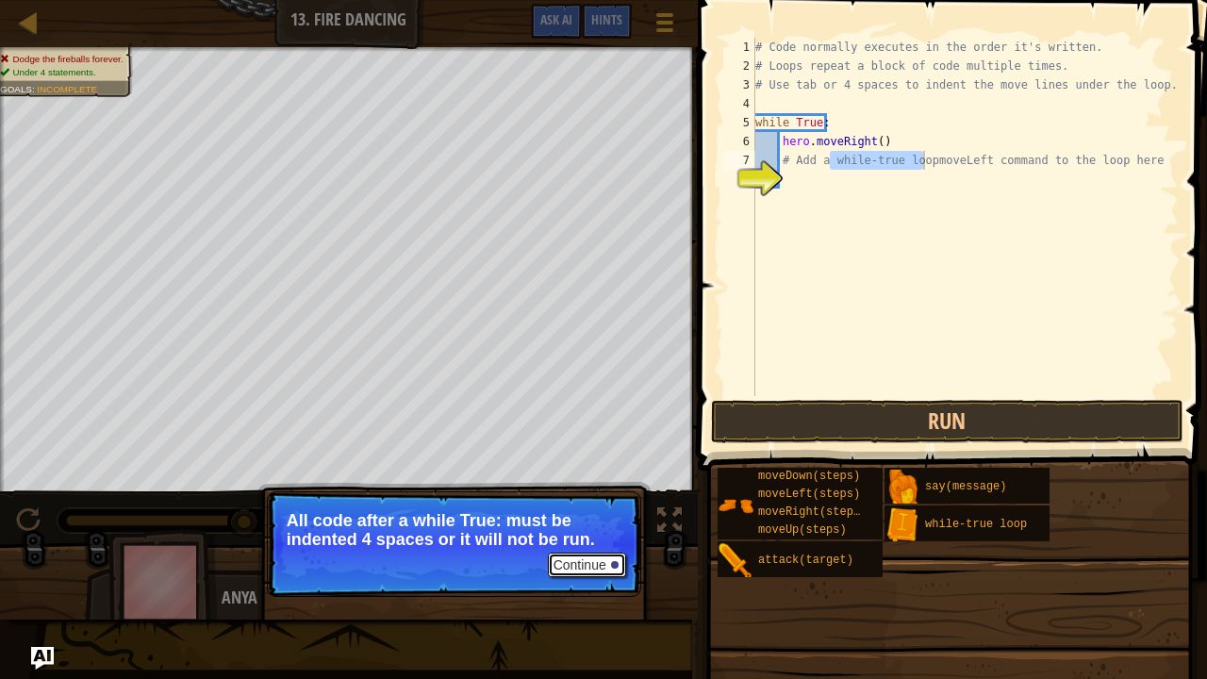
click at [620, 531] on button "Continue" at bounding box center [587, 564] width 78 height 25
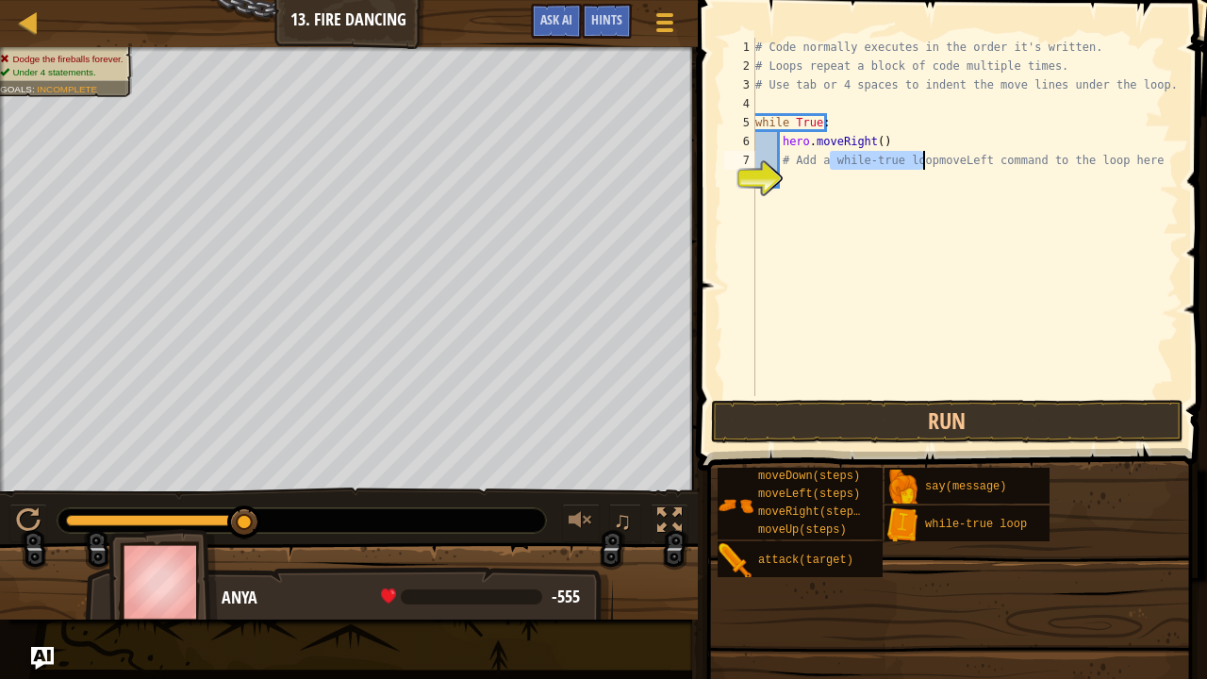
type textarea "# Add a moveLeft command to the loop here"
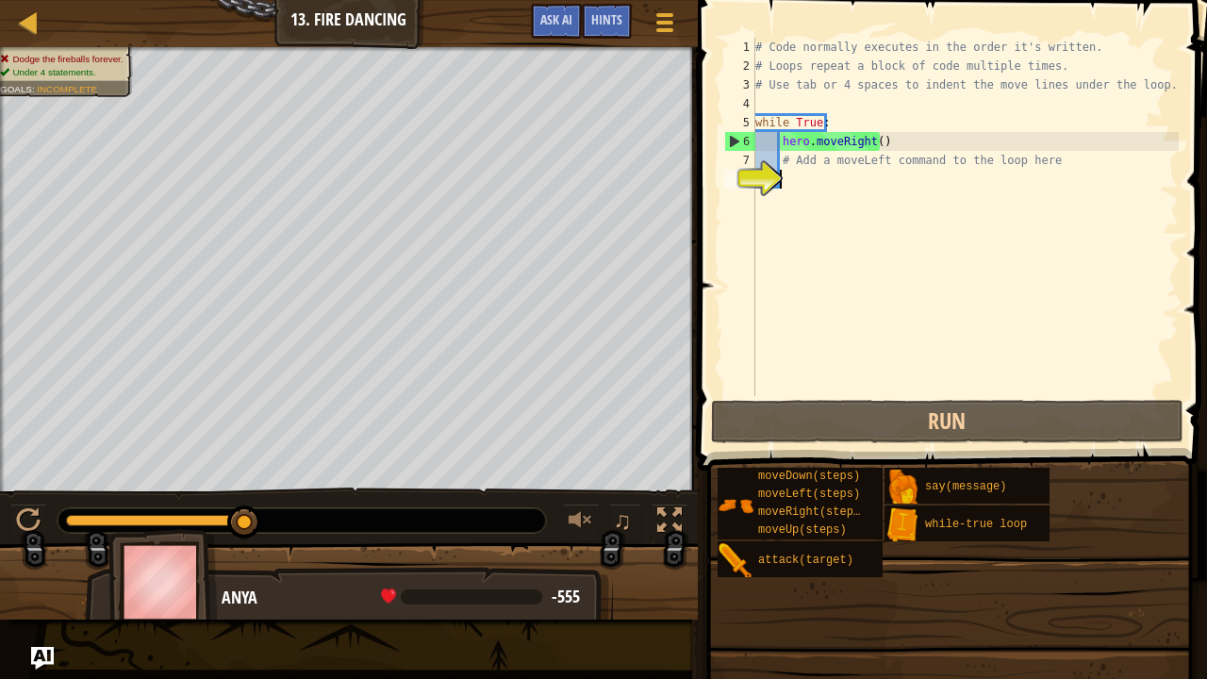
click at [1018, 260] on div "# Code normally executes in the order it's written. # Loops repeat a block of c…" at bounding box center [964, 236] width 427 height 396
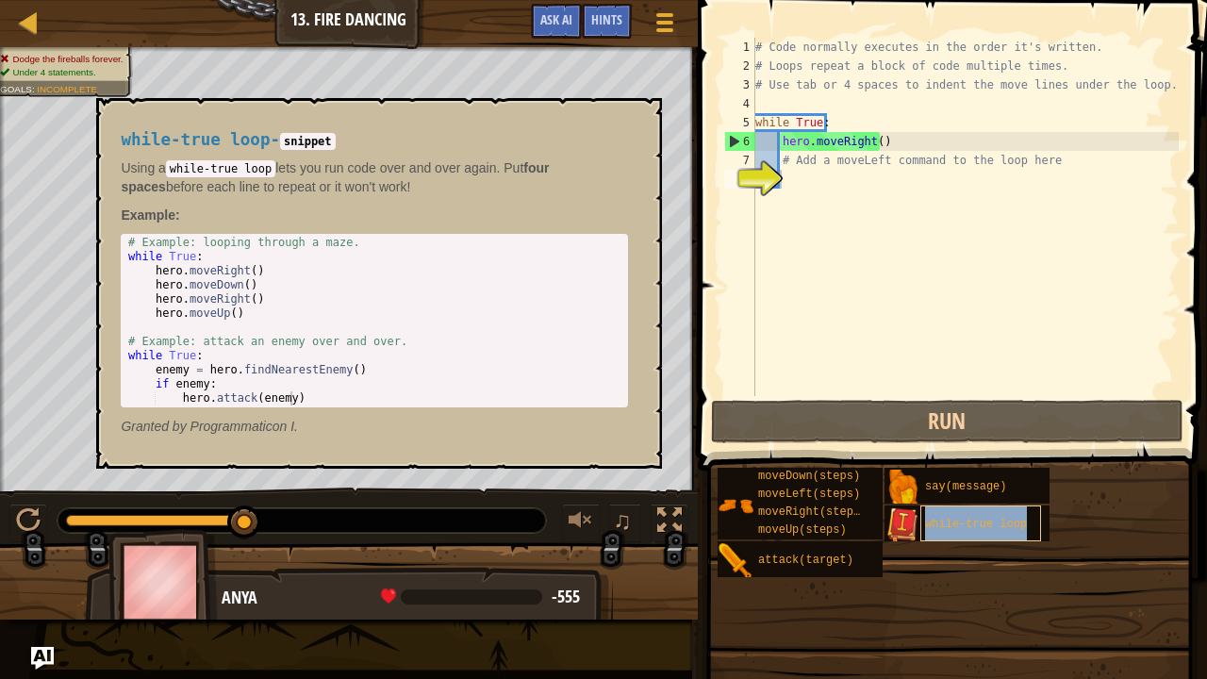
click at [958, 531] on div "while-true loop" at bounding box center [980, 523] width 121 height 36
drag, startPoint x: 958, startPoint y: 537, endPoint x: 973, endPoint y: 532, distance: 16.1
click at [973, 531] on div "while-true loop" at bounding box center [980, 523] width 121 height 36
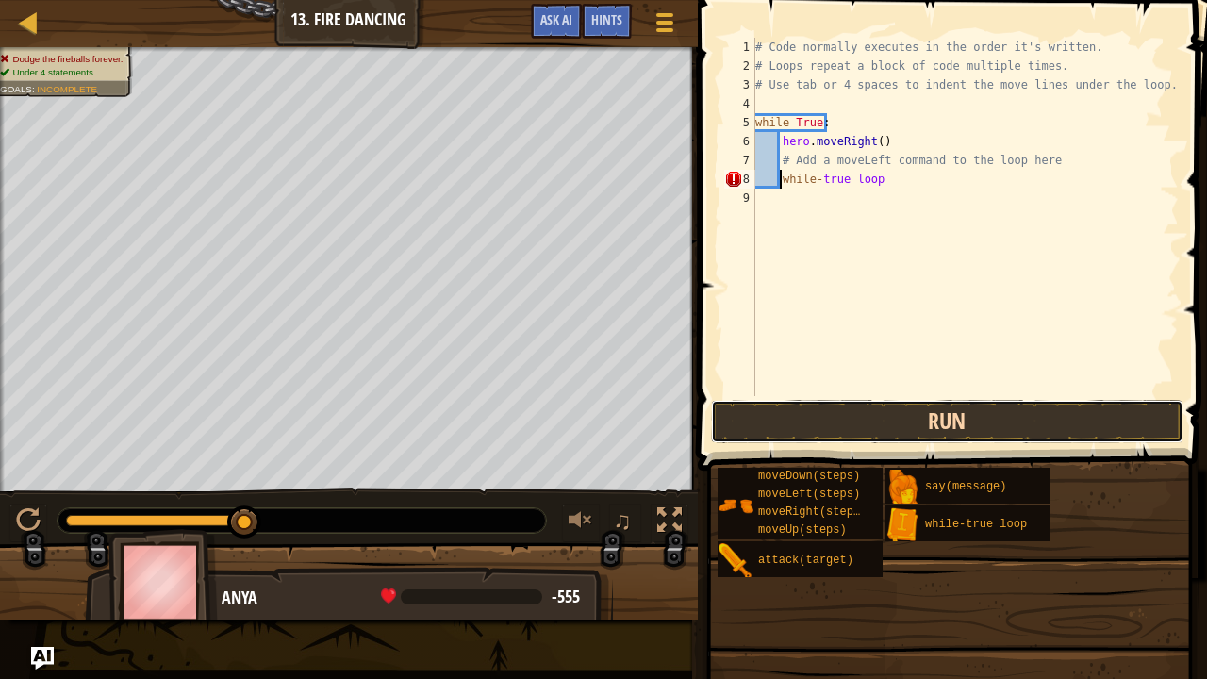
click at [882, 420] on button "Run" at bounding box center [947, 421] width 472 height 43
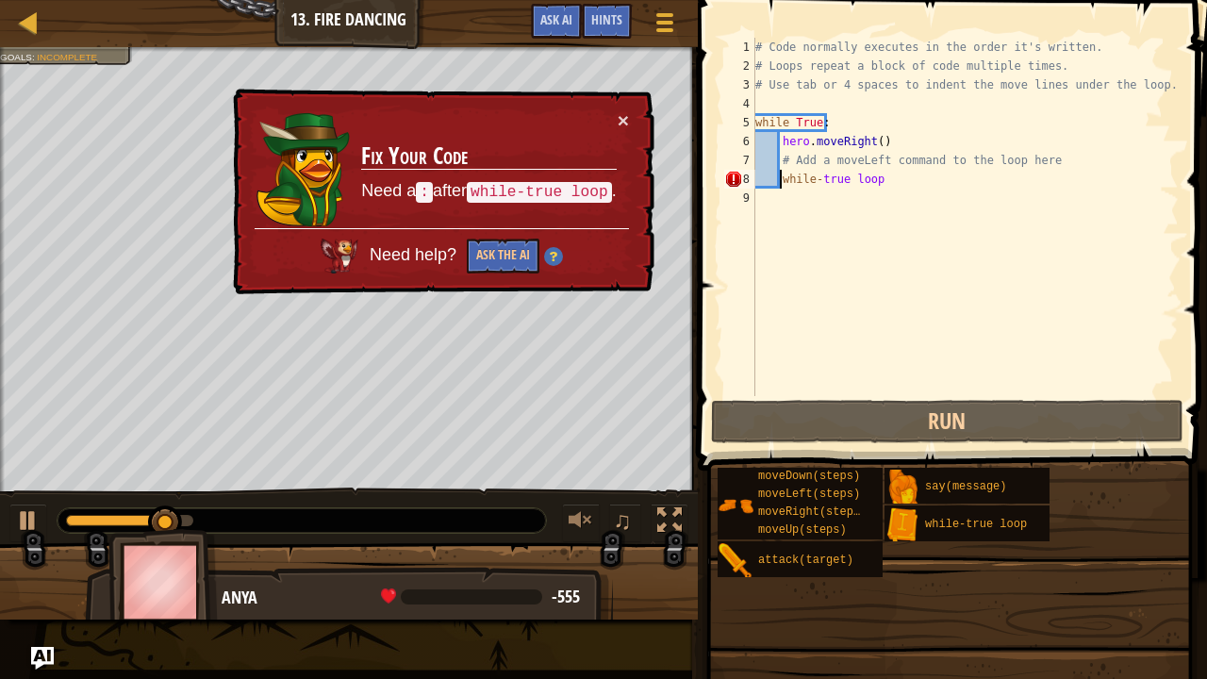
type textarea ":while-true loop"
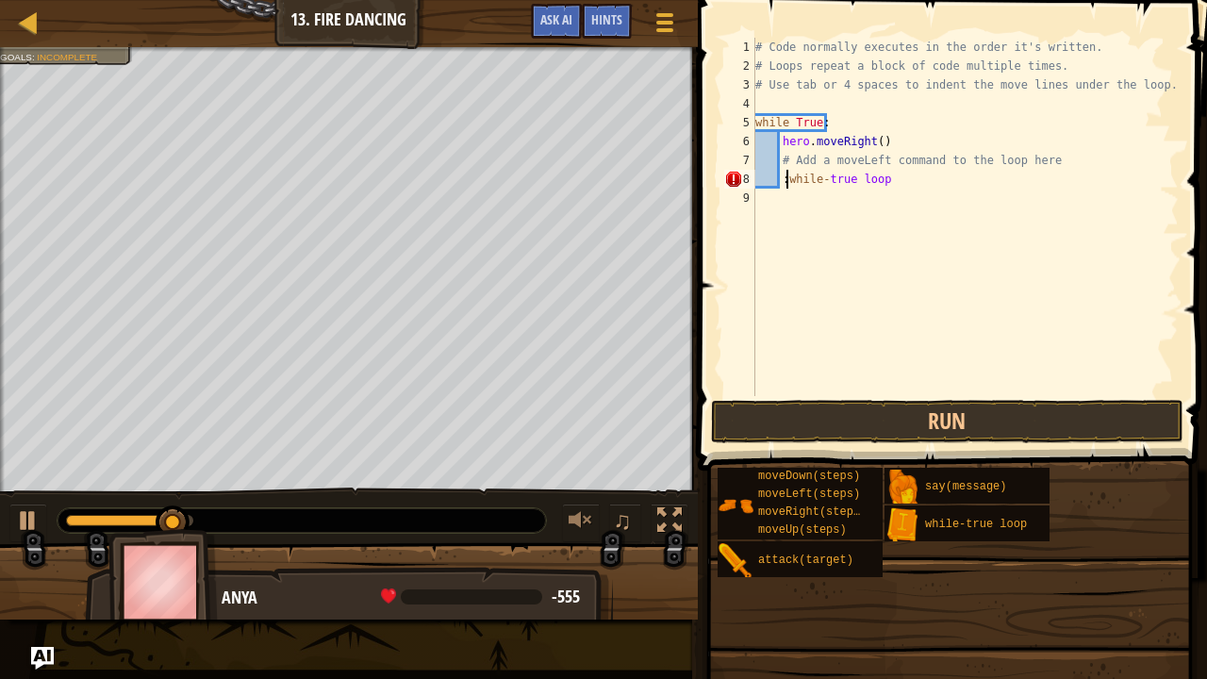
scroll to position [8, 2]
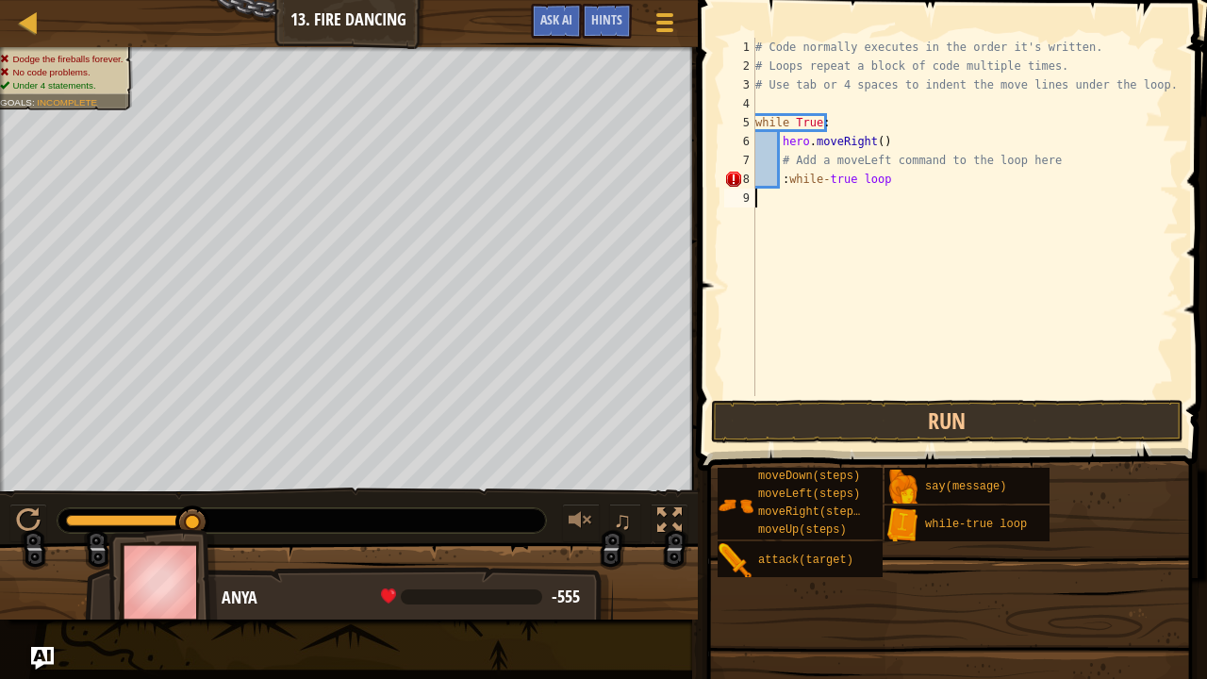
click at [809, 246] on div "# Code normally executes in the order it's written. # Loops repeat a block of c…" at bounding box center [964, 236] width 427 height 396
click at [832, 415] on button "Run" at bounding box center [947, 421] width 472 height 43
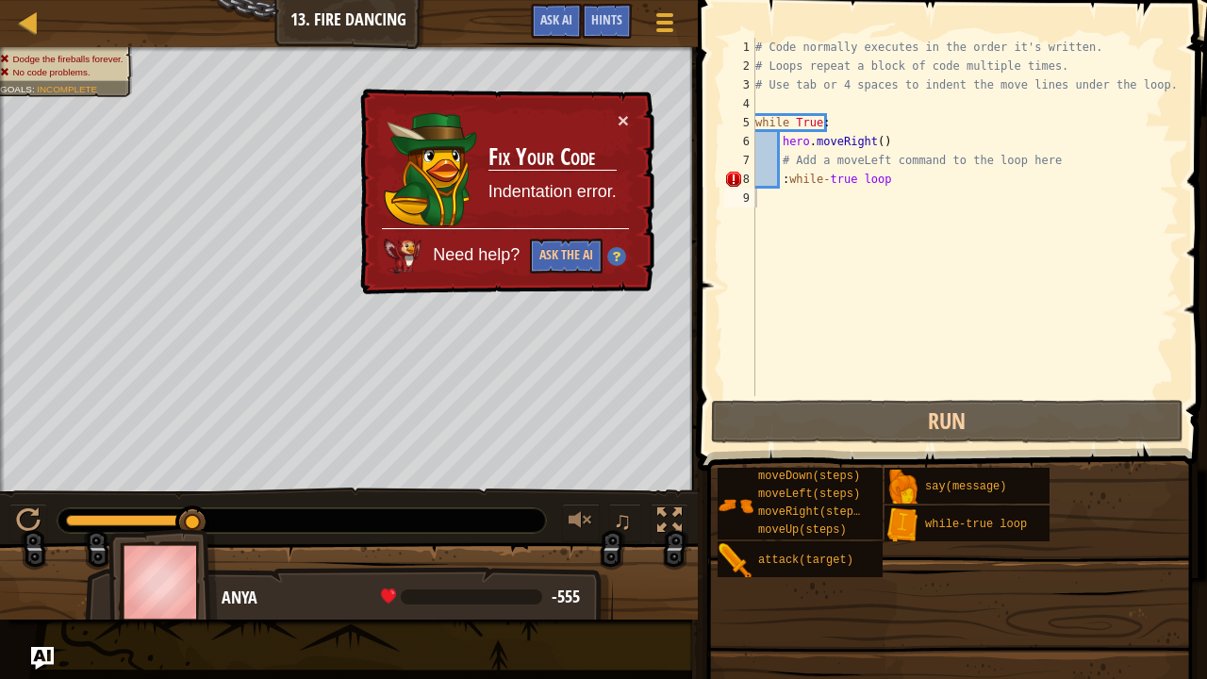
click at [615, 115] on td "Fix Your Code Indentation error." at bounding box center [552, 169] width 130 height 118
click at [619, 117] on button "×" at bounding box center [623, 120] width 11 height 20
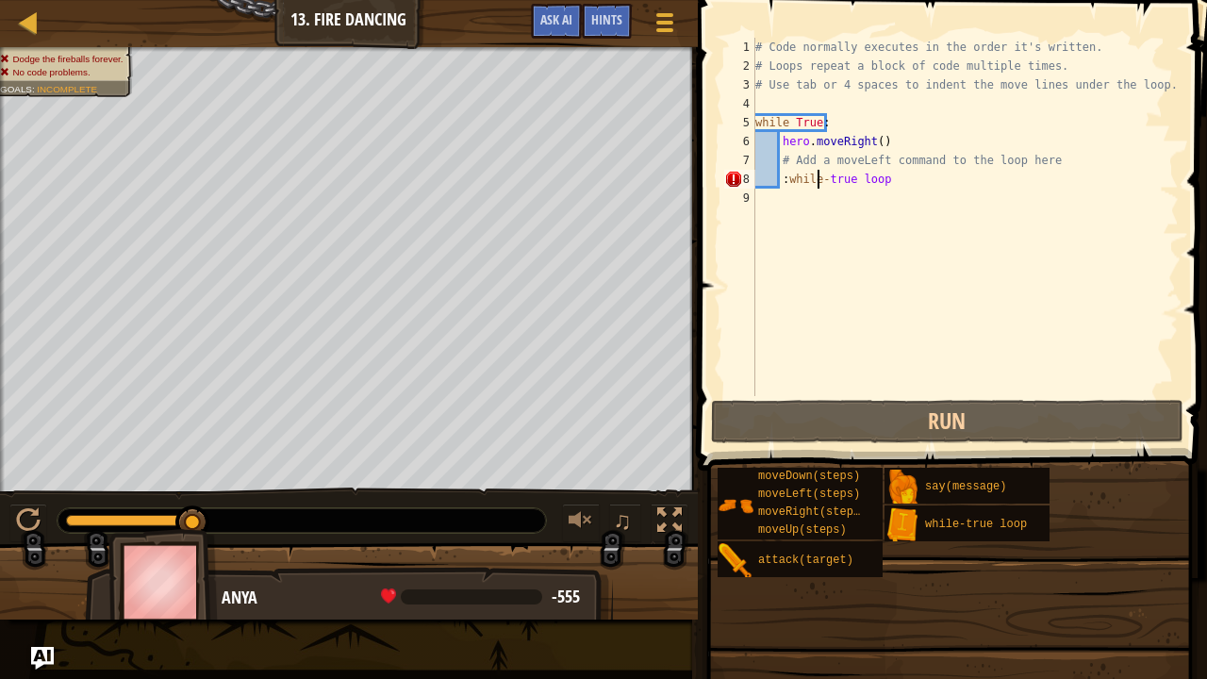
click at [815, 181] on div "# Code normally executes in the order it's written. # Loops repeat a block of c…" at bounding box center [964, 236] width 427 height 396
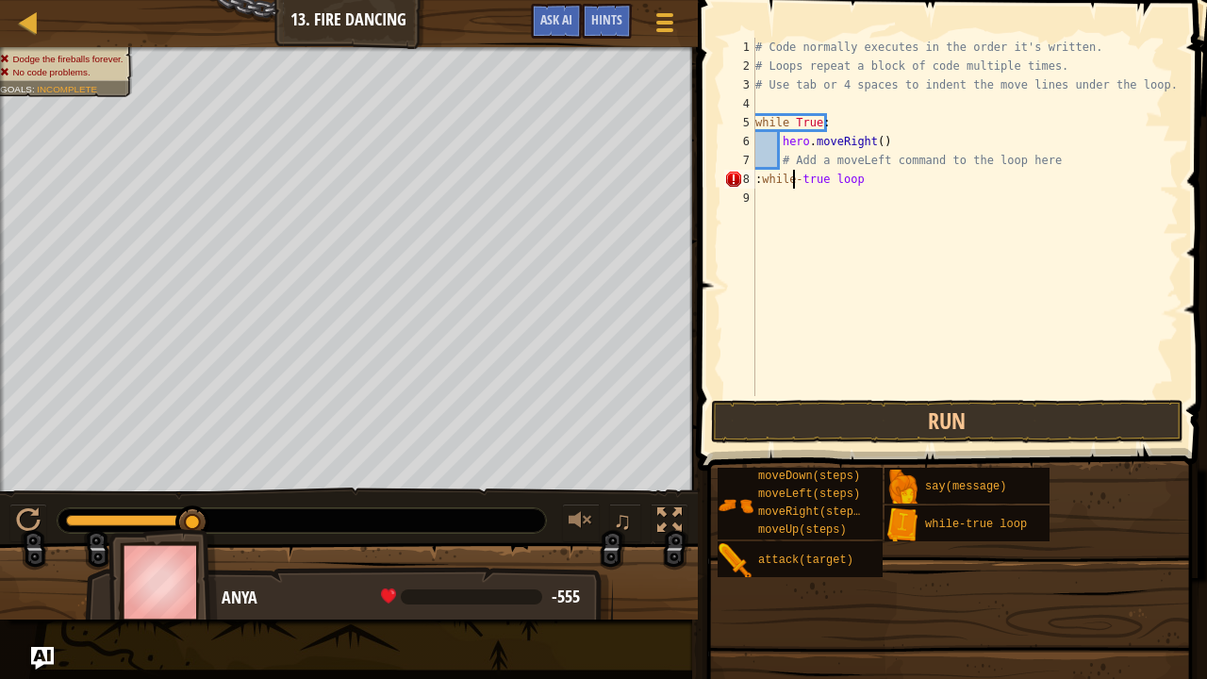
click at [790, 181] on div "# Code normally executes in the order it's written. # Loops repeat a block of c…" at bounding box center [964, 236] width 427 height 396
type textarea ":-true loop"
click at [861, 430] on button "Run" at bounding box center [947, 421] width 472 height 43
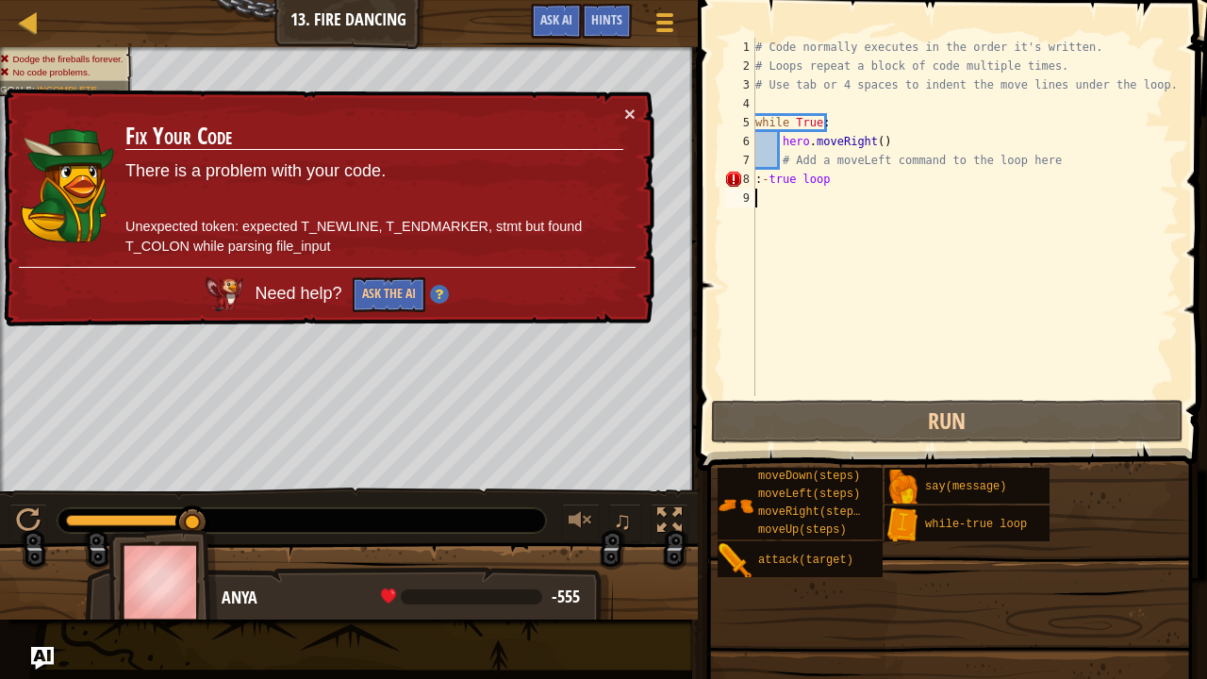
click at [769, 189] on div "# Code normally executes in the order it's written. # Loops repeat a block of c…" at bounding box center [964, 236] width 427 height 396
click at [769, 179] on div "# Code normally executes in the order it's written. # Loops repeat a block of c…" at bounding box center [964, 236] width 427 height 396
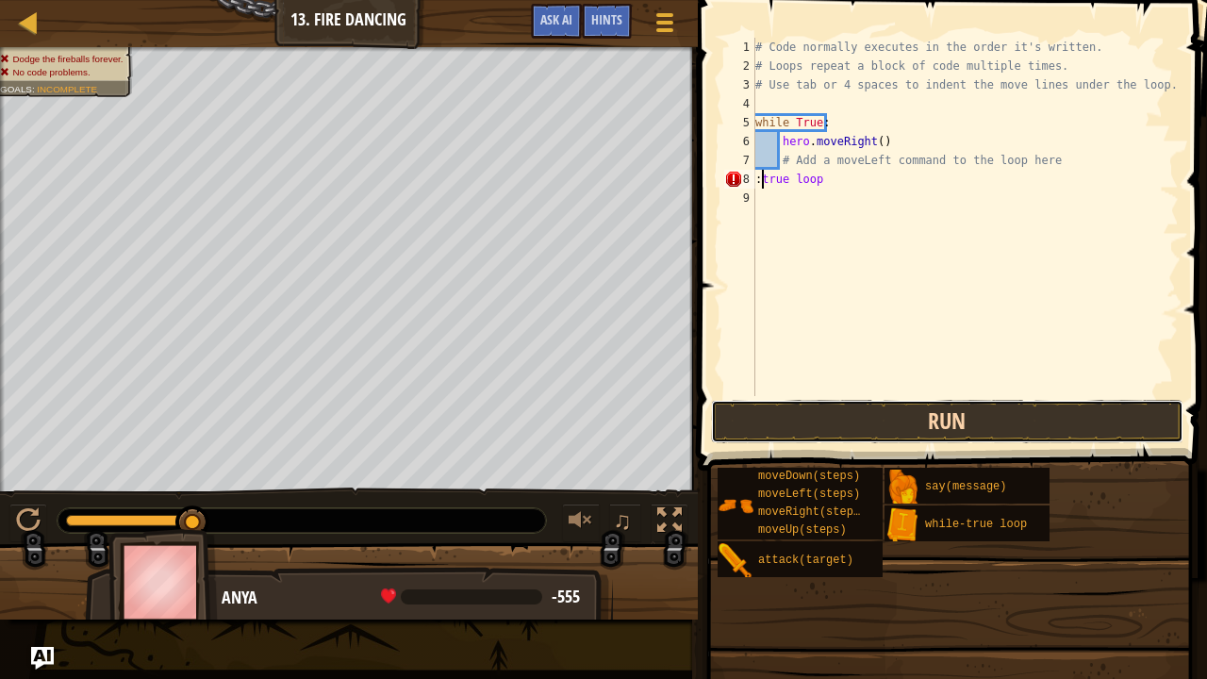
click at [839, 410] on button "Run" at bounding box center [947, 421] width 472 height 43
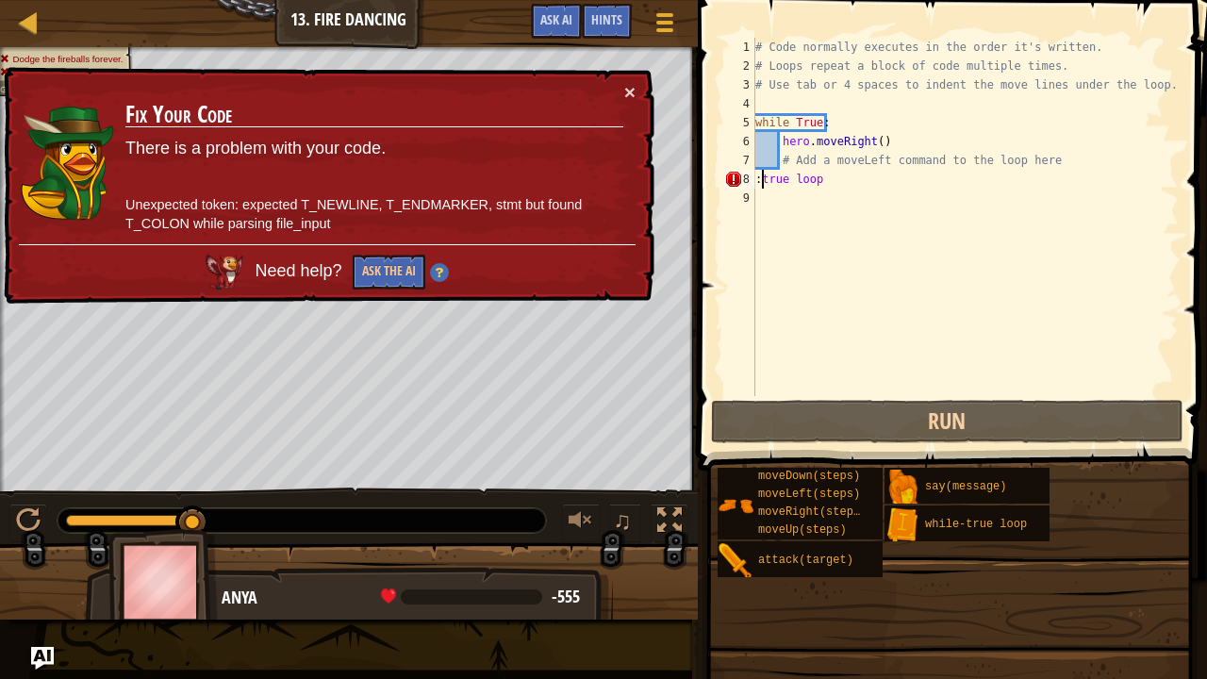
click at [760, 179] on div "# Code normally executes in the order it's written. # Loops repeat a block of c…" at bounding box center [964, 236] width 427 height 396
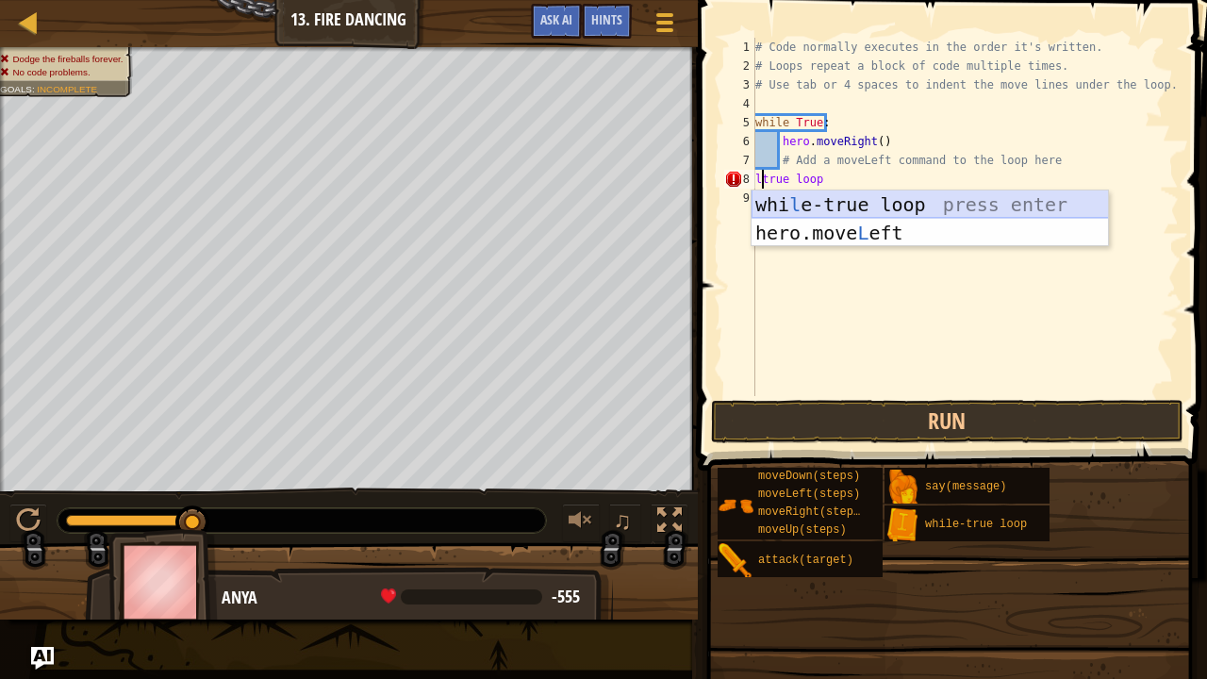
click at [840, 201] on div "whi l e-true loop press enter hero.move L eft press enter" at bounding box center [929, 246] width 357 height 113
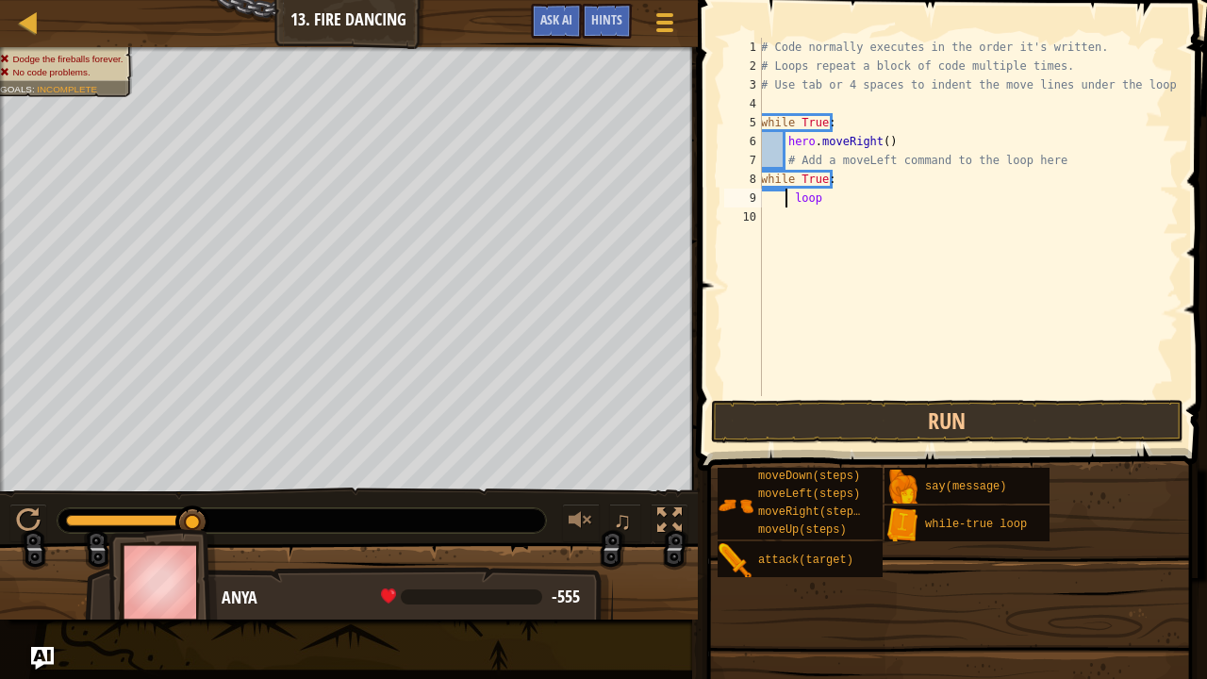
type textarea "loop"
click at [829, 218] on div "# Code normally executes in the order it's written. # Loops repeat a block of c…" at bounding box center [967, 236] width 421 height 396
click at [851, 185] on div "# Code normally executes in the order it's written. # Loops repeat a block of c…" at bounding box center [967, 236] width 421 height 396
type textarea "w"
click at [851, 185] on div "# Code normally executes in the order it's written. # Loops repeat a block of c…" at bounding box center [967, 236] width 421 height 396
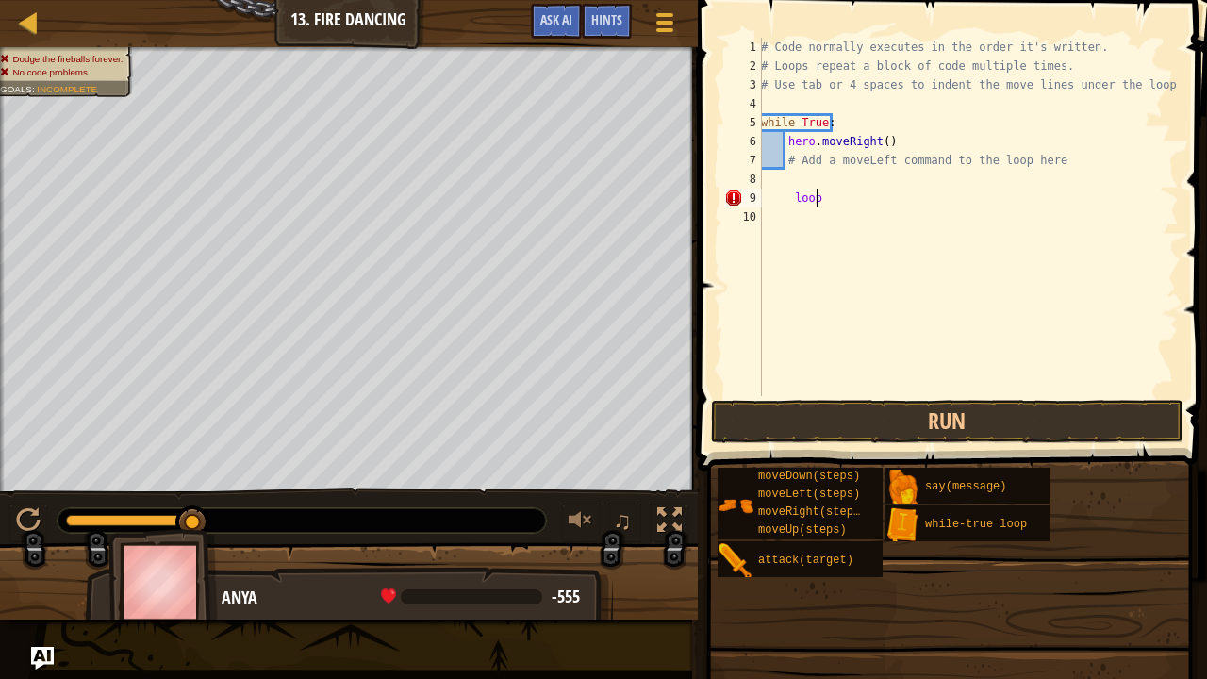
click at [845, 203] on div "# Code normally executes in the order it's written. # Loops repeat a block of c…" at bounding box center [967, 236] width 421 height 396
type textarea "l"
click at [958, 166] on div "# Code normally executes in the order it's written. # Loops repeat a block of c…" at bounding box center [967, 236] width 421 height 396
type textarea "# Add a moveLemoveLeft()ft command to thwhile-true [PERSON_NAME] loop here"
click at [1010, 395] on div "# Code normally executes in the order it's written. # Loops repeat a block of c…" at bounding box center [967, 236] width 421 height 396
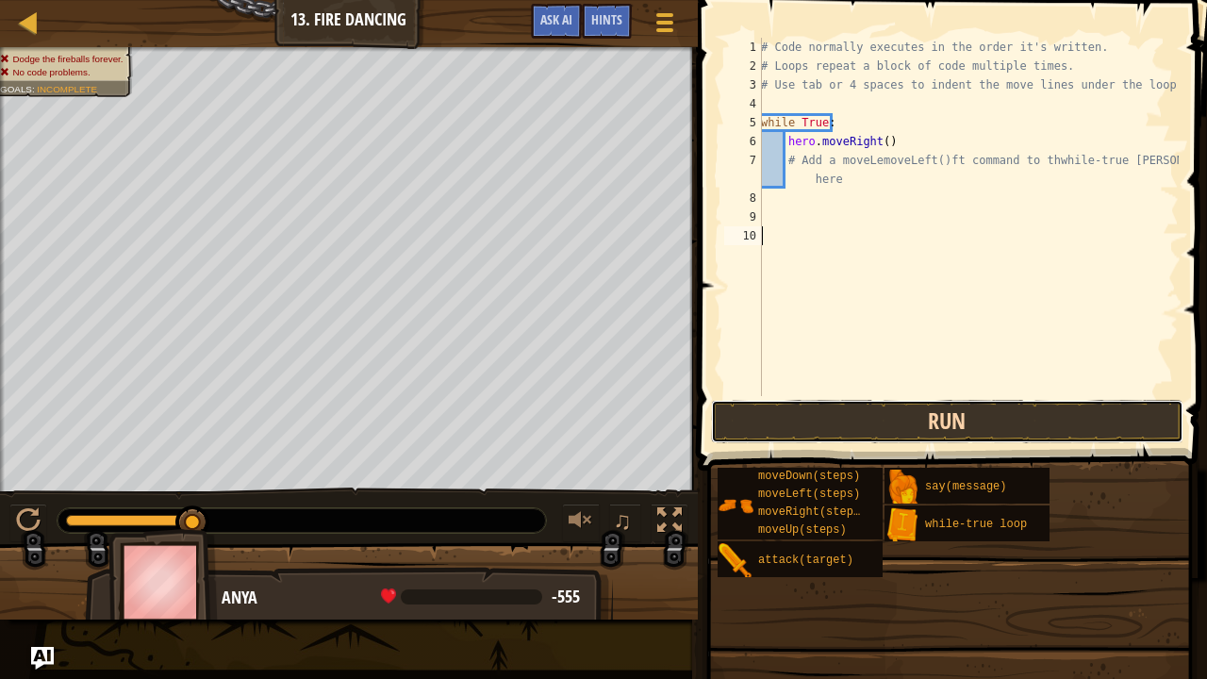
click at [1011, 407] on button "Run" at bounding box center [947, 421] width 472 height 43
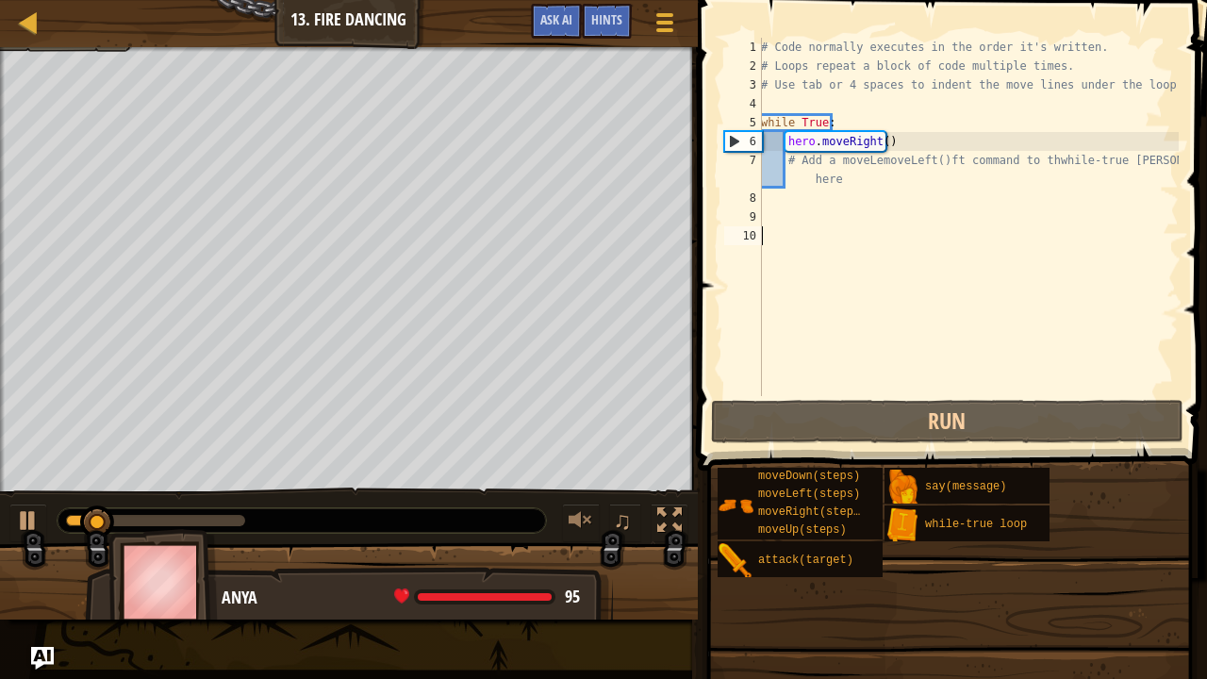
click at [1023, 266] on div "# Code normally executes in the order it's written. # Loops repeat a block of c…" at bounding box center [967, 236] width 421 height 396
click at [904, 222] on div "# Code normally executes in the order it's written. # Loops repeat a block of c…" at bounding box center [967, 236] width 421 height 396
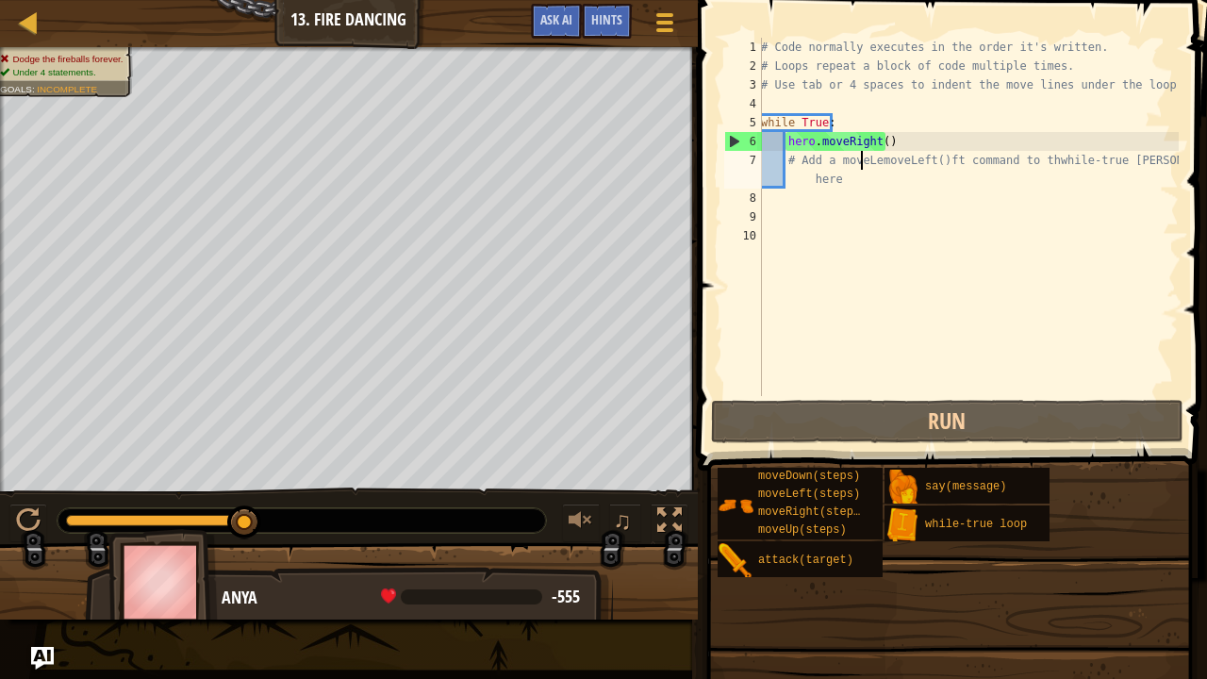
click at [858, 168] on div "# Code normally executes in the order it's written. # Loops repeat a block of c…" at bounding box center [967, 236] width 421 height 396
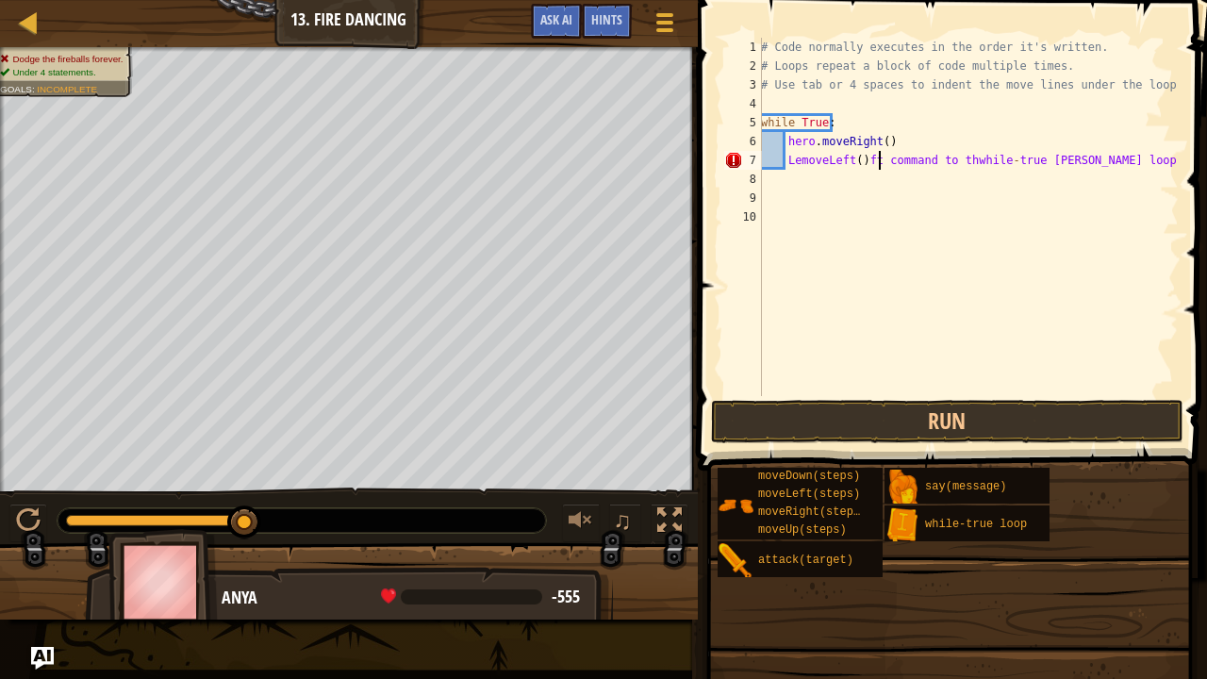
click at [879, 162] on div "# Code normally executes in the order it's written. # Loops repeat a block of c…" at bounding box center [967, 236] width 421 height 396
type textarea "LemoveLeft()command to thwhile-true [PERSON_NAME] loop here"
click at [947, 163] on div "# Code normally executes in the order it's written. # Loops repeat a block of c…" at bounding box center [967, 236] width 421 height 396
click at [940, 170] on div "# Code normally executes in the order it's written. # Loops repeat a block of c…" at bounding box center [967, 236] width 421 height 396
click at [940, 164] on div "# Code normally executes in the order it's written. # Loops repeat a block of c…" at bounding box center [967, 236] width 421 height 396
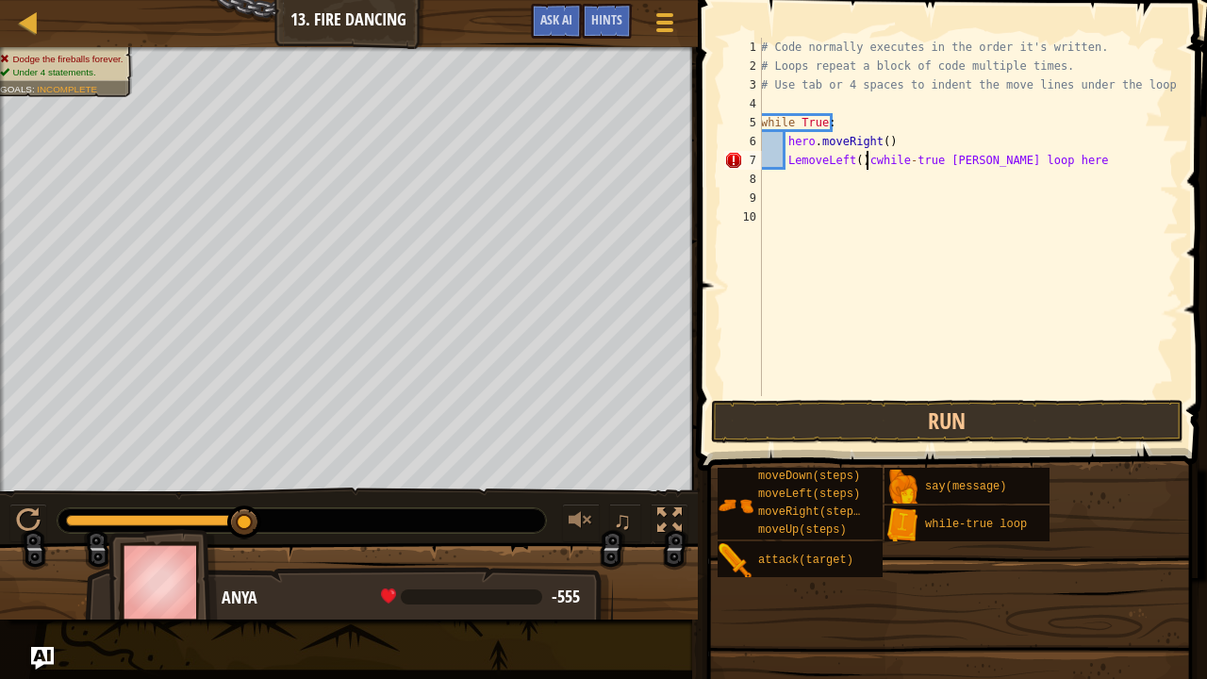
type textarea "LemoveLeft()while-true [PERSON_NAME] loop here"
click at [857, 335] on div "# Code normally executes in the order it's written. # Loops repeat a block of c…" at bounding box center [967, 236] width 421 height 396
click at [793, 164] on div "# Code normally executes in the order it's written. # Loops repeat a block of c…" at bounding box center [967, 236] width 421 height 396
click at [796, 166] on div "# Code normally executes in the order it's written. # Loops repeat a block of c…" at bounding box center [967, 236] width 421 height 396
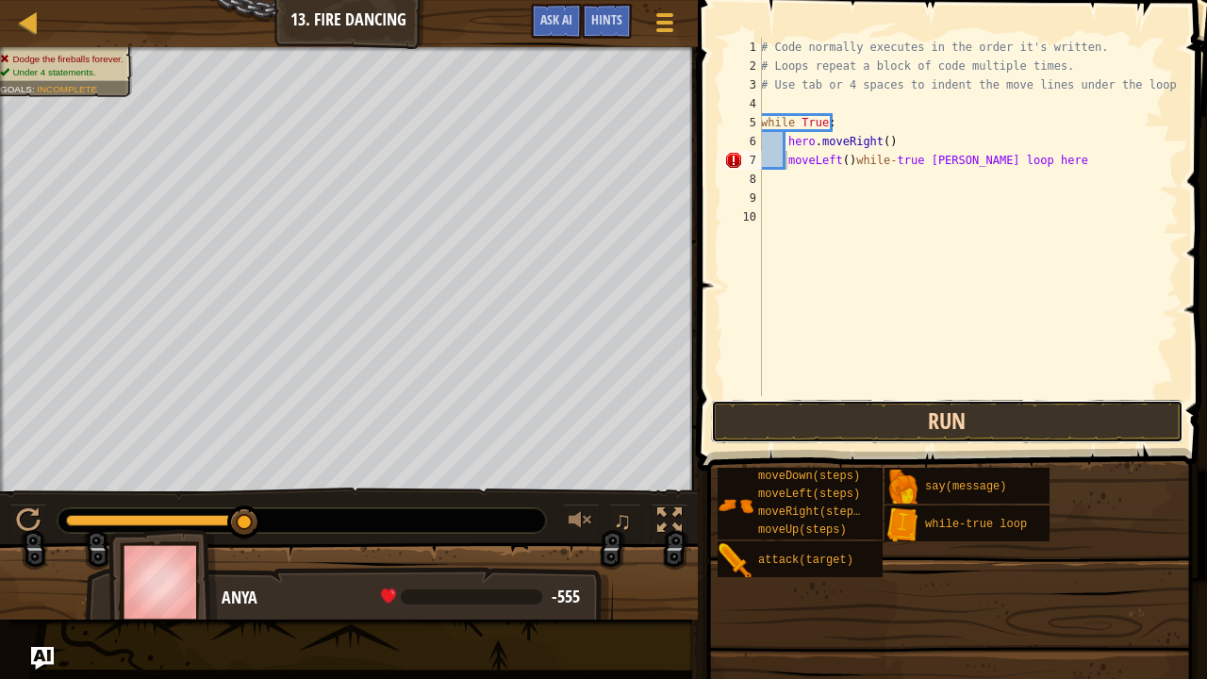
click at [933, 420] on button "Run" at bounding box center [947, 421] width 472 height 43
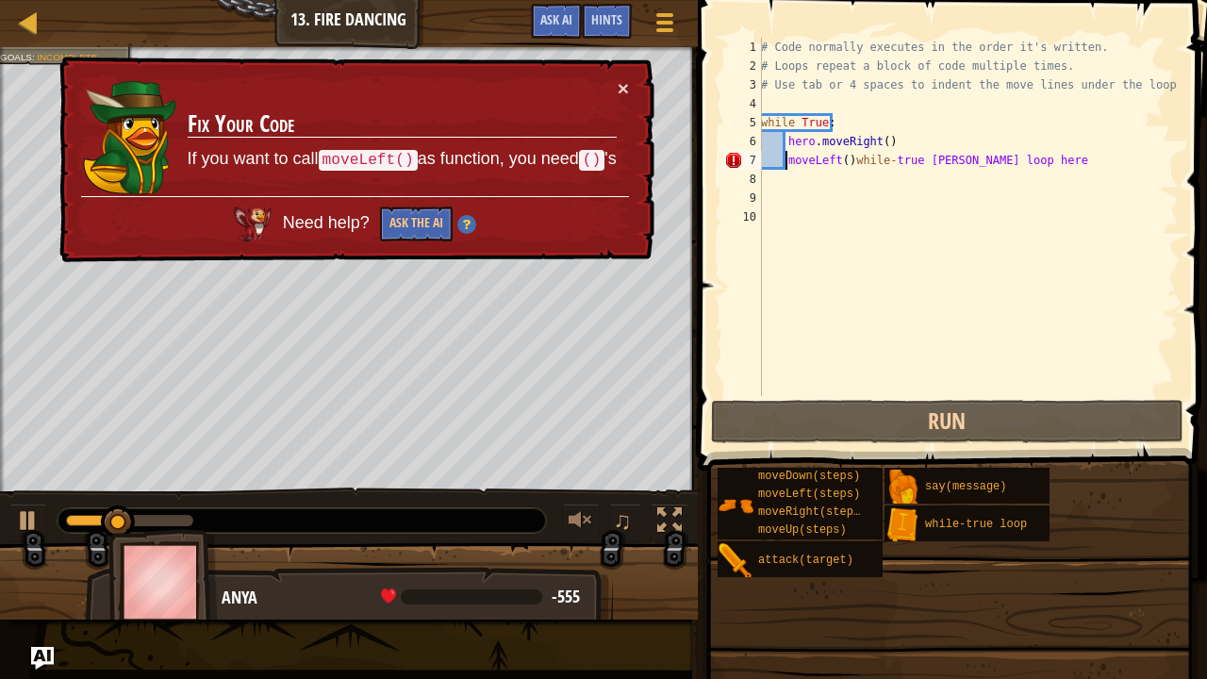
click at [786, 157] on div "# Code normally executes in the order it's written. # Loops repeat a block of c…" at bounding box center [967, 236] width 421 height 396
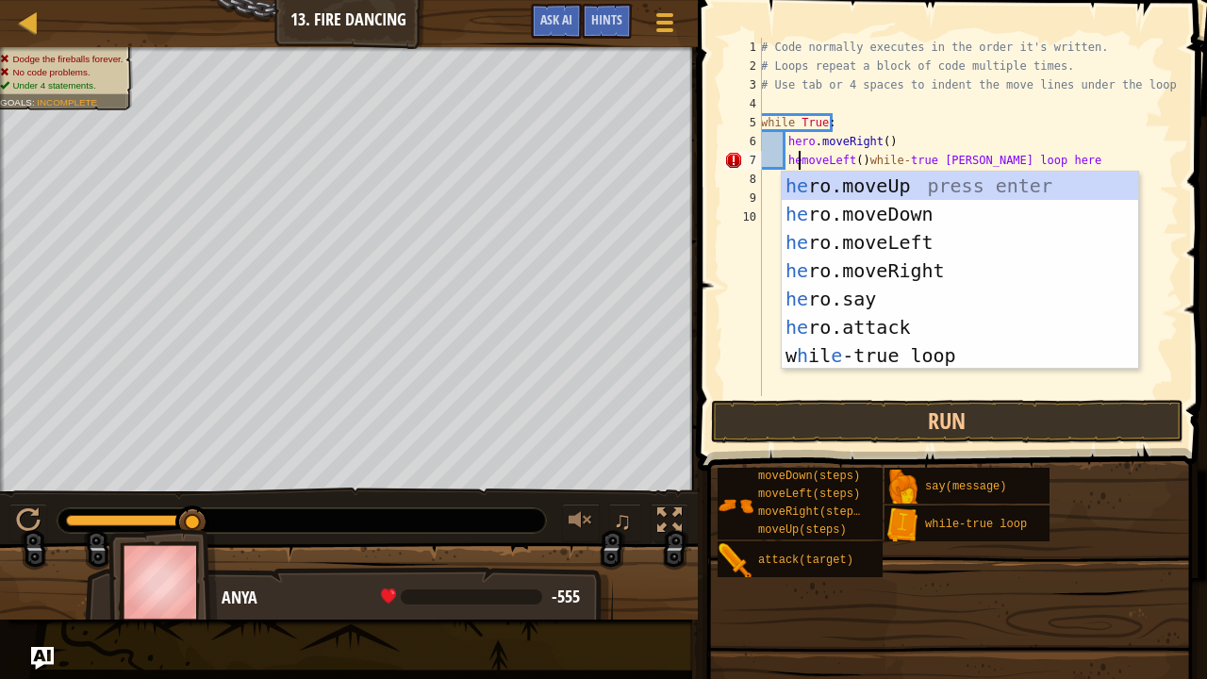
scroll to position [8, 3]
click at [857, 245] on div "her o.moveUp press enter her o.moveDown press enter her o.moveLeft press enter …" at bounding box center [960, 299] width 357 height 255
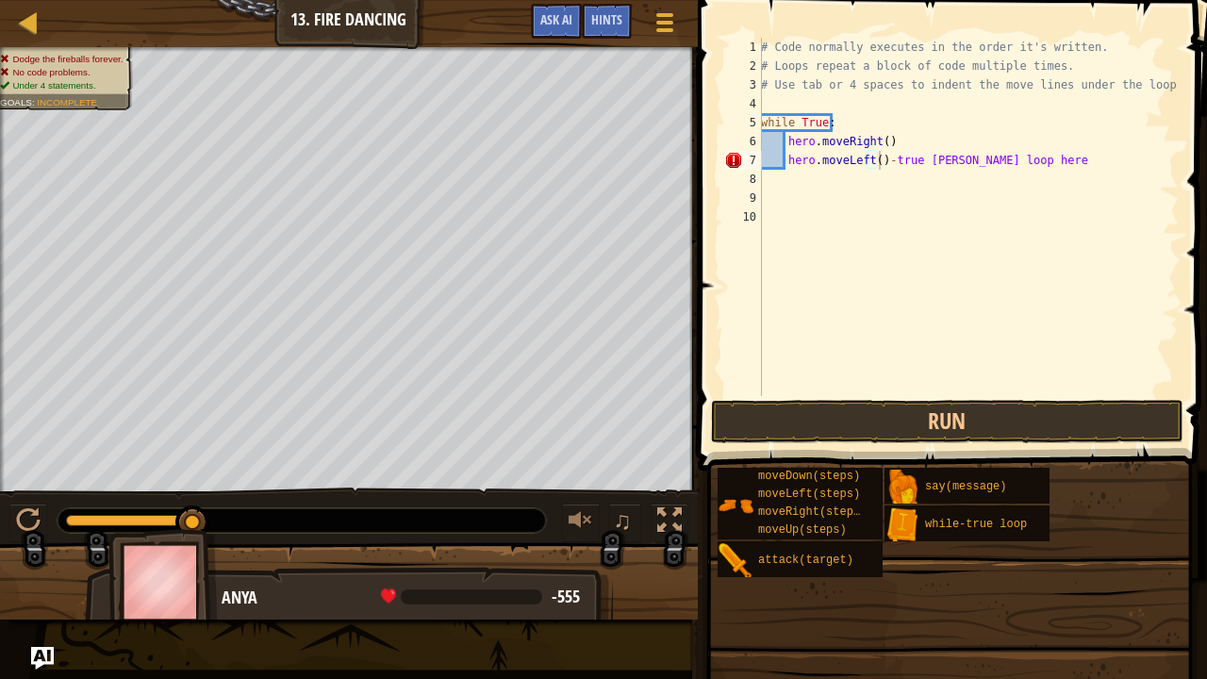
click at [865, 398] on span at bounding box center [954, 208] width 524 height 526
click at [876, 411] on button "Run" at bounding box center [947, 421] width 472 height 43
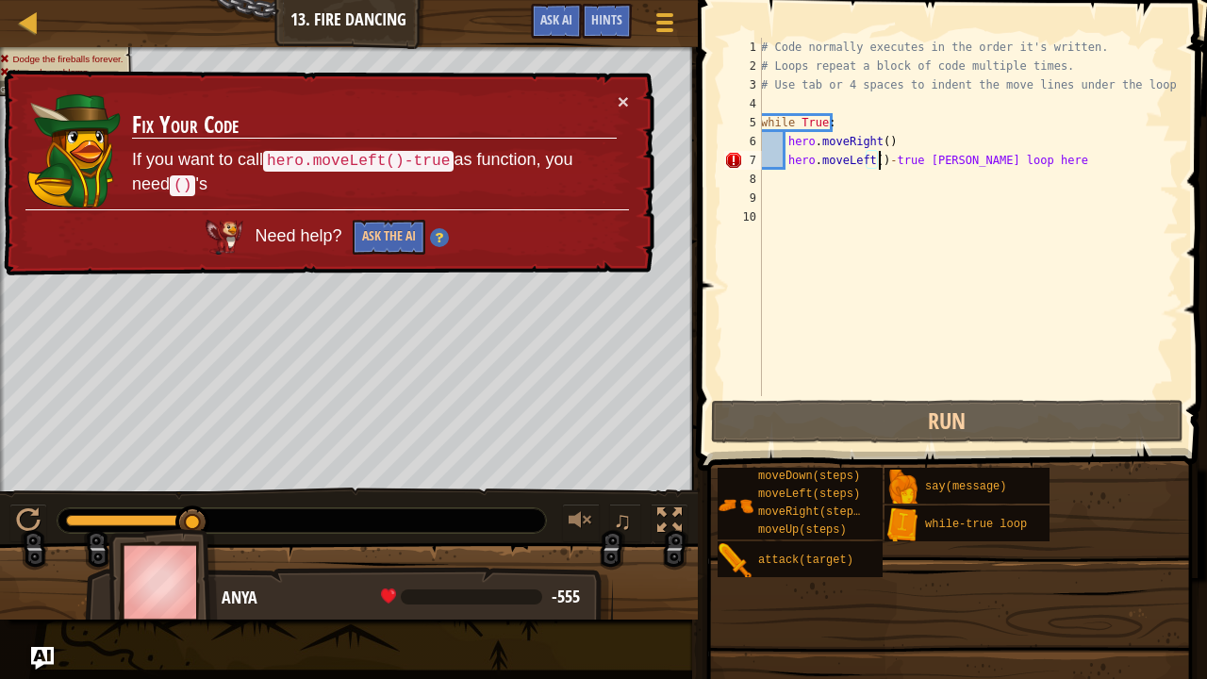
click at [878, 165] on div "# Code normally executes in the order it's written. # Loops repeat a block of c…" at bounding box center [967, 236] width 421 height 396
click at [881, 164] on div "# Code normally executes in the order it's written. # Loops repeat a block of c…" at bounding box center [967, 236] width 421 height 396
click at [886, 162] on div "# Code normally executes in the order it's written. # Loops repeat a block of c…" at bounding box center [967, 236] width 421 height 396
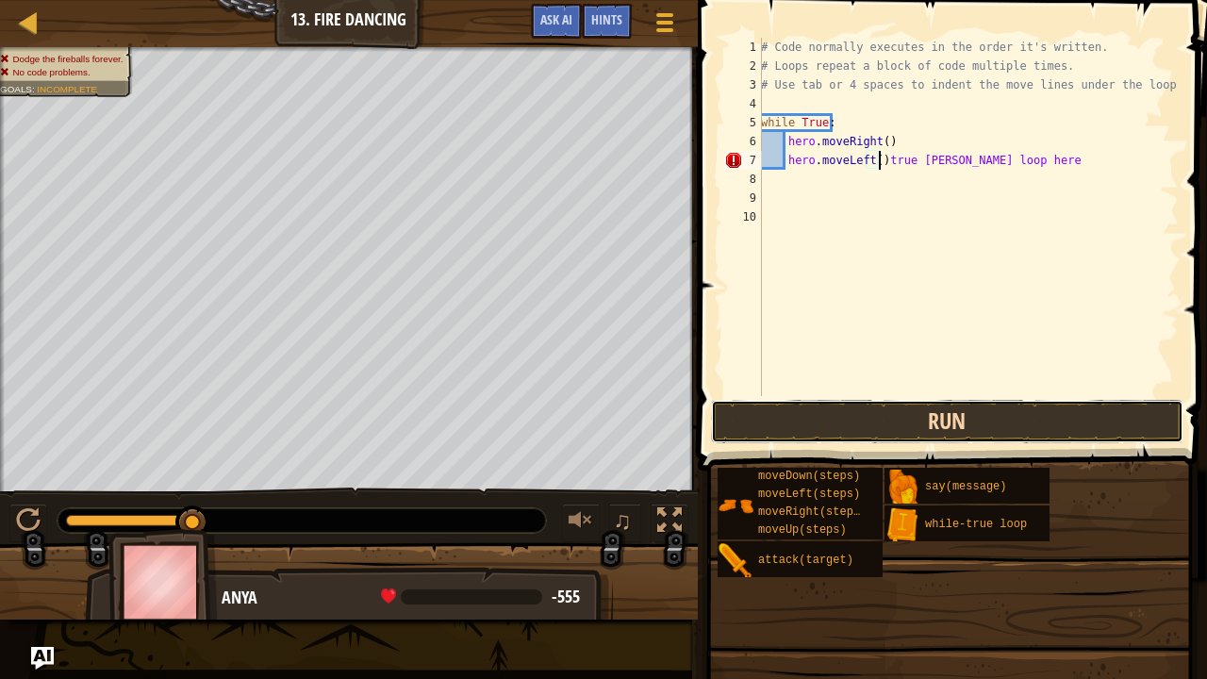
click at [981, 434] on button "Run" at bounding box center [947, 421] width 472 height 43
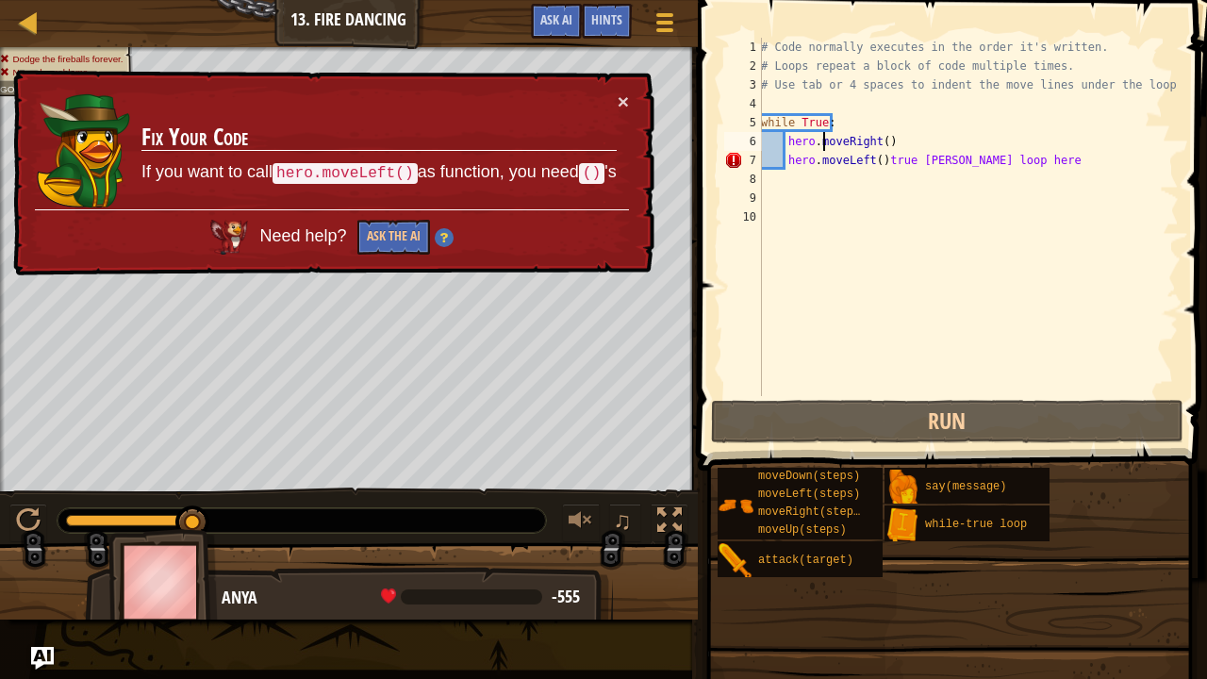
click at [821, 145] on div "# Code normally executes in the order it's written. # Loops repeat a block of c…" at bounding box center [967, 236] width 421 height 396
click at [828, 127] on div "# Code normally executes in the order it's written. # Loops repeat a block of c…" at bounding box center [967, 236] width 421 height 396
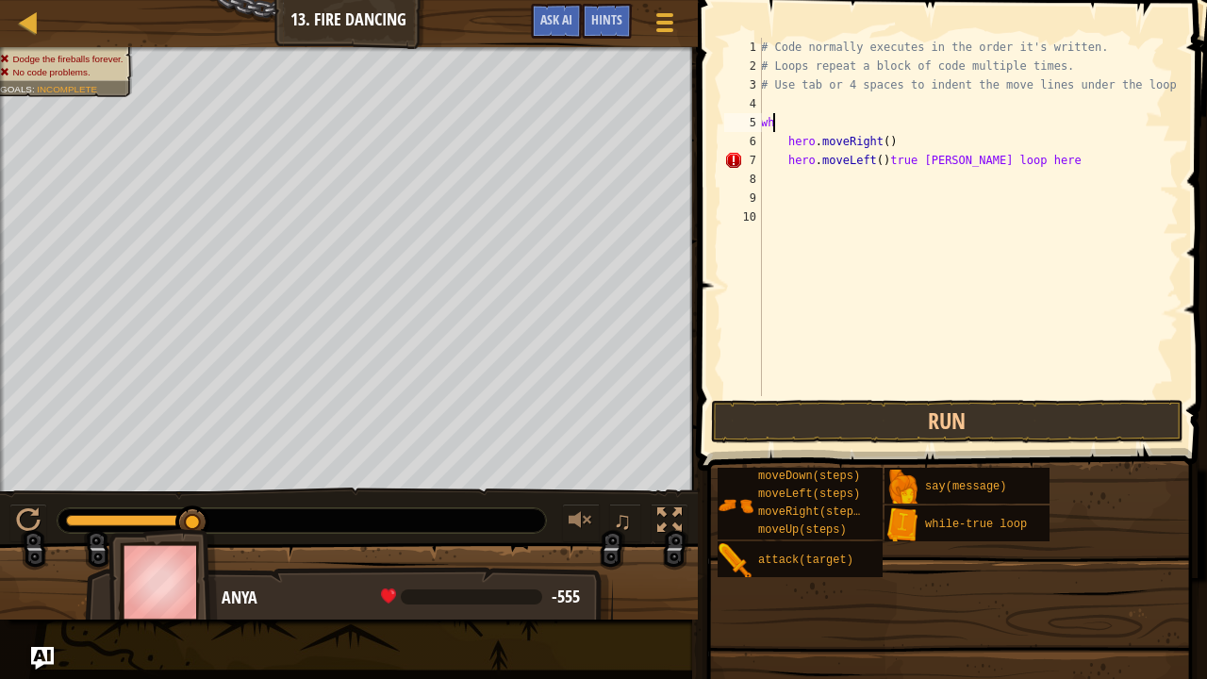
type textarea "w"
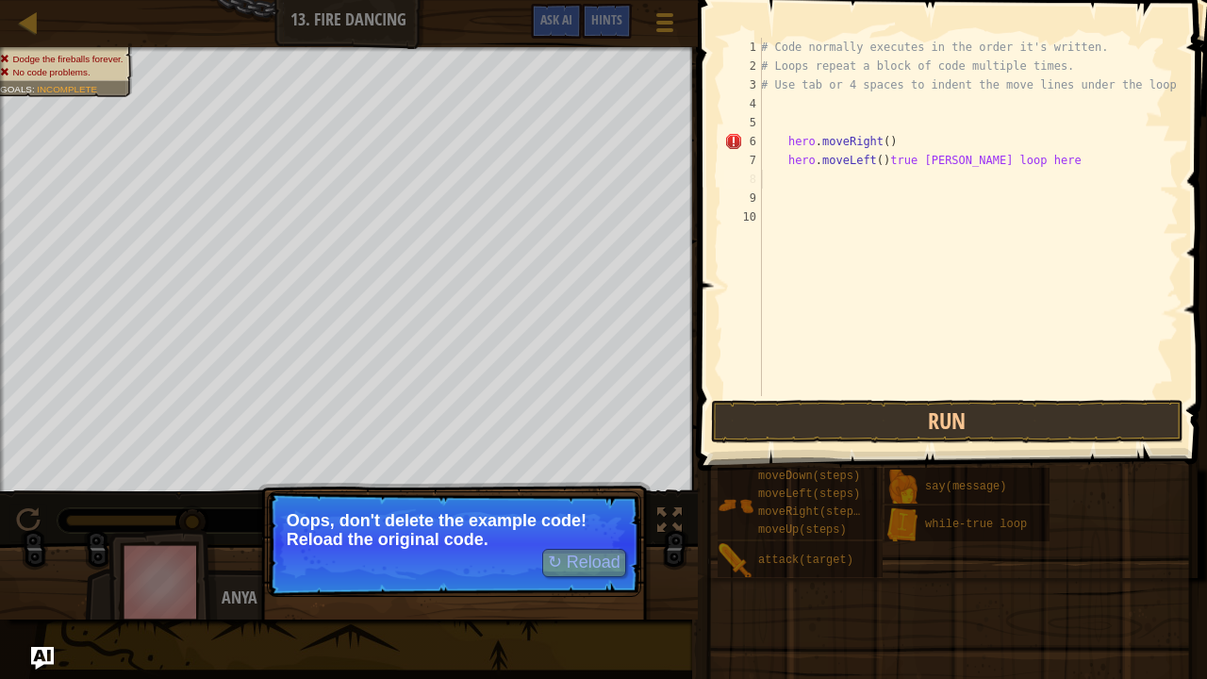
click at [1024, 173] on div "# Code normally executes in the order it's written. # Loops repeat a block of c…" at bounding box center [967, 236] width 421 height 396
click at [598, 531] on p "Oops, don't delete the example code! Reload the original code." at bounding box center [454, 530] width 335 height 38
click at [601, 531] on button "↻ Reload" at bounding box center [584, 563] width 84 height 28
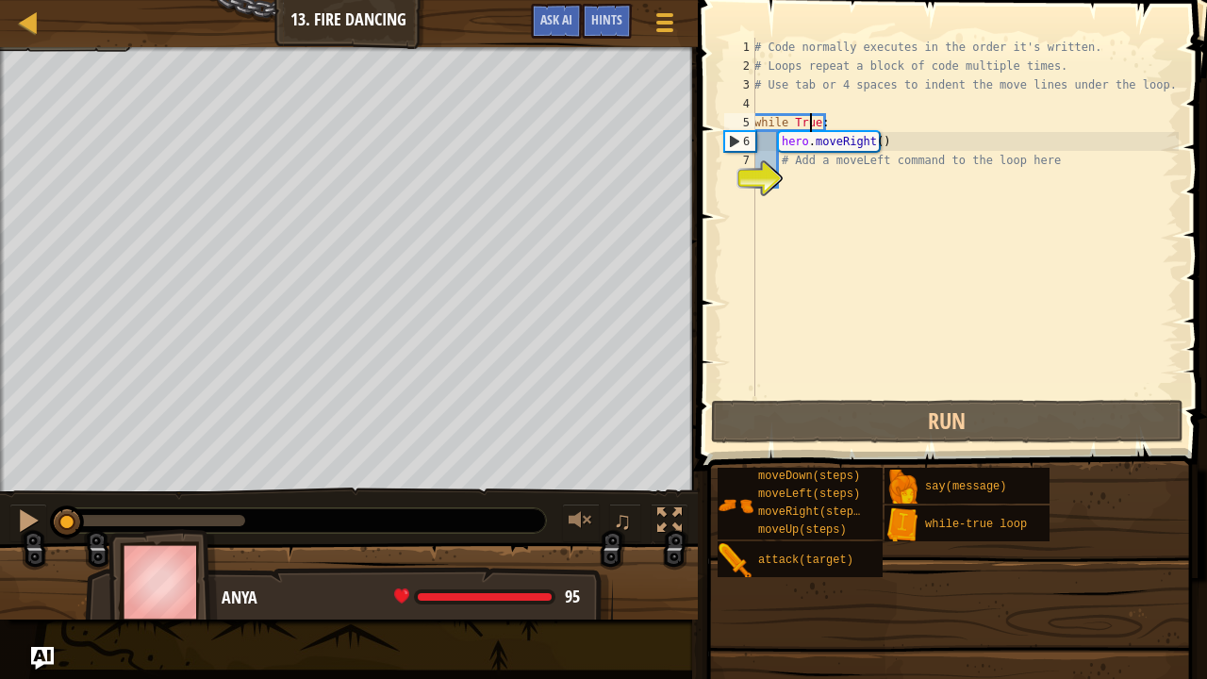
click at [811, 113] on div "# Code normally executes in the order it's written. # Loops repeat a block of c…" at bounding box center [964, 236] width 428 height 396
click at [969, 166] on div "# Code normally executes in the order it's written. # Loops repeat a block of c…" at bounding box center [964, 236] width 428 height 396
drag, startPoint x: 1044, startPoint y: 153, endPoint x: 788, endPoint y: 159, distance: 255.6
click at [788, 159] on div "# Code normally executes in the order it's written. # Loops repeat a block of c…" at bounding box center [964, 236] width 428 height 396
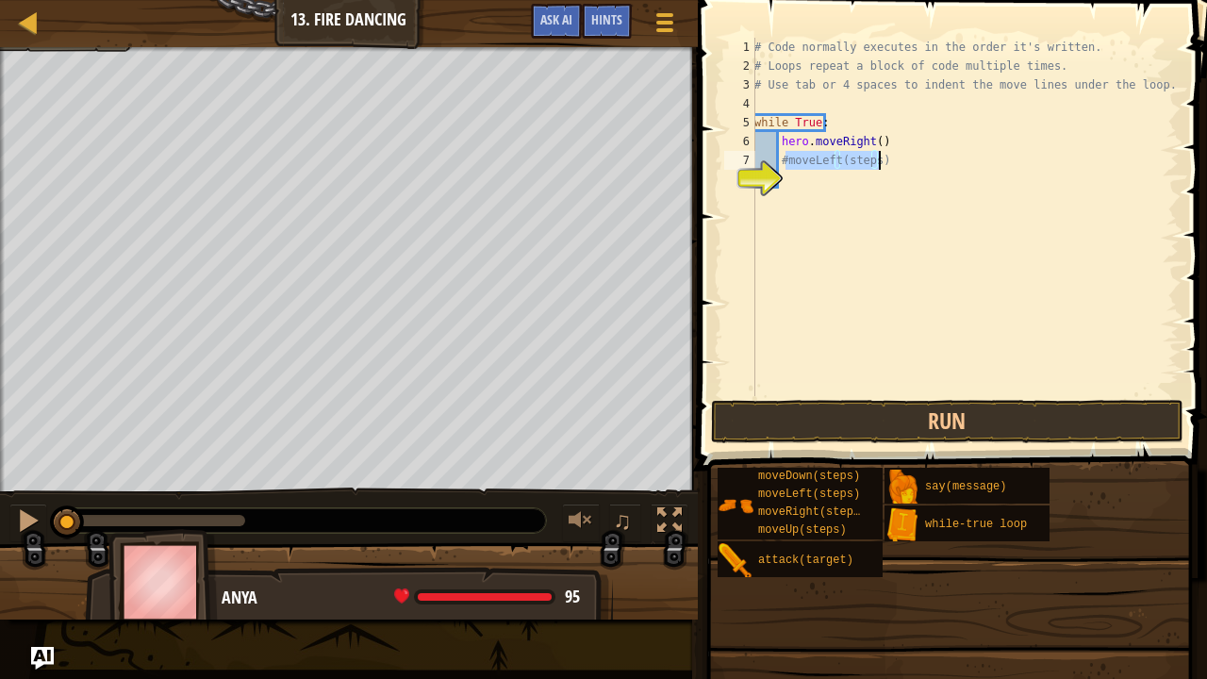
click at [870, 157] on div "# Code normally executes in the order it's written. # Loops repeat a block of c…" at bounding box center [964, 217] width 428 height 358
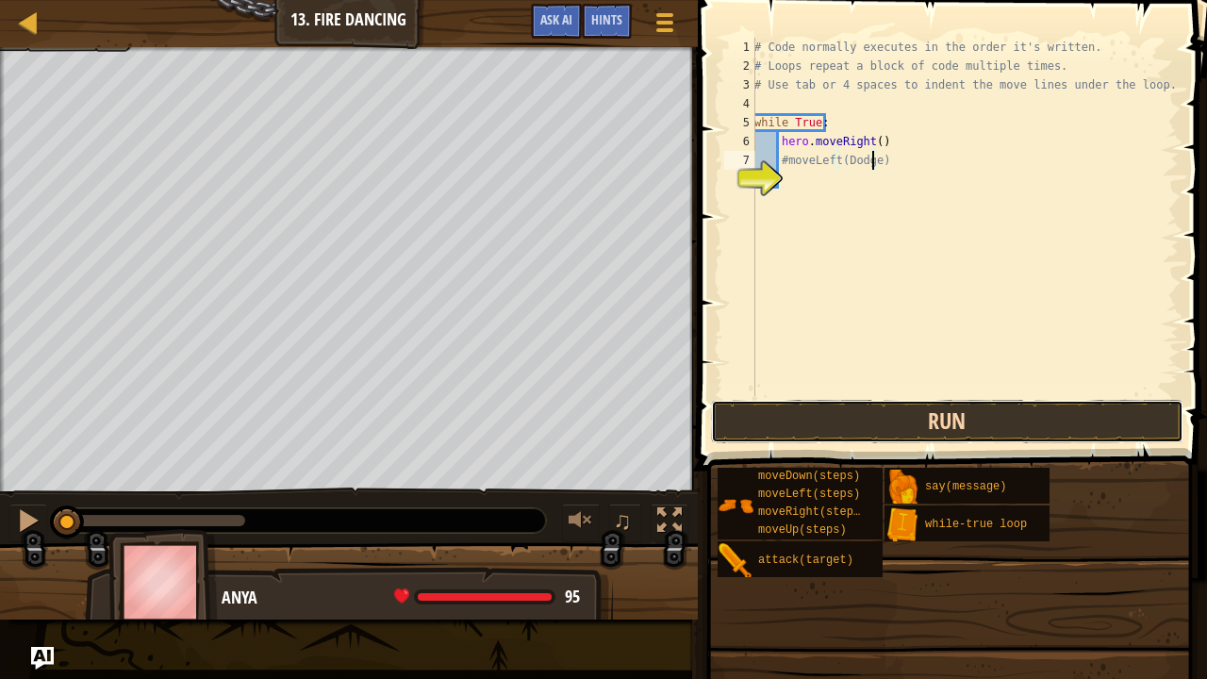
click at [836, 437] on button "Run" at bounding box center [947, 421] width 472 height 43
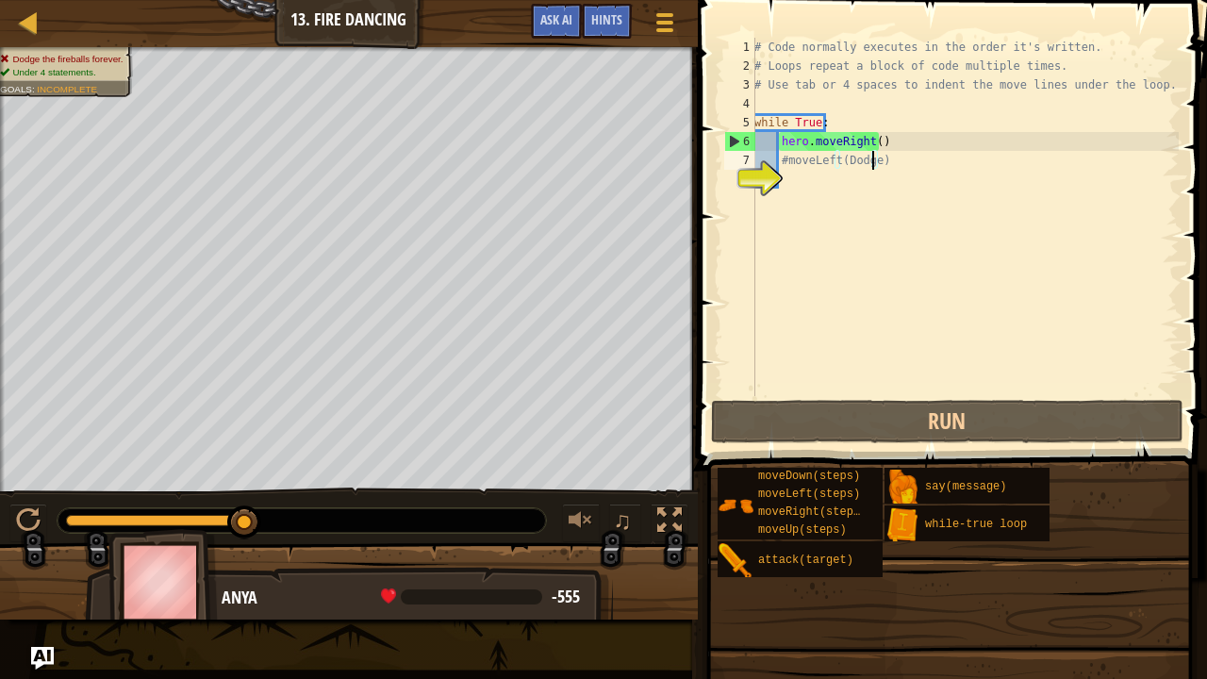
click at [868, 160] on div "# Code normally executes in the order it's written. # Loops repeat a block of c…" at bounding box center [964, 236] width 428 height 396
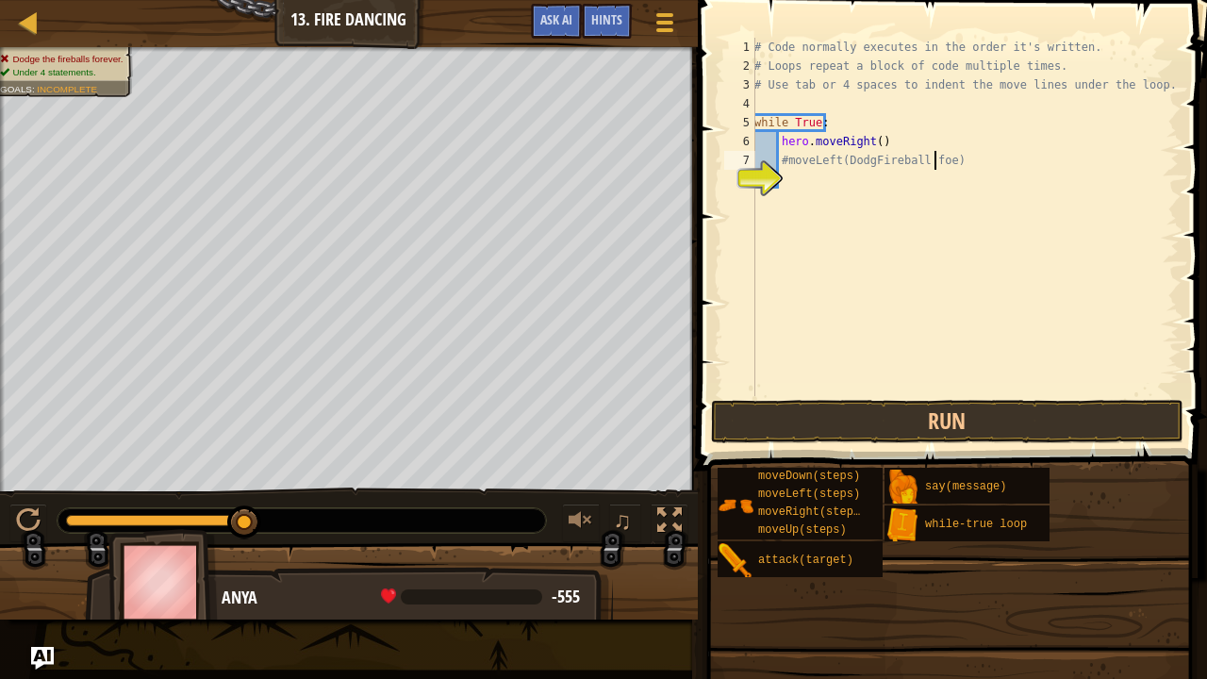
scroll to position [8, 15]
click at [945, 161] on div "# Code normally executes in the order it's written. # Loops repeat a block of c…" at bounding box center [964, 236] width 428 height 396
type textarea "#moveLeft(DodgFireball forever)"
click at [963, 385] on div "# Code normally executes in the order it's written. # Loops repeat a block of c…" at bounding box center [964, 236] width 428 height 396
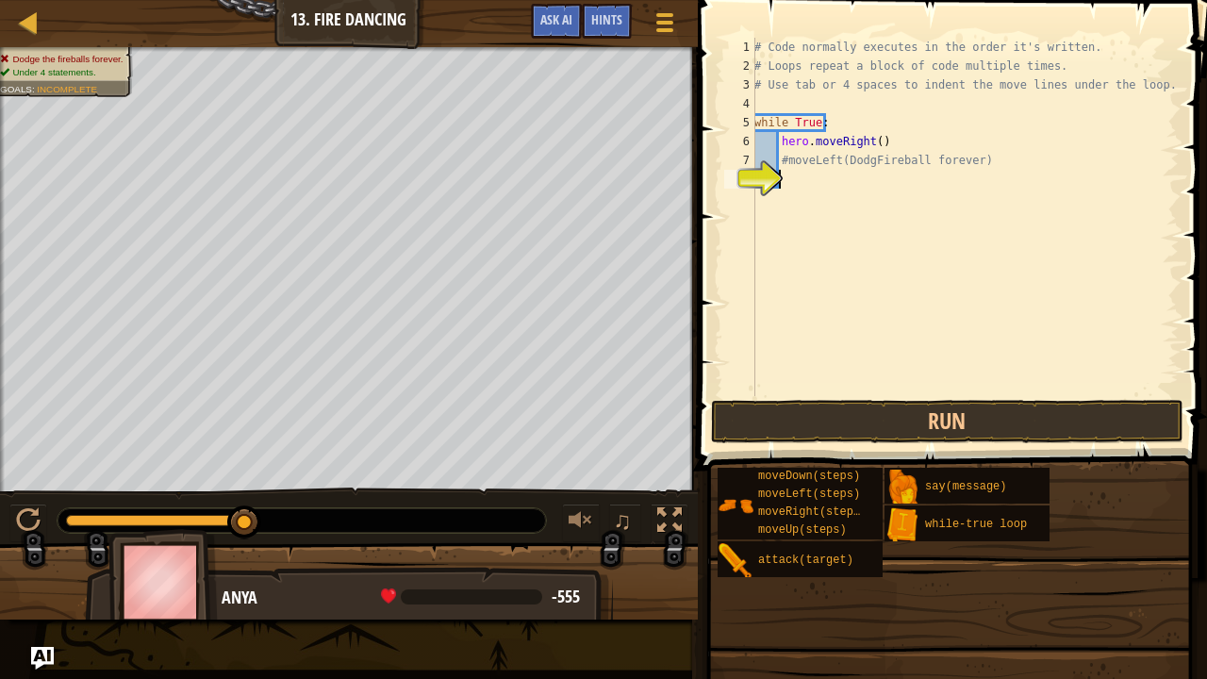
scroll to position [8, 1]
click at [974, 423] on button "Run" at bounding box center [947, 421] width 472 height 43
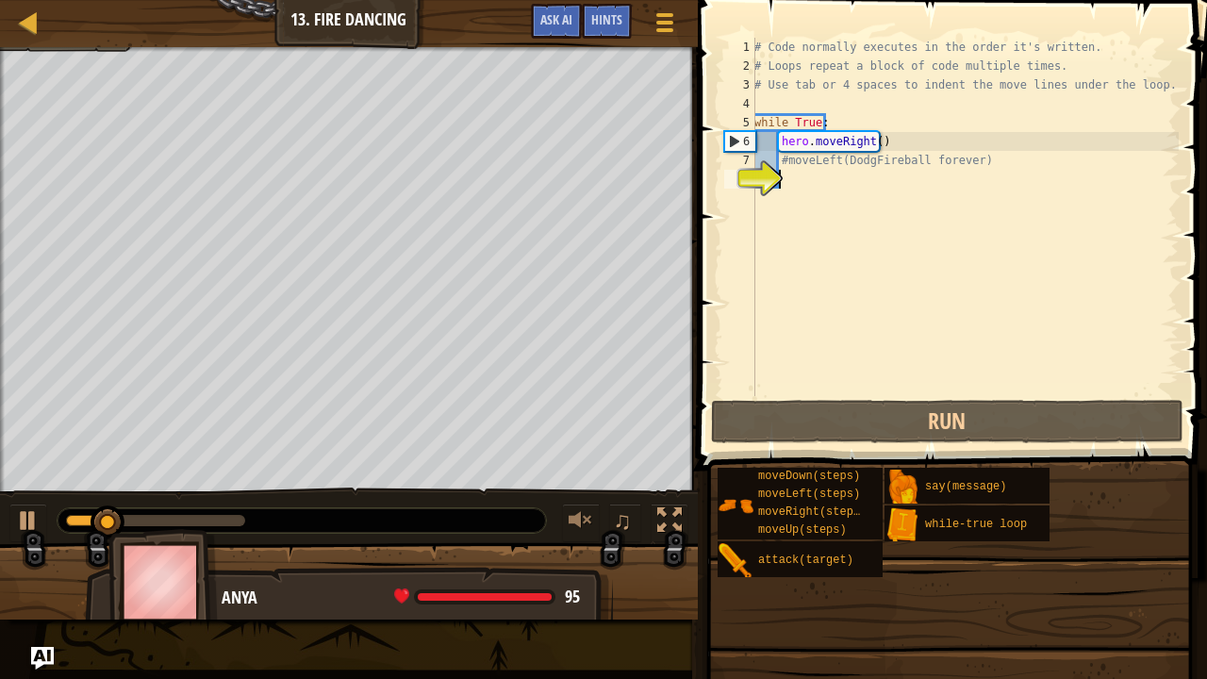
click at [867, 164] on div "# Code normally executes in the order it's written. # Loops repeat a block of c…" at bounding box center [964, 236] width 428 height 396
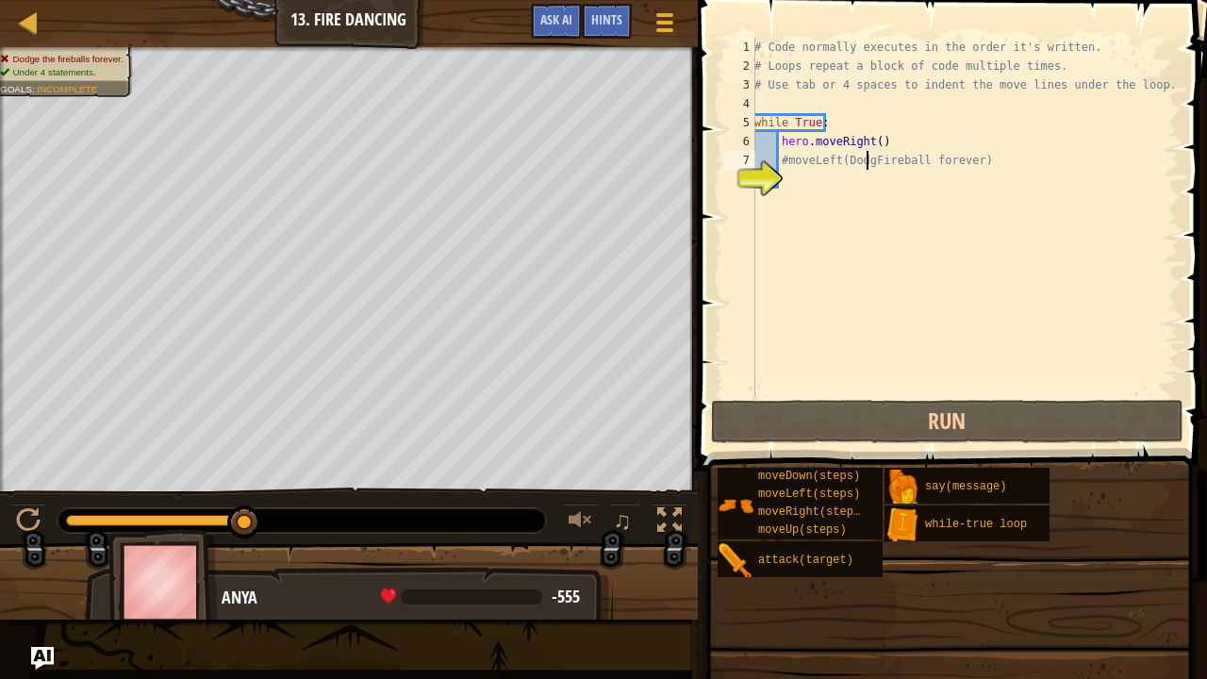
scroll to position [8, 9]
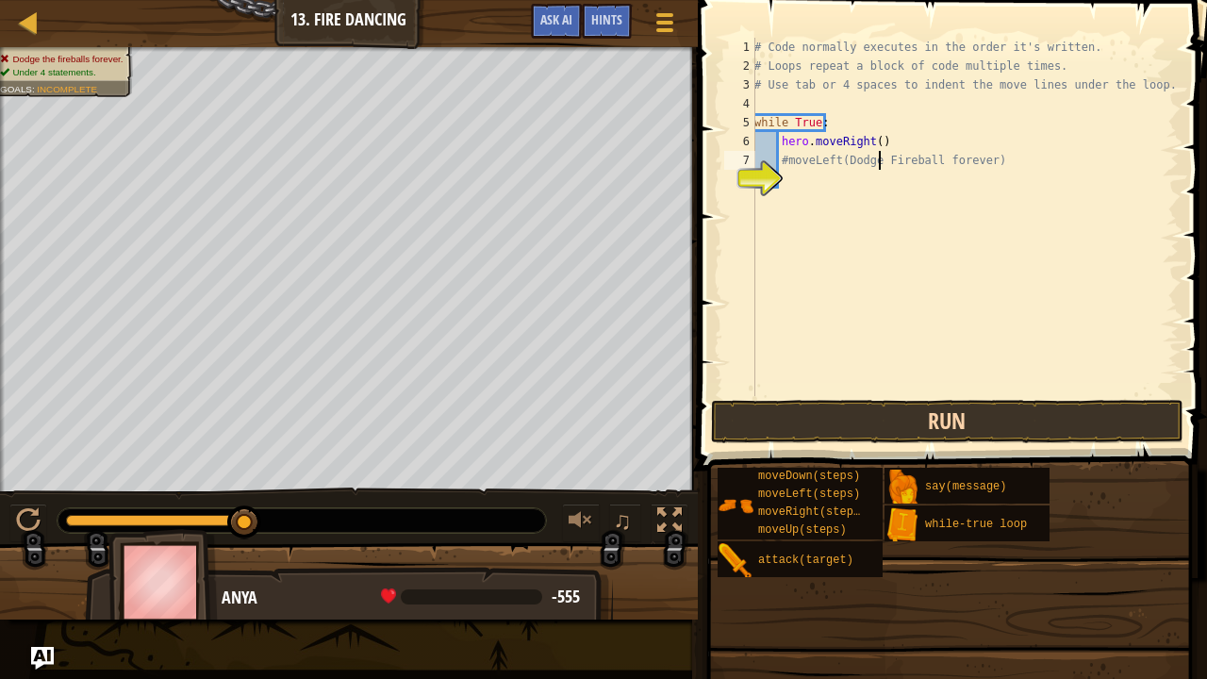
type textarea "#moveLeft(Dodge Fireball forever)"
click at [911, 413] on button "Run" at bounding box center [947, 421] width 472 height 43
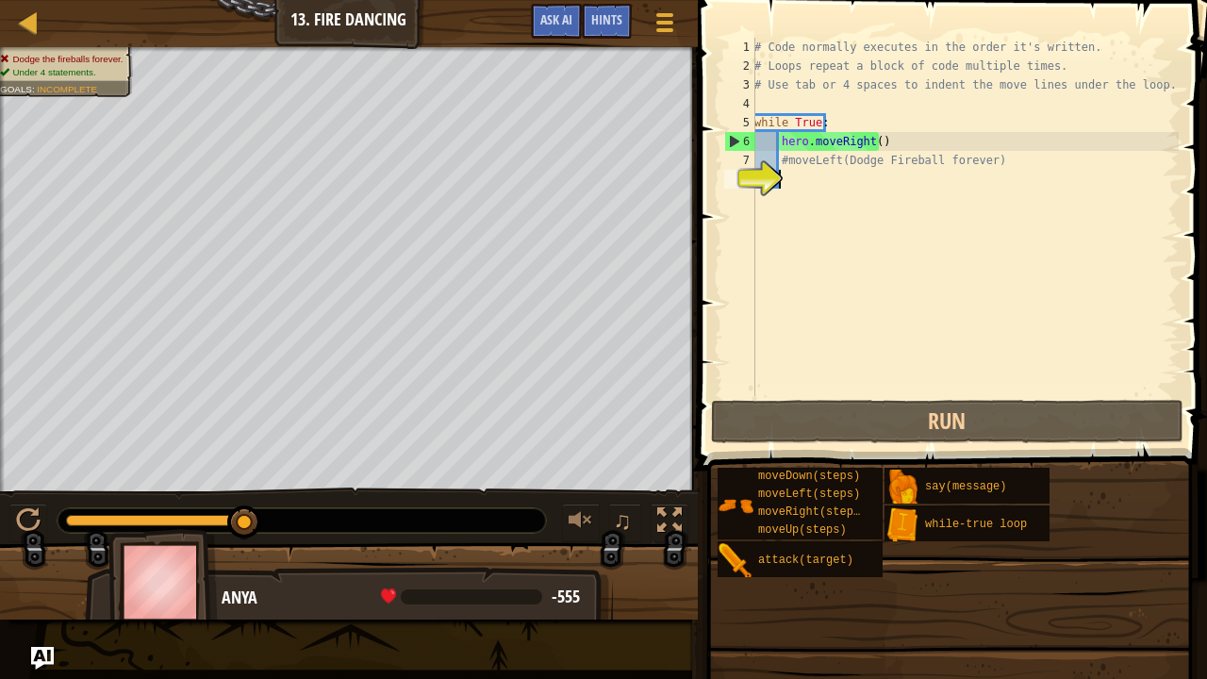
drag, startPoint x: 875, startPoint y: 272, endPoint x: 867, endPoint y: 453, distance: 181.2
click at [867, 453] on div "Hints Videos #moveLeft(Dodge Fireball forever) 1 2 3 4 5 6 7 8 # Code normally …" at bounding box center [949, 334] width 515 height 669
click at [1040, 168] on div "# Code normally executes in the order it's written. # Loops repeat a block of c…" at bounding box center [964, 236] width 428 height 396
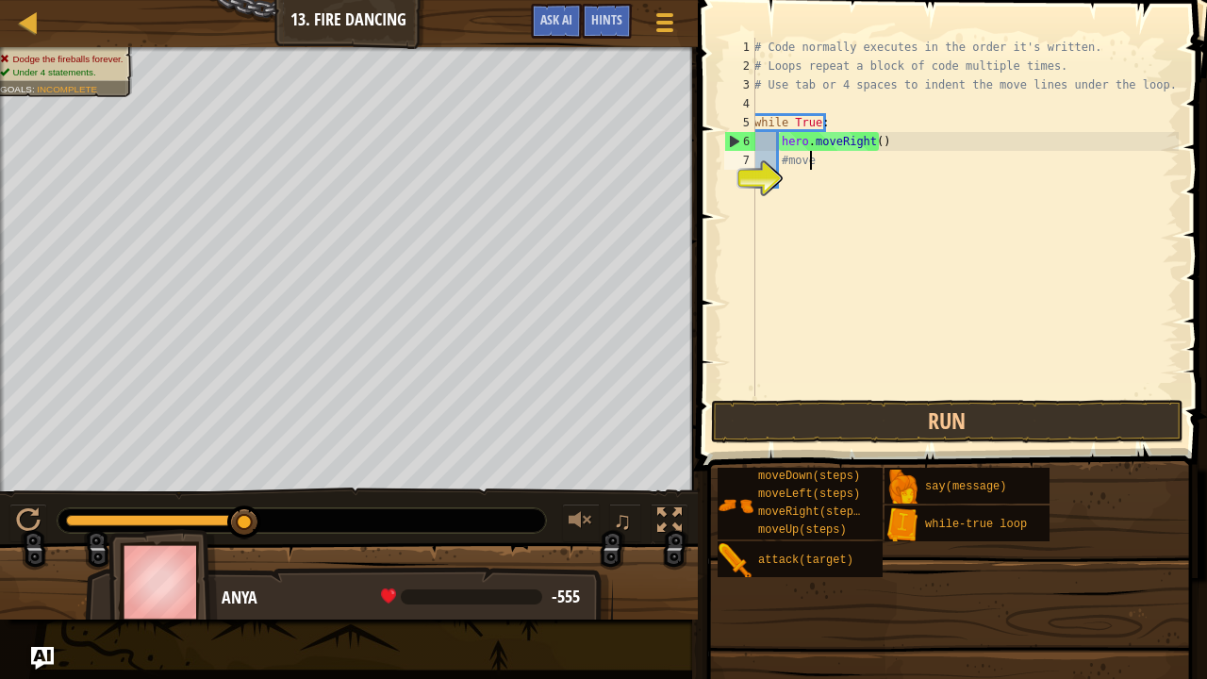
type textarea "#"
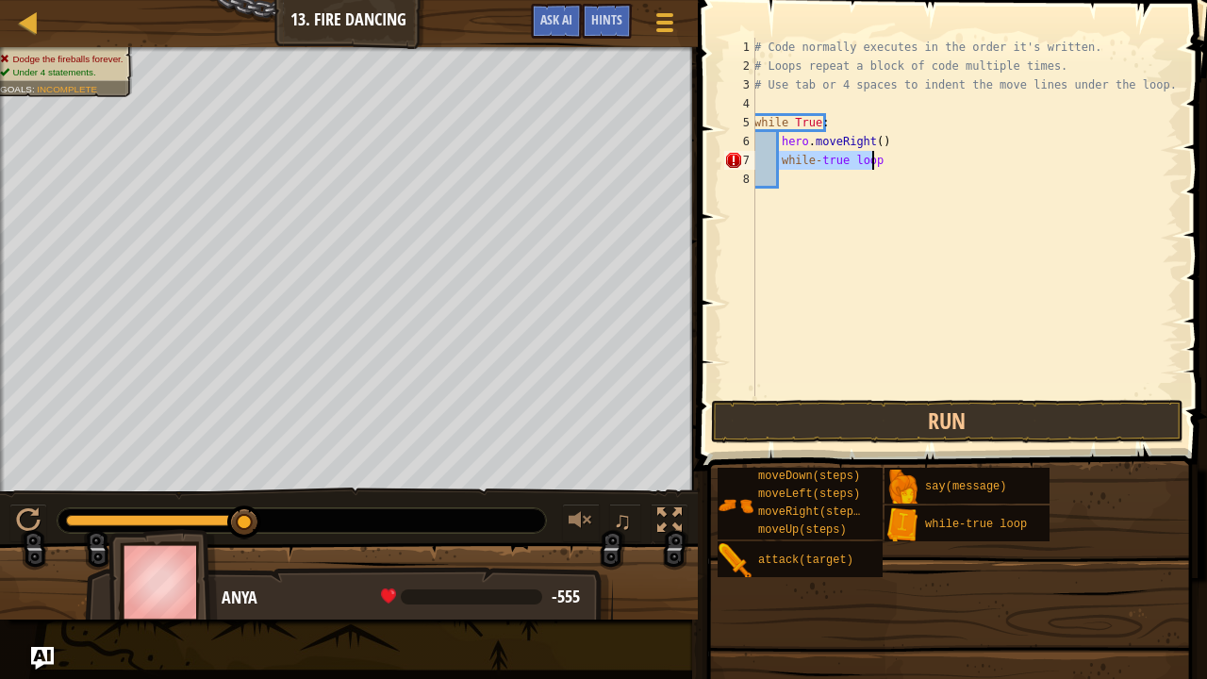
click at [779, 157] on div "# Code normally executes in the order it's written. # Loops repeat a block of c…" at bounding box center [964, 217] width 428 height 358
type textarea "()while-true loop"
click at [796, 189] on div "# Code normally executes in the order it's written. # Loops repeat a block of c…" at bounding box center [964, 236] width 428 height 396
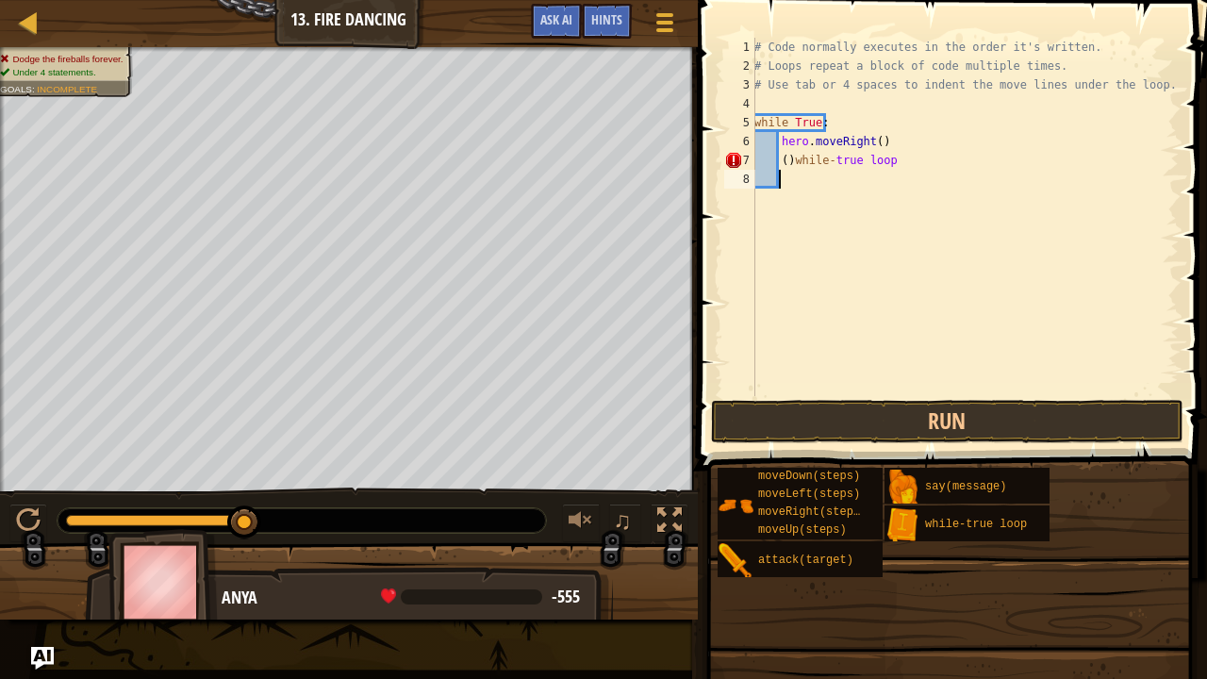
click at [824, 392] on div "# Code normally executes in the order it's written. # Loops repeat a block of c…" at bounding box center [964, 236] width 428 height 396
click at [839, 415] on button "Run" at bounding box center [947, 421] width 472 height 43
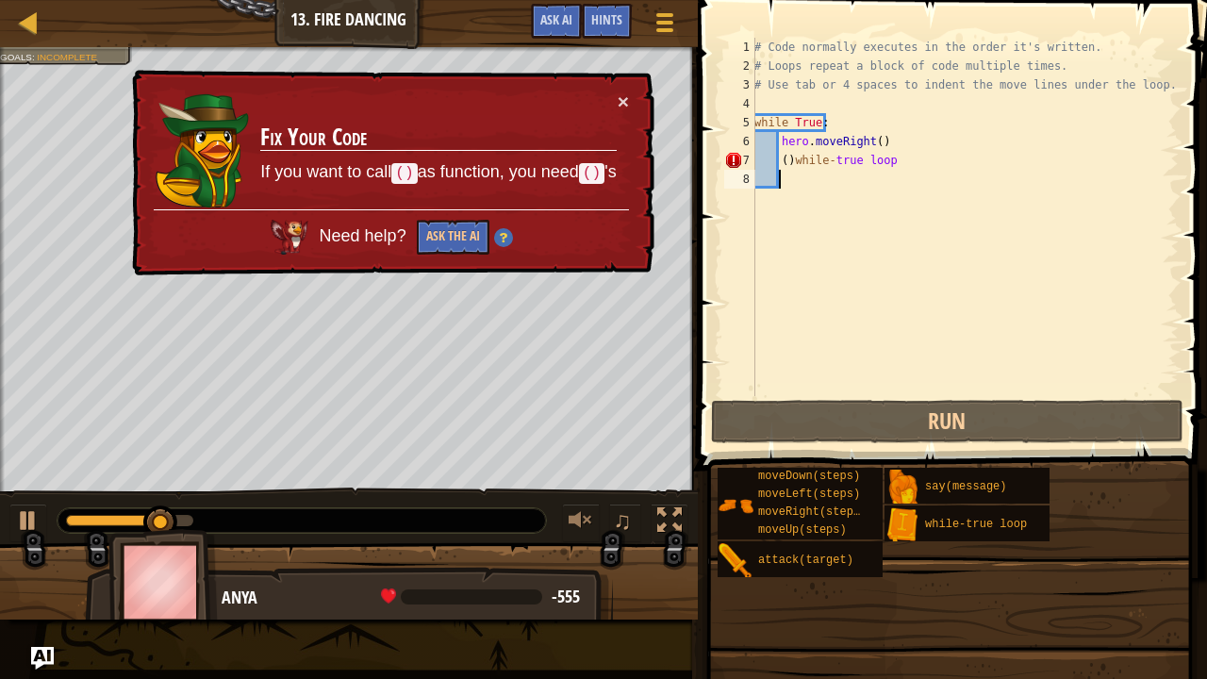
click at [794, 163] on div "# Code normally executes in the order it's written. # Loops repeat a block of c…" at bounding box center [964, 236] width 428 height 396
click at [816, 164] on div "# Code normally executes in the order it's written. # Loops repeat a block of c…" at bounding box center [964, 236] width 428 height 396
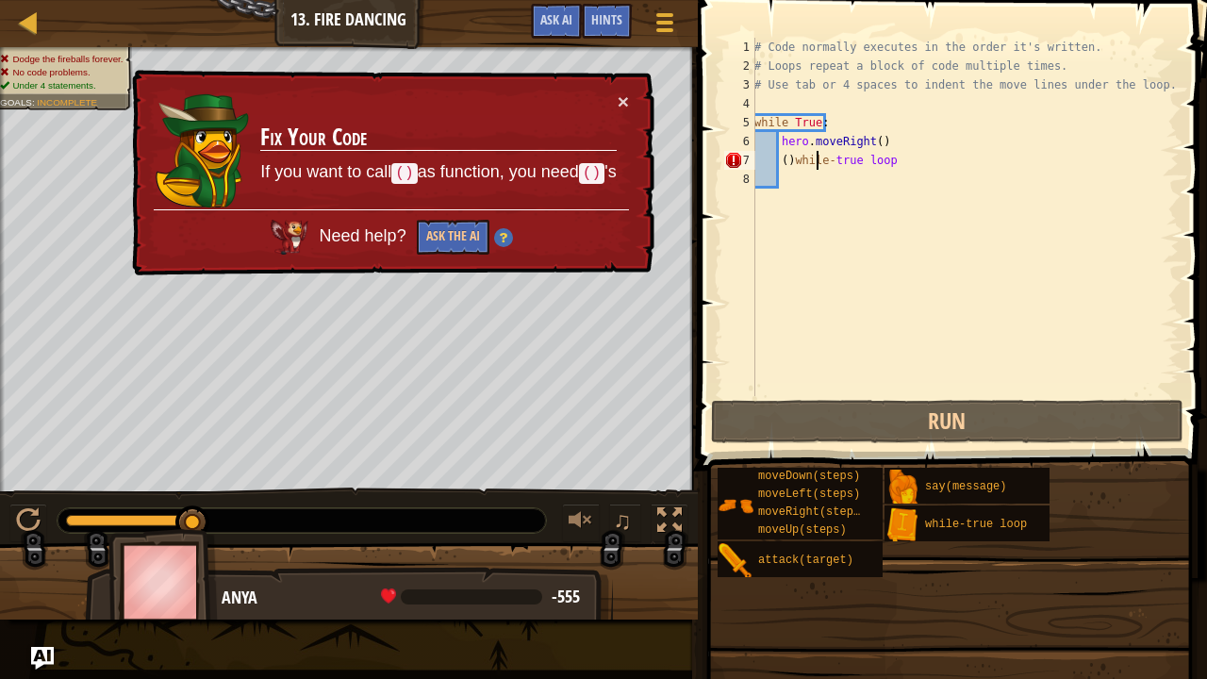
click at [822, 162] on div "# Code normally executes in the order it's written. # Loops repeat a block of c…" at bounding box center [964, 236] width 428 height 396
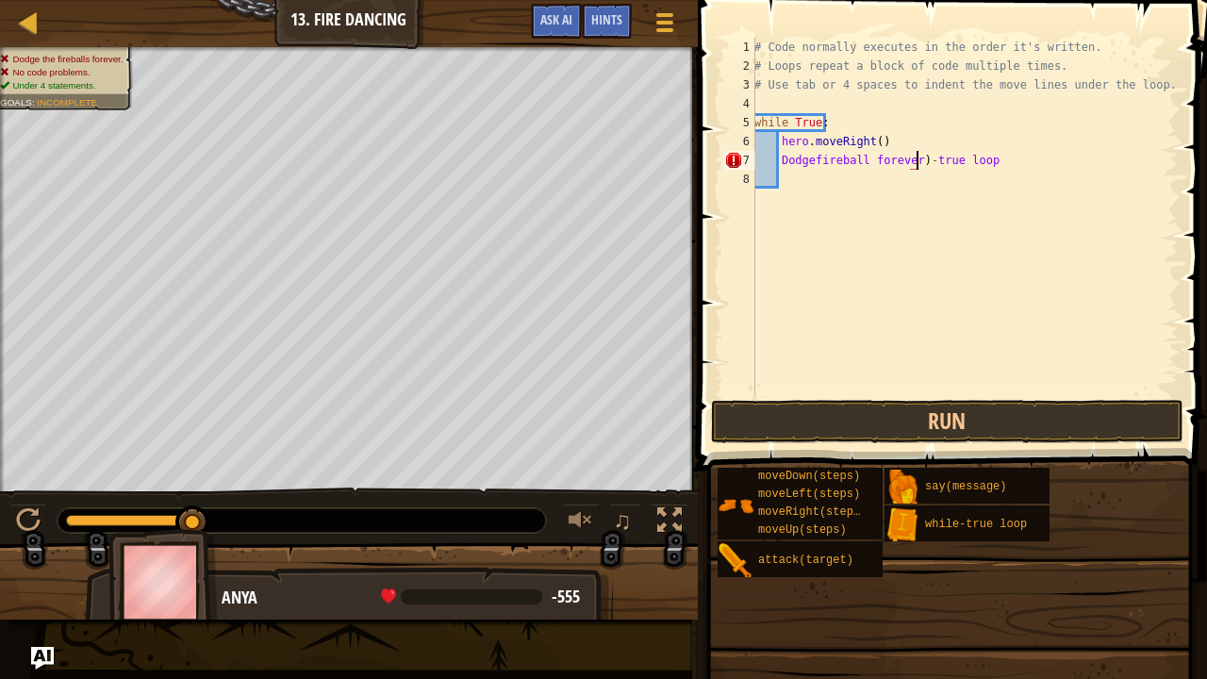
scroll to position [8, 13]
click at [912, 164] on div "# Code normally executes in the order it's written. # Loops repeat a block of c…" at bounding box center [964, 236] width 428 height 396
click at [781, 165] on div "# Code normally executes in the order it's written. # Loops repeat a block of c…" at bounding box center [964, 236] width 428 height 396
type textarea "("Dodgefireball forever")-true loop"
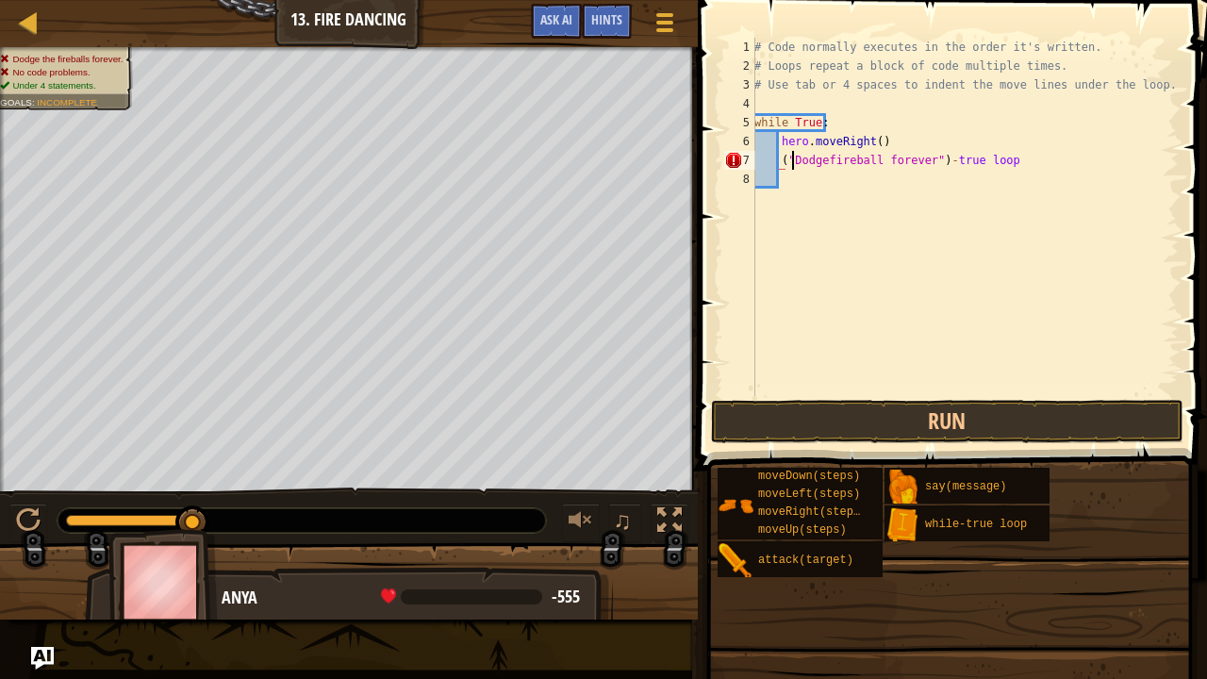
scroll to position [8, 3]
click at [898, 309] on div "# Code normally executes in the order it's written. # Loops repeat a block of c…" at bounding box center [964, 236] width 428 height 396
click at [916, 400] on button "Run" at bounding box center [947, 421] width 472 height 43
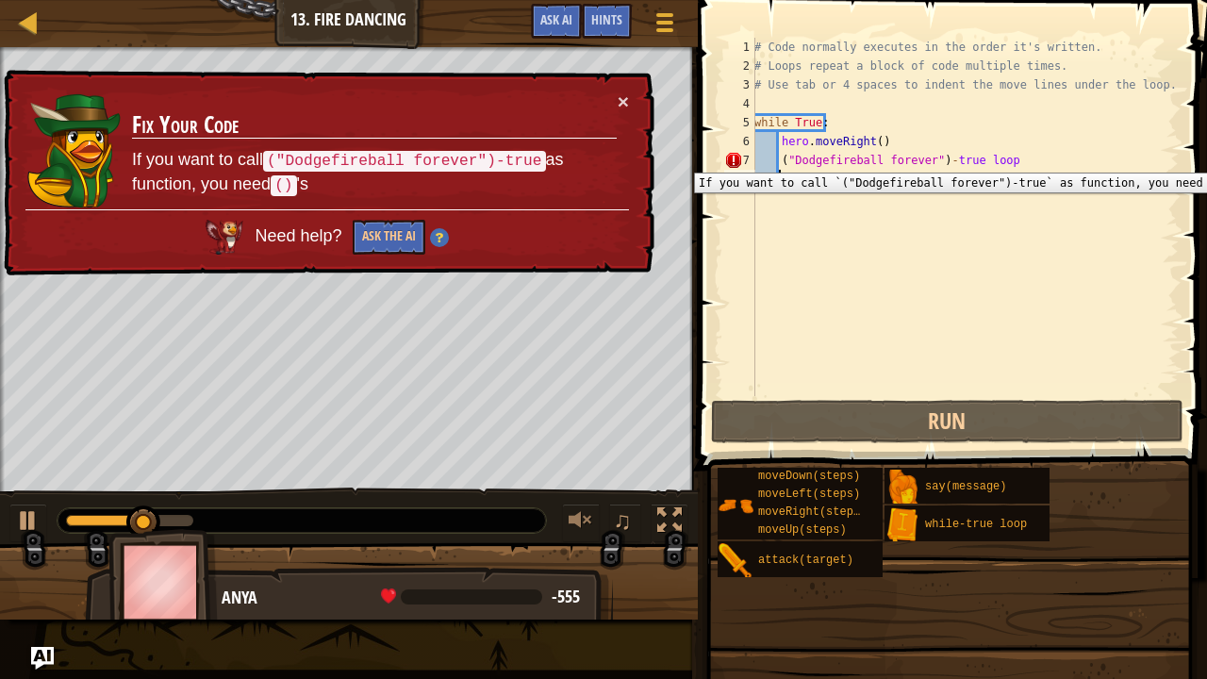
click at [728, 158] on div "7" at bounding box center [739, 160] width 31 height 19
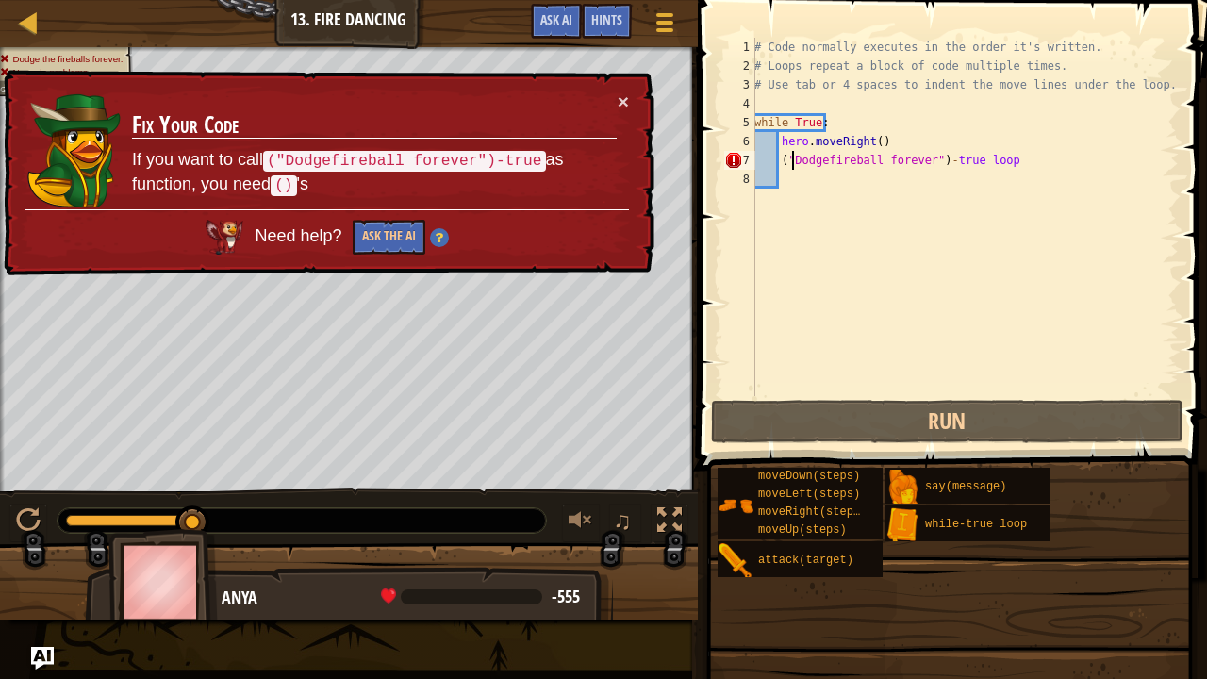
click at [792, 167] on div "# Code normally executes in the order it's written. # Loops repeat a block of c…" at bounding box center [964, 236] width 428 height 396
click at [785, 168] on div "# Code normally executes in the order it's written. # Loops repeat a block of c…" at bounding box center [964, 236] width 428 height 396
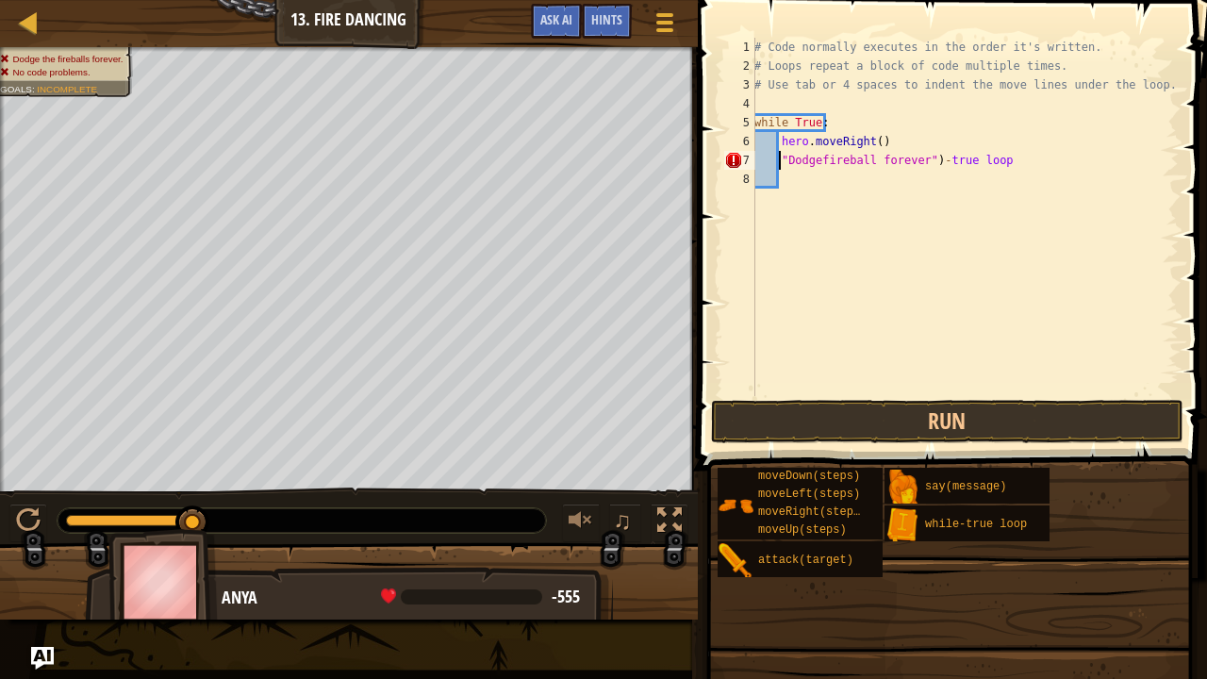
click at [923, 157] on div "# Code normally executes in the order it's written. # Loops repeat a block of c…" at bounding box center [964, 236] width 428 height 396
click at [928, 159] on div "# Code normally executes in the order it's written. # Loops repeat a block of c…" at bounding box center [964, 236] width 428 height 396
type textarea ""Dodgefireball forever"-true loop"
click at [901, 414] on button "Run" at bounding box center [947, 421] width 472 height 43
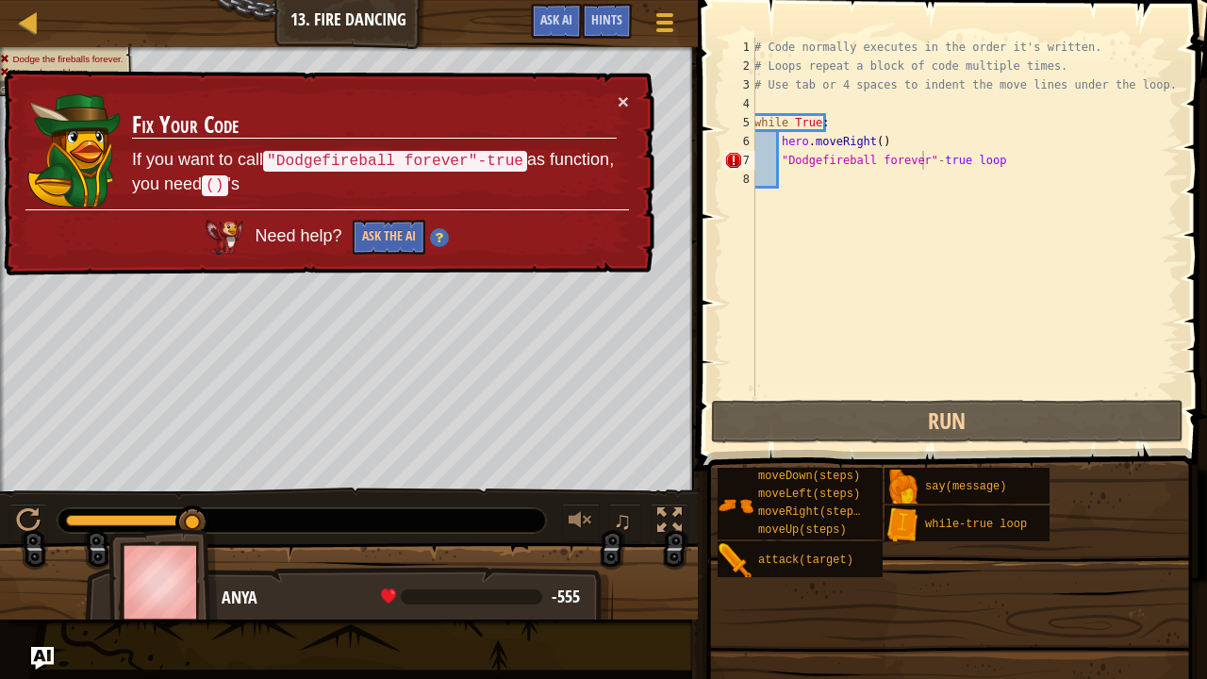
click at [613, 101] on td "Fix Your Code If you want to call "Dodgefireball forever"-true as function, you…" at bounding box center [373, 151] width 487 height 122
click at [618, 102] on button "×" at bounding box center [623, 102] width 11 height 20
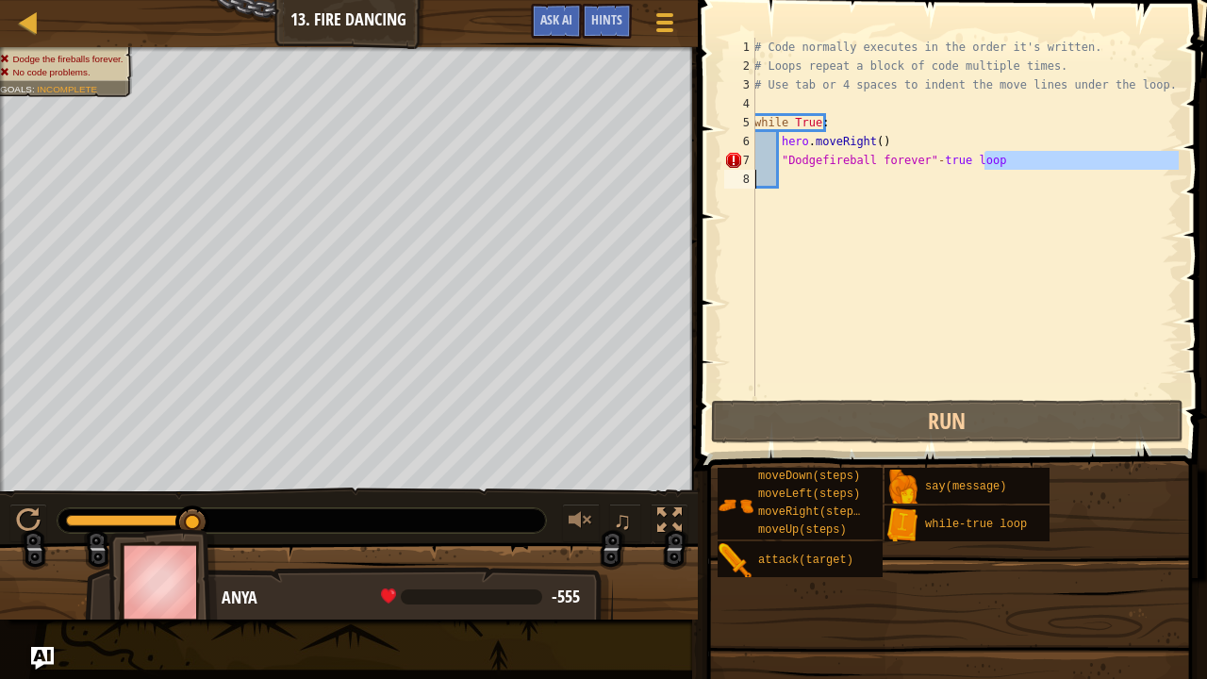
click at [628, 161] on div "Map Introduction to Computer Science 13. Fire Dancing Game Menu Done Hints Ask …" at bounding box center [603, 339] width 1207 height 679
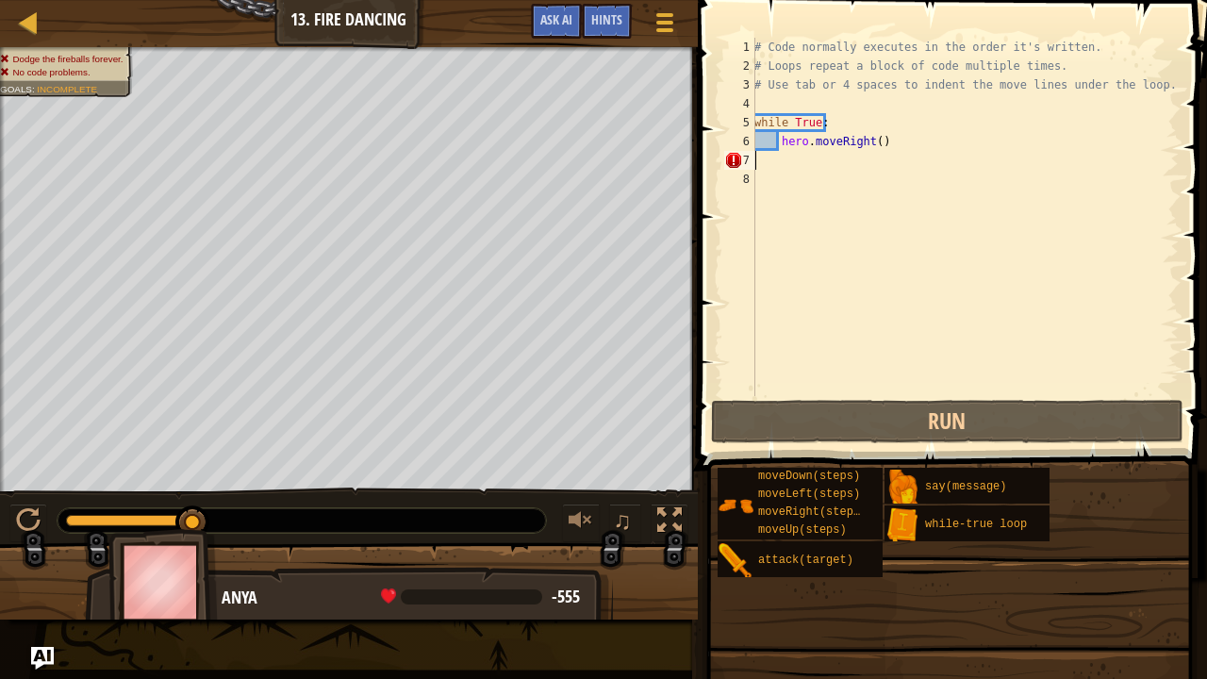
scroll to position [8, 0]
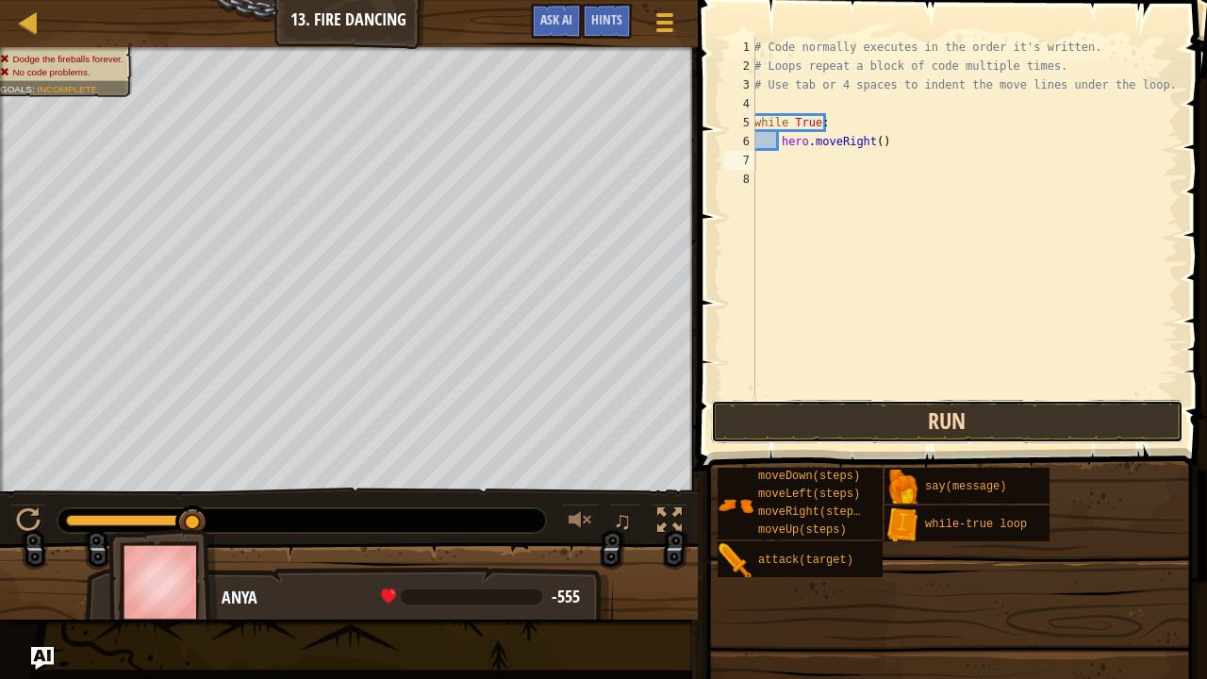
click at [985, 407] on button "Run" at bounding box center [947, 421] width 472 height 43
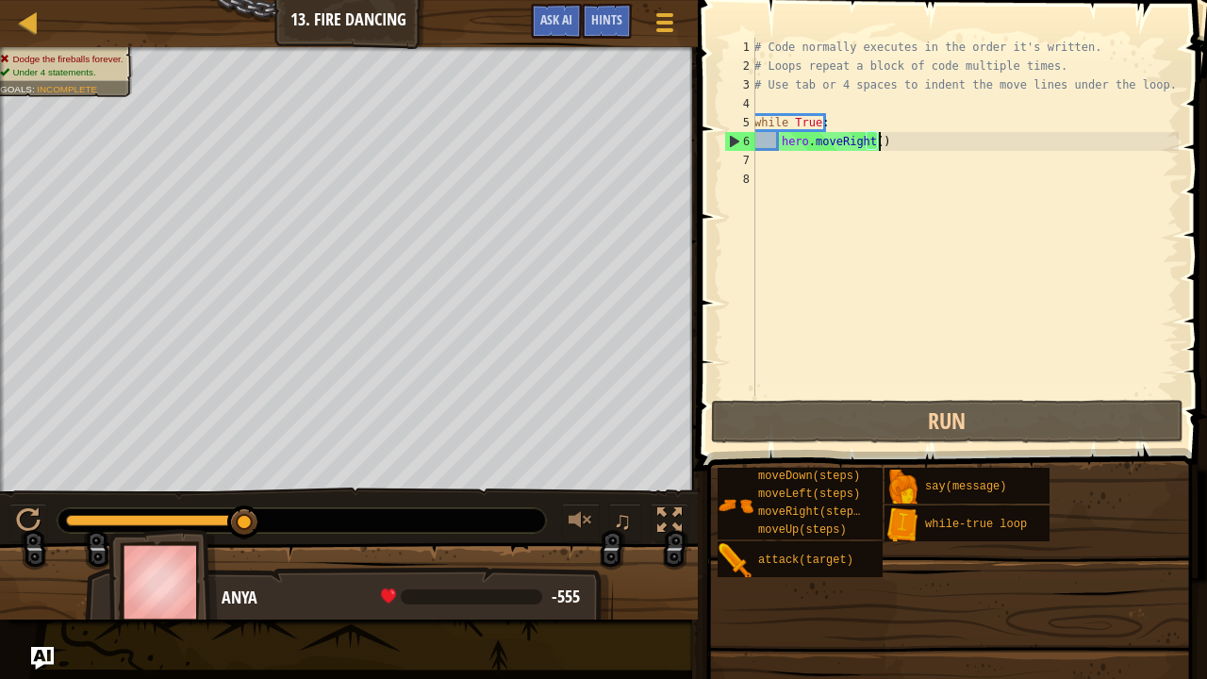
click at [948, 145] on div "# Code normally executes in the order it's written. # Loops repeat a block of c…" at bounding box center [964, 236] width 428 height 396
type textarea "hero.moveRight()"
click at [922, 241] on div "# Code normally executes in the order it's written. # Loops repeat a block of c…" at bounding box center [964, 236] width 428 height 396
click at [618, 6] on div "Hints" at bounding box center [607, 21] width 50 height 35
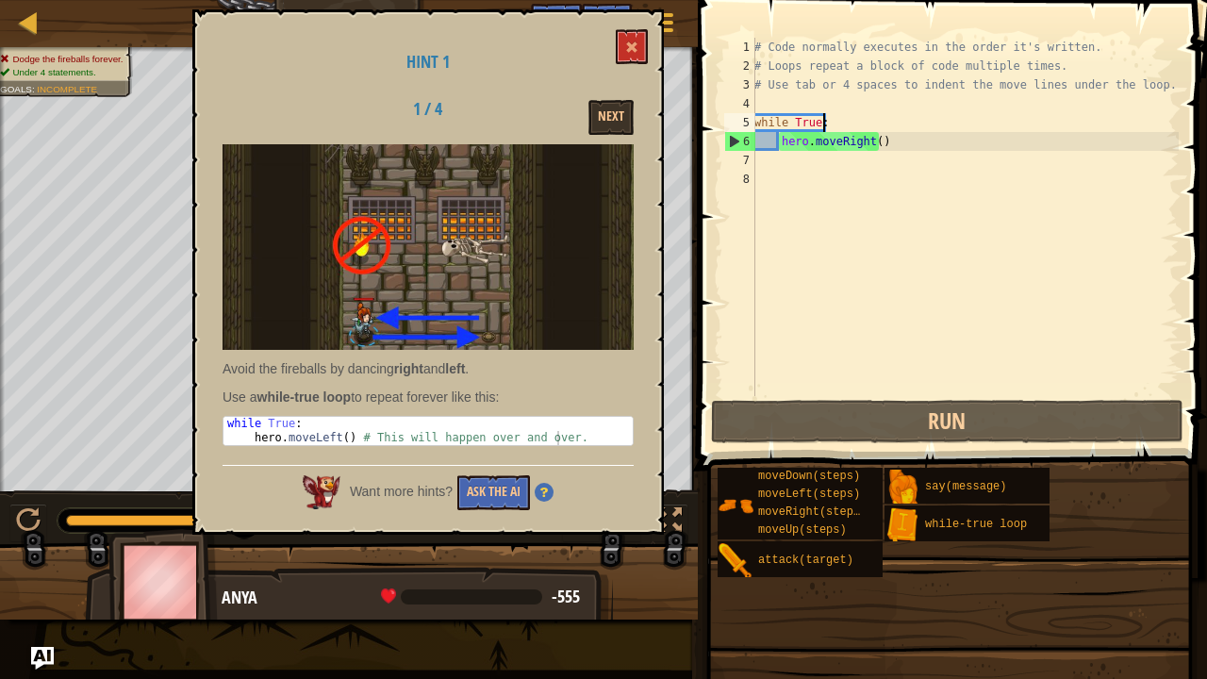
click at [830, 115] on div "# Code normally executes in the order it's written. # Loops repeat a block of c…" at bounding box center [964, 236] width 428 height 396
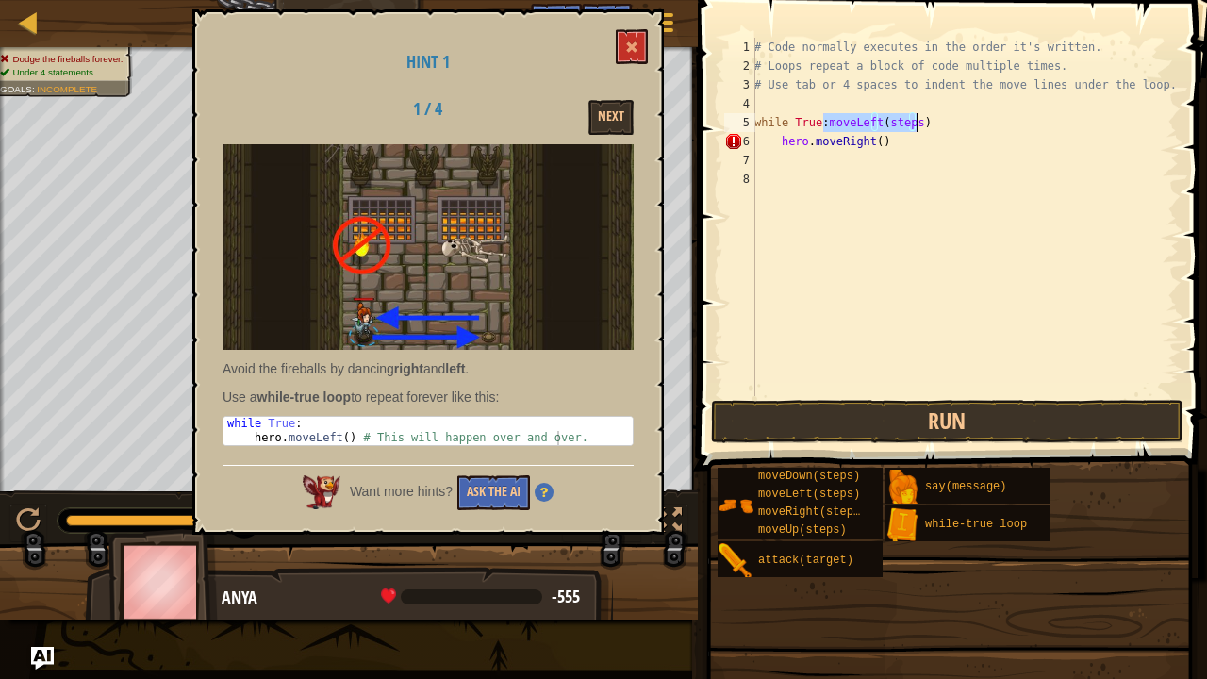
click at [917, 119] on div "# Code normally executes in the order it's written. # Loops repeat a block of c…" at bounding box center [964, 217] width 428 height 358
click at [911, 119] on div "# Code normally executes in the order it's written. # Loops repeat a block of c…" at bounding box center [964, 236] width 428 height 396
click at [771, 141] on div "# Code normally executes in the order it's written. # Loops repeat a block of c…" at bounding box center [964, 236] width 428 height 396
click at [785, 147] on div "# Code normally executes in the order it's written. # Loops repeat a block of c…" at bounding box center [964, 236] width 428 height 396
click at [782, 147] on div "# Code normally executes in the order it's written. # Loops repeat a block of c…" at bounding box center [964, 236] width 428 height 396
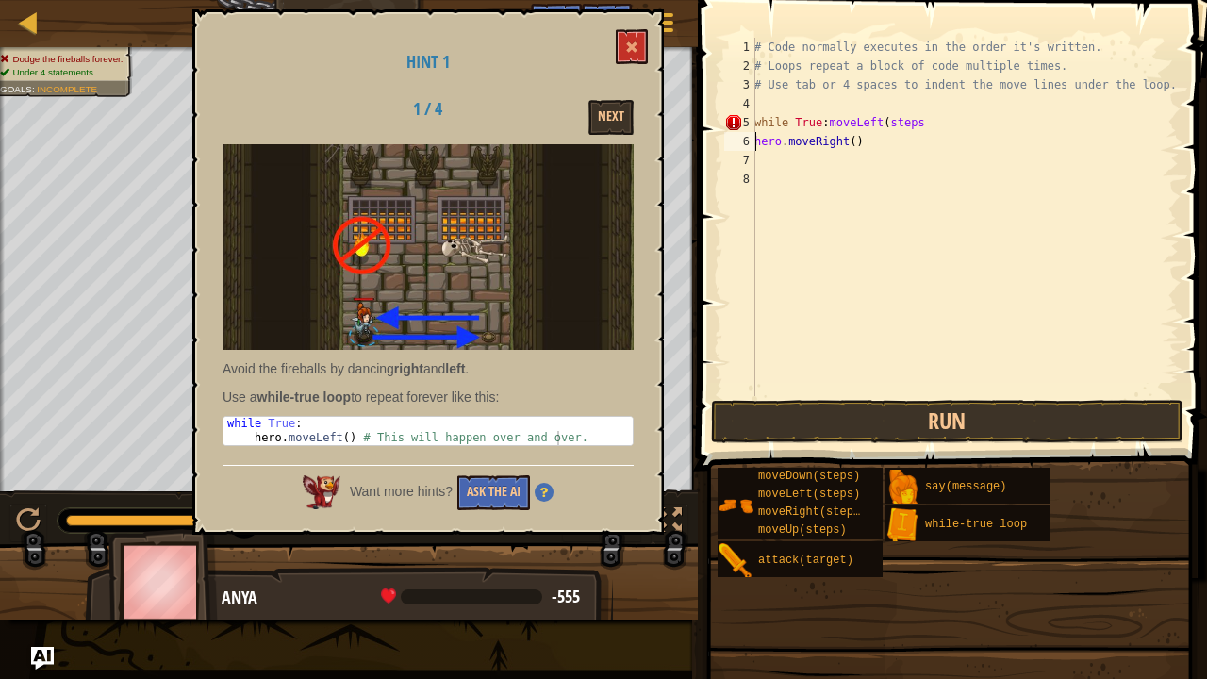
click at [932, 113] on div "# Code normally executes in the order it's written. # Loops repeat a block of c…" at bounding box center [964, 236] width 428 height 396
type textarea "while True:moveLeft()"
click at [896, 206] on div "# Code normally executes in the order it's written. # Loops repeat a block of c…" at bounding box center [964, 236] width 428 height 396
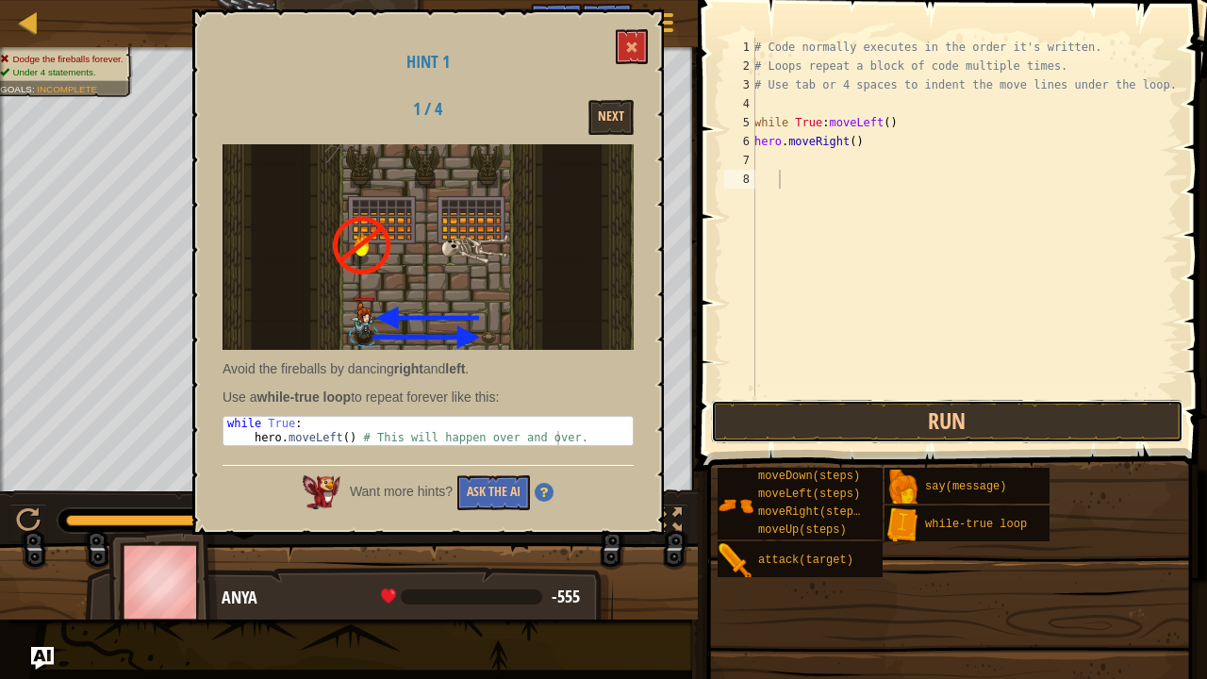
drag, startPoint x: 777, startPoint y: 428, endPoint x: 1041, endPoint y: 0, distance: 502.9
click at [1041, 9] on div "1 2 3 4 5 6 7 8 # Code normally executes in the order it's written. # Loops rep…" at bounding box center [949, 272] width 515 height 526
click at [891, 139] on div "# Code normally executes in the order it's written. # Loops repeat a block of c…" at bounding box center [964, 236] width 428 height 396
click at [890, 124] on div "# Code normally executes in the order it's written. # Loops repeat a block of c…" at bounding box center [964, 236] width 428 height 396
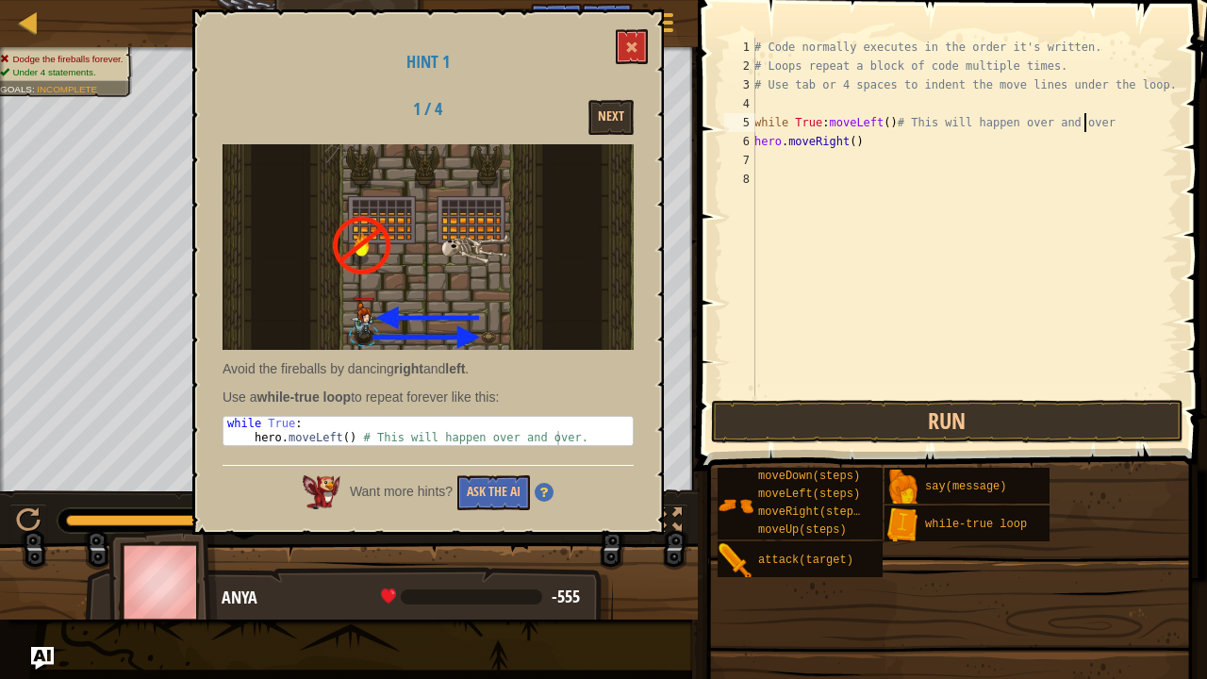
scroll to position [8, 26]
click at [937, 428] on button "Run" at bounding box center [947, 421] width 472 height 43
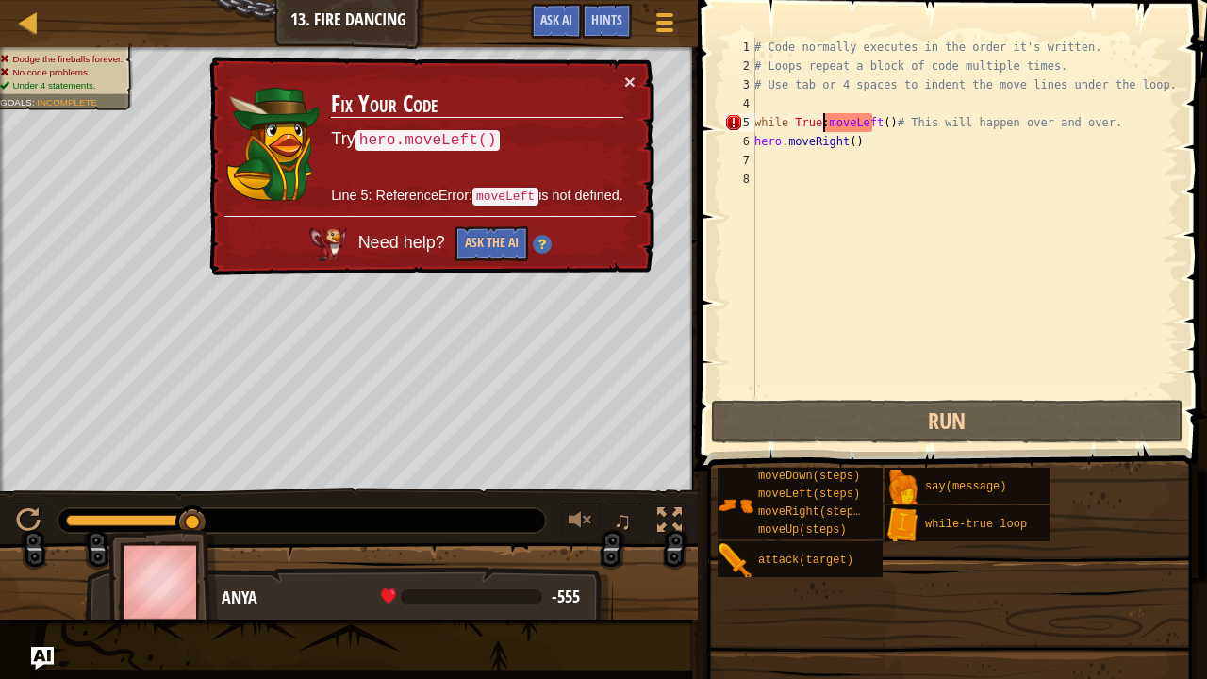
click at [826, 115] on div "# Code normally executes in the order it's written. # Loops repeat a block of c…" at bounding box center [964, 236] width 428 height 396
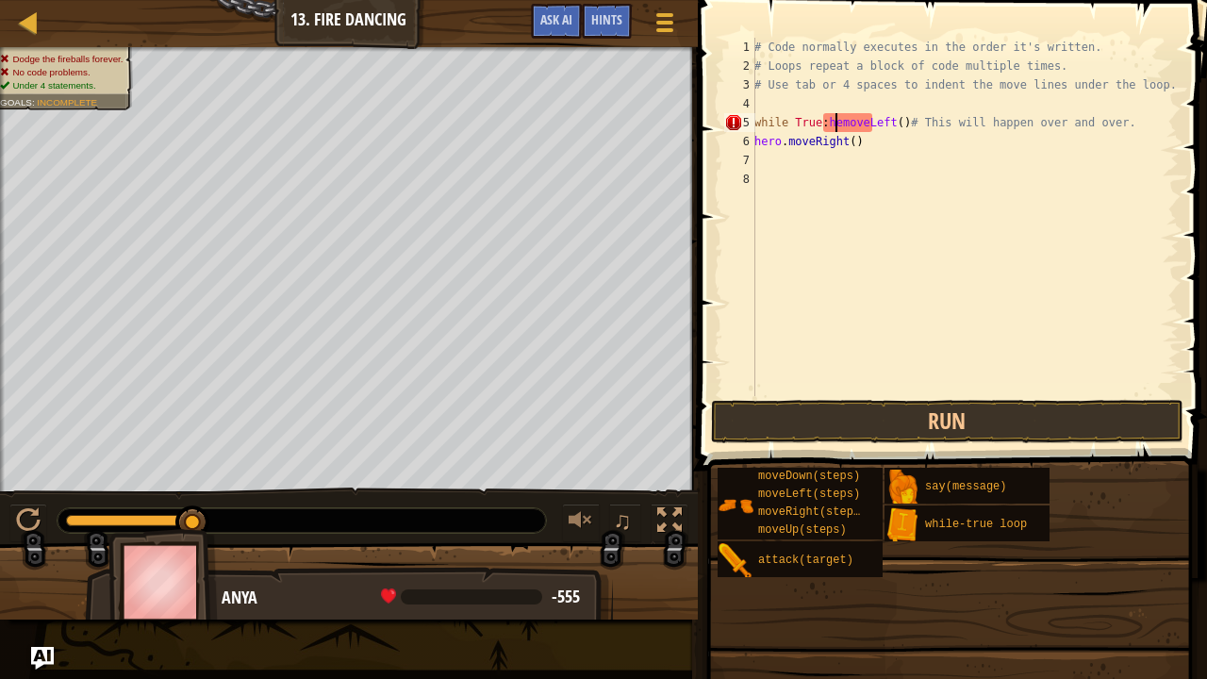
scroll to position [8, 8]
type textarea "while True:hero.moveLeft()# This will happen over and over."
click at [874, 328] on div "# Code normally executes in the order it's written. # Loops repeat a block of c…" at bounding box center [964, 236] width 428 height 396
click at [874, 397] on span at bounding box center [954, 208] width 524 height 526
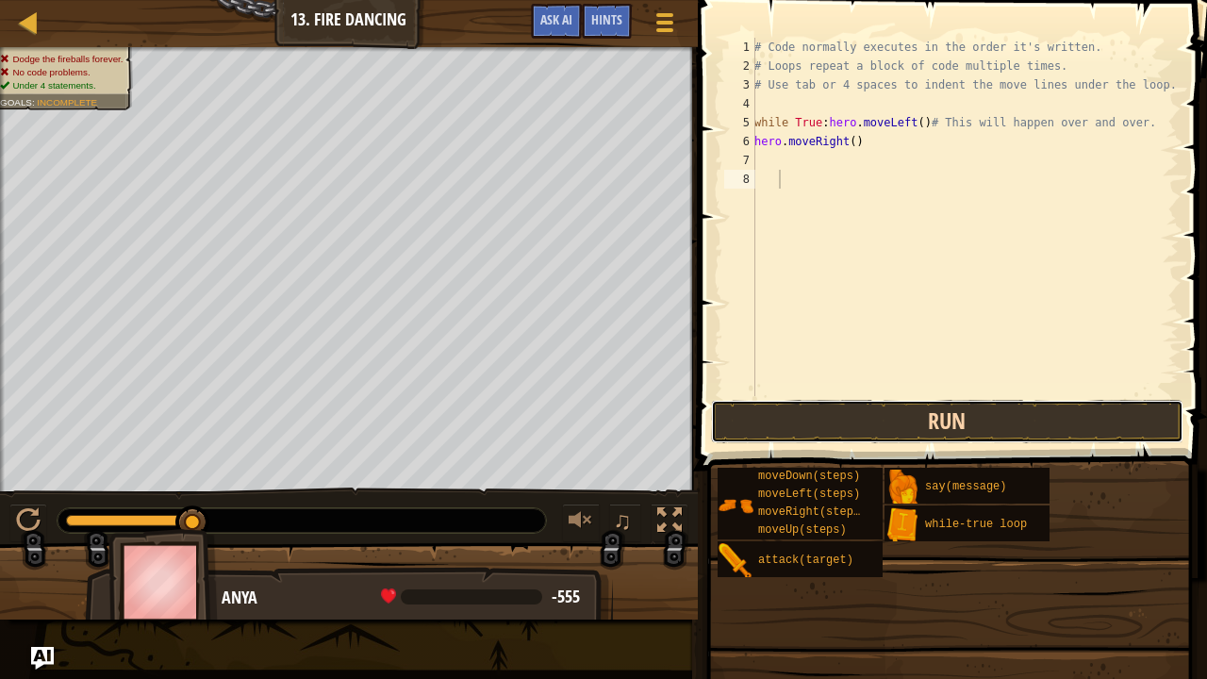
click at [879, 426] on button "Run" at bounding box center [947, 421] width 472 height 43
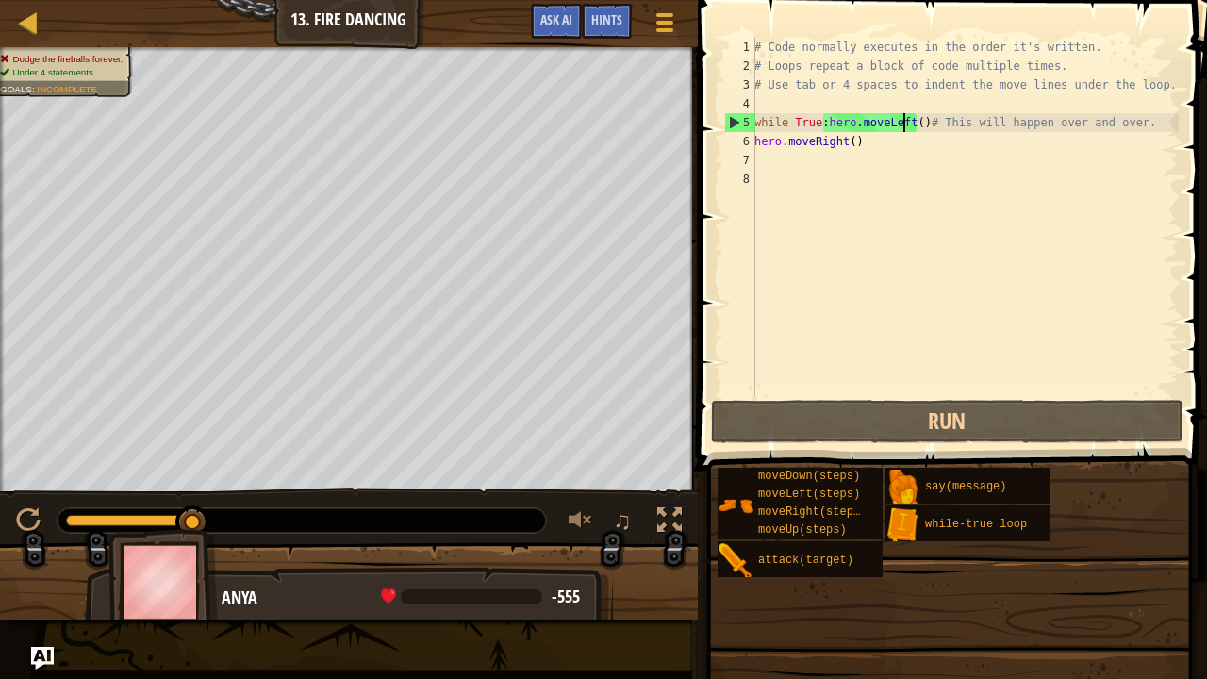
click at [905, 124] on div "# Code normally executes in the order it's written. # Loops repeat a block of c…" at bounding box center [964, 236] width 428 height 396
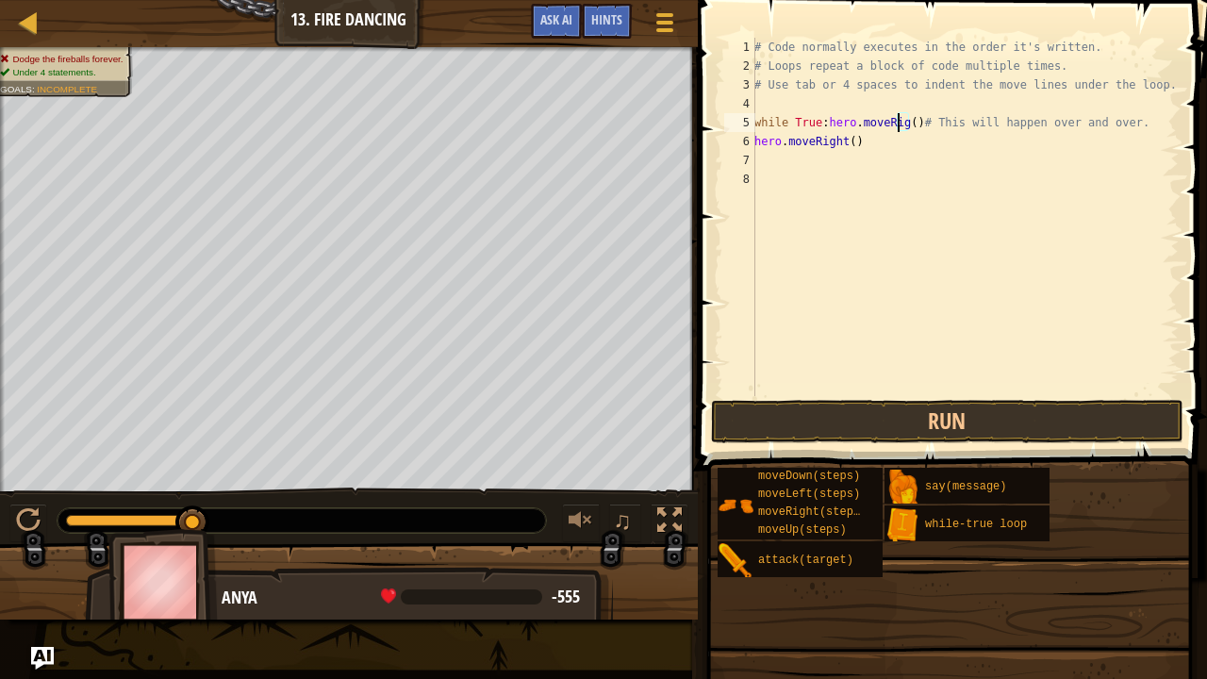
scroll to position [8, 12]
type textarea "while True:hero.moveRight()# This will happen over and over."
click at [1033, 437] on button "Run" at bounding box center [947, 421] width 472 height 43
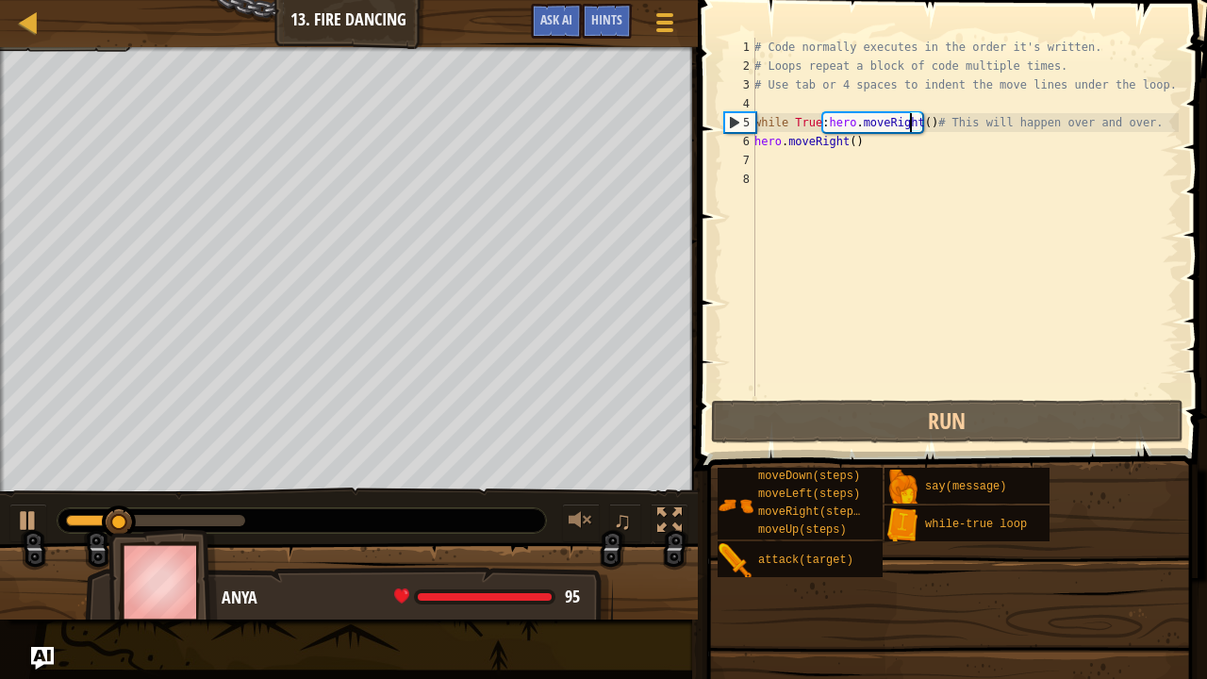
click at [1015, 288] on div "# Code normally executes in the order it's written. # Loops repeat a block of c…" at bounding box center [964, 236] width 428 height 396
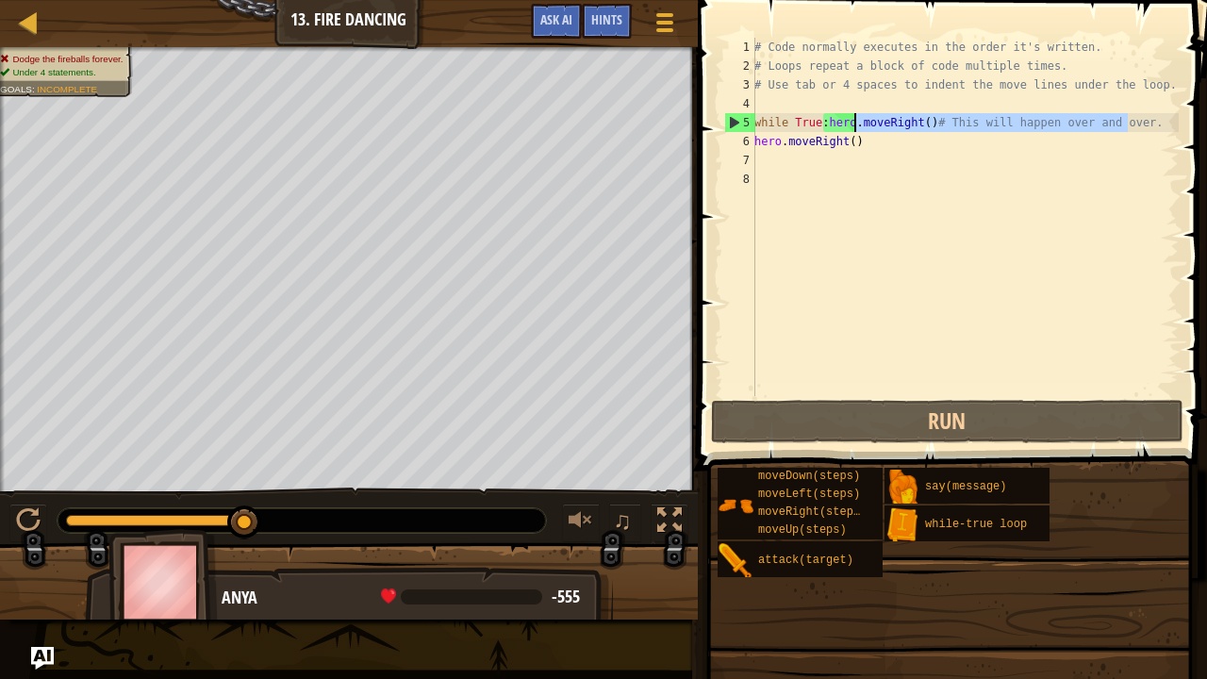
drag, startPoint x: 1088, startPoint y: 132, endPoint x: 853, endPoint y: 118, distance: 235.2
click at [853, 118] on div "# Code normally executes in the order it's written. # Loops repeat a block of c…" at bounding box center [964, 236] width 428 height 396
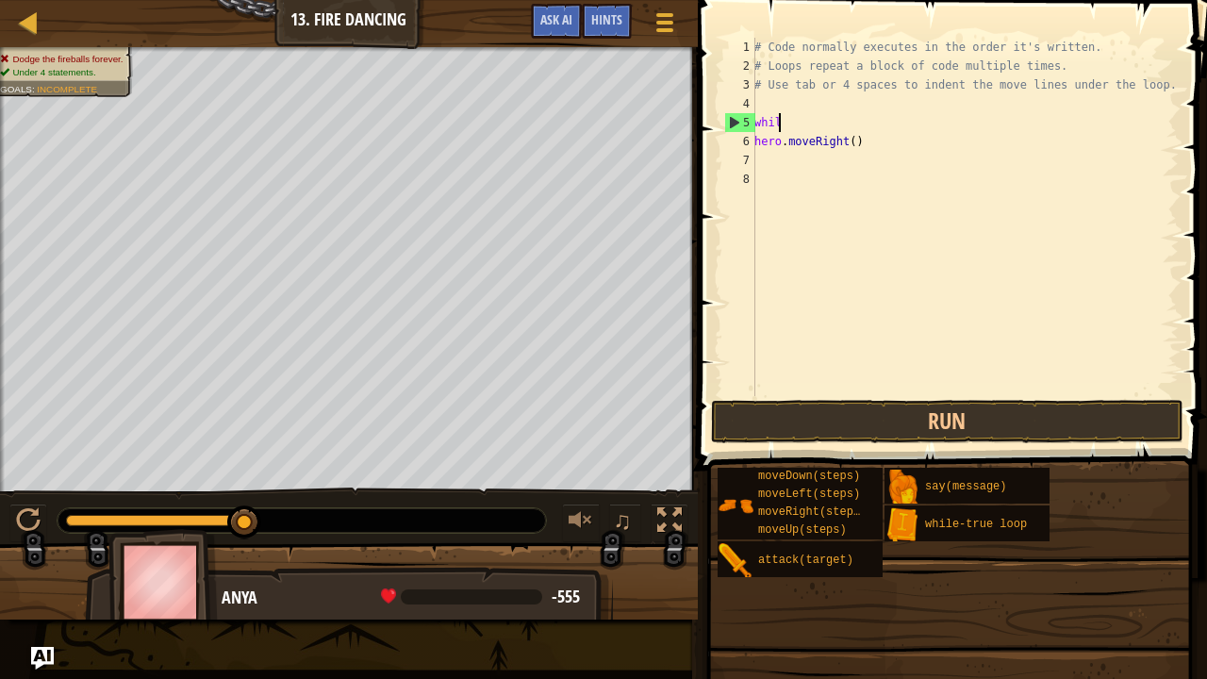
type textarea "w"
click at [1061, 112] on div "# Code normally executes in the order it's written. # Loops repeat a block of c…" at bounding box center [964, 236] width 428 height 396
click at [997, 153] on div "# Code normally executes in the order it's written. # Loops repeat a block of c…" at bounding box center [964, 236] width 428 height 396
click at [905, 128] on div "# Code normally executes in the order it's written. # Loops repeat a block of c…" at bounding box center [964, 236] width 428 height 396
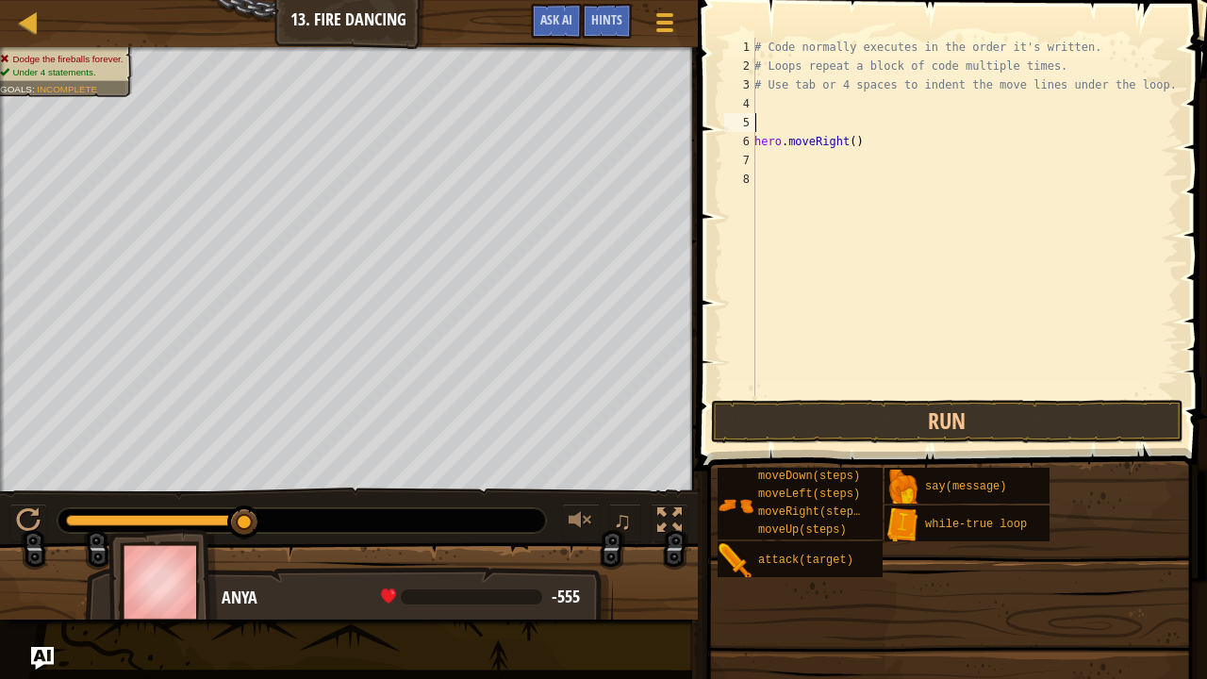
click at [855, 138] on div "# Code normally executes in the order it's written. # Loops repeat a block of c…" at bounding box center [964, 236] width 428 height 396
type textarea "h"
click at [1143, 91] on div "# Code normally executes in the order it's written. # Loops repeat a block of c…" at bounding box center [964, 236] width 428 height 396
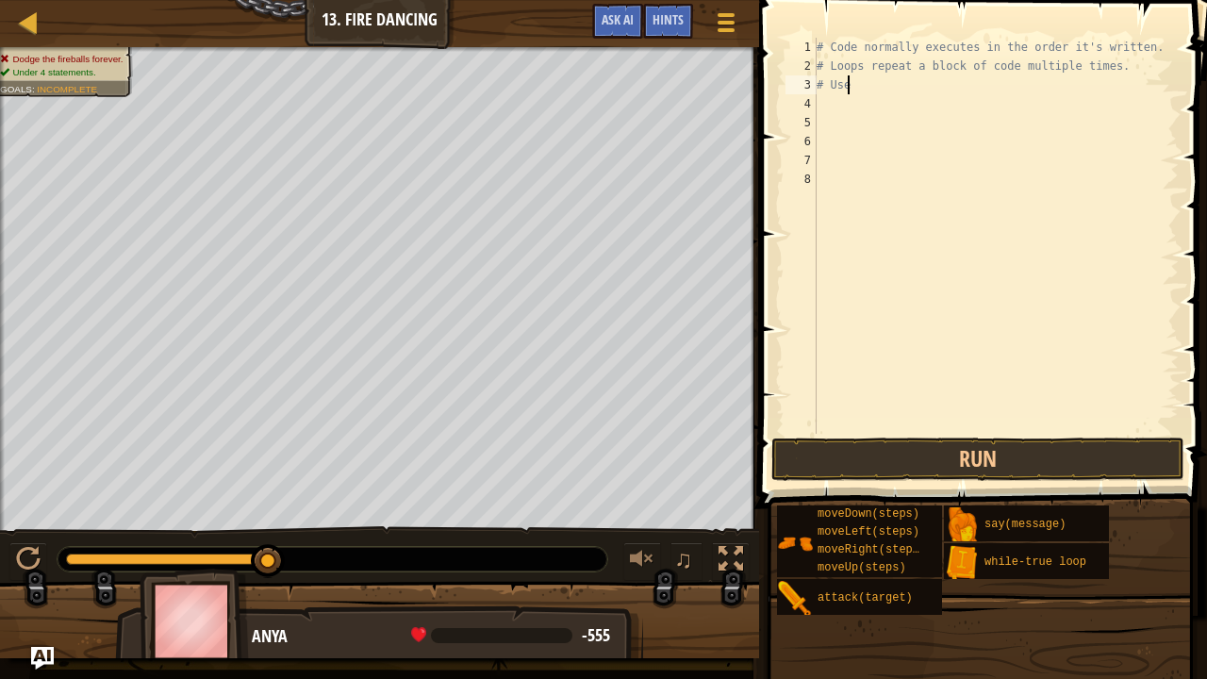
scroll to position [8, 1]
type textarea "#"
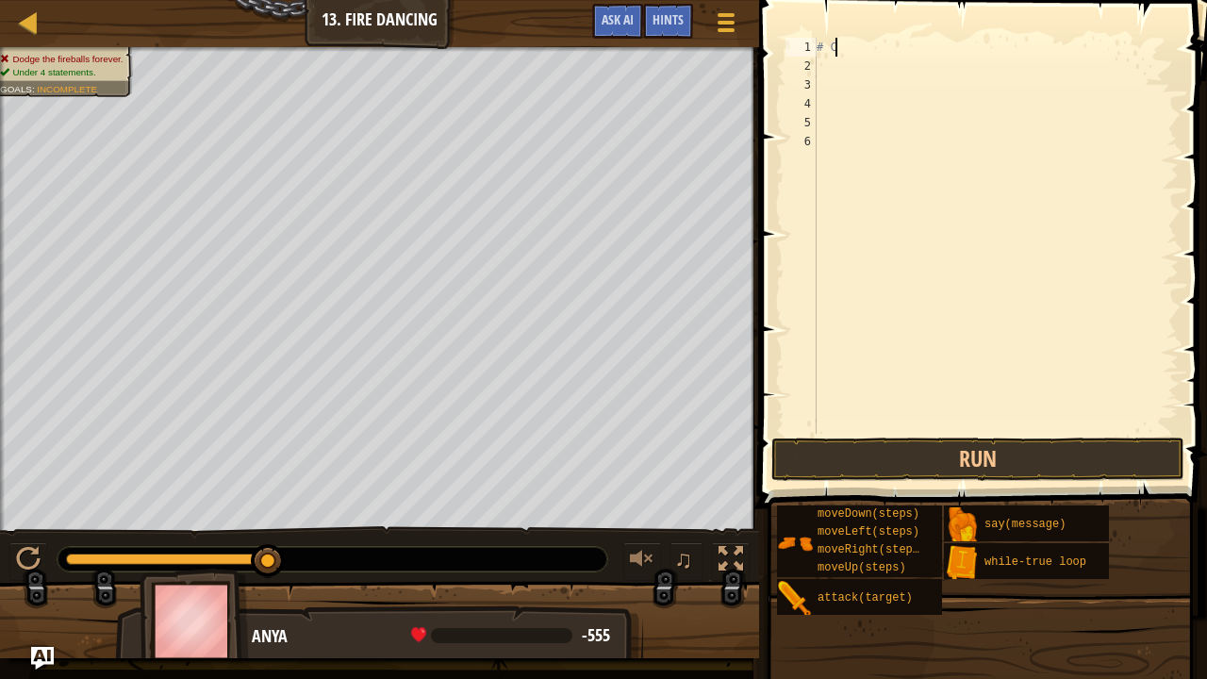
type textarea "#"
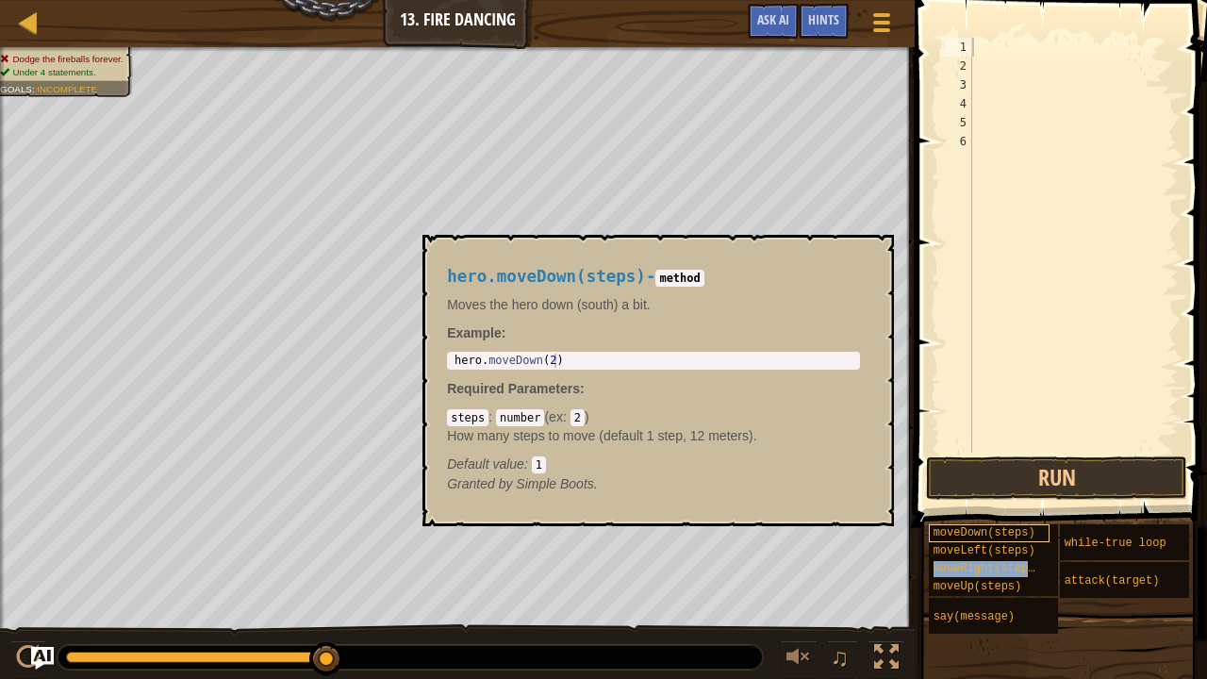
type textarea "moveRight(steps)"
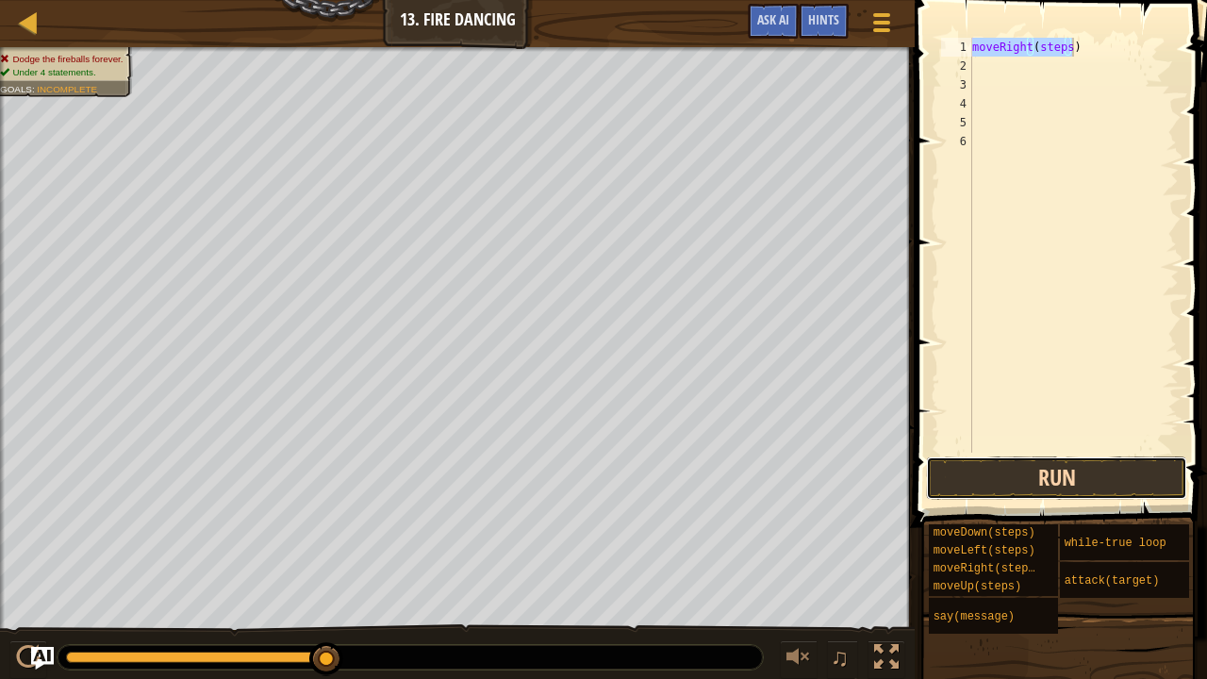
click at [1039, 465] on button "Run" at bounding box center [1056, 477] width 261 height 43
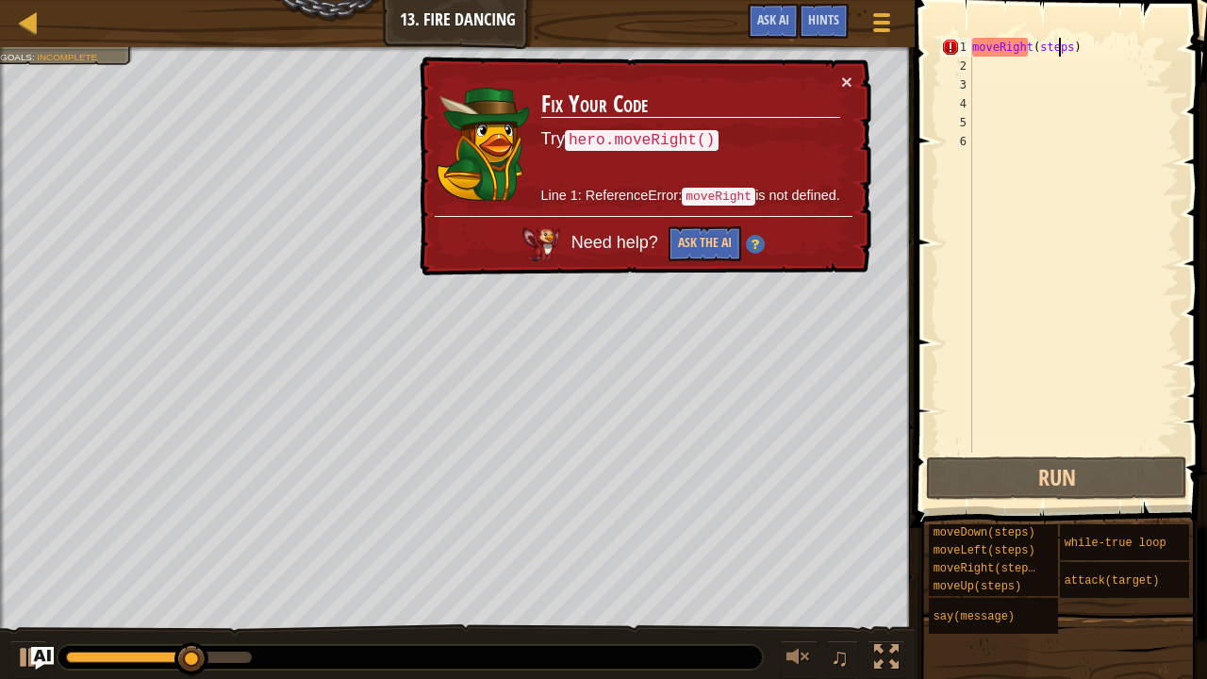
click at [1062, 52] on div "moveRight ( steps )" at bounding box center [1073, 264] width 210 height 453
click at [1066, 53] on div "moveRight ( steps )" at bounding box center [1073, 264] width 210 height 453
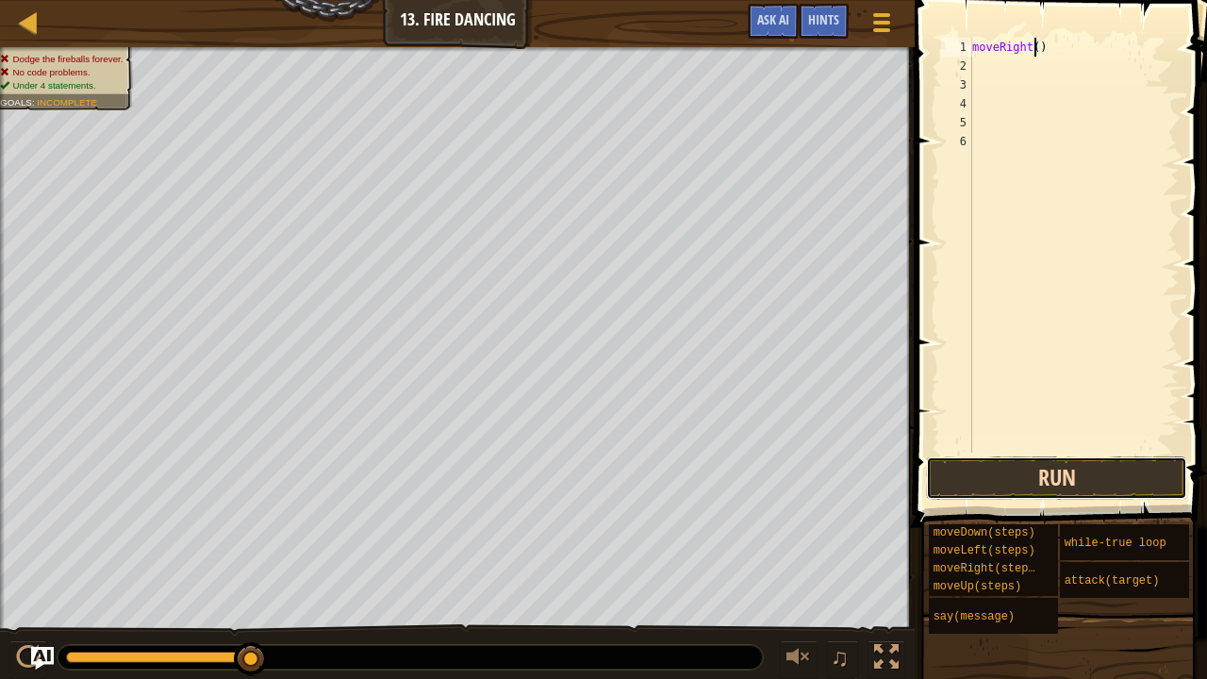
click at [1046, 471] on button "Run" at bounding box center [1056, 477] width 261 height 43
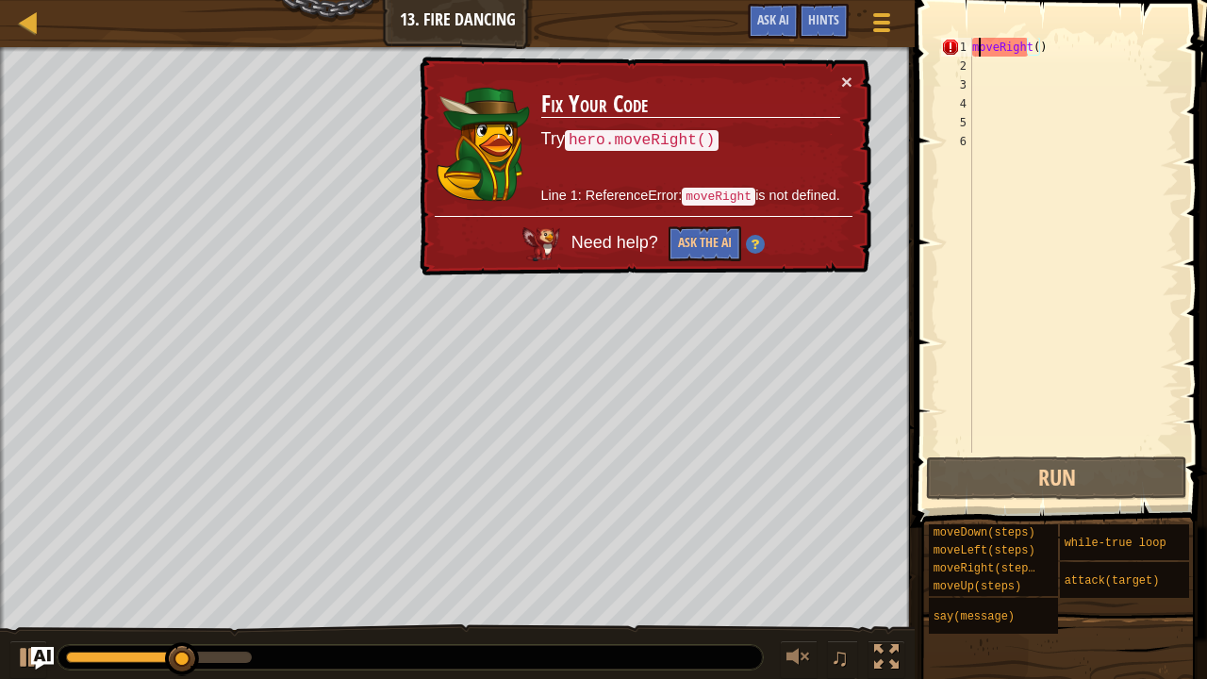
click at [977, 51] on div "moveRight ( )" at bounding box center [1073, 264] width 210 height 453
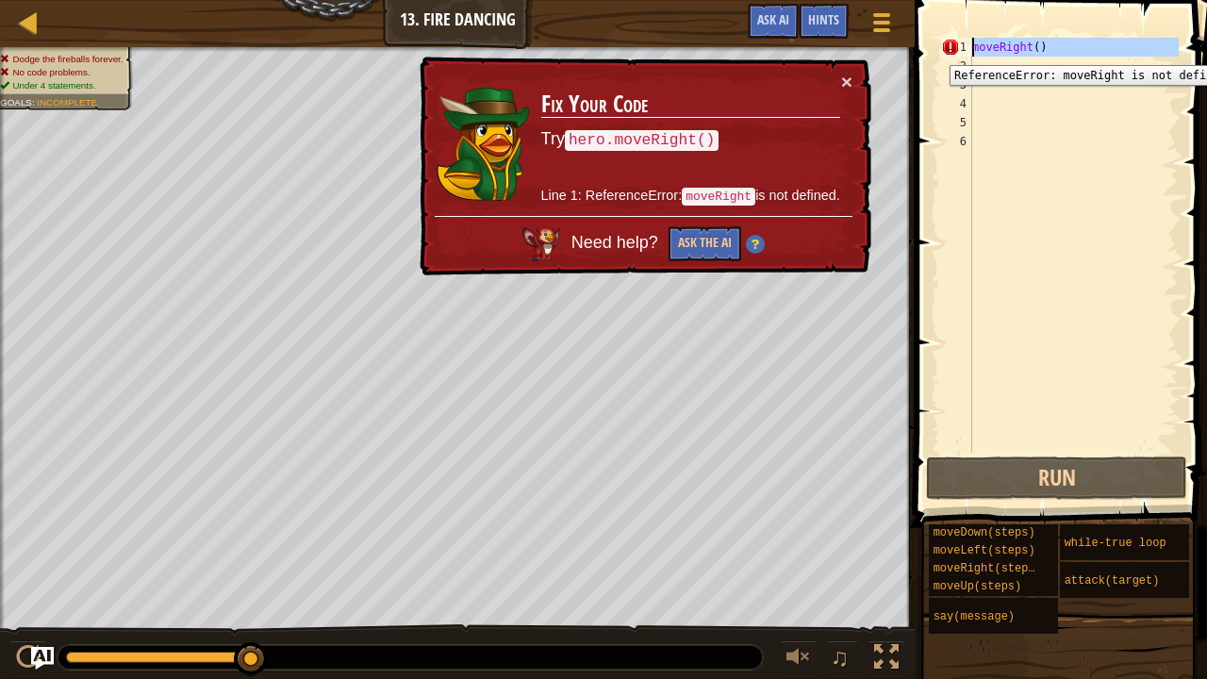
click at [969, 51] on div "1" at bounding box center [956, 47] width 31 height 19
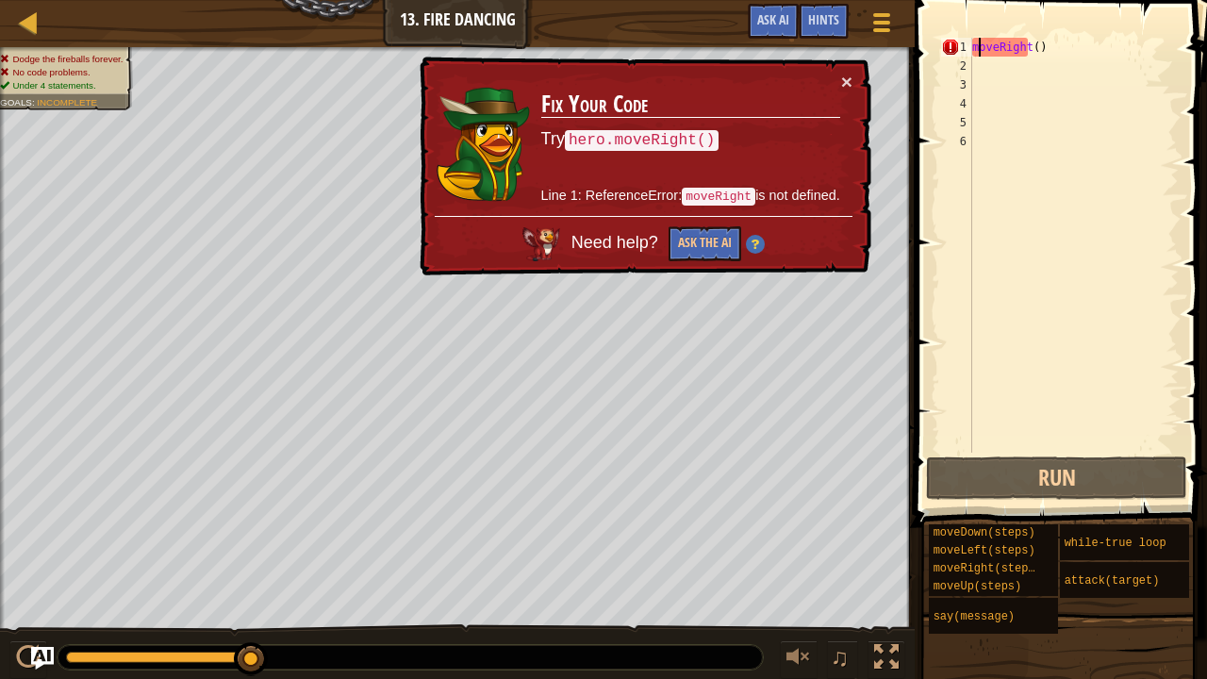
click at [976, 48] on div "moveRight ( )" at bounding box center [1073, 264] width 210 height 453
click at [973, 48] on div "moveRight ( )" at bounding box center [1073, 264] width 210 height 453
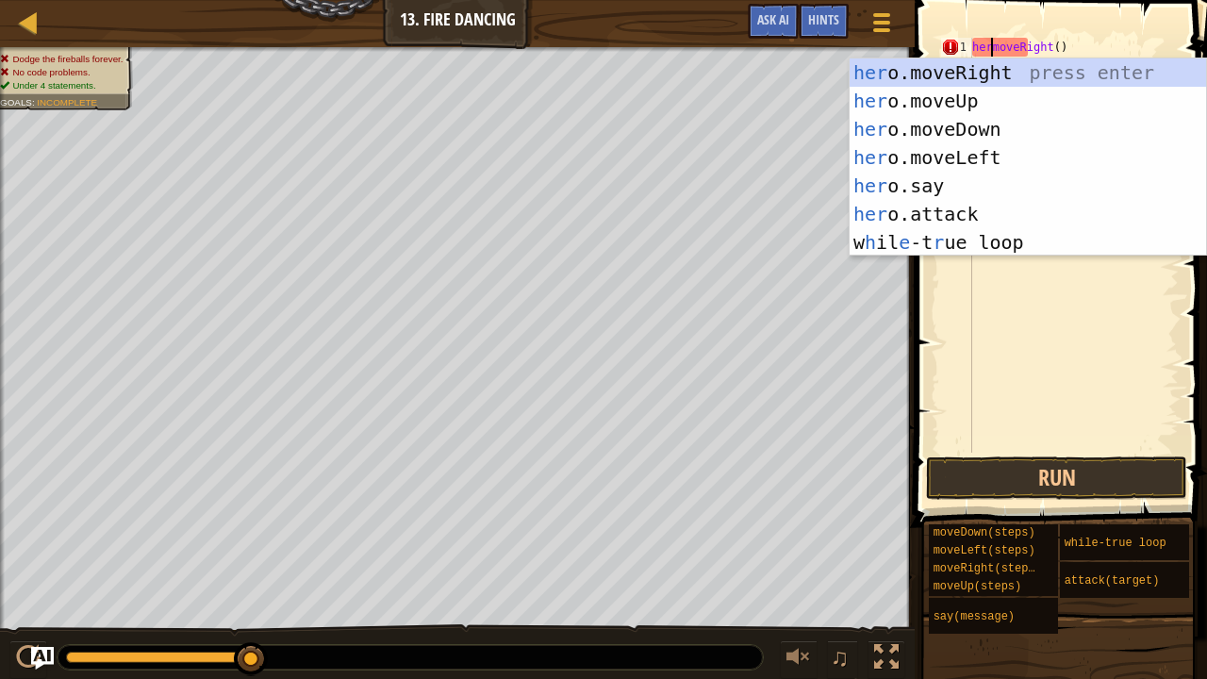
scroll to position [8, 2]
click at [957, 72] on div "hero .moveRight press enter hero .moveUp press enter hero .moveDown press enter…" at bounding box center [1027, 185] width 357 height 255
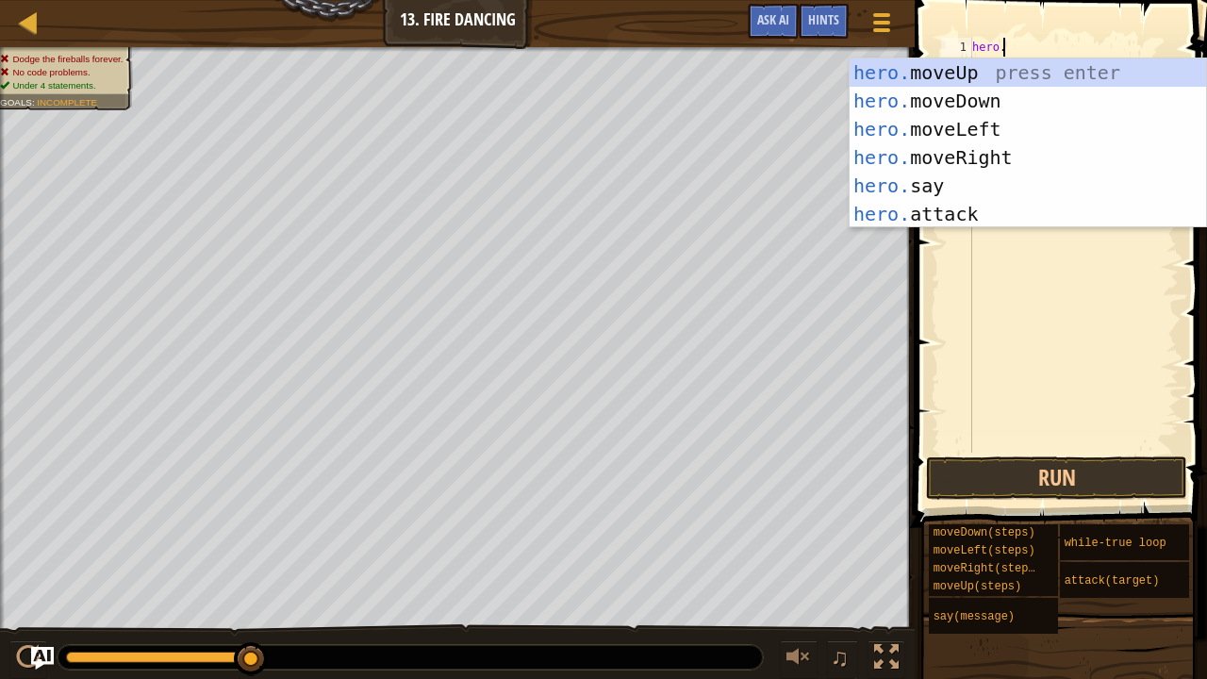
type textarea "hero.m"
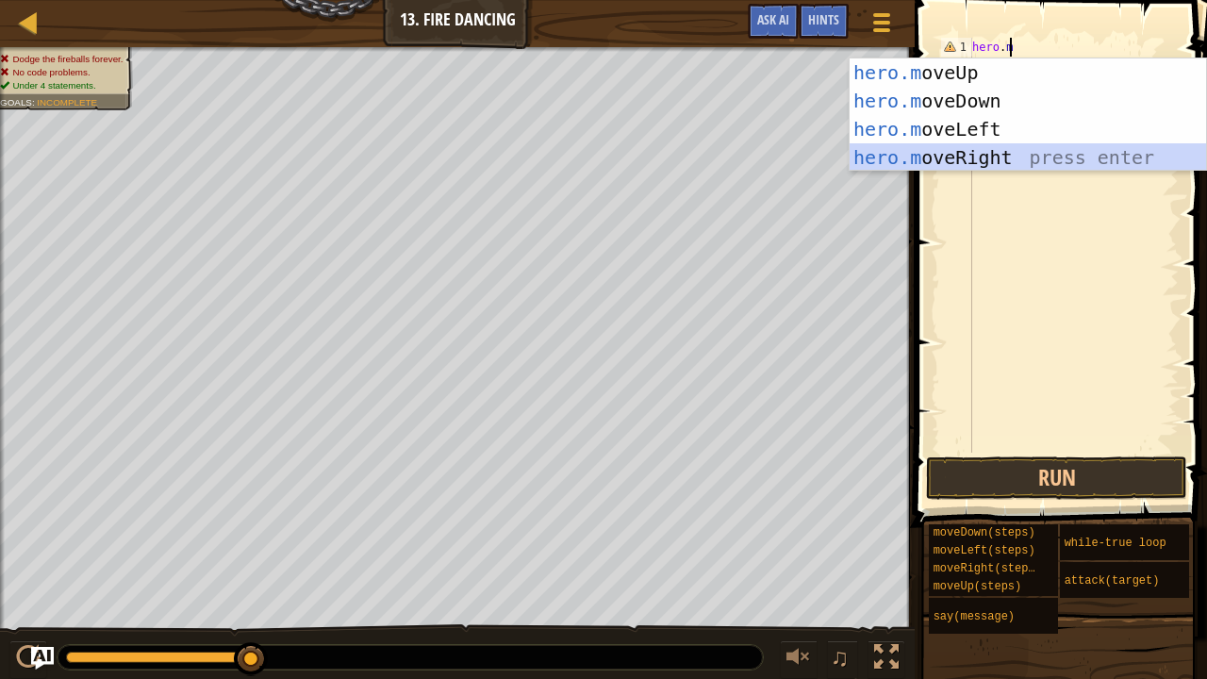
click at [1040, 155] on div "hero.m oveUp press enter hero.m oveDown press enter hero.m oveLeft press enter …" at bounding box center [1027, 143] width 357 height 170
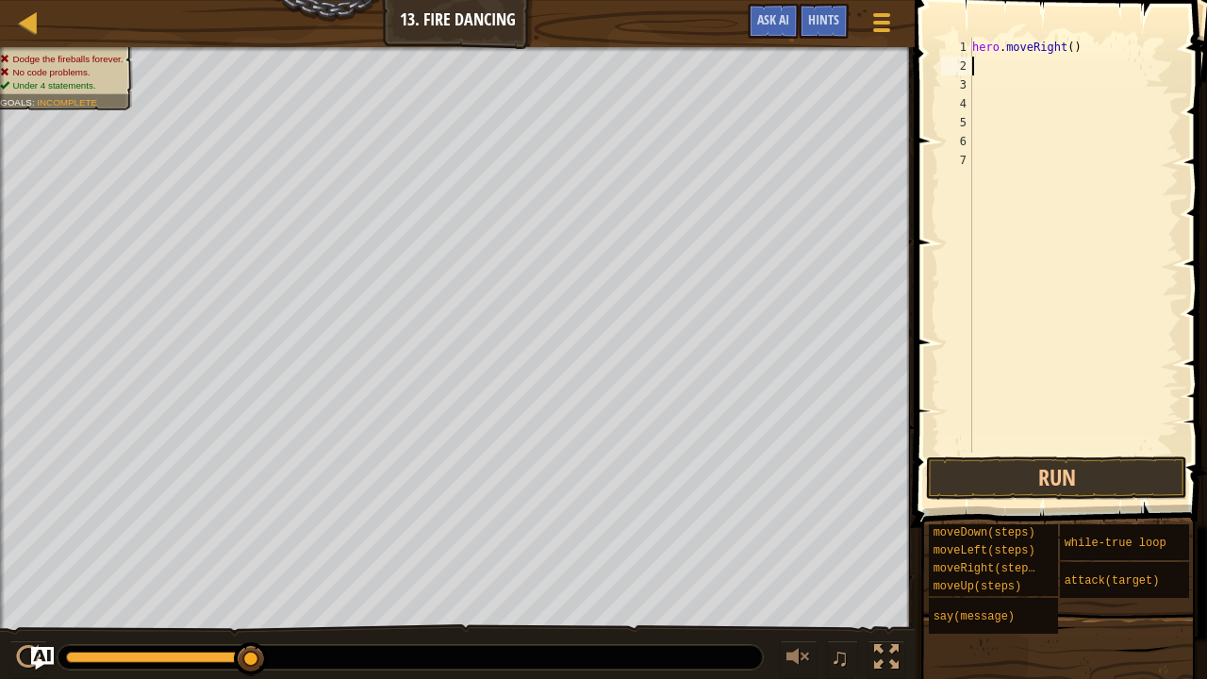
scroll to position [8, 0]
click at [1010, 501] on span at bounding box center [1062, 236] width 307 height 583
click at [1017, 483] on button "Run" at bounding box center [1056, 477] width 261 height 43
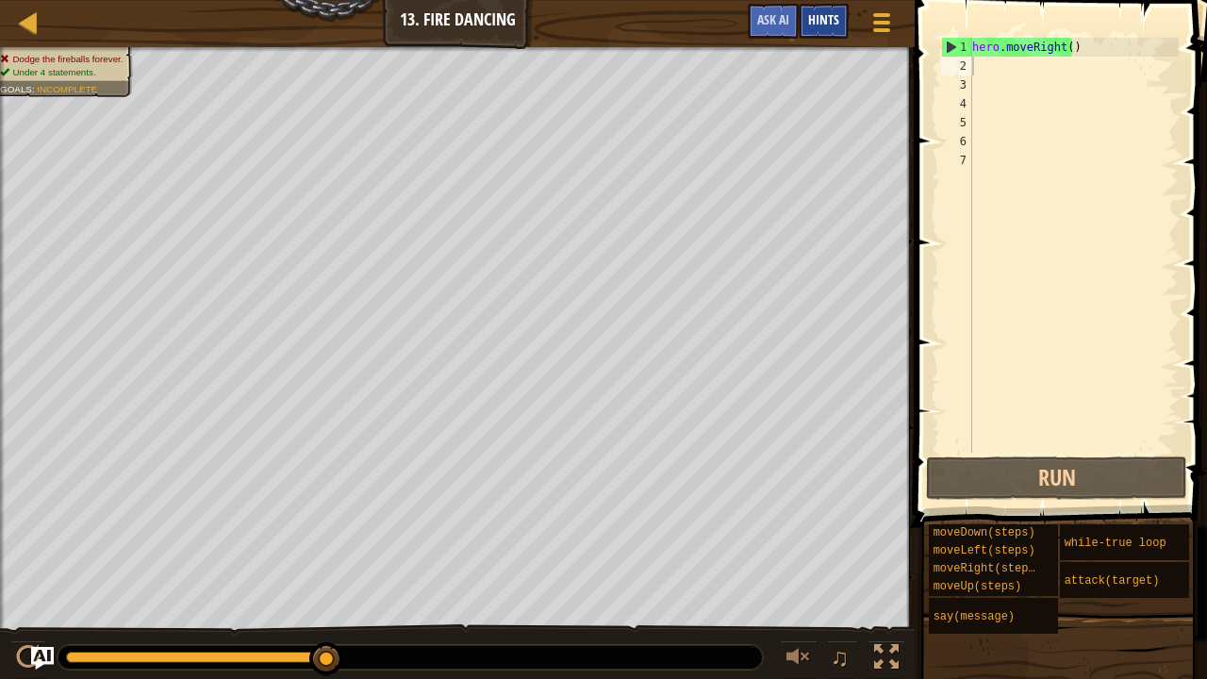
click at [803, 19] on div "Hints" at bounding box center [824, 21] width 50 height 35
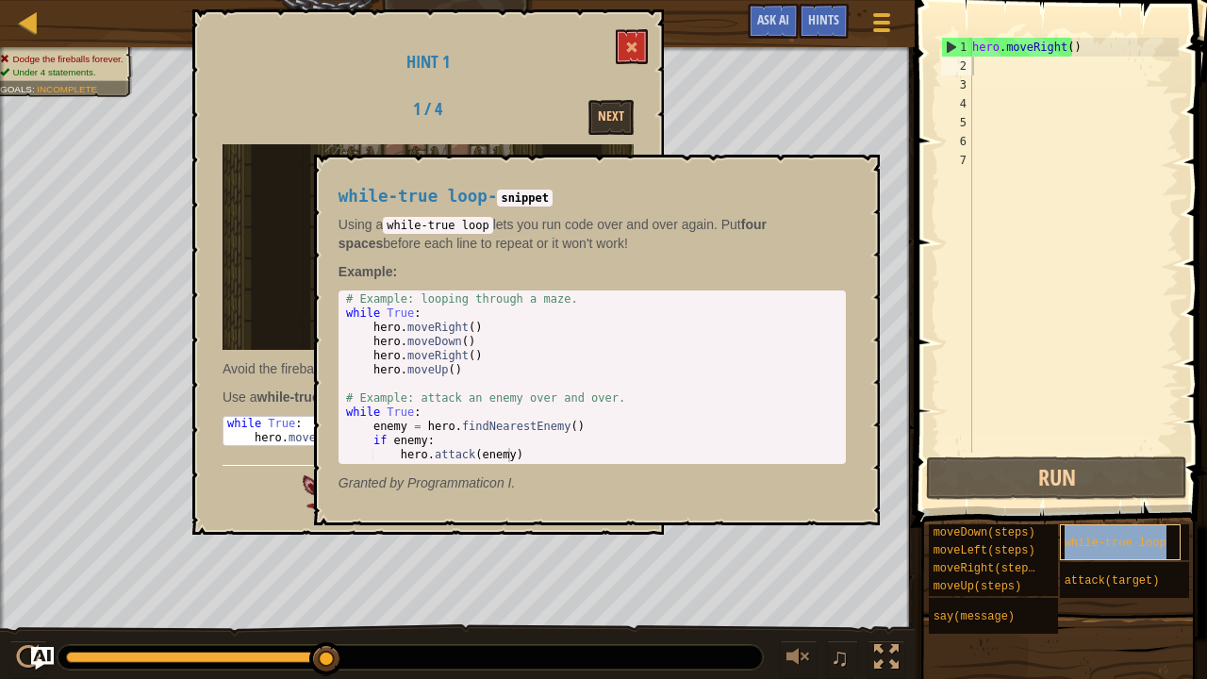
click at [1150, 536] on span "while-true loop" at bounding box center [1115, 542] width 102 height 13
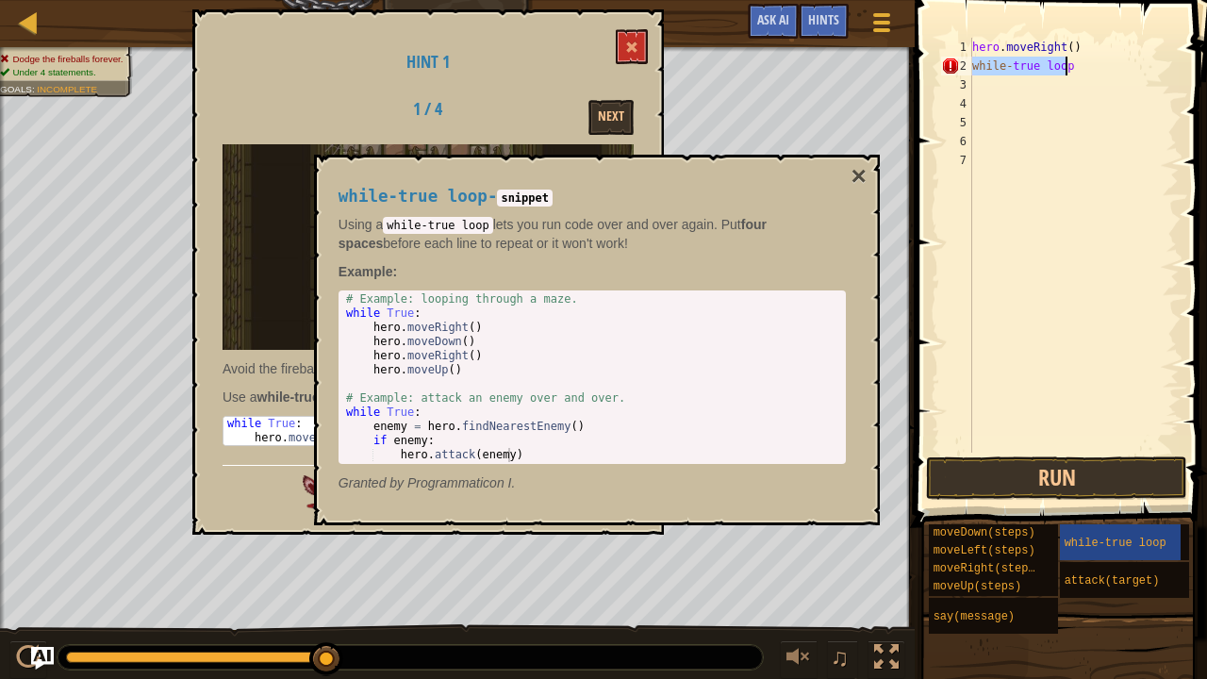
click at [1069, 67] on div "hero . moveRight ( ) while - true loop" at bounding box center [1073, 245] width 210 height 415
type textarea "while-true"
drag, startPoint x: 1069, startPoint y: 67, endPoint x: 1043, endPoint y: 64, distance: 26.5
click at [1043, 64] on div "hero . moveRight ( ) while - true" at bounding box center [1073, 264] width 210 height 453
click at [997, 228] on div "hero . moveRight ( ) while - true" at bounding box center [1073, 264] width 210 height 453
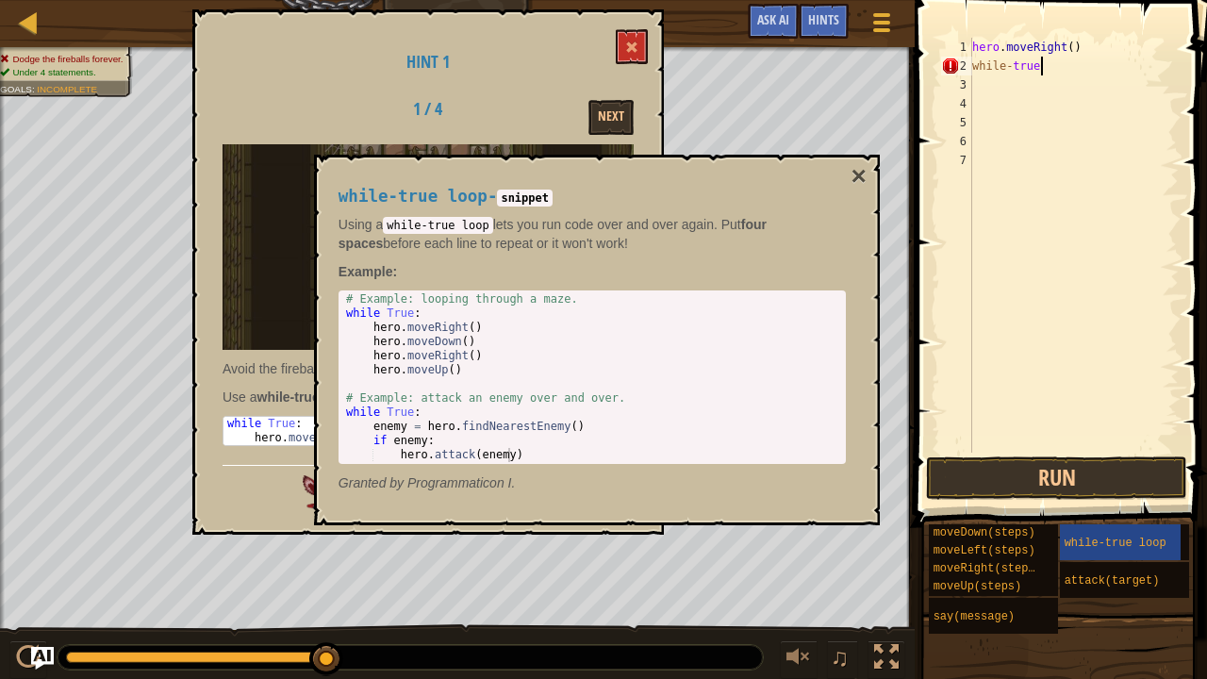
click at [1051, 60] on div "hero . moveRight ( ) while - true" at bounding box center [1073, 264] width 210 height 453
click at [861, 168] on button "×" at bounding box center [857, 176] width 15 height 26
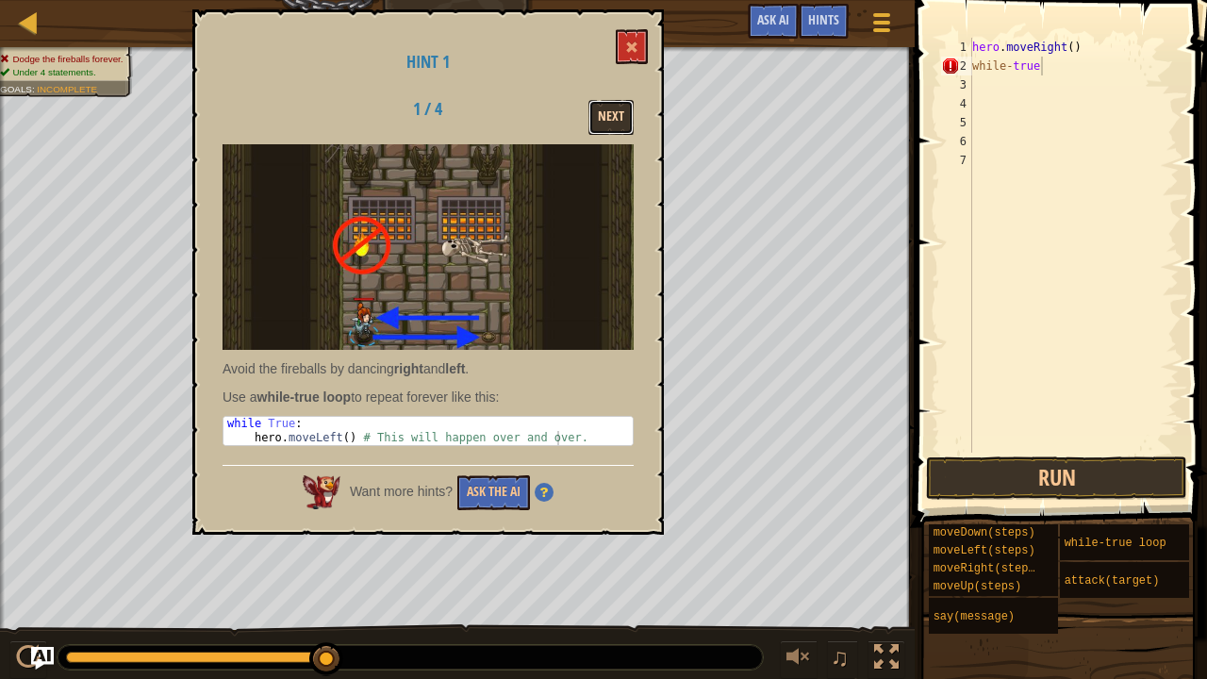
click at [623, 109] on button "Next" at bounding box center [610, 117] width 45 height 35
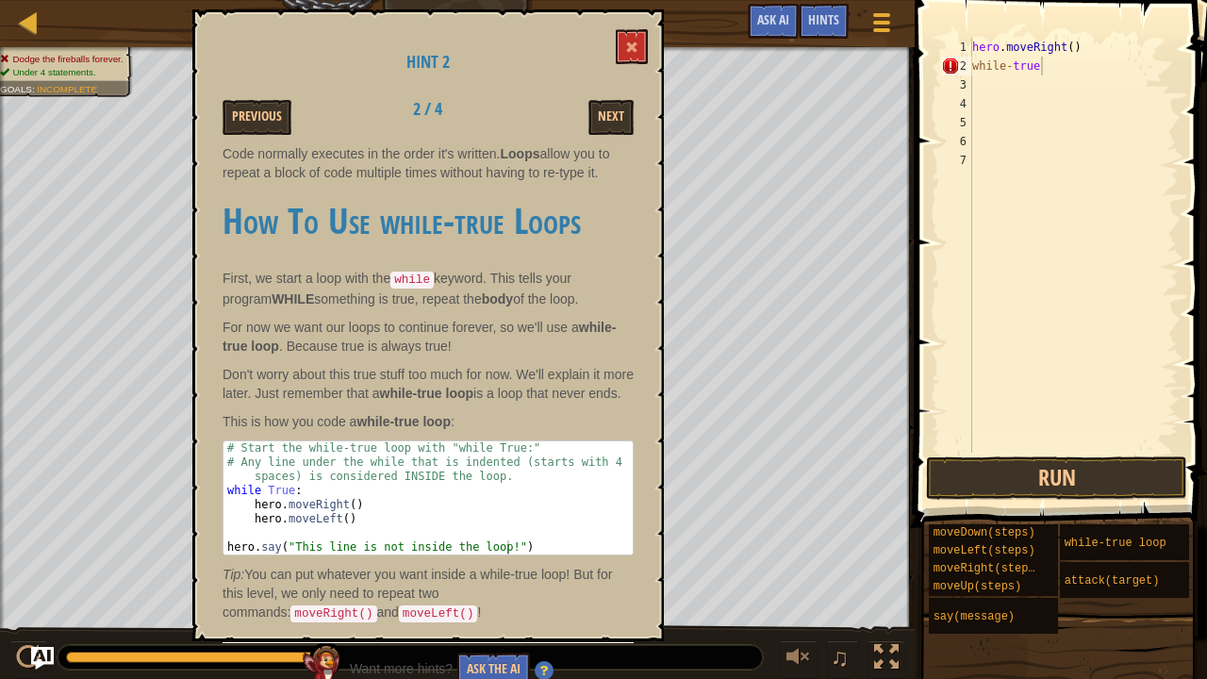
drag, startPoint x: 623, startPoint y: 109, endPoint x: 533, endPoint y: 147, distance: 98.0
click at [533, 147] on strong "Loops" at bounding box center [520, 153] width 40 height 15
click at [576, 137] on div "Hint 2 Previous 2 / 4 Next Code normally executes in the order it's written. Lo…" at bounding box center [427, 325] width 471 height 632
click at [594, 134] on div "Hint 2 Previous 2 / 4 Next Code normally executes in the order it's written. Lo…" at bounding box center [427, 325] width 471 height 632
click at [607, 117] on button "Next" at bounding box center [610, 117] width 45 height 35
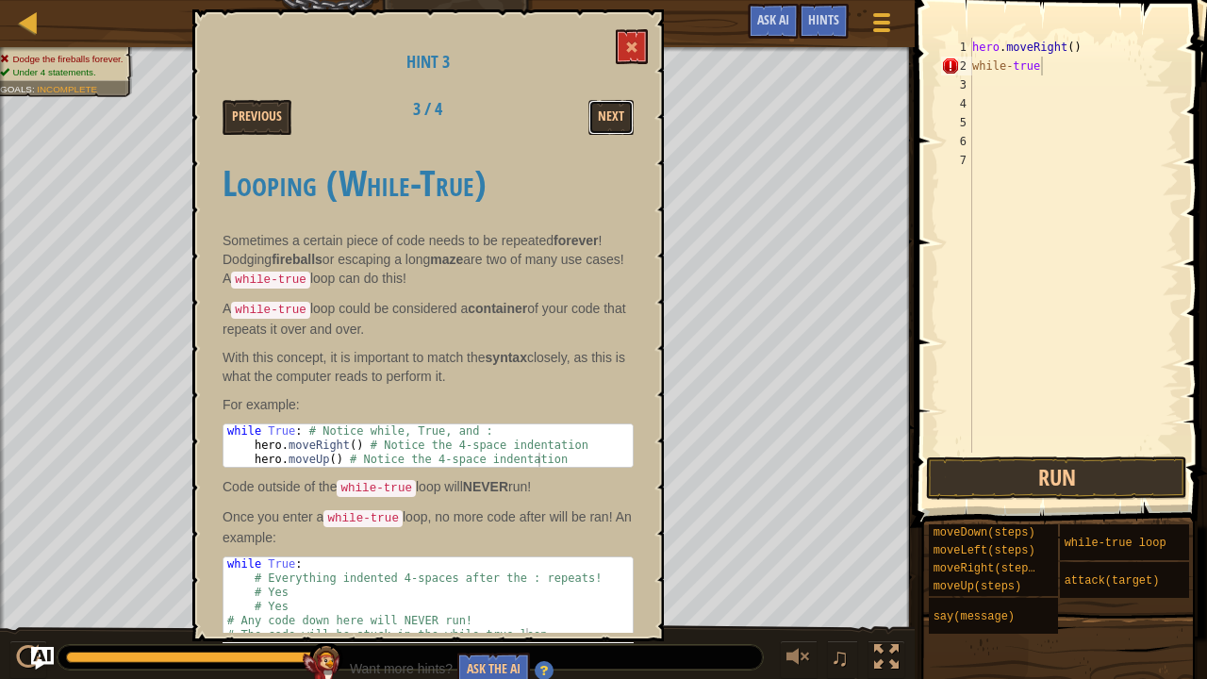
click at [607, 117] on button "Next" at bounding box center [610, 117] width 45 height 35
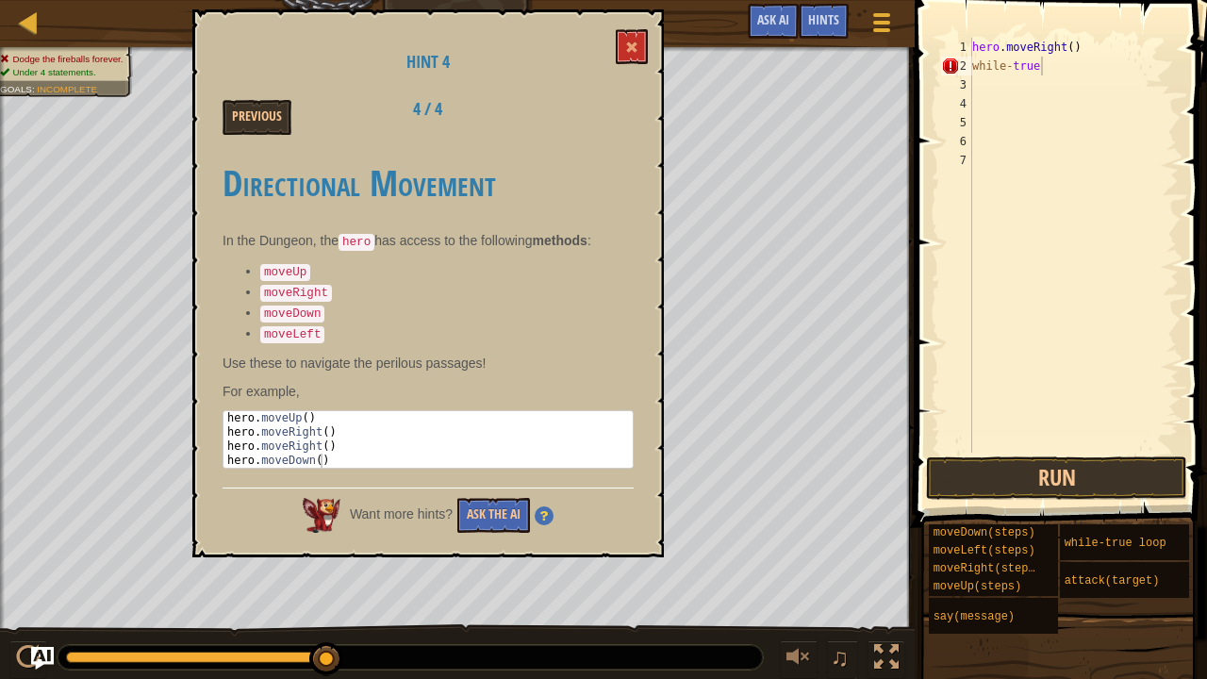
click at [641, 26] on div "Hint 4 Previous 4 / 4 Directional Movement In the Dungeon, the hero has access …" at bounding box center [427, 283] width 471 height 548
click at [641, 30] on button at bounding box center [632, 46] width 32 height 35
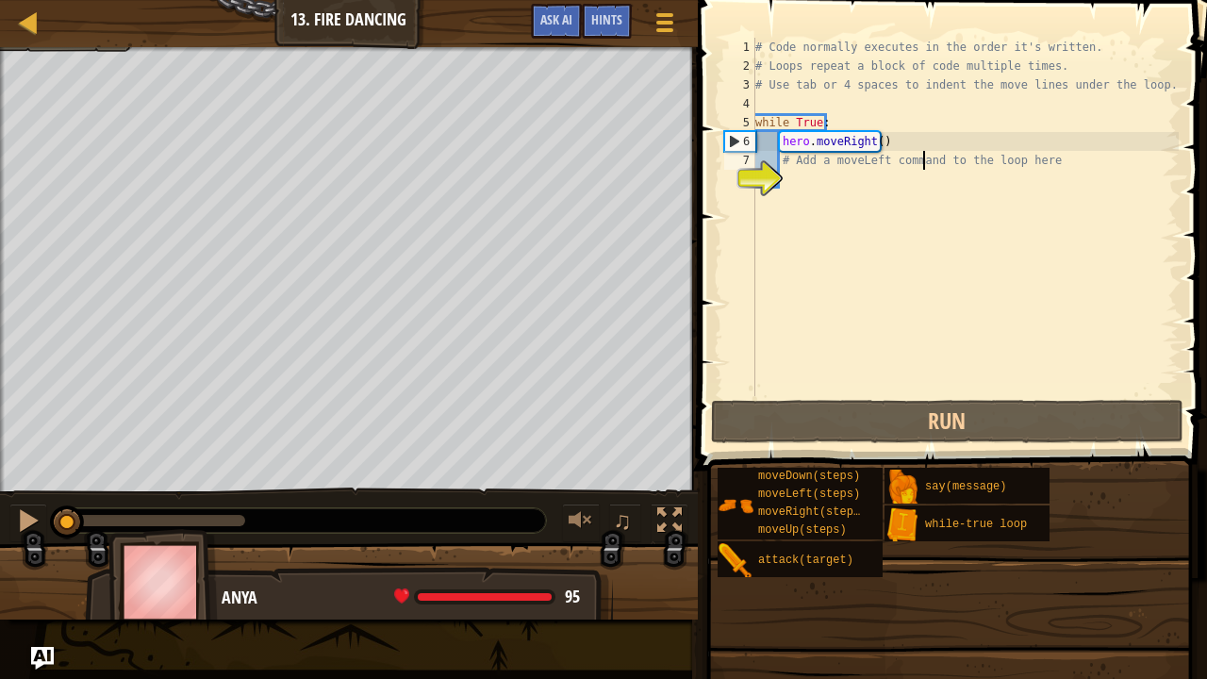
click at [926, 153] on div "# Code normally executes in the order it's written. # Loops repeat a block of c…" at bounding box center [964, 236] width 427 height 396
drag, startPoint x: 926, startPoint y: 153, endPoint x: 813, endPoint y: 198, distance: 121.8
click at [813, 198] on div "# Code normally executes in the order it's written. # Loops repeat a block of c…" at bounding box center [964, 236] width 427 height 396
type textarea "# Add a moveLeft command to the loop here"
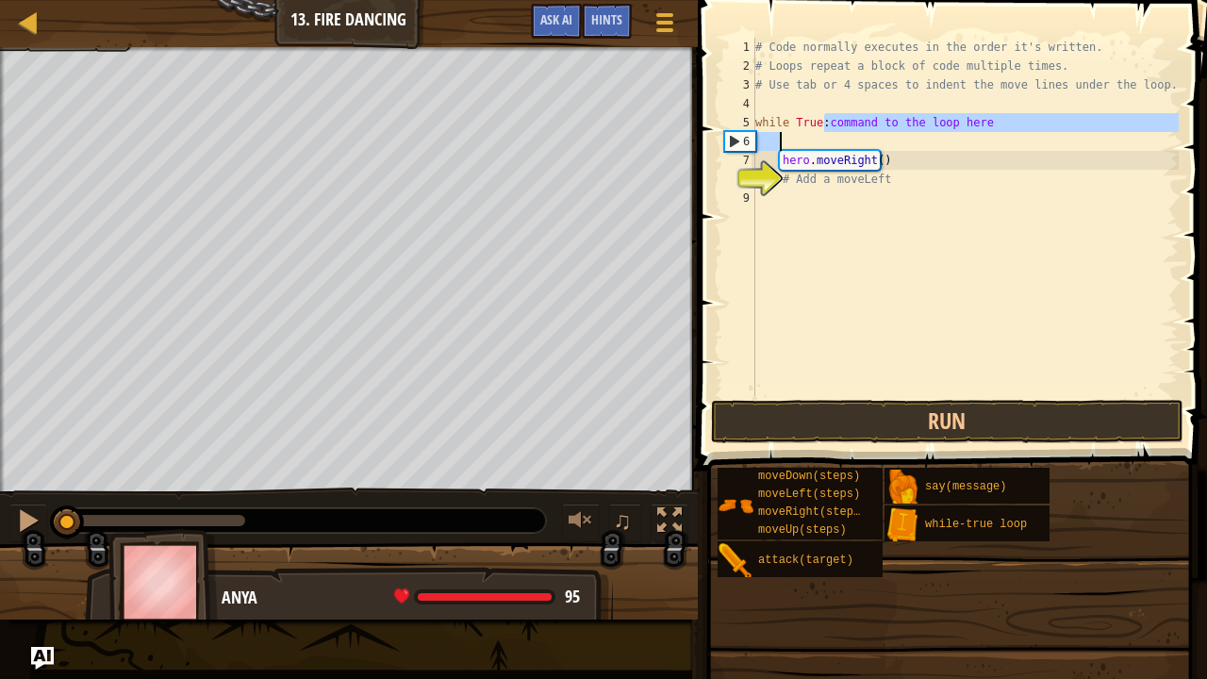
click at [845, 115] on div "# Code normally executes in the order it's written. # Loops repeat a block of c…" at bounding box center [964, 217] width 427 height 358
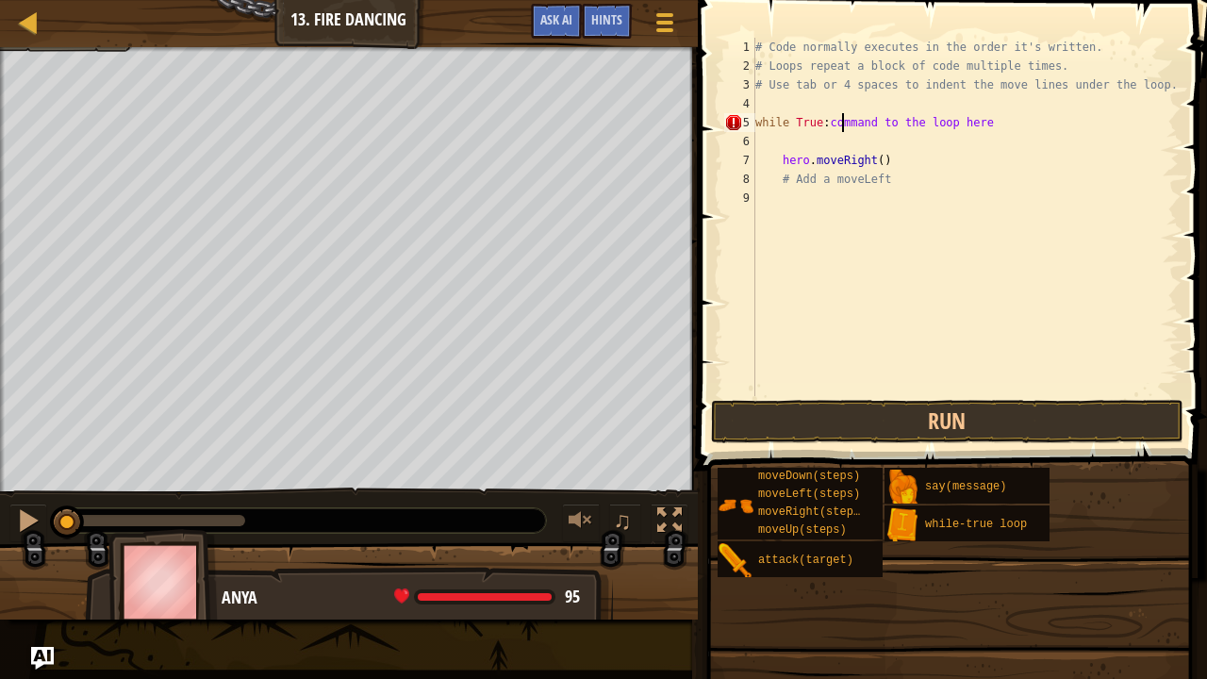
click at [897, 165] on div "# Code normally executes in the order it's written. # Loops repeat a block of c…" at bounding box center [964, 236] width 427 height 396
click at [988, 119] on div "# Code normally executes in the order it's written. # Loops repeat a block of c…" at bounding box center [964, 236] width 427 height 396
type textarea "while True:"
click at [988, 119] on div "# Code normally executes in the order it's written. # Loops repeat a block of c…" at bounding box center [964, 236] width 427 height 396
click at [863, 104] on div "# Code normally executes in the order it's written. # Loops repeat a block of c…" at bounding box center [964, 236] width 427 height 396
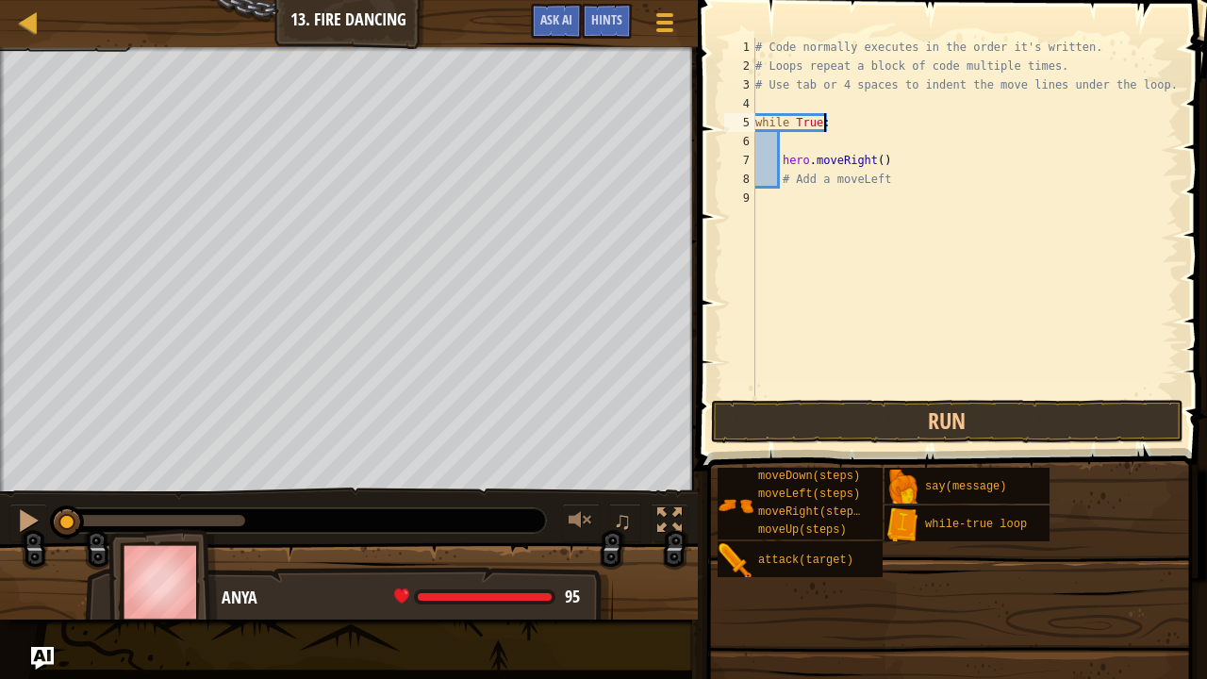
click at [856, 126] on div "# Code normally executes in the order it's written. # Loops repeat a block of c…" at bounding box center [964, 236] width 427 height 396
type textarea "while True: # dodge every fireball"
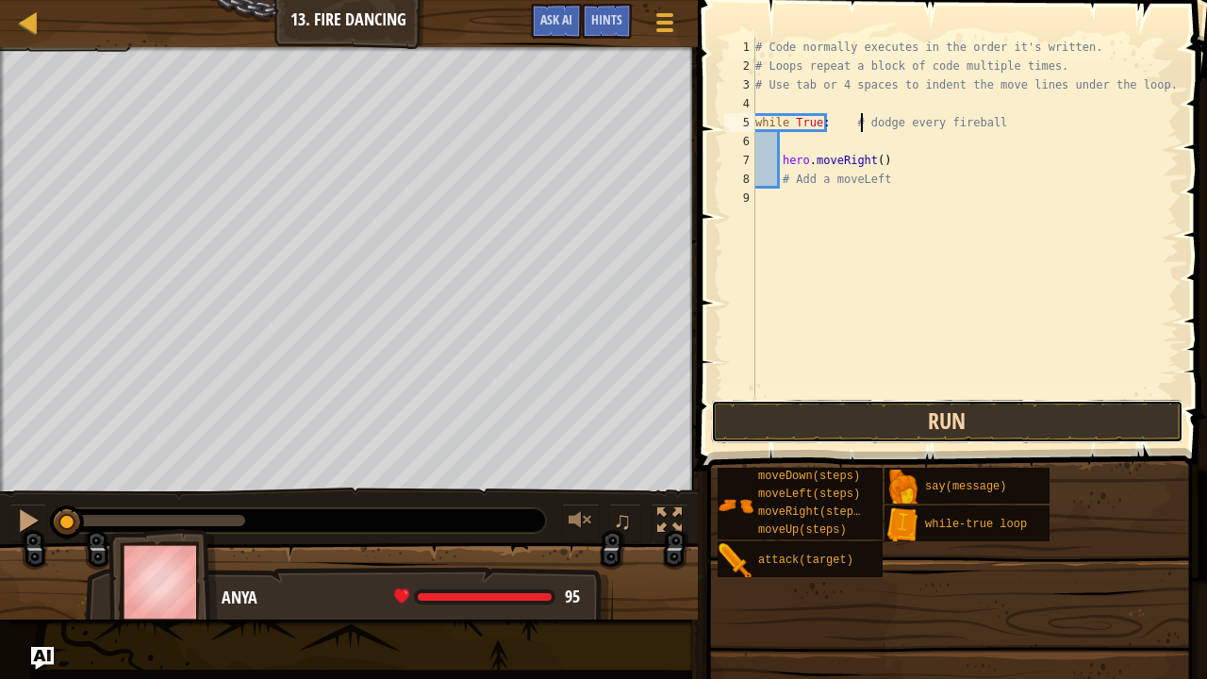
click at [871, 437] on button "Run" at bounding box center [947, 421] width 472 height 43
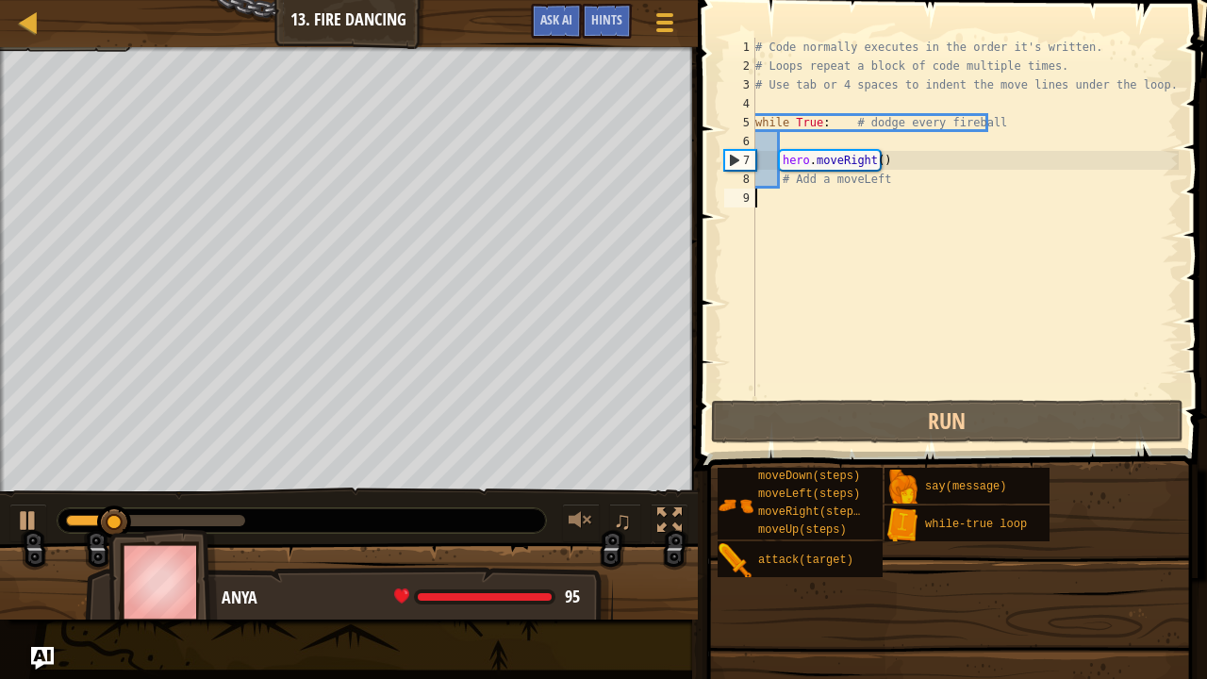
click at [920, 226] on div "# Code normally executes in the order it's written. # Loops repeat a block of c…" at bounding box center [964, 236] width 427 height 396
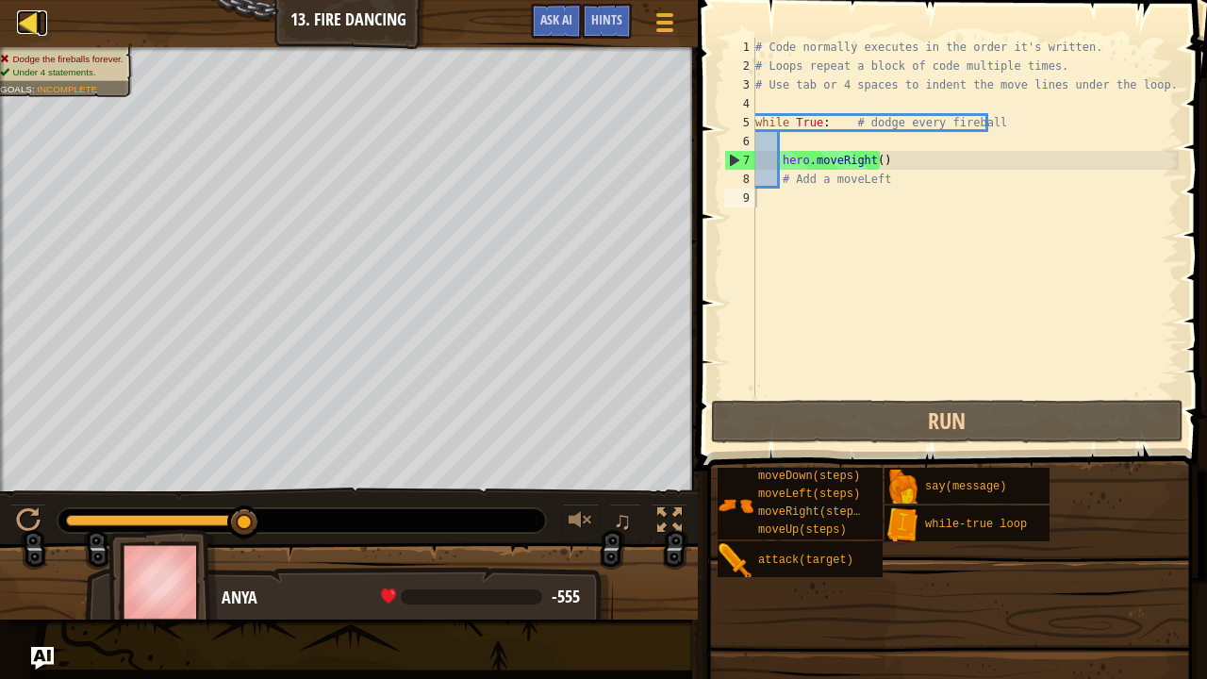
click at [19, 17] on div at bounding box center [29, 22] width 24 height 24
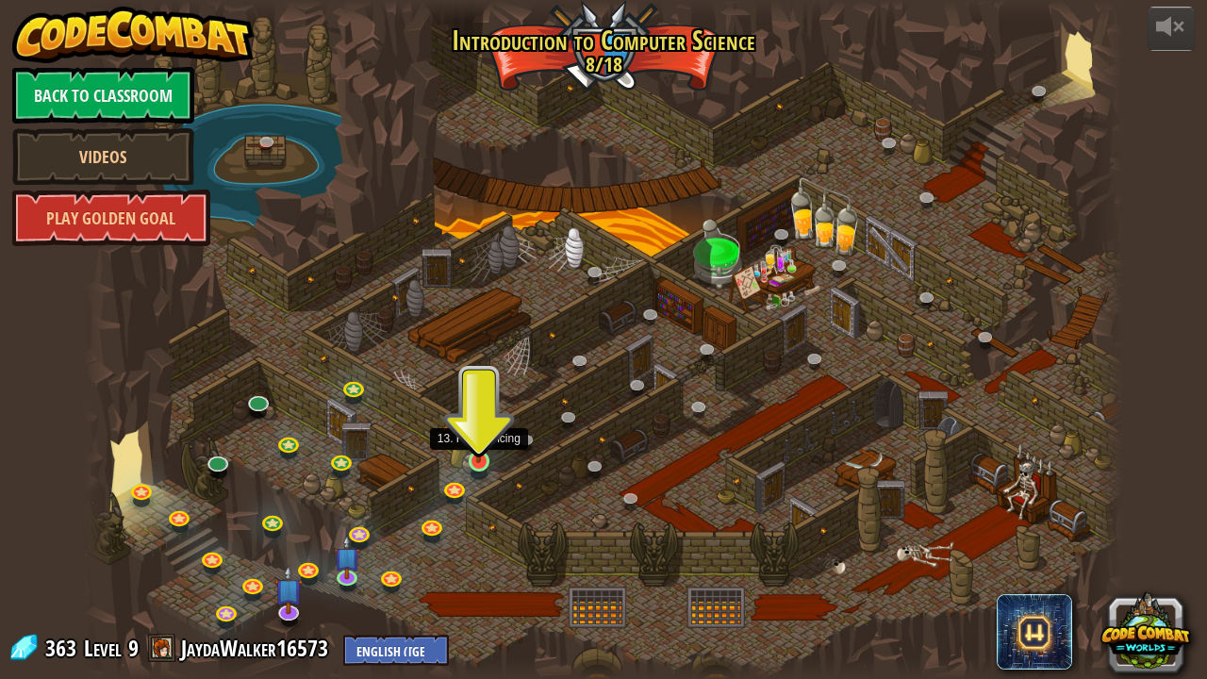
click at [470, 458] on img at bounding box center [478, 433] width 25 height 58
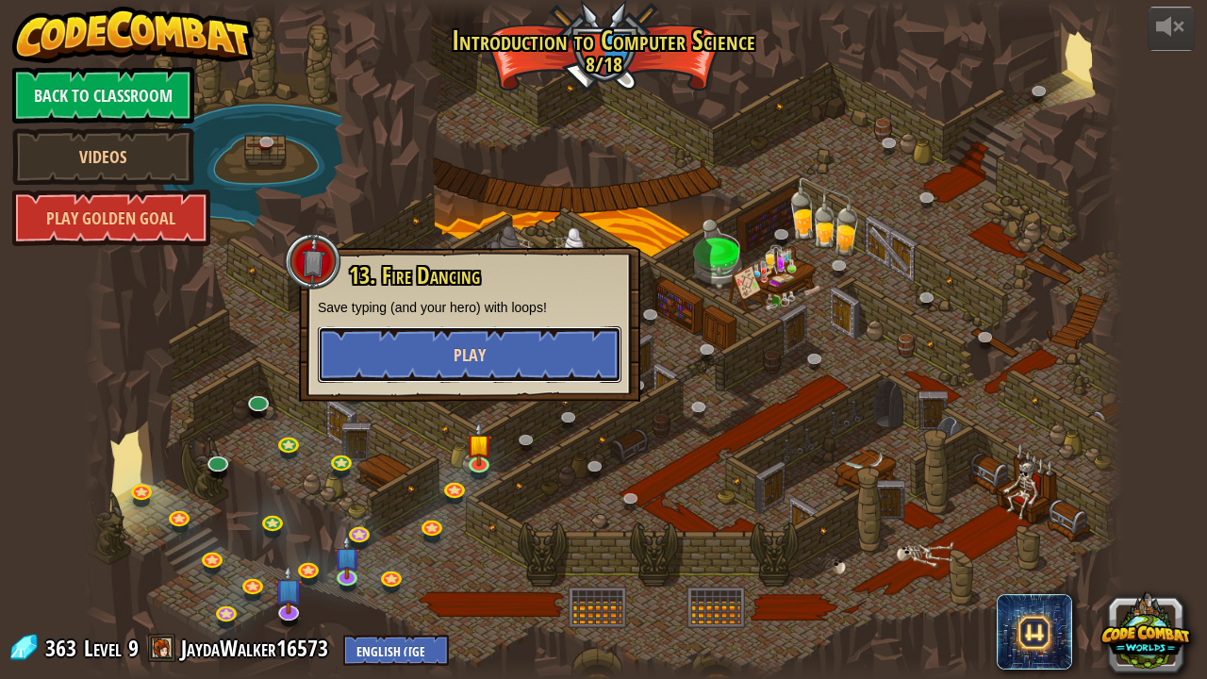
click at [532, 357] on button "Play" at bounding box center [470, 354] width 304 height 57
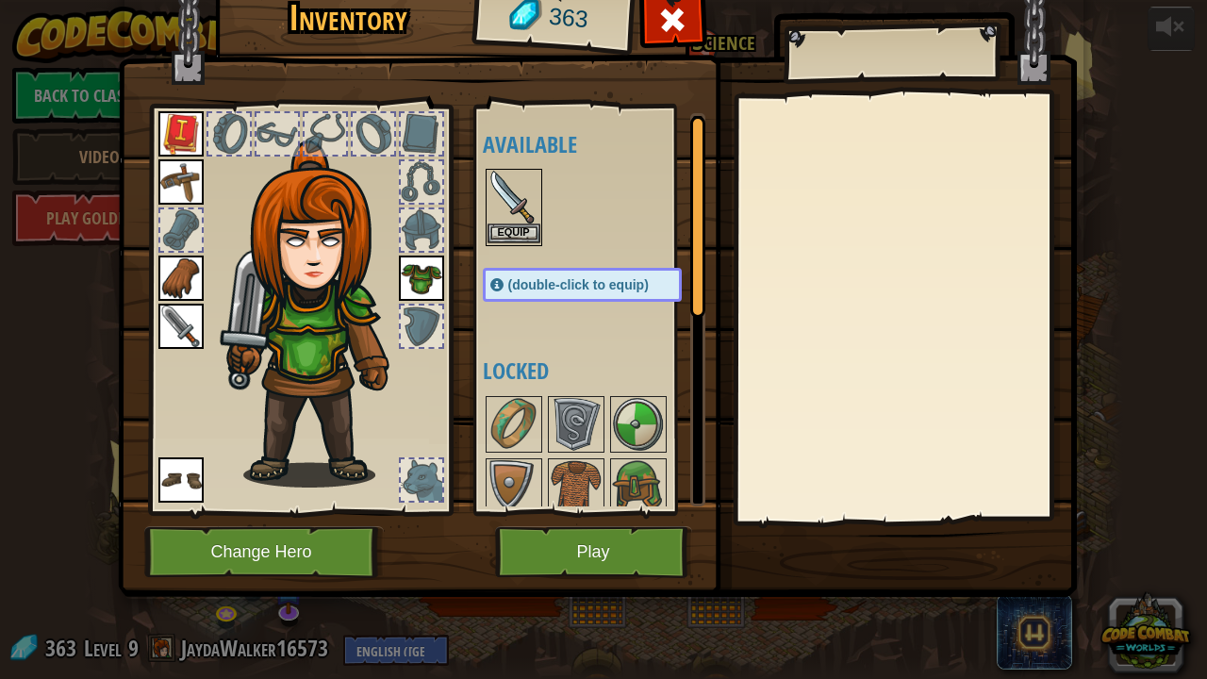
click at [507, 226] on button "Equip" at bounding box center [513, 233] width 53 height 20
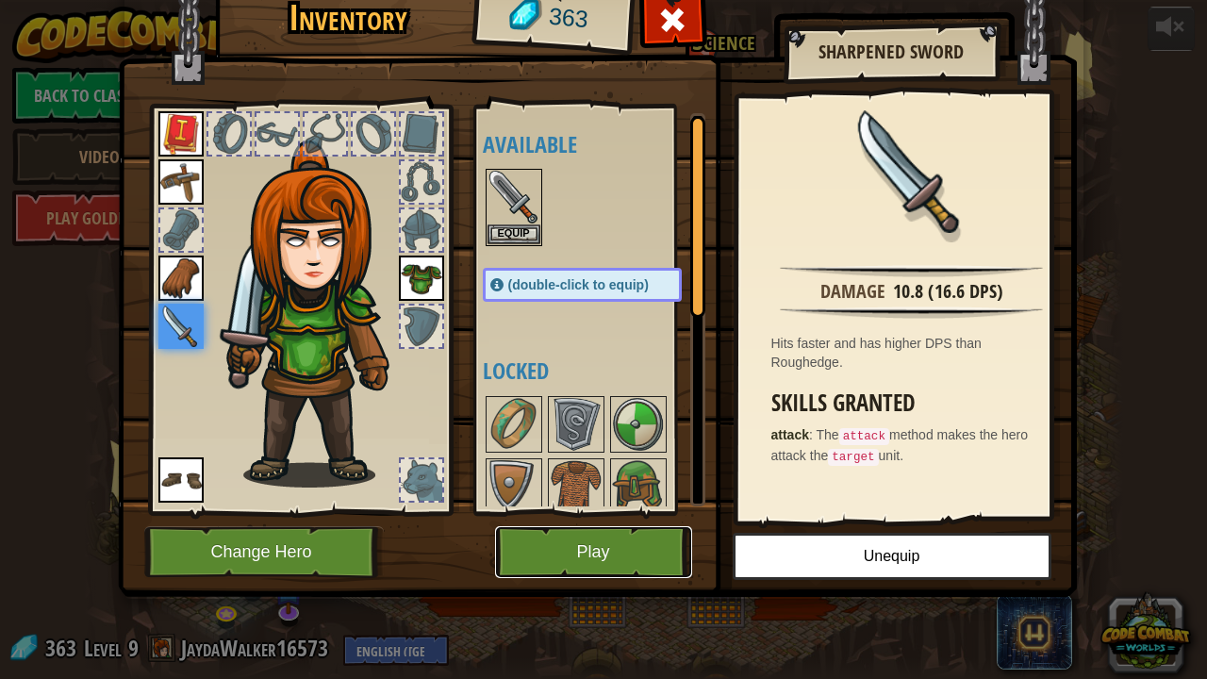
click at [580, 537] on button "Play" at bounding box center [593, 552] width 197 height 52
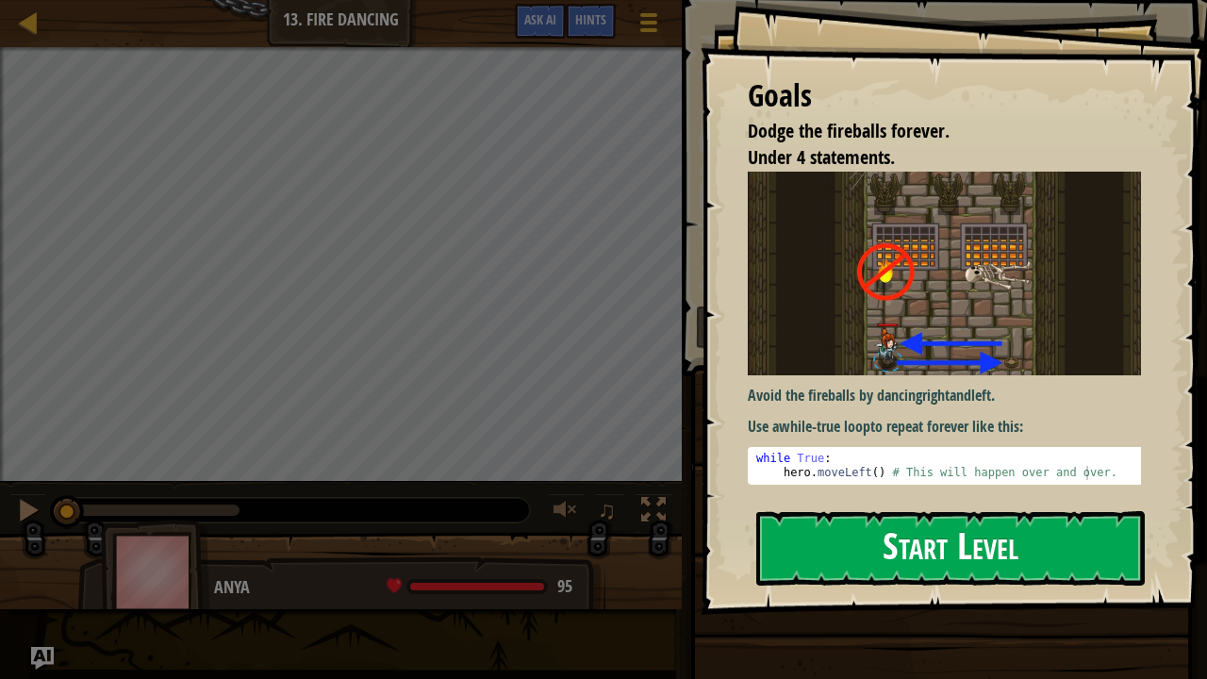
click at [852, 549] on button "Start Level" at bounding box center [950, 548] width 388 height 74
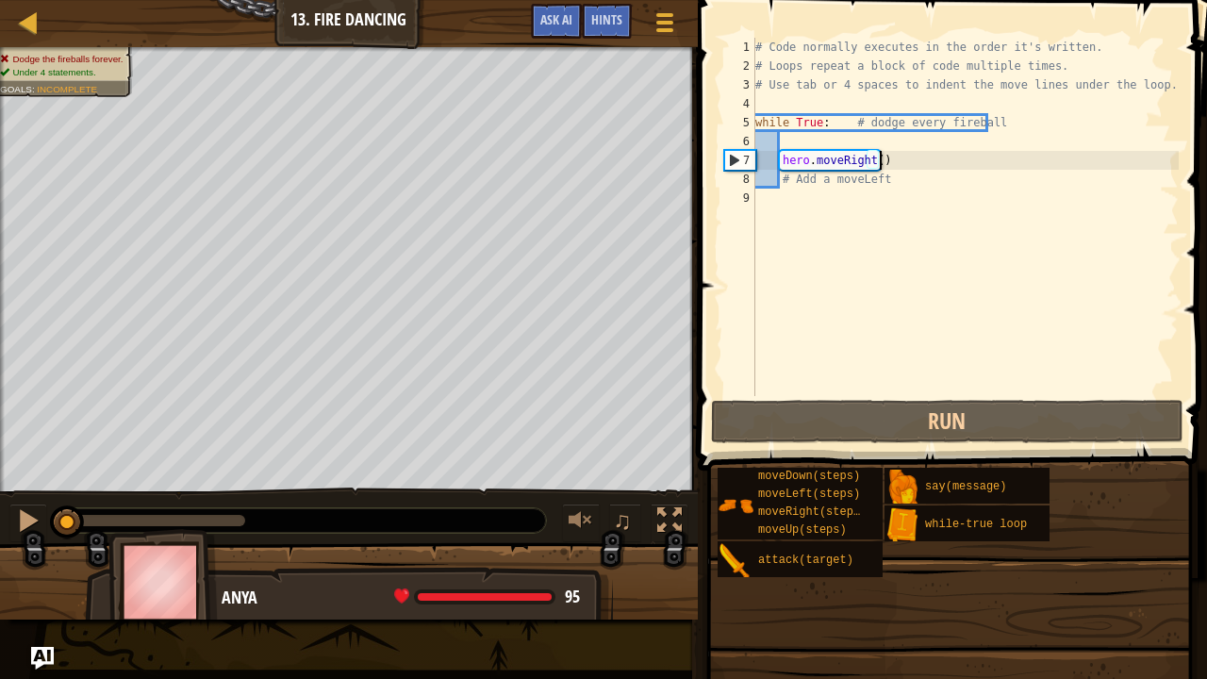
click at [945, 168] on div "# Code normally executes in the order it's written. # Loops repeat a block of c…" at bounding box center [964, 236] width 427 height 396
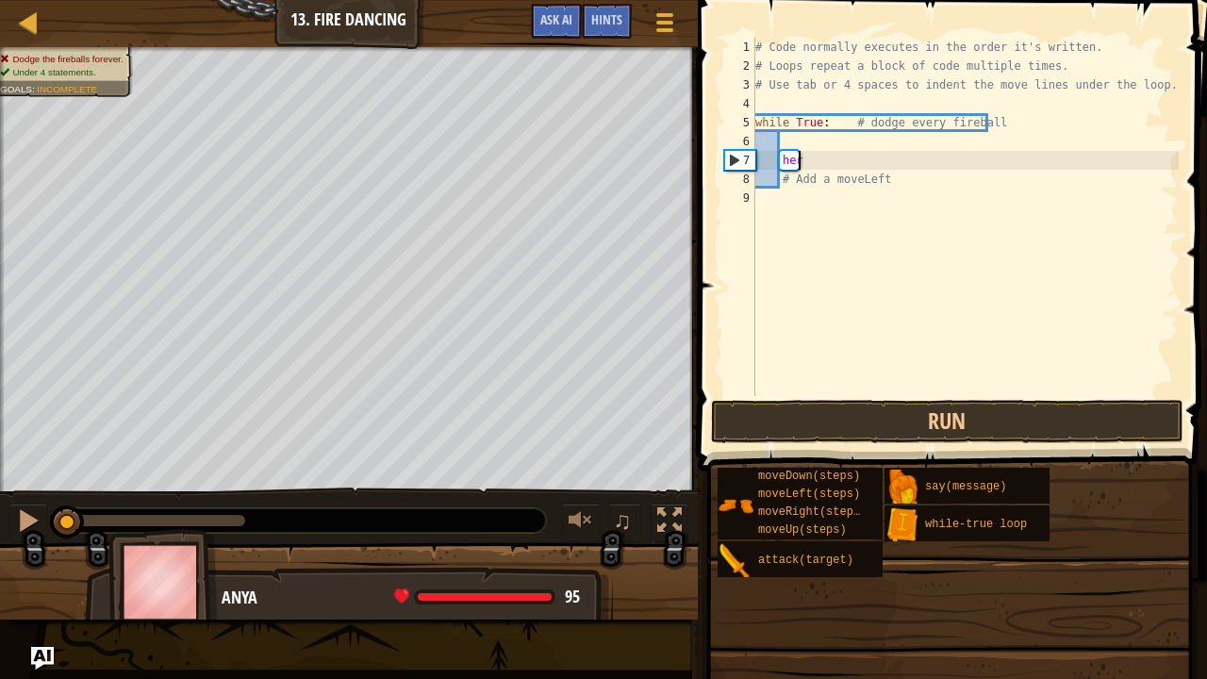
type textarea "h"
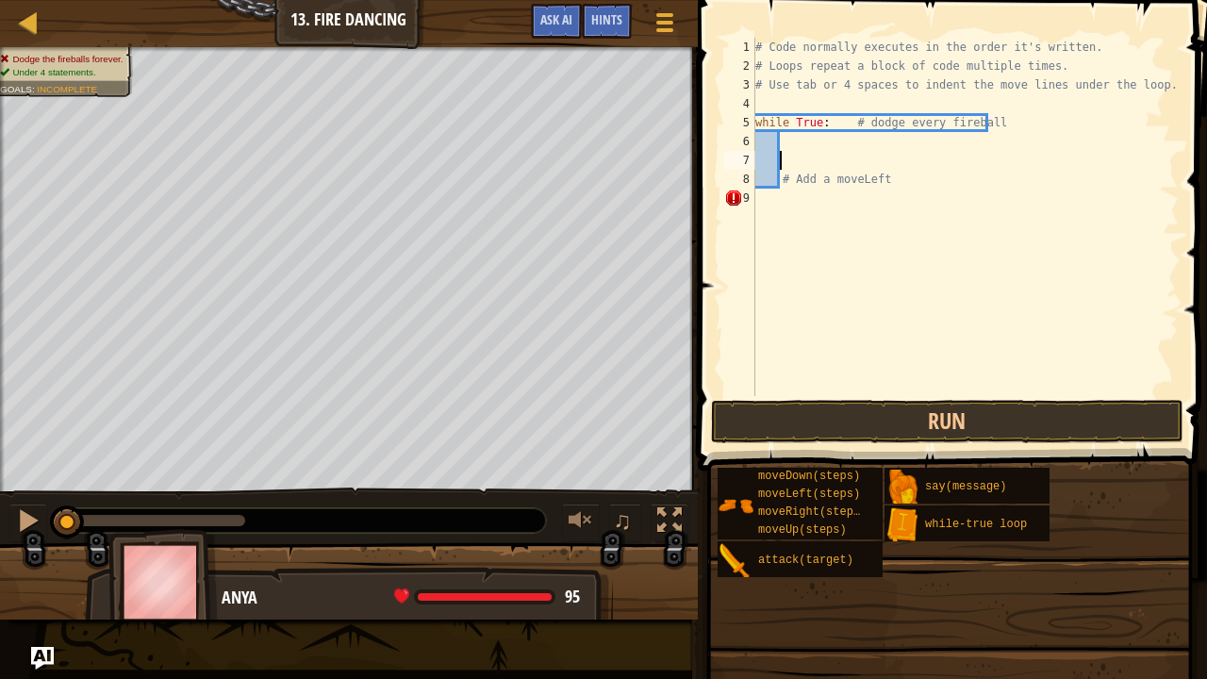
click at [948, 179] on div "# Code normally executes in the order it's written. # Loops repeat a block of c…" at bounding box center [964, 236] width 427 height 396
type textarea "#"
click at [992, 119] on div "# Code normally executes in the order it's written. # Loops repeat a block of c…" at bounding box center [964, 236] width 427 height 396
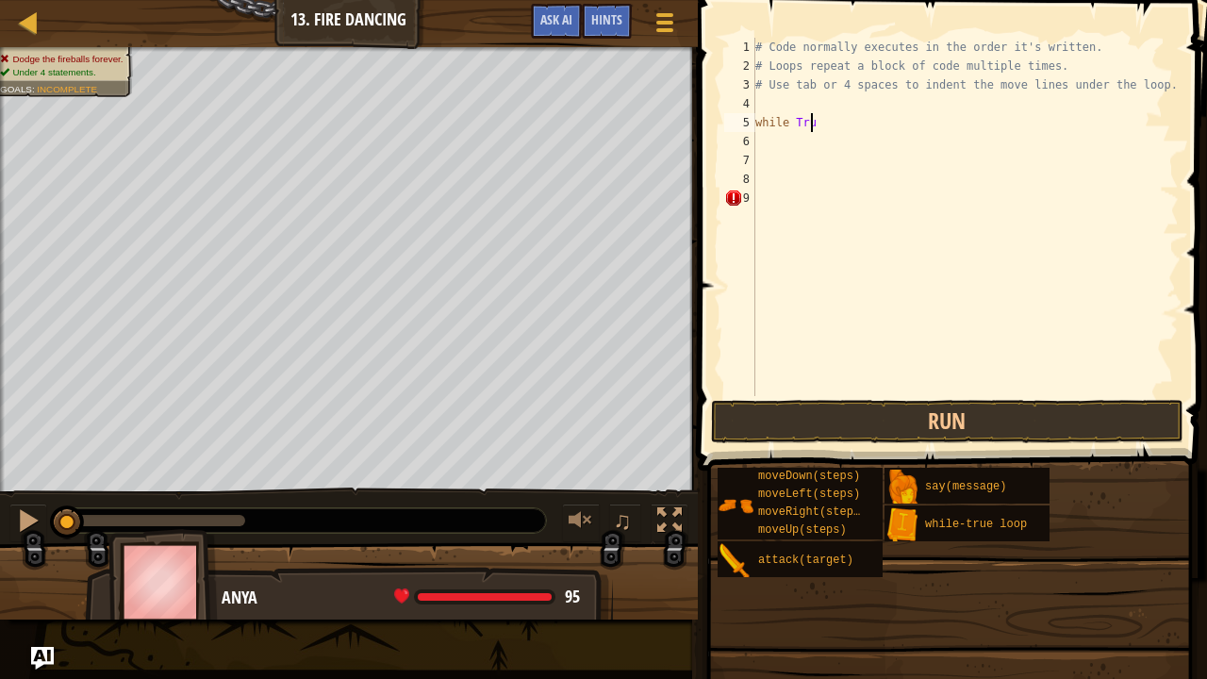
type textarea "w"
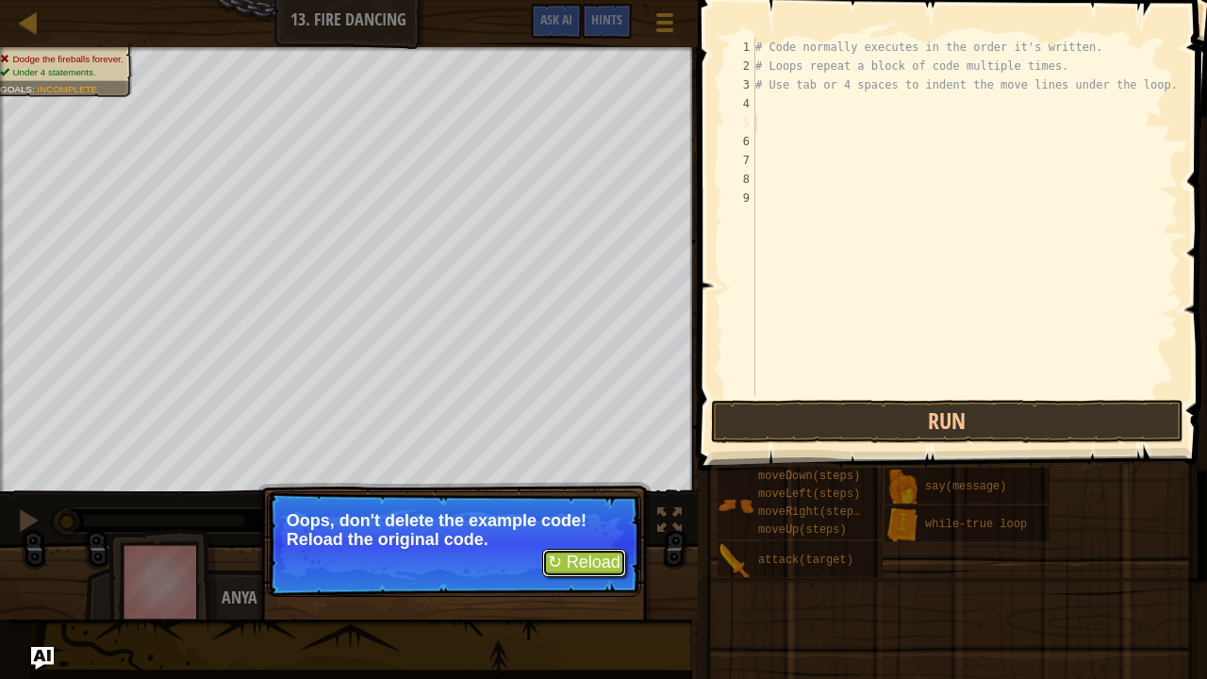
click at [598, 564] on button "↻ Reload" at bounding box center [584, 563] width 84 height 28
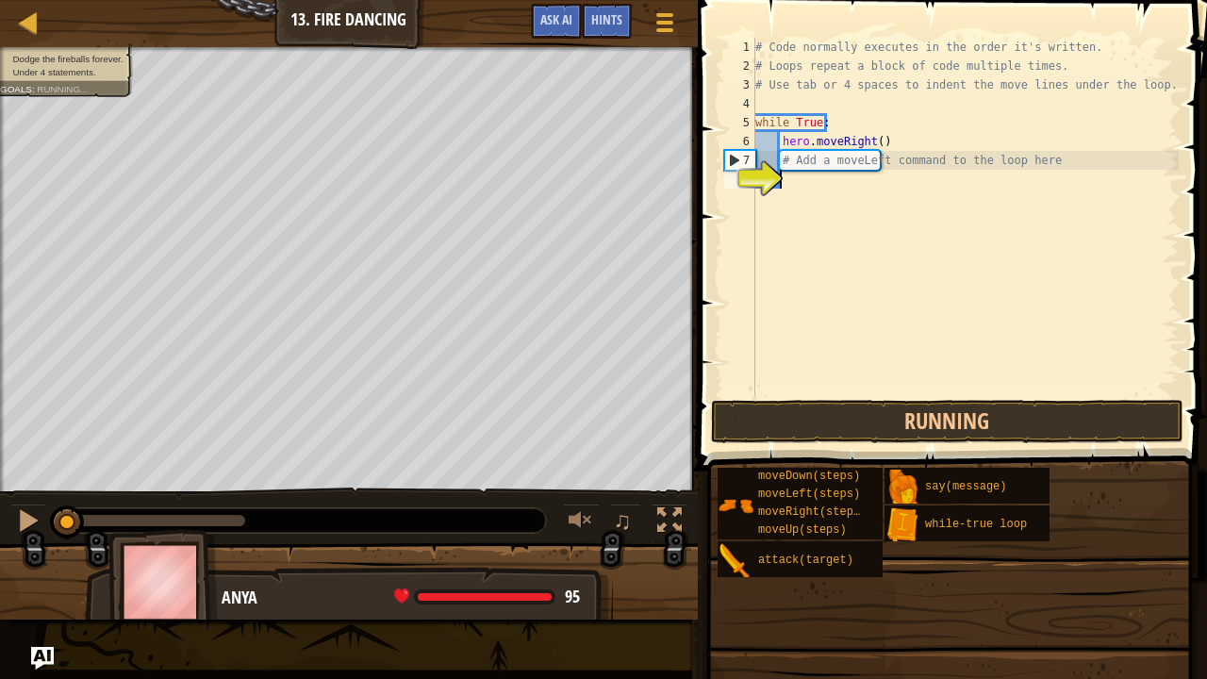
scroll to position [8, 0]
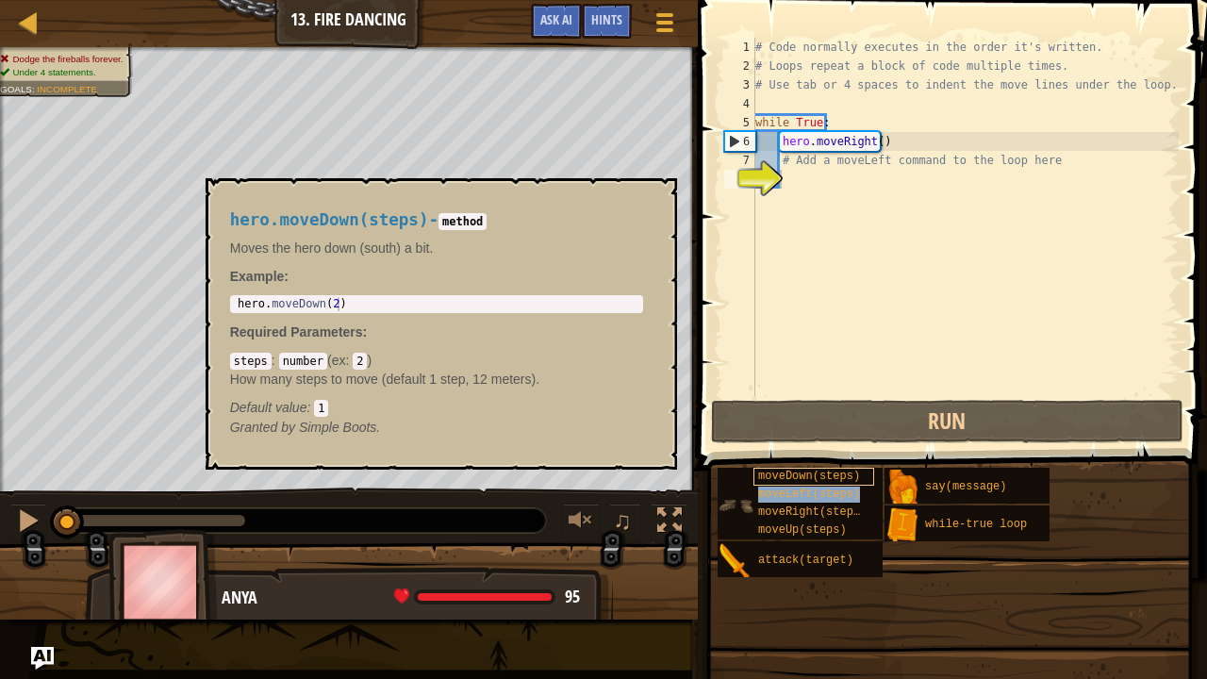
type textarea "# Add a movmoveLeft(steps)eLeft command to the loop here"
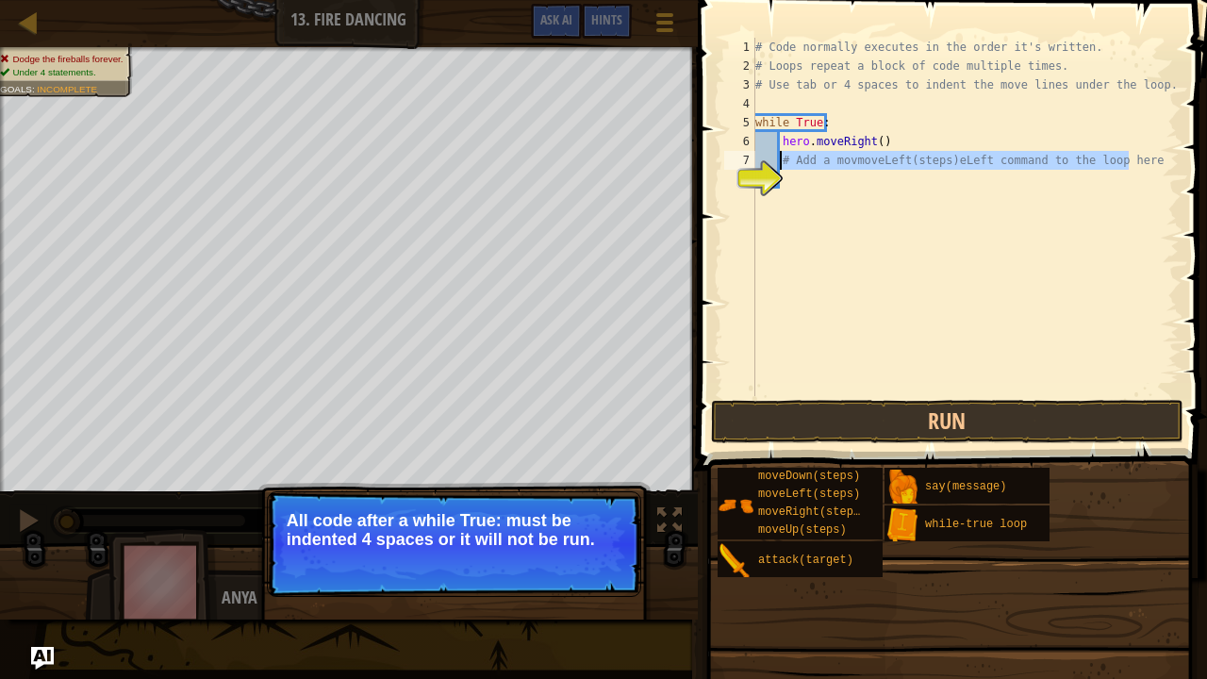
drag, startPoint x: 1148, startPoint y: 157, endPoint x: 778, endPoint y: 162, distance: 370.6
click at [778, 162] on div "# Add a movmoveLeft(steps)eLeft command to the loop here 1 2 3 4 5 6 7 8 # Code…" at bounding box center [949, 217] width 458 height 358
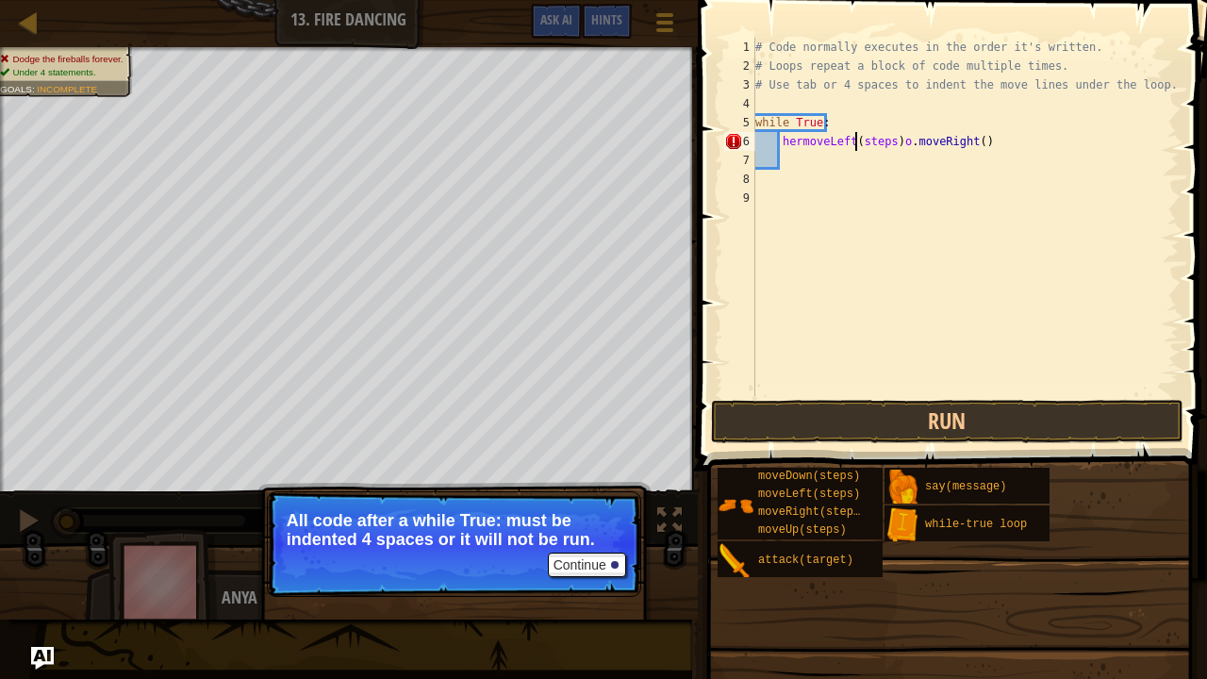
click at [854, 147] on div "# Code normally executes in the order it's written. # Loops repeat a block of c…" at bounding box center [964, 236] width 427 height 396
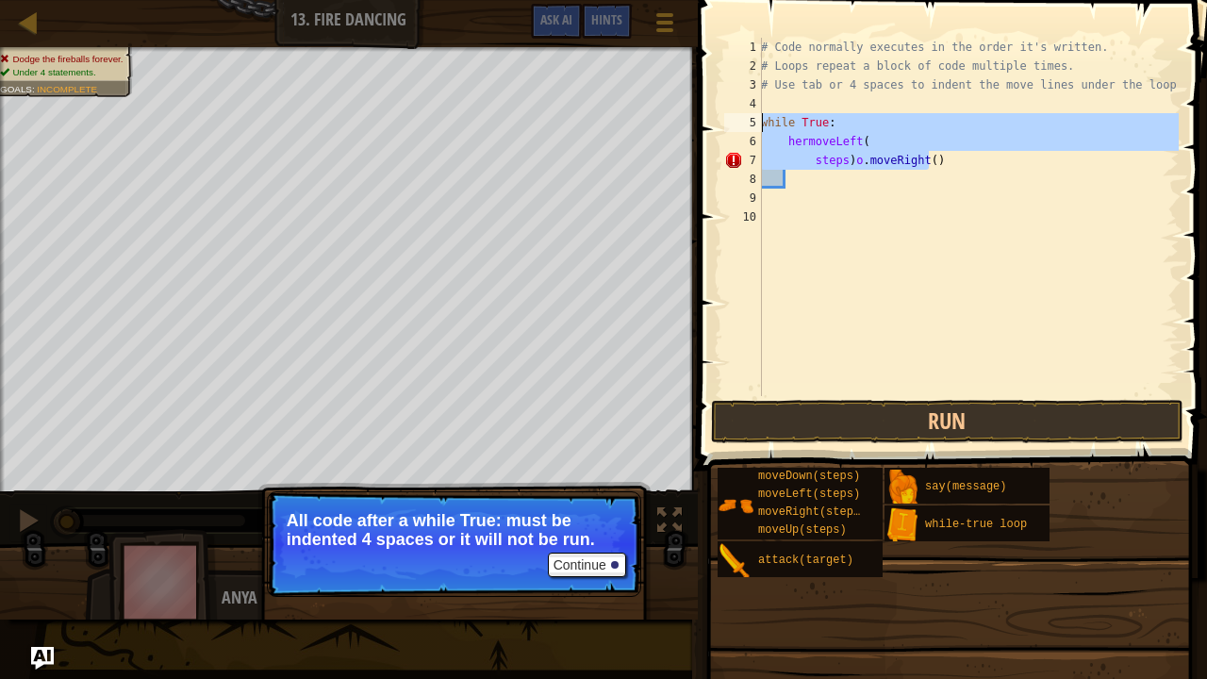
drag, startPoint x: 1025, startPoint y: 157, endPoint x: 734, endPoint y: 120, distance: 292.7
click at [734, 120] on div "steps)o.moveRight() 1 2 3 4 5 6 7 8 9 10 # Code normally executes in the order …" at bounding box center [949, 217] width 458 height 358
type textarea "while True: hermoveLeft("
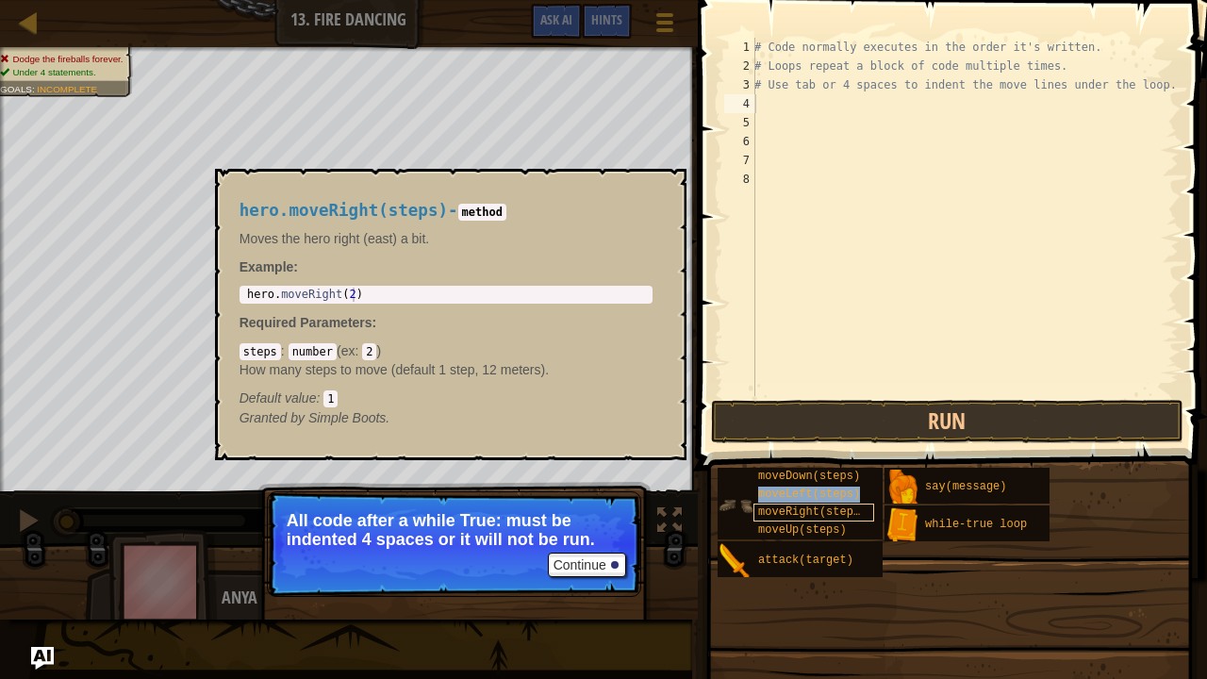
type textarea "moveLeft(steps)"
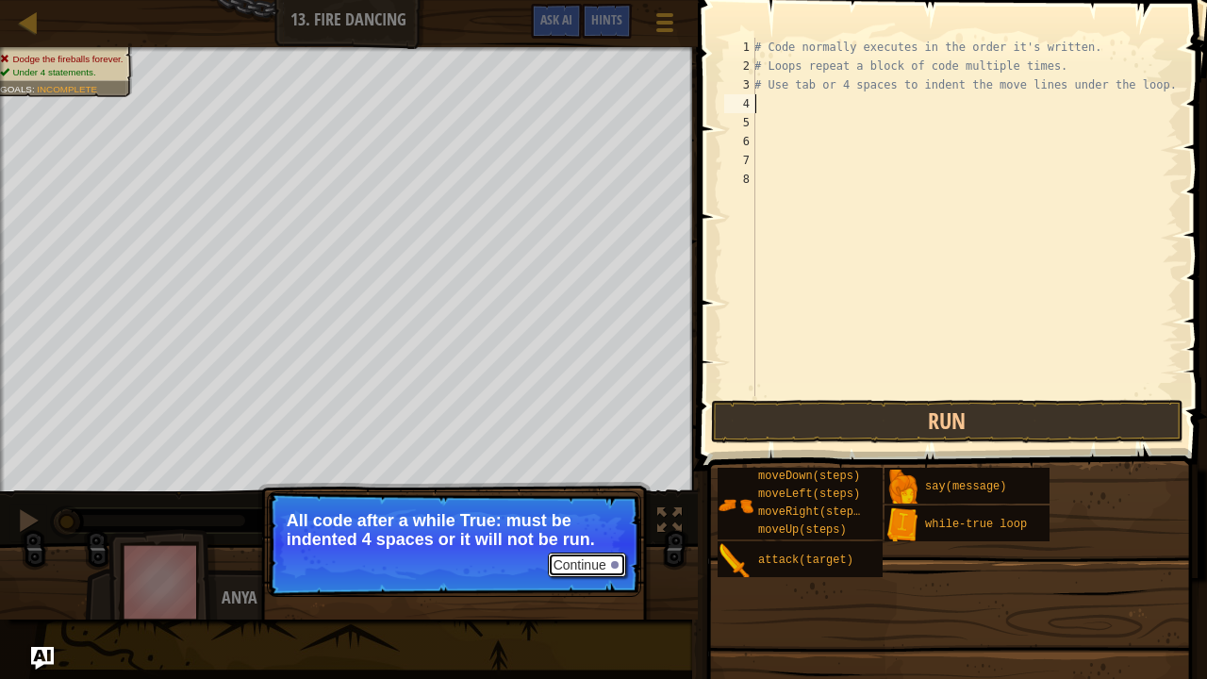
click at [566, 558] on button "Continue" at bounding box center [587, 564] width 78 height 25
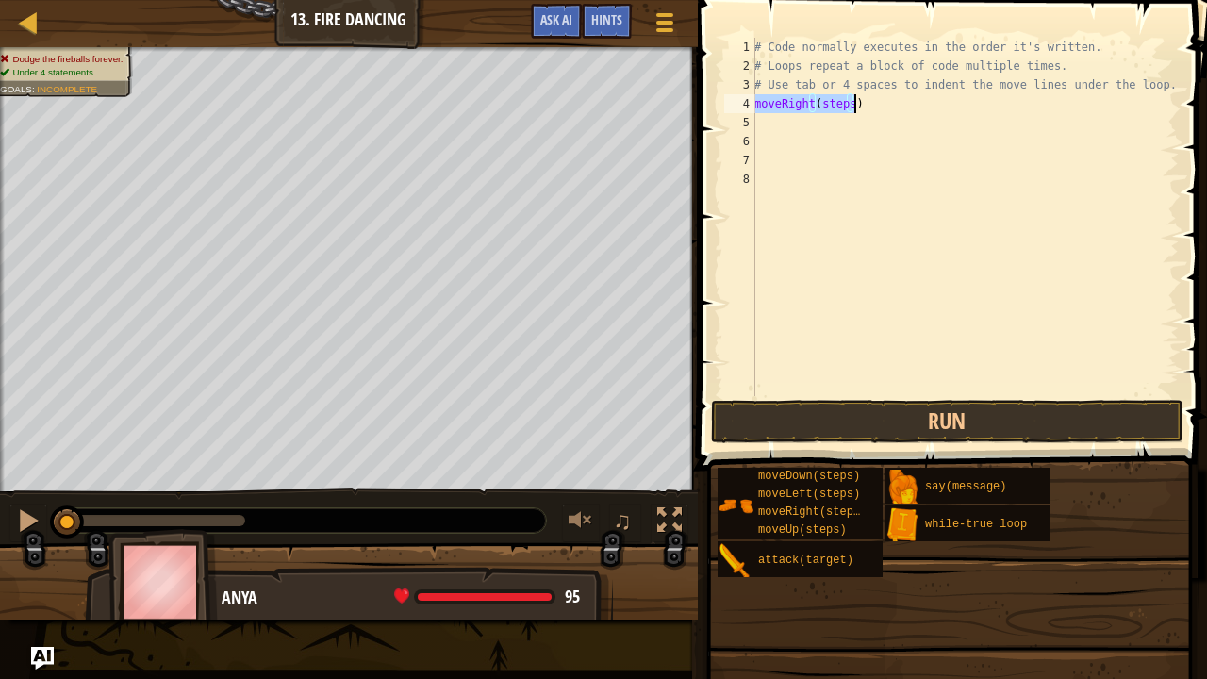
click at [755, 100] on div "# Code normally executes in the order it's written. # Loops repeat a block of c…" at bounding box center [964, 217] width 428 height 358
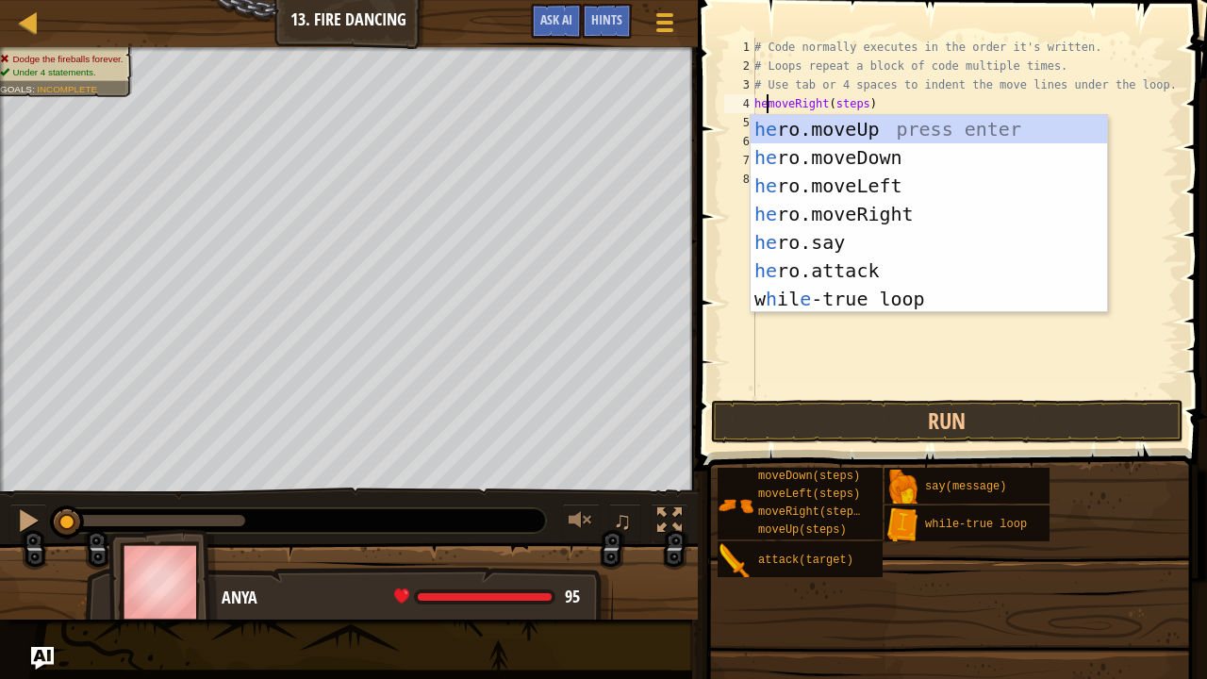
scroll to position [8, 2]
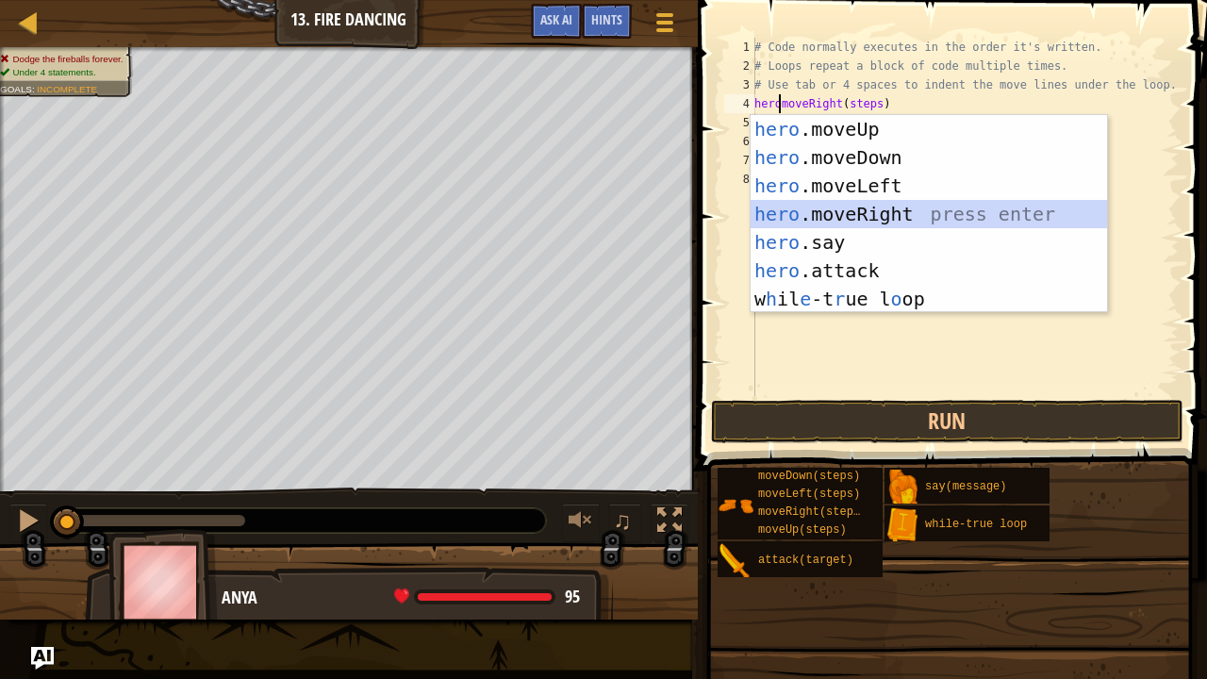
click at [866, 215] on div "hero .moveUp press enter hero .moveDown press enter hero .moveLeft press enter …" at bounding box center [928, 242] width 357 height 255
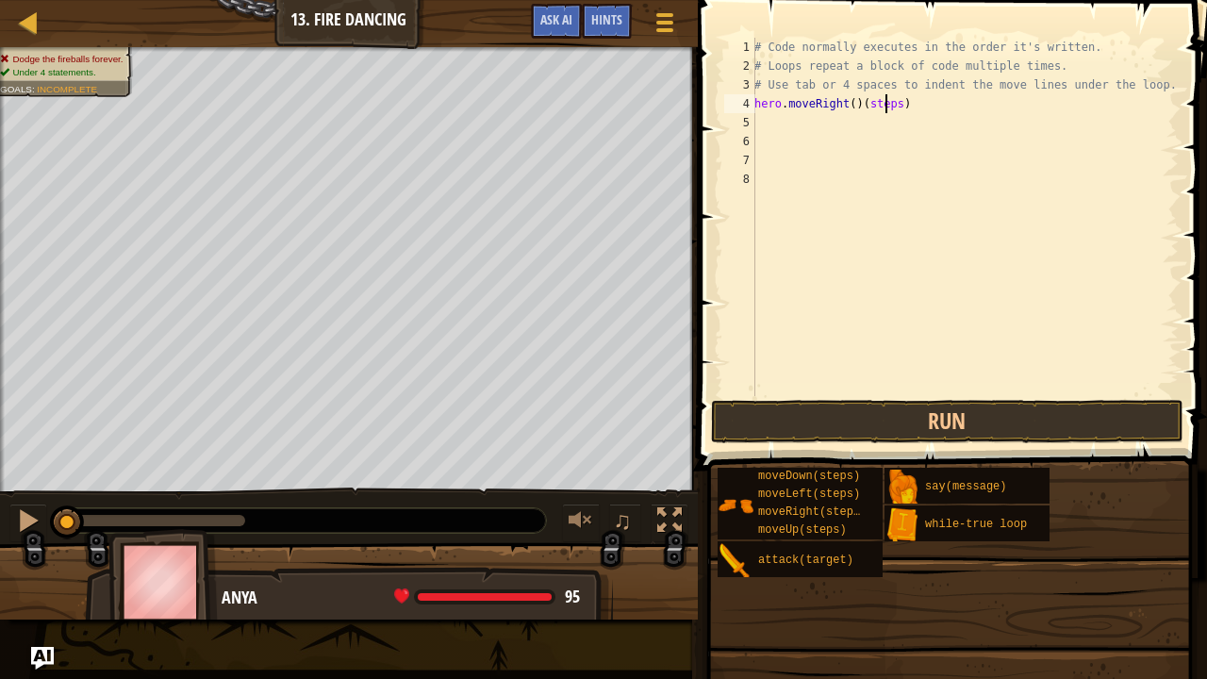
click at [887, 110] on div "# Code normally executes in the order it's written. # Loops repeat a block of c…" at bounding box center [964, 236] width 428 height 396
click at [854, 107] on div "# Code normally executes in the order it's written. # Loops repeat a block of c…" at bounding box center [964, 236] width 428 height 396
type textarea "hero.moveRight()"
click at [892, 194] on div "# Code normally executes in the order it's written. # Loops repeat a block of c…" at bounding box center [964, 236] width 428 height 396
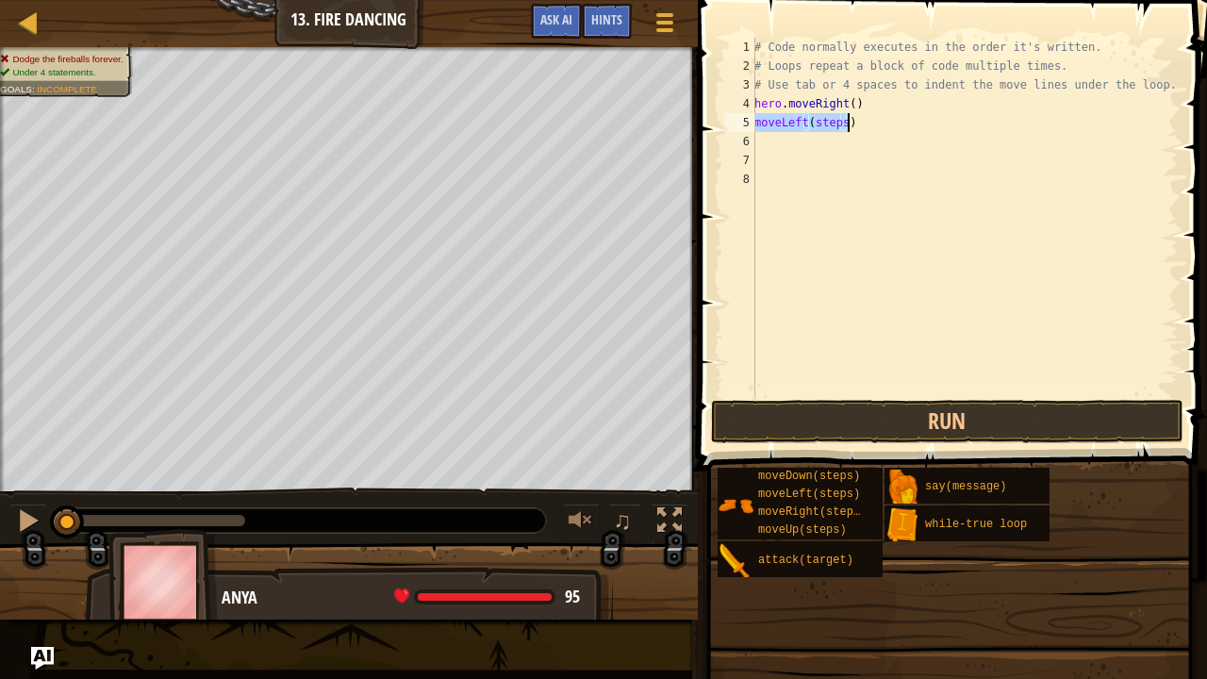
click at [843, 124] on div "# Code normally executes in the order it's written. # Loops repeat a block of c…" at bounding box center [964, 217] width 428 height 358
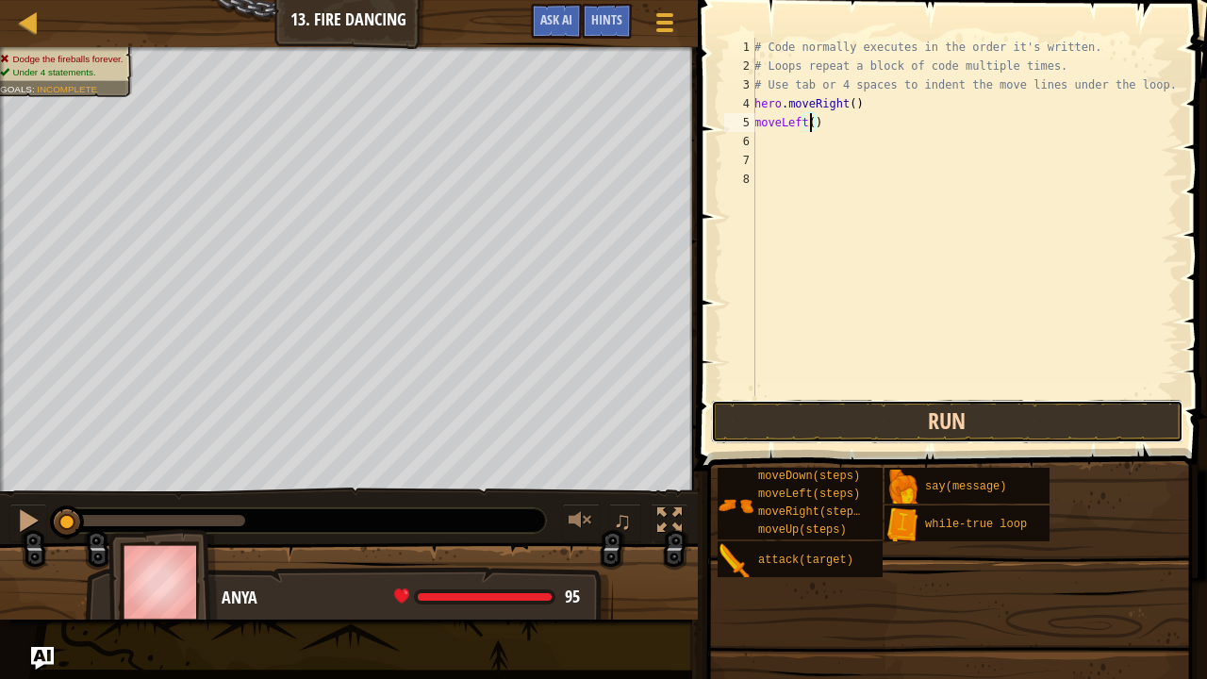
click at [902, 420] on button "Run" at bounding box center [947, 421] width 472 height 43
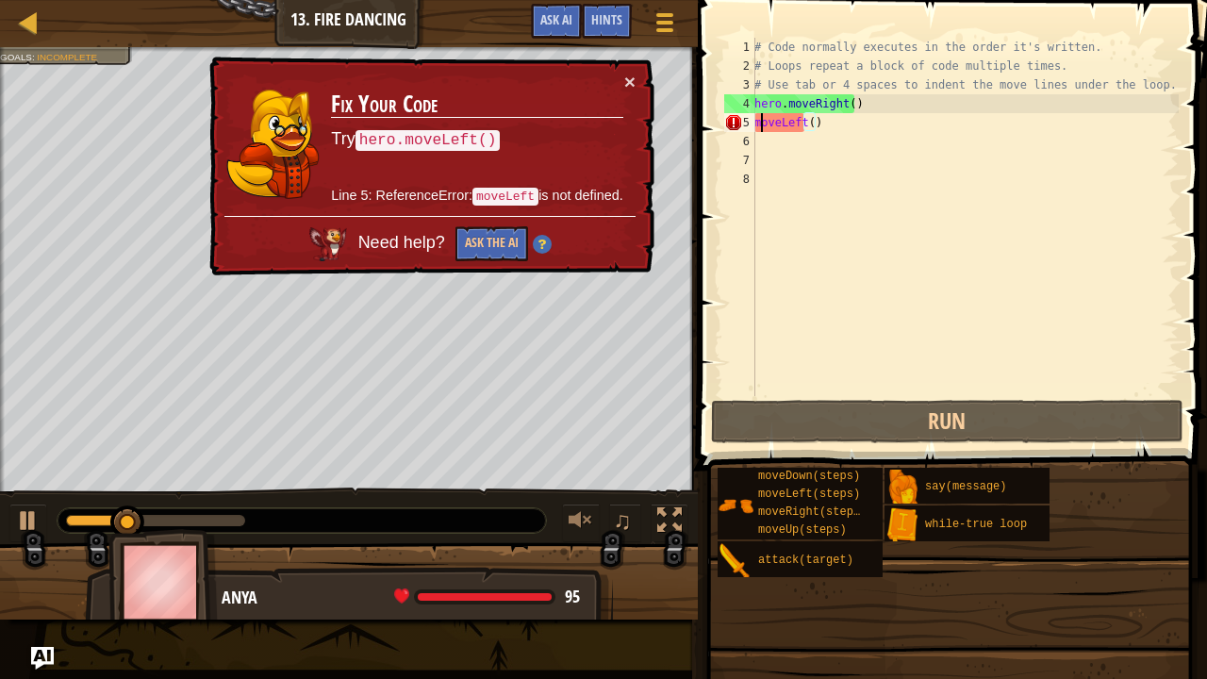
click at [759, 124] on div "# Code normally executes in the order it's written. # Loops repeat a block of c…" at bounding box center [964, 236] width 428 height 396
click at [756, 126] on div "# Code normally executes in the order it's written. # Loops repeat a block of c…" at bounding box center [964, 236] width 428 height 396
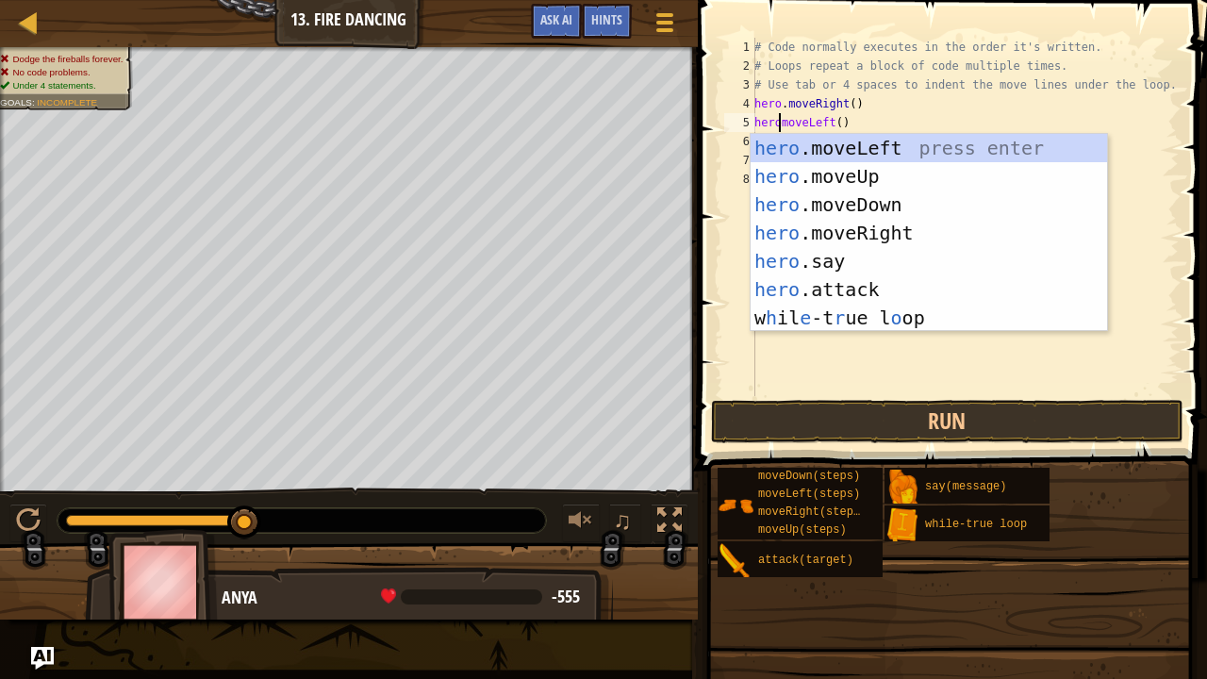
scroll to position [8, 2]
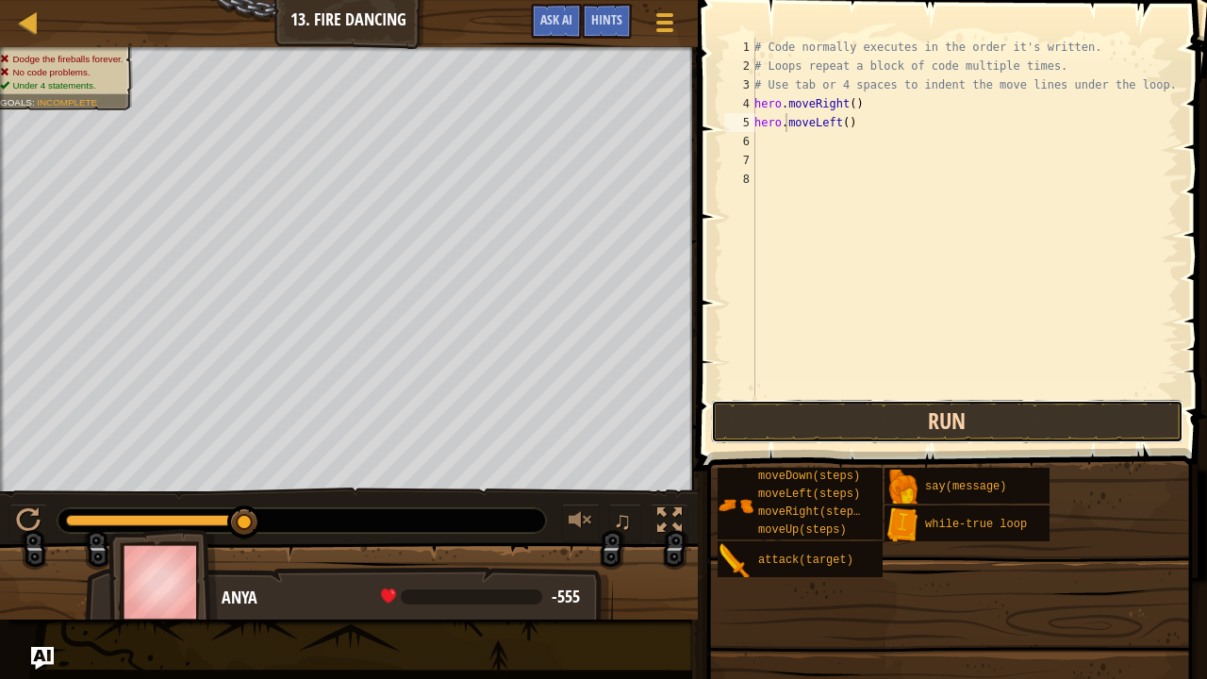
click at [927, 401] on button "Run" at bounding box center [947, 421] width 472 height 43
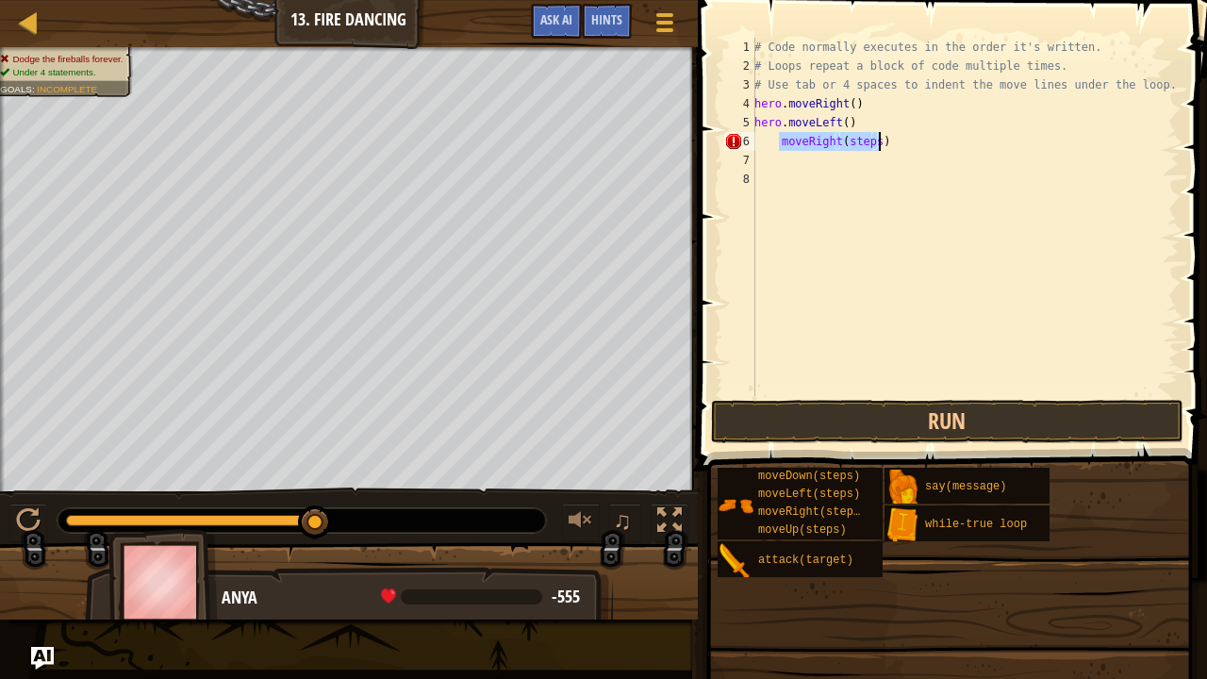
click at [777, 149] on div "# Code normally executes in the order it's written. # Loops repeat a block of c…" at bounding box center [964, 217] width 428 height 358
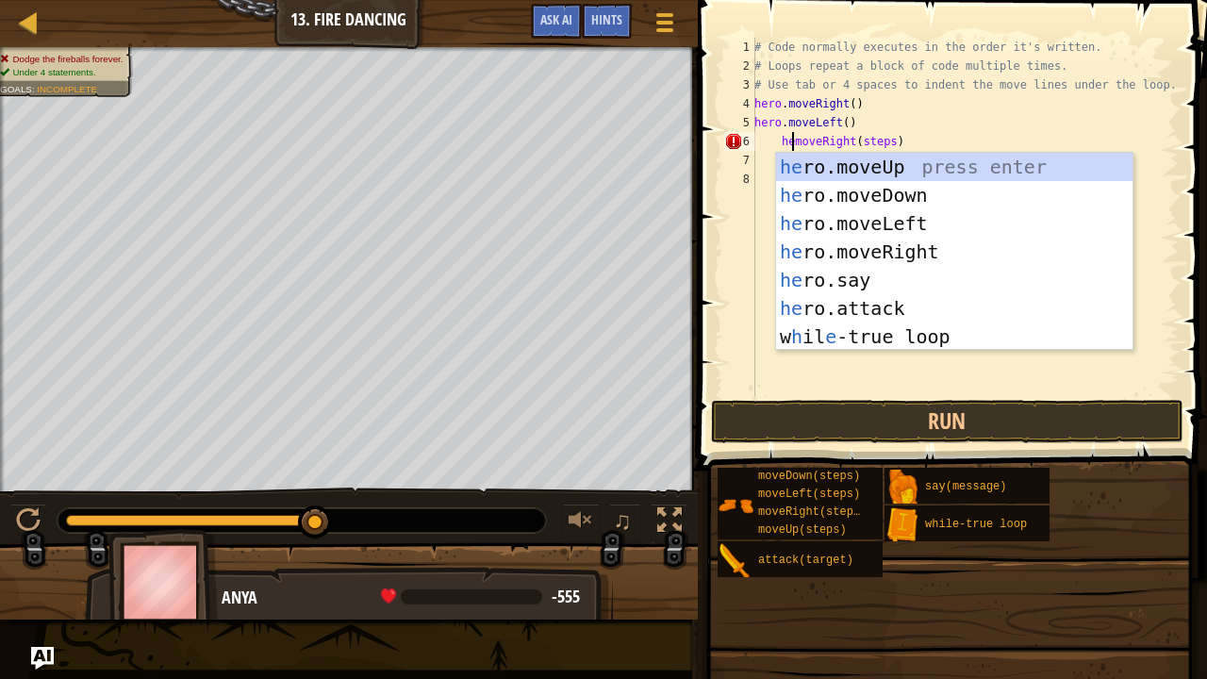
scroll to position [8, 4]
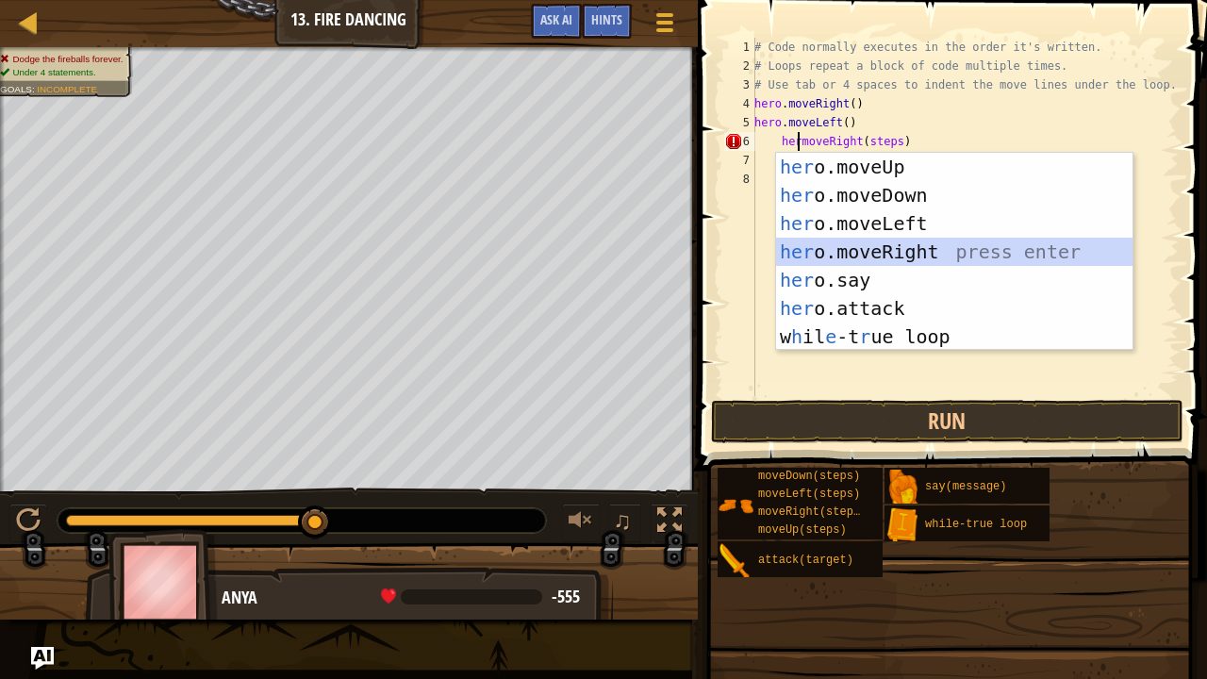
click at [871, 255] on div "her o.moveUp press enter her o.moveDown press enter her o.moveLeft press enter …" at bounding box center [954, 280] width 357 height 255
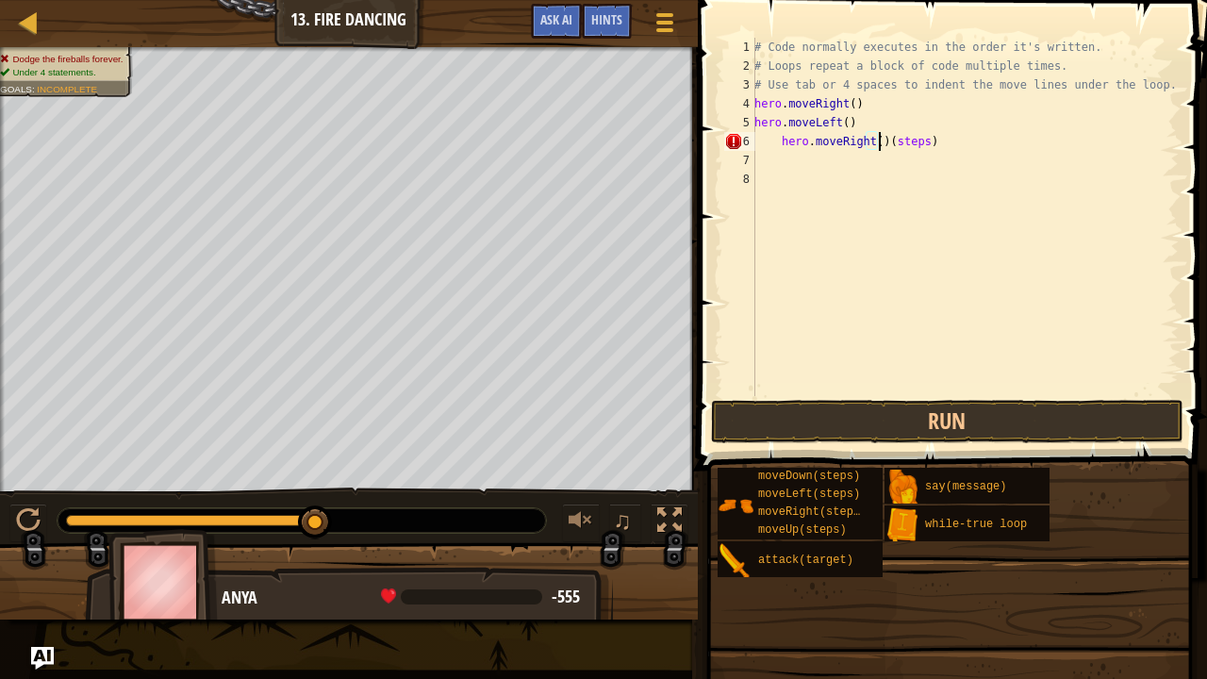
click at [932, 143] on div "# Code normally executes in the order it's written. # Loops repeat a block of c…" at bounding box center [964, 236] width 428 height 396
click at [778, 140] on div "# Code normally executes in the order it's written. # Loops repeat a block of c…" at bounding box center [964, 236] width 428 height 396
click at [779, 160] on div "# Code normally executes in the order it's written. # Loops repeat a block of c…" at bounding box center [964, 217] width 428 height 358
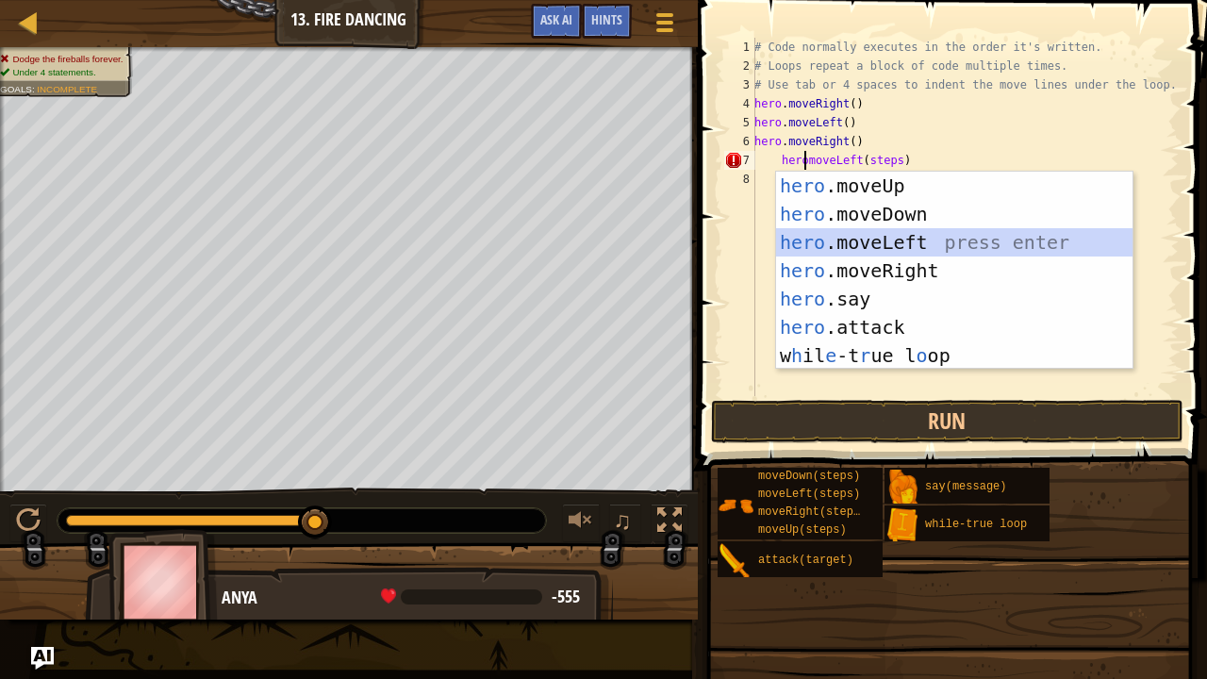
click at [917, 251] on div "hero .moveUp press enter hero .moveDown press enter hero .moveLeft press enter …" at bounding box center [954, 299] width 357 height 255
type textarea "hero.moveLeft()(steps)"
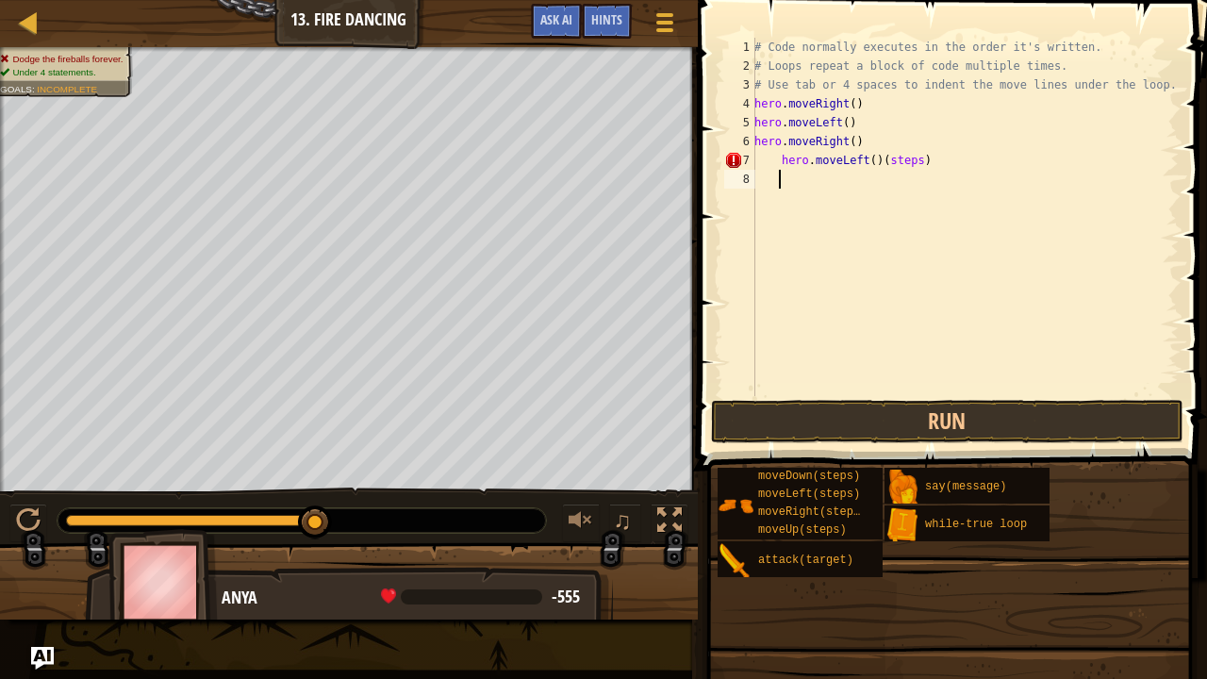
click at [928, 170] on div "# Code normally executes in the order it's written. # Loops repeat a block of c…" at bounding box center [964, 236] width 428 height 396
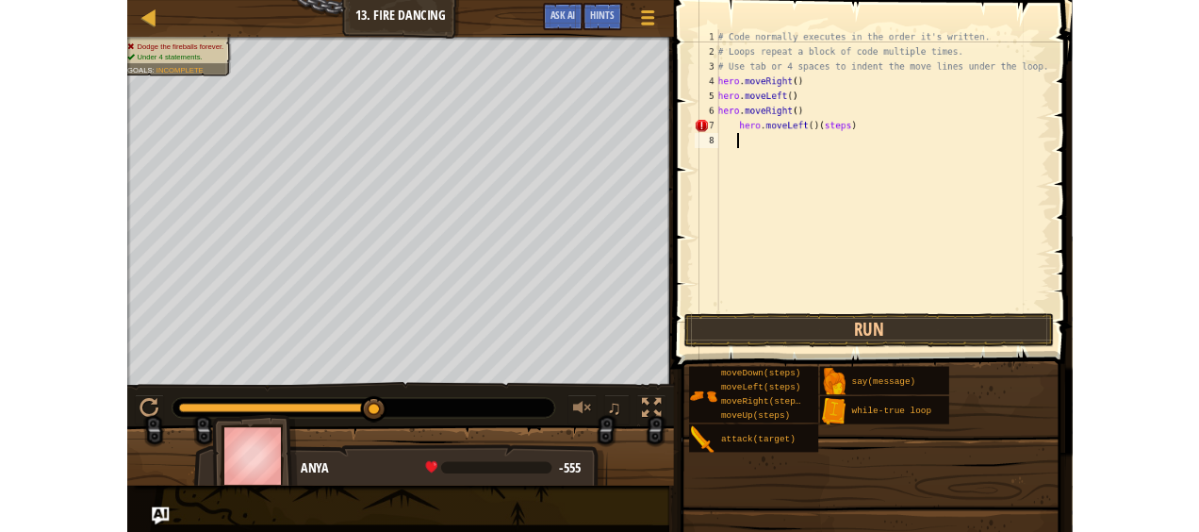
scroll to position [8, 1]
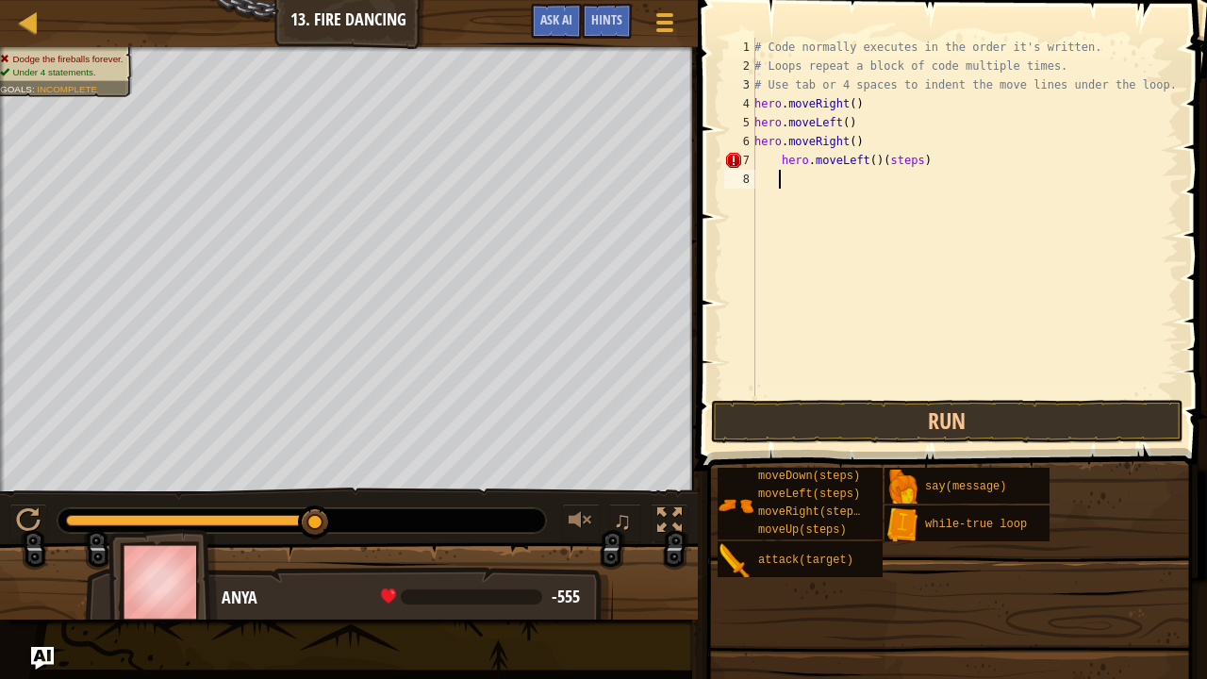
click at [926, 157] on div "# Code normally executes in the order it's written. # Loops repeat a block of c…" at bounding box center [964, 236] width 428 height 396
click at [781, 160] on div "# Code normally executes in the order it's written. # Loops repeat a block of c…" at bounding box center [964, 236] width 428 height 396
type textarea "hero.moveLeft()"
click at [1062, 419] on button "Run" at bounding box center [947, 421] width 472 height 43
